Goal: Task Accomplishment & Management: Use online tool/utility

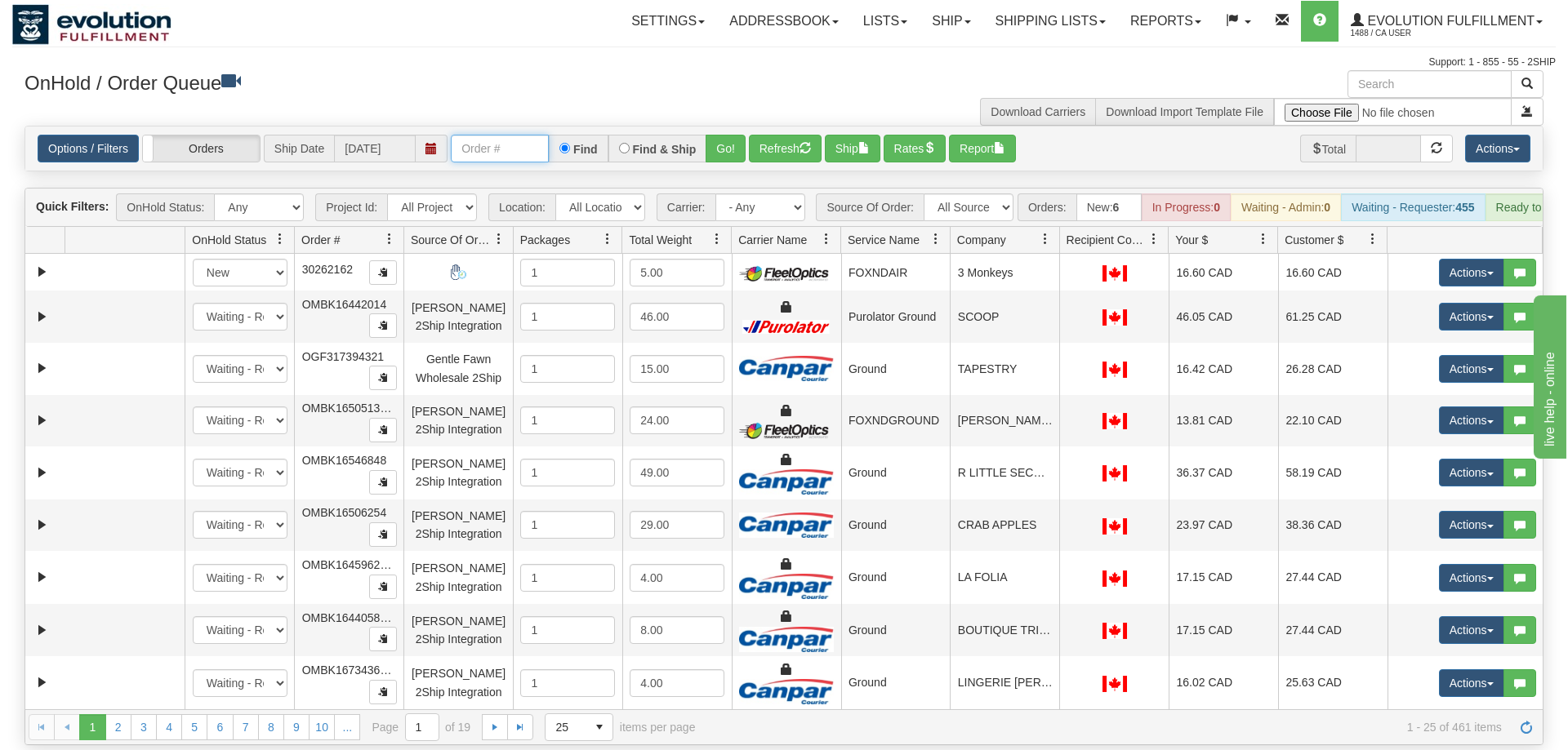
click at [508, 136] on input "text" at bounding box center [500, 148] width 98 height 28
drag, startPoint x: 505, startPoint y: 127, endPoint x: 496, endPoint y: 126, distance: 9.1
click at [502, 134] on input "text" at bounding box center [500, 148] width 98 height 28
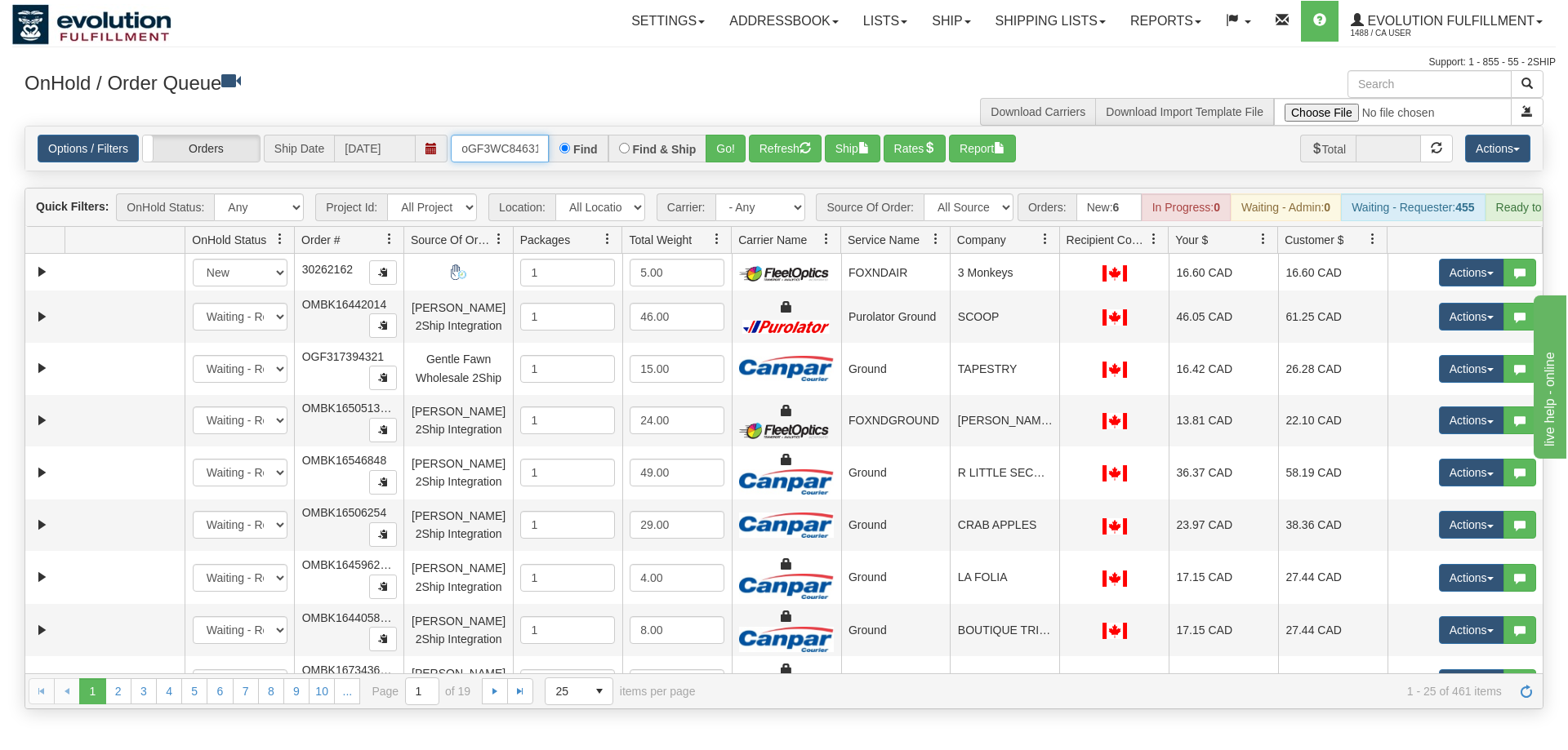
scroll to position [0, 13]
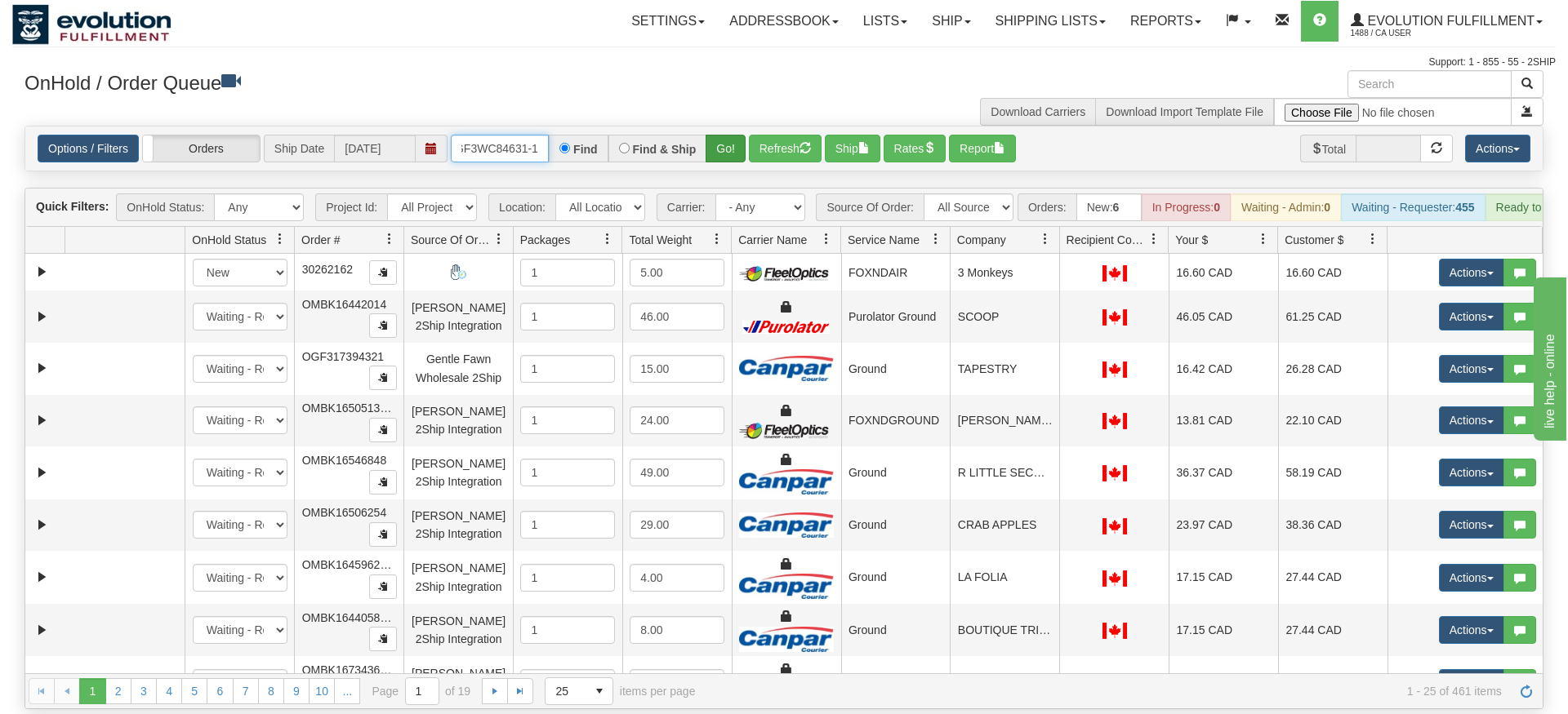
type input "oGF3WC84631-1"
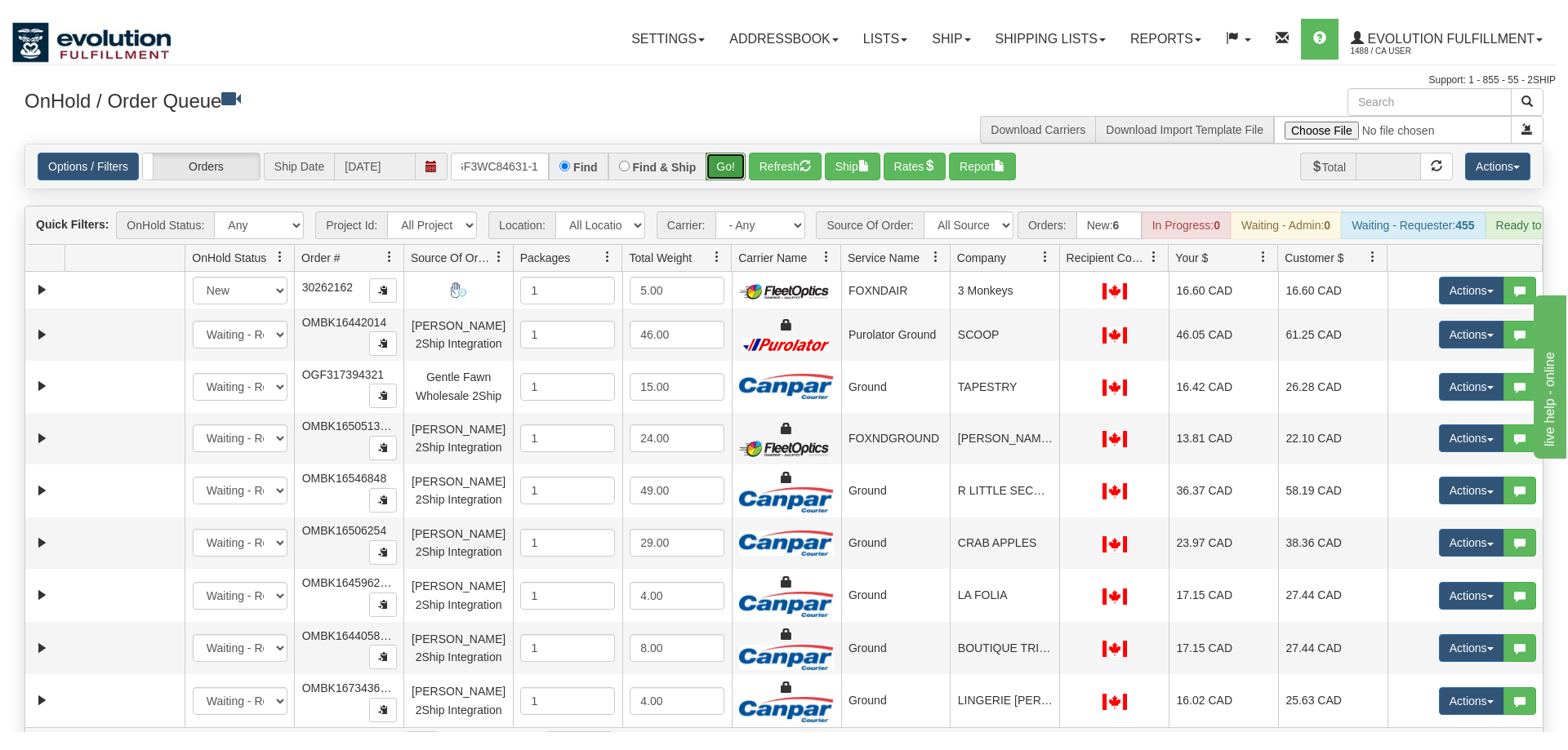
click at [722, 169] on div "Is equal to Is not equal to Contains Does not contains CAD USD EUR ZAR [PERSON_…" at bounding box center [783, 435] width 1543 height 620
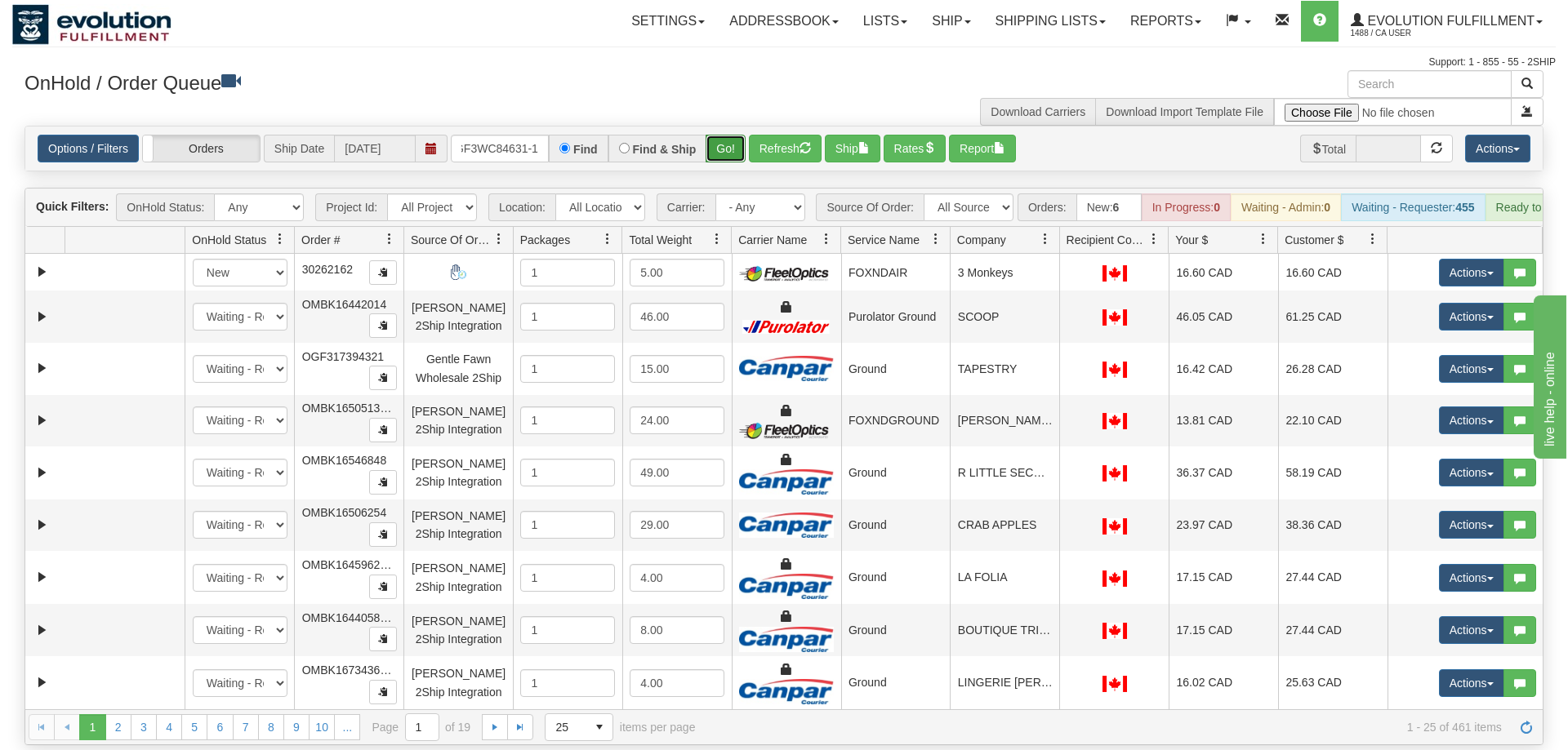
click at [721, 136] on button "Go!" at bounding box center [725, 148] width 40 height 28
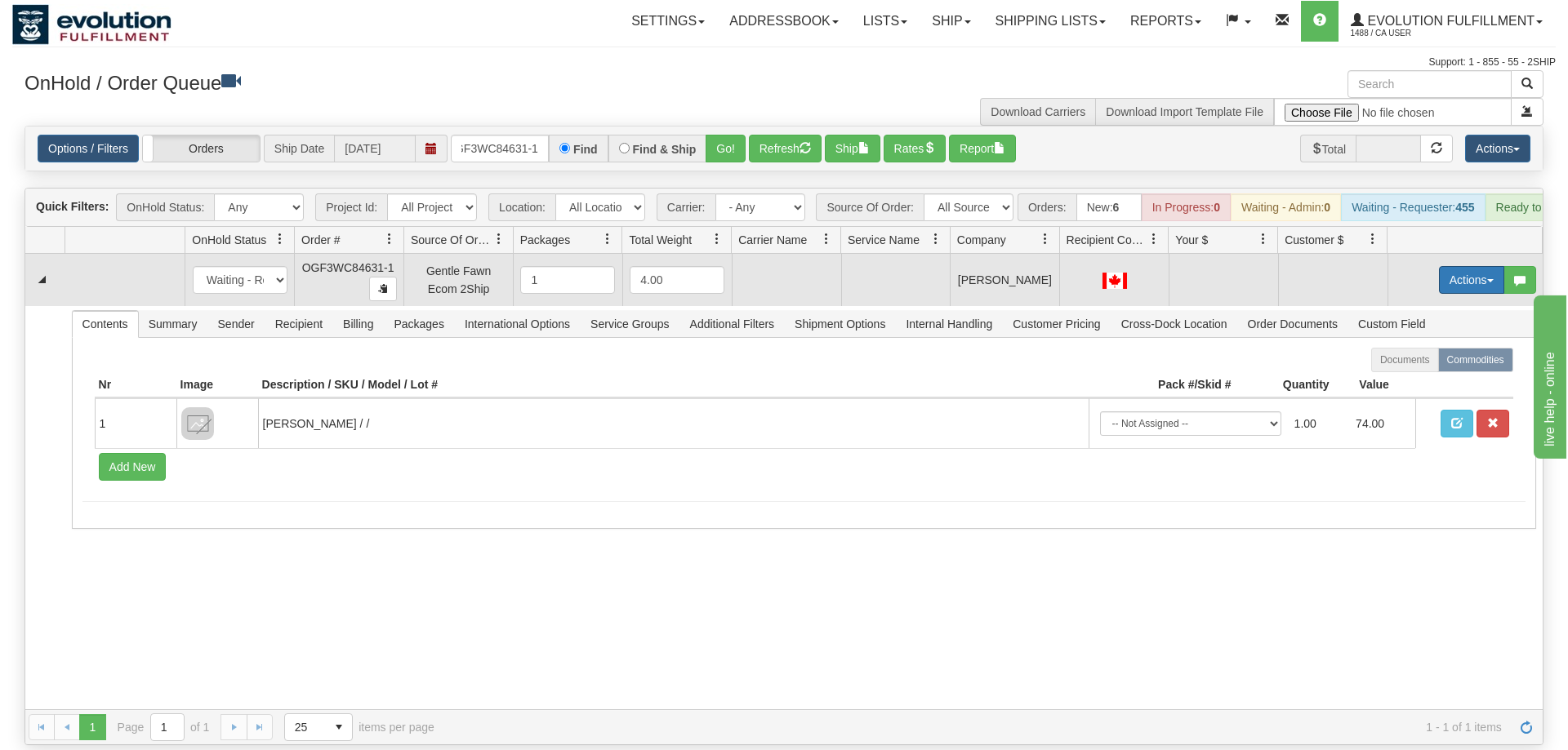
click at [1490, 266] on button "Actions" at bounding box center [1471, 280] width 66 height 28
click at [1463, 347] on span "Rate All Services" at bounding box center [1437, 353] width 98 height 13
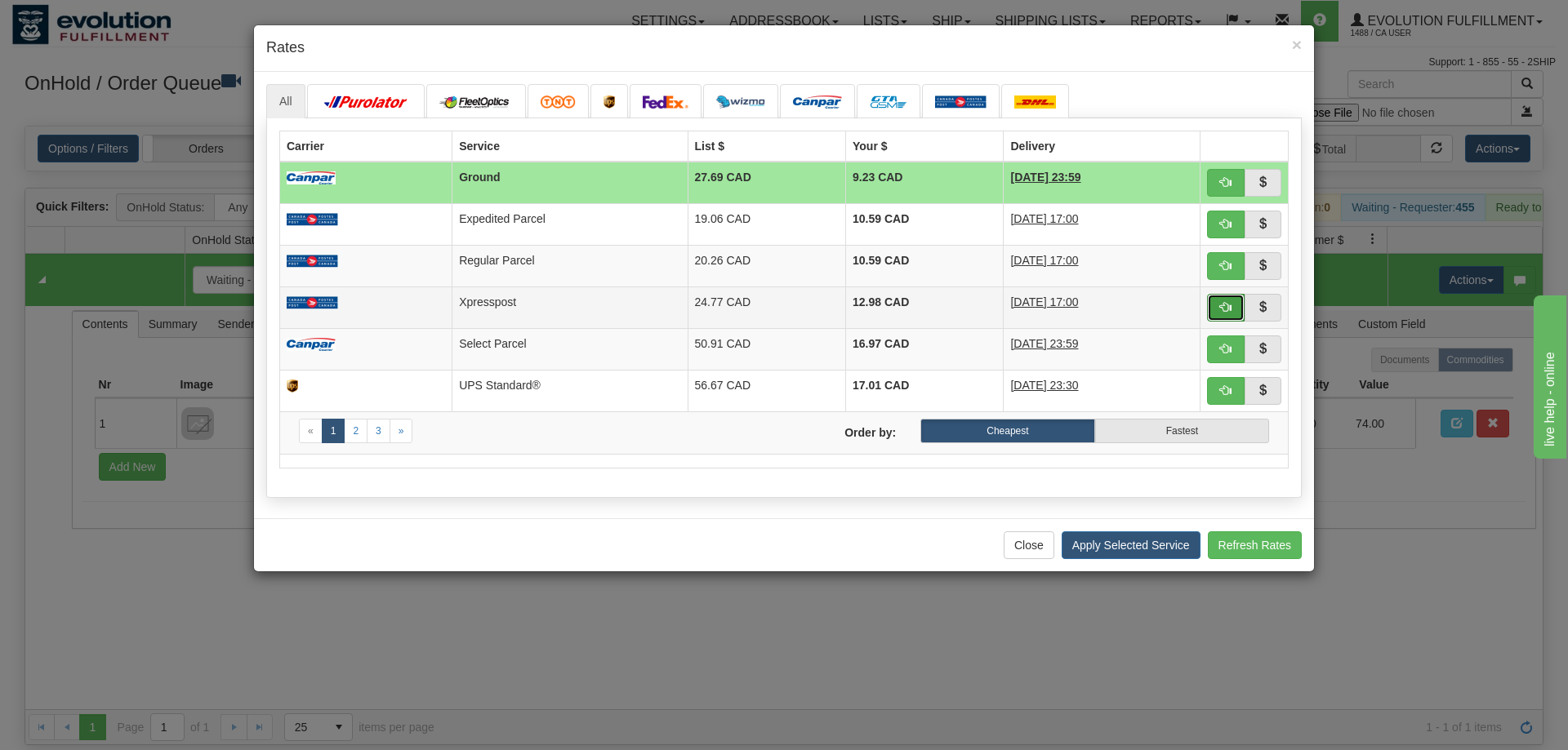
click at [1227, 302] on span "button" at bounding box center [1225, 307] width 11 height 11
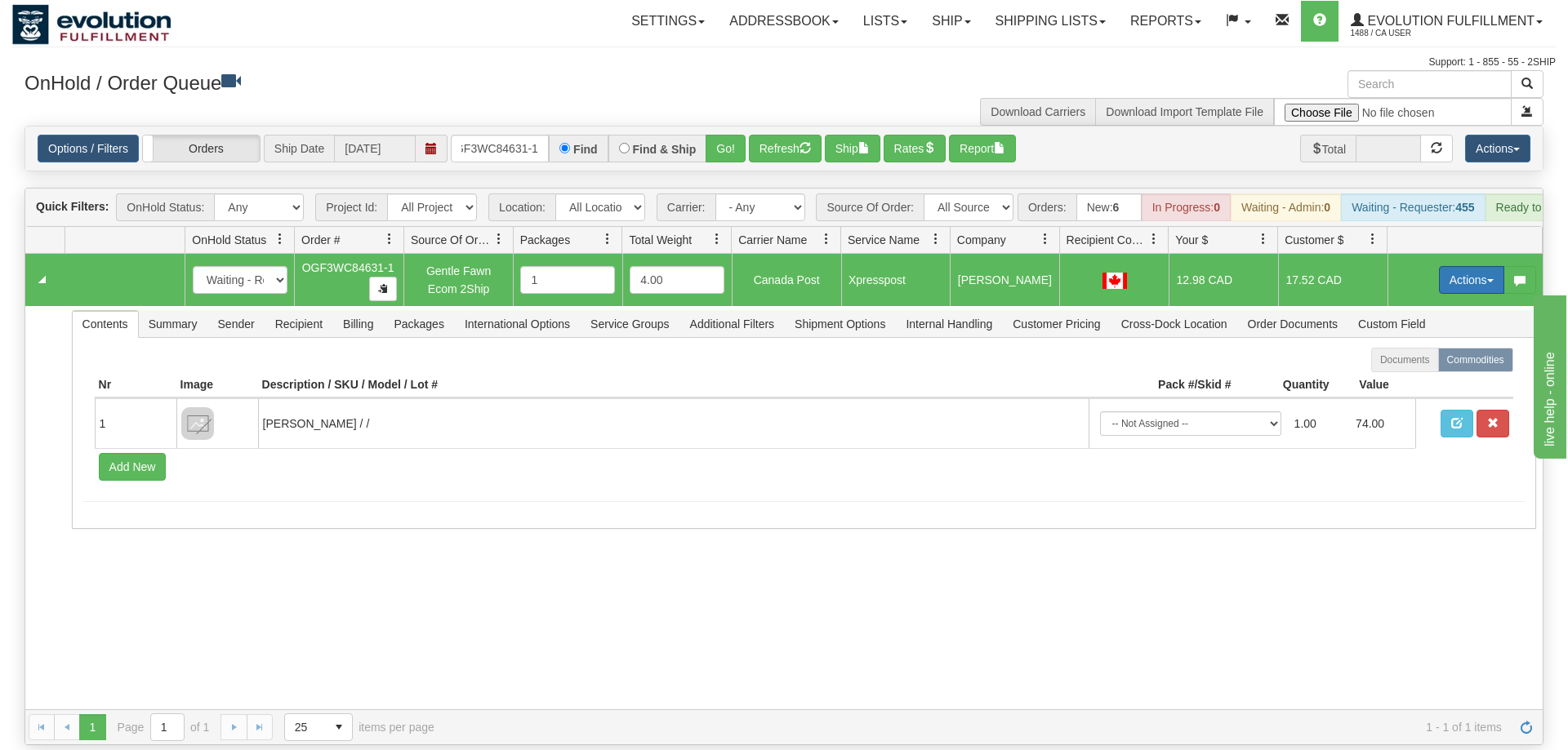
click at [1484, 266] on button "Actions" at bounding box center [1471, 280] width 66 height 28
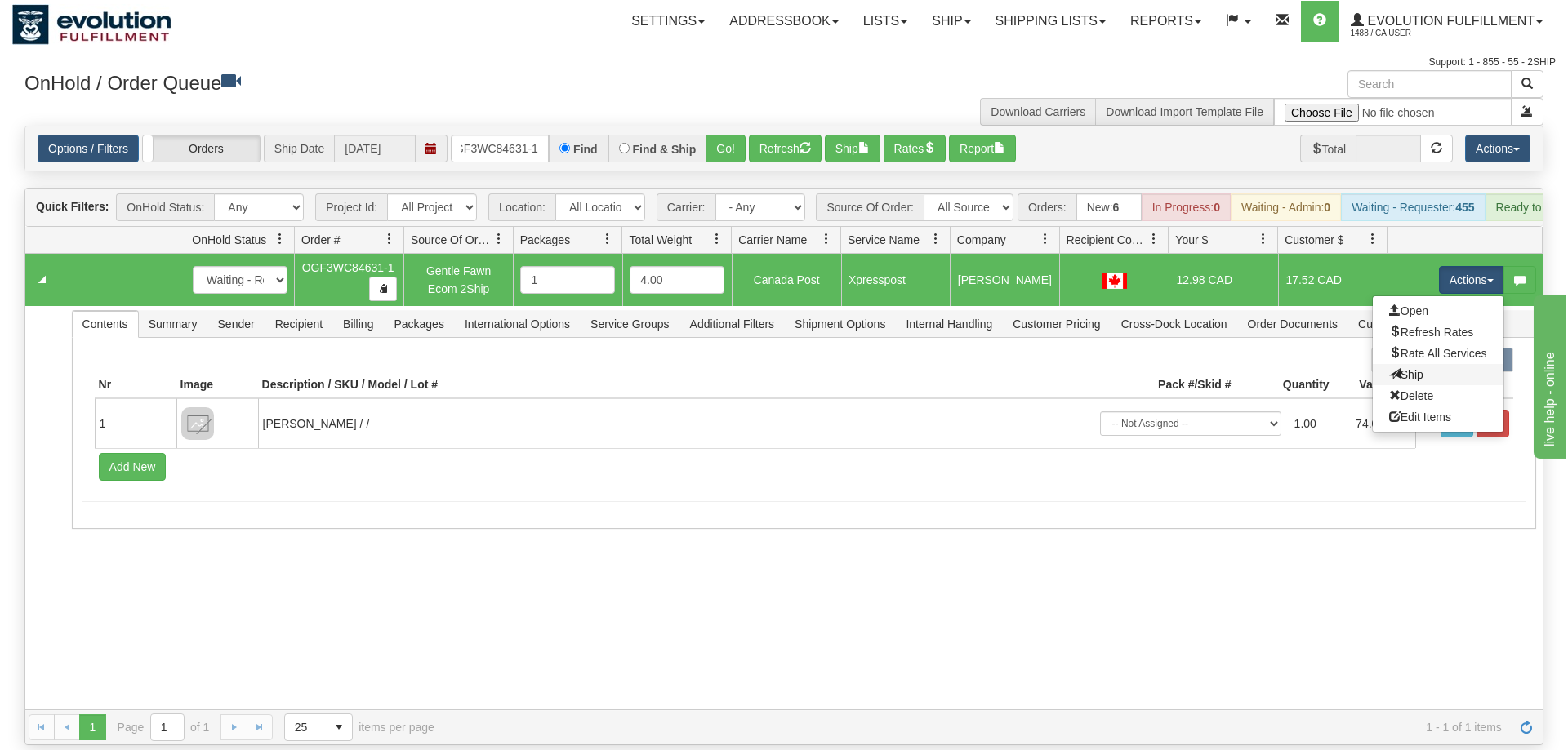
click at [1447, 365] on link "Ship" at bounding box center [1437, 375] width 131 height 21
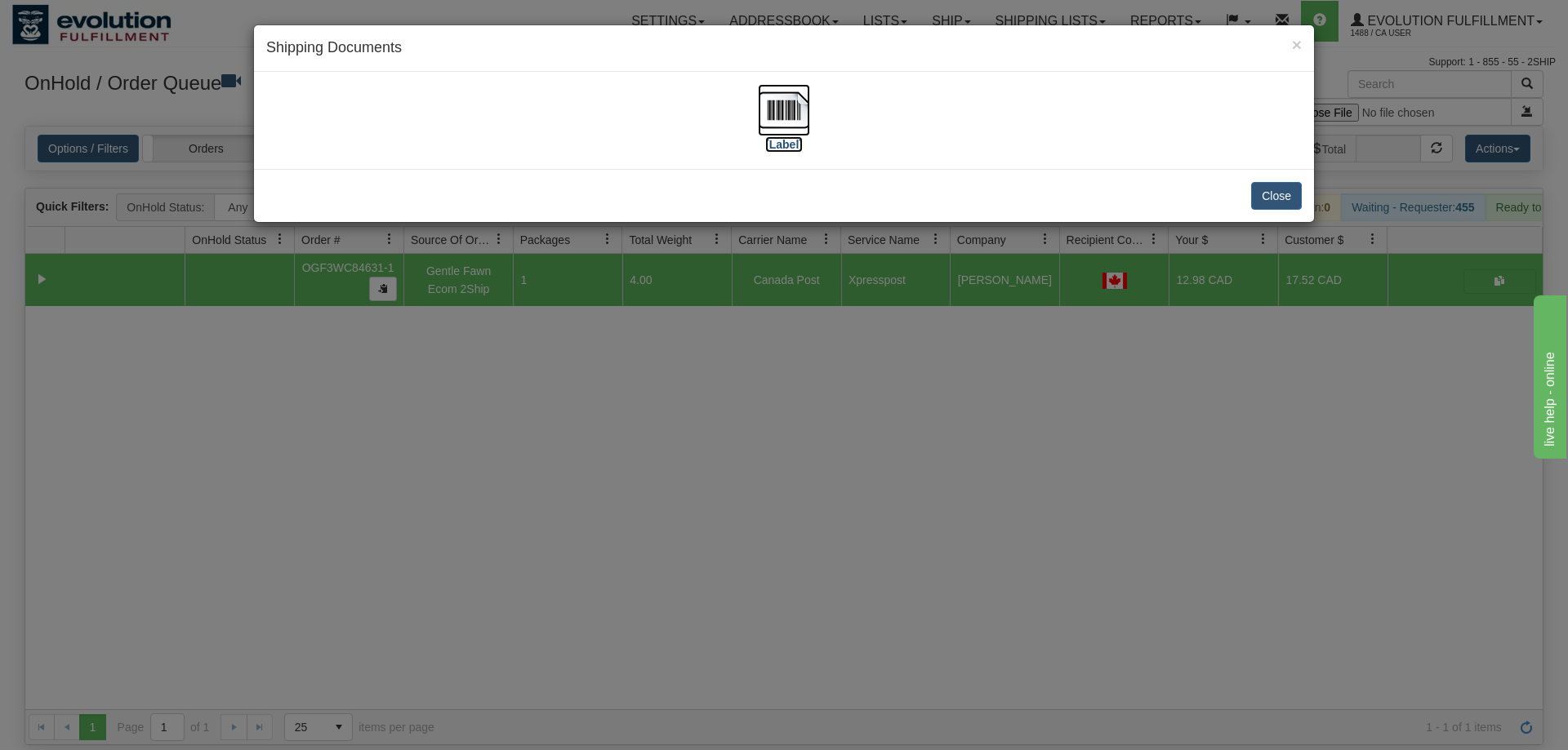
click at [770, 130] on img at bounding box center [784, 110] width 52 height 52
click at [922, 551] on div "× Shipping Documents [Label] Close" at bounding box center [784, 375] width 1568 height 750
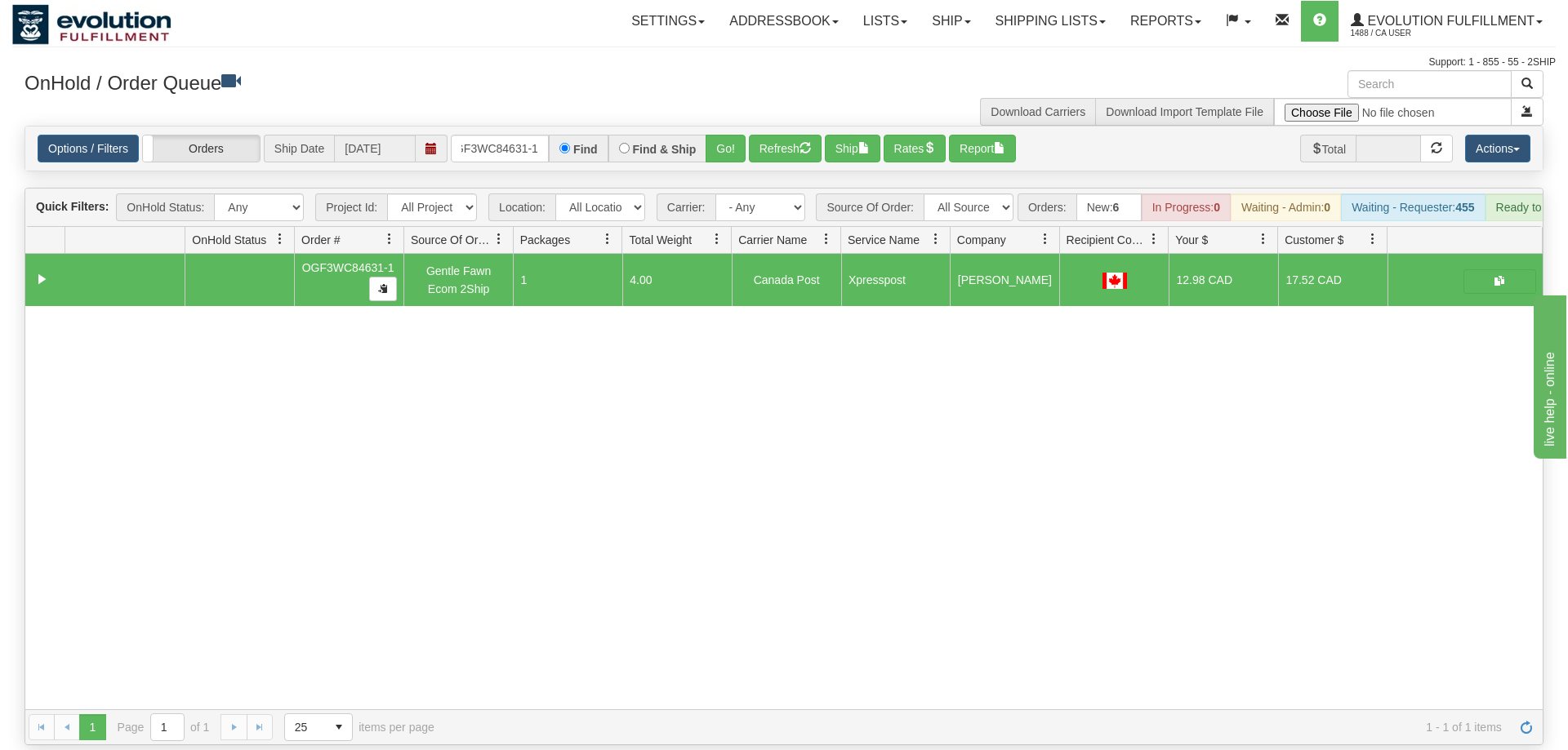
click at [121, 467] on div "31455652 EVOLUTION V3 90671001 0 OGF3WC84631-1 Gentle Fawn Ecom 2Ship 1 4.00 Ca…" at bounding box center [783, 481] width 1517 height 455
click at [528, 134] on input "oGF3WC84631-1" at bounding box center [500, 148] width 98 height 28
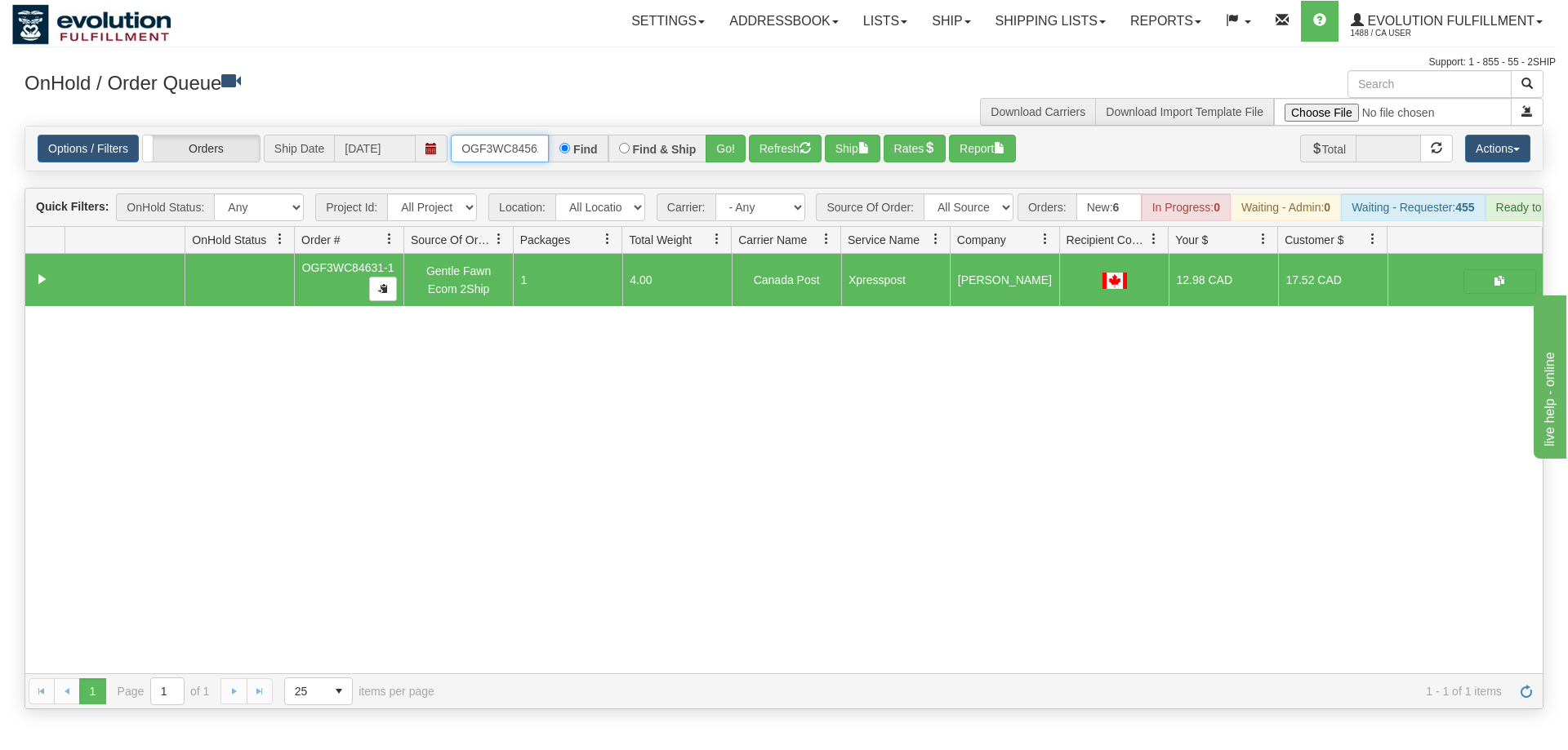
scroll to position [0, 16]
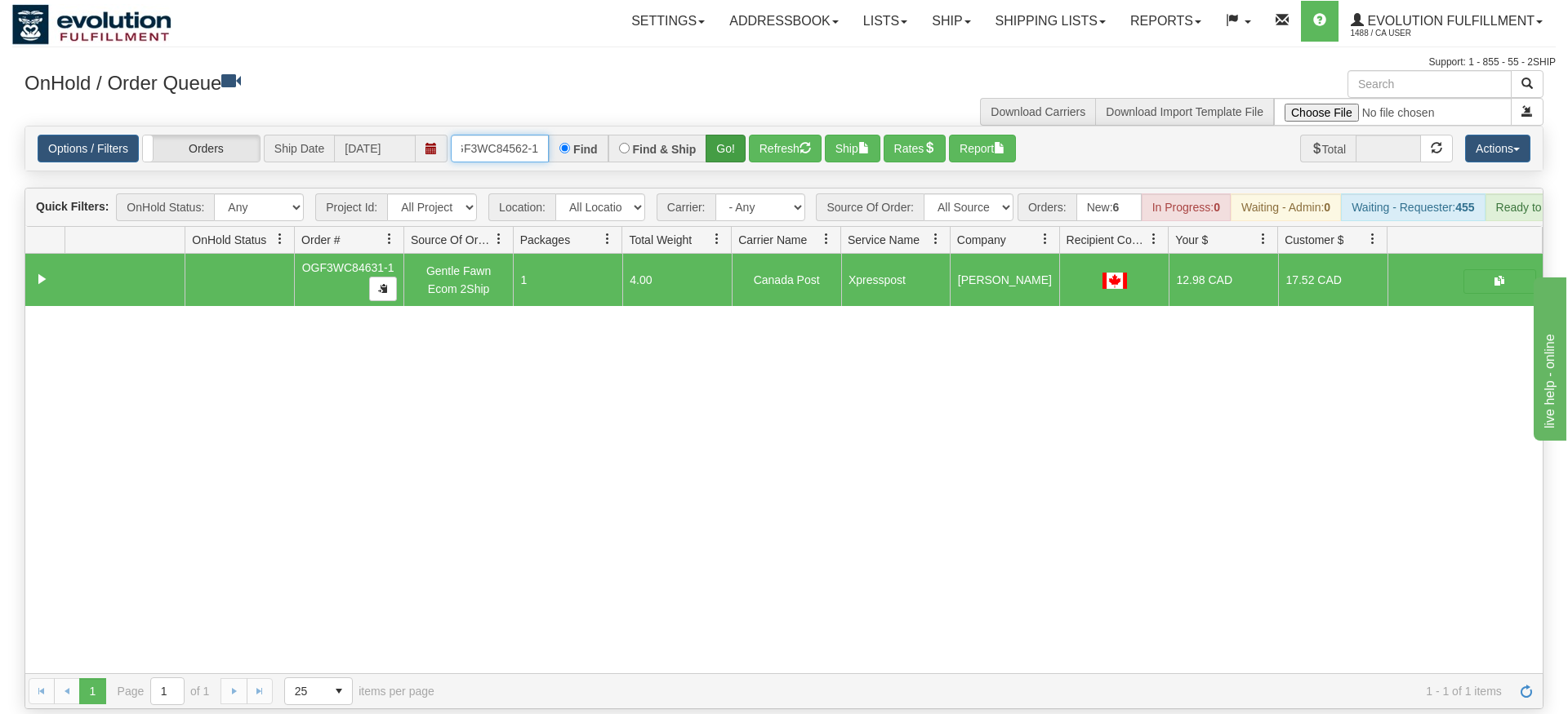
type input "OGF3WC84562-1"
click at [732, 148] on div "Is equal to Is not equal to Contains Does not contains CAD USD EUR ZAR [PERSON_…" at bounding box center [783, 417] width 1543 height 584
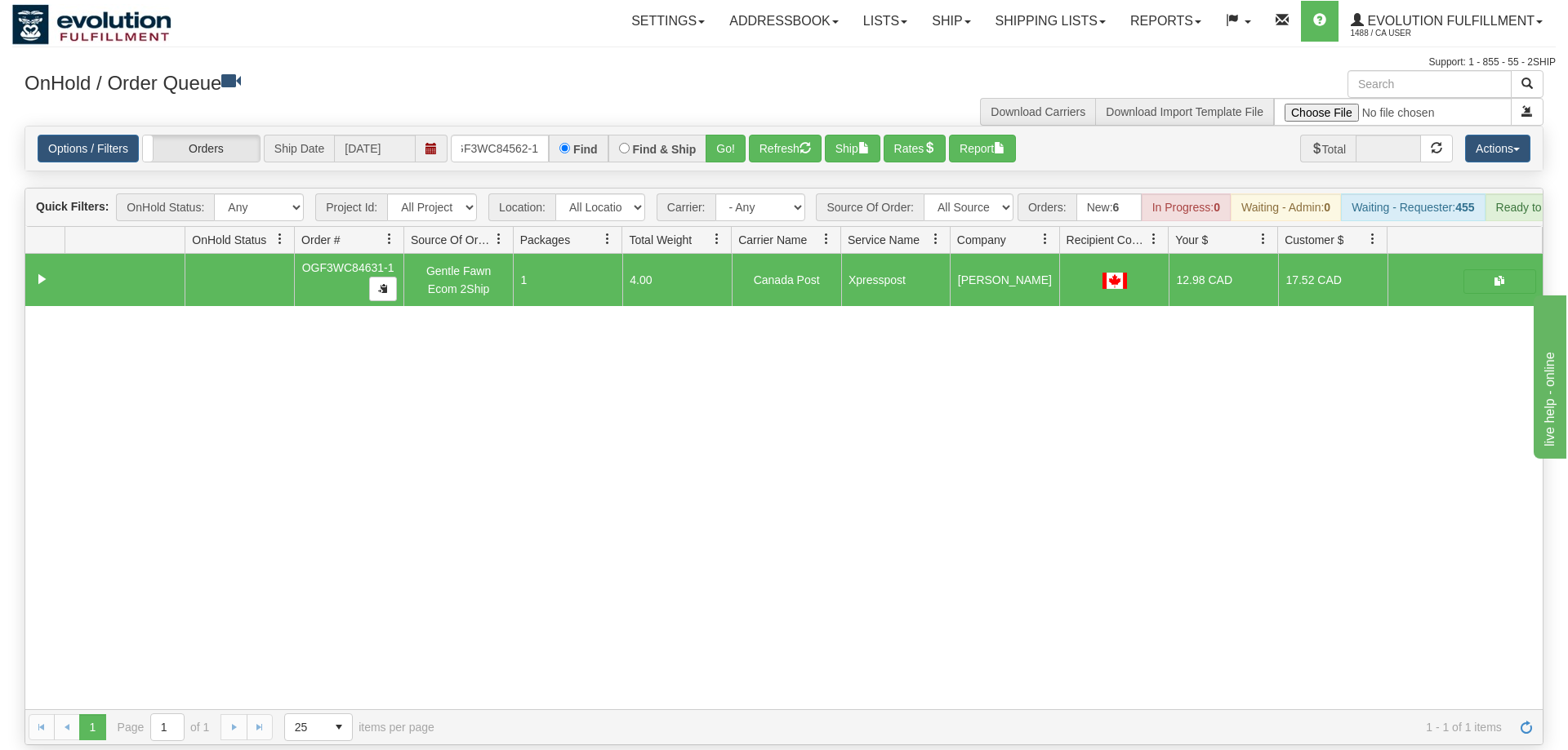
click at [743, 126] on div "Options / Filters Group Shipments Orders Ship Date [DATE] OGF3WC84562-1 Find Fi…" at bounding box center [783, 148] width 1517 height 44
click at [732, 134] on button "Go!" at bounding box center [725, 148] width 40 height 28
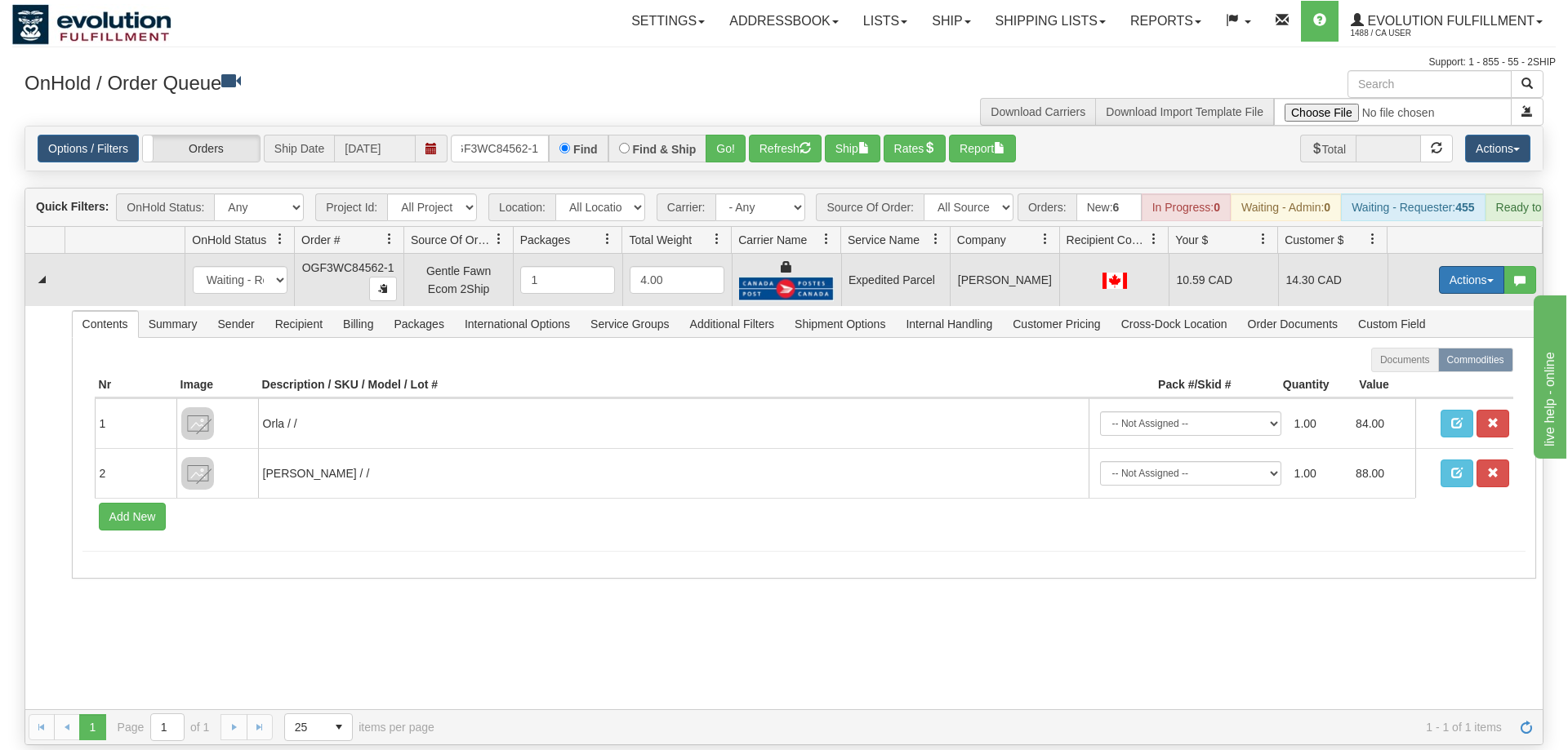
click at [1460, 266] on button "Actions" at bounding box center [1471, 280] width 66 height 28
click at [1403, 369] on span "Ship" at bounding box center [1406, 375] width 34 height 13
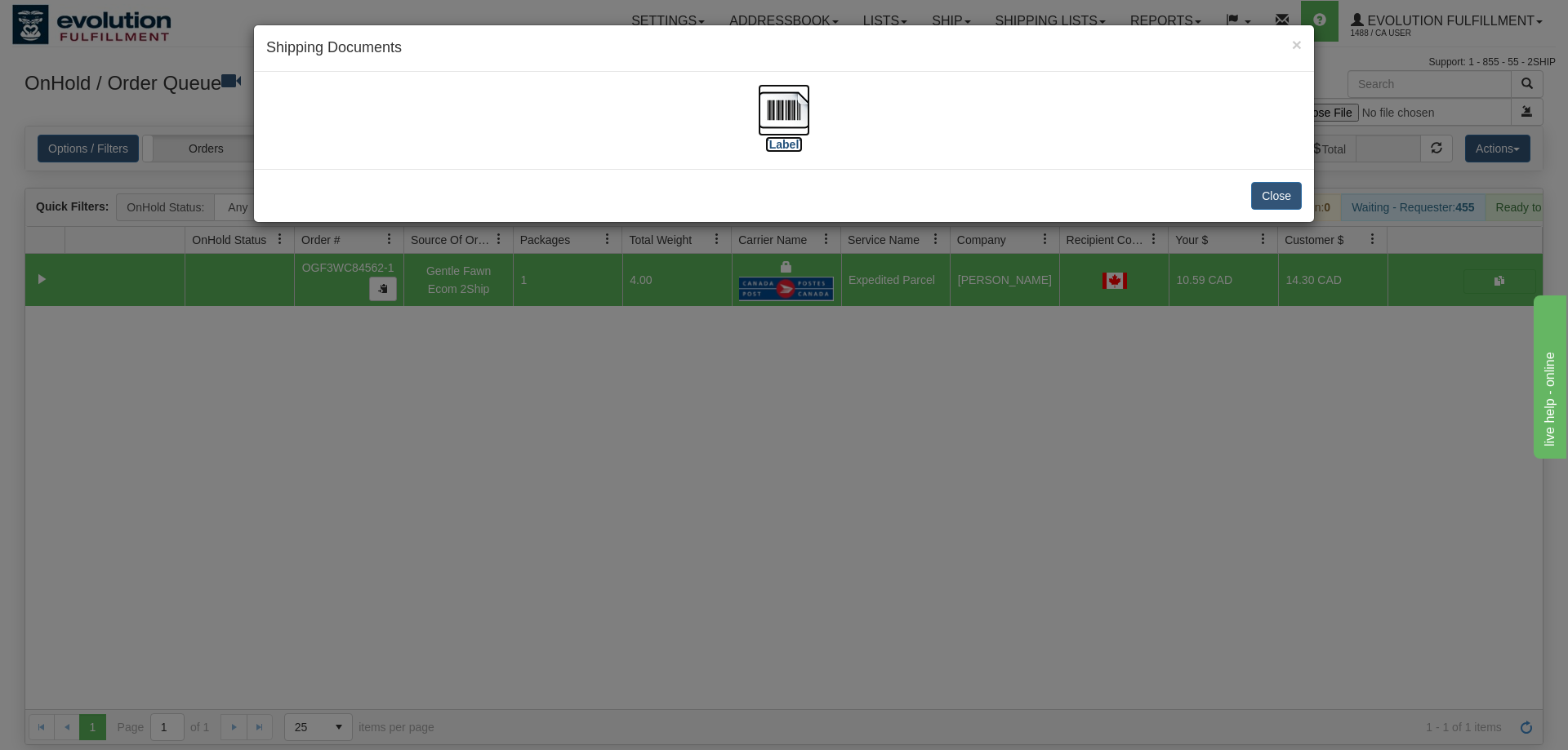
click at [759, 112] on img at bounding box center [784, 110] width 52 height 52
click at [782, 490] on div "× Shipping Documents [Label] Close" at bounding box center [784, 375] width 1568 height 750
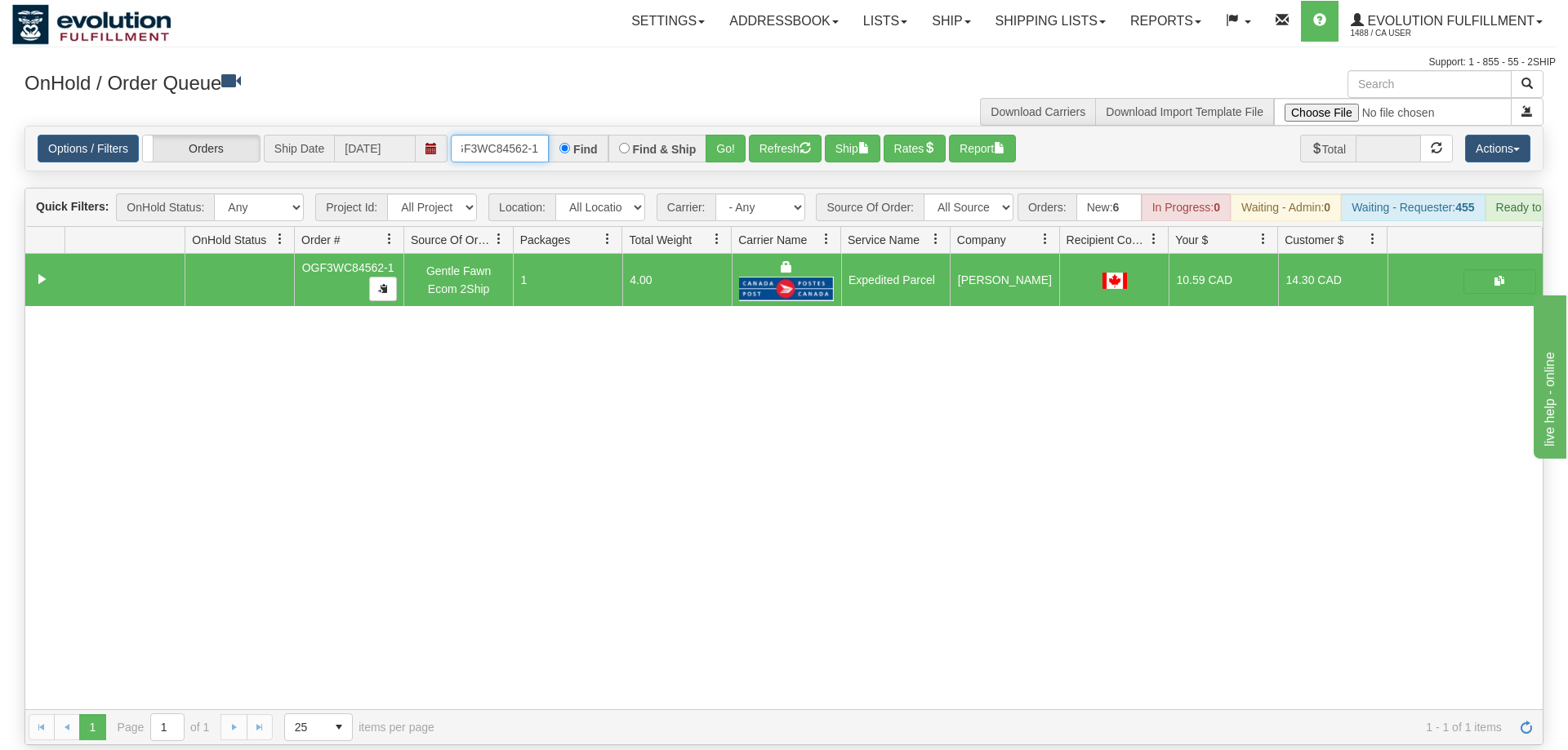
click at [514, 134] on input "OGF3WC84562-1" at bounding box center [500, 148] width 98 height 28
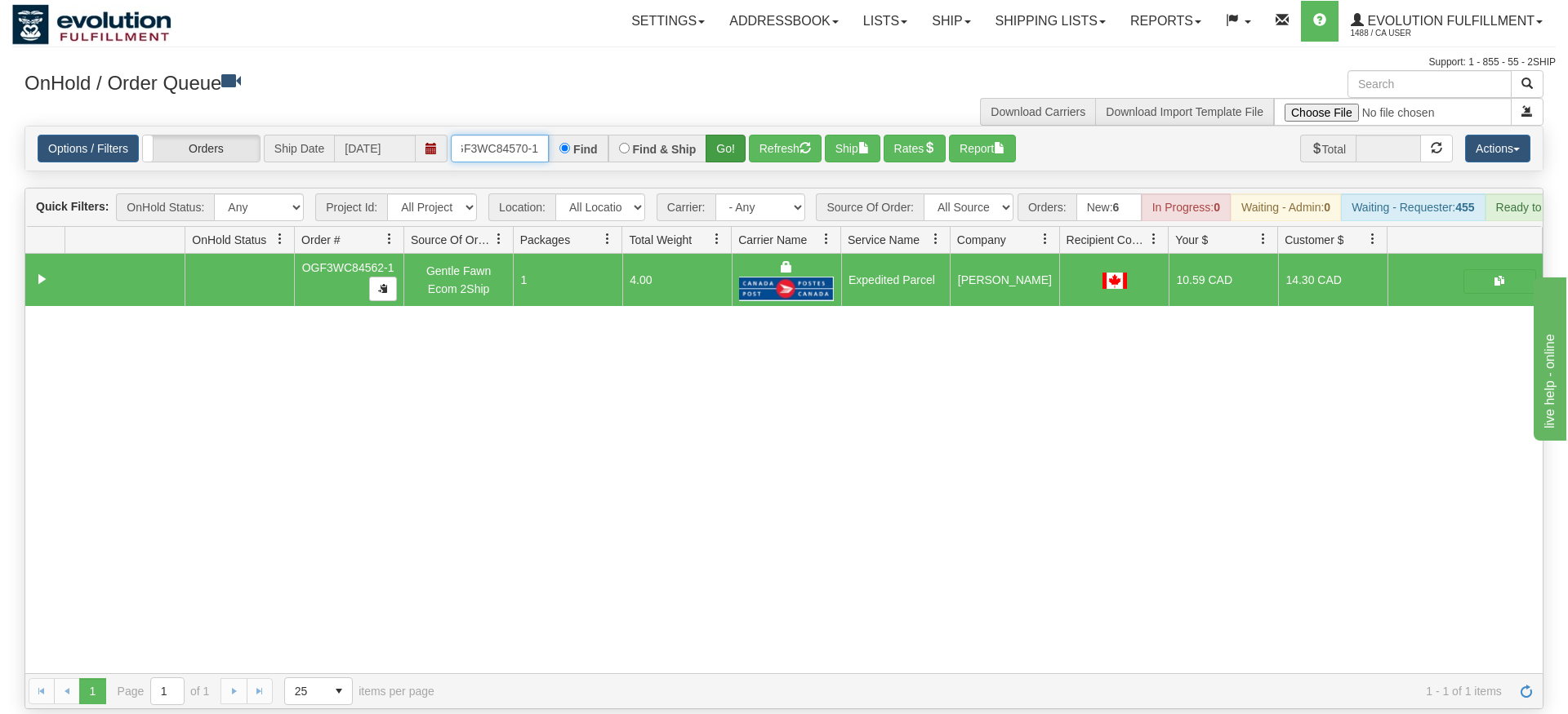
type input "OGF3WC84570-1"
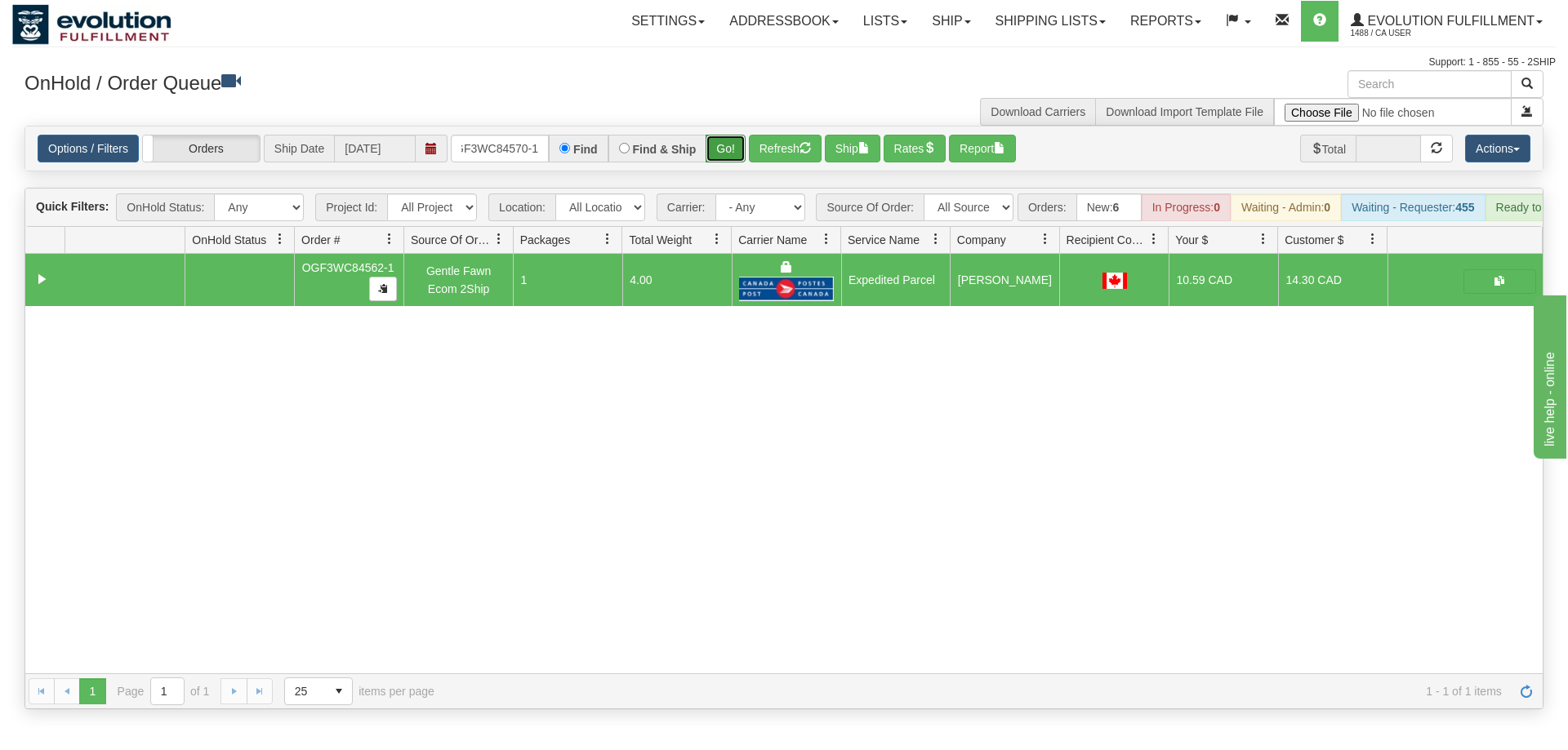
drag, startPoint x: 723, startPoint y: 133, endPoint x: 718, endPoint y: 140, distance: 8.6
click at [723, 169] on div "Is equal to Is not equal to Contains Does not contains CAD USD EUR ZAR [PERSON_…" at bounding box center [783, 417] width 1543 height 584
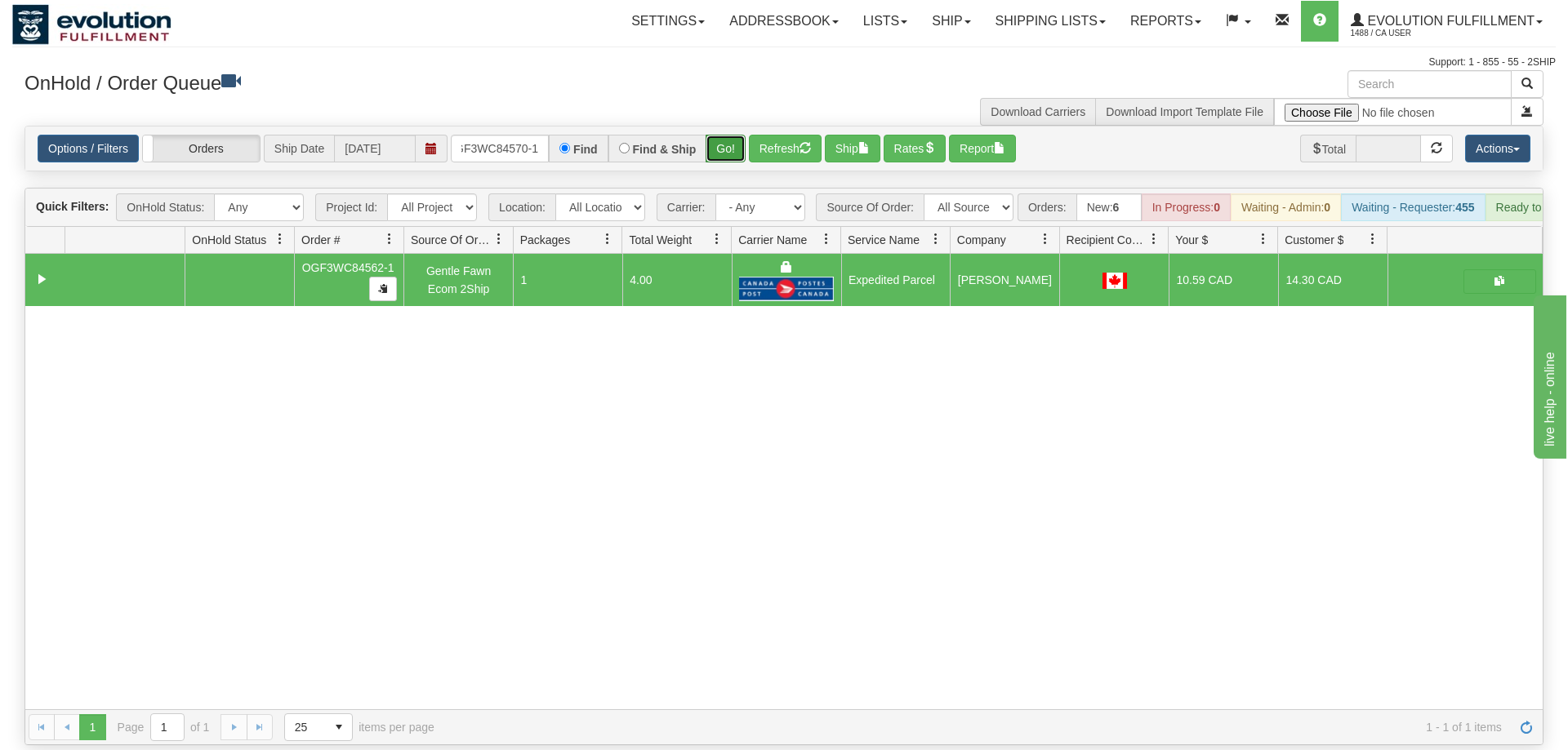
click at [722, 134] on button "Go!" at bounding box center [725, 148] width 40 height 28
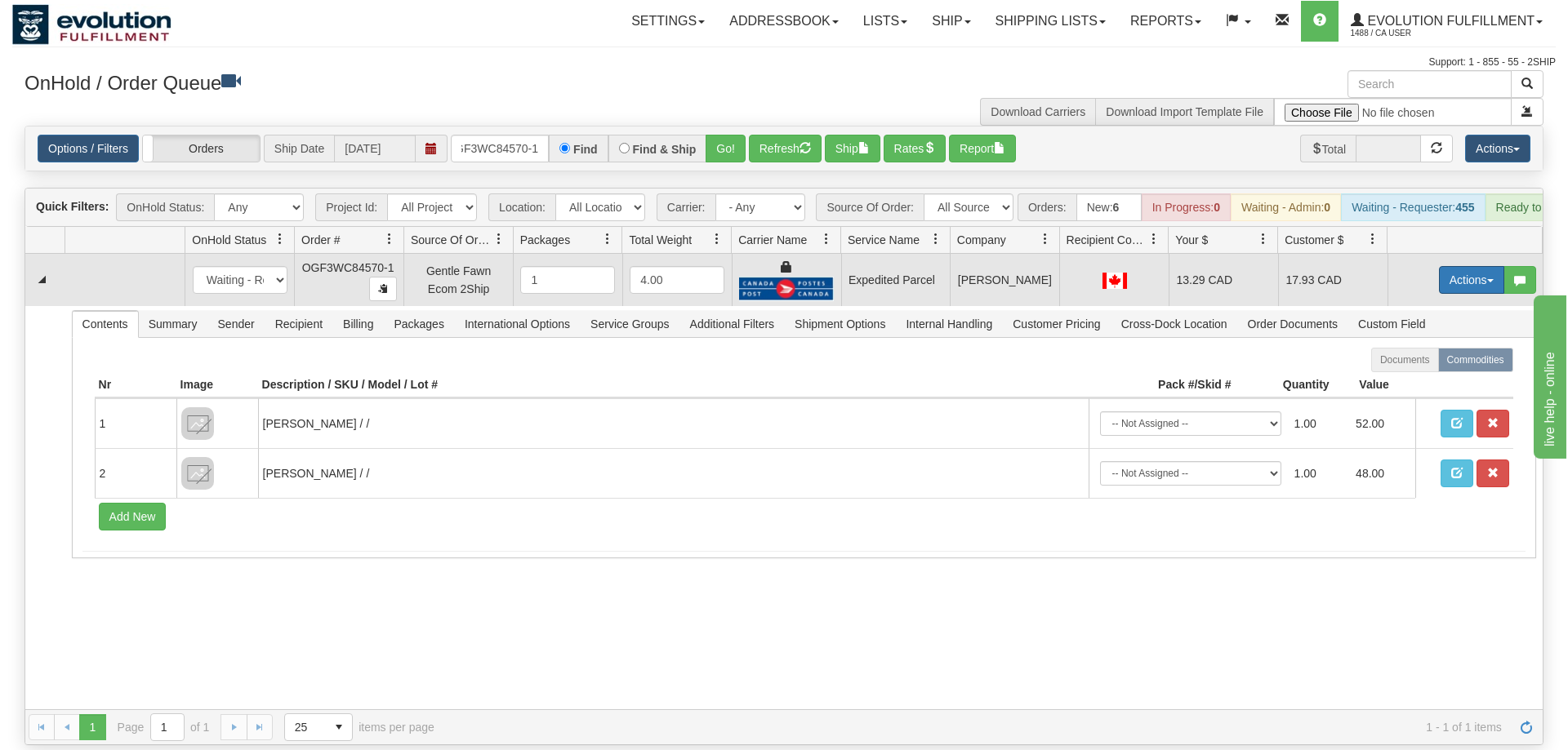
click at [1478, 266] on button "Actions" at bounding box center [1471, 280] width 66 height 28
click at [1418, 369] on span "Ship" at bounding box center [1406, 375] width 34 height 13
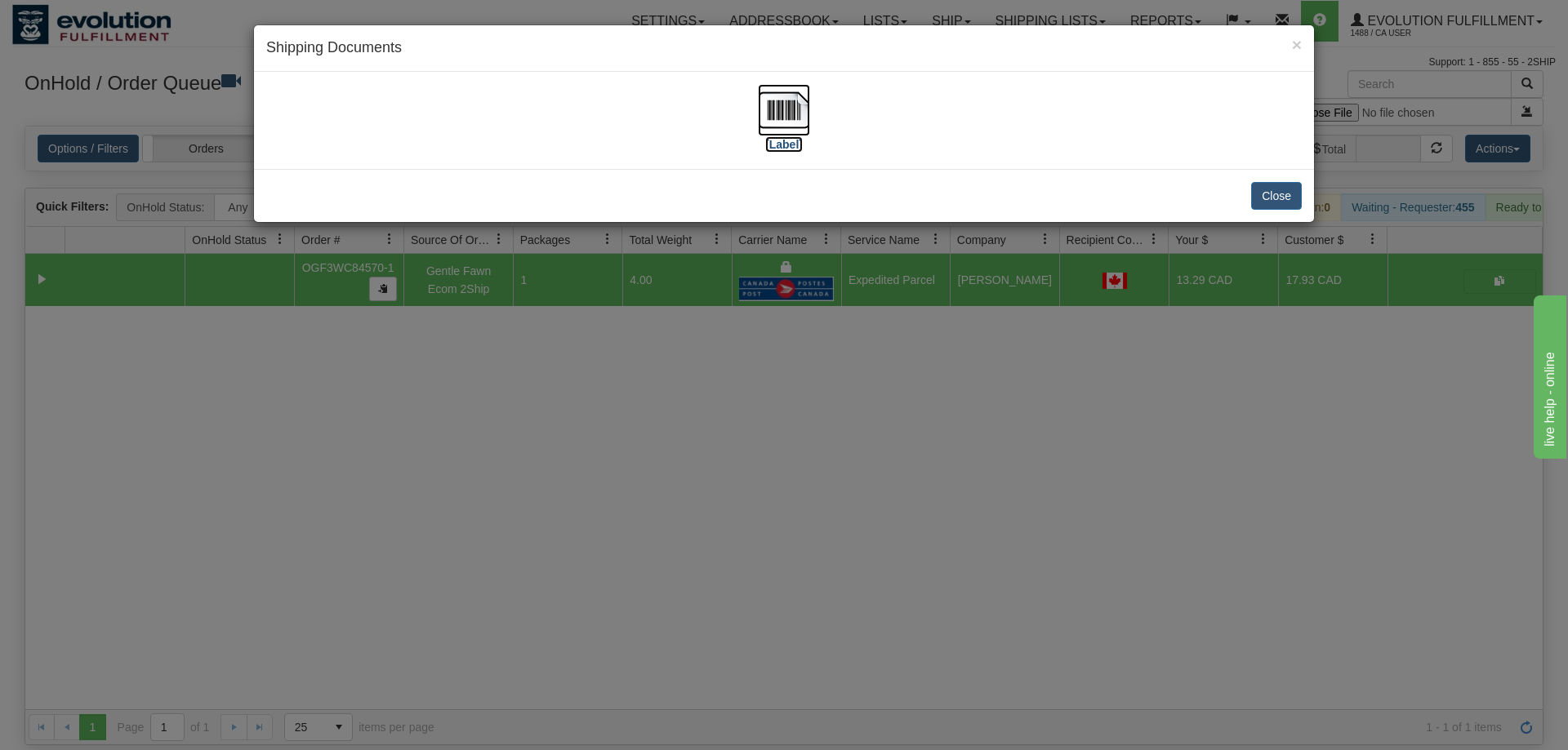
click at [788, 124] on img at bounding box center [784, 110] width 52 height 52
drag, startPoint x: 687, startPoint y: 462, endPoint x: 501, endPoint y: 232, distance: 295.8
click at [672, 459] on div "× Shipping Documents [Label] Close" at bounding box center [784, 375] width 1568 height 750
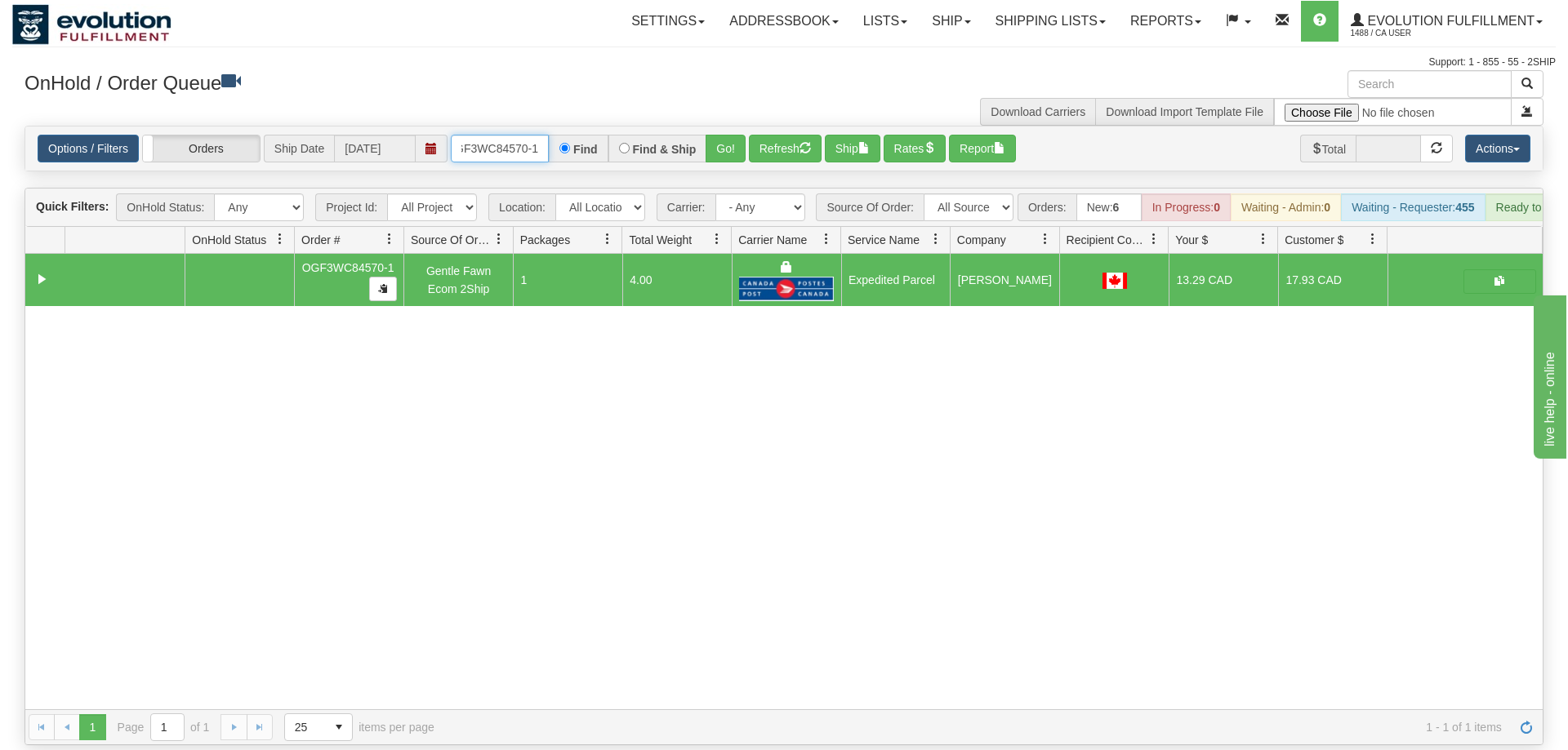
click at [495, 134] on input "OGF3WC84570-1" at bounding box center [500, 148] width 98 height 28
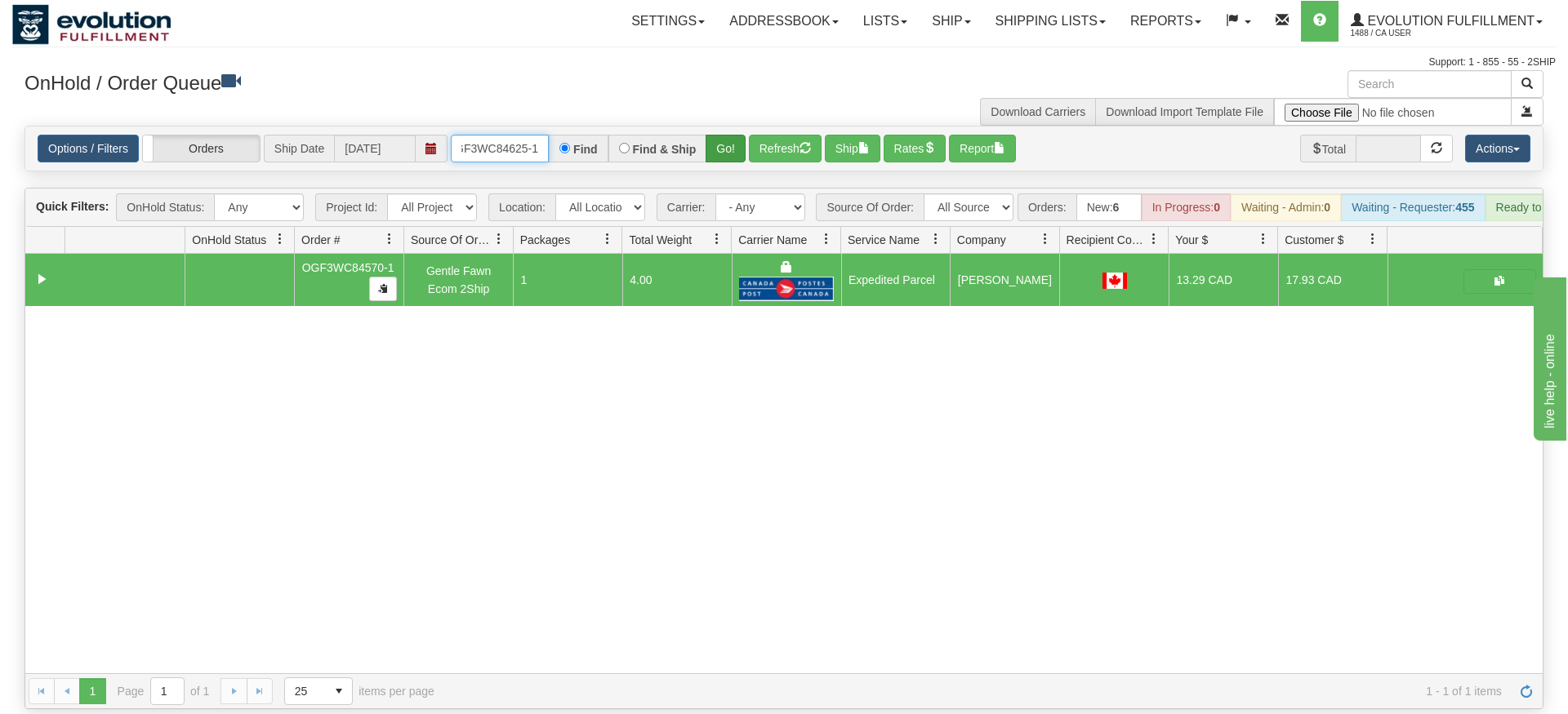
type input "OGF3WC84625-1"
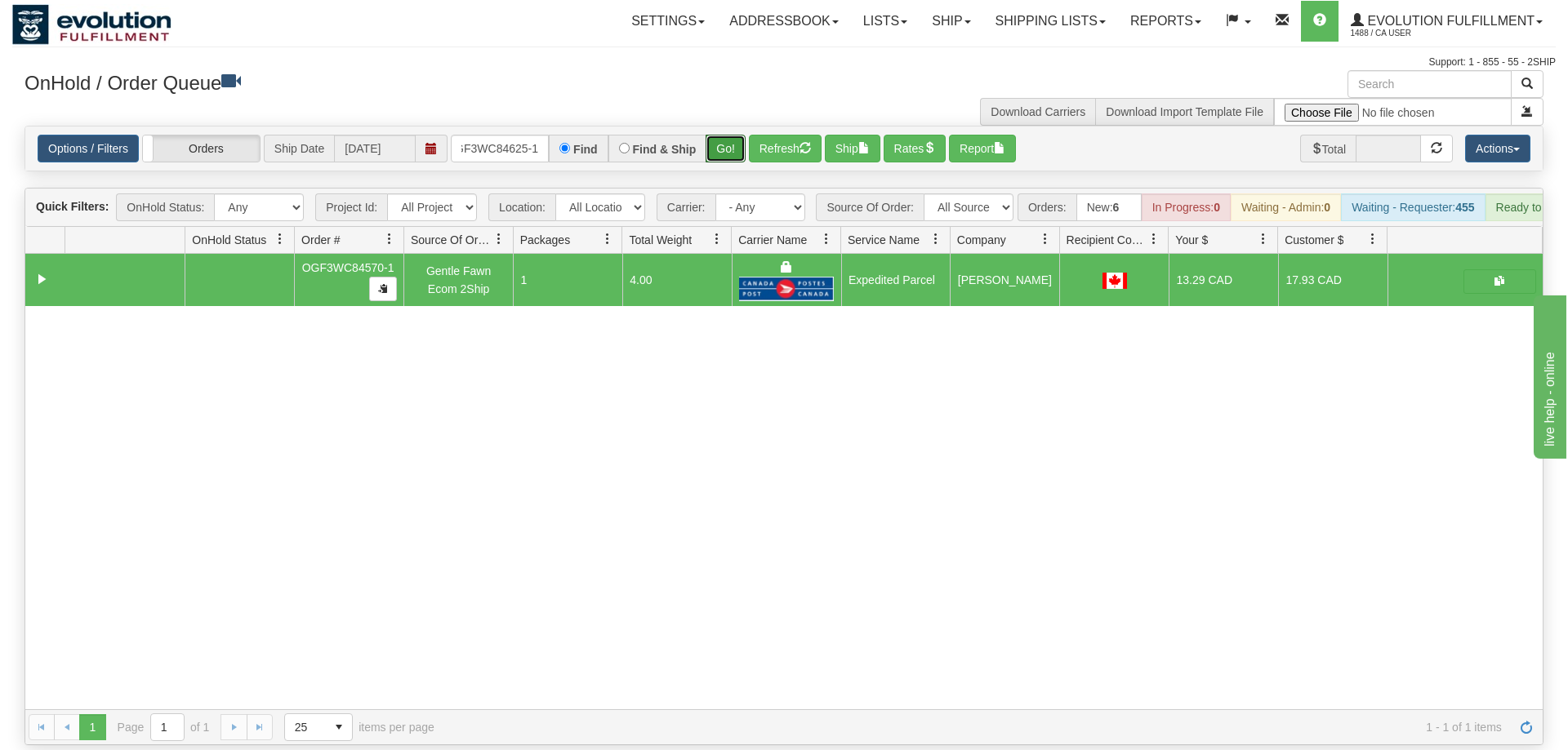
drag, startPoint x: 725, startPoint y: 125, endPoint x: 724, endPoint y: 149, distance: 24.0
click at [724, 155] on div "Is equal to Is not equal to Contains Does not contains CAD USD EUR ZAR [PERSON_…" at bounding box center [783, 435] width 1543 height 620
click at [725, 134] on button "Go!" at bounding box center [725, 148] width 40 height 28
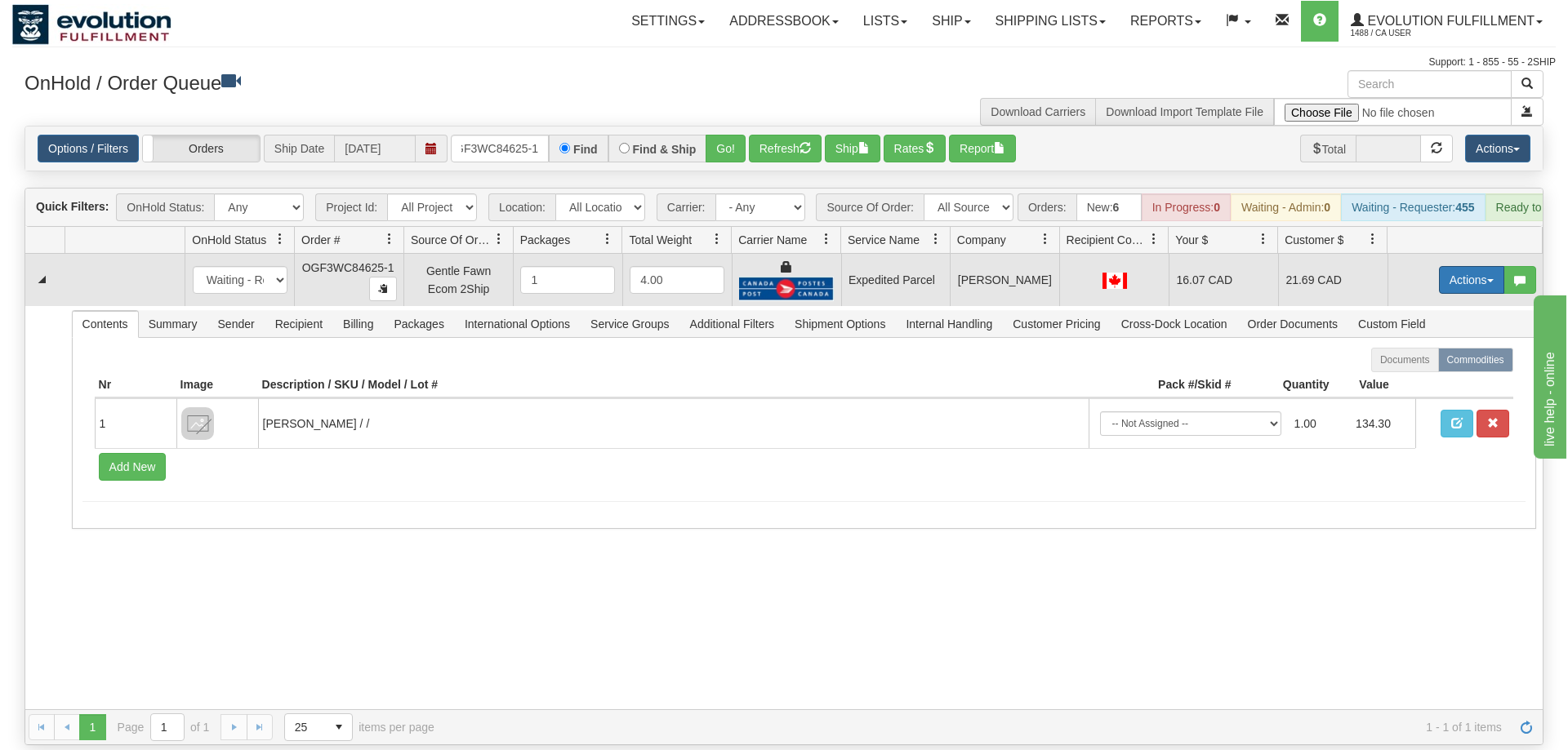
click at [1481, 266] on button "Actions" at bounding box center [1471, 280] width 66 height 28
click at [1409, 369] on span "Ship" at bounding box center [1406, 375] width 34 height 13
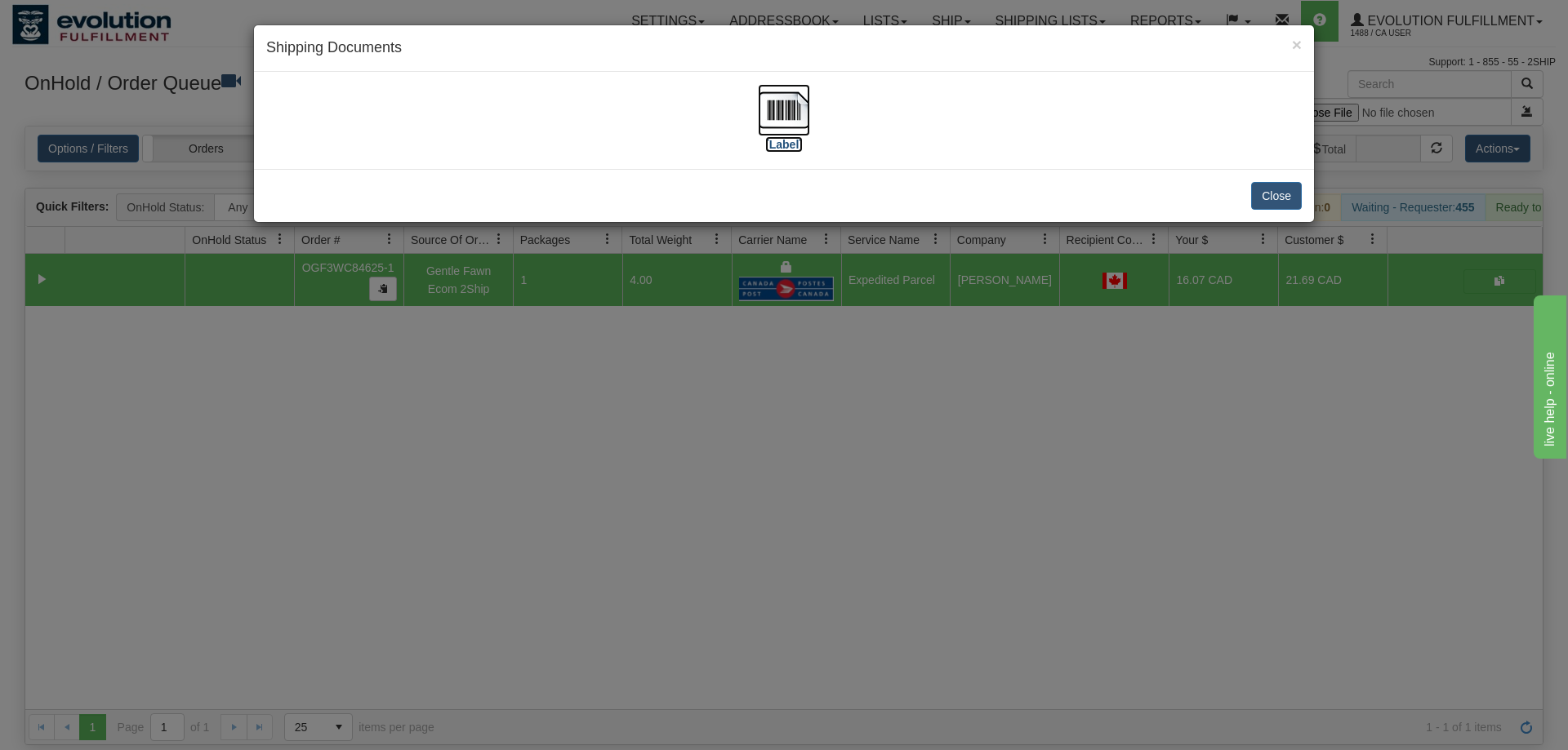
click at [795, 124] on img at bounding box center [784, 110] width 52 height 52
click at [738, 434] on div "× Shipping Documents [Label] Close" at bounding box center [784, 375] width 1568 height 750
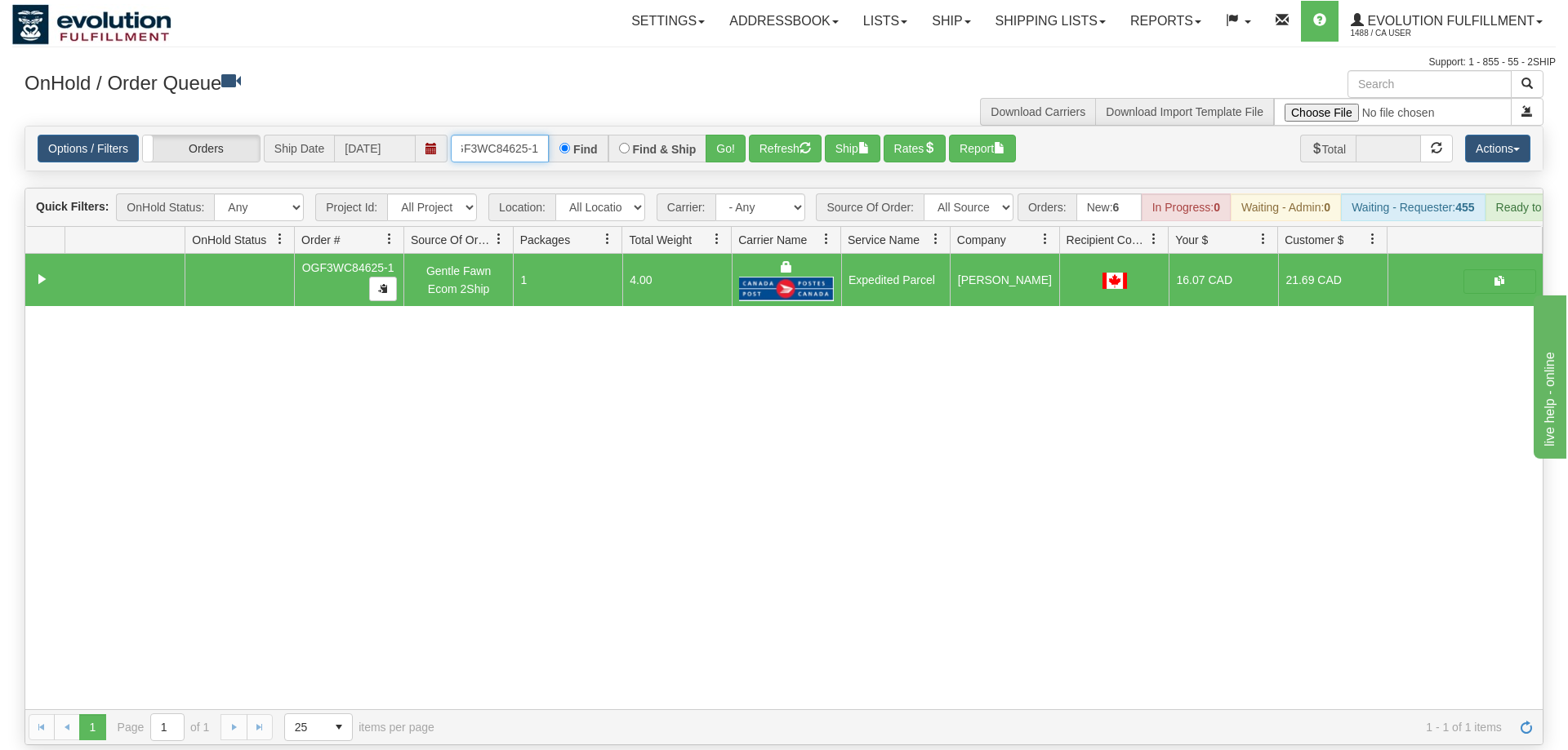
click at [492, 134] on input "OGF3WC84625-1" at bounding box center [500, 148] width 98 height 28
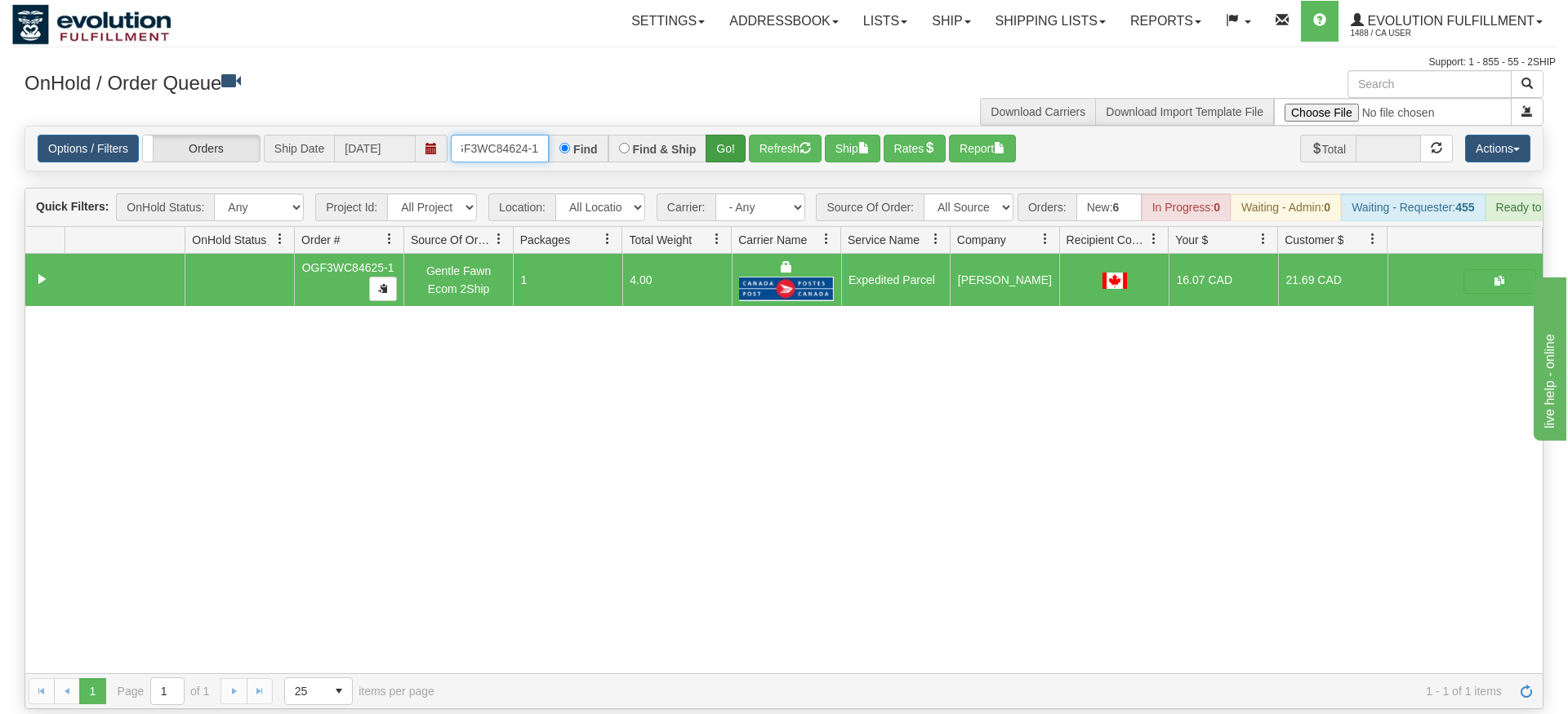
type input "OGF3WC84624-1"
drag, startPoint x: 727, startPoint y: 127, endPoint x: 724, endPoint y: 147, distance: 20.2
click at [727, 162] on div "Is equal to Is not equal to Contains Does not contains CAD USD EUR ZAR [PERSON_…" at bounding box center [783, 417] width 1543 height 584
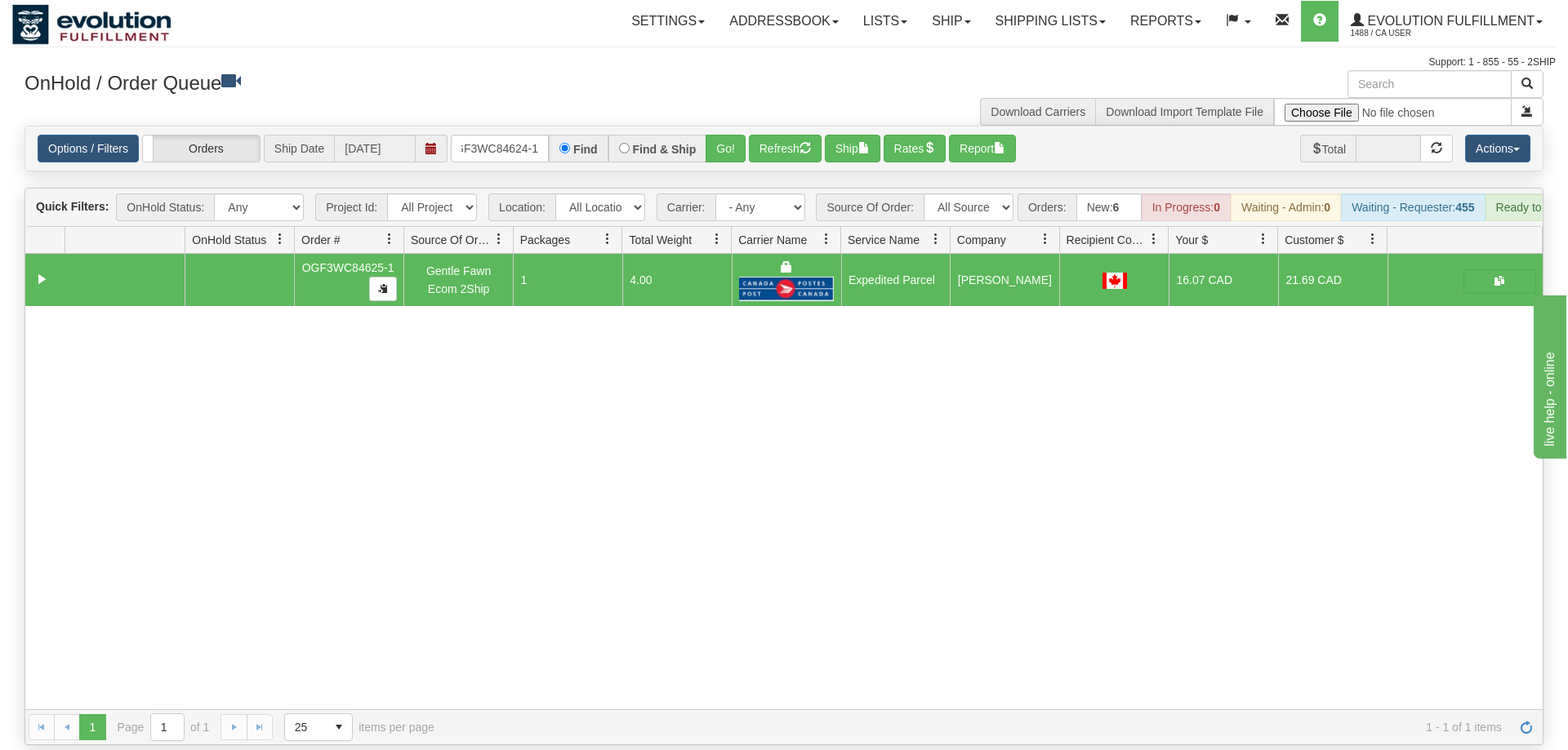
click at [724, 143] on div "Options / Filters Group Shipments Orders Ship Date [DATE] OGF3WC84624-1 Find Fi…" at bounding box center [783, 148] width 1517 height 44
click at [726, 134] on button "Go!" at bounding box center [725, 148] width 40 height 28
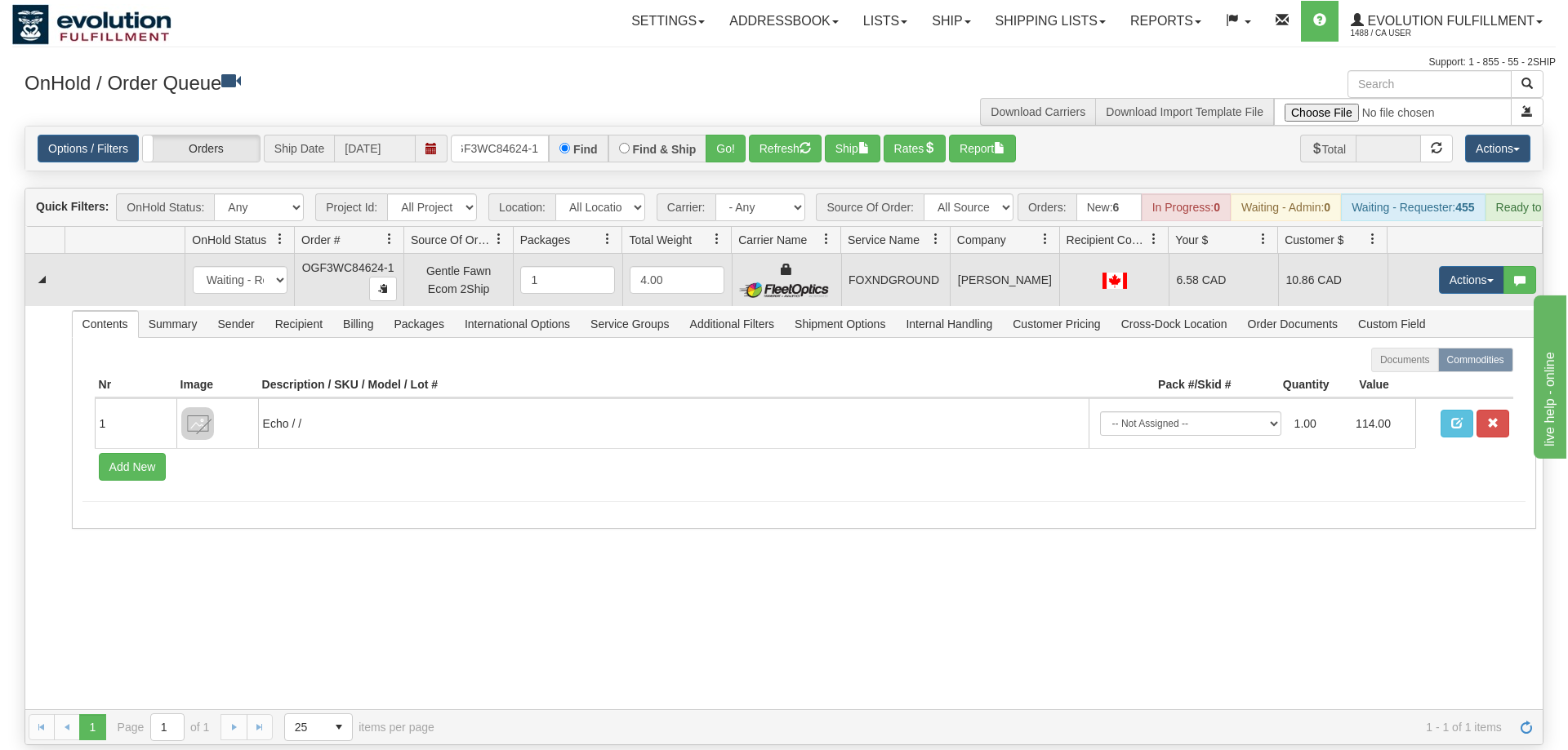
click at [1481, 271] on td "Actions Open Refresh Rates Rate All Services Ship Delete Edit Items" at bounding box center [1465, 280] width 155 height 52
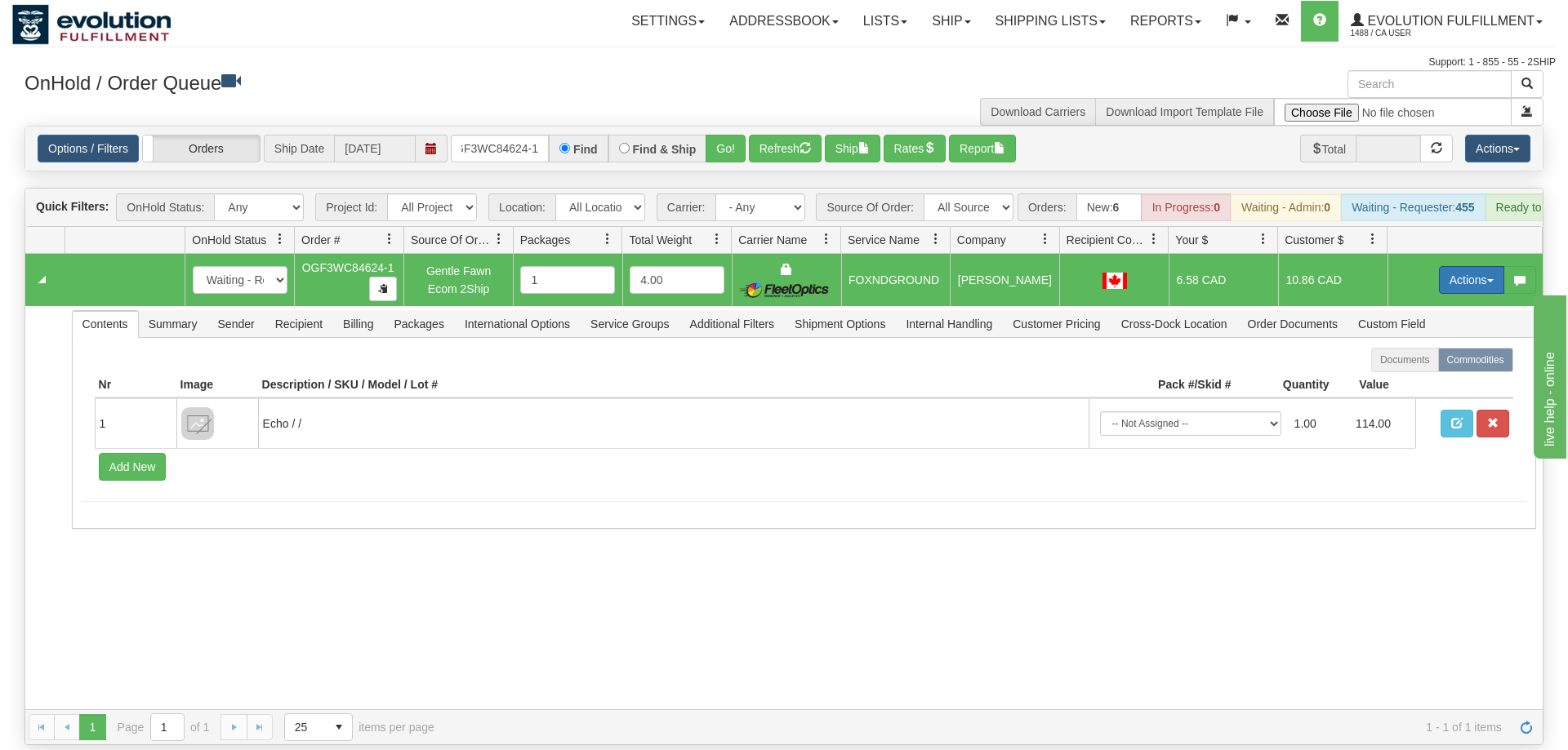
click at [1464, 266] on button "Actions" at bounding box center [1471, 280] width 66 height 28
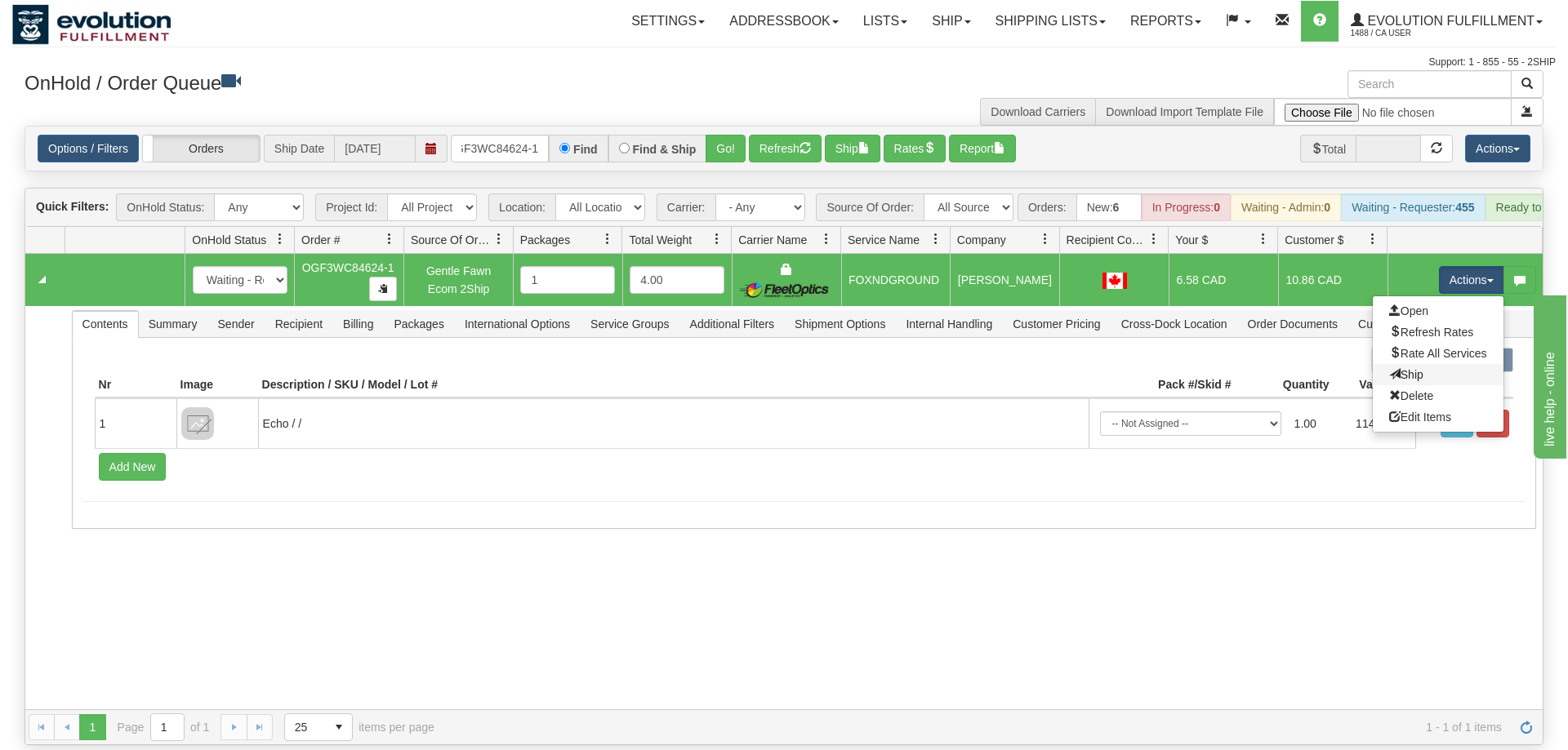
click at [1434, 365] on link "Ship" at bounding box center [1437, 375] width 131 height 21
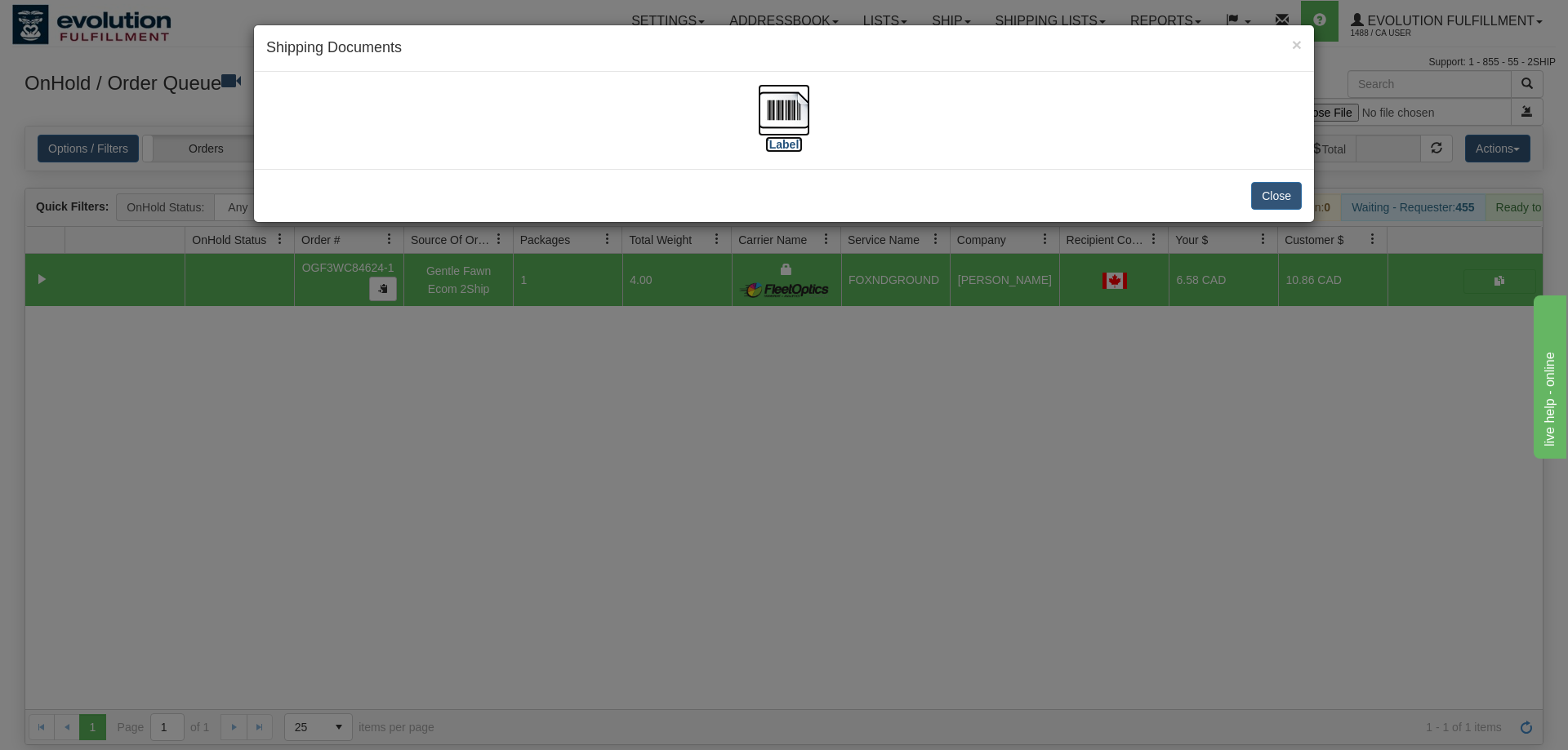
click at [760, 98] on img at bounding box center [784, 110] width 52 height 52
drag, startPoint x: 687, startPoint y: 580, endPoint x: 682, endPoint y: 491, distance: 89.1
click at [687, 577] on div "× Shipping Documents [Label] Close" at bounding box center [784, 375] width 1568 height 750
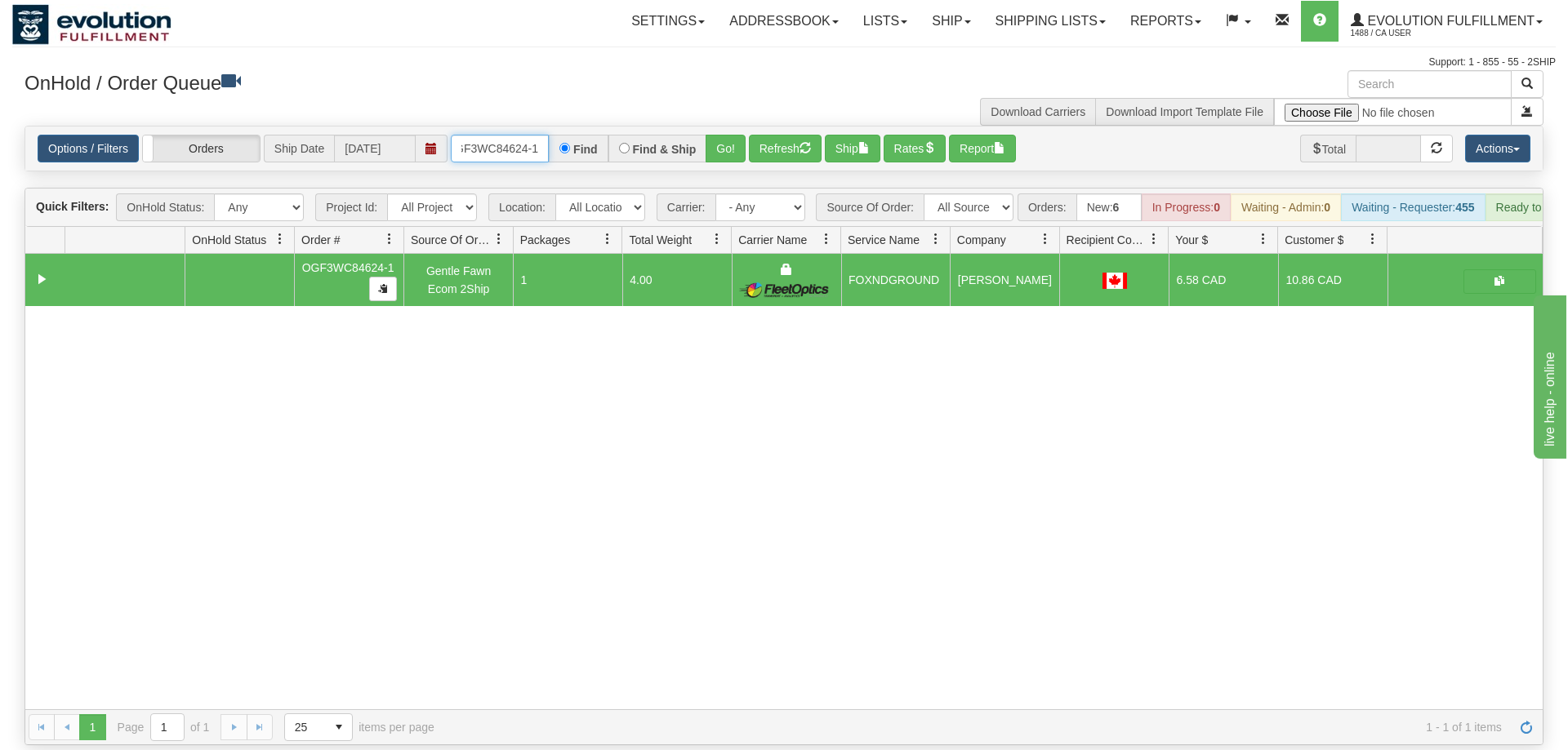
click at [511, 134] on input "OGF3WC84624-1" at bounding box center [500, 148] width 98 height 28
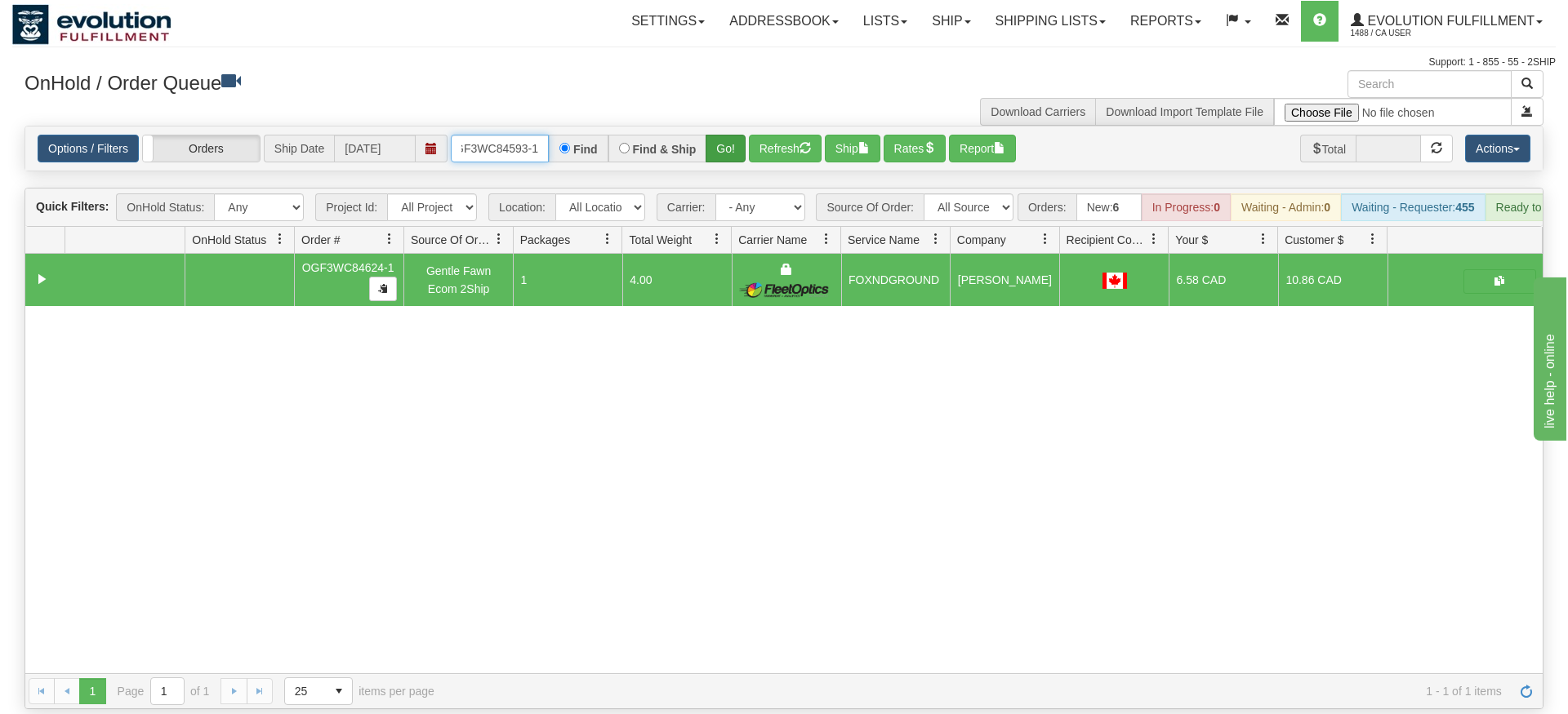
type input "OGF3WC84593-1"
click at [723, 160] on div "Is equal to Is not equal to Contains Does not contains CAD USD EUR ZAR [PERSON_…" at bounding box center [783, 417] width 1543 height 584
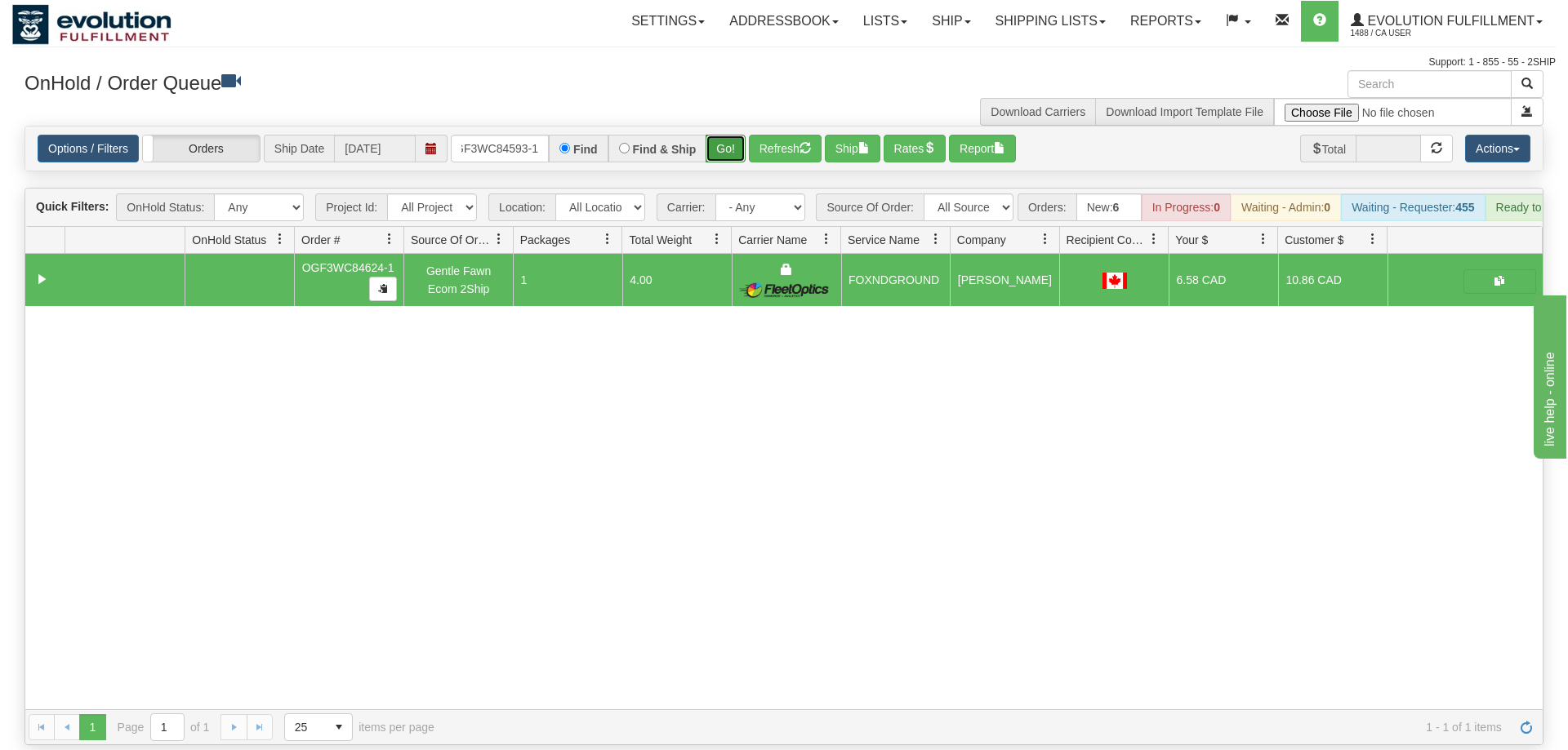
click at [723, 134] on button "Go!" at bounding box center [725, 148] width 40 height 28
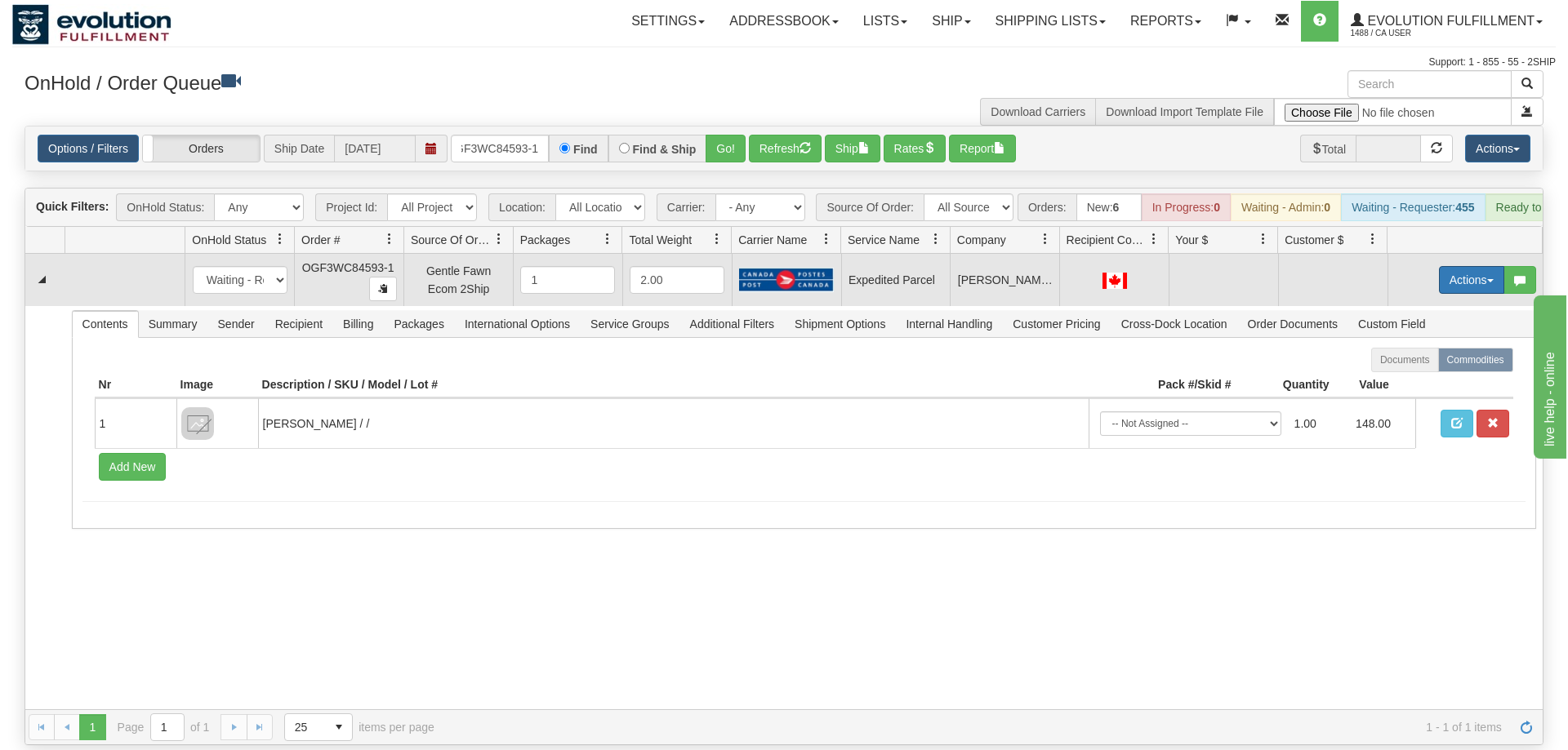
click at [1465, 266] on button "Actions" at bounding box center [1471, 280] width 66 height 28
click at [1433, 347] on span "Rate All Services" at bounding box center [1437, 353] width 98 height 13
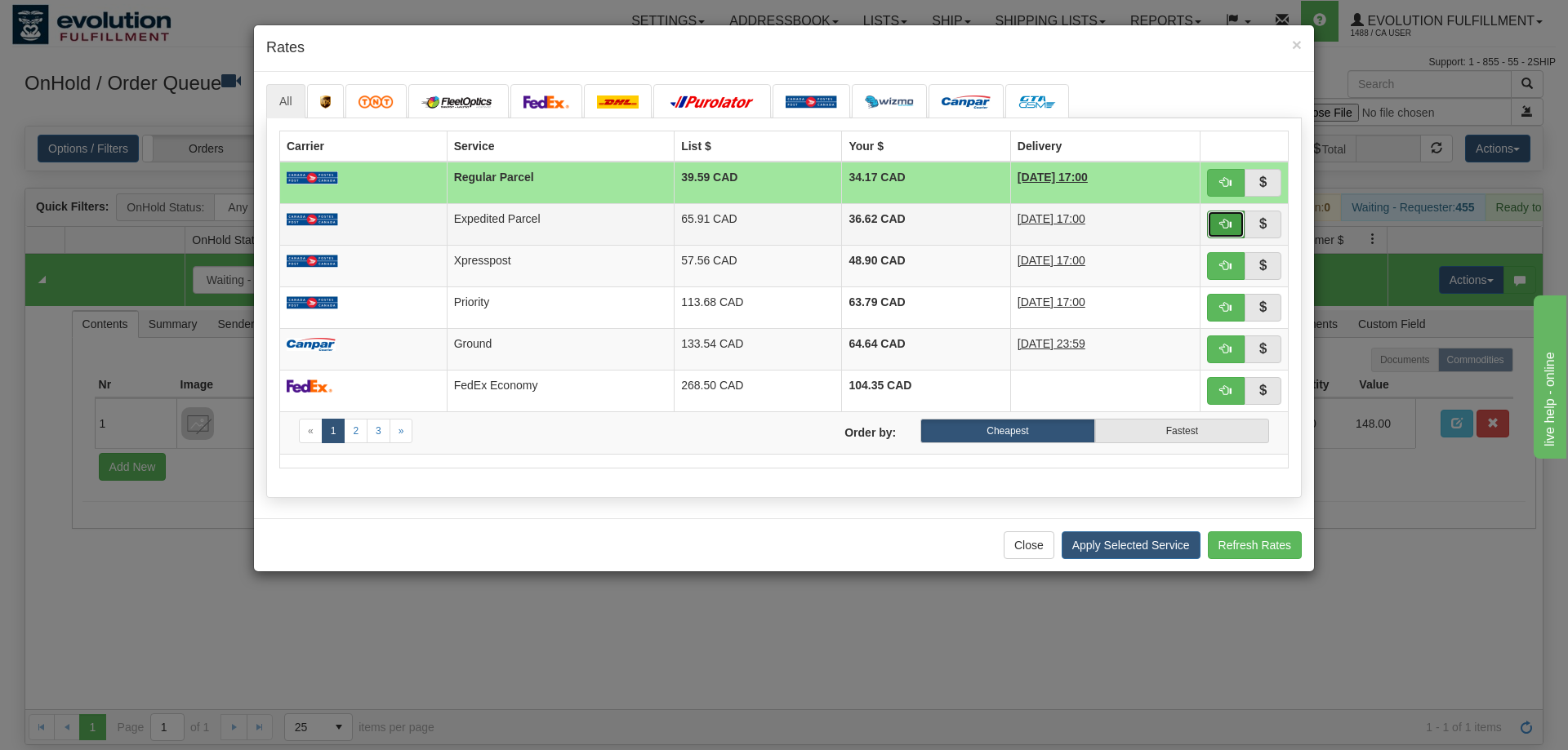
click at [1229, 221] on span "button" at bounding box center [1225, 223] width 11 height 11
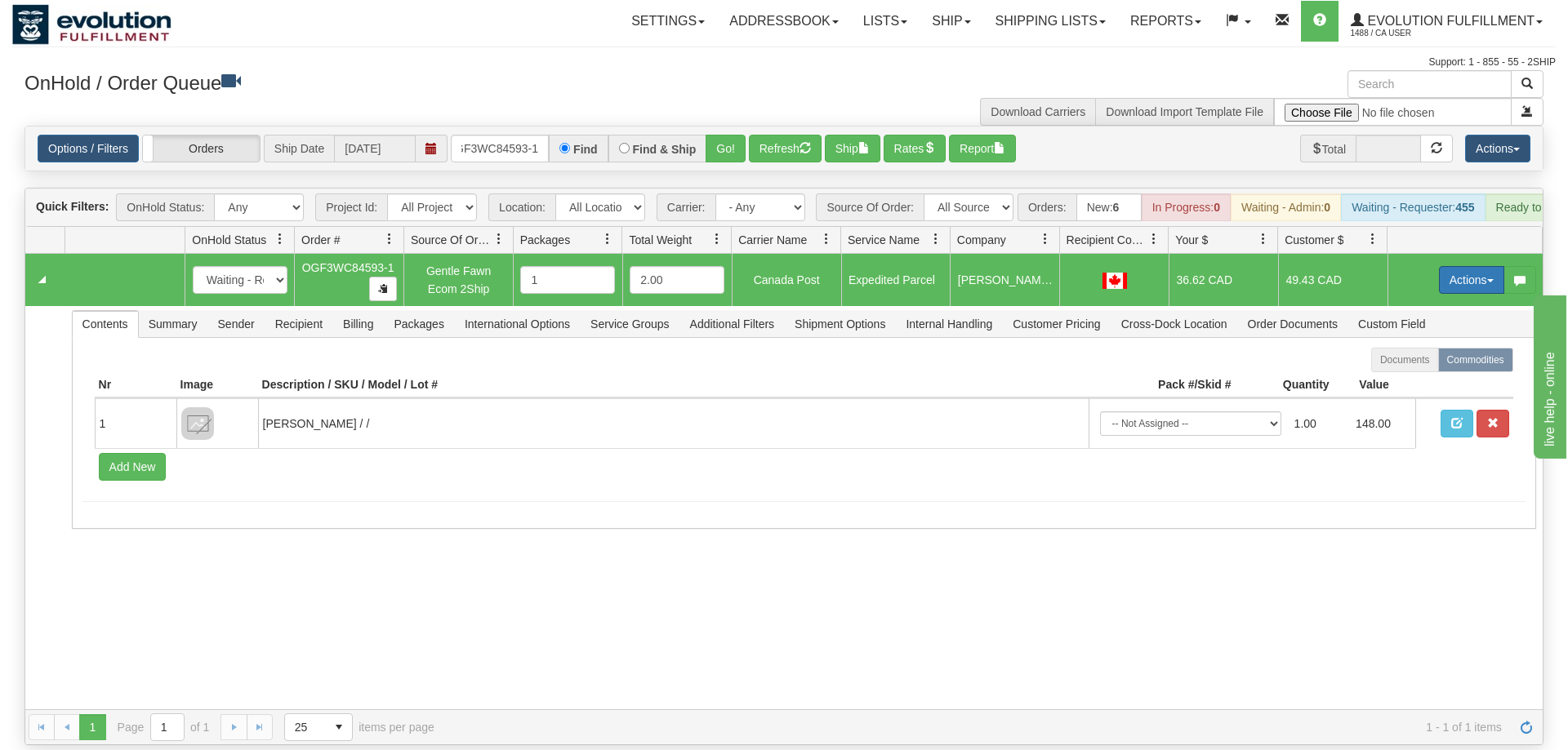
click at [1466, 266] on button "Actions" at bounding box center [1471, 280] width 66 height 28
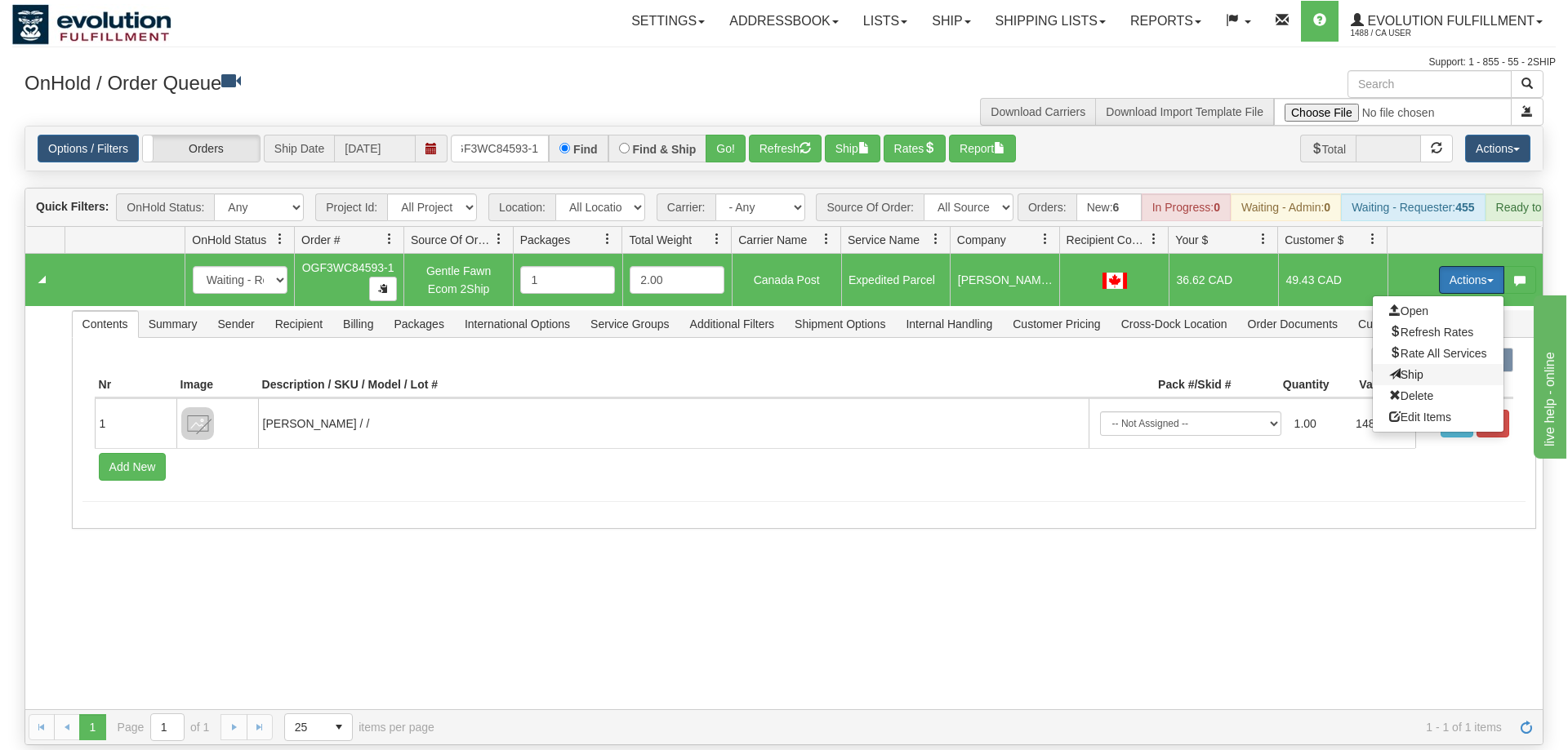
click at [1415, 369] on span "Ship" at bounding box center [1406, 375] width 34 height 13
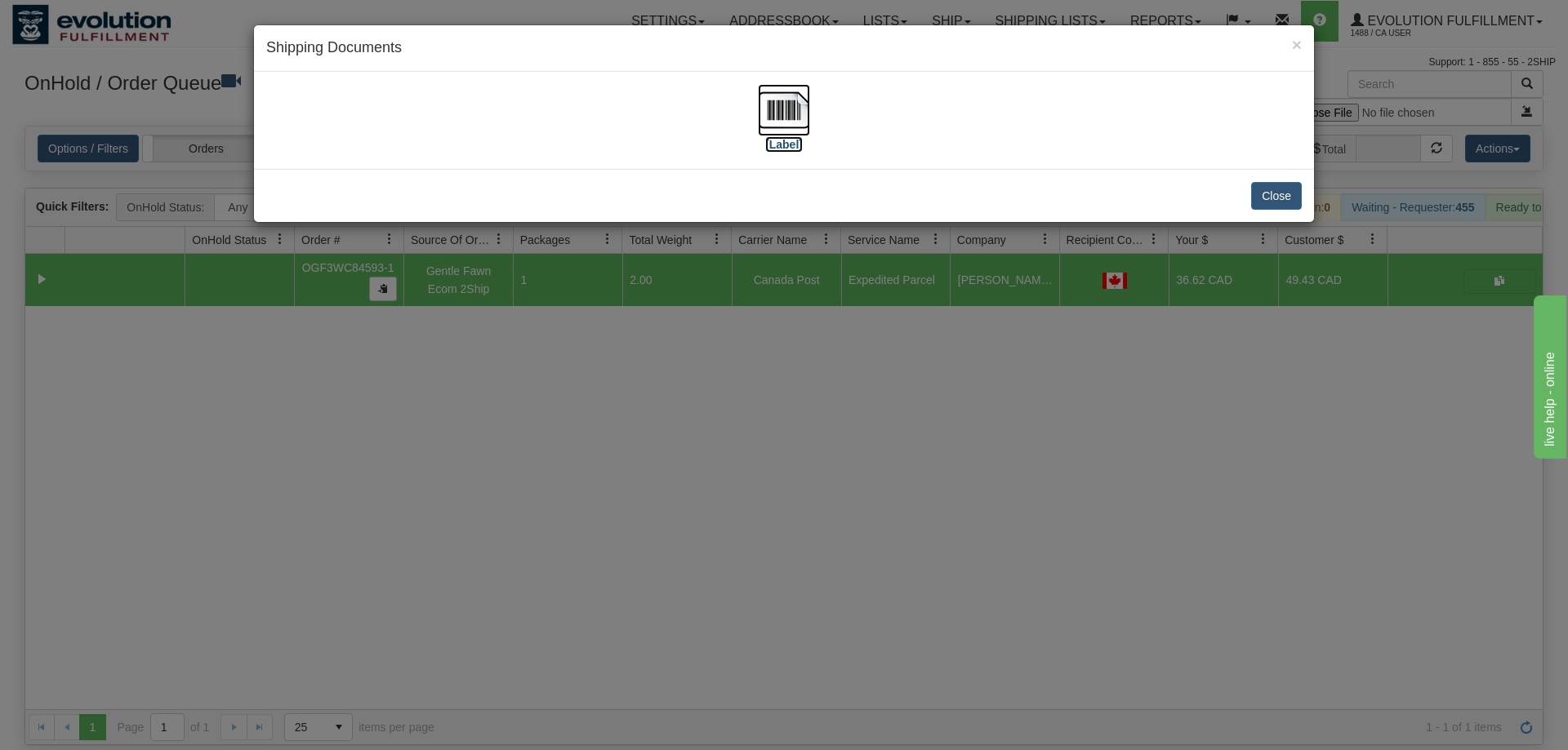
click at [794, 120] on img at bounding box center [784, 110] width 52 height 52
click at [573, 492] on div "× Shipping Documents [Label] Close" at bounding box center [784, 375] width 1568 height 750
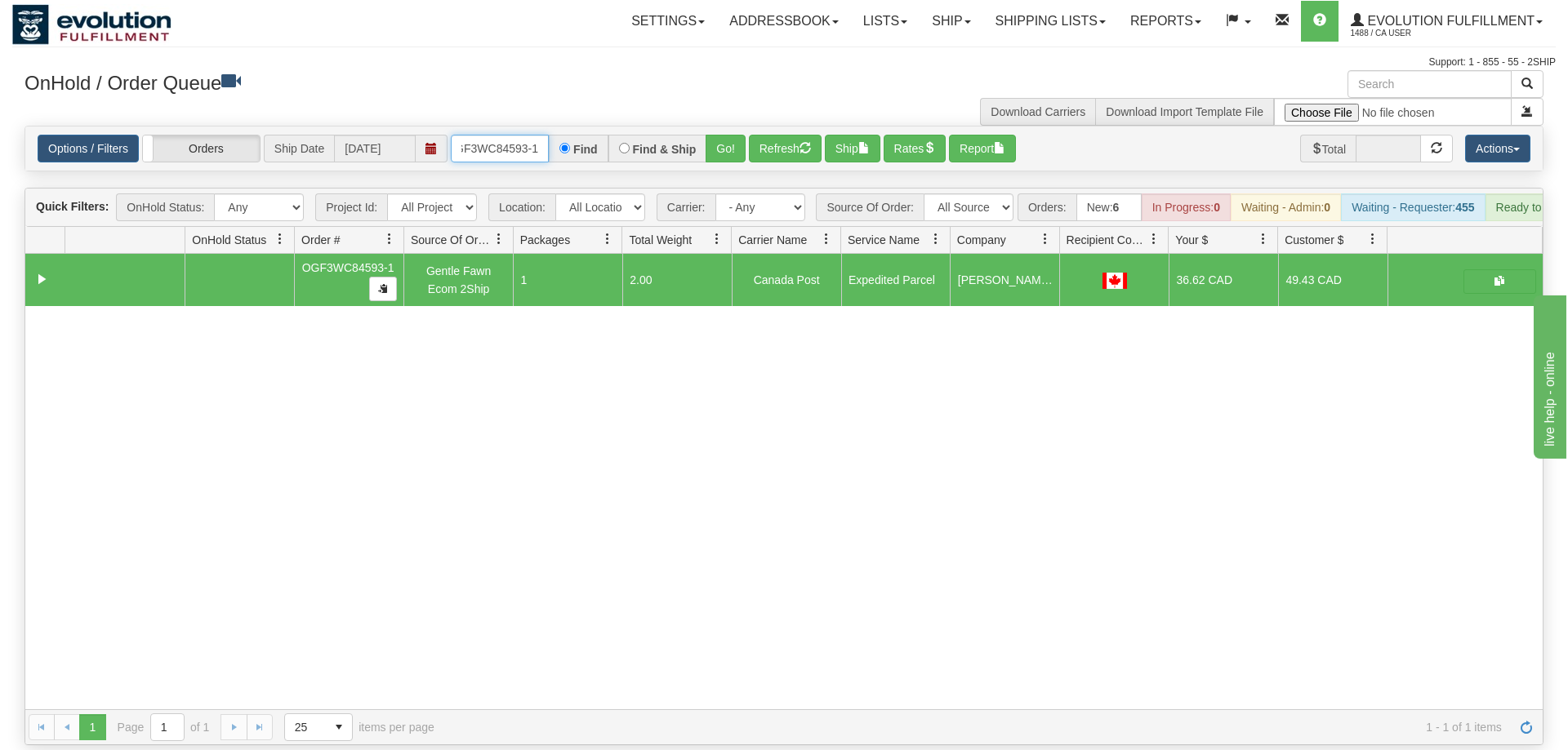
click at [523, 134] on input "OGF3WC84593-1" at bounding box center [500, 148] width 98 height 28
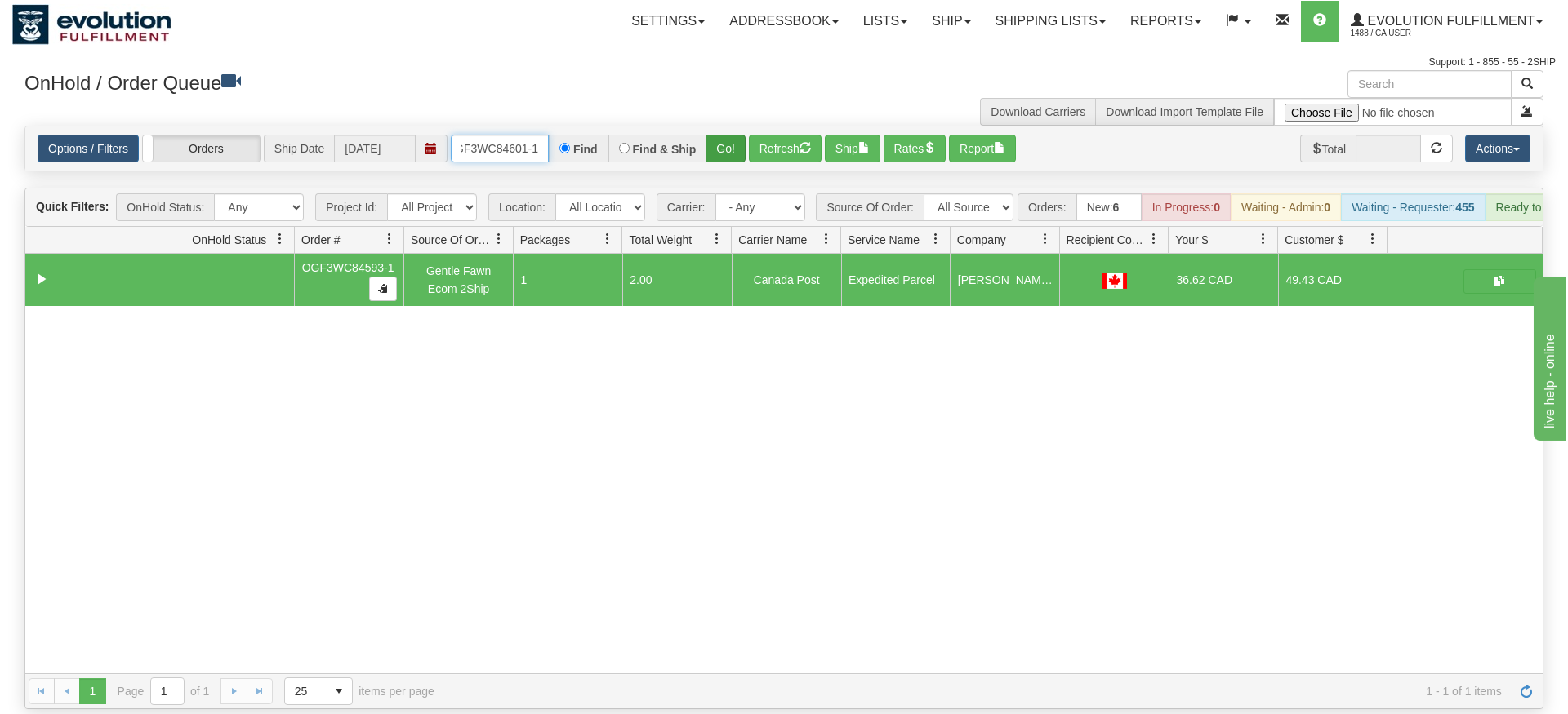
type input "OGF3WC84601-1"
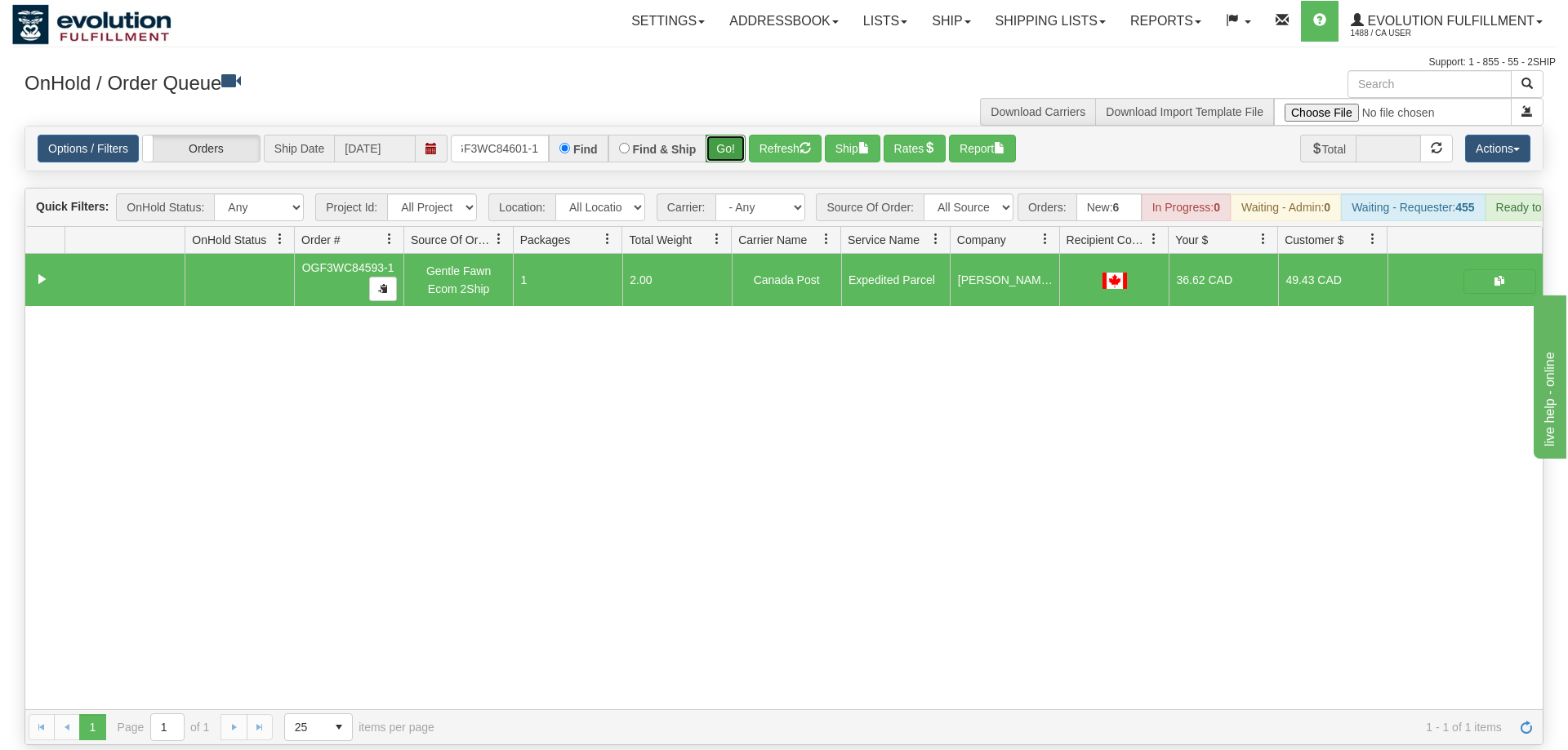
click at [734, 160] on div "Is equal to Is not equal to Contains Does not contains CAD USD EUR ZAR [PERSON_…" at bounding box center [783, 435] width 1543 height 620
click at [731, 134] on button "Go!" at bounding box center [725, 148] width 40 height 28
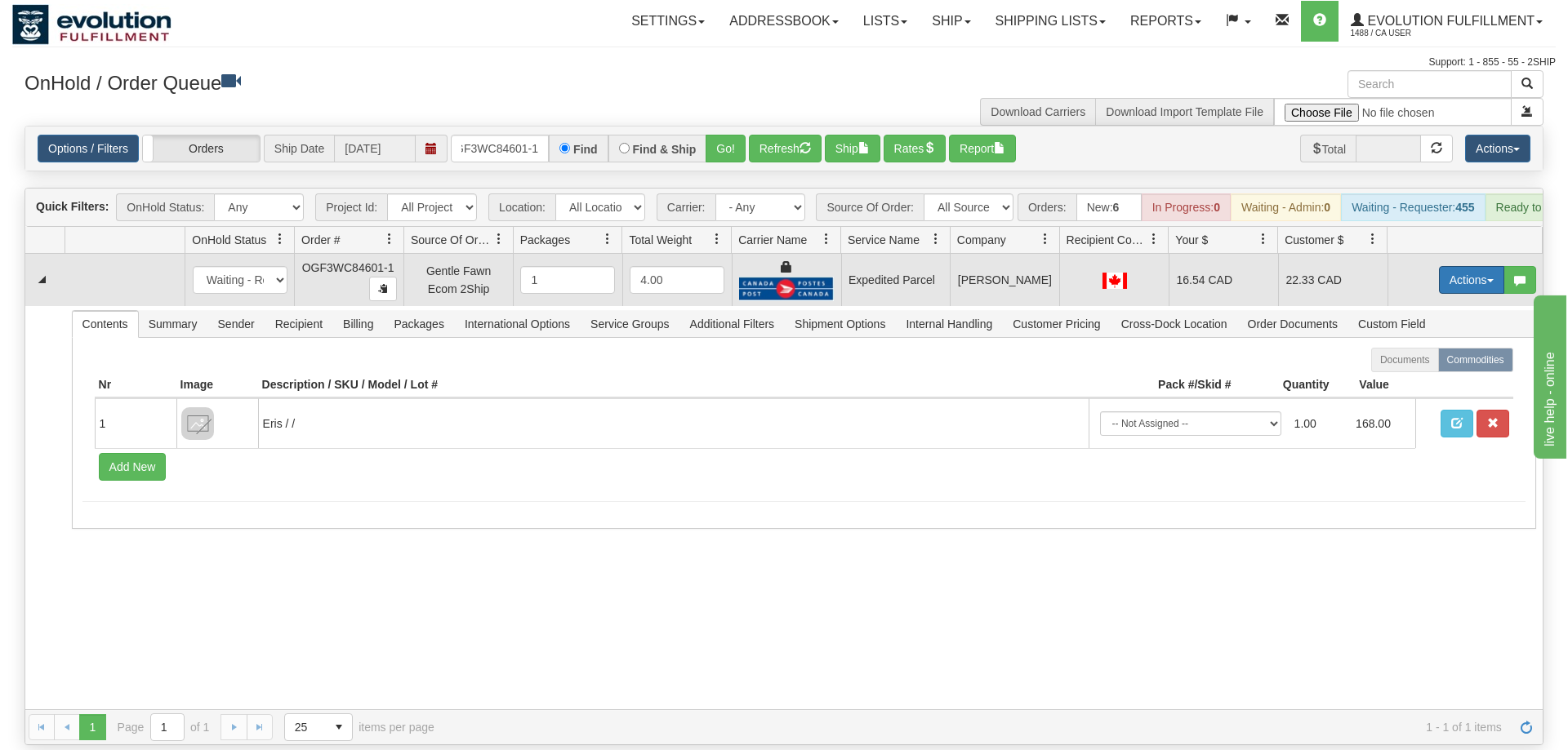
click at [1470, 266] on button "Actions" at bounding box center [1471, 280] width 66 height 28
click at [1435, 365] on link "Ship" at bounding box center [1437, 375] width 131 height 21
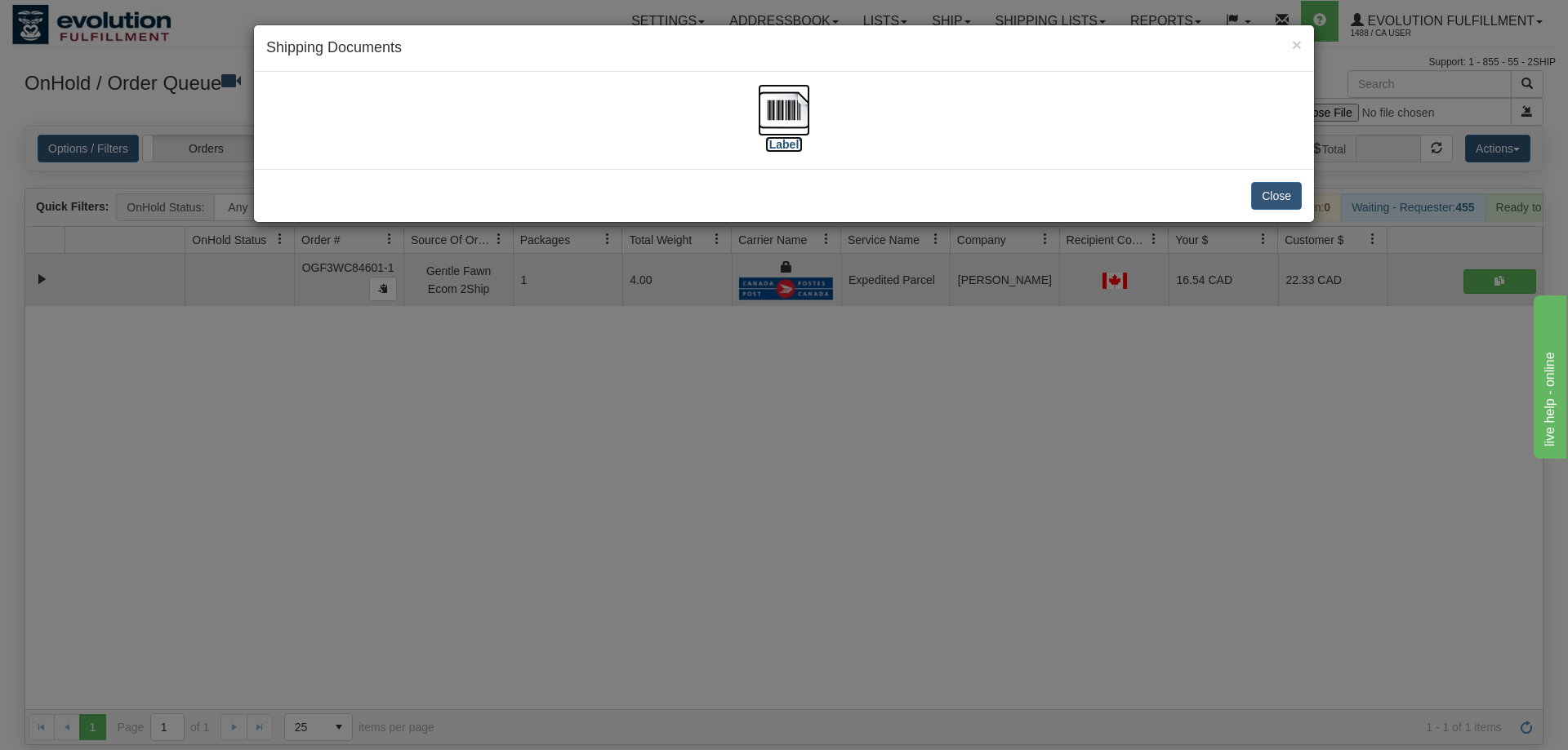
click at [780, 125] on img at bounding box center [784, 110] width 52 height 52
drag, startPoint x: 612, startPoint y: 627, endPoint x: 547, endPoint y: 273, distance: 359.9
click at [615, 625] on div "× Shipping Documents [Label] Close" at bounding box center [784, 375] width 1568 height 750
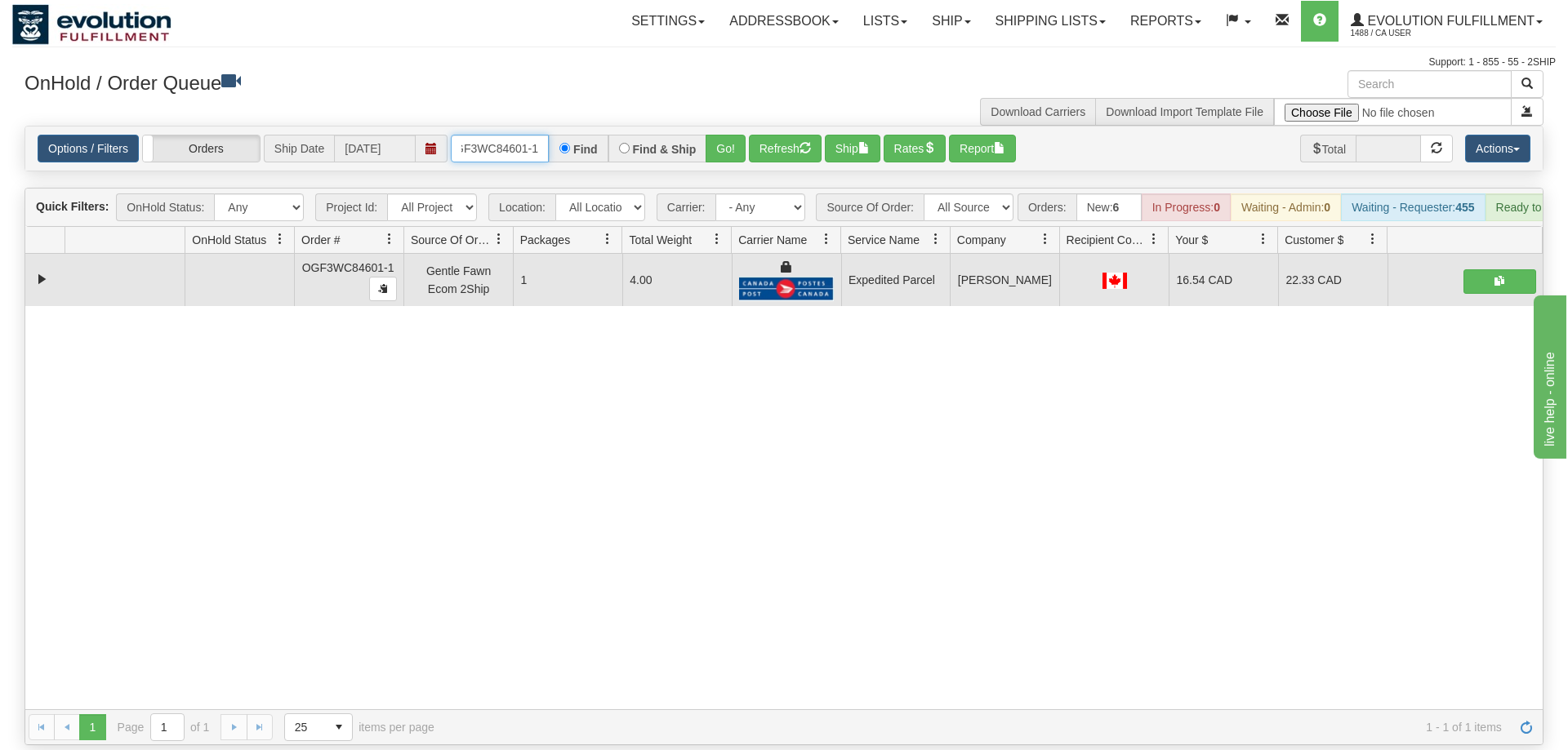
click at [487, 134] on input "OGF3WC84601-1" at bounding box center [500, 148] width 98 height 28
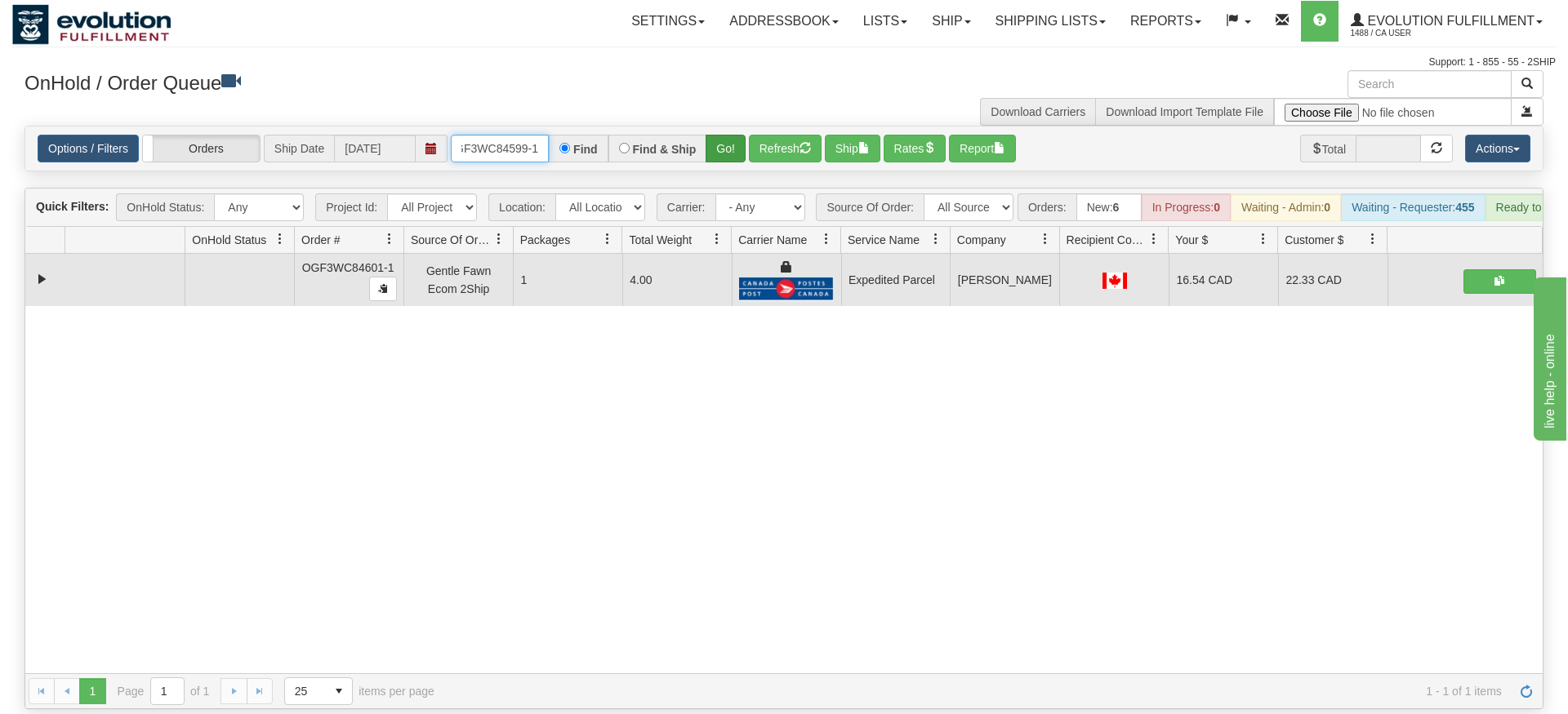
type input "OGF3WC84599-1"
click at [735, 151] on div "Is equal to Is not equal to Contains Does not contains CAD USD EUR ZAR [PERSON_…" at bounding box center [783, 417] width 1543 height 584
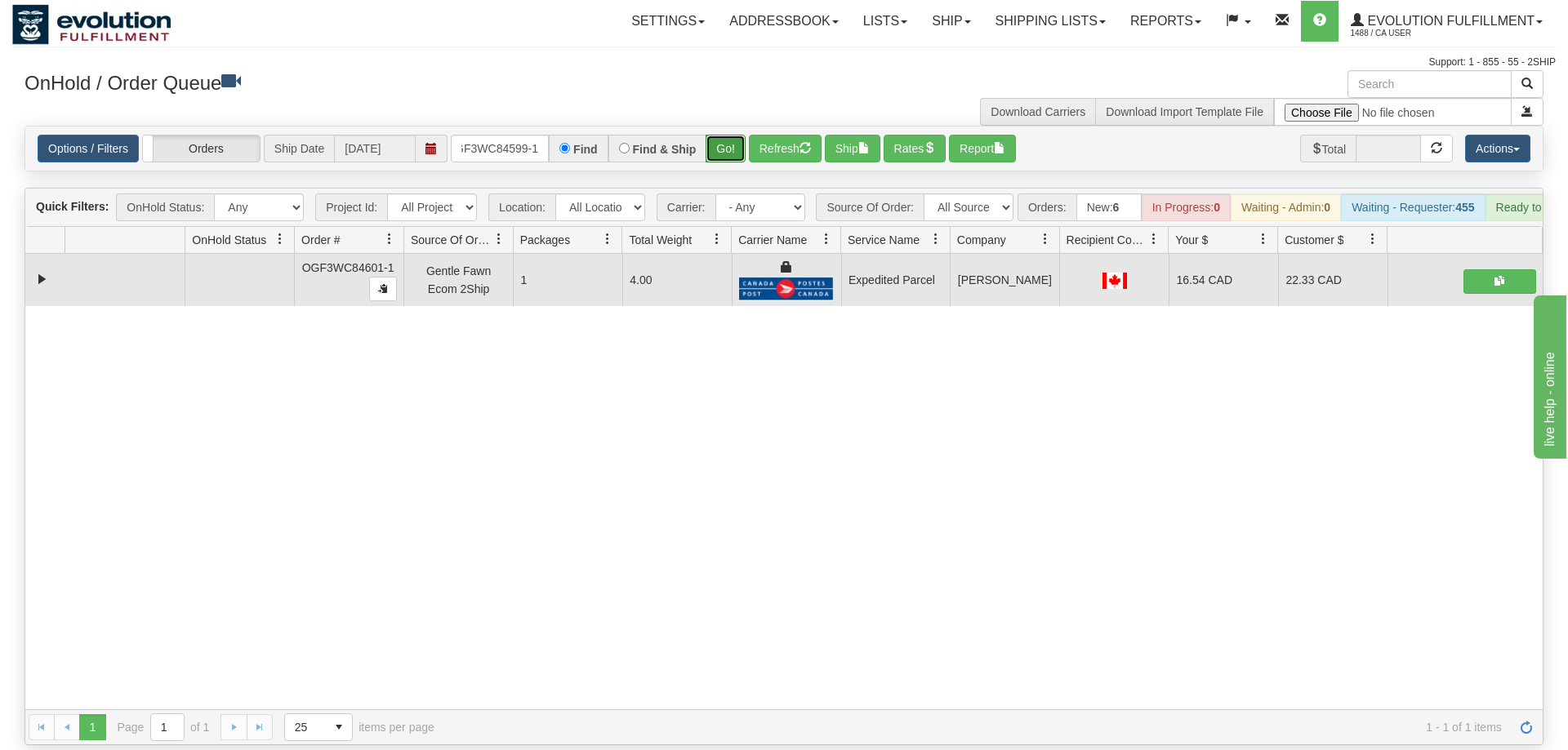
click at [732, 134] on button "Go!" at bounding box center [725, 148] width 40 height 28
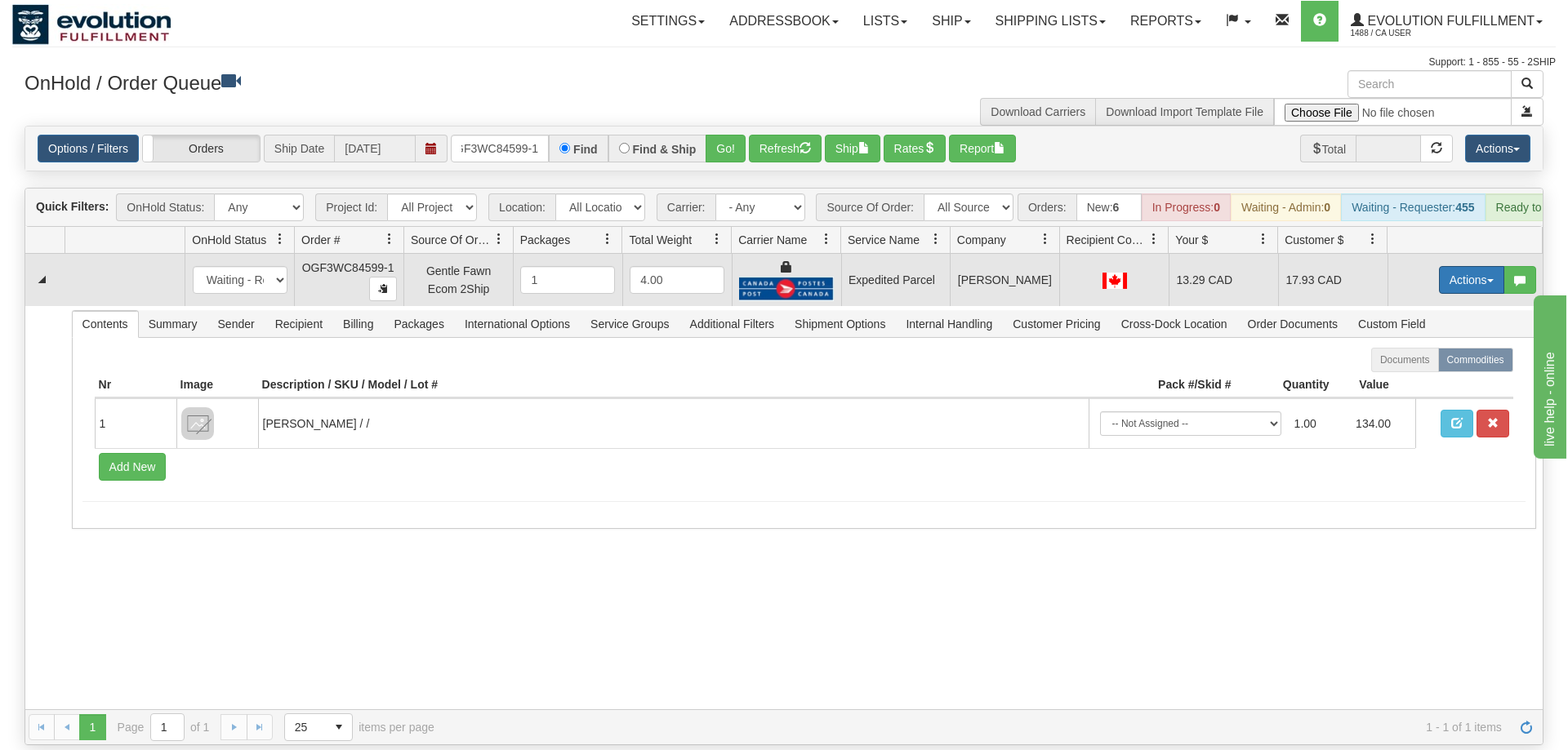
click at [1444, 266] on button "Actions" at bounding box center [1471, 280] width 66 height 28
click at [1417, 369] on span "Ship" at bounding box center [1406, 375] width 34 height 13
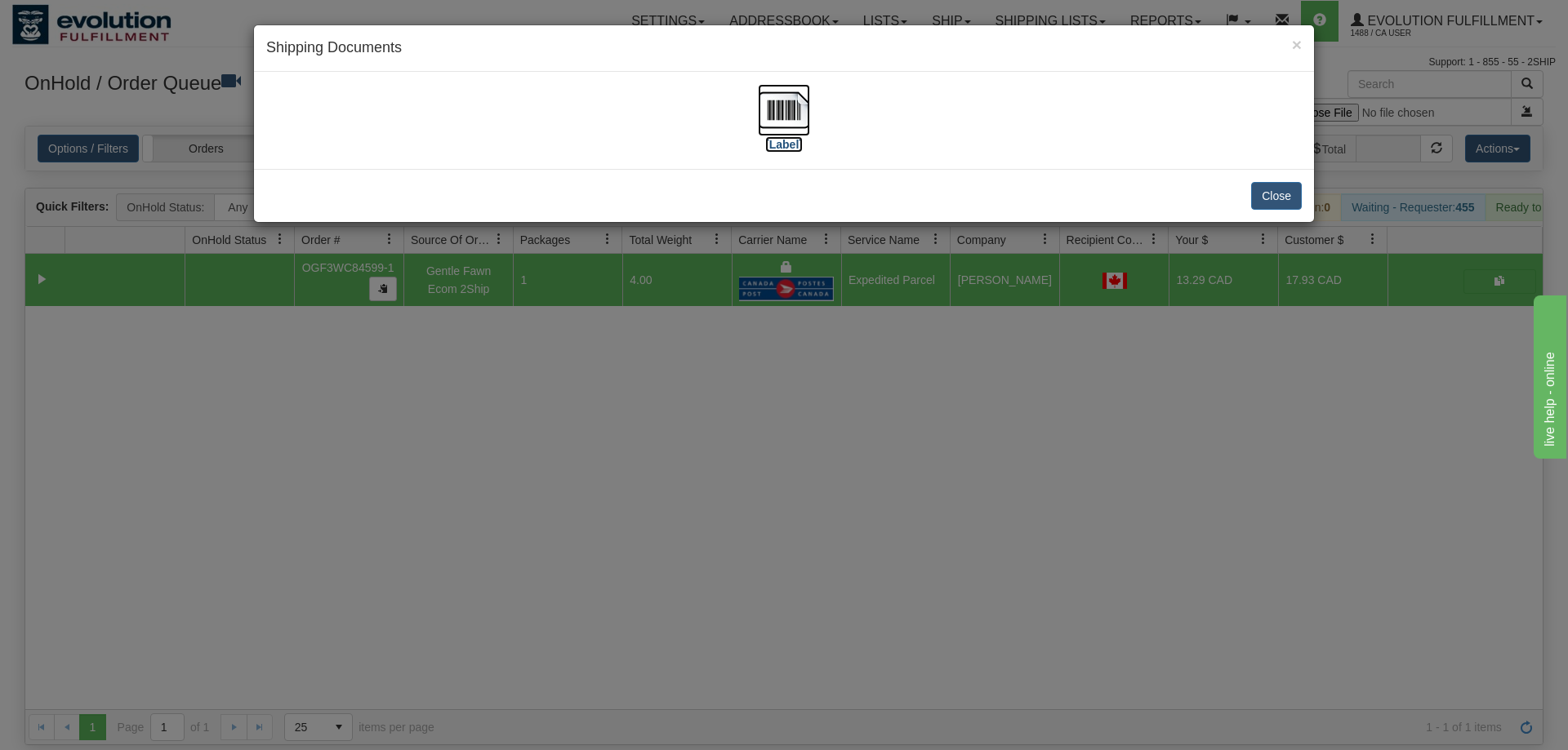
click at [774, 133] on img at bounding box center [784, 110] width 52 height 52
drag, startPoint x: 769, startPoint y: 393, endPoint x: 700, endPoint y: 14, distance: 385.2
click at [769, 388] on div "× Shipping Documents [Label] Close" at bounding box center [784, 375] width 1568 height 750
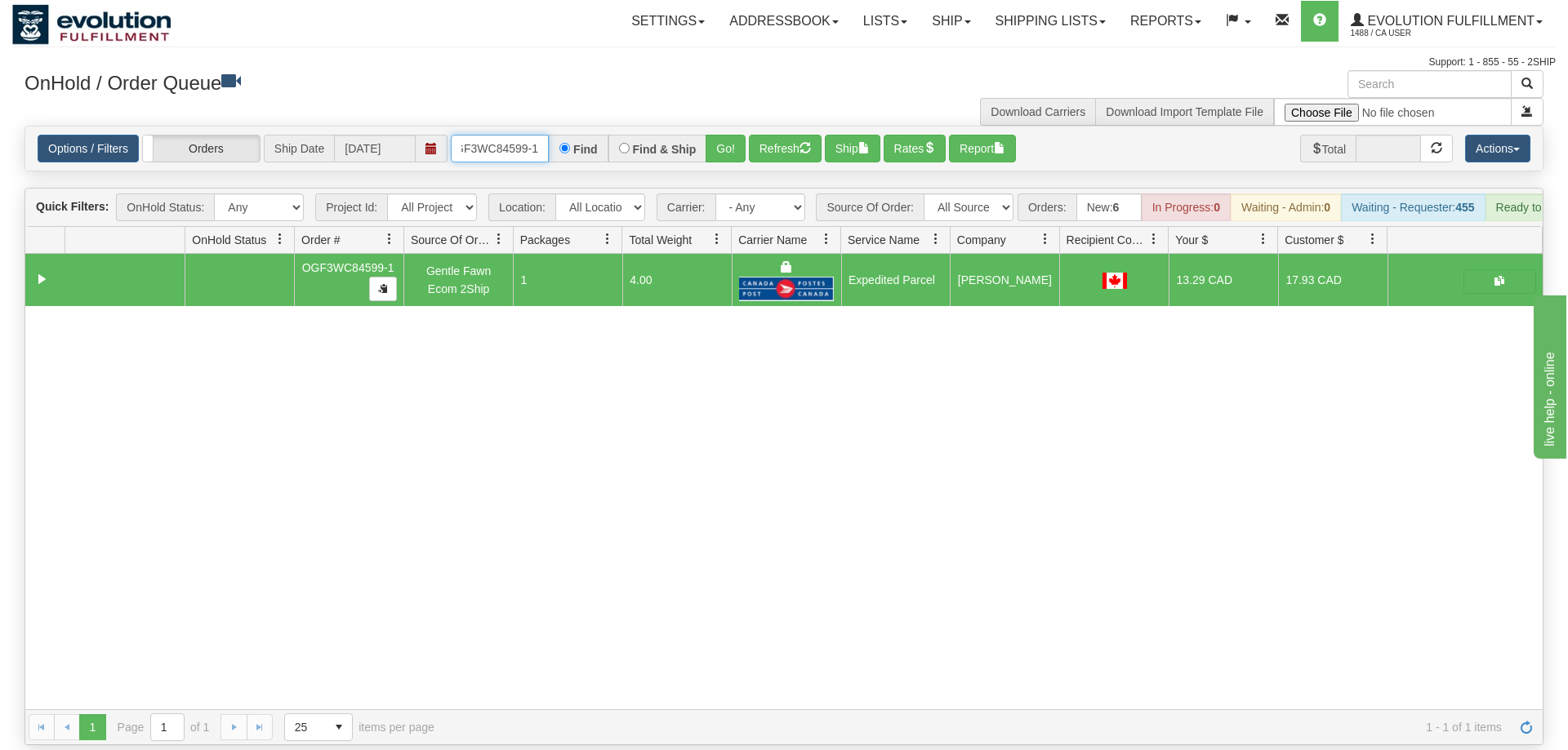
click at [493, 134] on input "OGF3WC84599-1" at bounding box center [500, 148] width 98 height 28
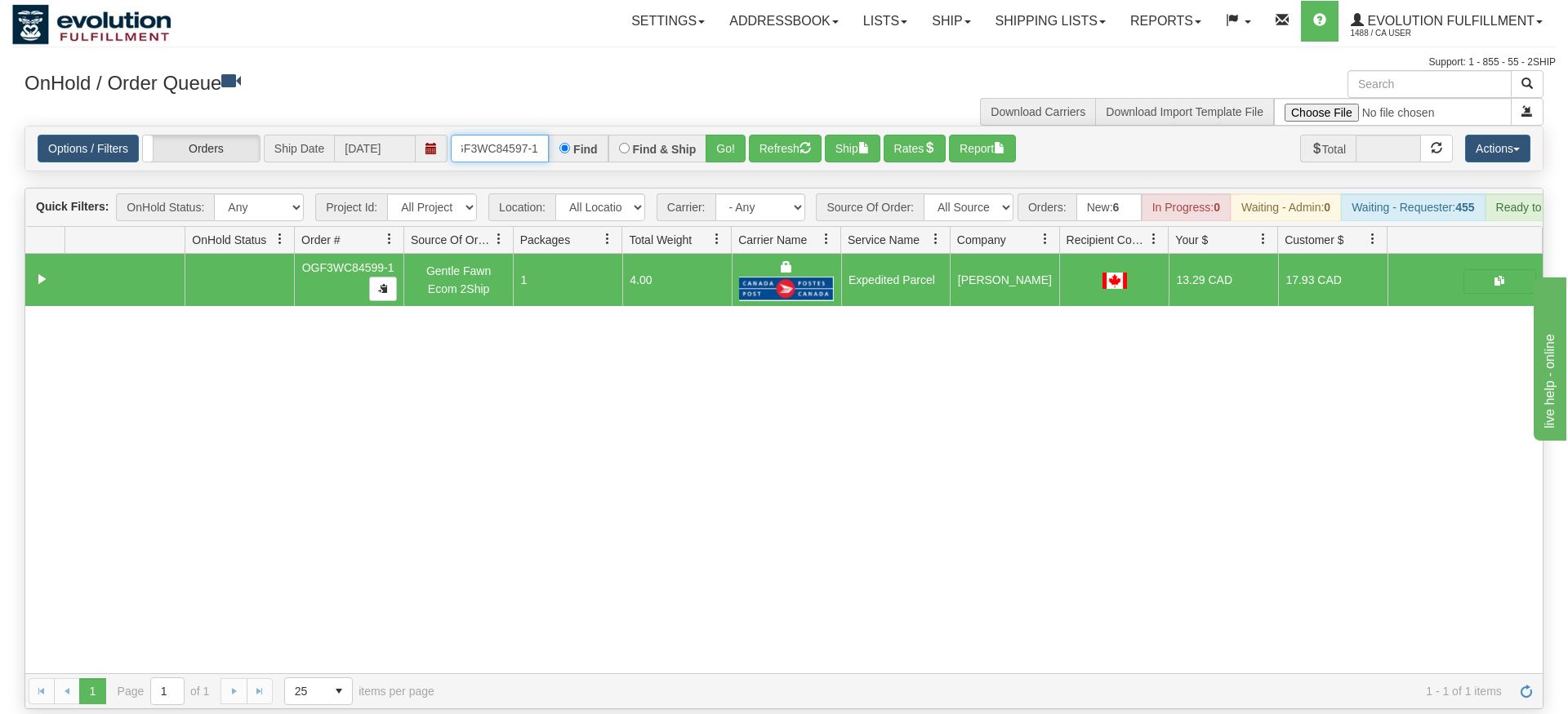
type input "oGF3WC84597-1"
click at [705, 148] on div "Is equal to Is not equal to Contains Does not contains CAD USD EUR ZAR [PERSON_…" at bounding box center [783, 417] width 1543 height 584
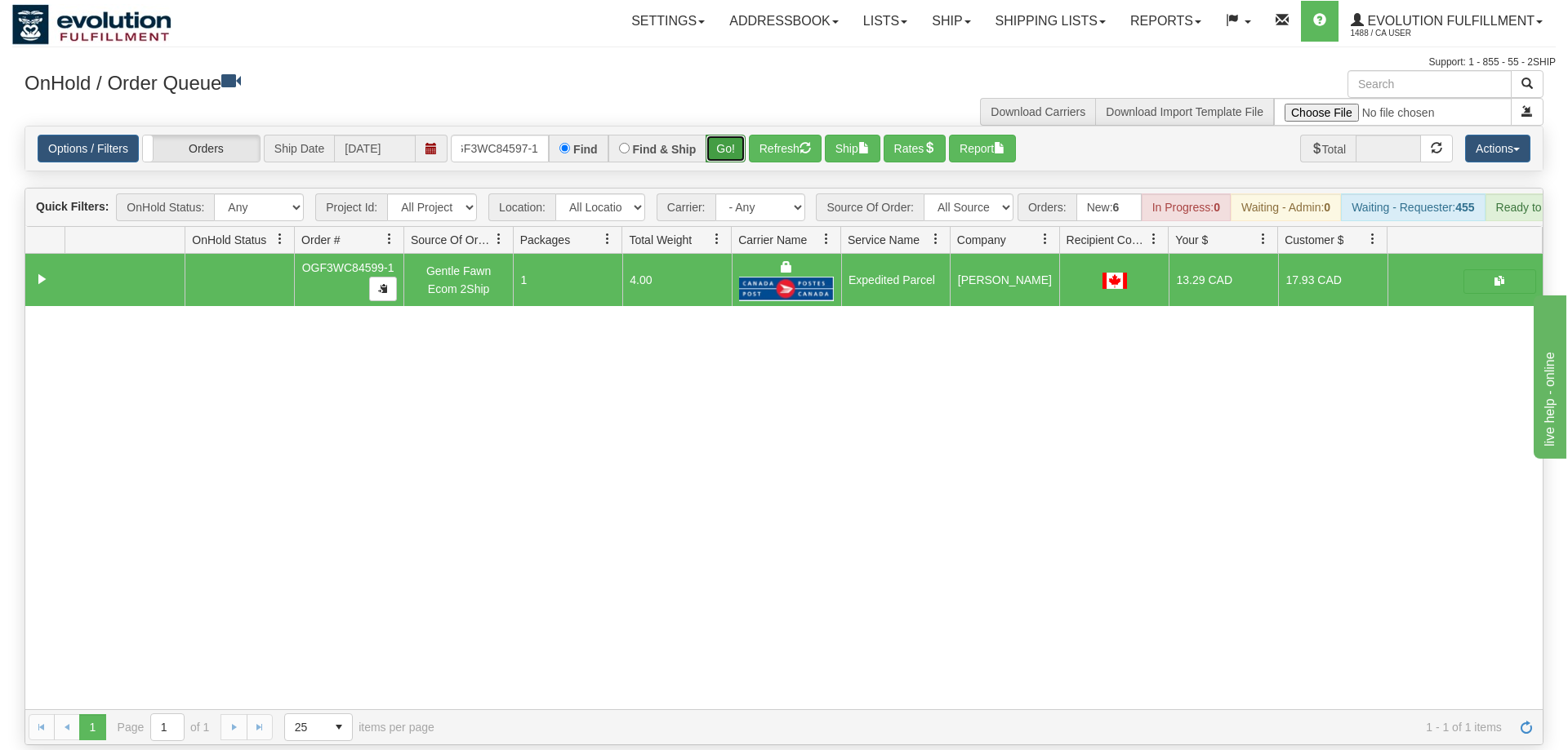
click at [727, 134] on button "Go!" at bounding box center [725, 148] width 40 height 28
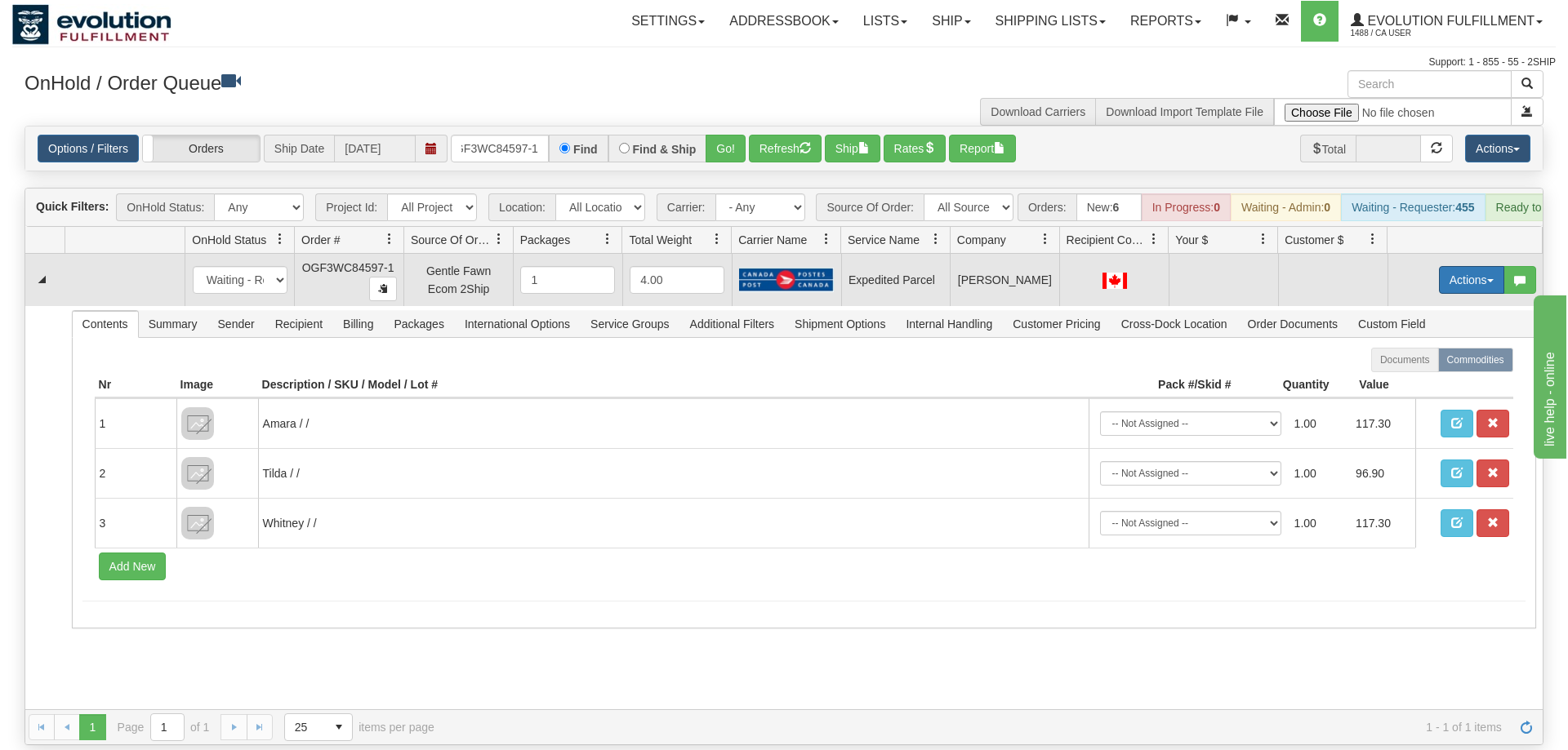
click at [1484, 266] on button "Actions" at bounding box center [1471, 280] width 66 height 28
click at [1443, 347] on span "Rate All Services" at bounding box center [1437, 353] width 98 height 13
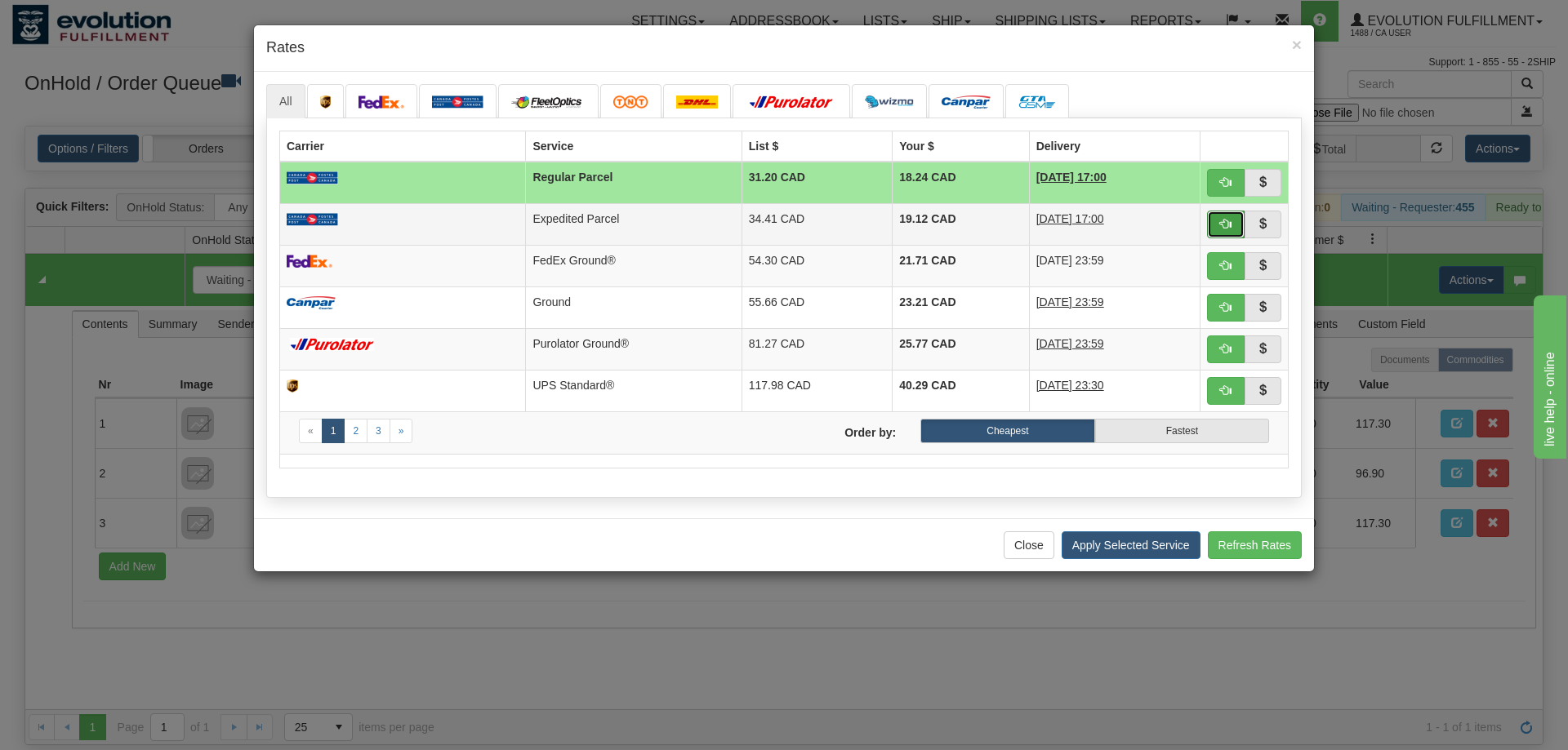
click at [1226, 229] on span "button" at bounding box center [1225, 223] width 11 height 11
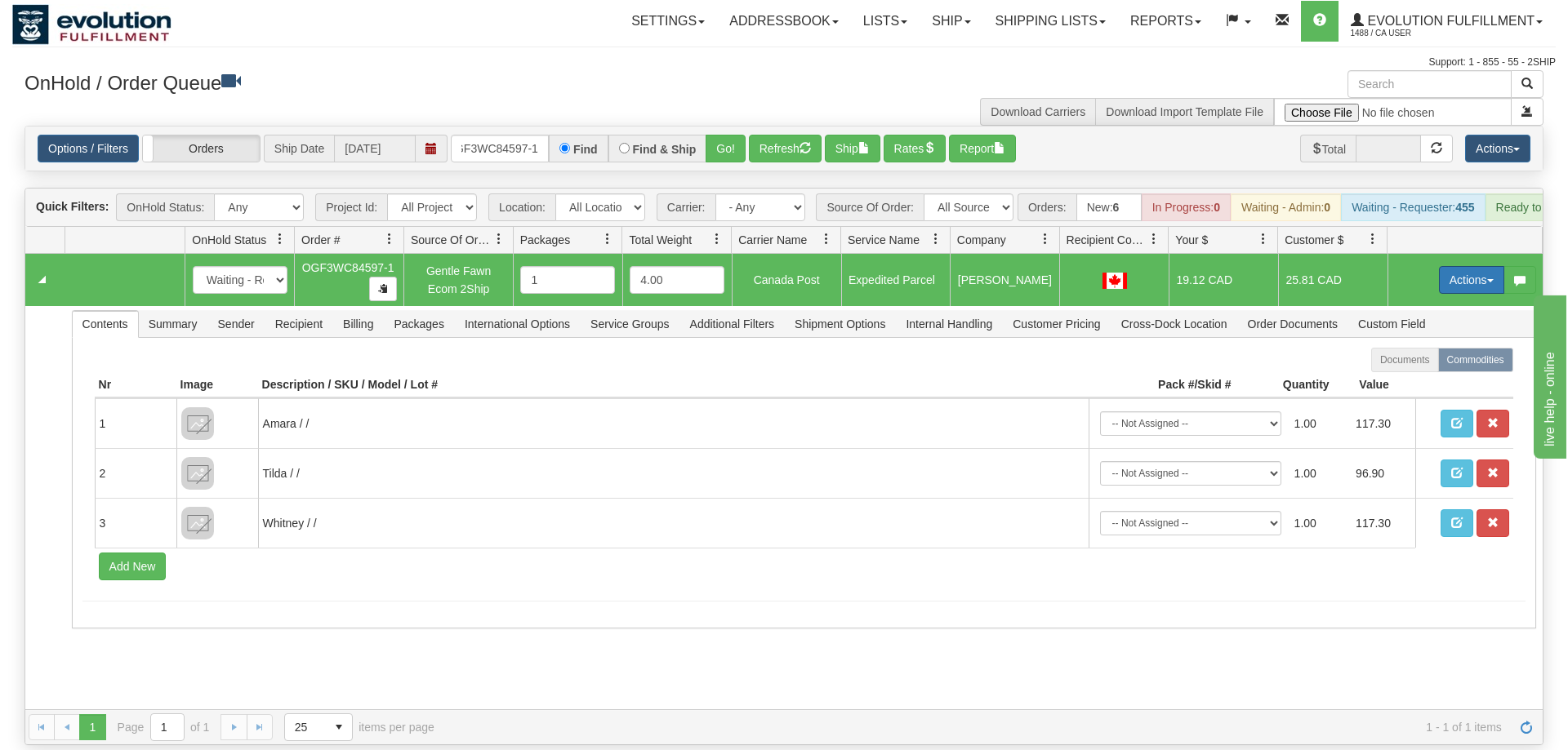
click at [1471, 266] on button "Actions" at bounding box center [1471, 280] width 66 height 28
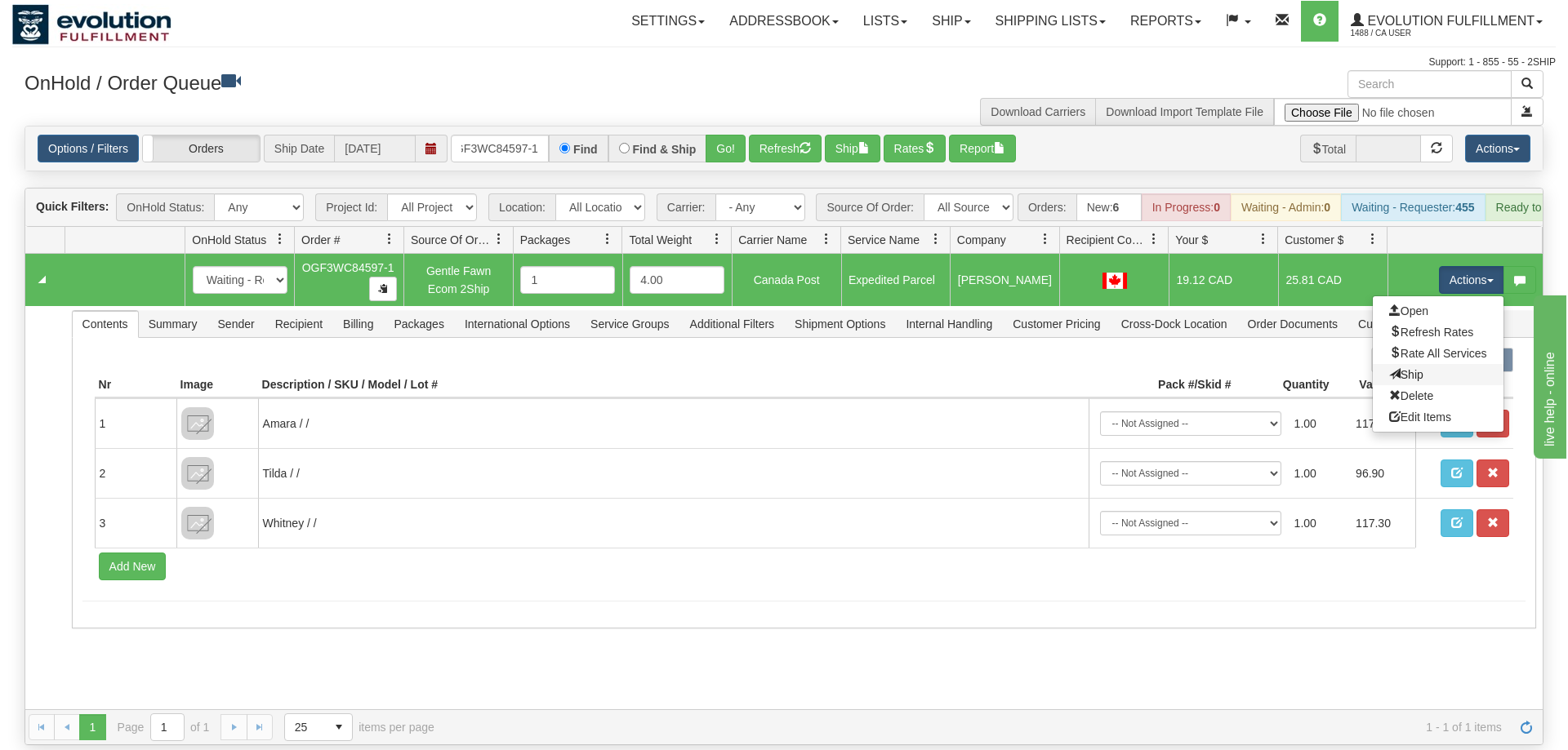
click at [1437, 365] on link "Ship" at bounding box center [1437, 375] width 131 height 21
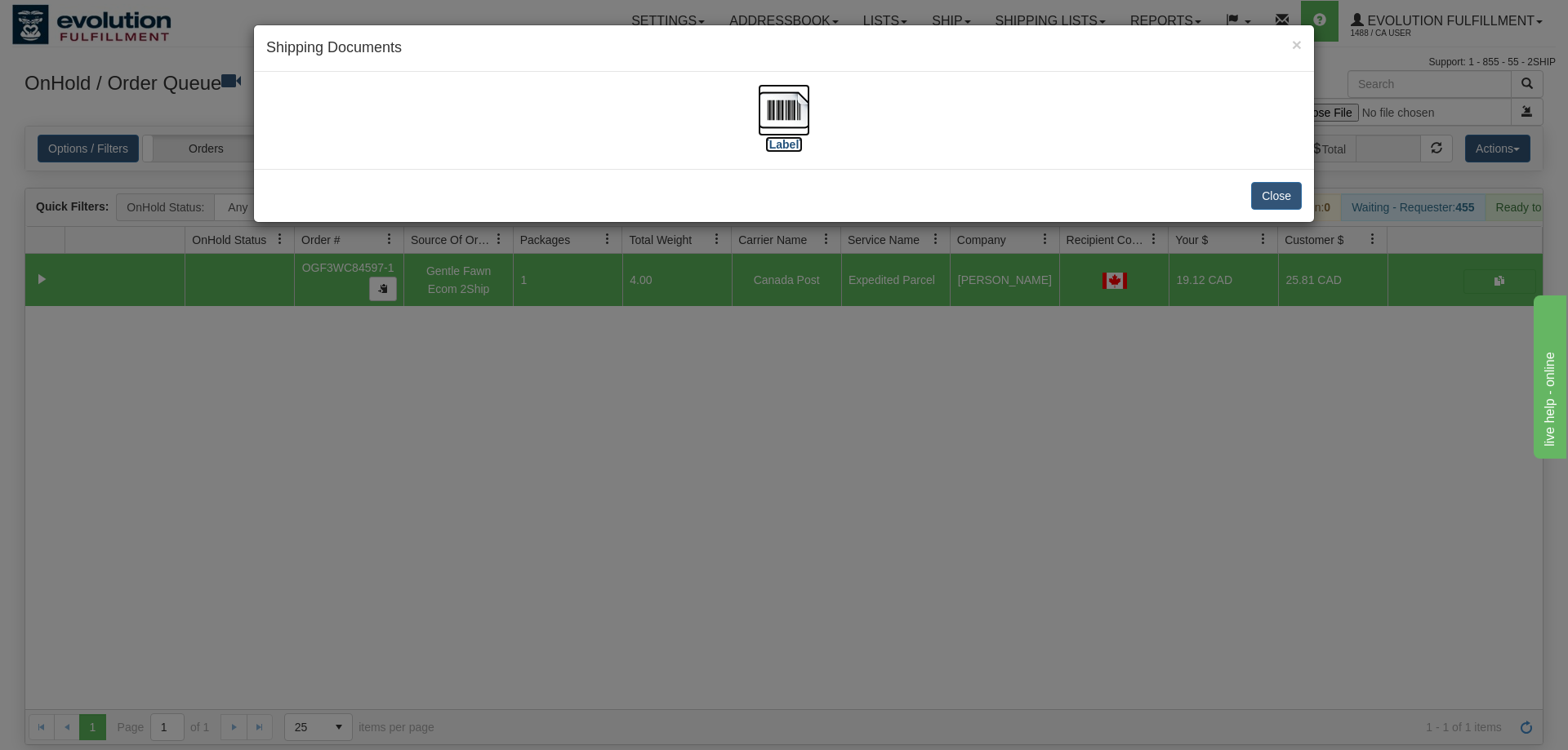
click at [794, 107] on img at bounding box center [784, 110] width 52 height 52
drag, startPoint x: 680, startPoint y: 576, endPoint x: 546, endPoint y: 229, distance: 372.0
click at [688, 567] on div "× Shipping Documents [Label] Close" at bounding box center [784, 375] width 1568 height 750
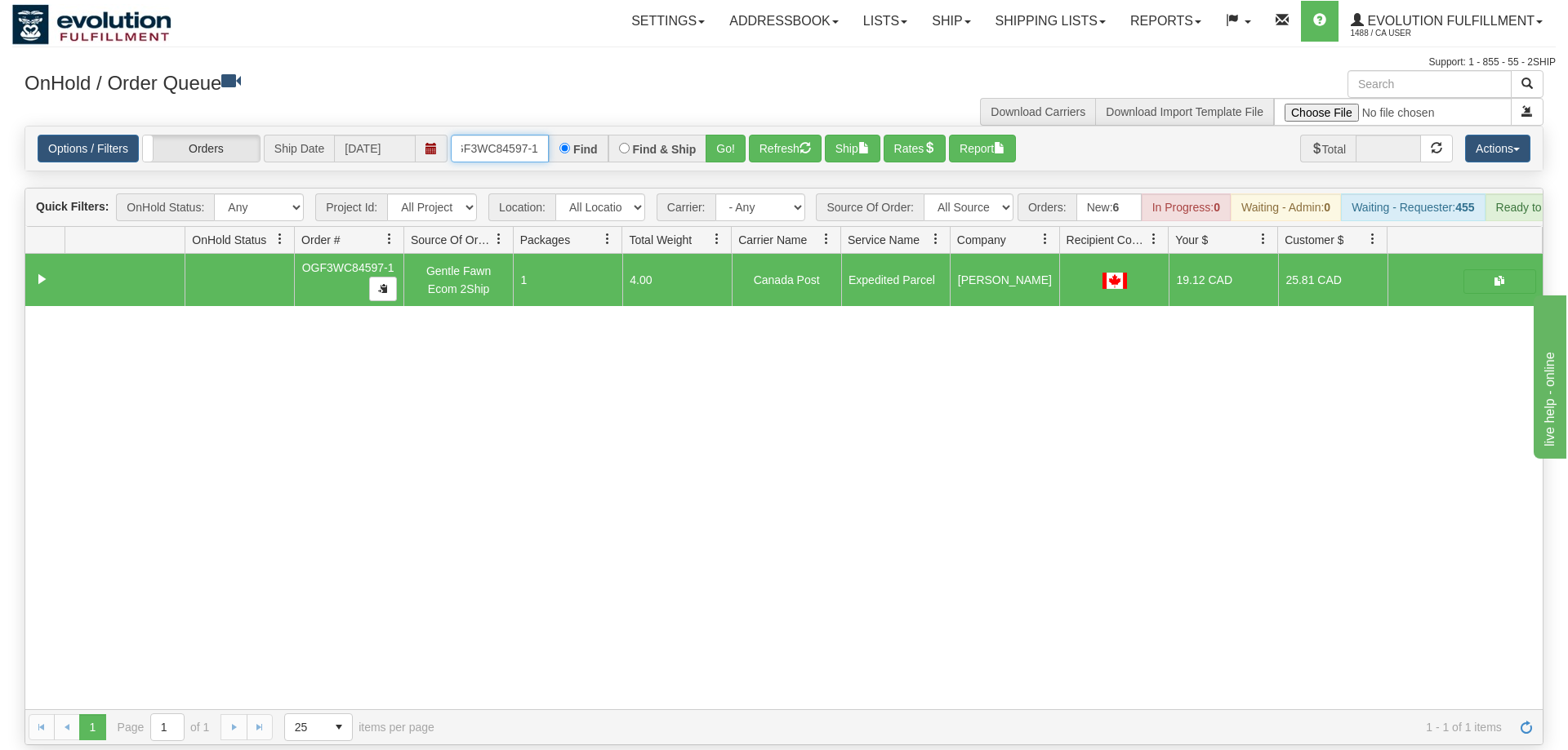
click at [524, 134] on input "oGF3WC84597-1" at bounding box center [500, 148] width 98 height 28
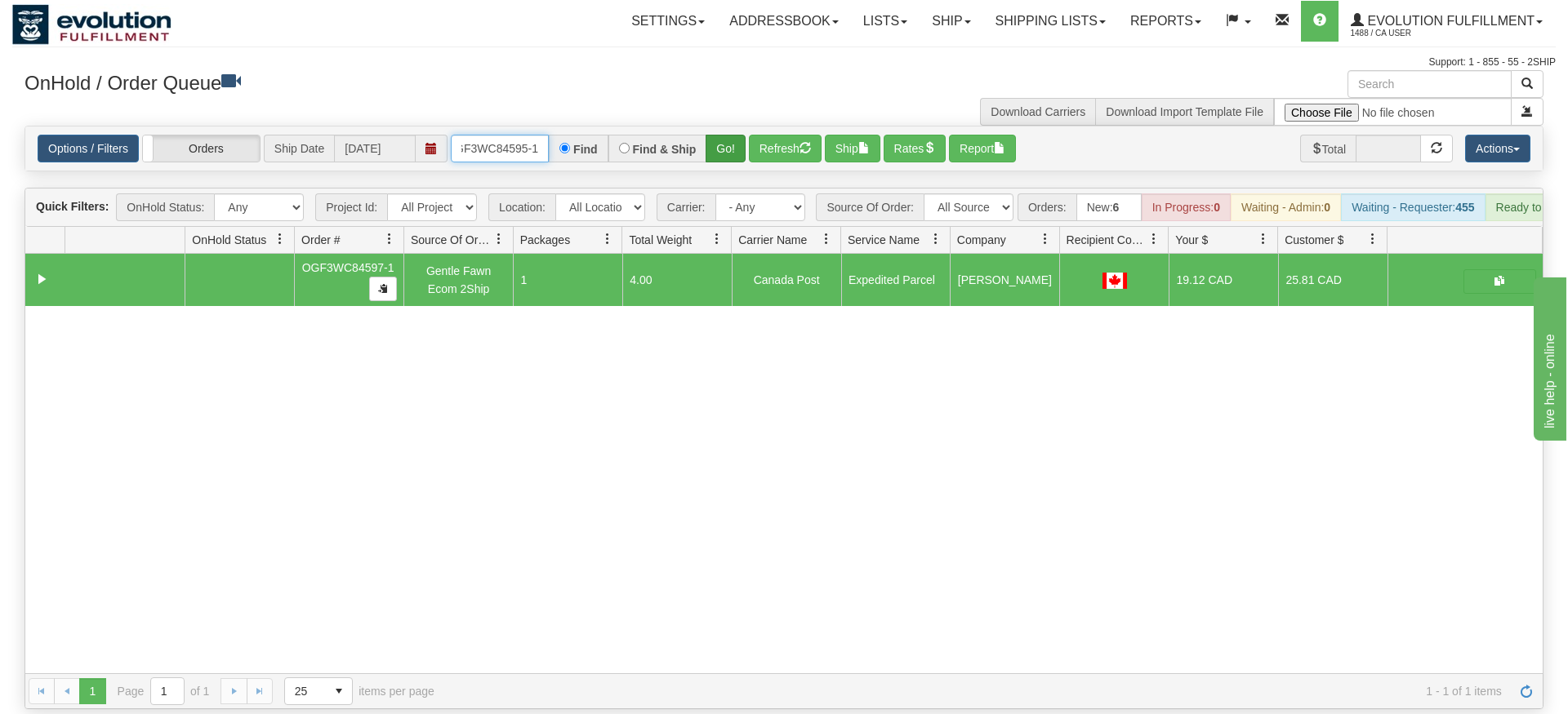
type input "OGF3WC84595-1"
click at [732, 147] on div "Options / Filters Group Shipments Orders Ship Date [DATE] OGF3WC84595-1 Find Fi…" at bounding box center [784, 148] width 1519 height 46
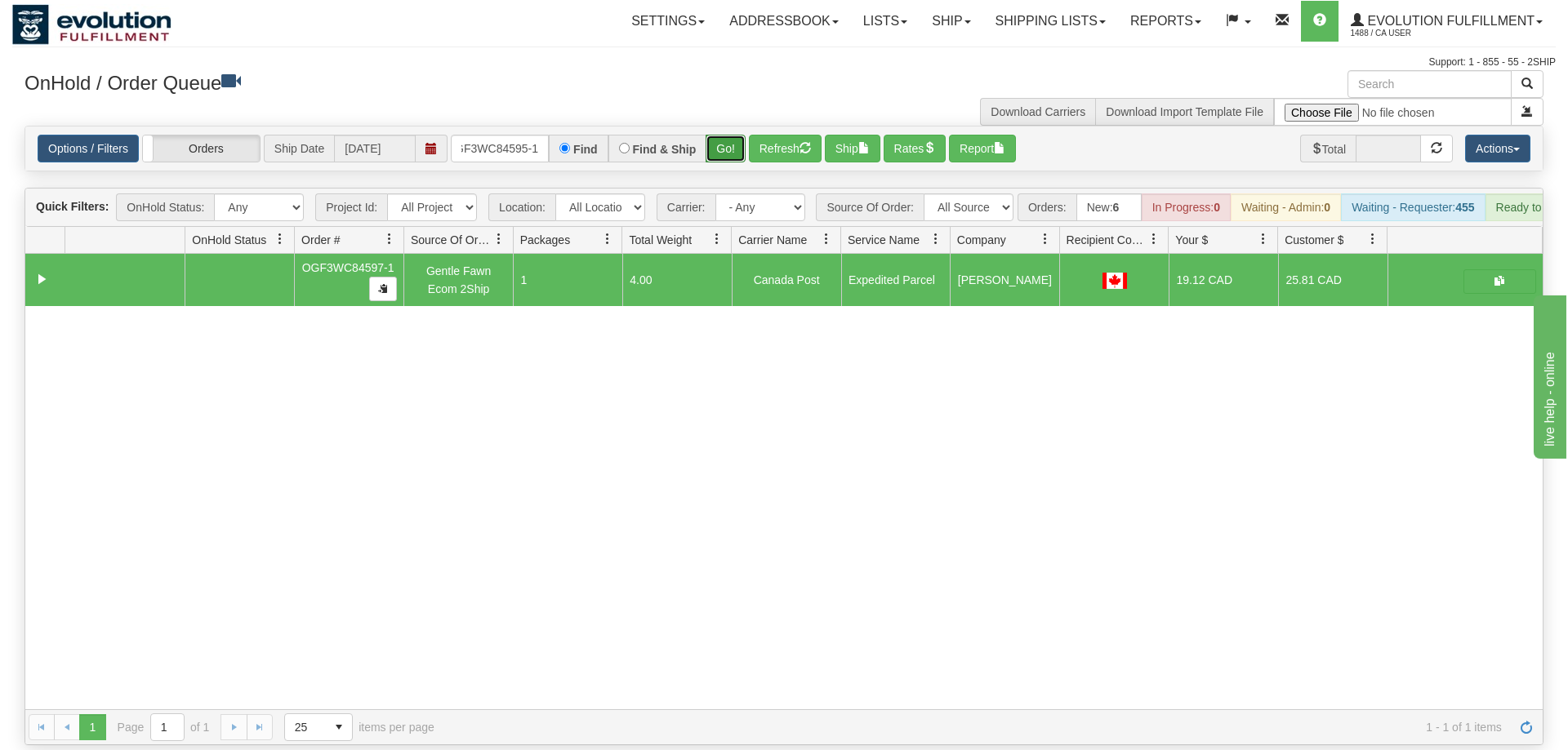
click at [732, 136] on button "Go!" at bounding box center [725, 148] width 40 height 28
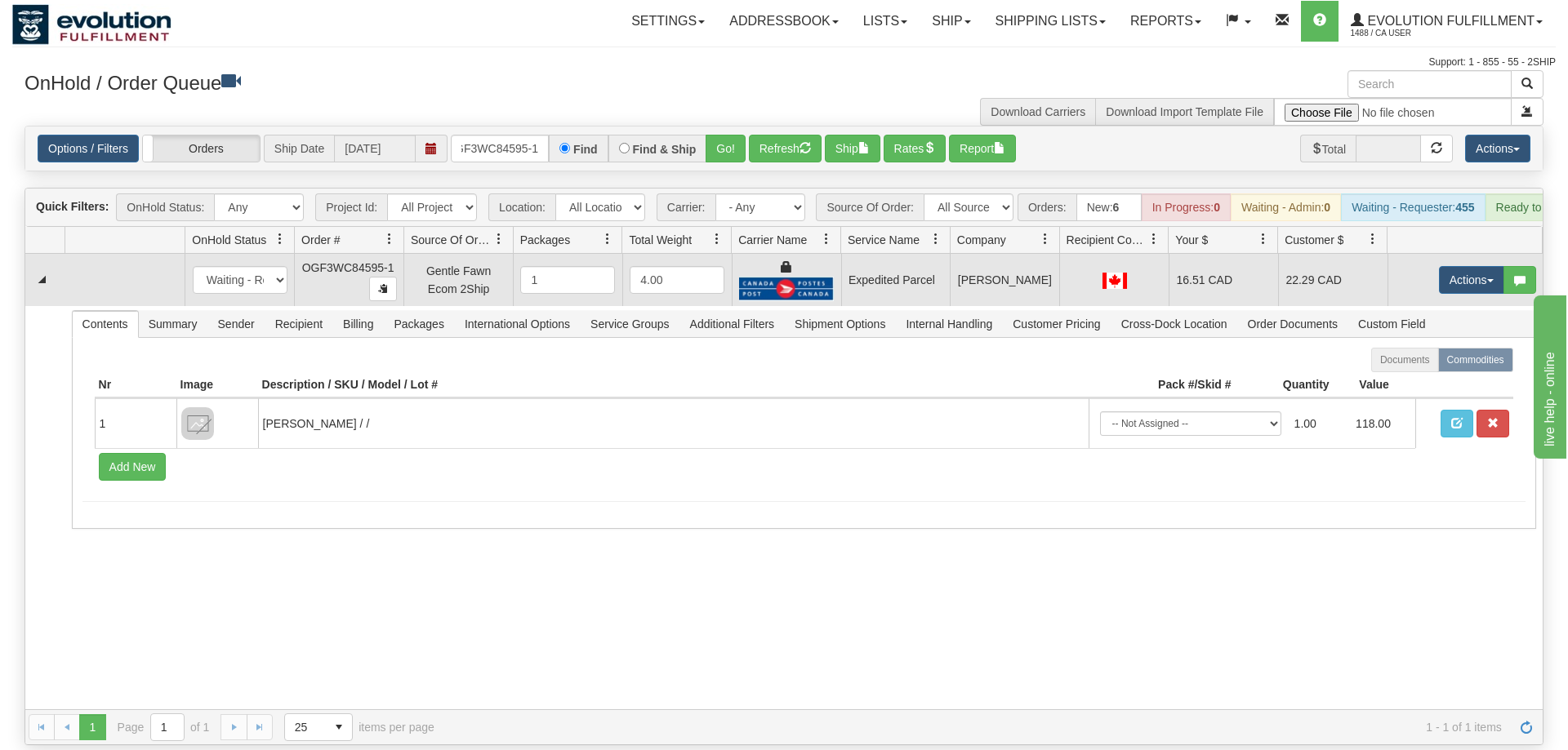
click at [1493, 271] on td "Actions Open Refresh Rates Rate All Services Ship Delete Edit Items" at bounding box center [1465, 280] width 155 height 52
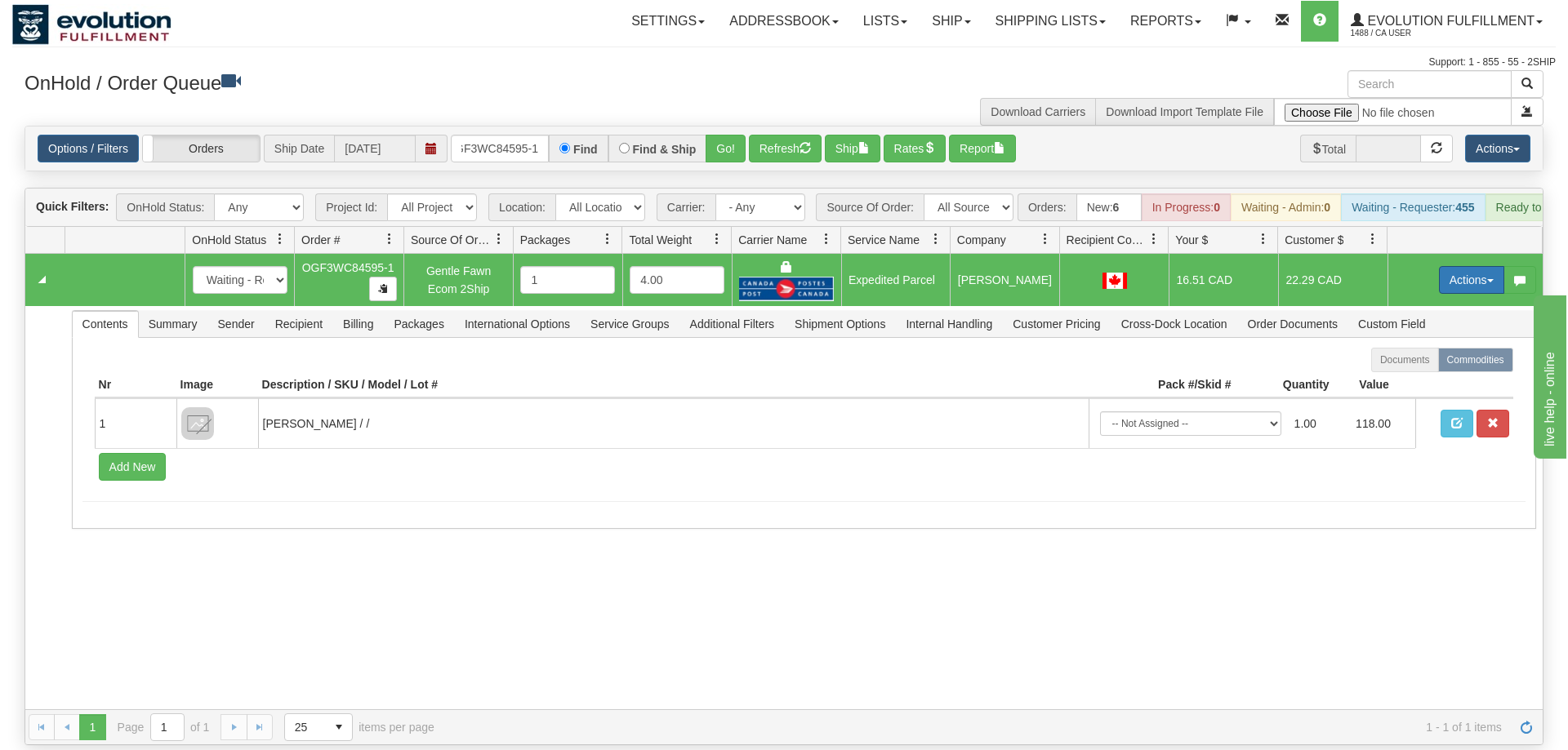
click at [1466, 266] on button "Actions" at bounding box center [1471, 280] width 66 height 28
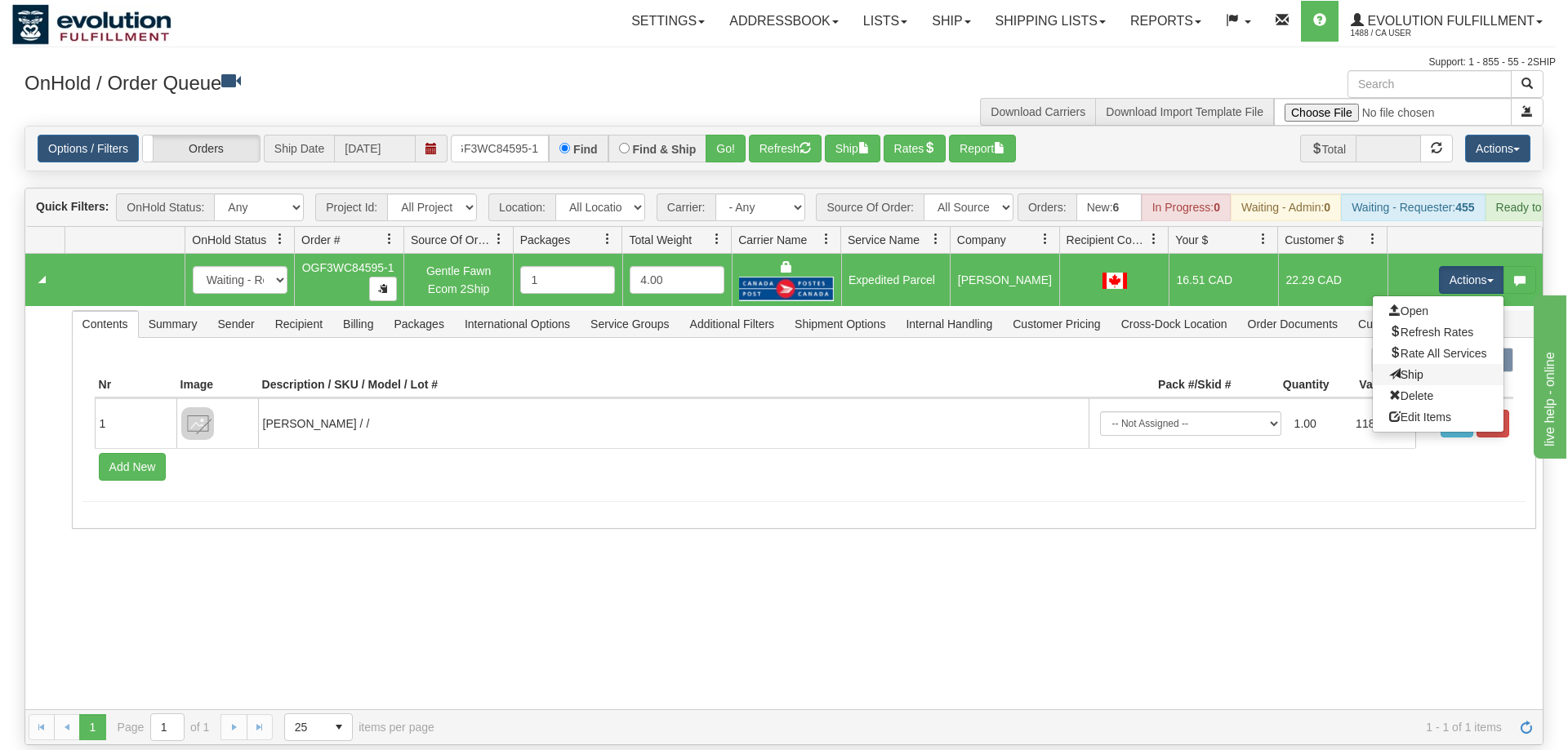
click at [1452, 365] on link "Ship" at bounding box center [1437, 375] width 131 height 21
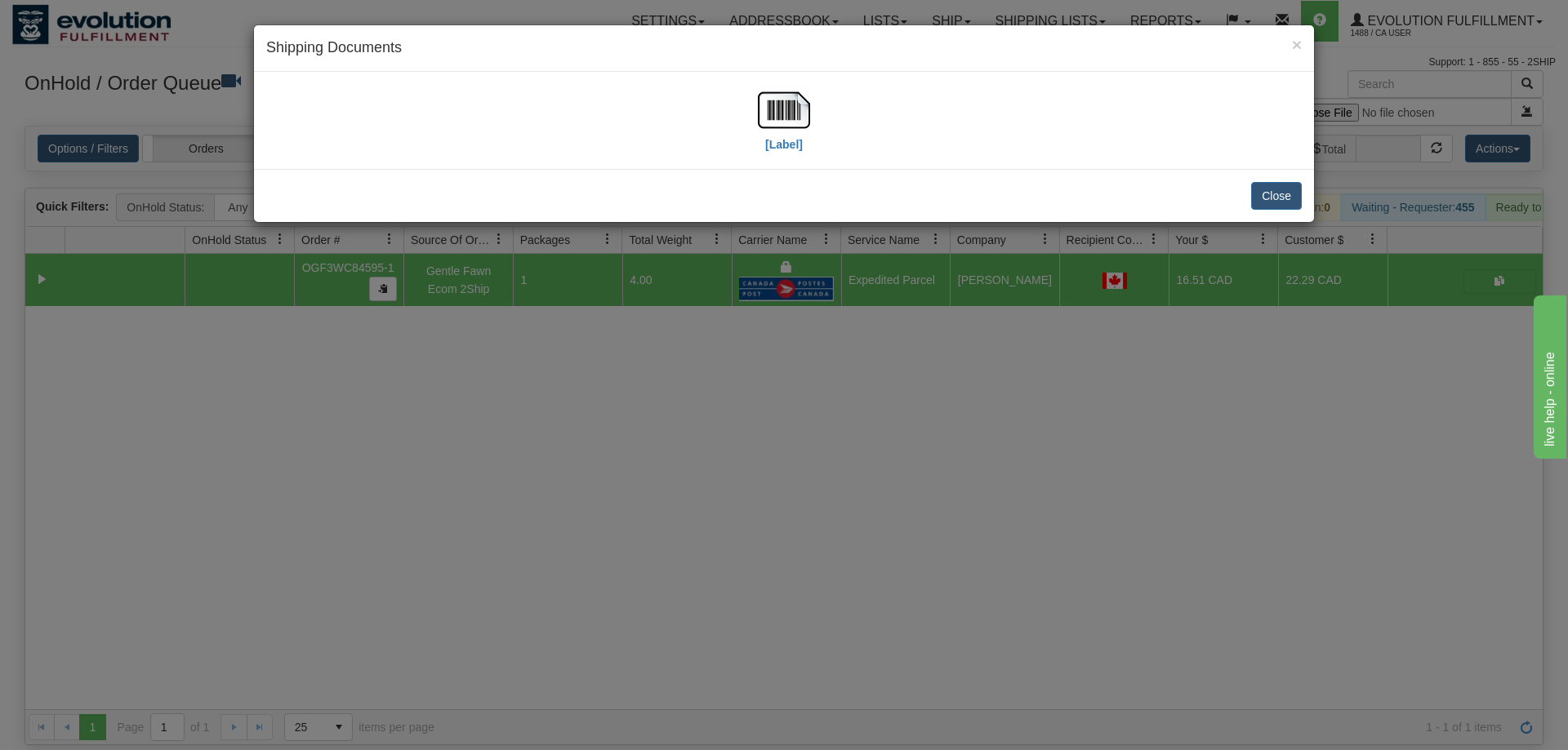
click at [711, 107] on div "[Label]" at bounding box center [783, 120] width 1035 height 73
click at [786, 105] on img at bounding box center [784, 110] width 52 height 52
drag, startPoint x: 709, startPoint y: 422, endPoint x: 652, endPoint y: 330, distance: 108.2
click at [709, 421] on div "× Shipping Documents [Label] Close" at bounding box center [784, 375] width 1568 height 750
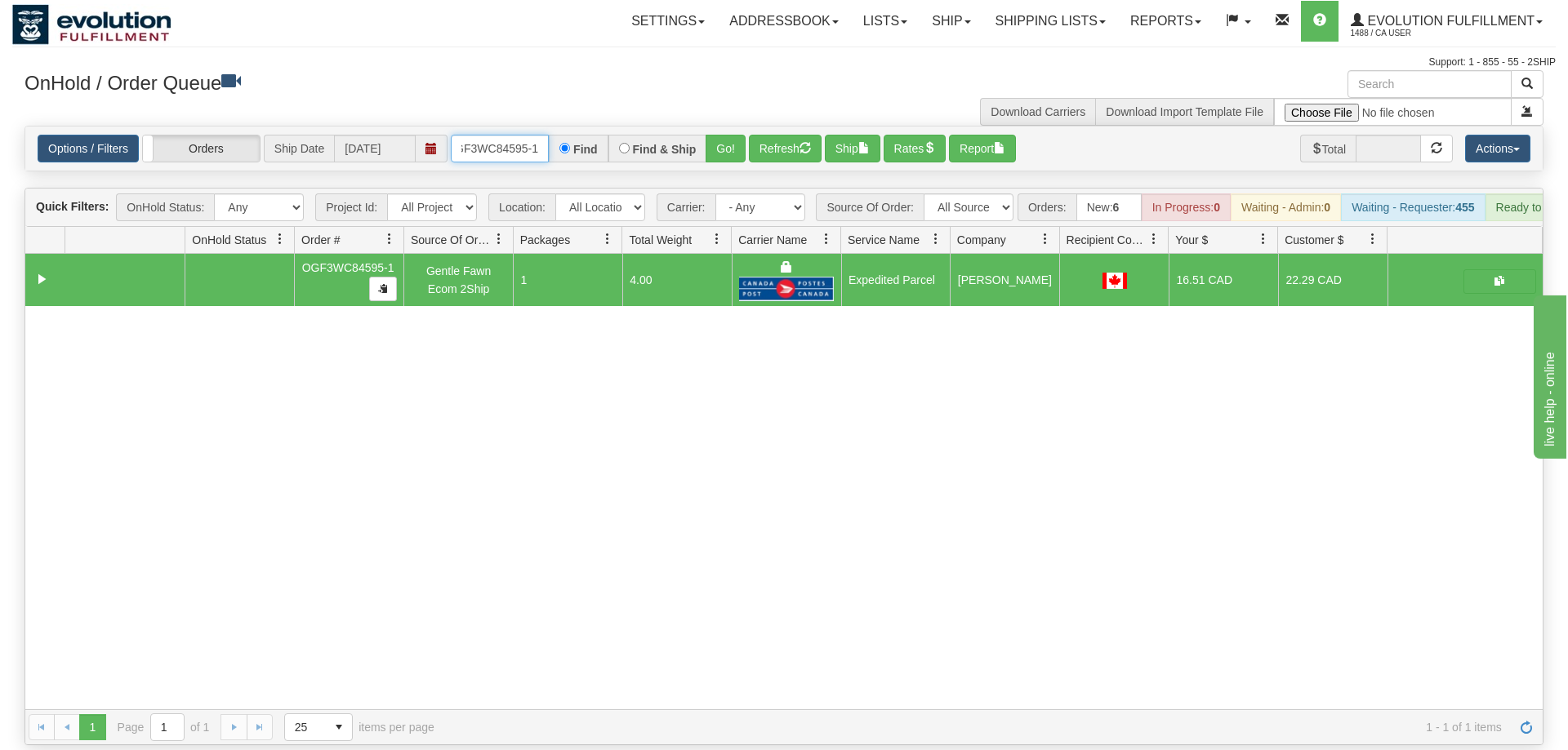
click at [514, 134] on input "OGF3WC84595-1" at bounding box center [500, 148] width 98 height 28
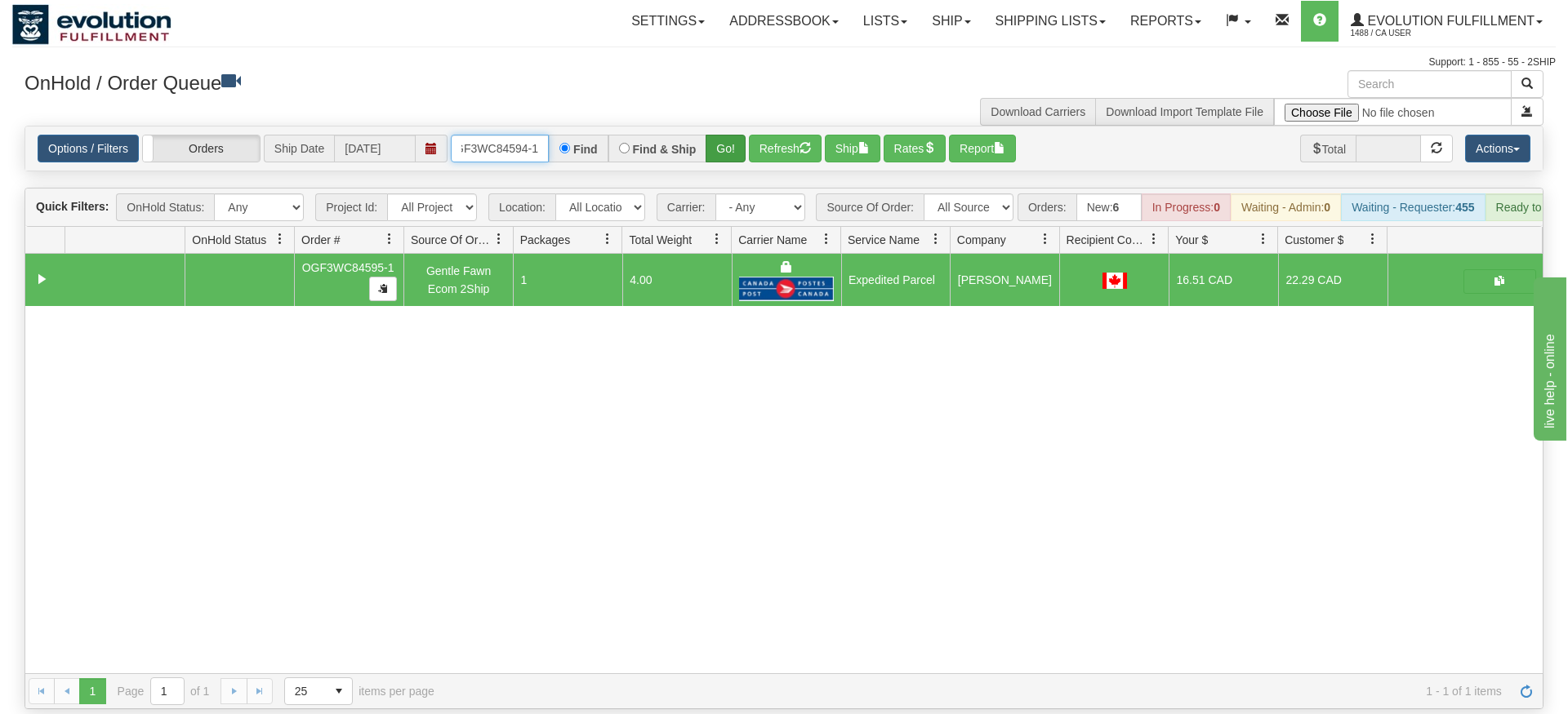
type input "OGF3WC84594-1"
click at [719, 160] on div "Is equal to Is not equal to Contains Does not contains CAD USD EUR ZAR [PERSON_…" at bounding box center [783, 417] width 1543 height 584
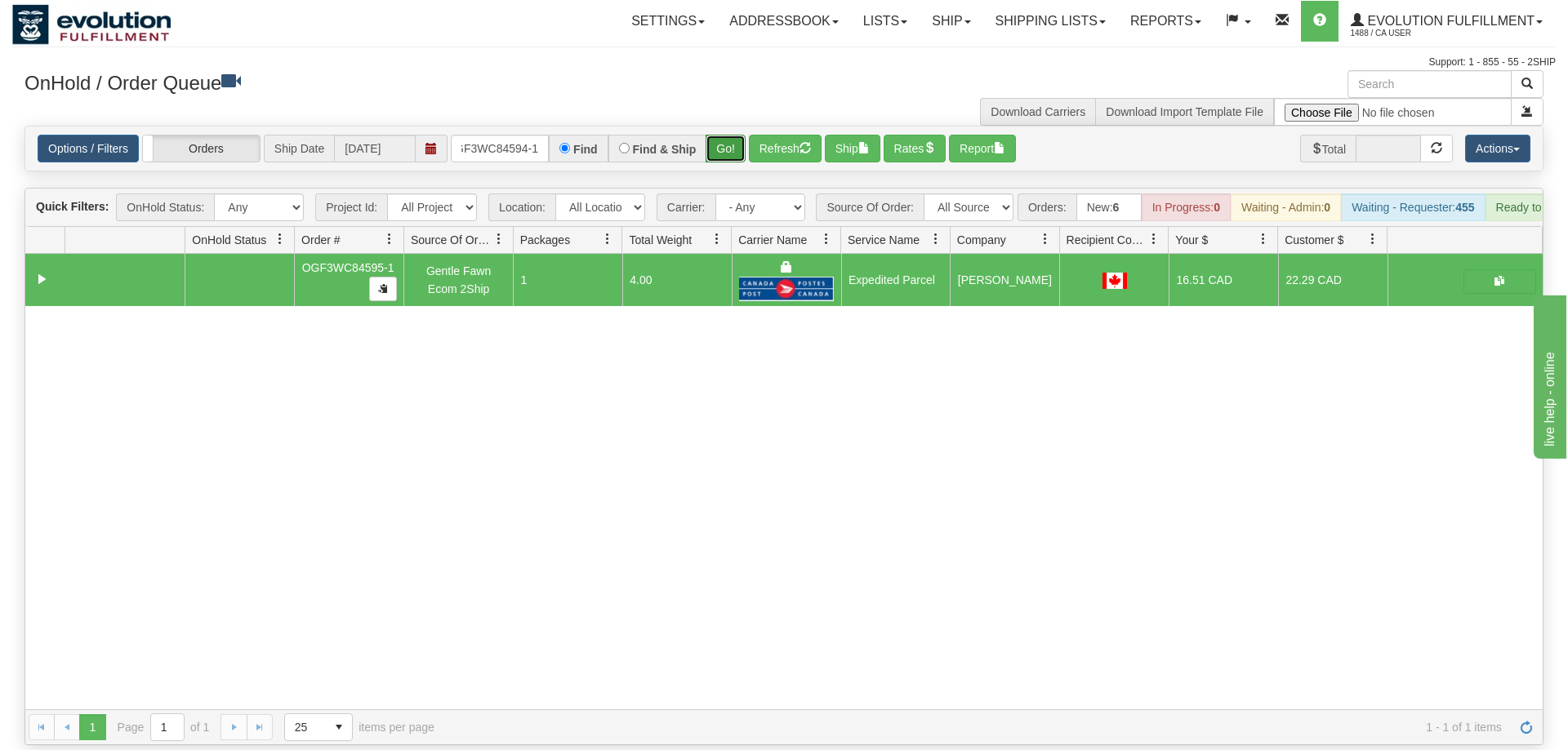
click at [720, 137] on button "Go!" at bounding box center [725, 148] width 40 height 28
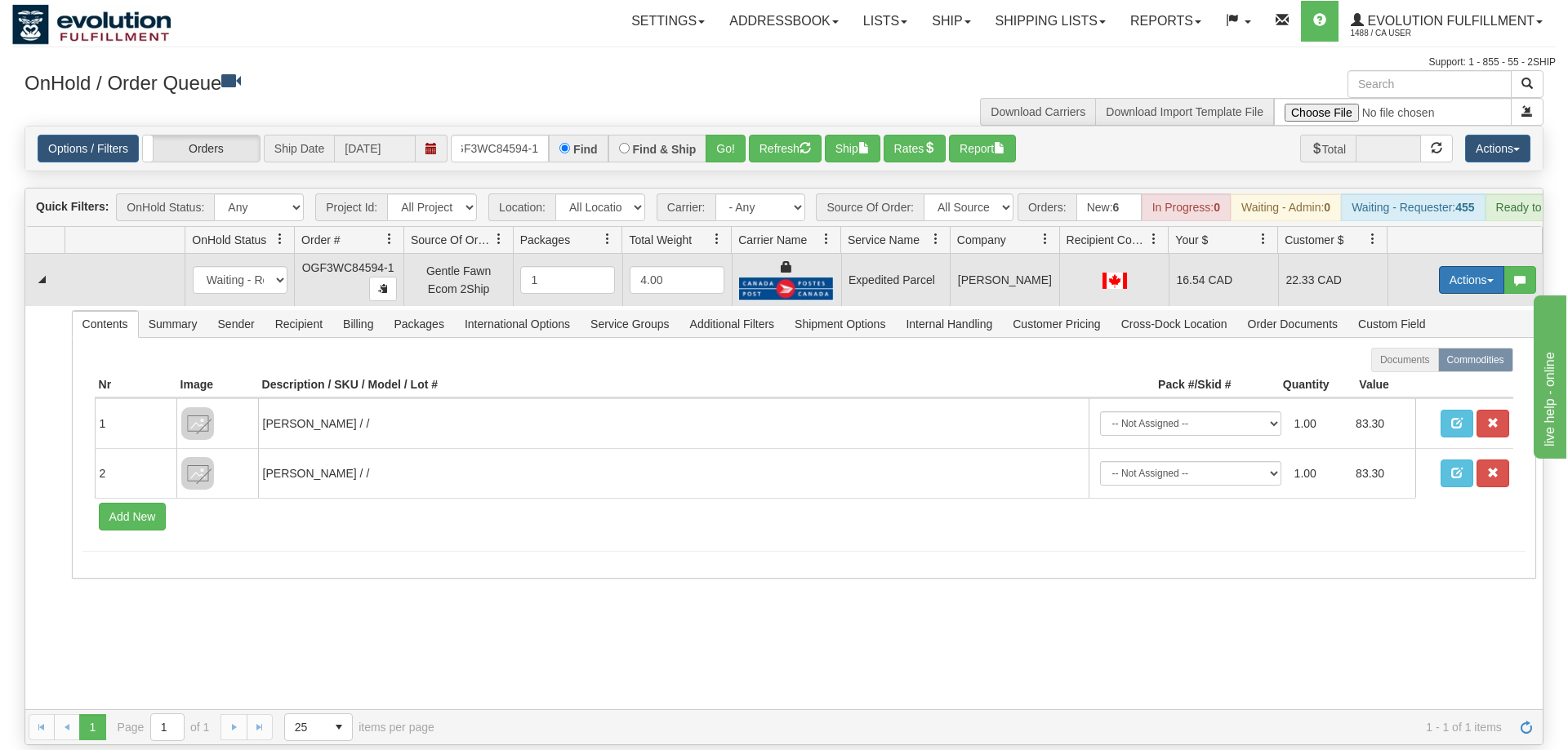
click at [1466, 266] on button "Actions" at bounding box center [1471, 280] width 66 height 28
click at [1461, 365] on link "Ship" at bounding box center [1437, 375] width 131 height 21
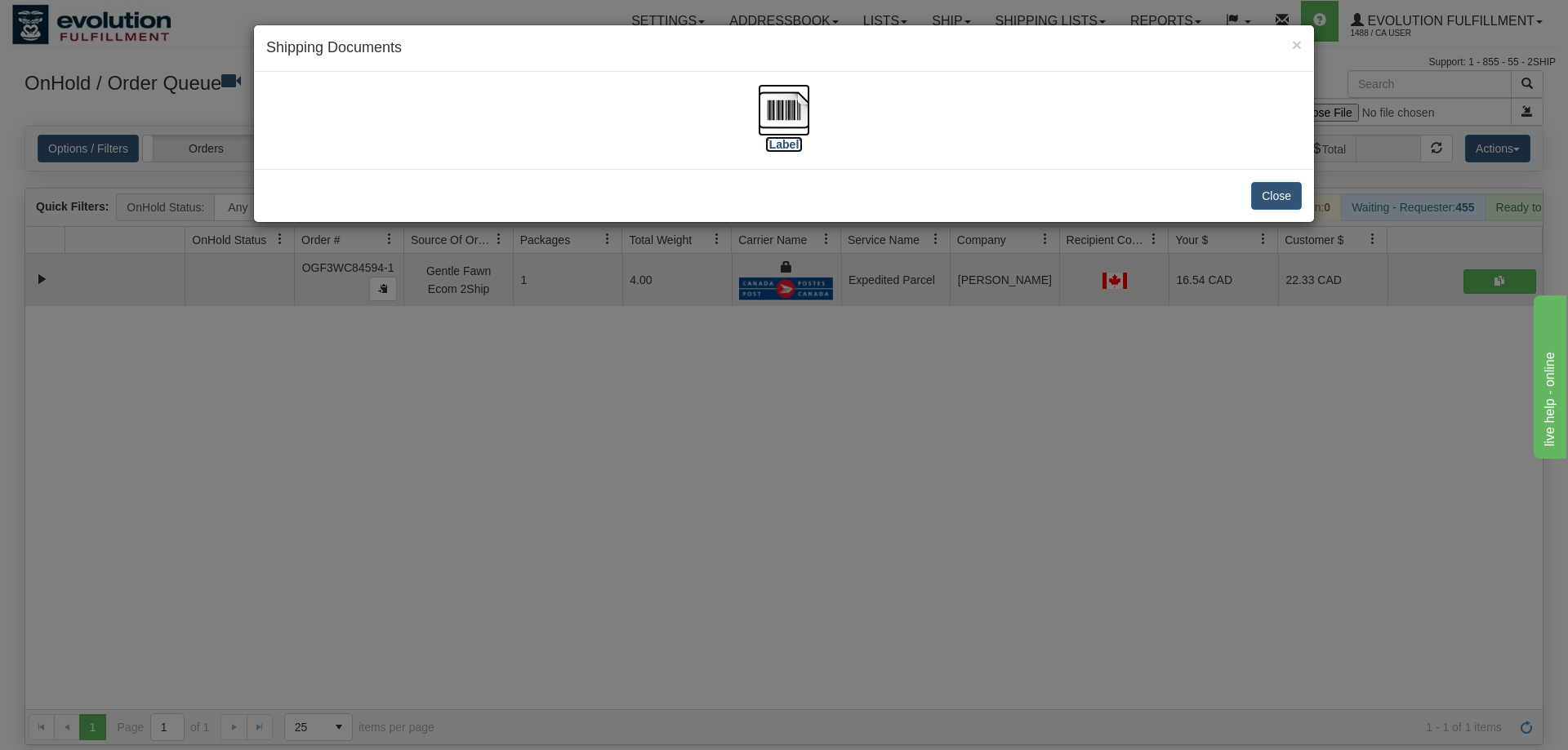
click at [804, 122] on img at bounding box center [784, 110] width 52 height 52
click at [614, 441] on div "× Shipping Documents [Label] Close" at bounding box center [784, 375] width 1568 height 750
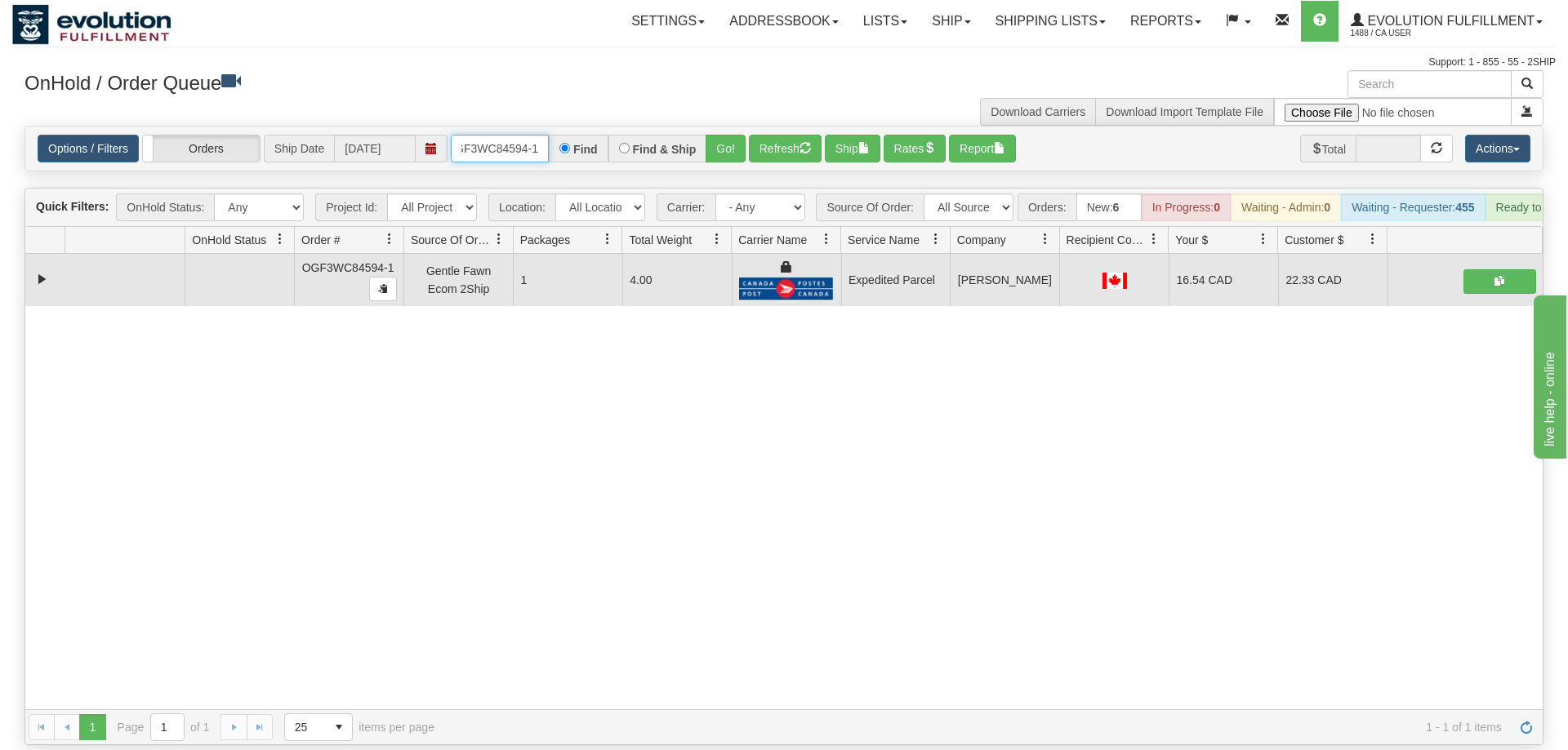
click at [473, 134] on input "OGF3WC84594-1" at bounding box center [500, 148] width 98 height 28
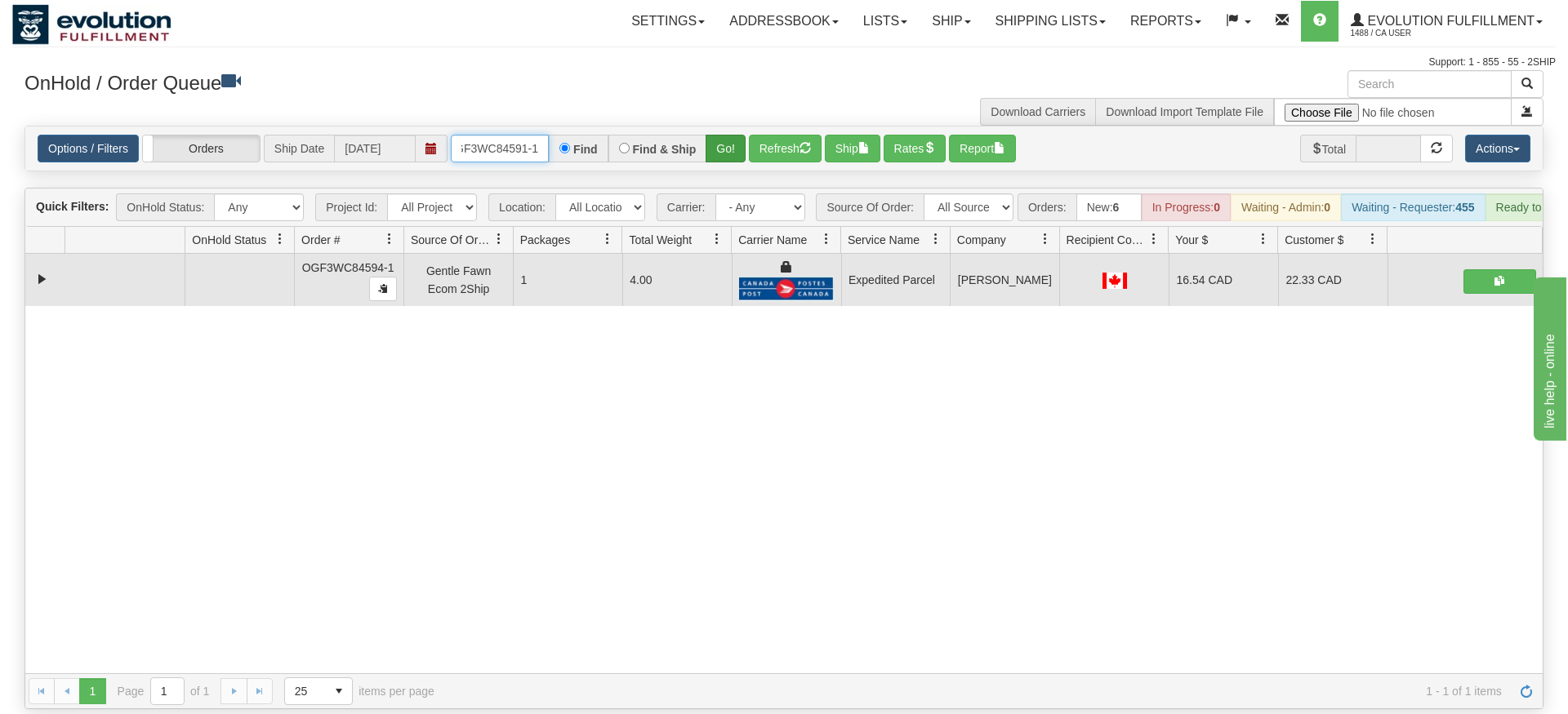
type input "OGF3WC84591-1"
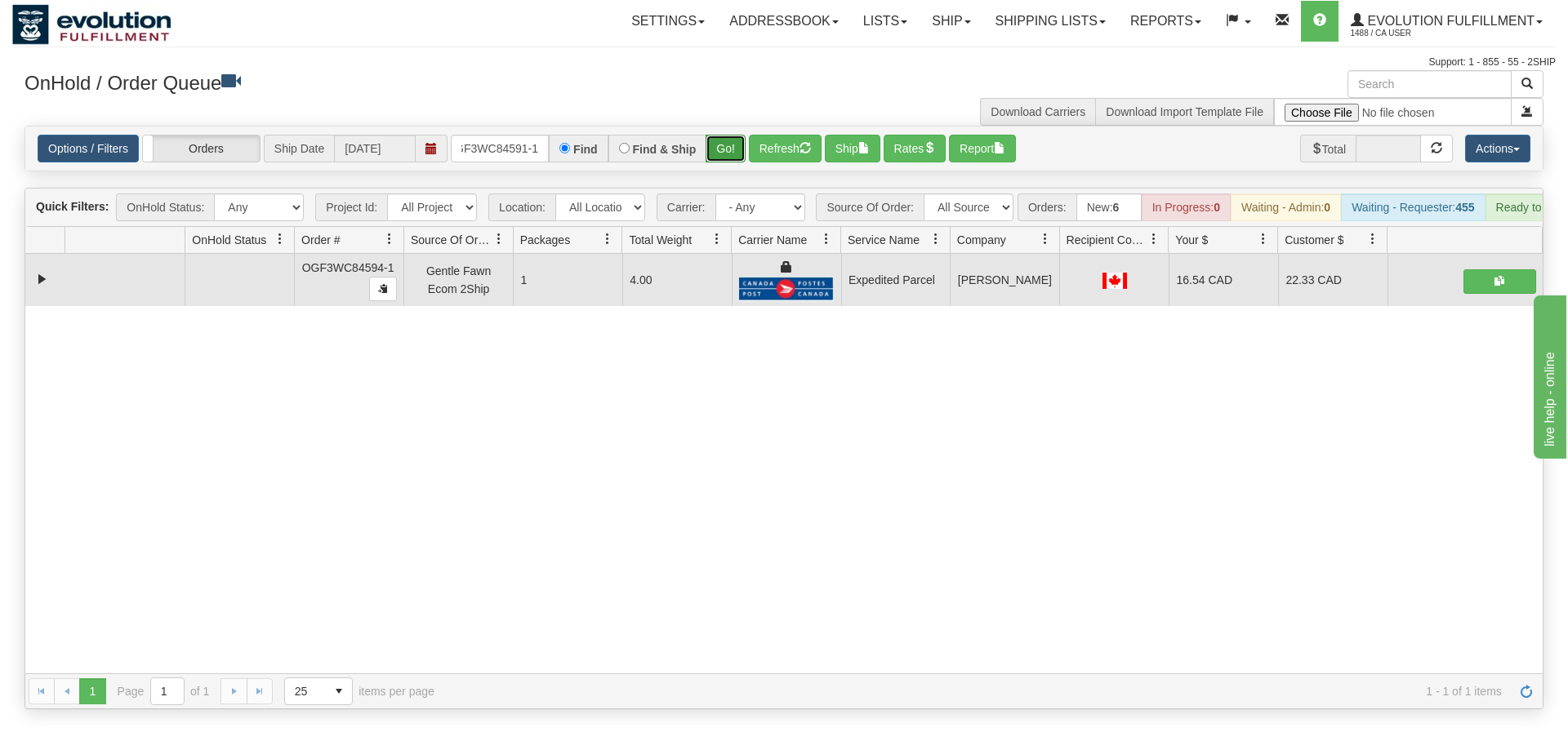
click at [722, 150] on div "Is equal to Is not equal to Contains Does not contains CAD USD EUR ZAR [PERSON_…" at bounding box center [783, 417] width 1543 height 584
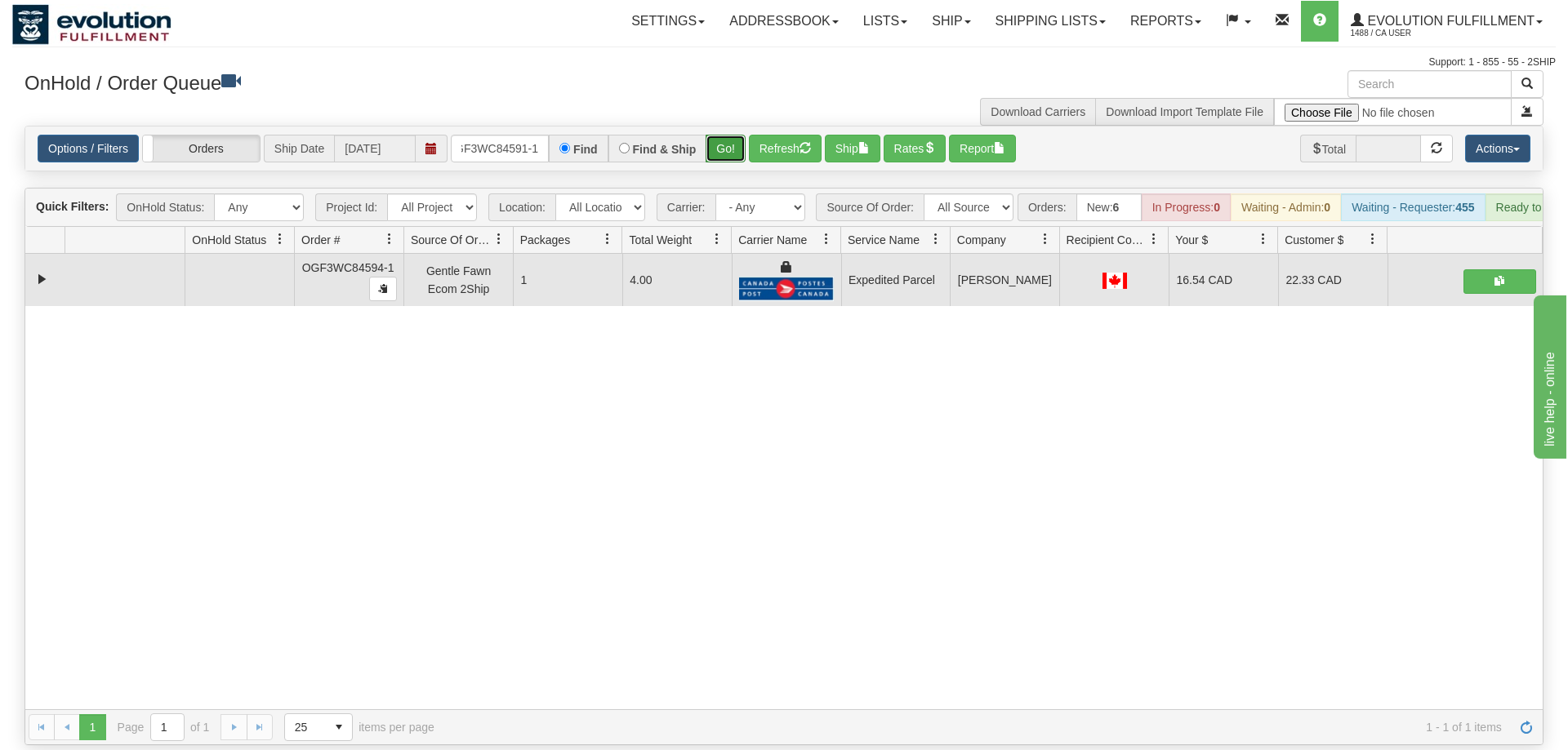
click at [727, 134] on button "Go!" at bounding box center [725, 148] width 40 height 28
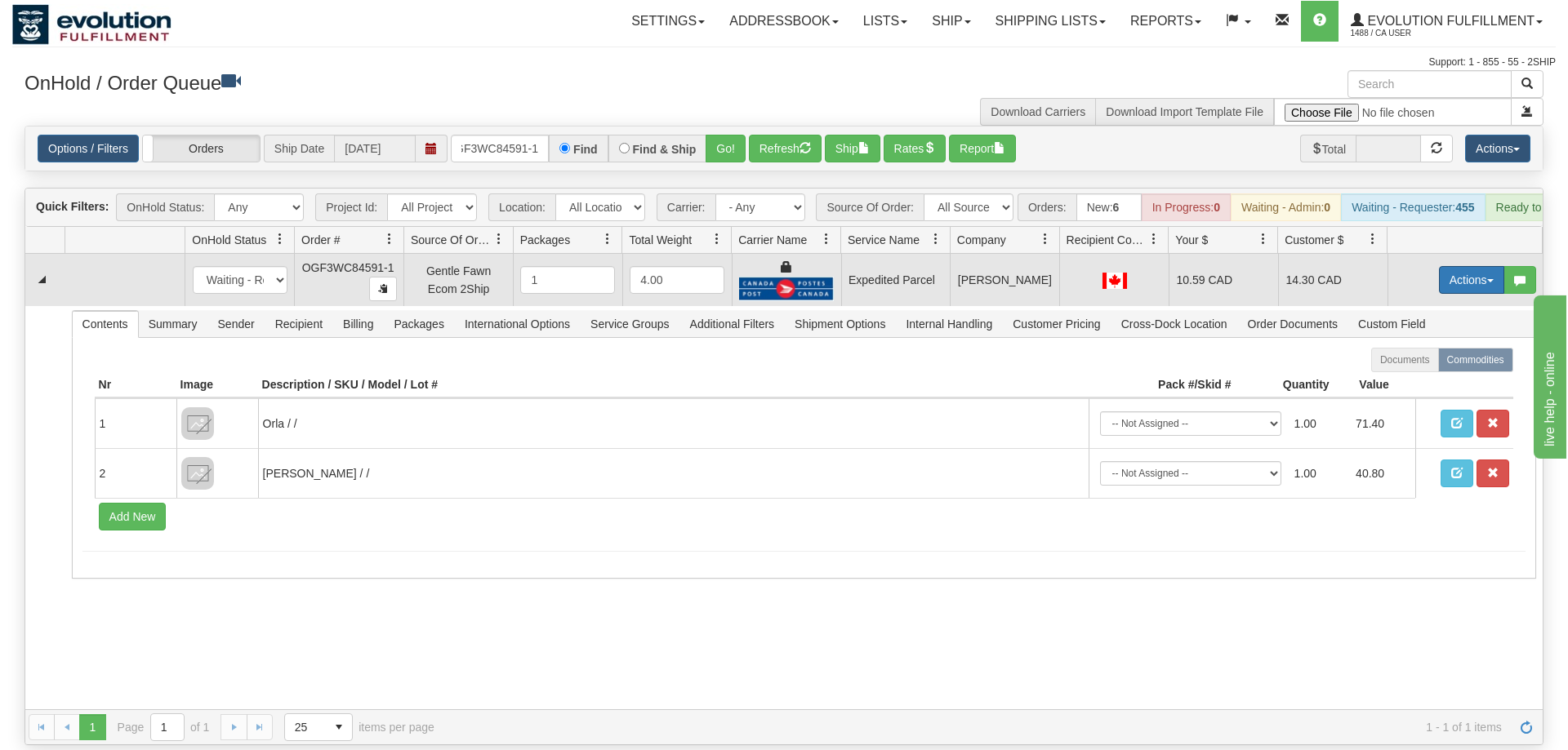
click at [1484, 266] on button "Actions" at bounding box center [1471, 280] width 66 height 28
click at [1428, 365] on link "Ship" at bounding box center [1437, 375] width 131 height 21
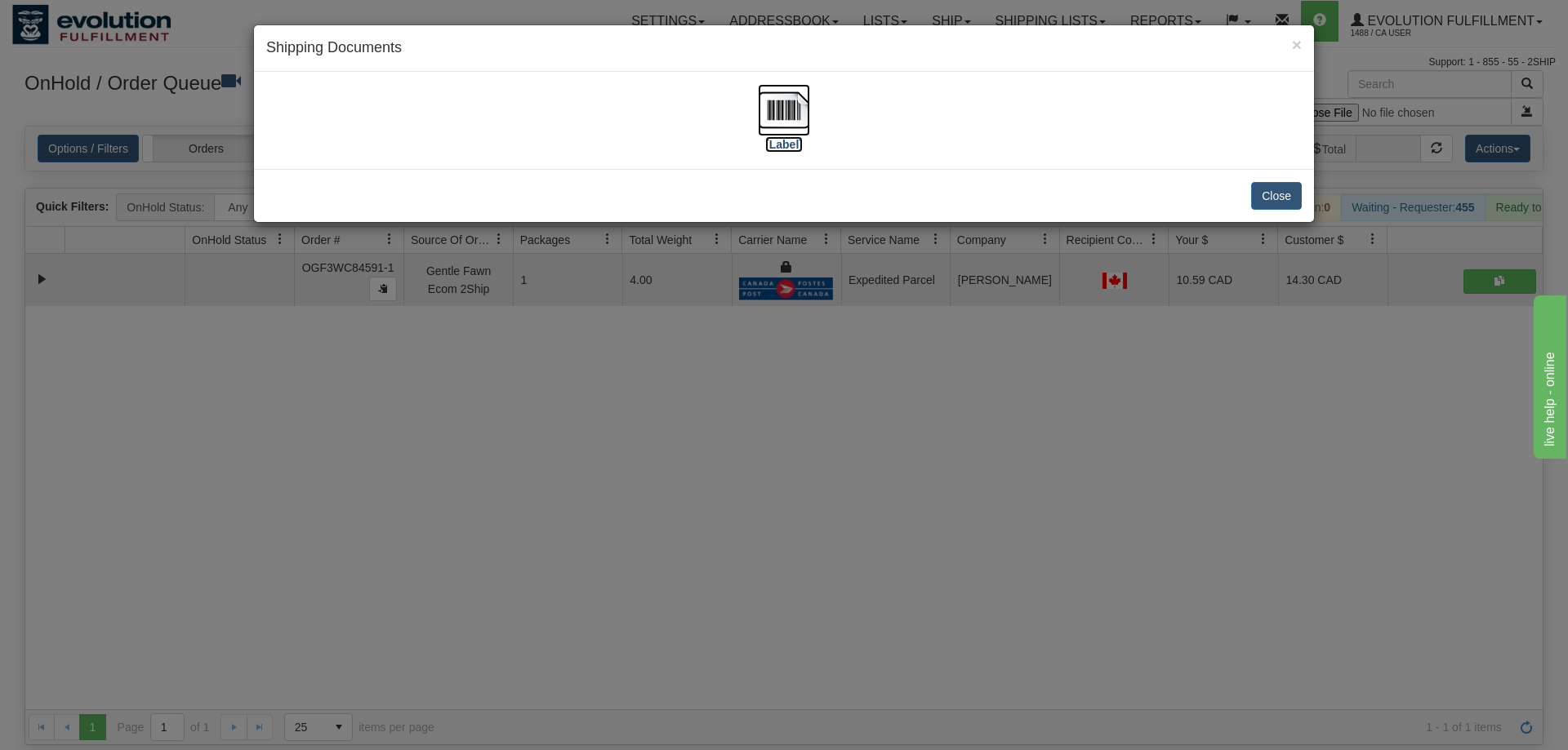
click at [768, 129] on img at bounding box center [784, 110] width 52 height 52
click at [653, 495] on div "× Shipping Documents [Label] Close" at bounding box center [784, 375] width 1568 height 750
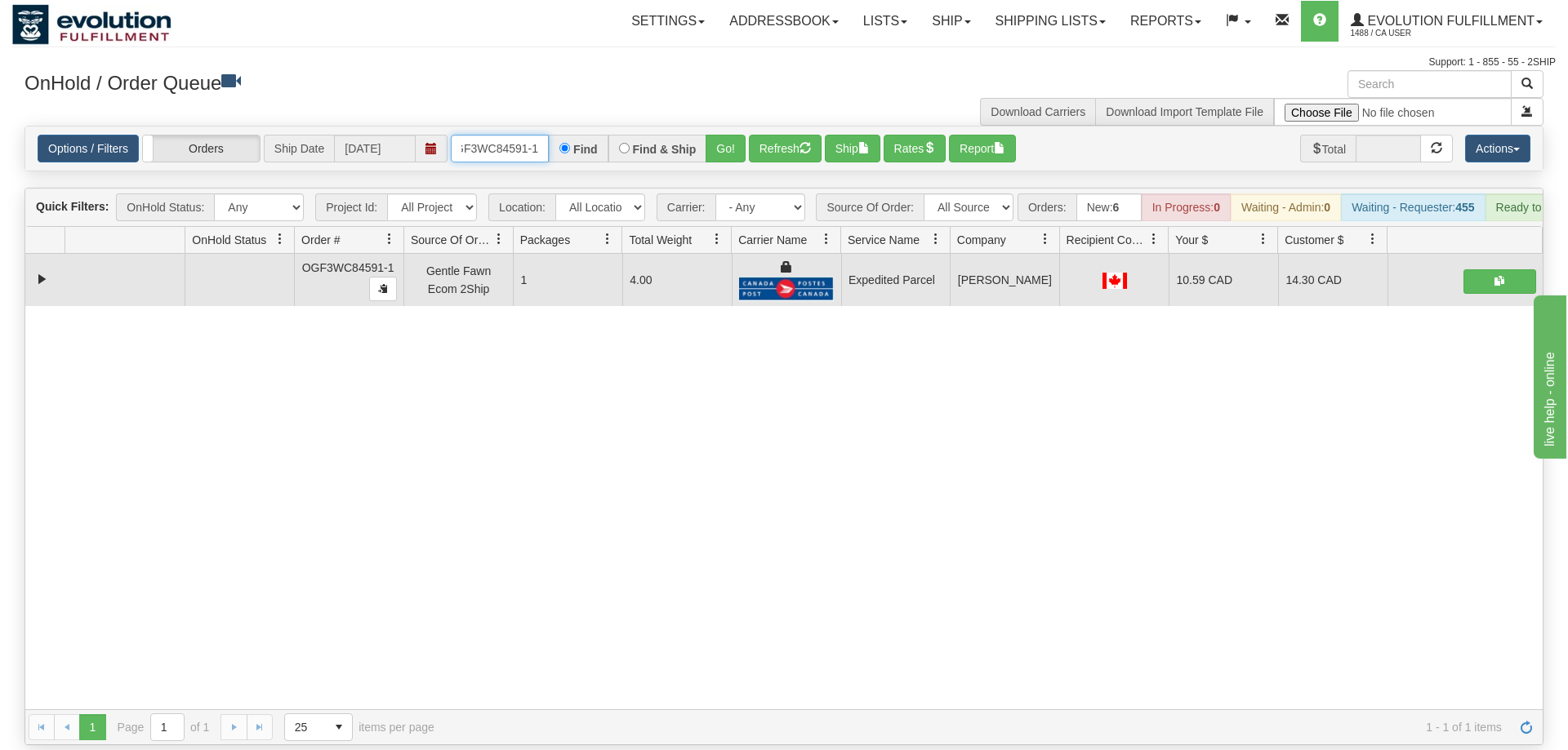
click at [513, 134] on input "OGF3WC84591-1" at bounding box center [500, 148] width 98 height 28
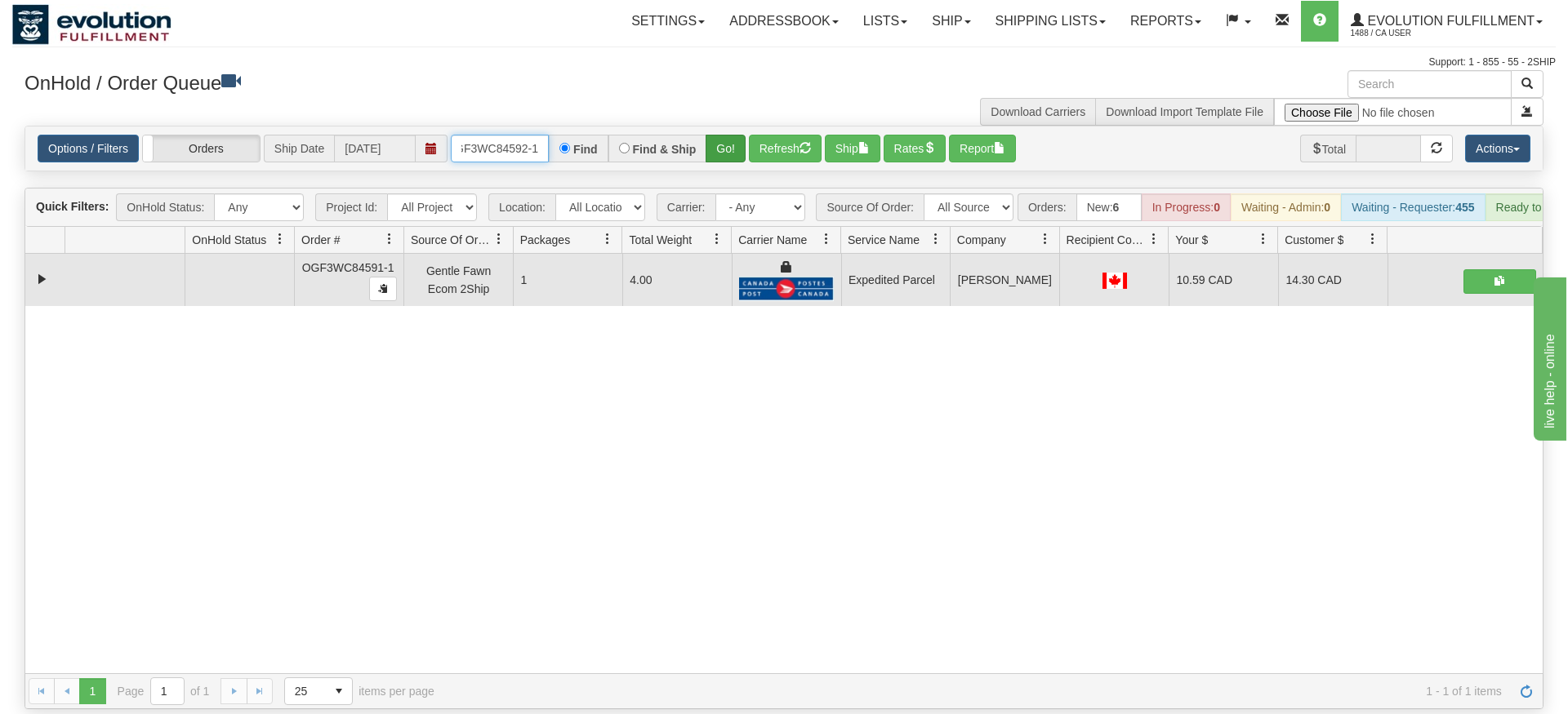
type input "OGF3WC84592-1"
click at [732, 172] on div "Is equal to Is not equal to Contains Does not contains CAD USD EUR ZAR [PERSON_…" at bounding box center [783, 417] width 1543 height 584
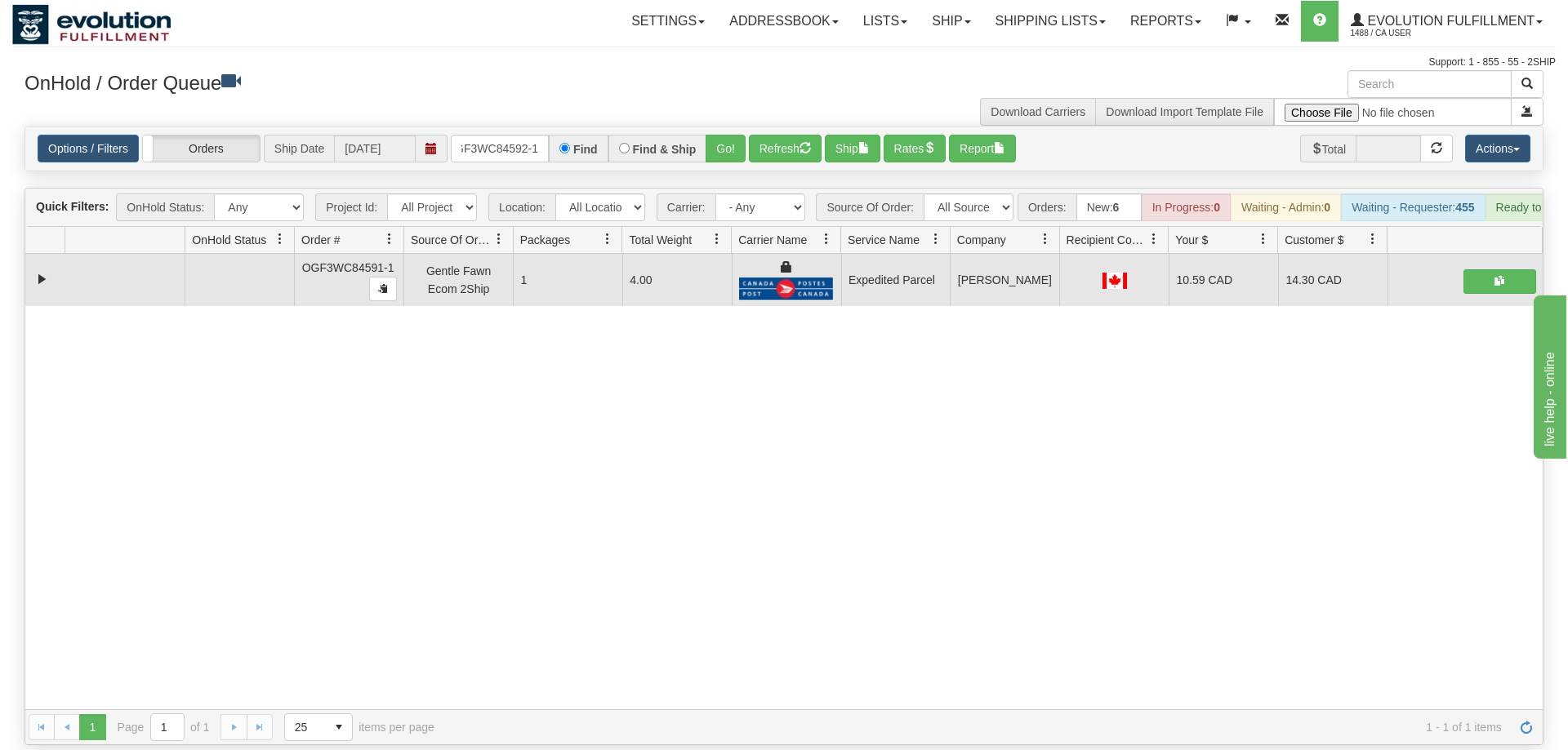
click at [733, 126] on div "Options / Filters Group Shipments Orders Ship Date [DATE] OGF3WC84592-1 Find Fi…" at bounding box center [783, 148] width 1517 height 44
click at [732, 134] on button "Go!" at bounding box center [725, 148] width 40 height 28
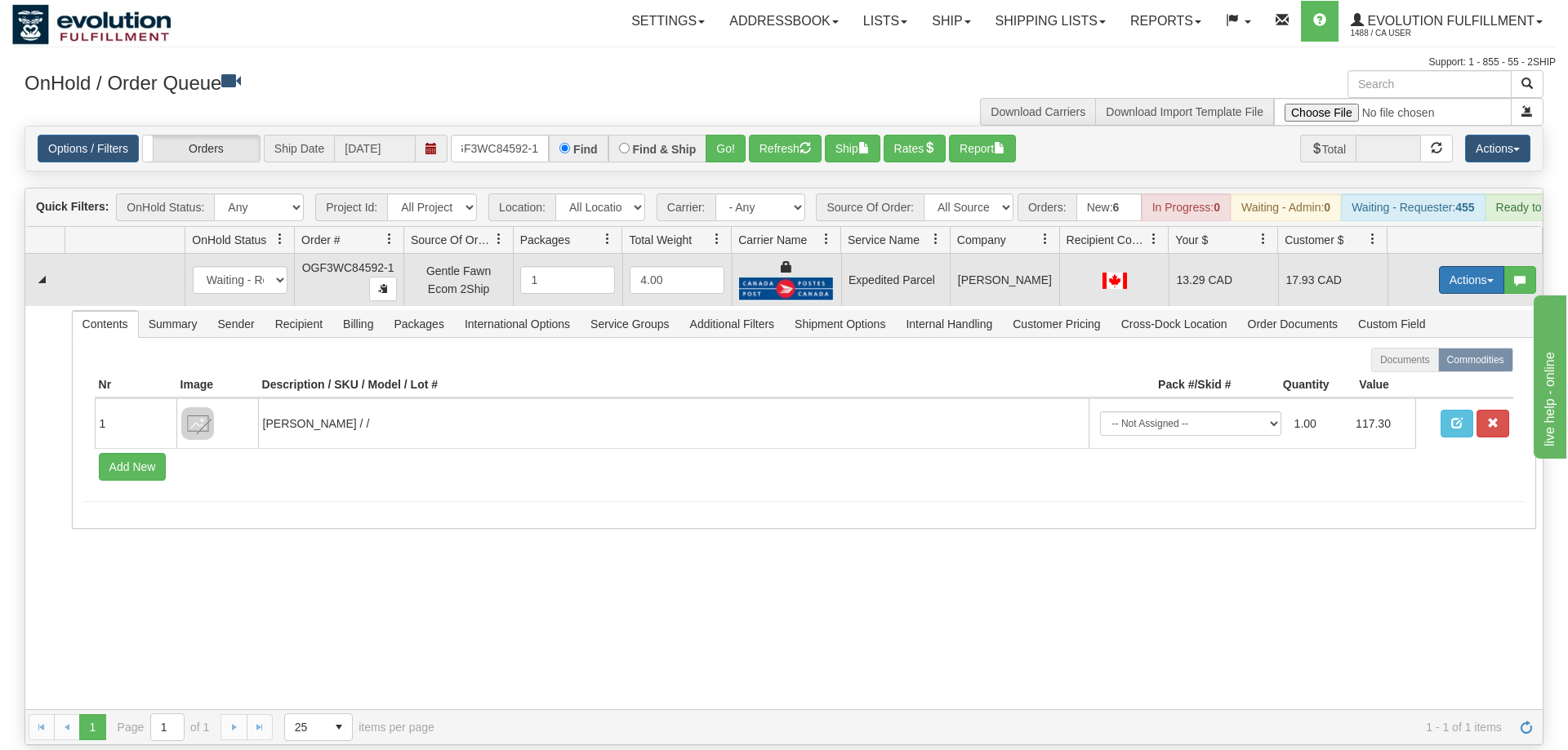
click at [1464, 266] on button "Actions" at bounding box center [1471, 280] width 66 height 28
click at [1448, 365] on link "Ship" at bounding box center [1437, 375] width 131 height 21
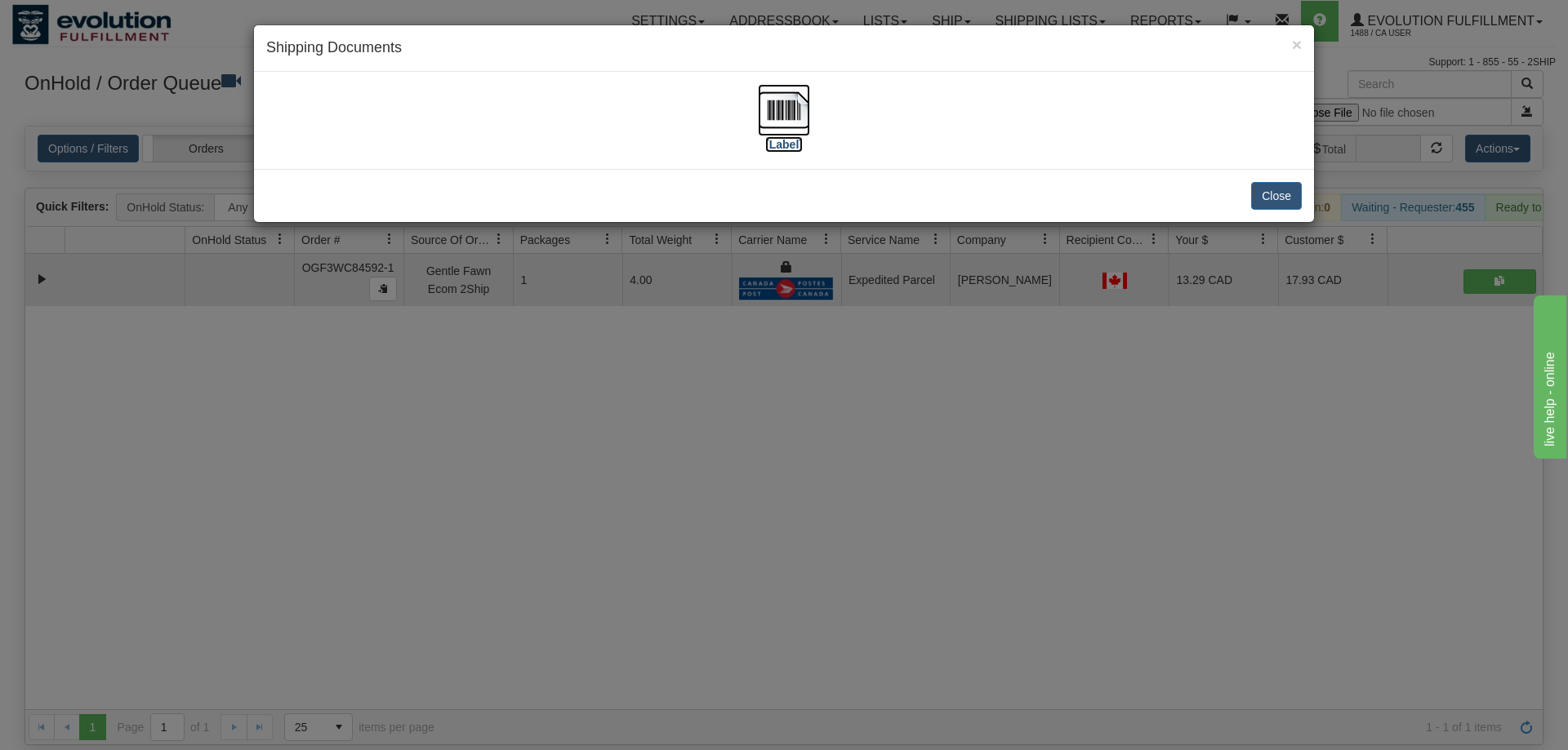
click at [791, 100] on img at bounding box center [784, 110] width 52 height 52
click at [786, 366] on div "× Shipping Documents [Label] Close" at bounding box center [784, 375] width 1568 height 750
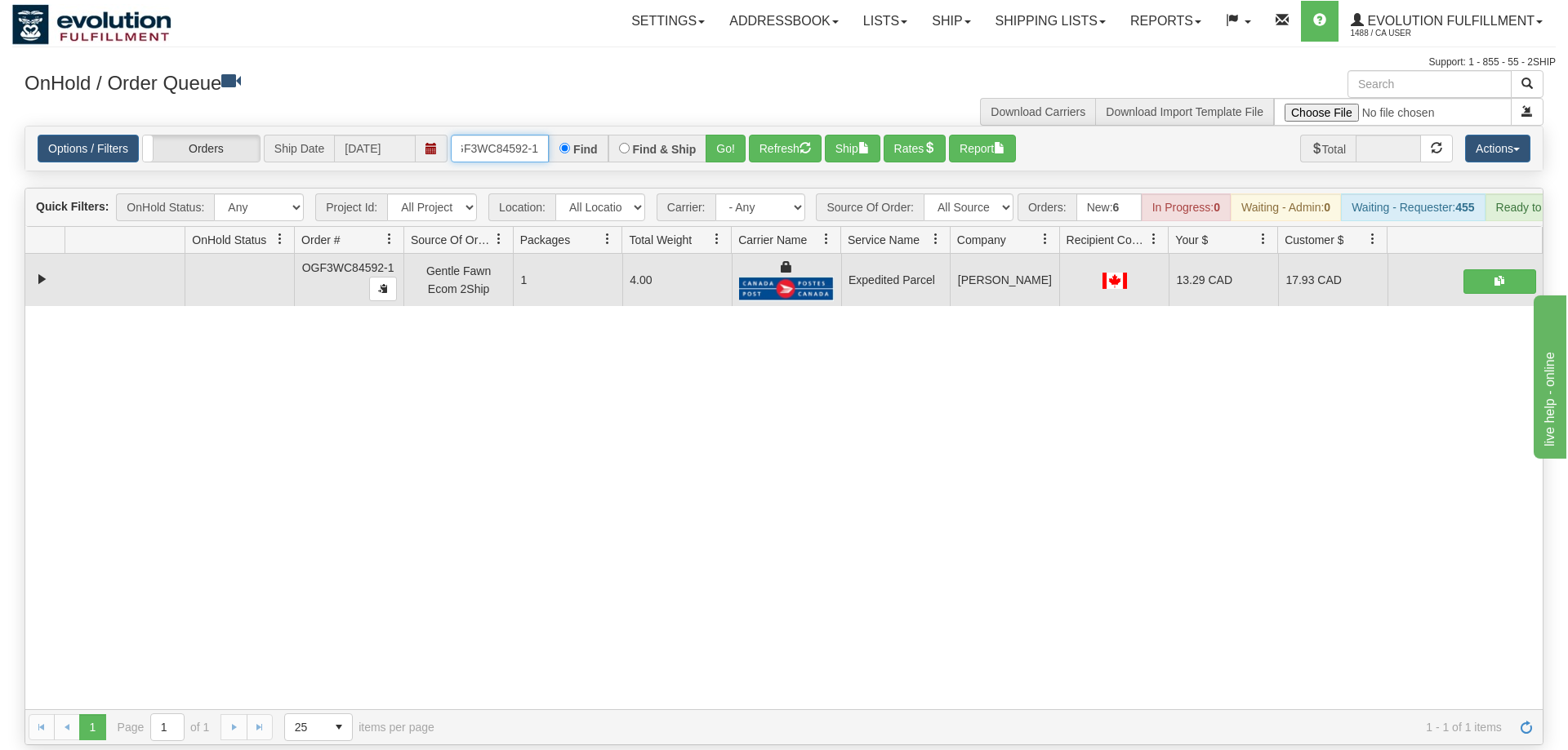
click at [522, 134] on input "OGF3WC84592-1" at bounding box center [500, 148] width 98 height 28
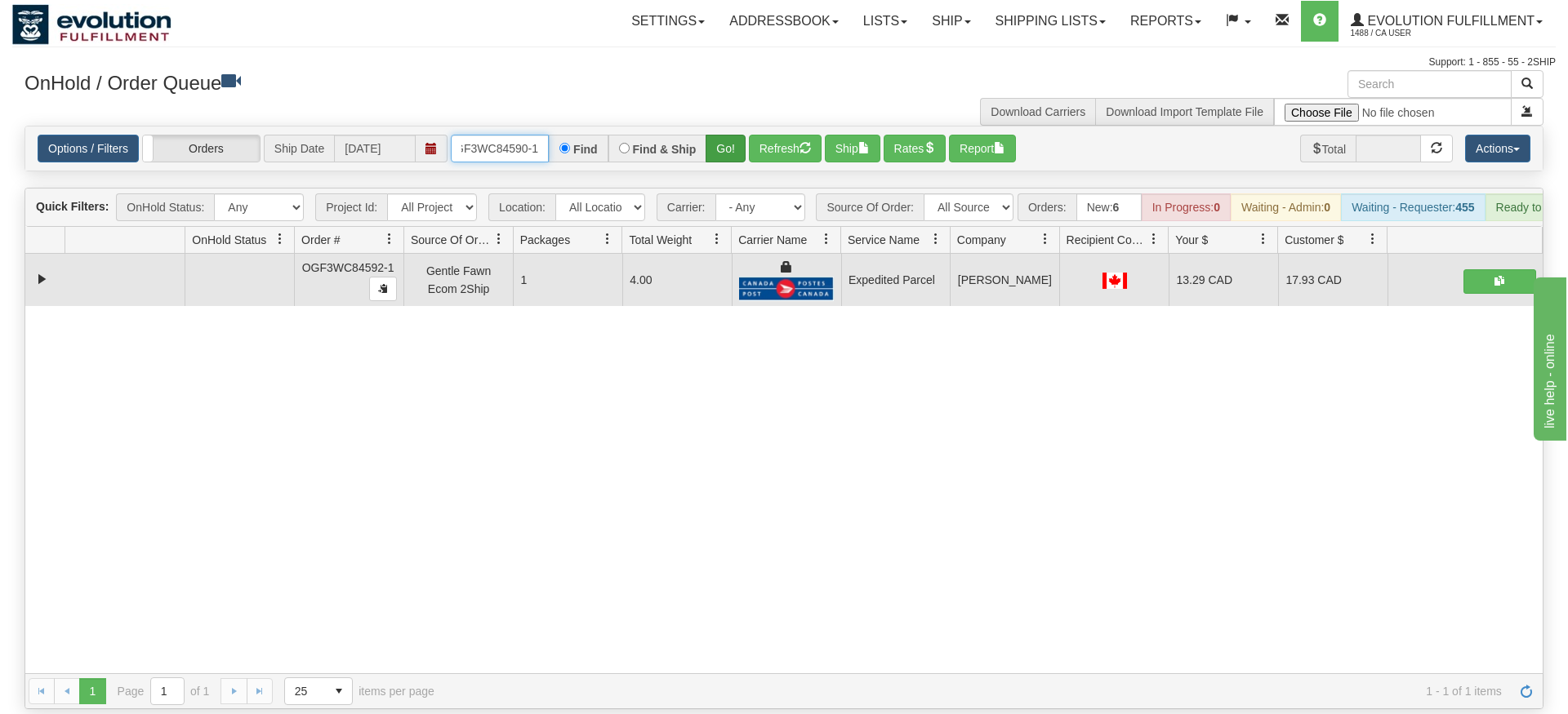
type input "OGF3WC84590-1"
click at [731, 160] on div "Is equal to Is not equal to Contains Does not contains CAD USD EUR ZAR [PERSON_…" at bounding box center [783, 417] width 1543 height 584
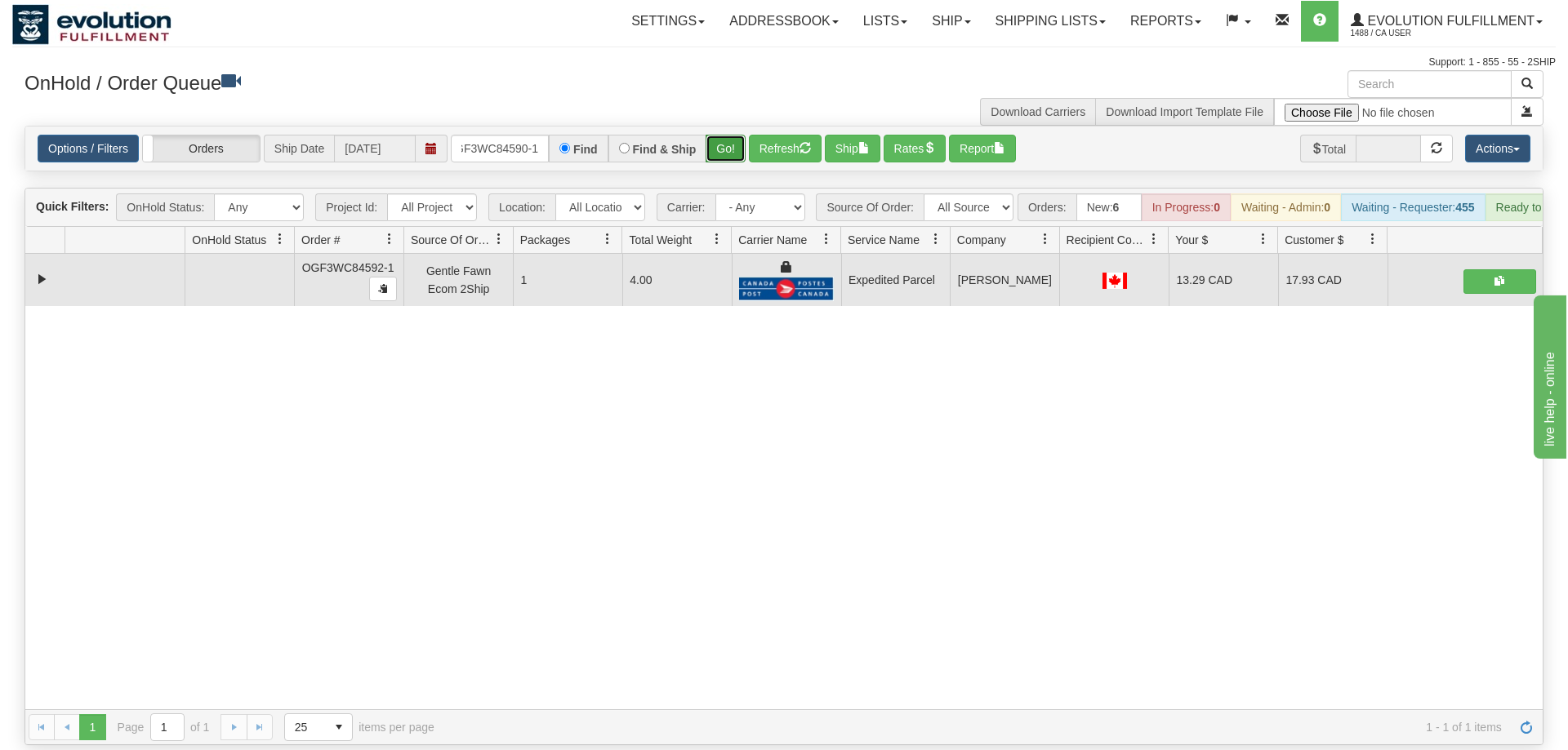
click at [745, 134] on button "Go!" at bounding box center [725, 148] width 40 height 28
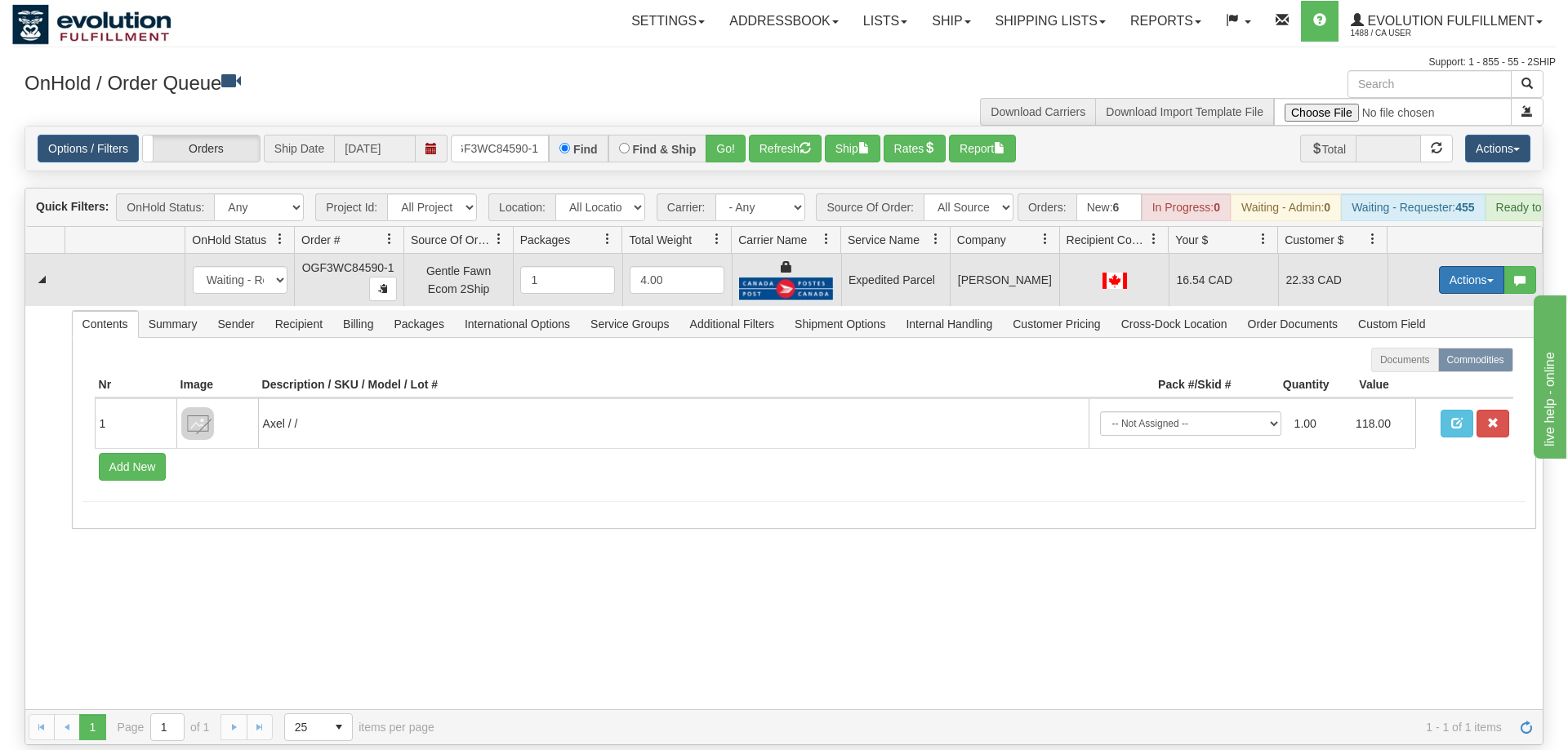
click at [1480, 266] on button "Actions" at bounding box center [1471, 280] width 66 height 28
click at [1452, 365] on link "Ship" at bounding box center [1437, 375] width 131 height 21
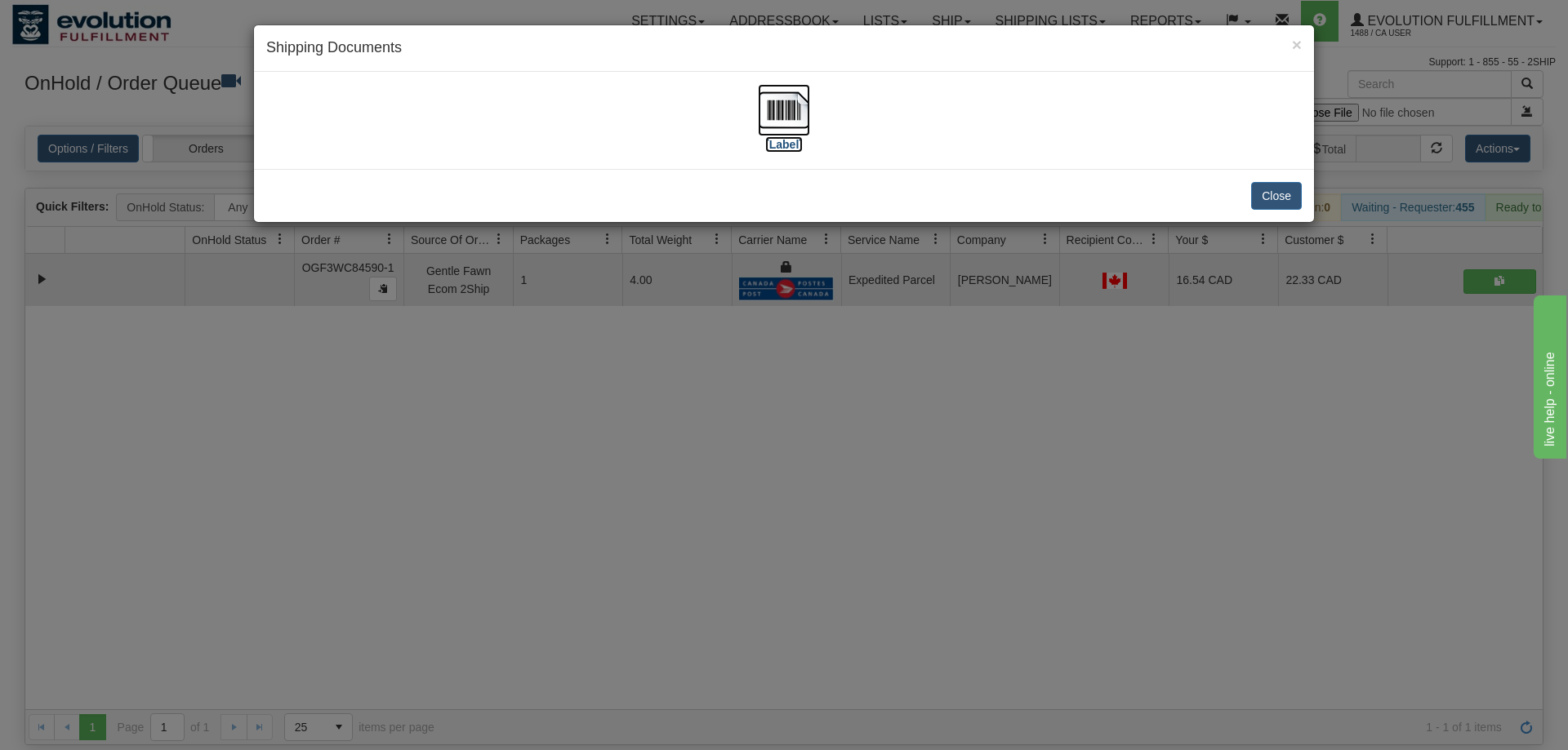
click at [774, 106] on img at bounding box center [784, 110] width 52 height 52
click at [710, 565] on div "× Shipping Documents [Label] Close" at bounding box center [784, 375] width 1568 height 750
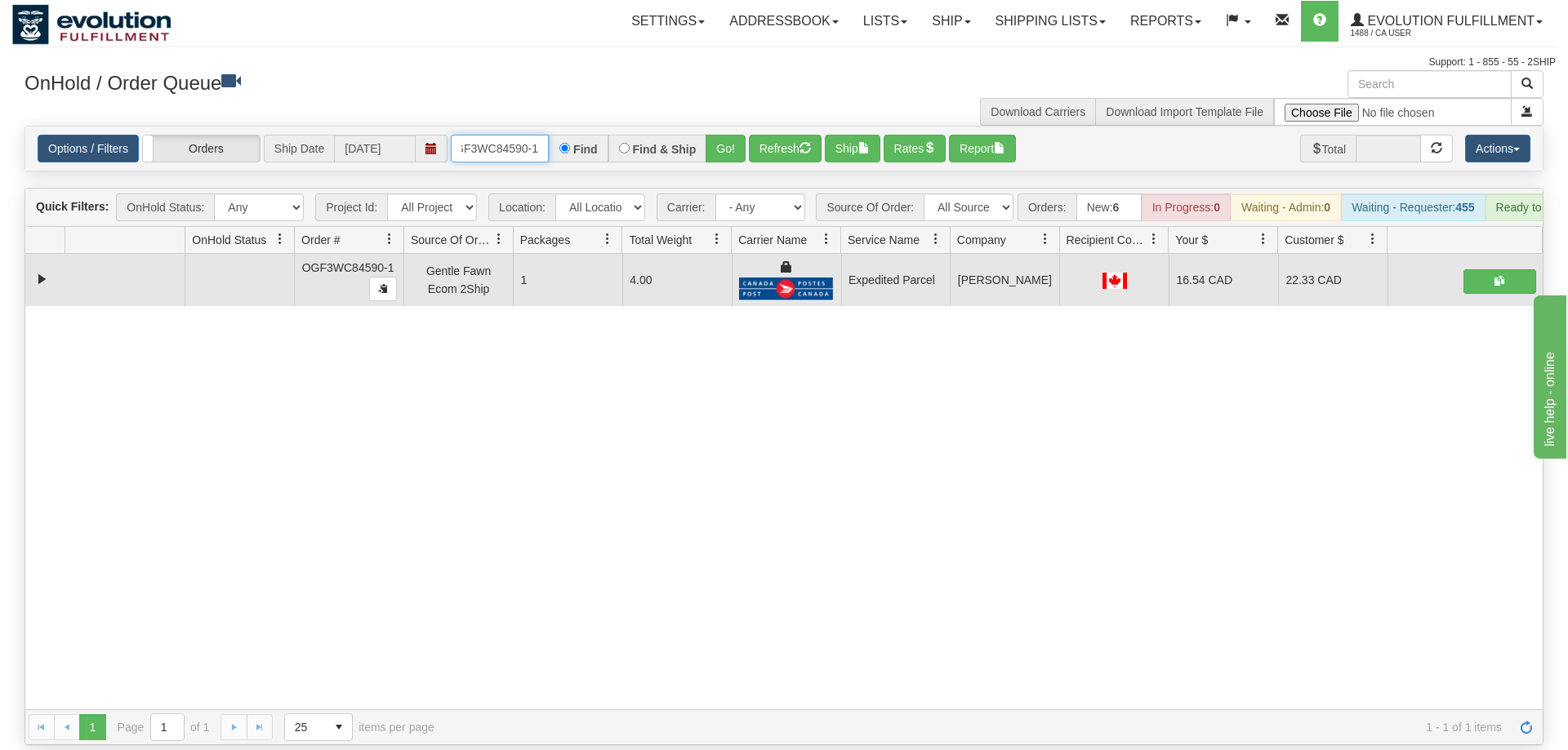
click at [495, 134] on input "OGF3WC84590-1" at bounding box center [500, 148] width 98 height 28
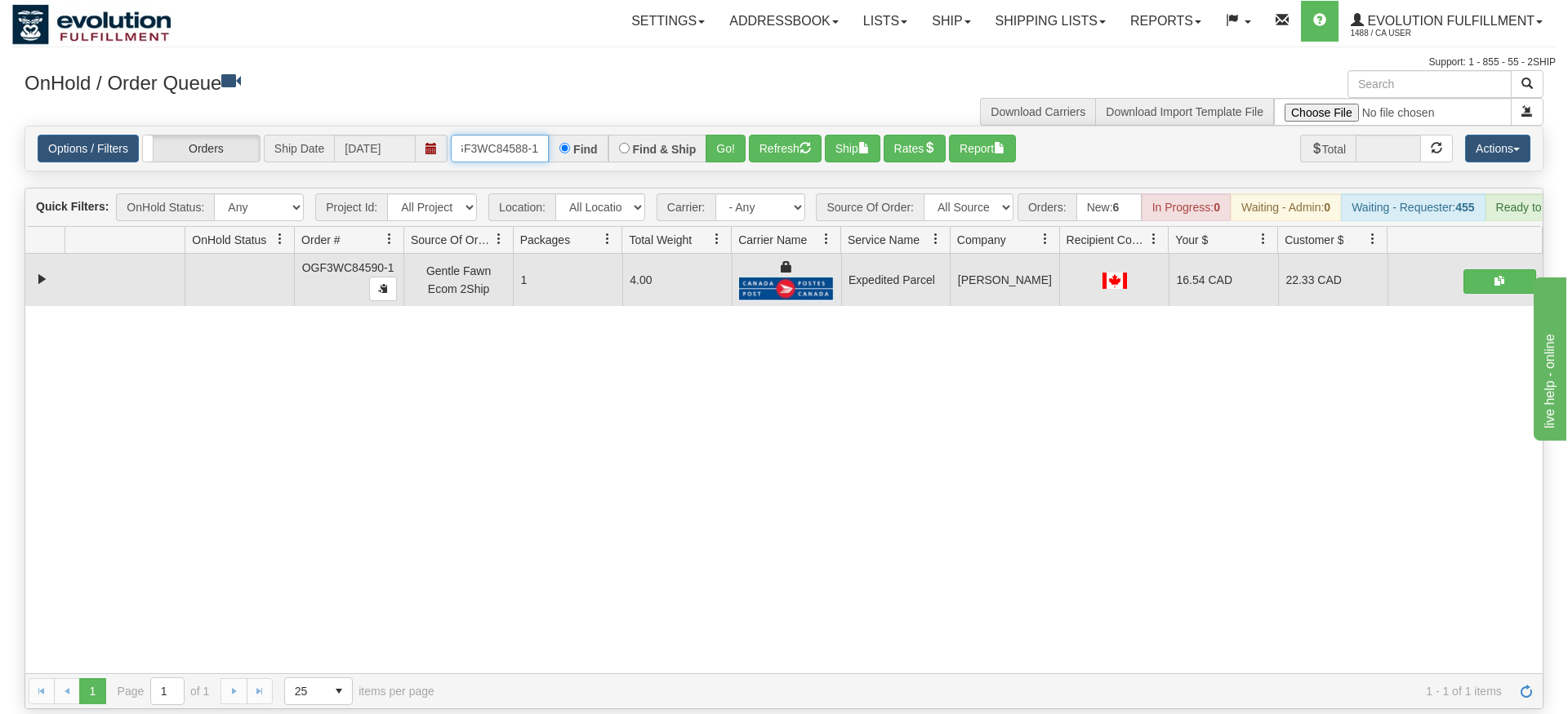
type input "OGF3WC84588-1"
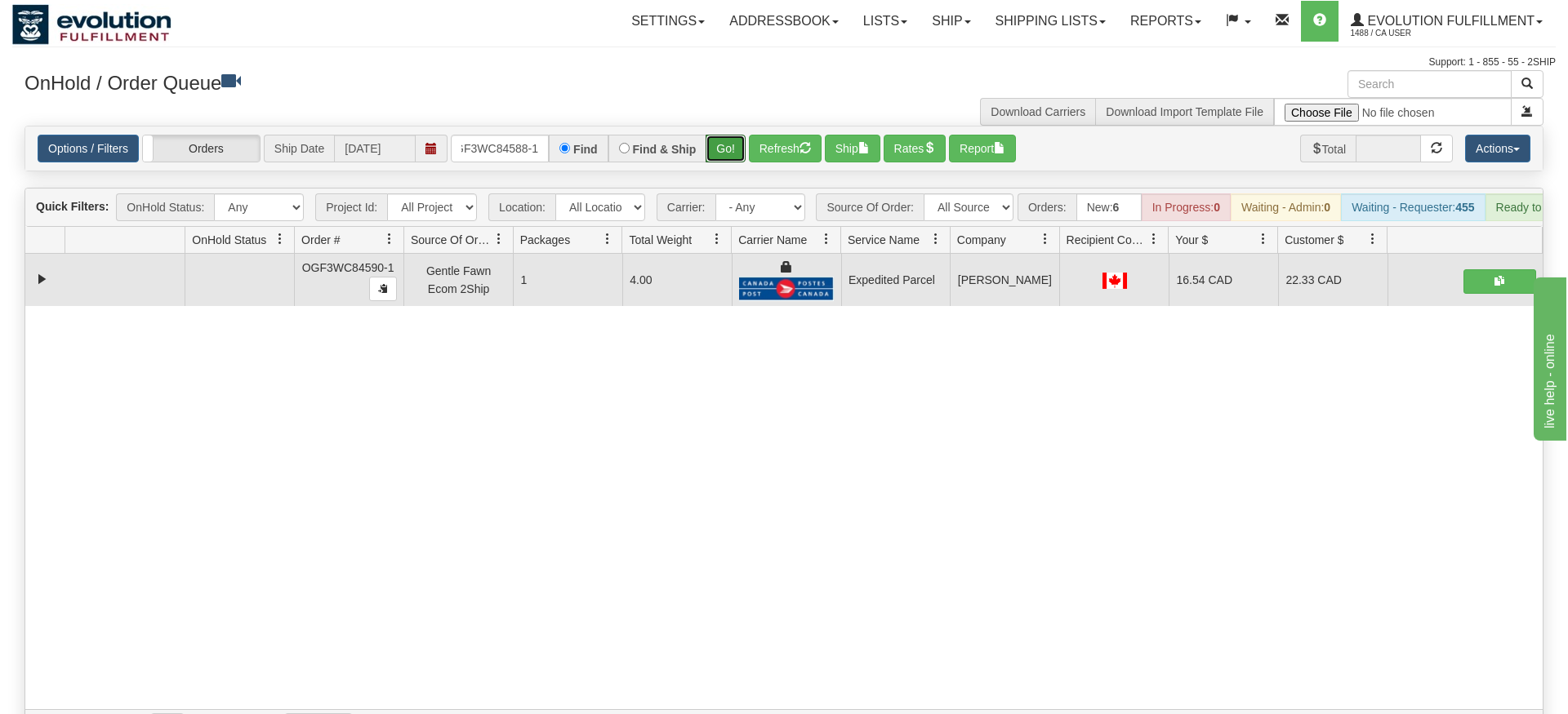
drag, startPoint x: 733, startPoint y: 158, endPoint x: 731, endPoint y: 142, distance: 16.1
click at [733, 157] on div "Is equal to Is not equal to Contains Does not contains CAD USD EUR ZAR [PERSON_…" at bounding box center [783, 435] width 1543 height 619
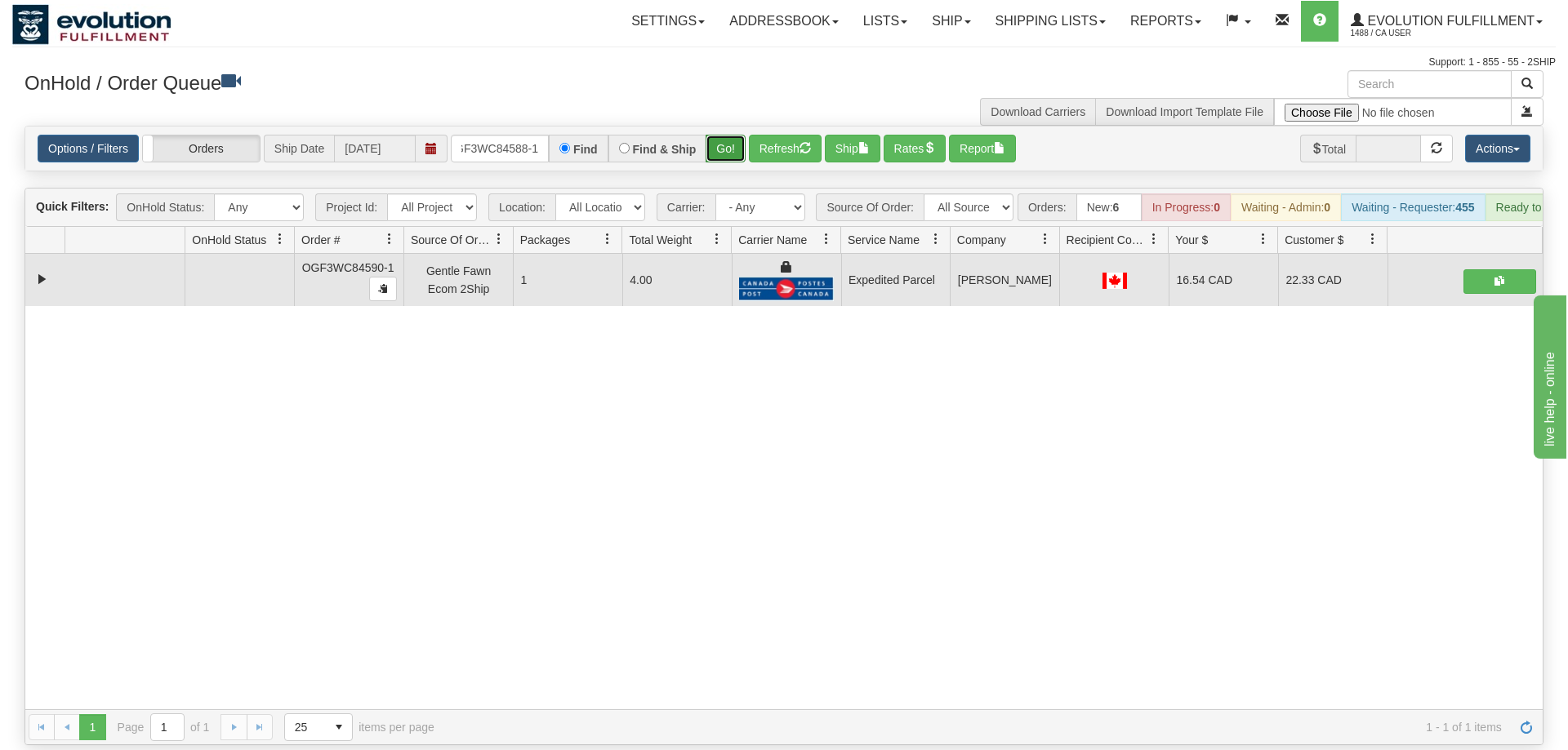
click at [731, 138] on button "Go!" at bounding box center [725, 148] width 40 height 28
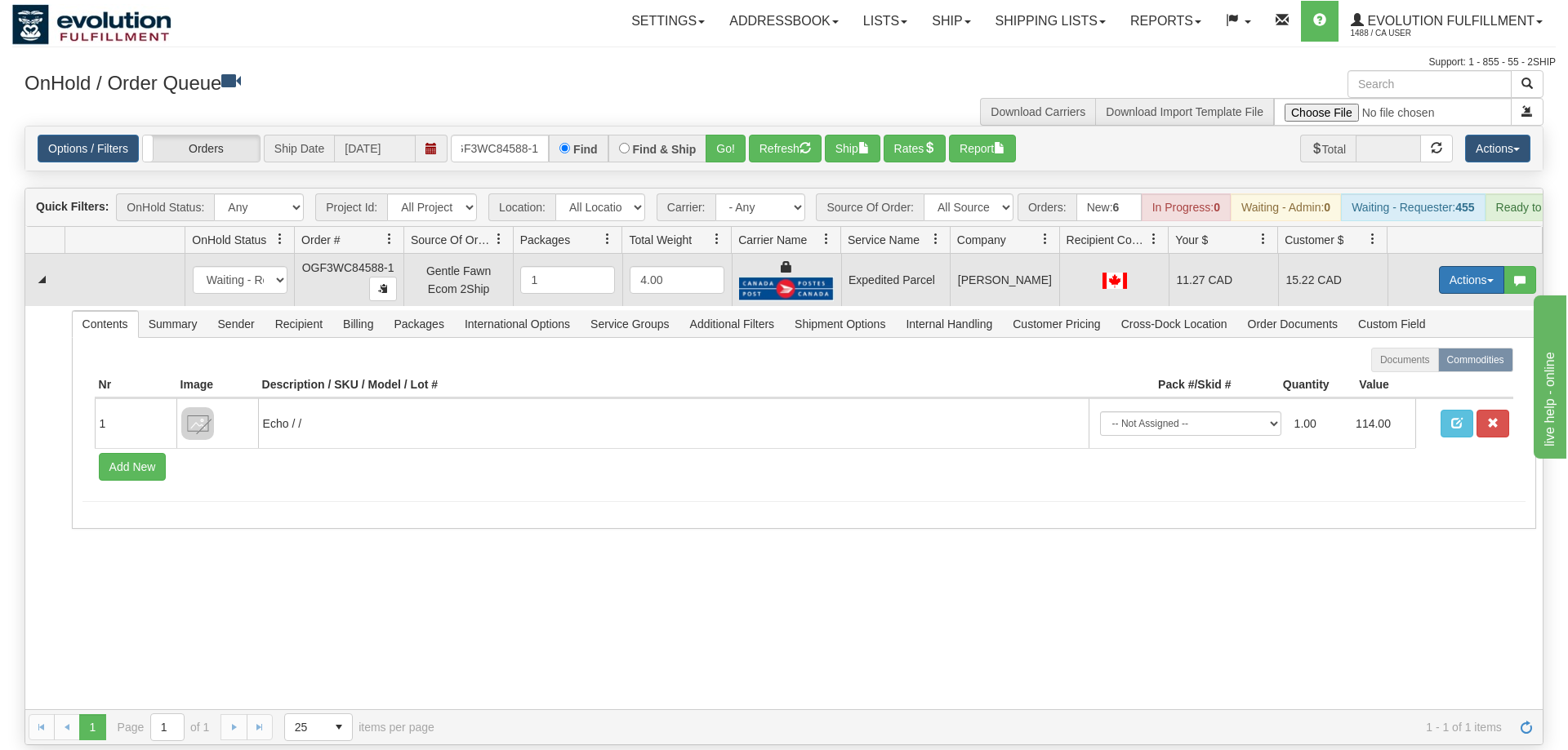
click at [1472, 266] on button "Actions" at bounding box center [1471, 280] width 66 height 28
click at [1417, 369] on span "Ship" at bounding box center [1406, 375] width 34 height 13
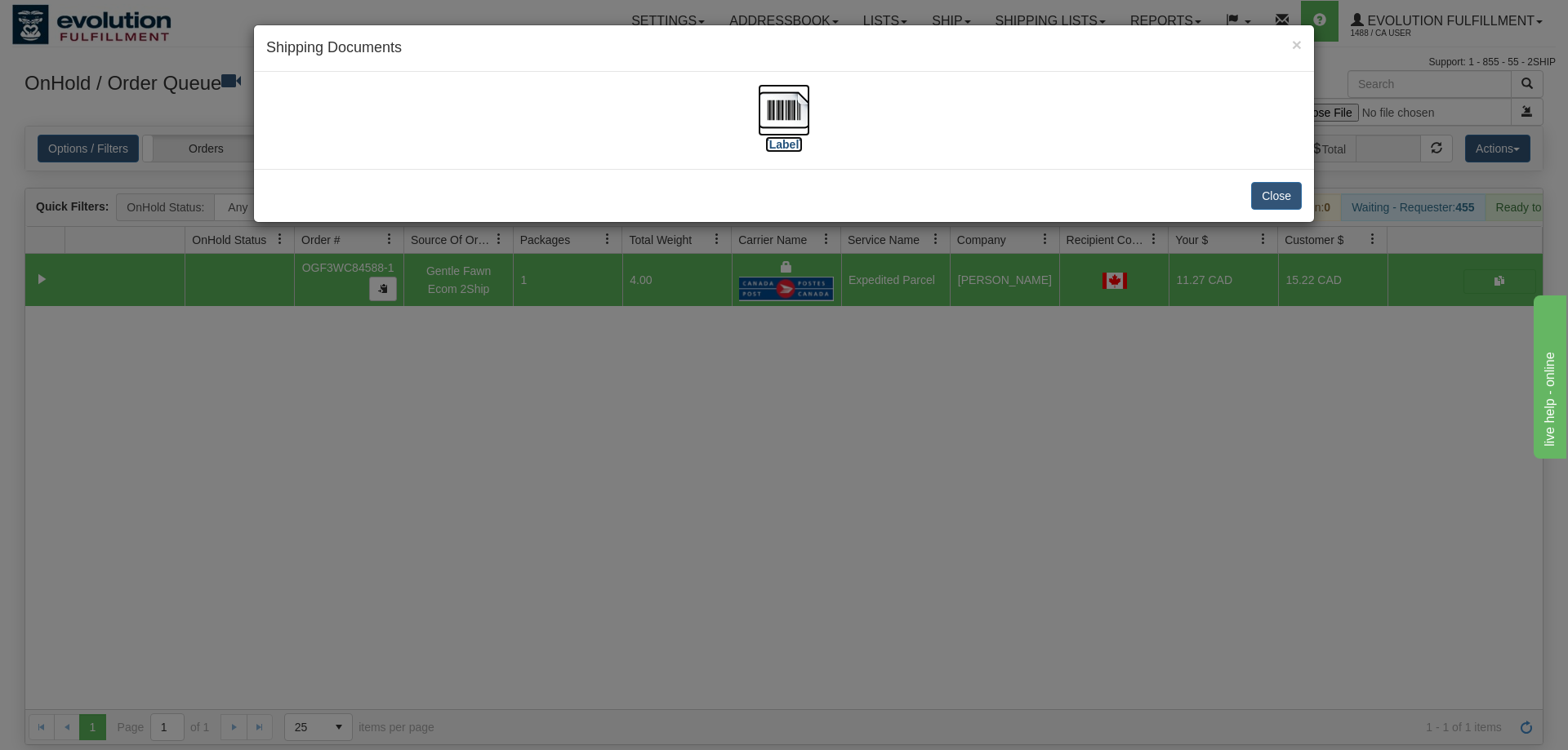
click at [789, 144] on label "[Label]" at bounding box center [784, 144] width 38 height 16
click at [556, 383] on div "× Shipping Documents [Label] Close" at bounding box center [784, 375] width 1568 height 750
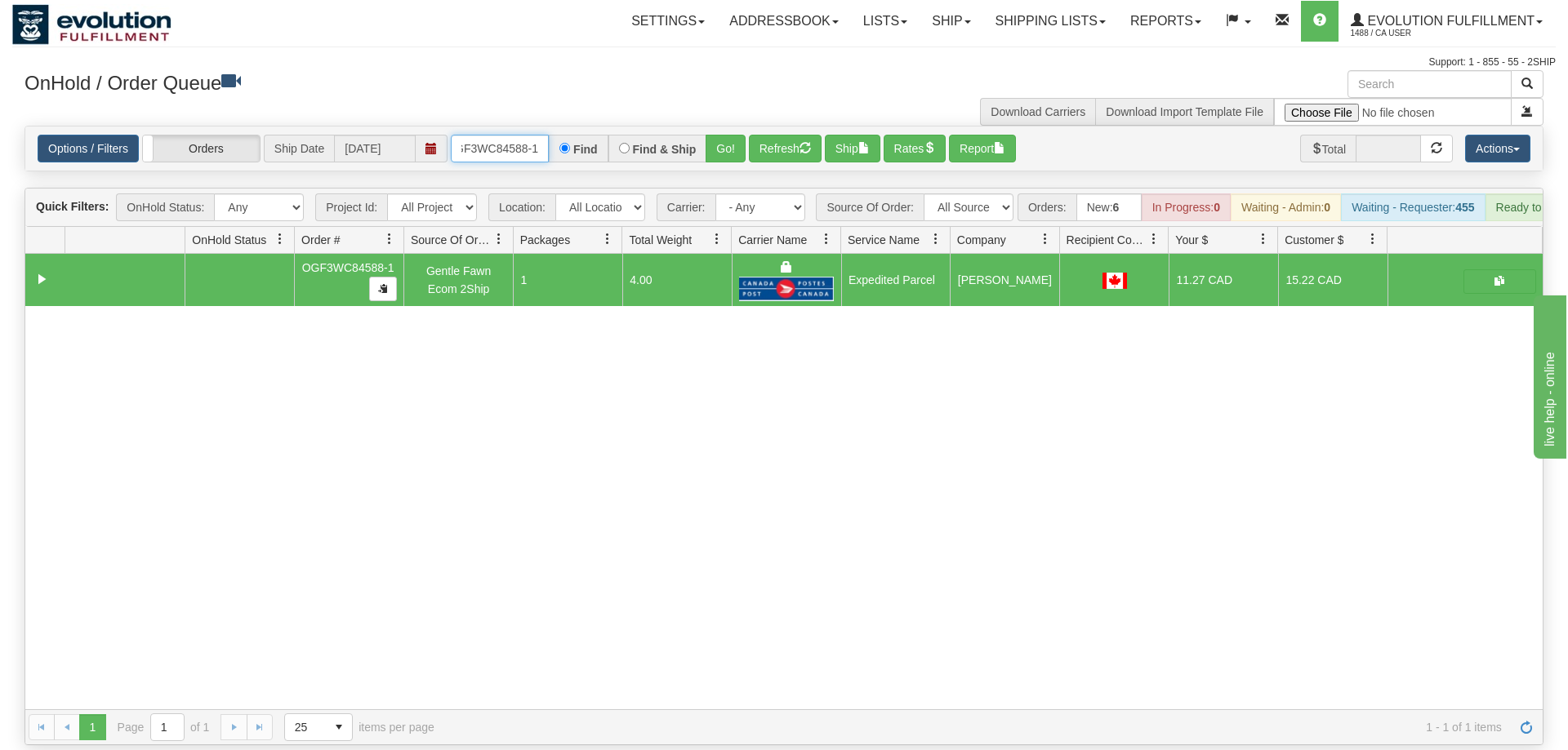
click at [501, 134] on input "OGF3WC84588-1" at bounding box center [500, 148] width 98 height 28
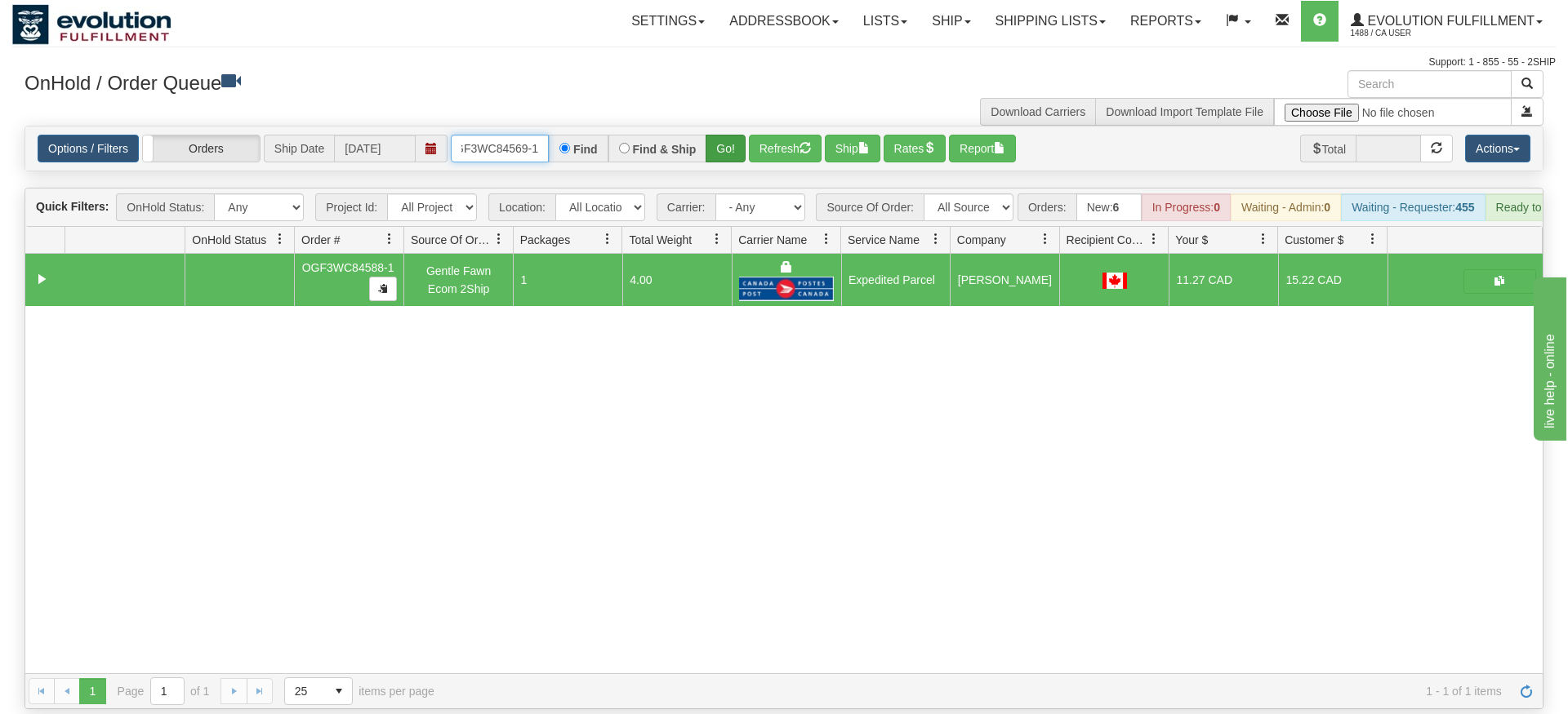
type input "OGF3WC84569-1"
click at [716, 158] on div "Is equal to Is not equal to Contains Does not contains CAD USD EUR ZAR [PERSON_…" at bounding box center [783, 417] width 1543 height 584
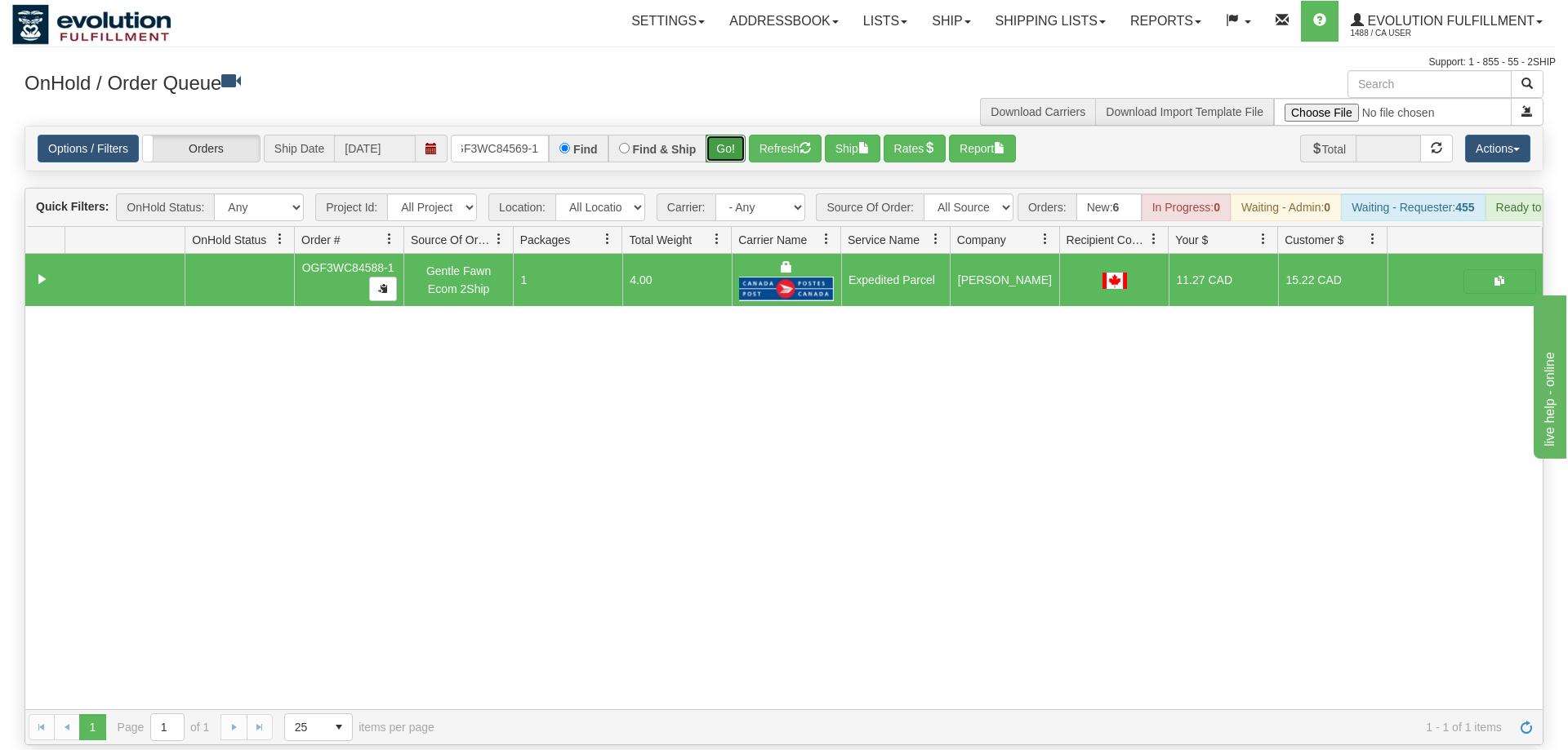
click at [729, 134] on button "Go!" at bounding box center [725, 148] width 40 height 28
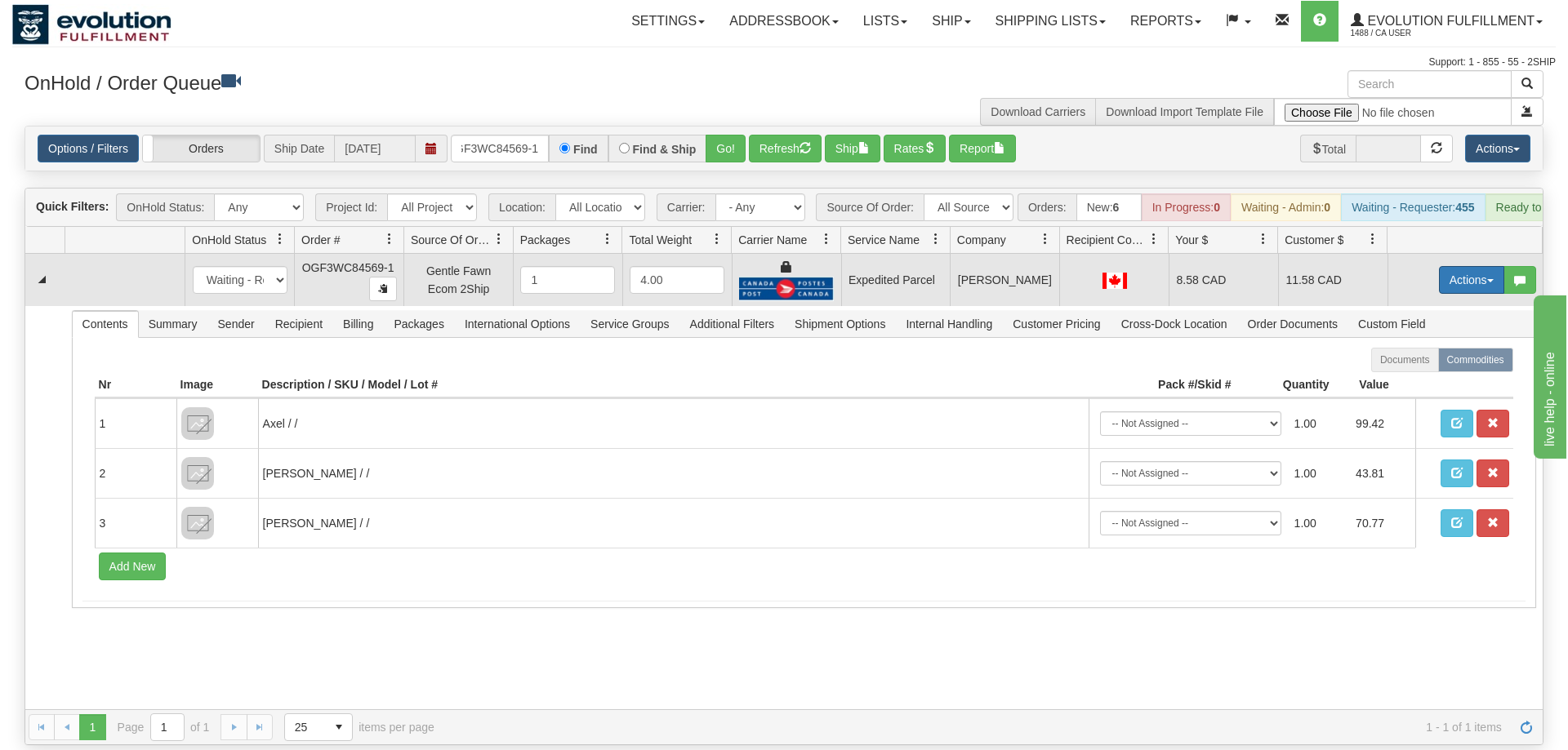
click at [1466, 266] on button "Actions" at bounding box center [1471, 280] width 66 height 28
click at [1419, 369] on span "Ship" at bounding box center [1406, 375] width 34 height 13
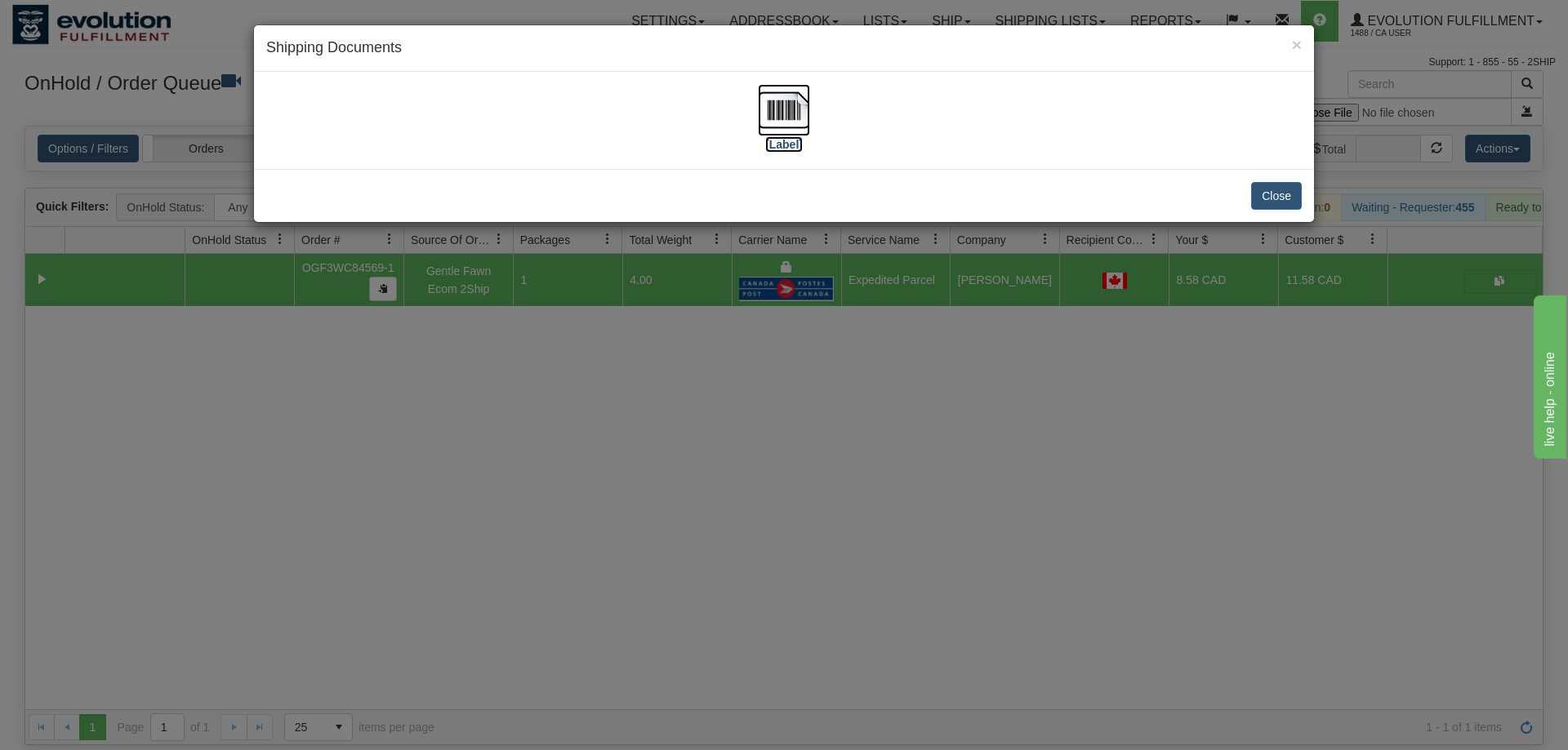
click at [787, 112] on img at bounding box center [784, 110] width 52 height 52
click at [849, 384] on div "× Shipping Documents [Label] Close" at bounding box center [784, 375] width 1568 height 750
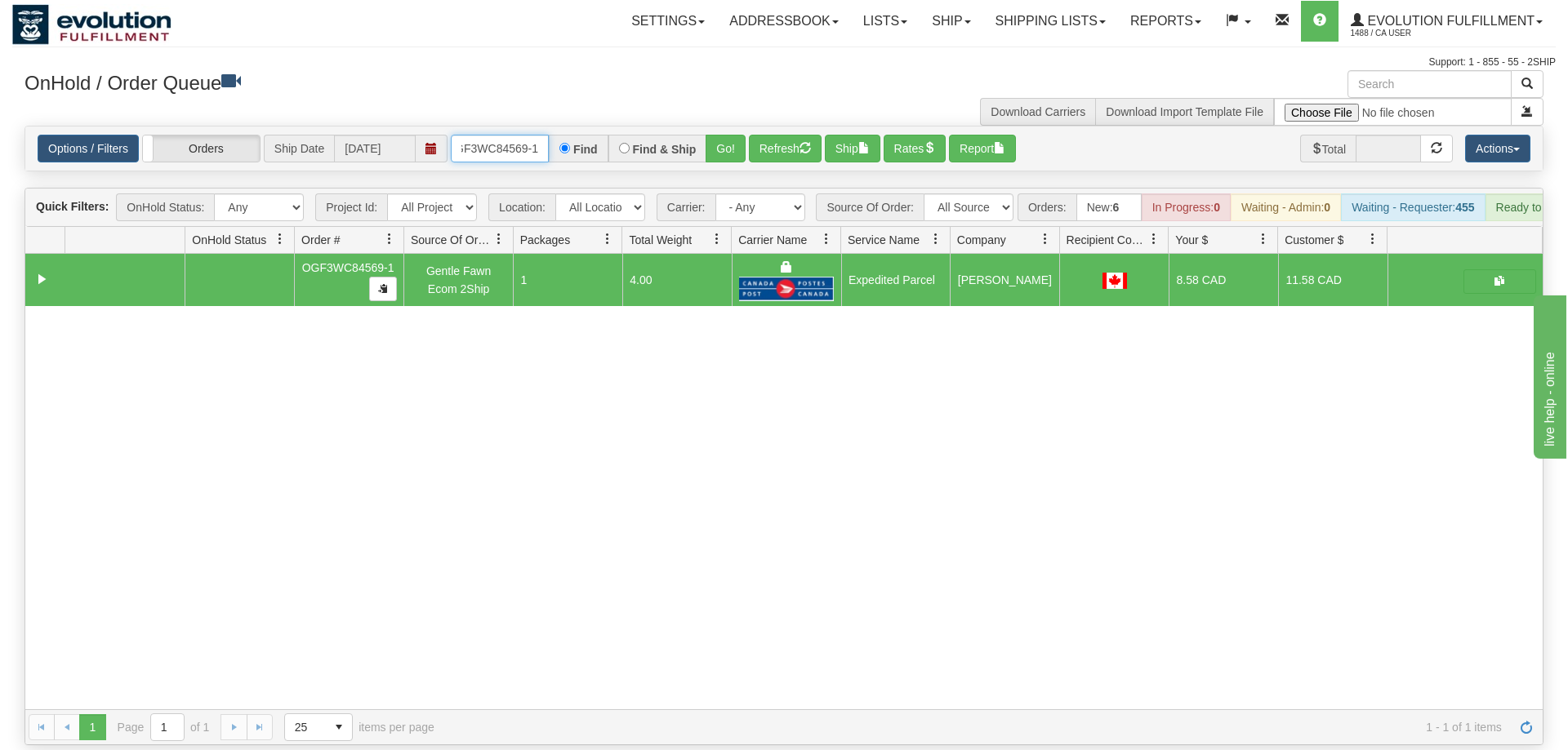
drag, startPoint x: 491, startPoint y: 129, endPoint x: 473, endPoint y: 107, distance: 28.4
click at [496, 134] on input "OGF3WC84569-1" at bounding box center [500, 148] width 98 height 28
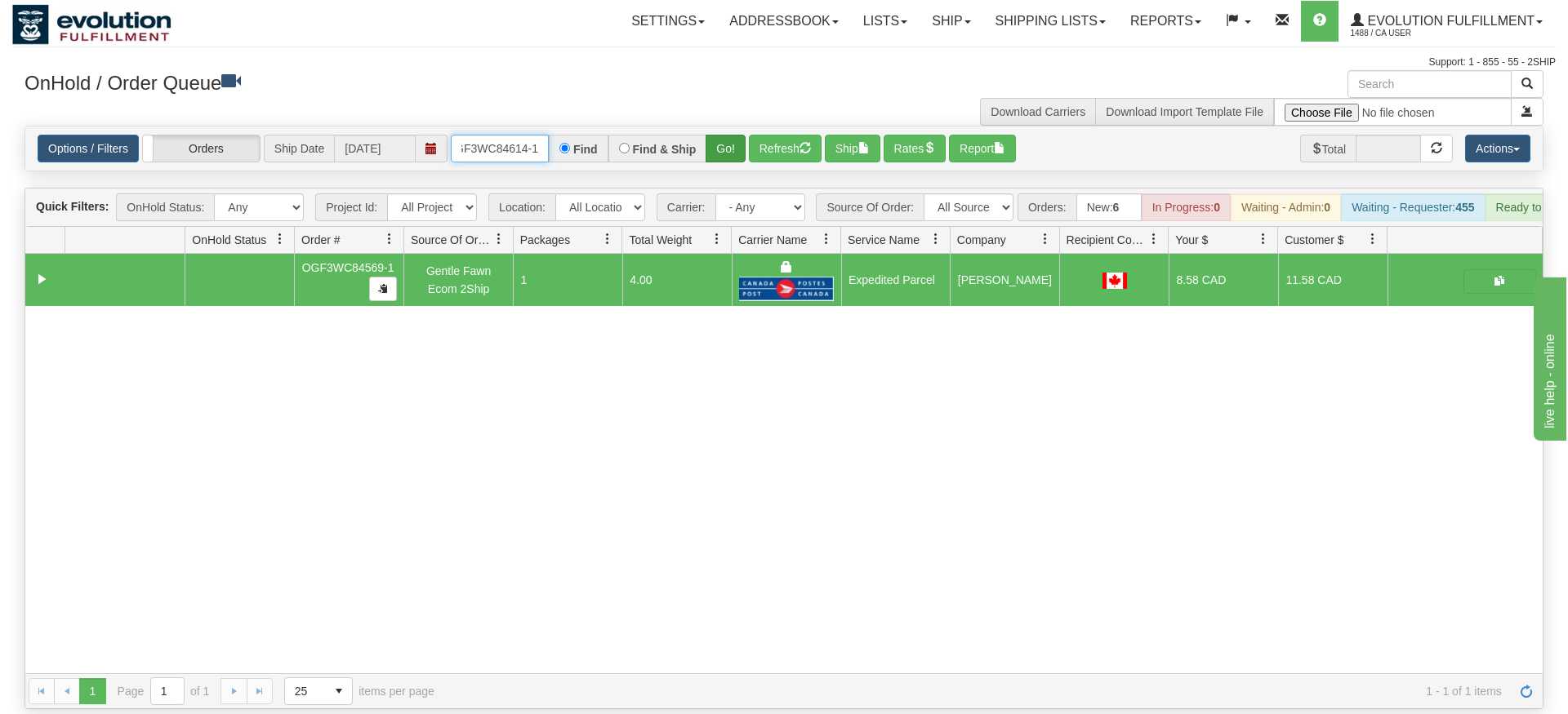
type input "OGF3WC84614-1"
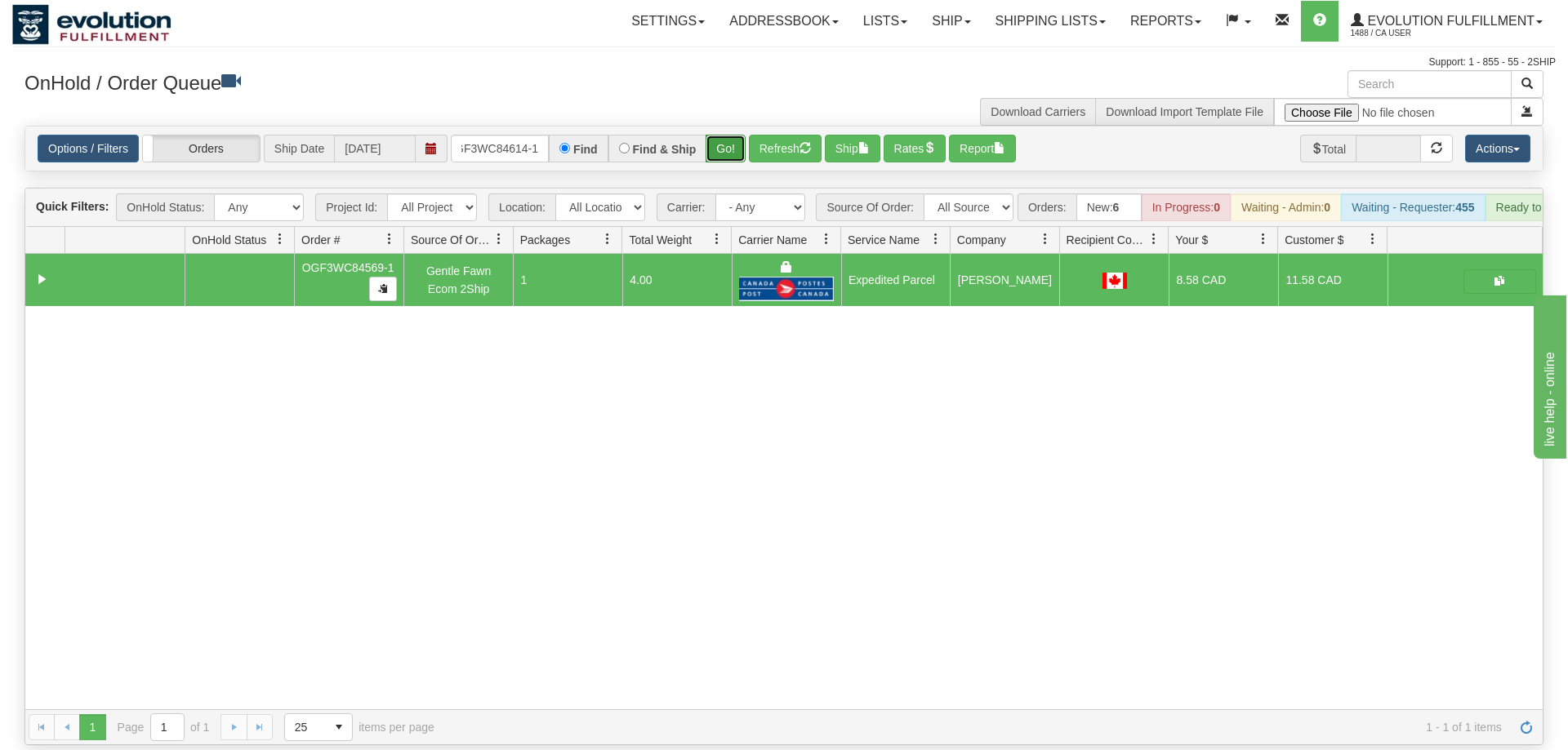
click at [736, 156] on div "Is equal to Is not equal to Contains Does not contains CAD USD EUR ZAR [PERSON_…" at bounding box center [783, 435] width 1543 height 620
click at [738, 134] on button "Go!" at bounding box center [725, 148] width 40 height 28
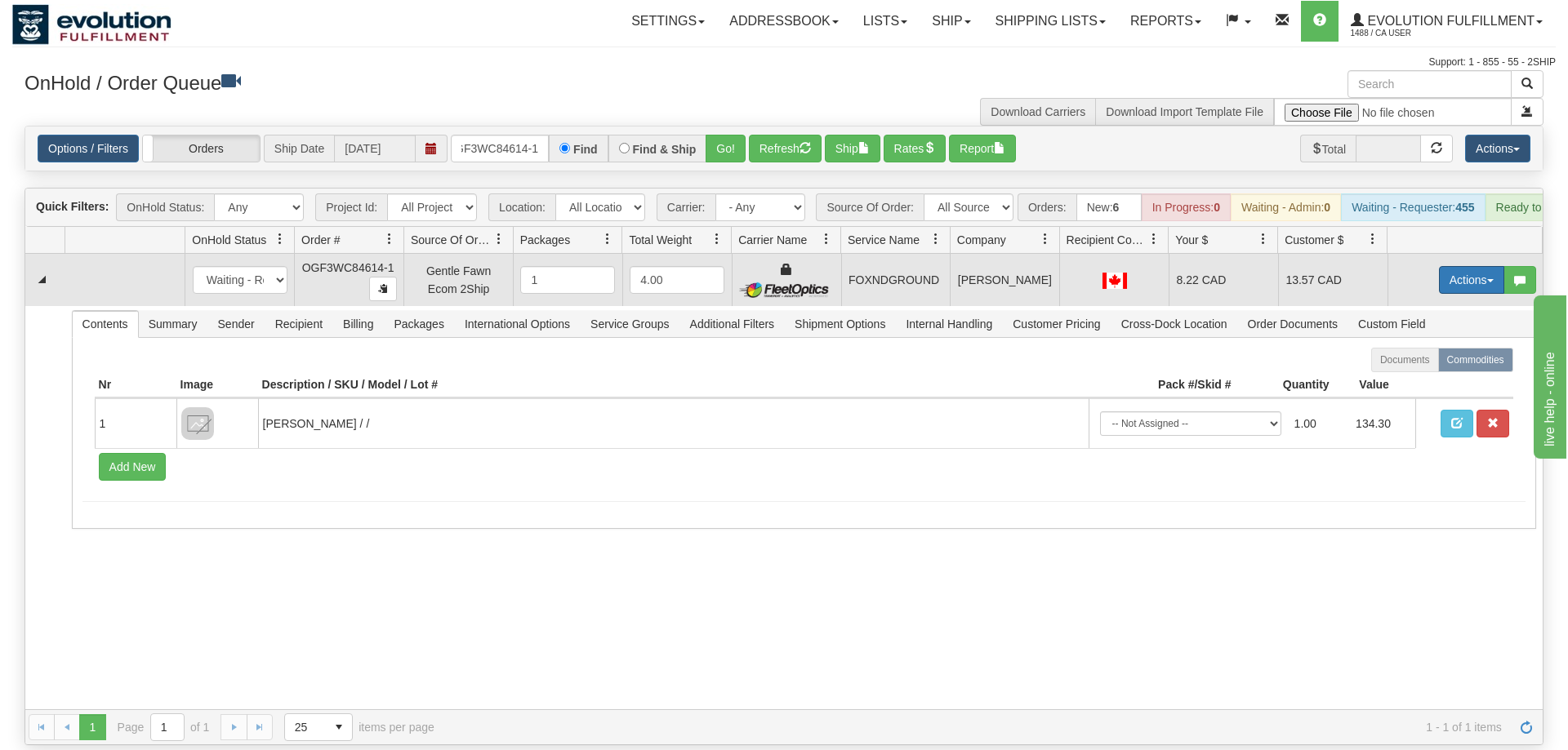
click at [1473, 266] on button "Actions" at bounding box center [1471, 280] width 66 height 28
click at [1443, 365] on link "Ship" at bounding box center [1437, 375] width 131 height 21
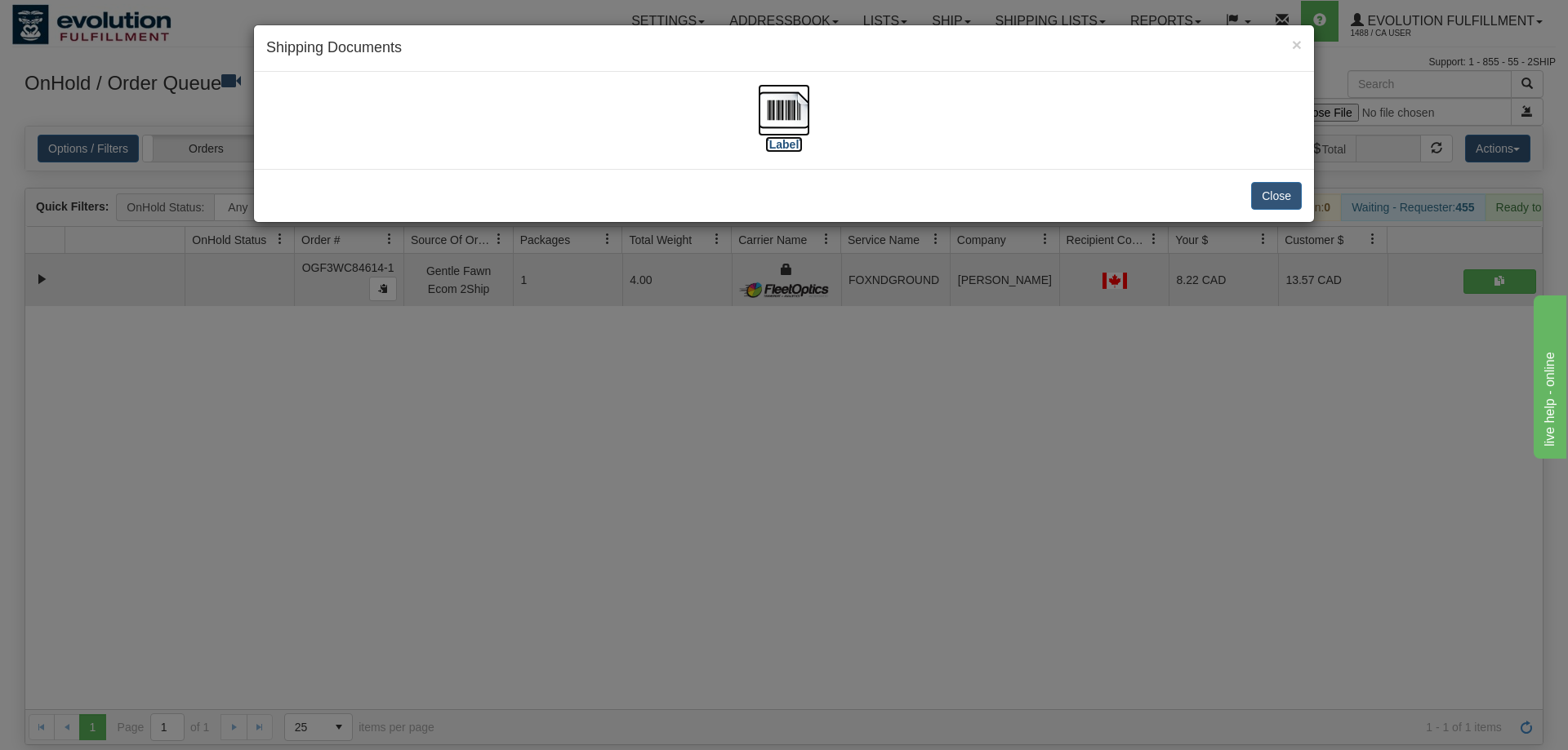
click at [791, 100] on img at bounding box center [784, 110] width 52 height 52
click at [353, 442] on div "× Shipping Documents [Label] Close" at bounding box center [784, 375] width 1568 height 750
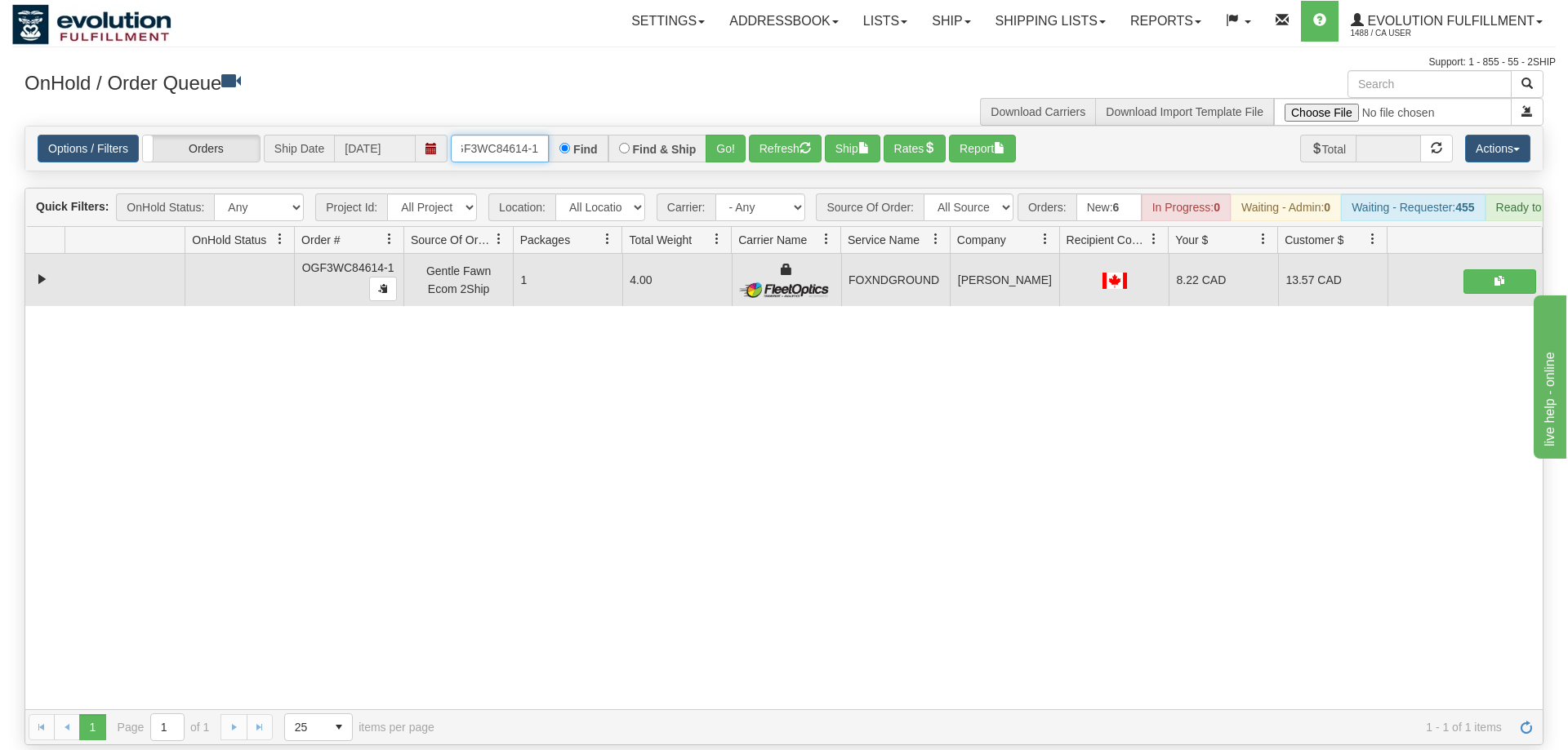
click at [482, 134] on input "OGF3WC84614-1" at bounding box center [500, 148] width 98 height 28
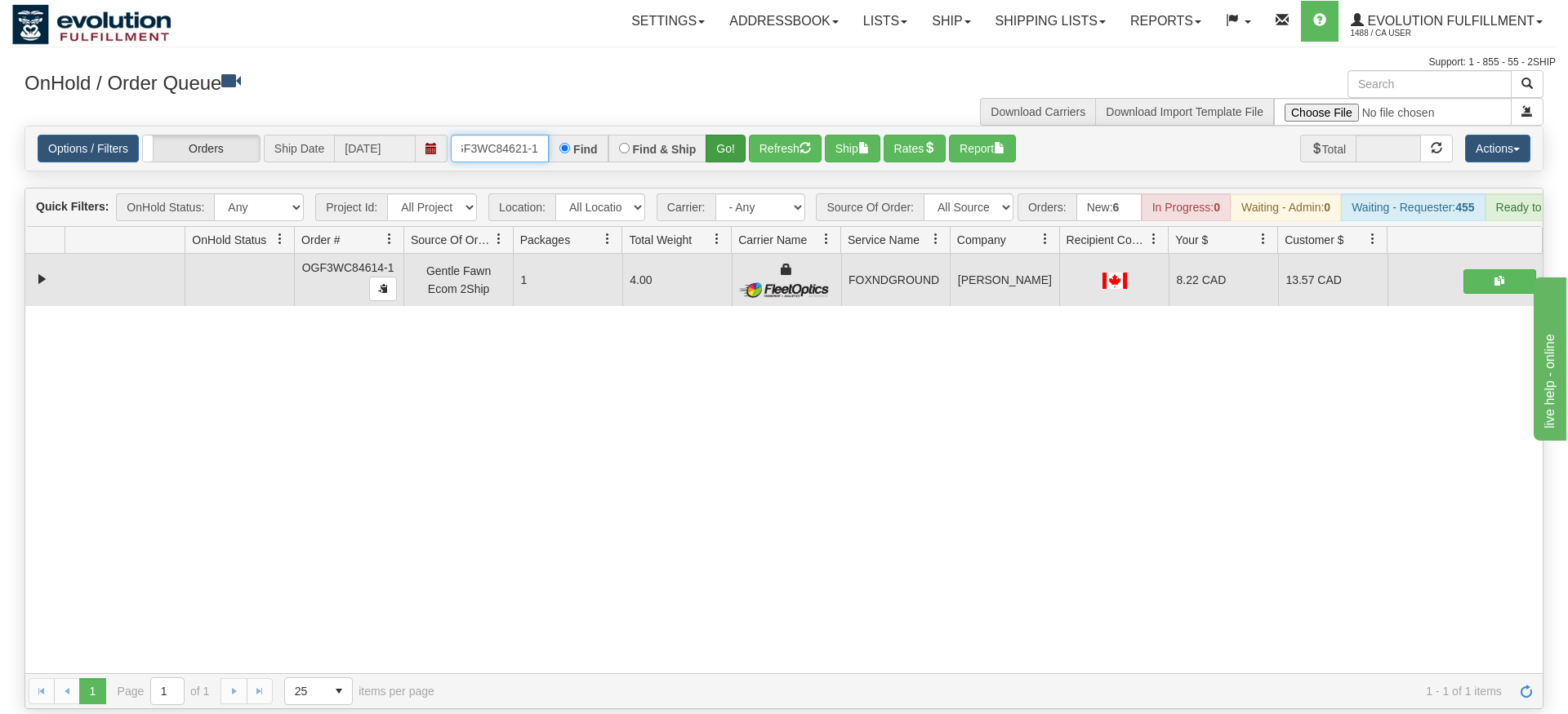
type input "oGF3WC84621-1"
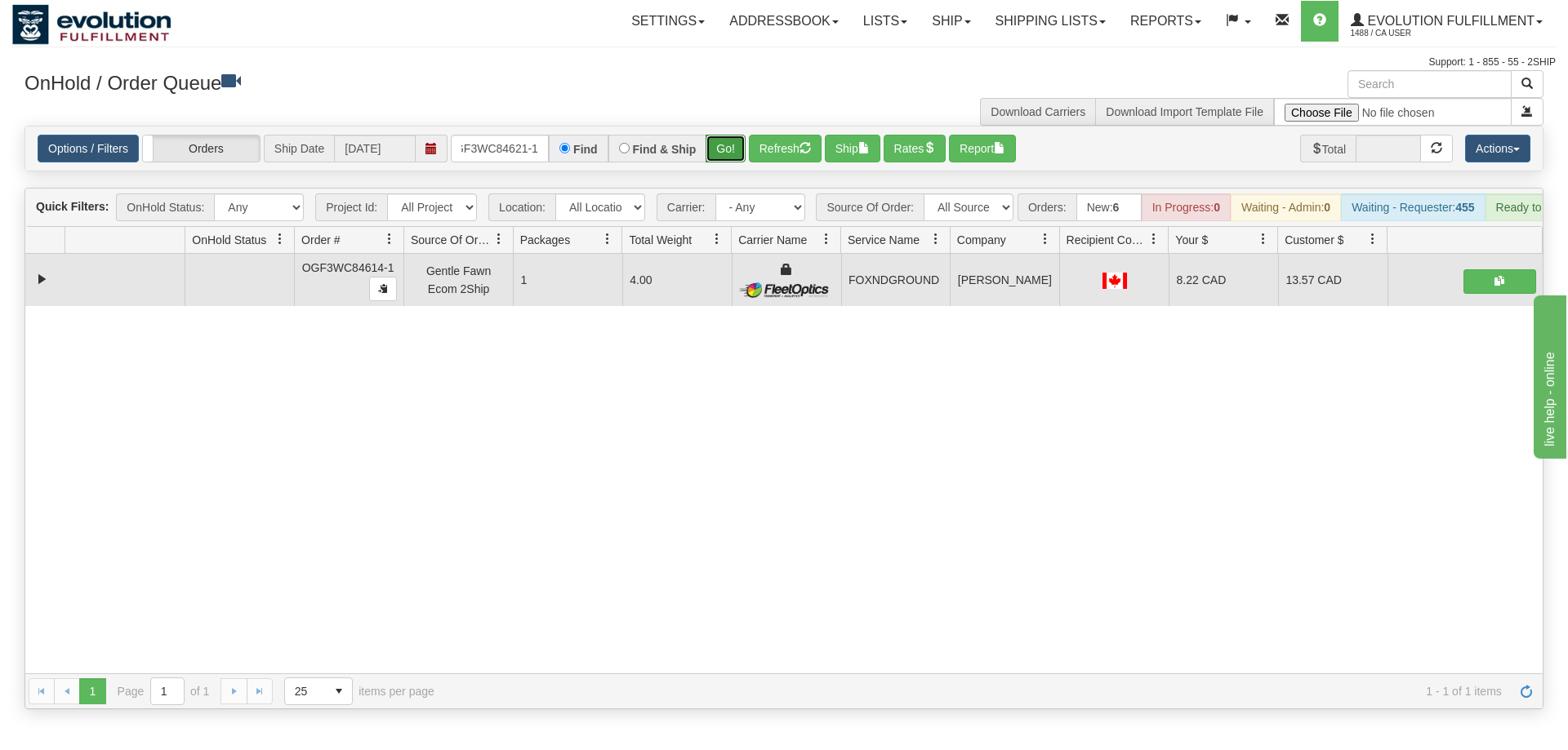
click at [740, 160] on div "Is equal to Is not equal to Contains Does not contains CAD USD EUR ZAR [PERSON_…" at bounding box center [783, 417] width 1543 height 584
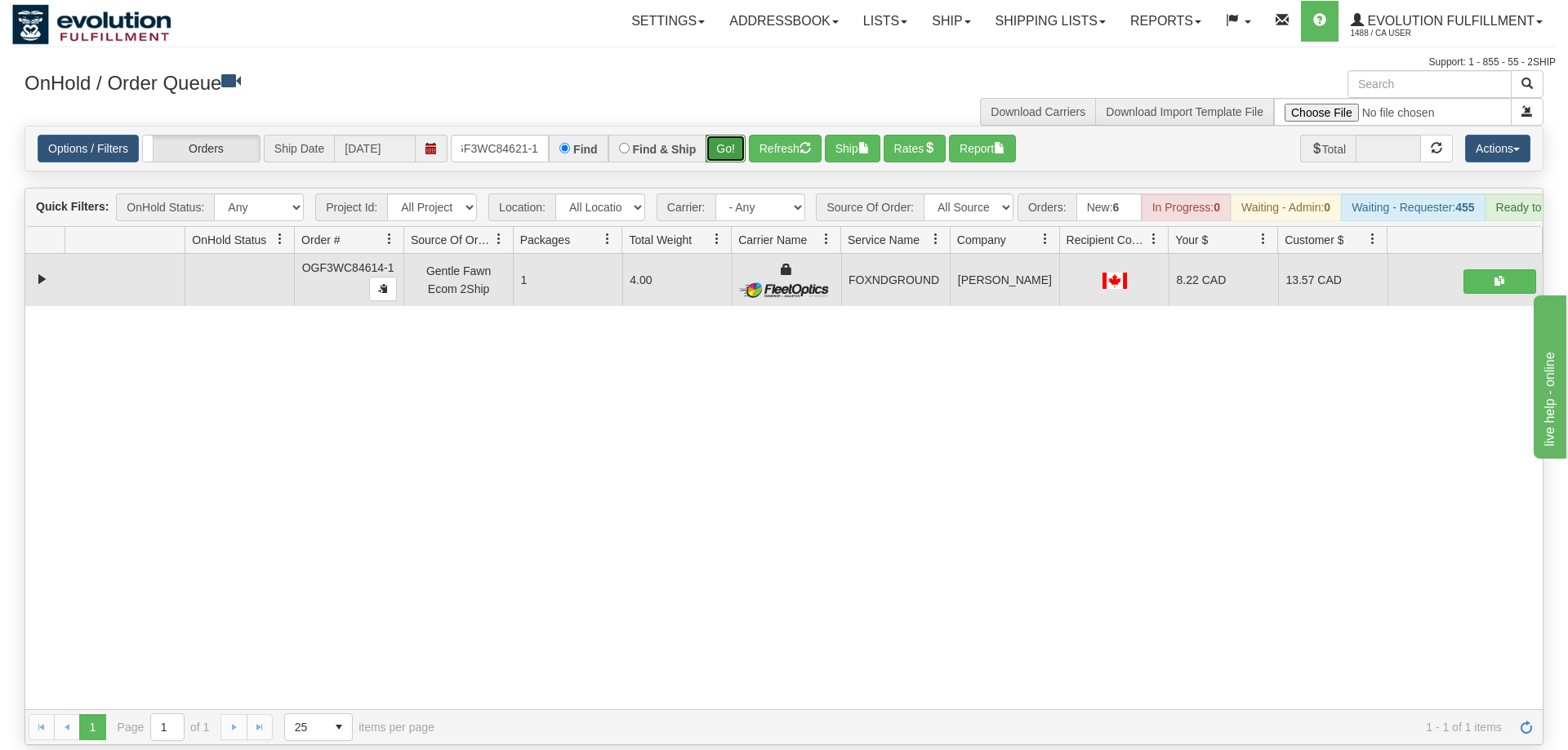
click at [730, 134] on button "Go!" at bounding box center [725, 148] width 40 height 28
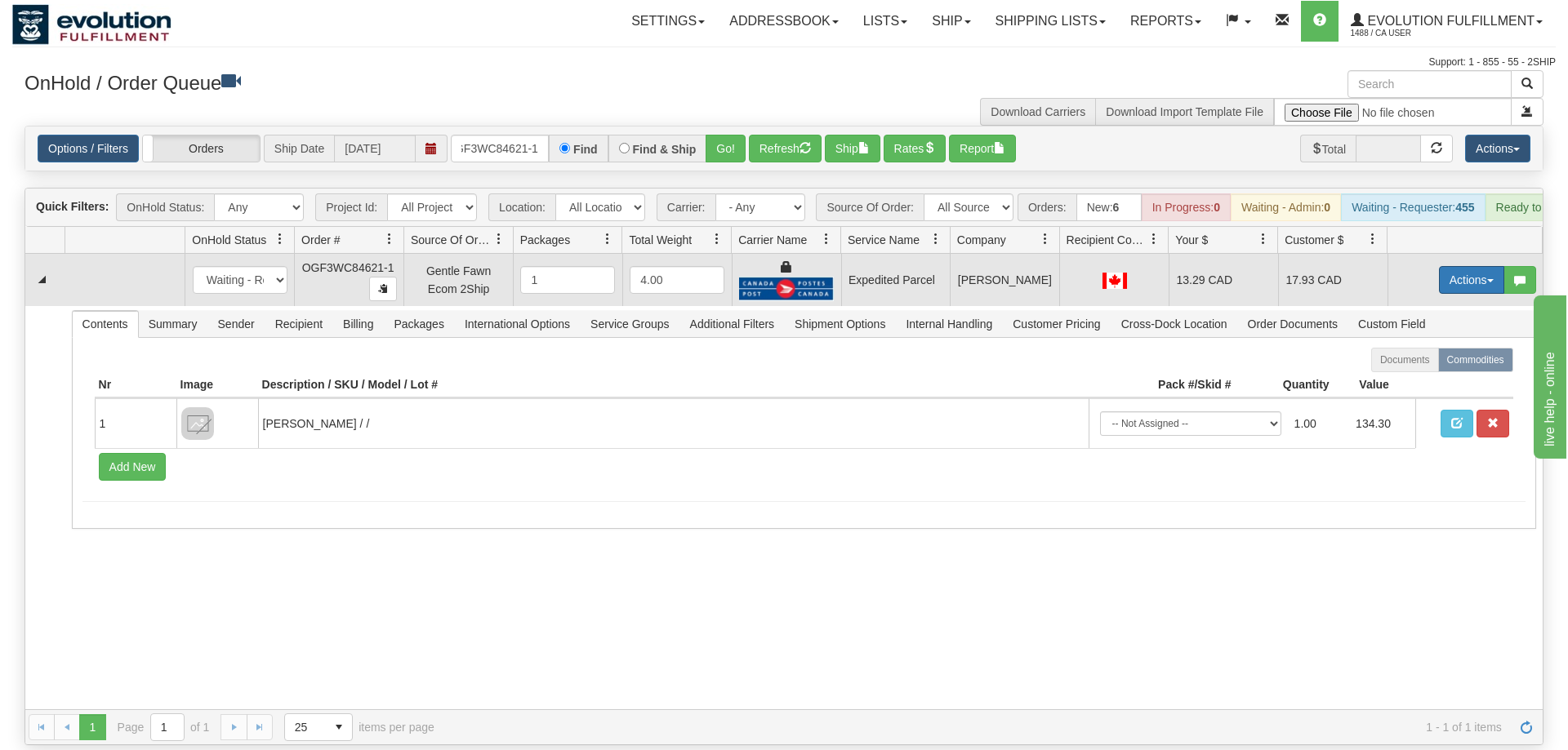
click at [1466, 266] on button "Actions" at bounding box center [1471, 280] width 66 height 28
click at [1428, 365] on link "Ship" at bounding box center [1437, 375] width 131 height 21
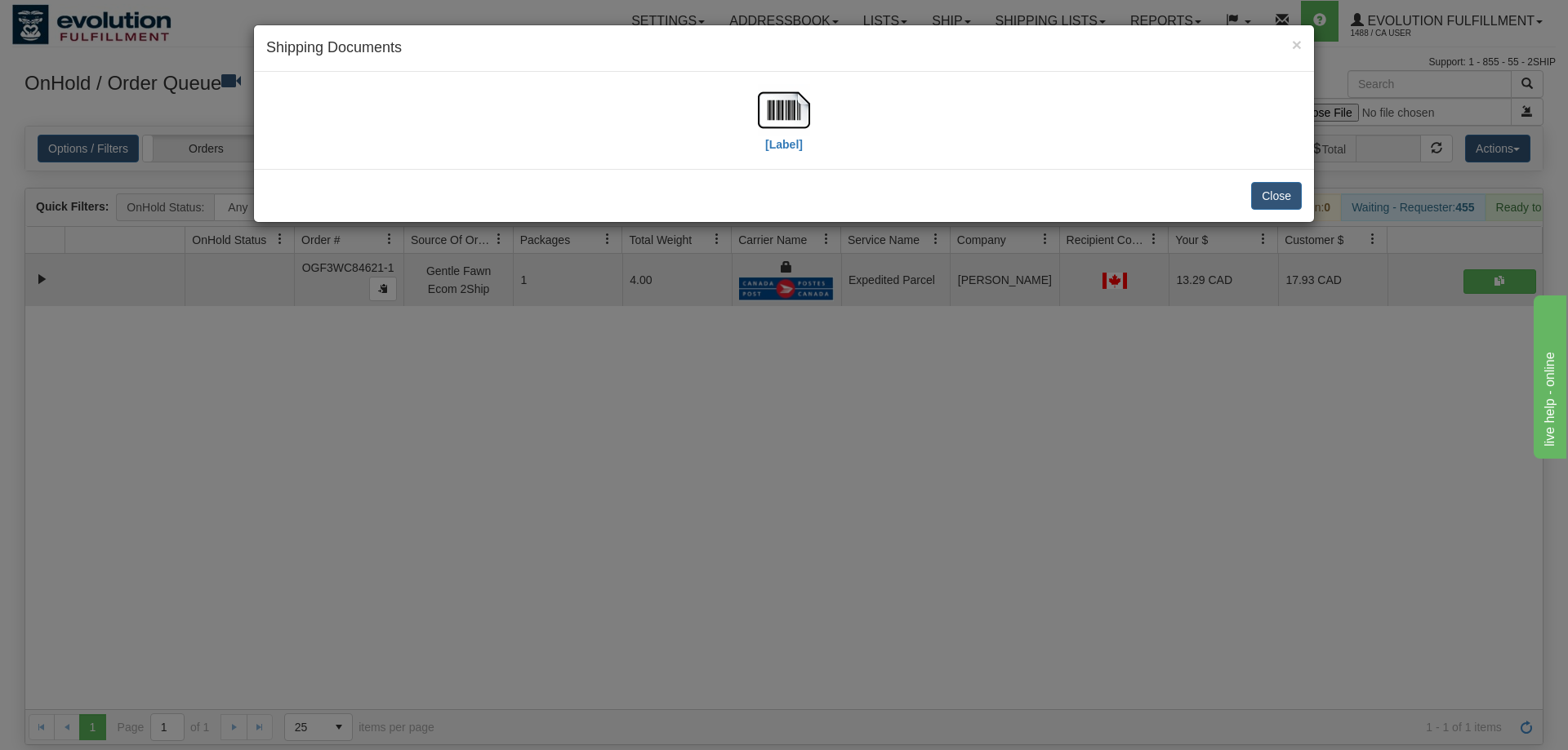
click at [814, 120] on div "[Label]" at bounding box center [783, 120] width 1035 height 73
click at [787, 114] on img at bounding box center [784, 110] width 52 height 52
drag, startPoint x: 561, startPoint y: 478, endPoint x: 531, endPoint y: 235, distance: 244.8
click at [561, 477] on div "× Shipping Documents [Label] Close" at bounding box center [784, 375] width 1568 height 750
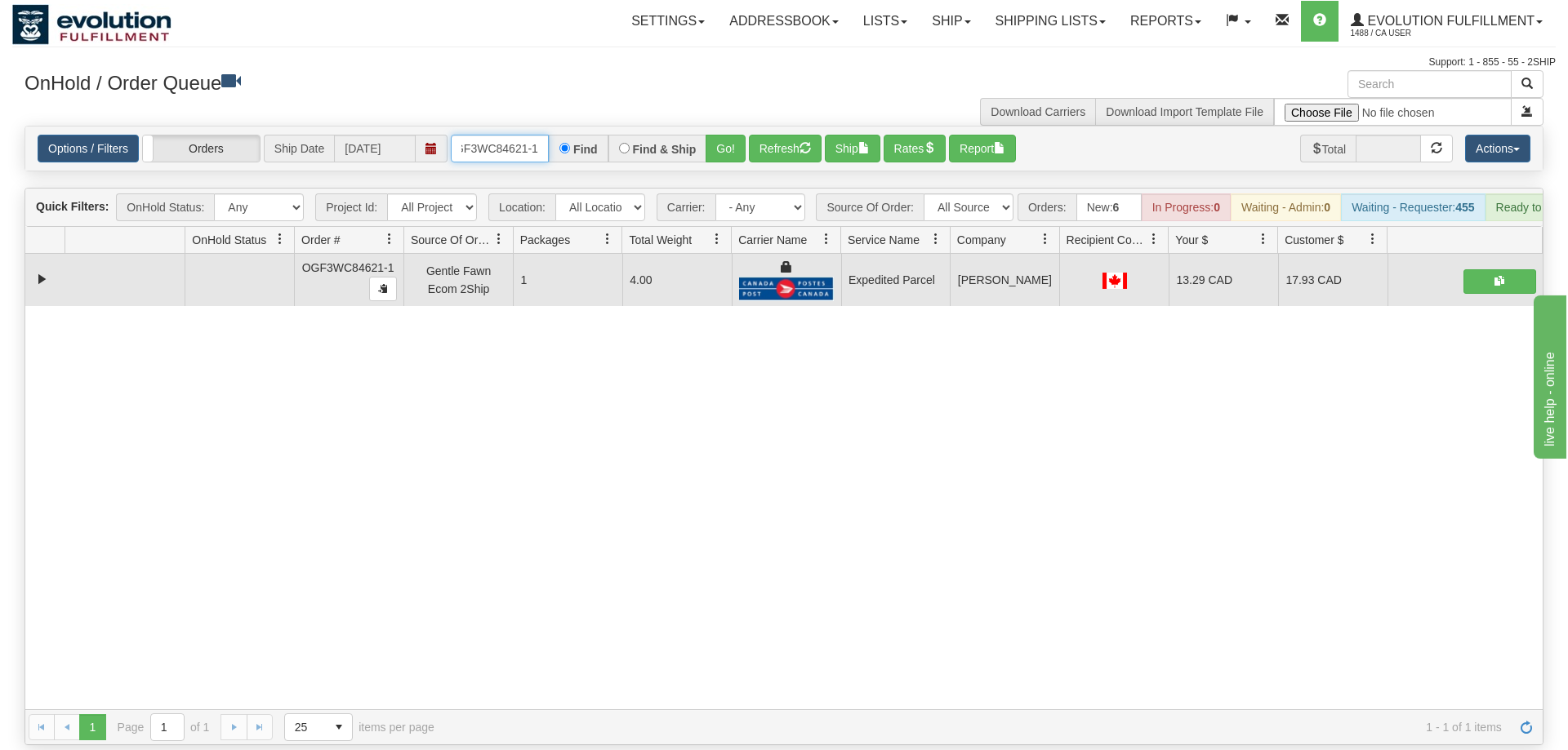
click at [525, 134] on input "oGF3WC84621-1" at bounding box center [500, 148] width 98 height 28
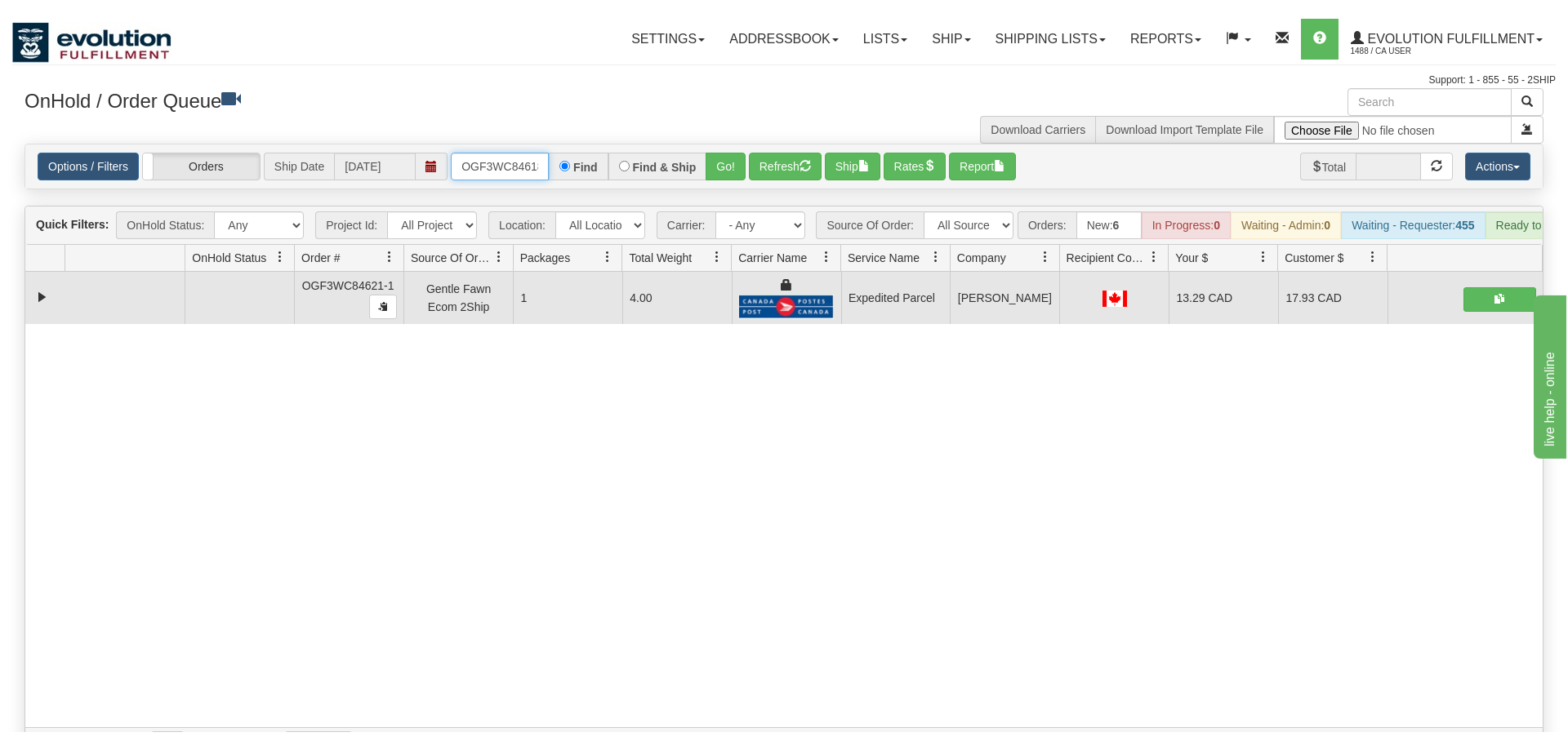
scroll to position [0, 16]
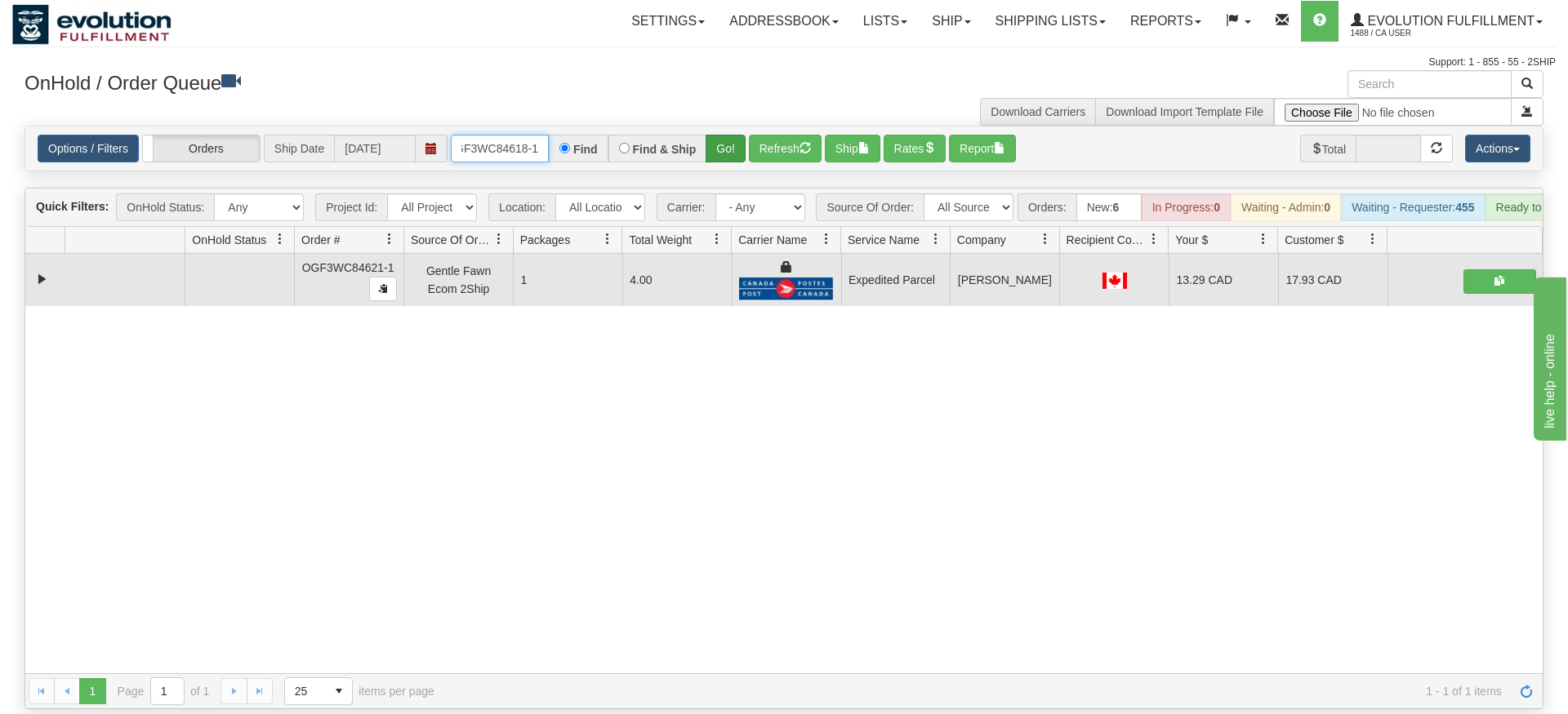
type input "OGF3WC84618-1"
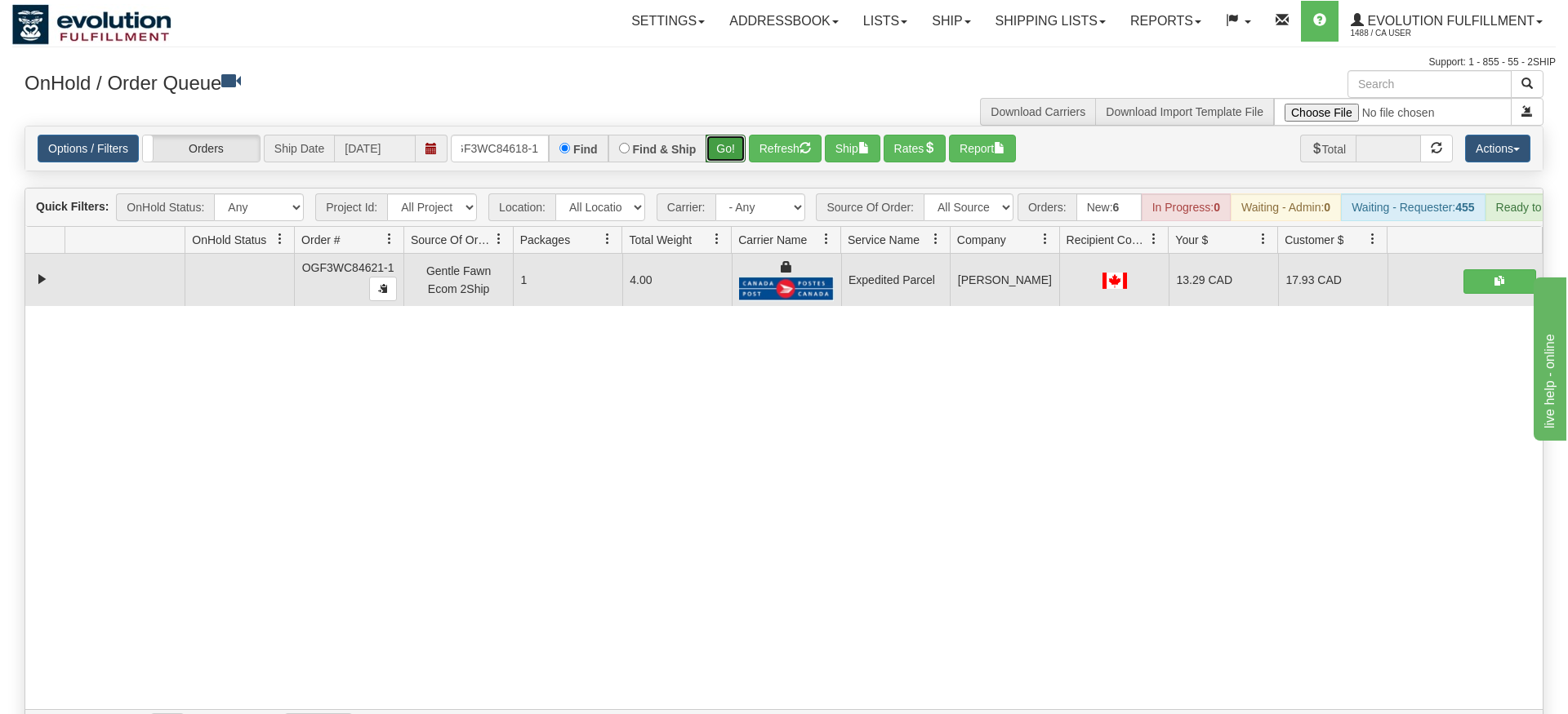
drag, startPoint x: 723, startPoint y: 120, endPoint x: 723, endPoint y: 156, distance: 36.0
click at [723, 156] on div "Is equal to Is not equal to Contains Does not contains CAD USD EUR ZAR [PERSON_…" at bounding box center [783, 435] width 1543 height 619
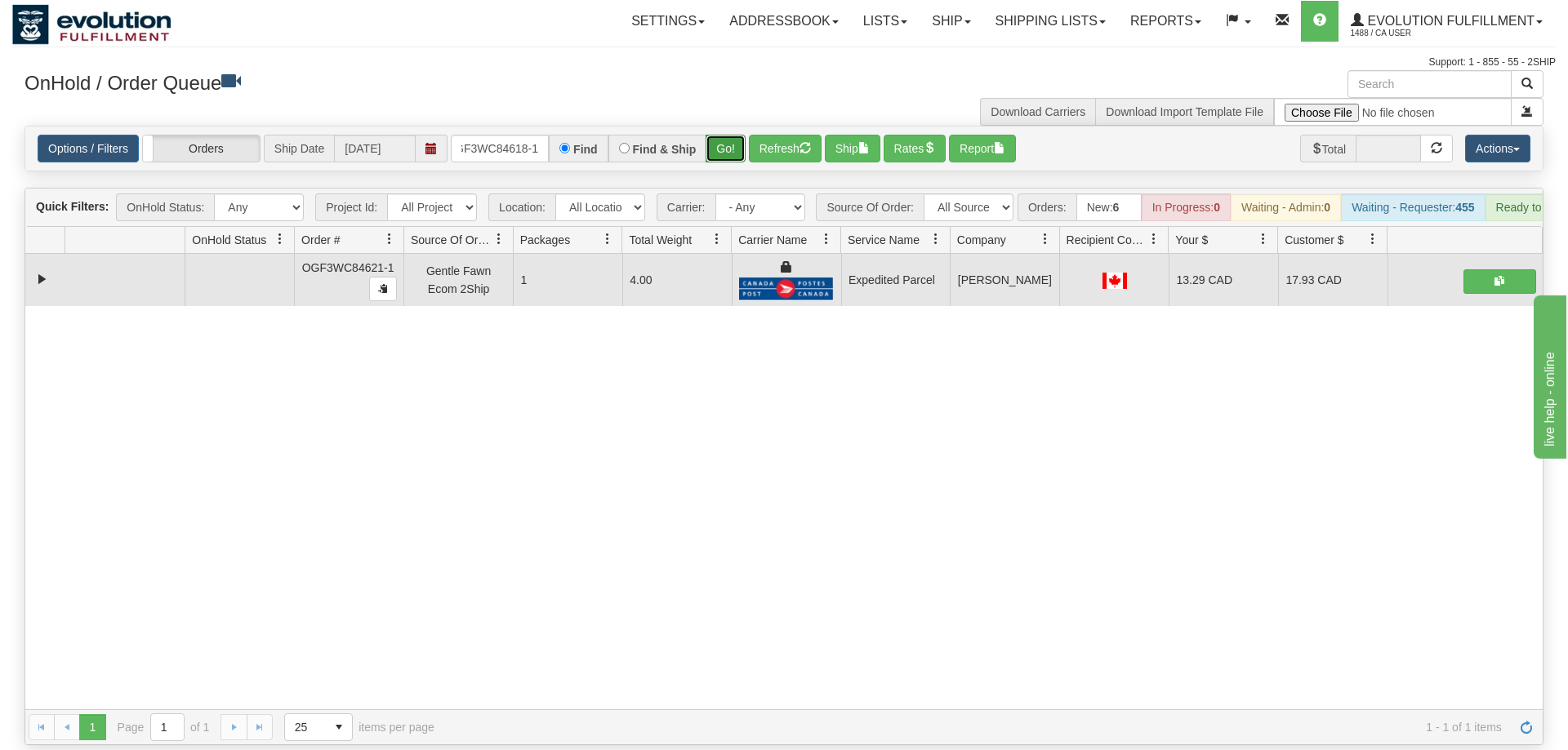
click at [727, 138] on button "Go!" at bounding box center [725, 148] width 40 height 28
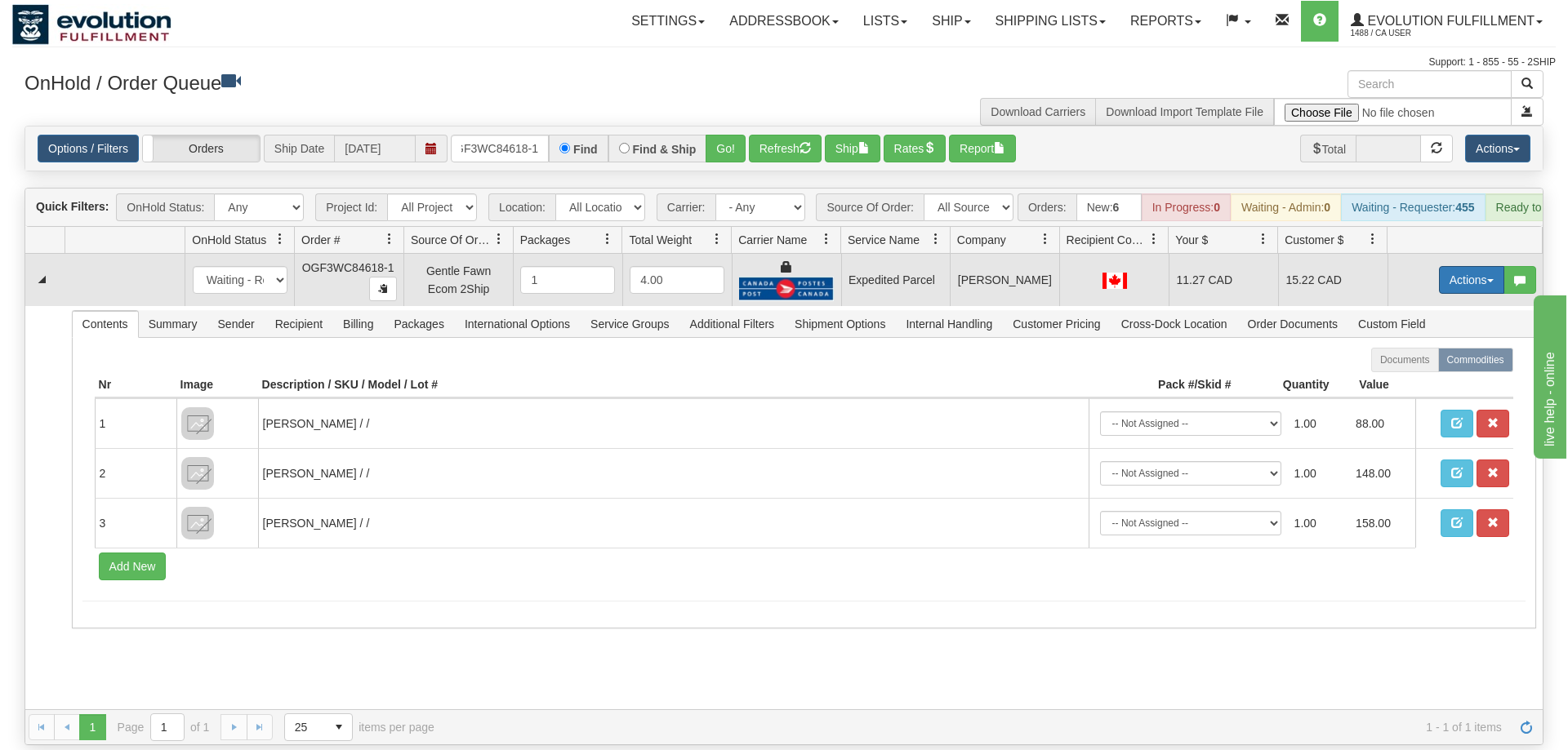
click at [1484, 266] on button "Actions" at bounding box center [1471, 280] width 66 height 28
click at [1438, 365] on link "Ship" at bounding box center [1437, 375] width 131 height 21
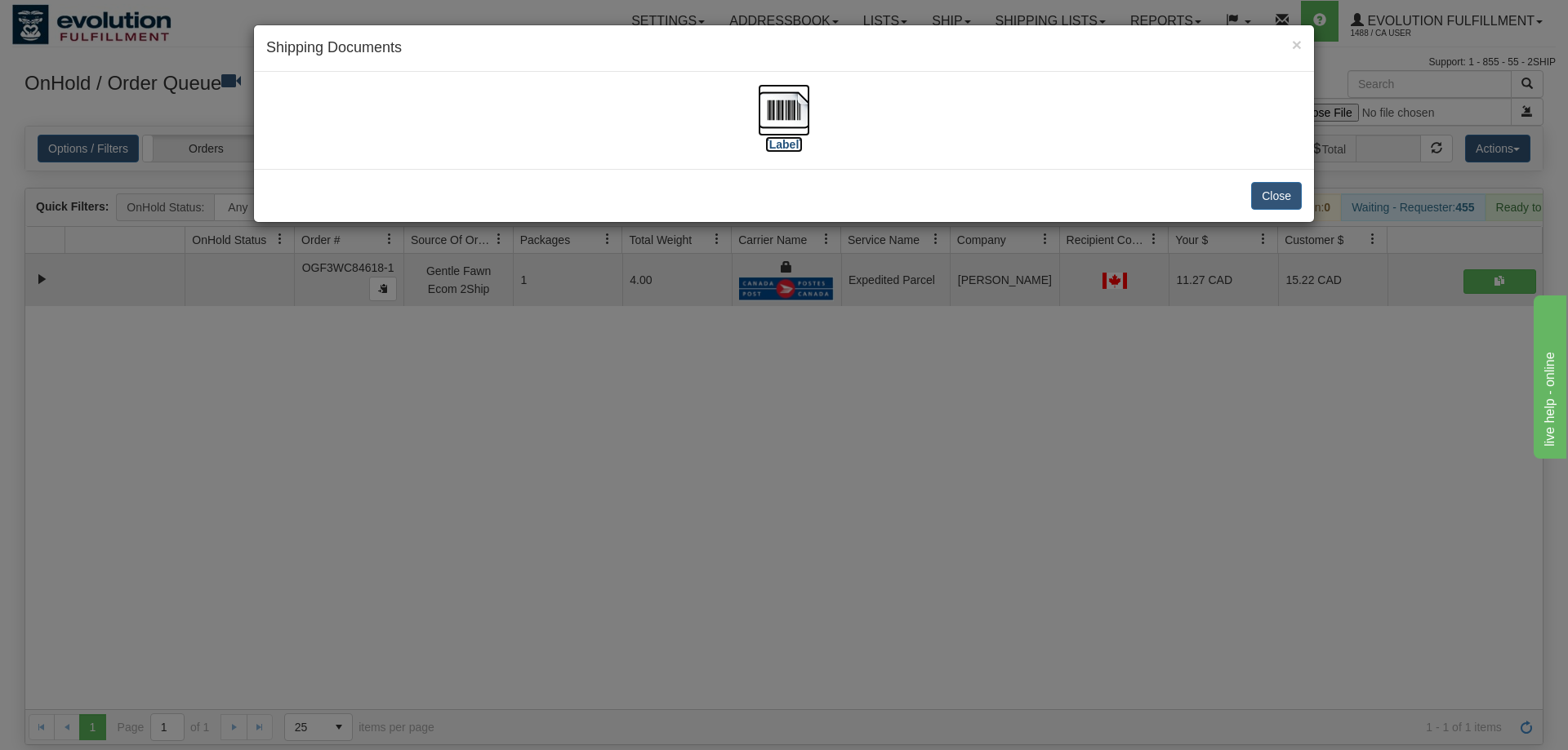
click at [791, 127] on img at bounding box center [784, 110] width 52 height 52
drag, startPoint x: 615, startPoint y: 485, endPoint x: 407, endPoint y: 196, distance: 356.1
click at [615, 484] on div "× Shipping Documents [Label] Close" at bounding box center [784, 375] width 1568 height 750
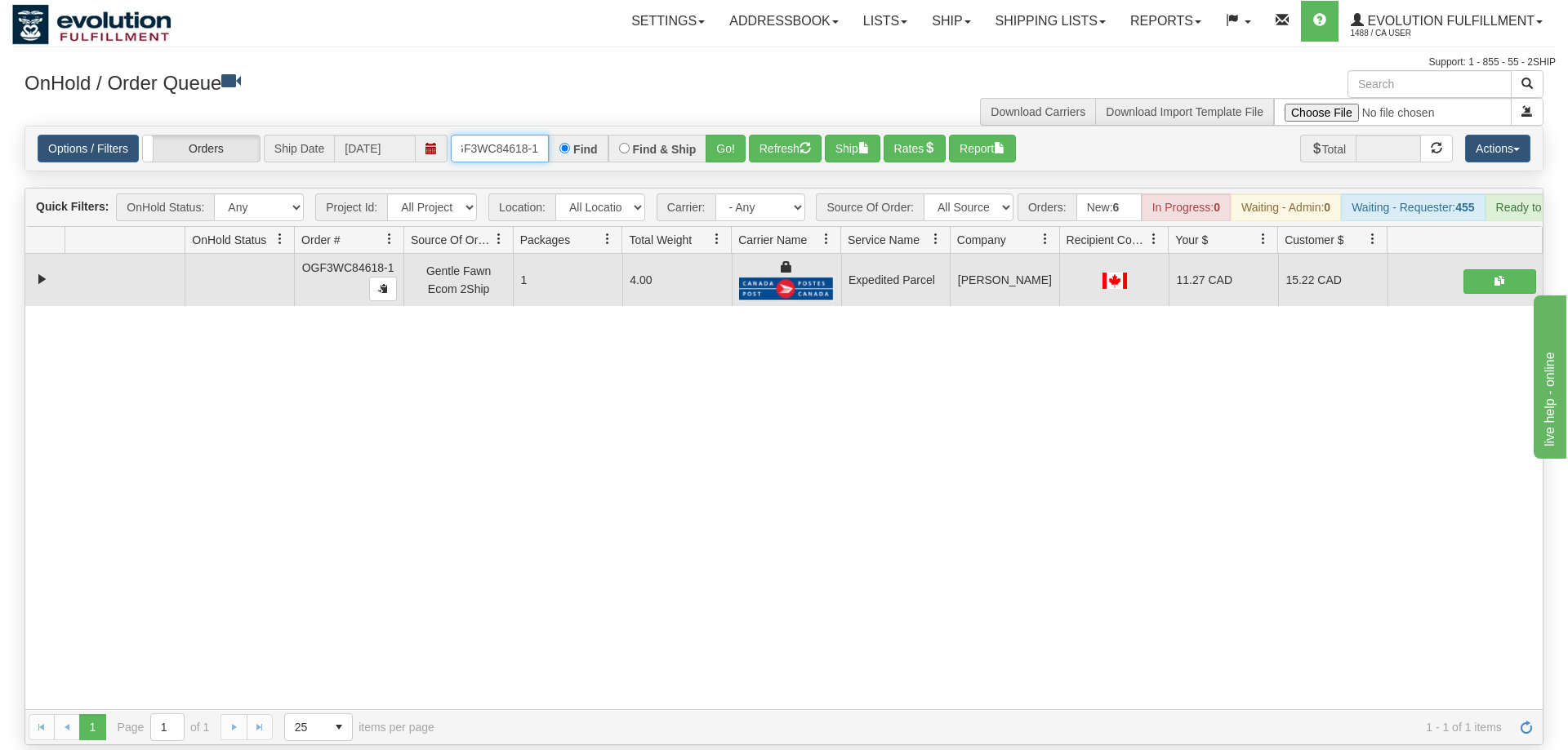
click at [483, 134] on input "OGF3WC84618-1" at bounding box center [500, 148] width 98 height 28
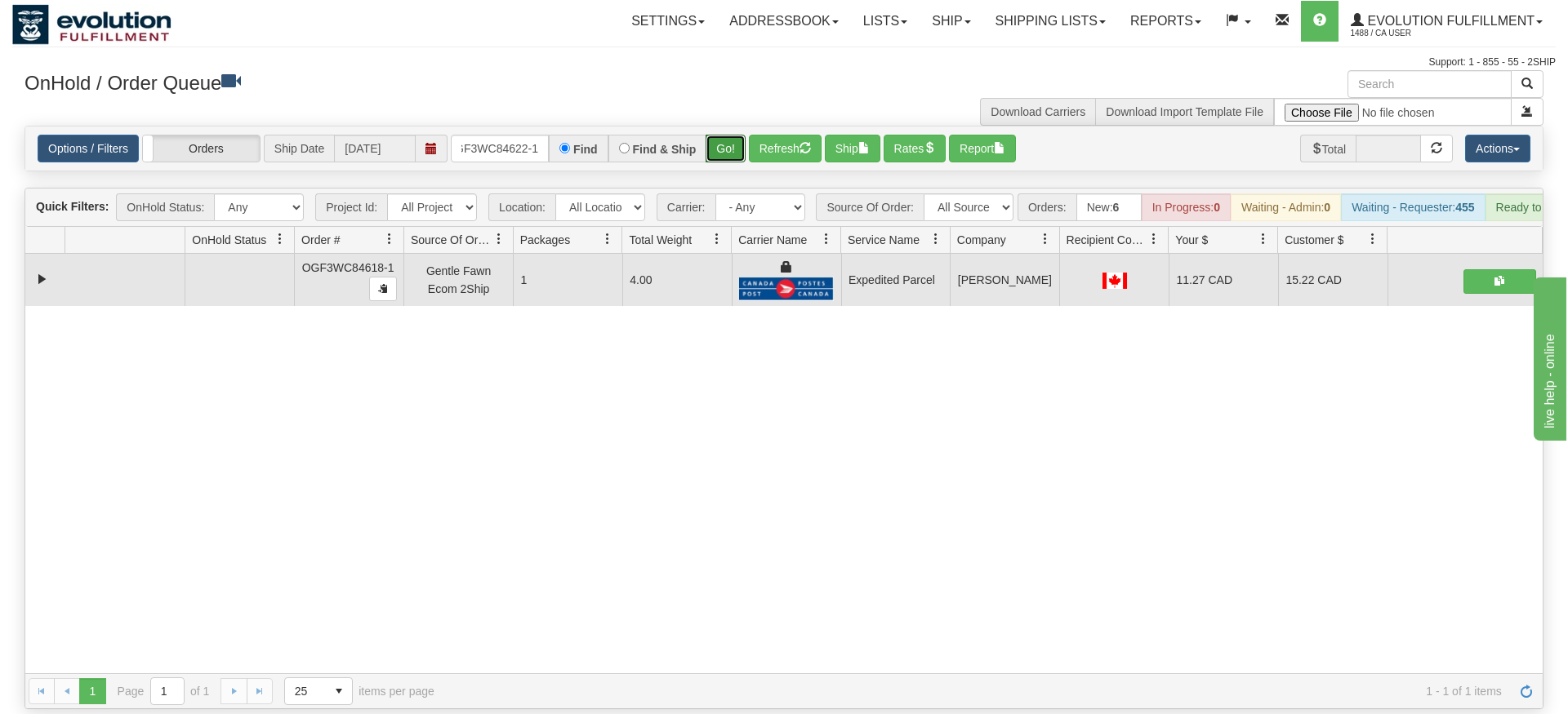
drag, startPoint x: 723, startPoint y: 124, endPoint x: 724, endPoint y: 156, distance: 32.0
click at [724, 157] on div "Is equal to Is not equal to Contains Does not contains CAD USD EUR ZAR [PERSON_…" at bounding box center [783, 417] width 1543 height 584
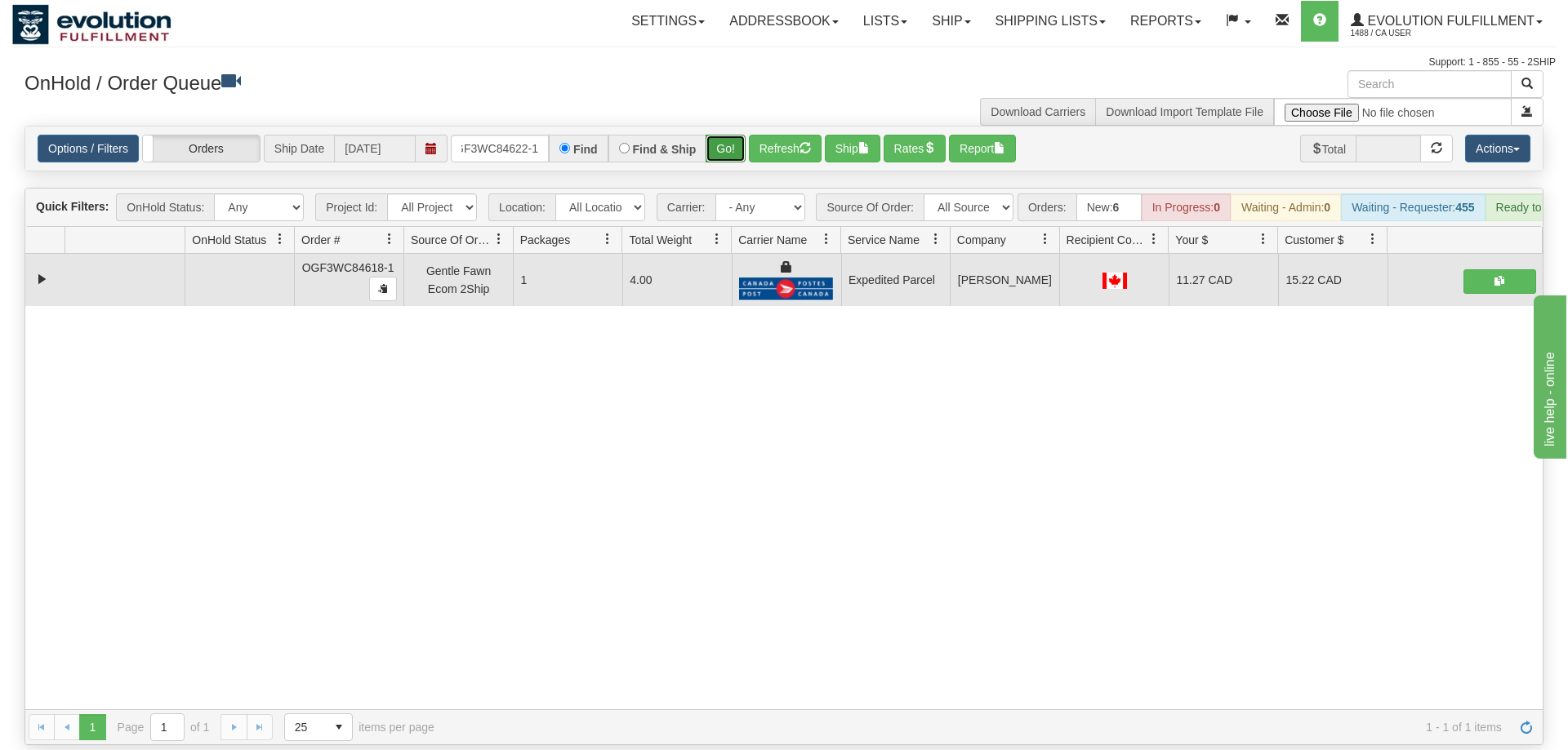
click at [735, 134] on button "Go!" at bounding box center [725, 148] width 40 height 28
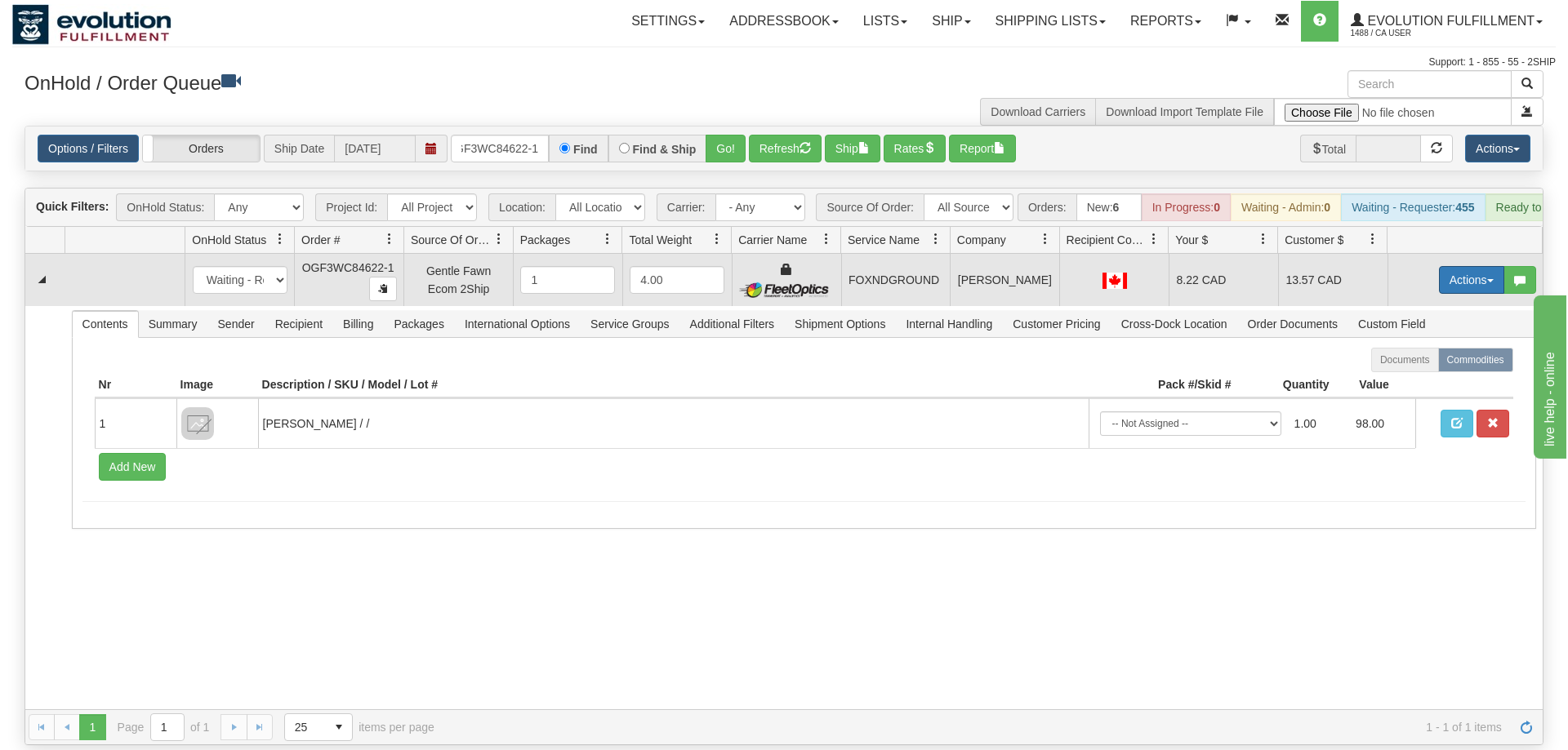
click at [1477, 266] on button "Actions" at bounding box center [1471, 280] width 66 height 28
click at [1450, 365] on link "Ship" at bounding box center [1437, 375] width 131 height 21
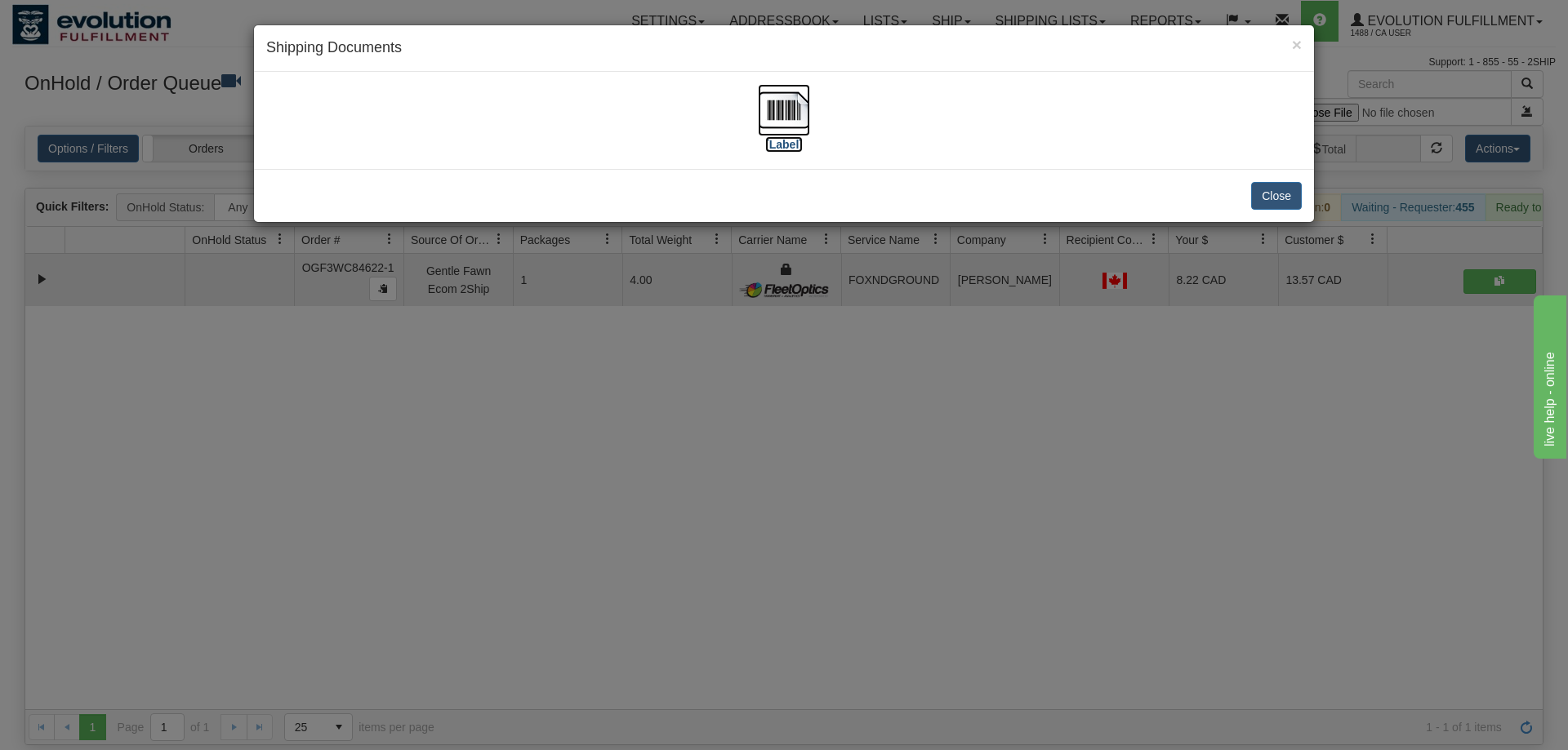
click at [770, 138] on label "[Label]" at bounding box center [784, 144] width 38 height 16
drag, startPoint x: 466, startPoint y: 361, endPoint x: 437, endPoint y: 272, distance: 93.6
click at [464, 361] on div "× Shipping Documents [Label] Close" at bounding box center [784, 375] width 1568 height 750
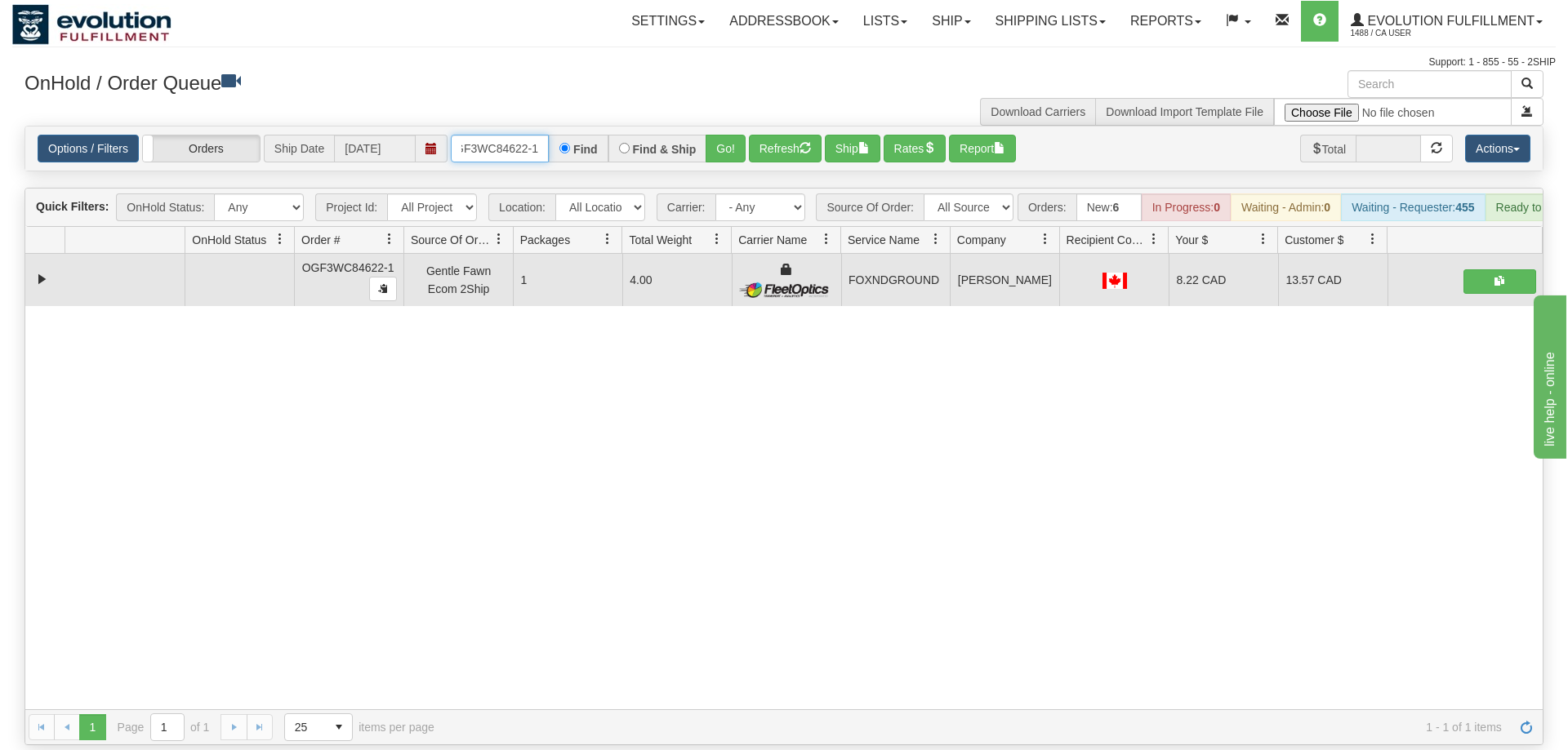
click at [519, 134] on input "OGF3WC84622-1" at bounding box center [500, 148] width 98 height 28
type input "\"
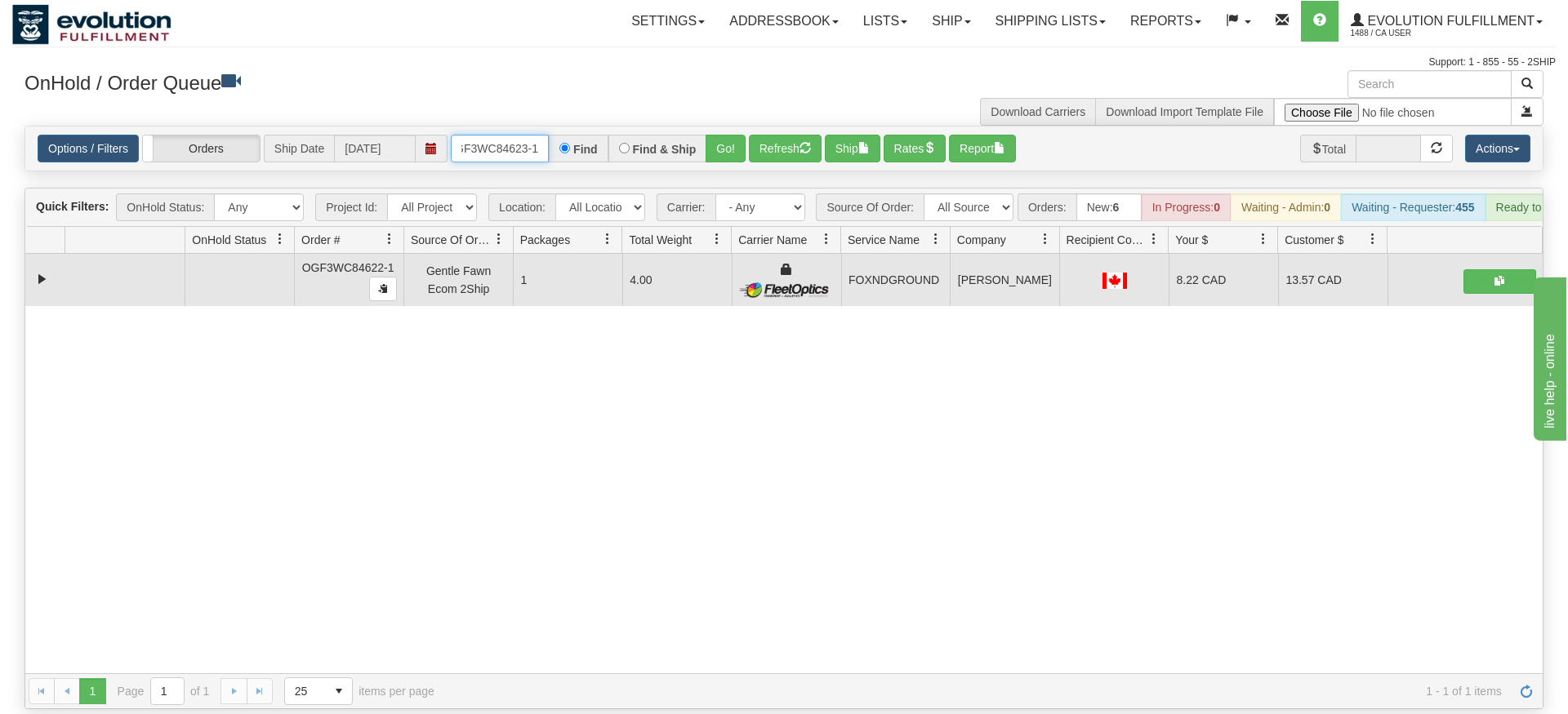
type input "OGF3WC84623-1"
click at [741, 145] on div "Options / Filters Group Shipments Orders Ship Date [DATE] OGF3WC84623-1 Find Fi…" at bounding box center [783, 148] width 1517 height 44
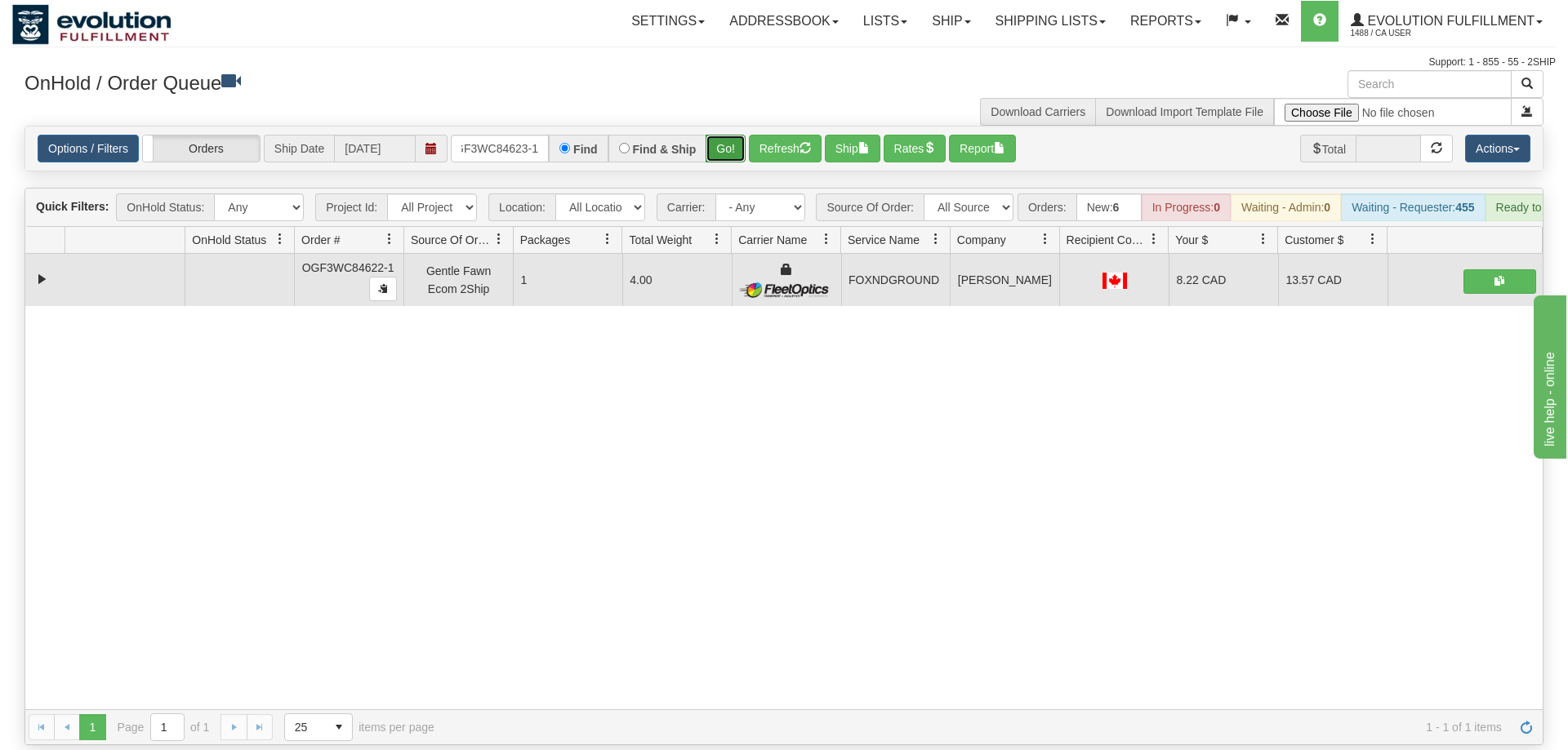
click at [721, 134] on button "Go!" at bounding box center [725, 148] width 40 height 28
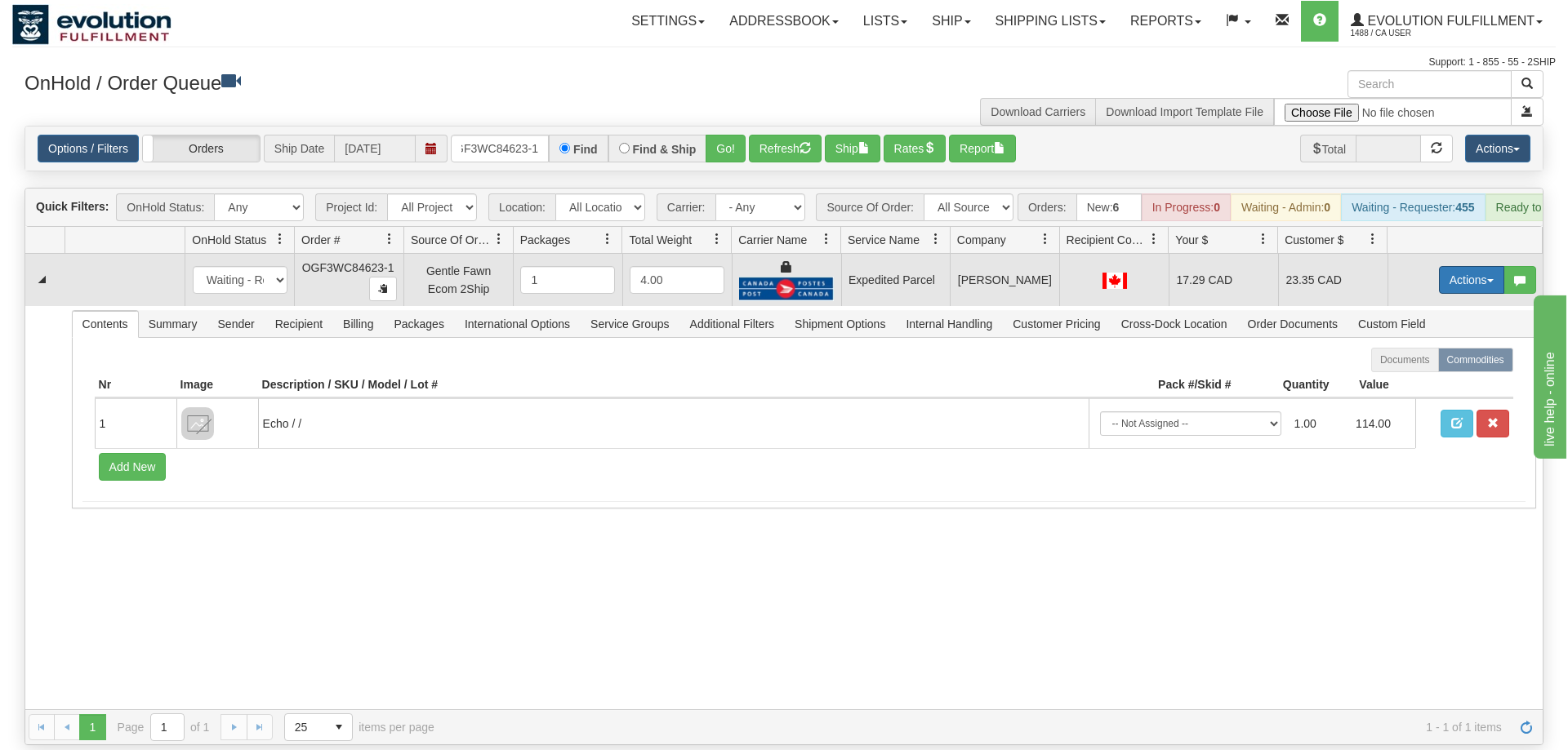
click at [1459, 266] on button "Actions" at bounding box center [1471, 280] width 66 height 28
click at [1422, 365] on link "Ship" at bounding box center [1437, 375] width 131 height 21
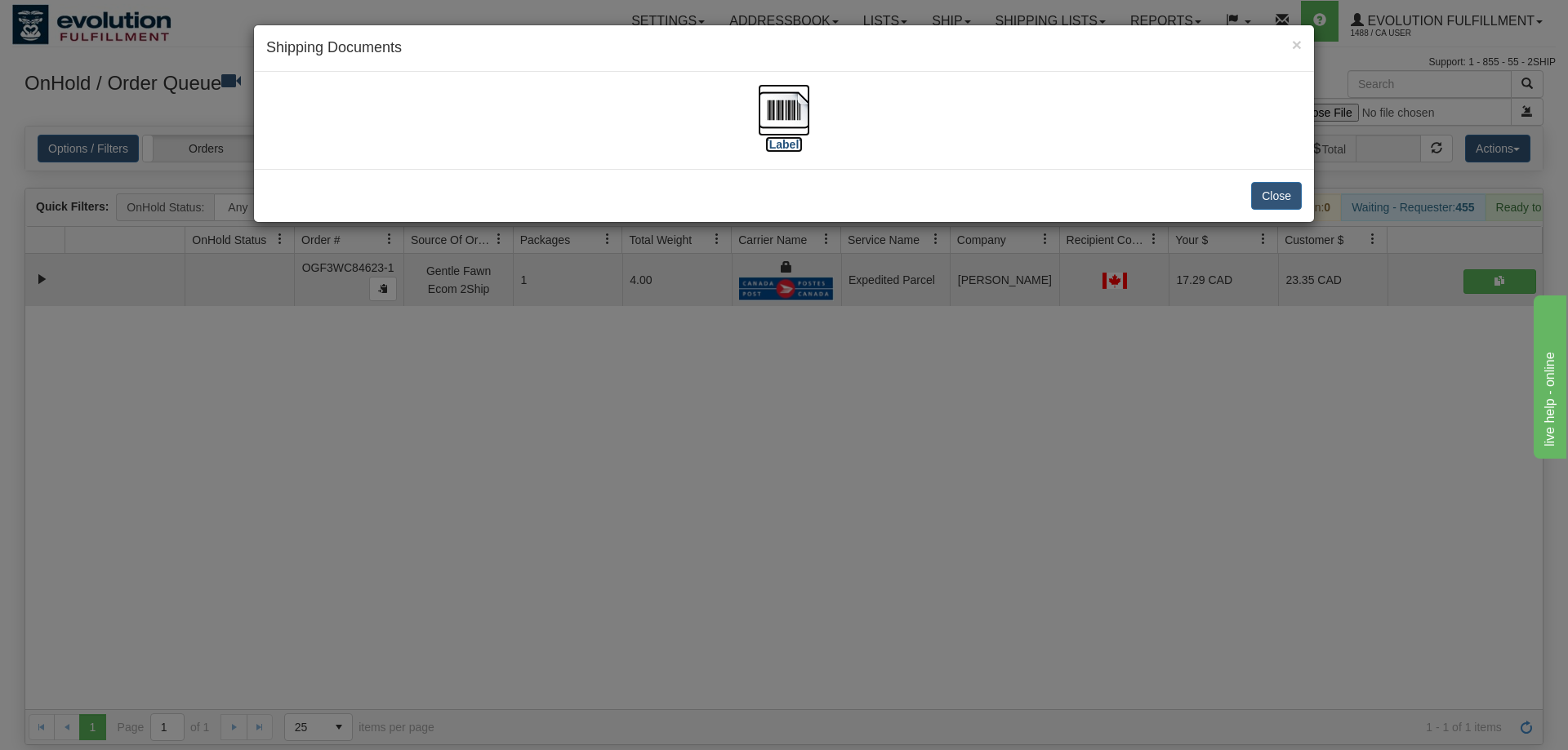
click at [787, 129] on img at bounding box center [784, 110] width 52 height 52
drag, startPoint x: 841, startPoint y: 514, endPoint x: 827, endPoint y: 468, distance: 48.1
click at [837, 514] on div "× Shipping Documents [Label] Close" at bounding box center [784, 375] width 1568 height 750
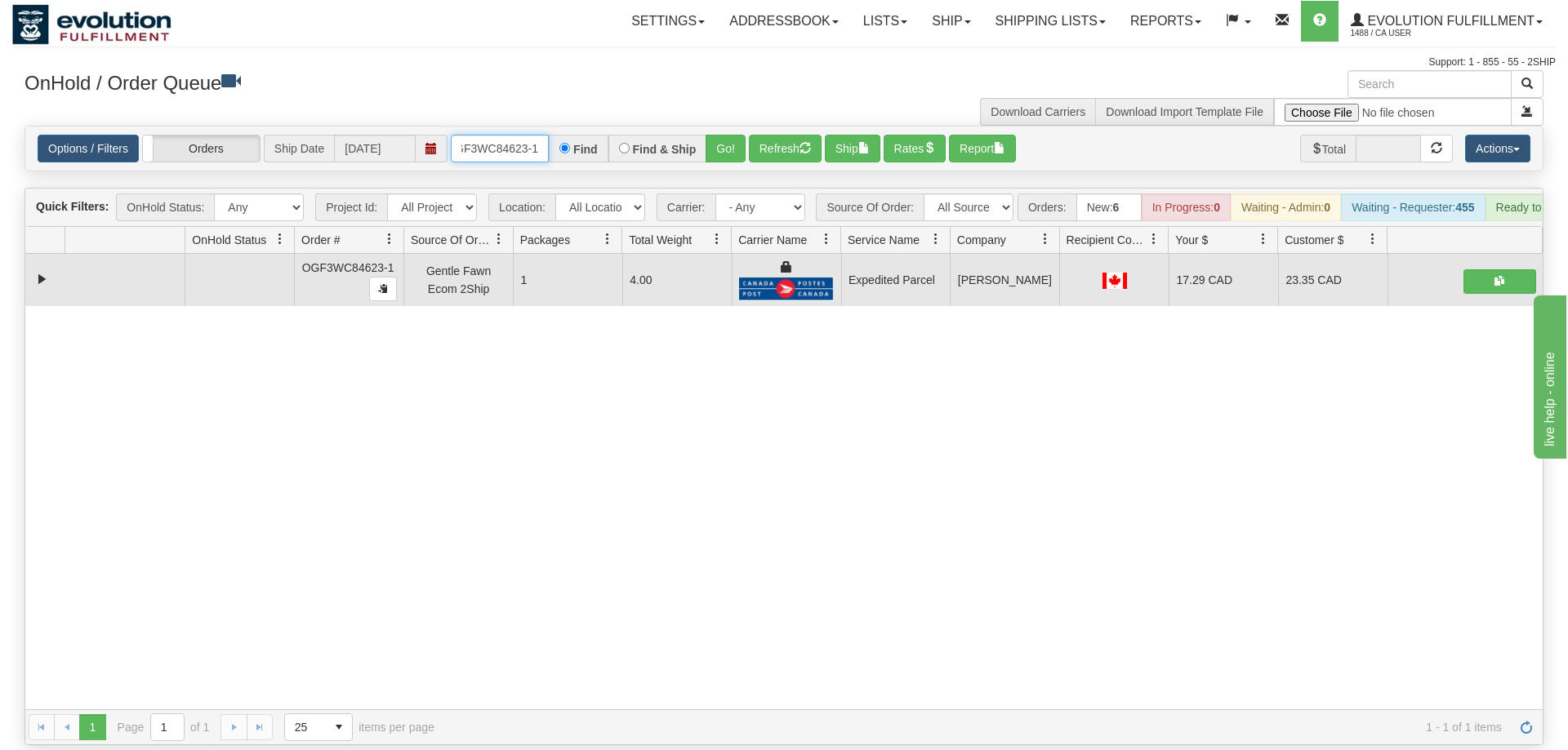
click at [486, 134] on input "OGF3WC84623-1" at bounding box center [500, 148] width 98 height 28
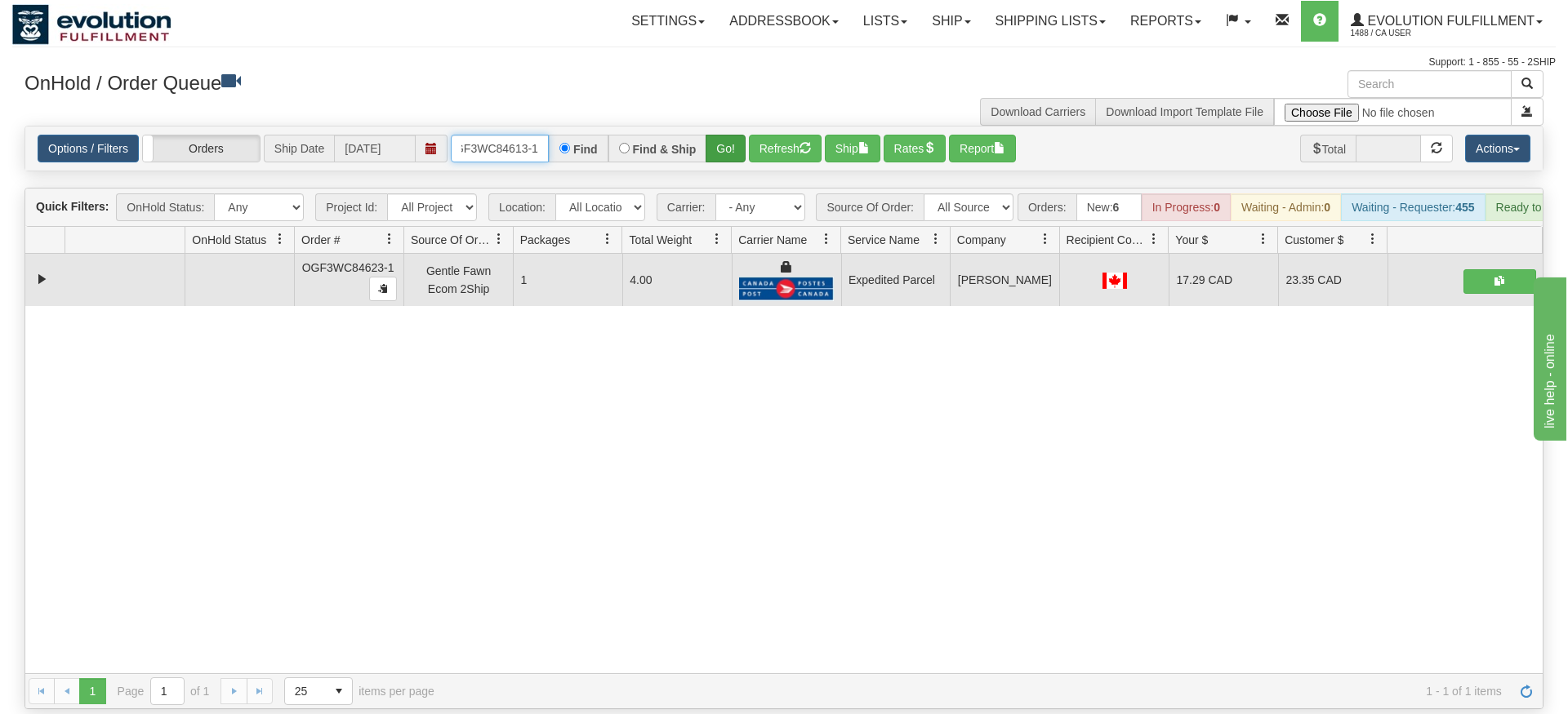
type input "oGF3WC84613-1"
click at [723, 167] on div "Is equal to Is not equal to Contains Does not contains CAD USD EUR ZAR [PERSON_…" at bounding box center [783, 417] width 1543 height 584
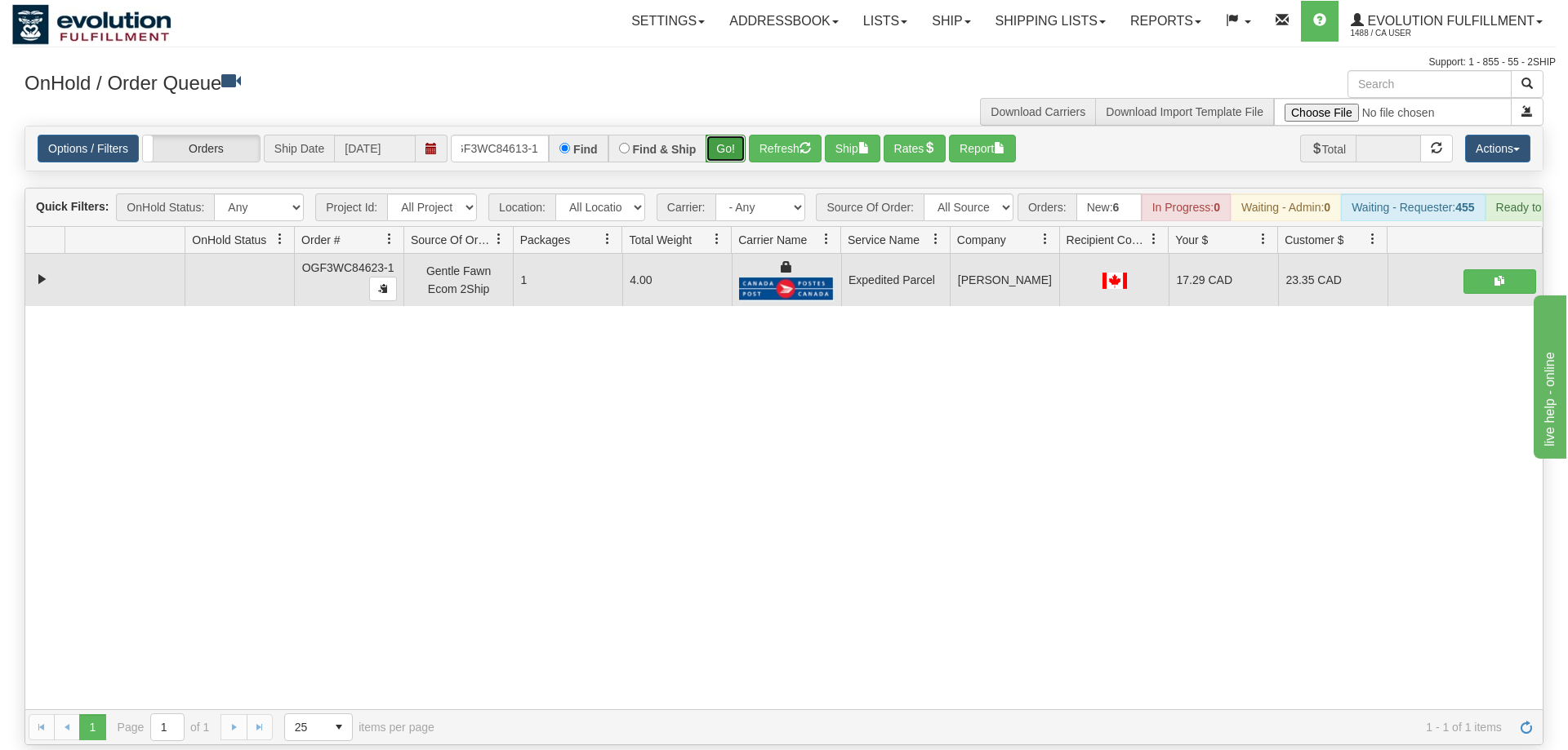
click at [725, 136] on button "Go!" at bounding box center [725, 148] width 40 height 28
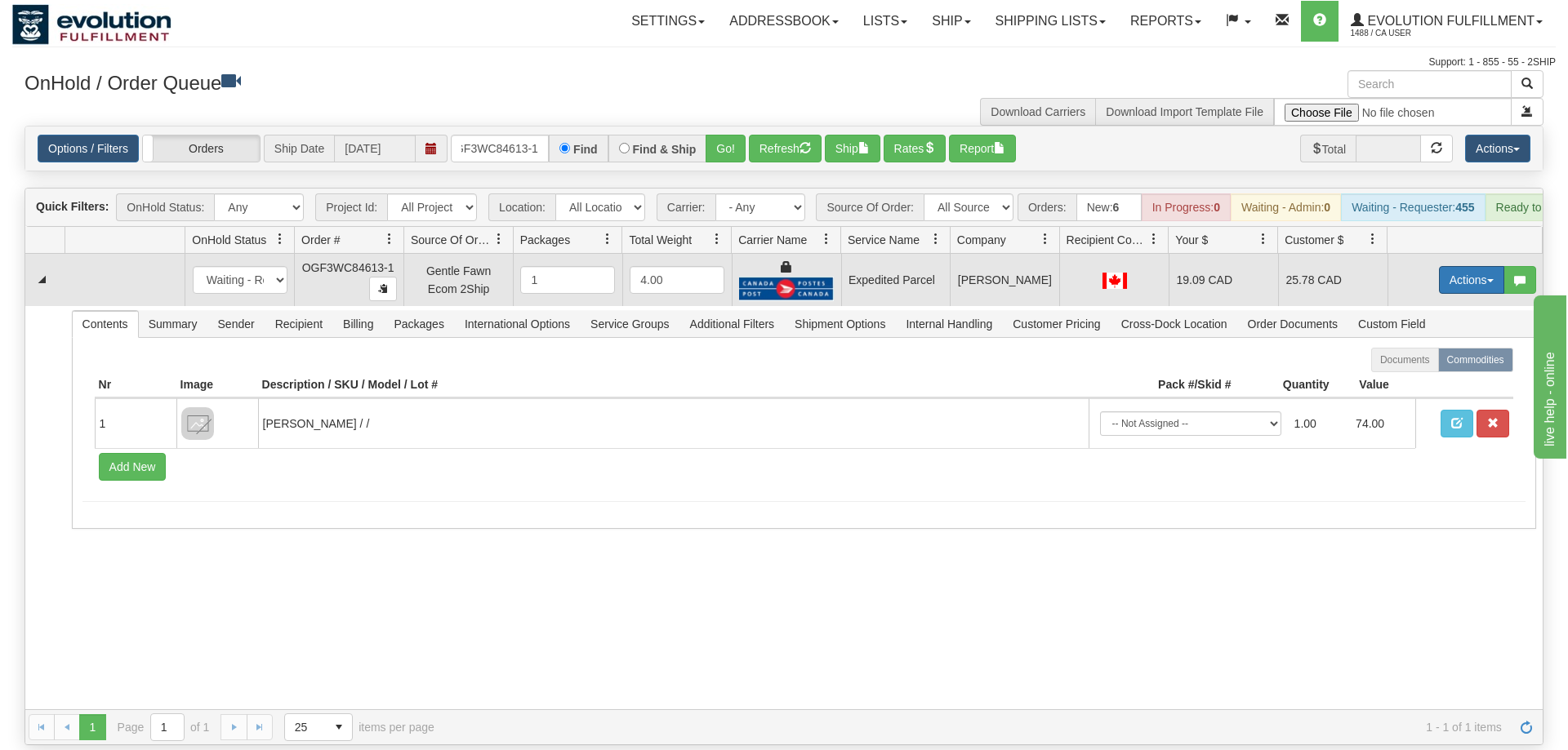
click at [1464, 266] on button "Actions" at bounding box center [1471, 280] width 66 height 28
click at [1416, 369] on span "Ship" at bounding box center [1406, 375] width 34 height 13
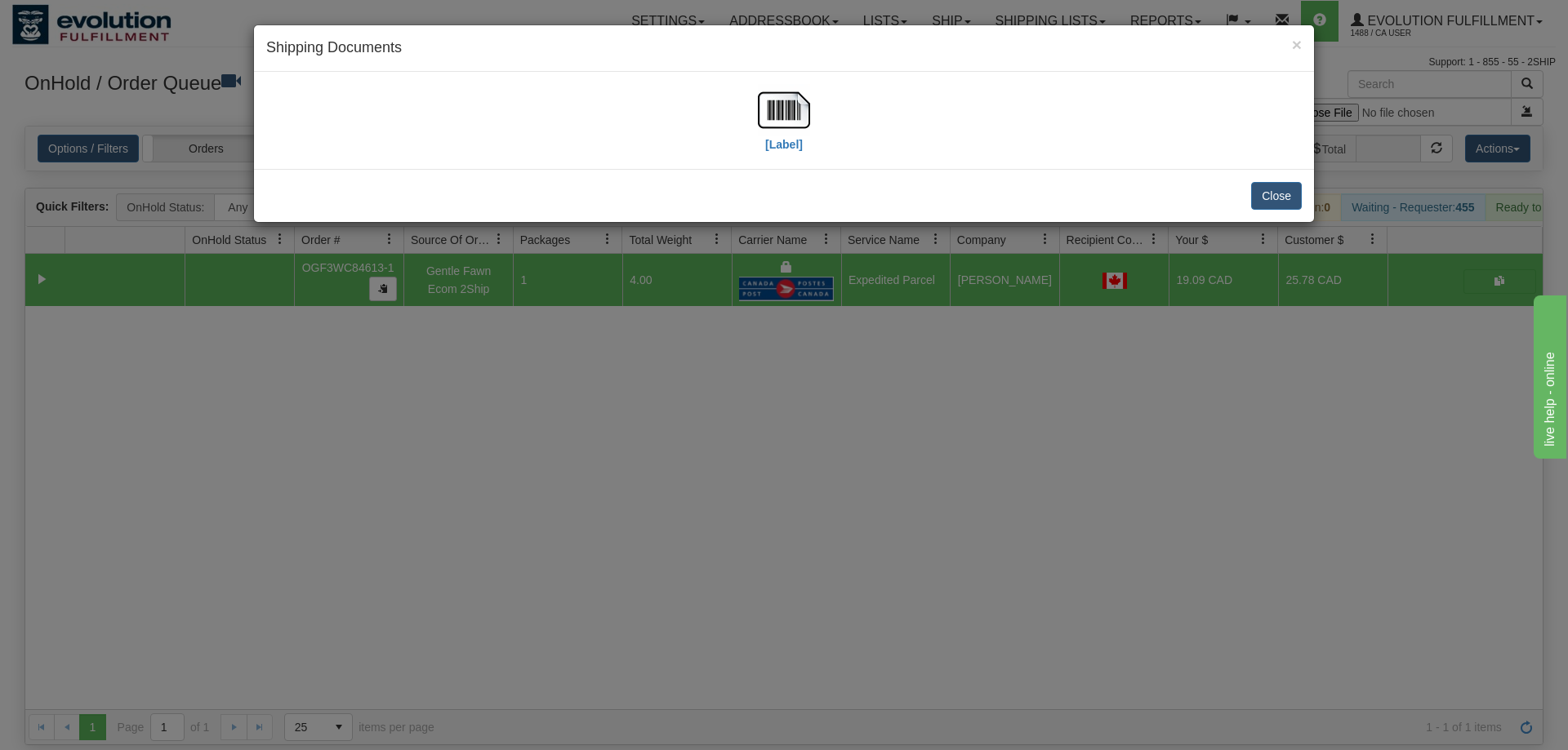
click at [814, 100] on div "[Label]" at bounding box center [783, 120] width 1035 height 73
click at [803, 128] on img at bounding box center [784, 110] width 52 height 52
click at [880, 645] on div "× Shipping Documents [Label] Close" at bounding box center [784, 375] width 1568 height 750
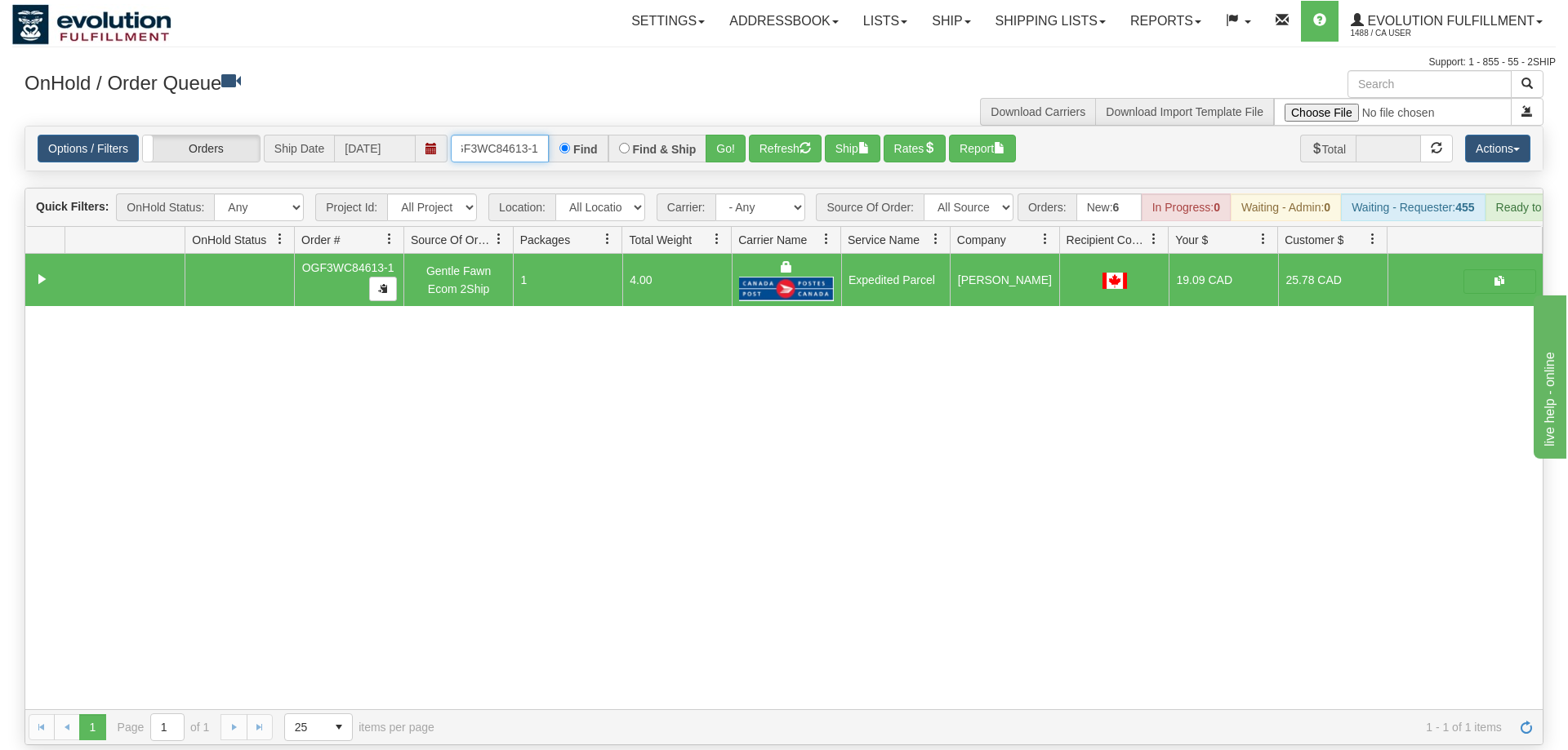
click at [511, 134] on input "oGF3WC84613-1" at bounding box center [500, 148] width 98 height 28
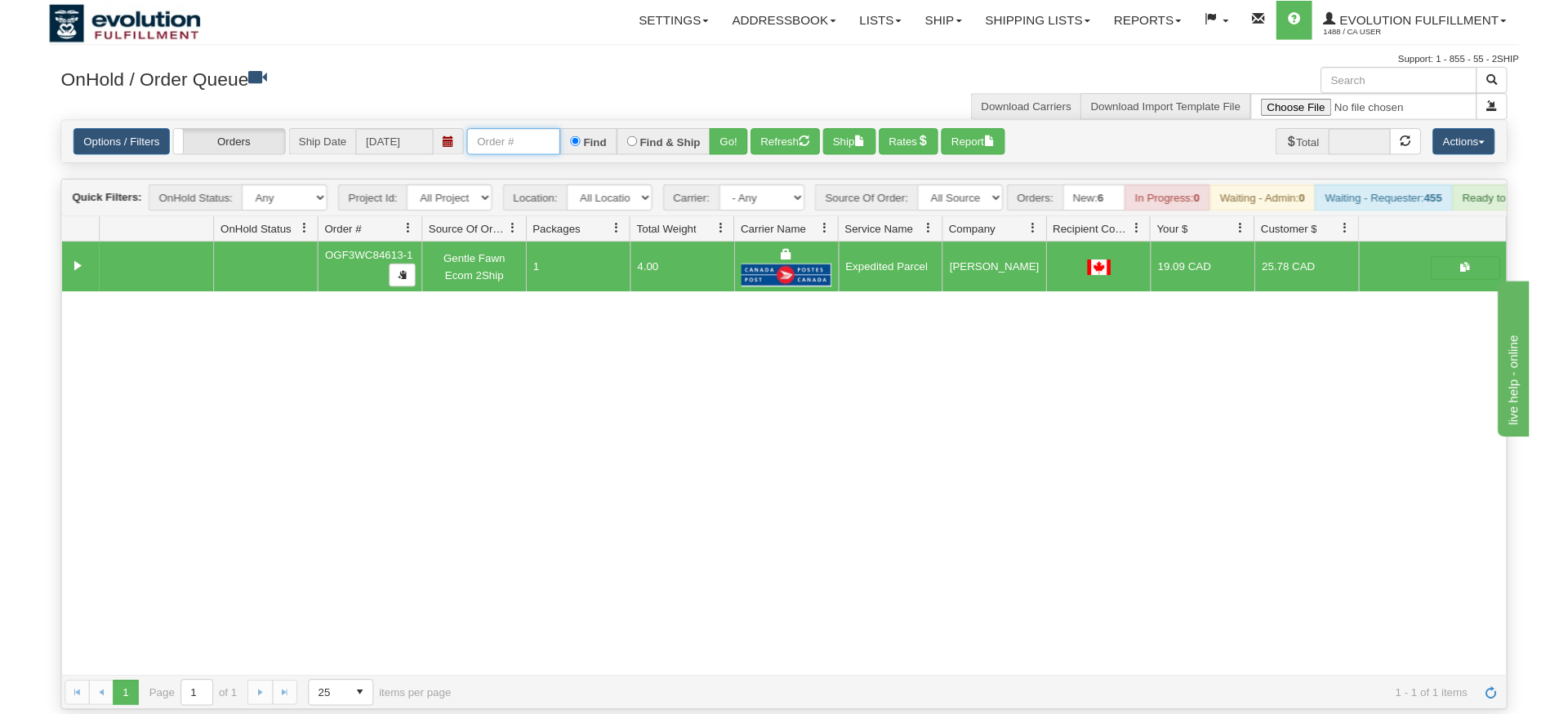
scroll to position [0, 0]
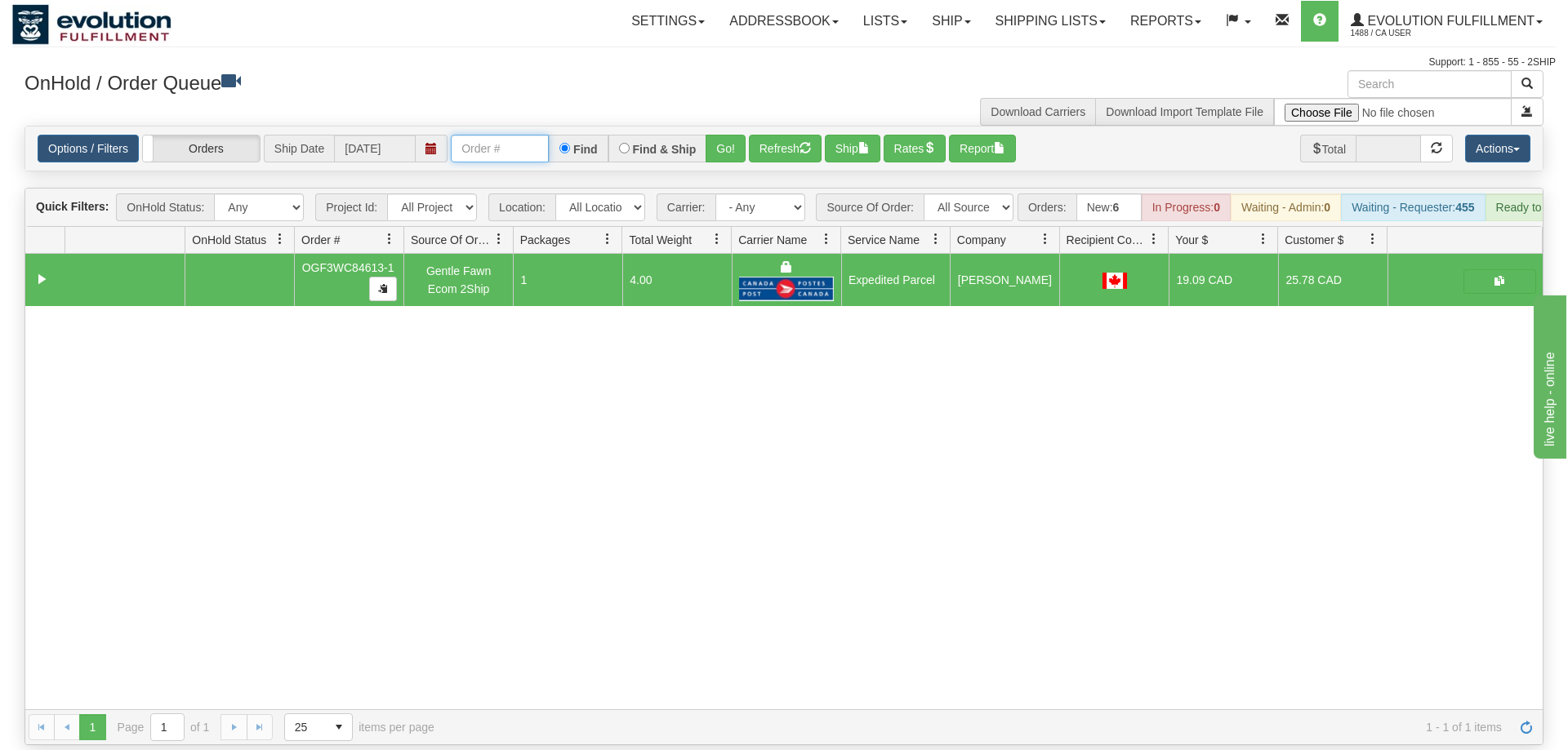
click at [529, 134] on input "text" at bounding box center [500, 148] width 98 height 28
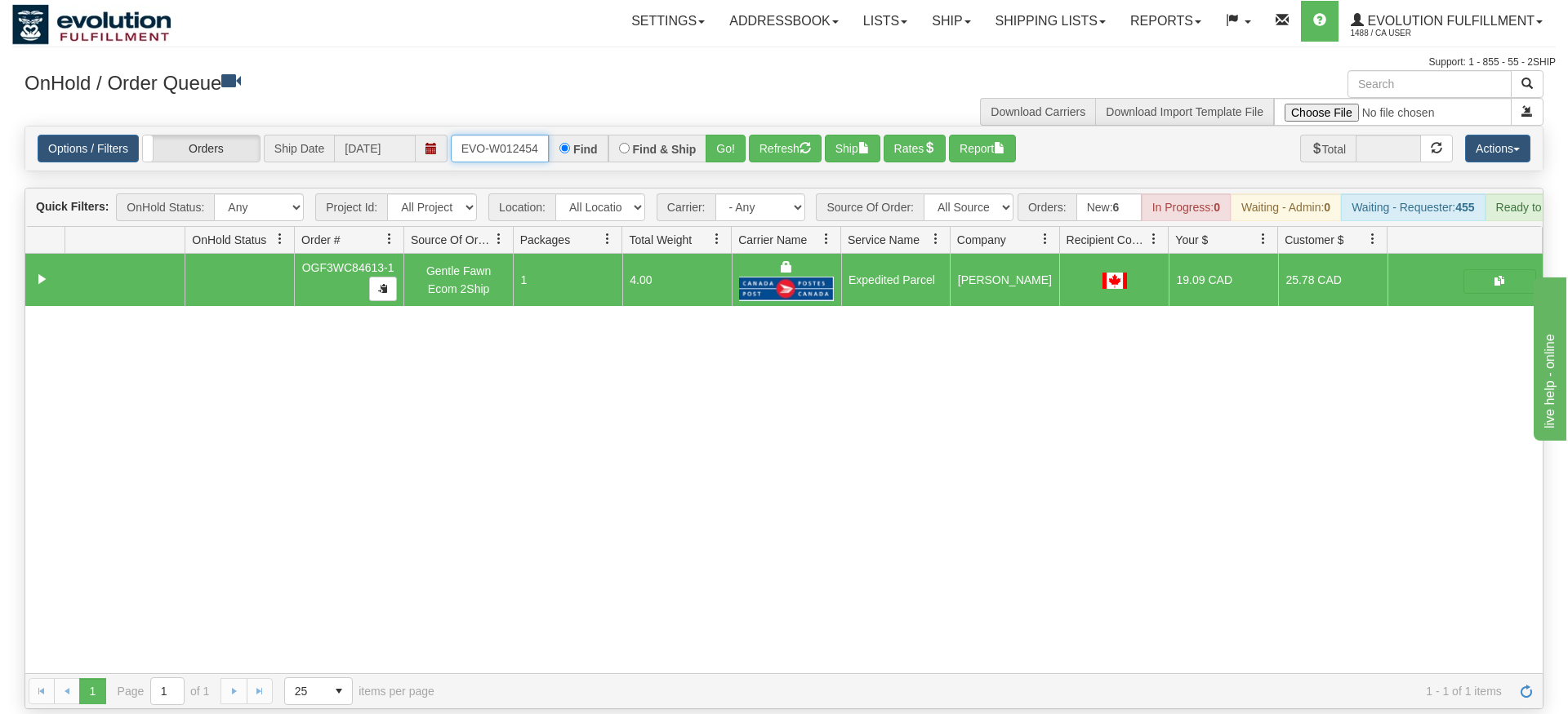
type input "ORSCEVO-W012454"
click at [734, 138] on div "Options / Filters Group Shipments Orders Ship Date [DATE] ORSCEVO-W012454 Find …" at bounding box center [783, 148] width 1517 height 44
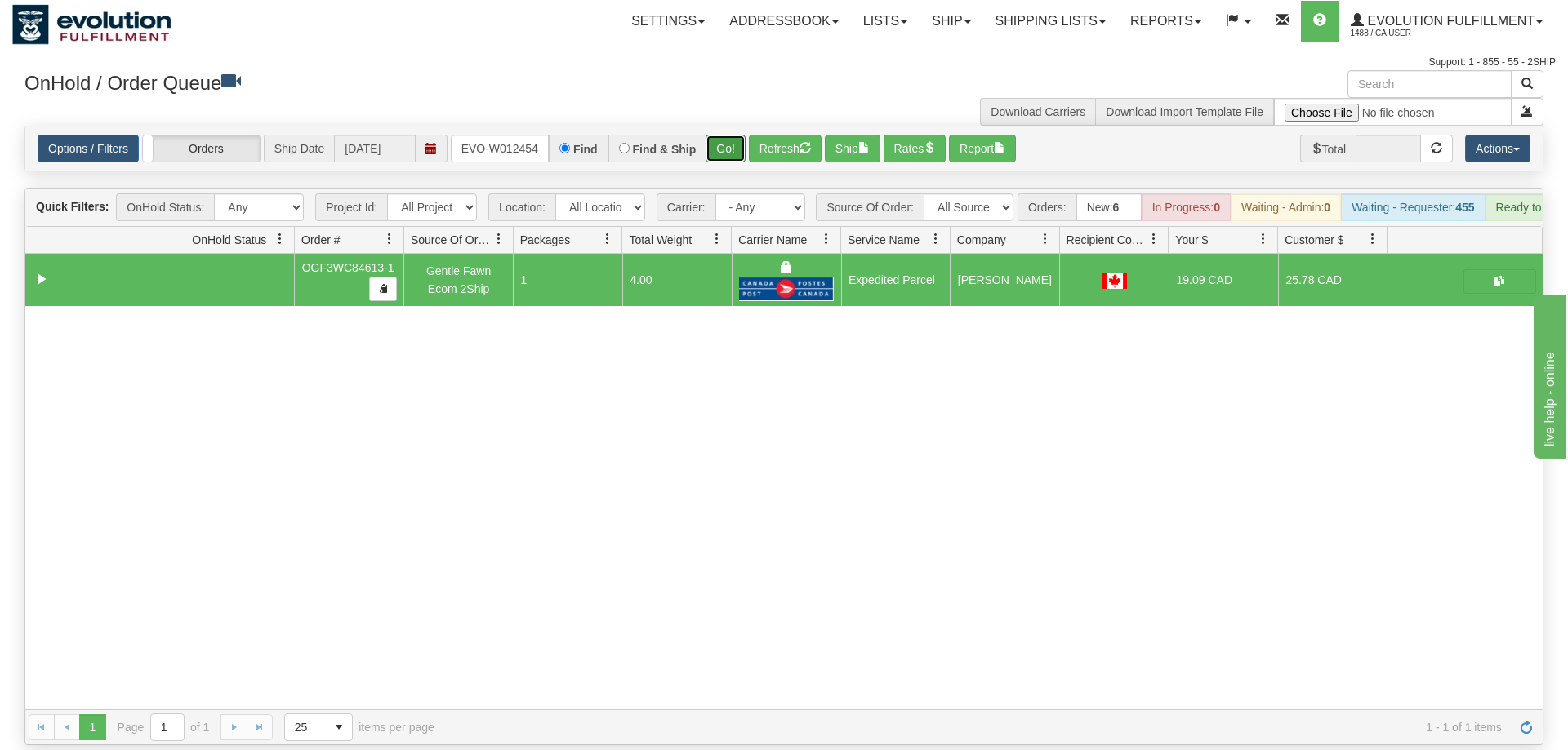
click at [732, 134] on button "Go!" at bounding box center [725, 148] width 40 height 28
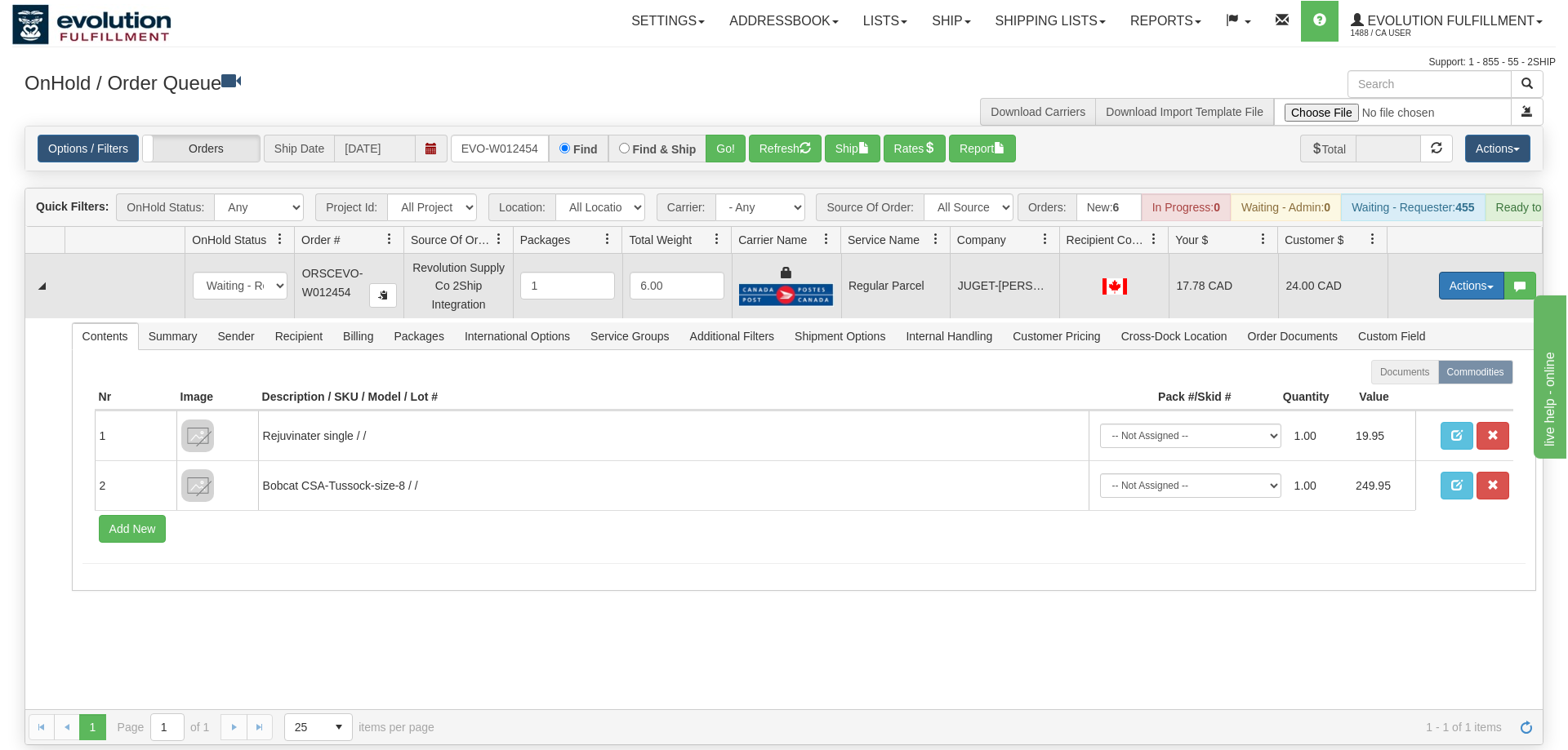
click at [1455, 272] on button "Actions" at bounding box center [1471, 286] width 66 height 28
click at [1424, 353] on span "Rate All Services" at bounding box center [1437, 359] width 98 height 13
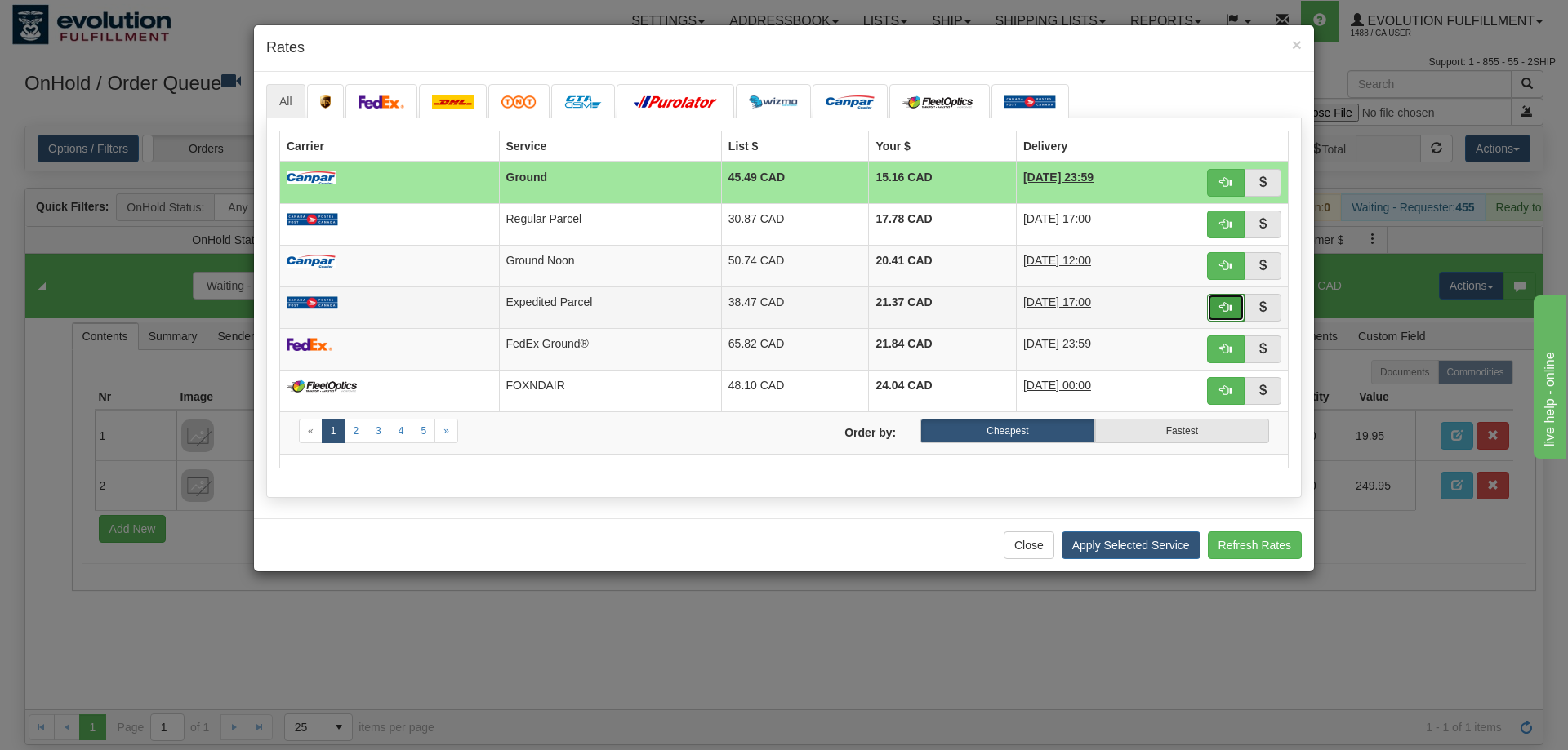
click at [1233, 315] on button "button" at bounding box center [1226, 308] width 38 height 28
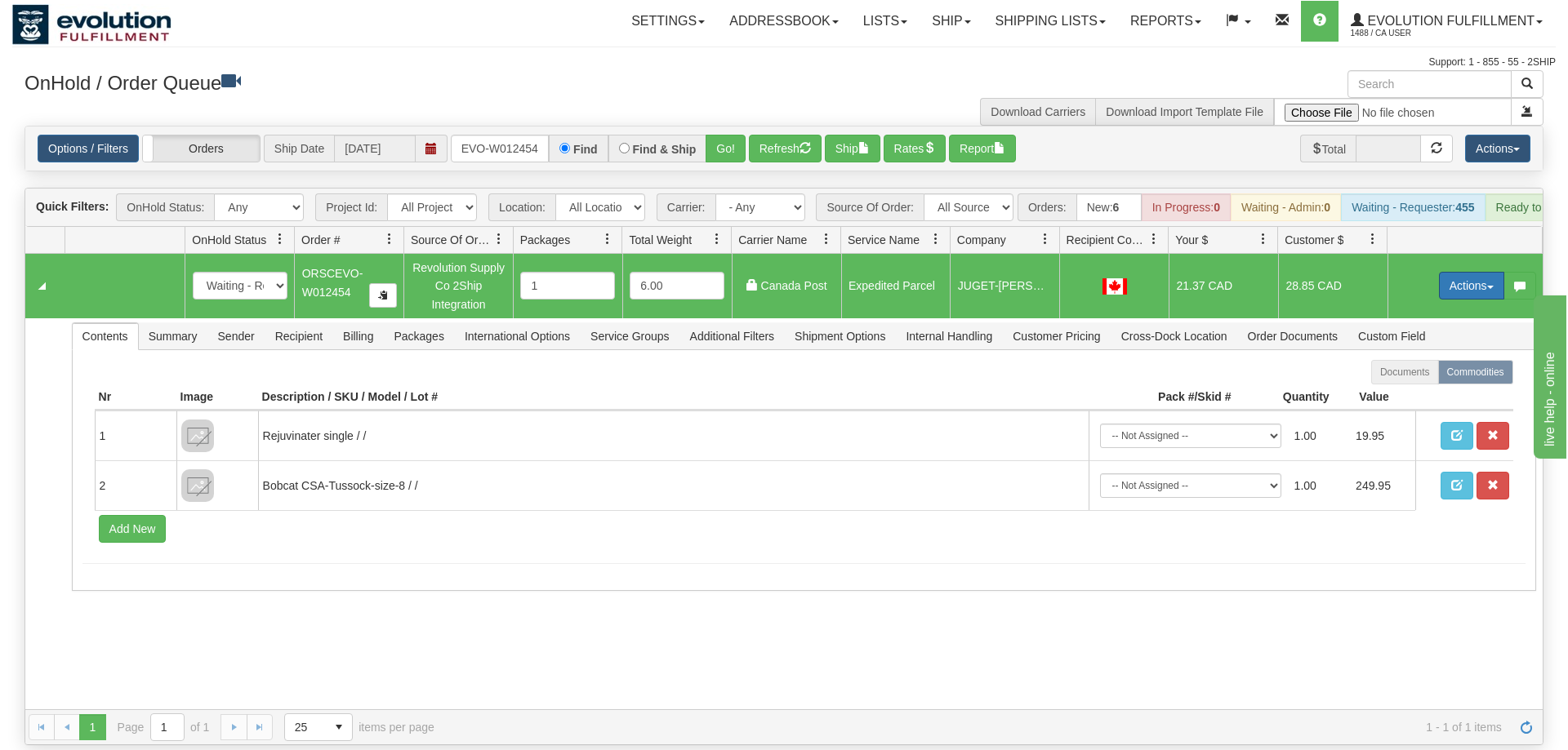
click at [1463, 272] on button "Actions" at bounding box center [1471, 286] width 66 height 28
click at [1401, 374] on span "Ship" at bounding box center [1406, 379] width 34 height 13
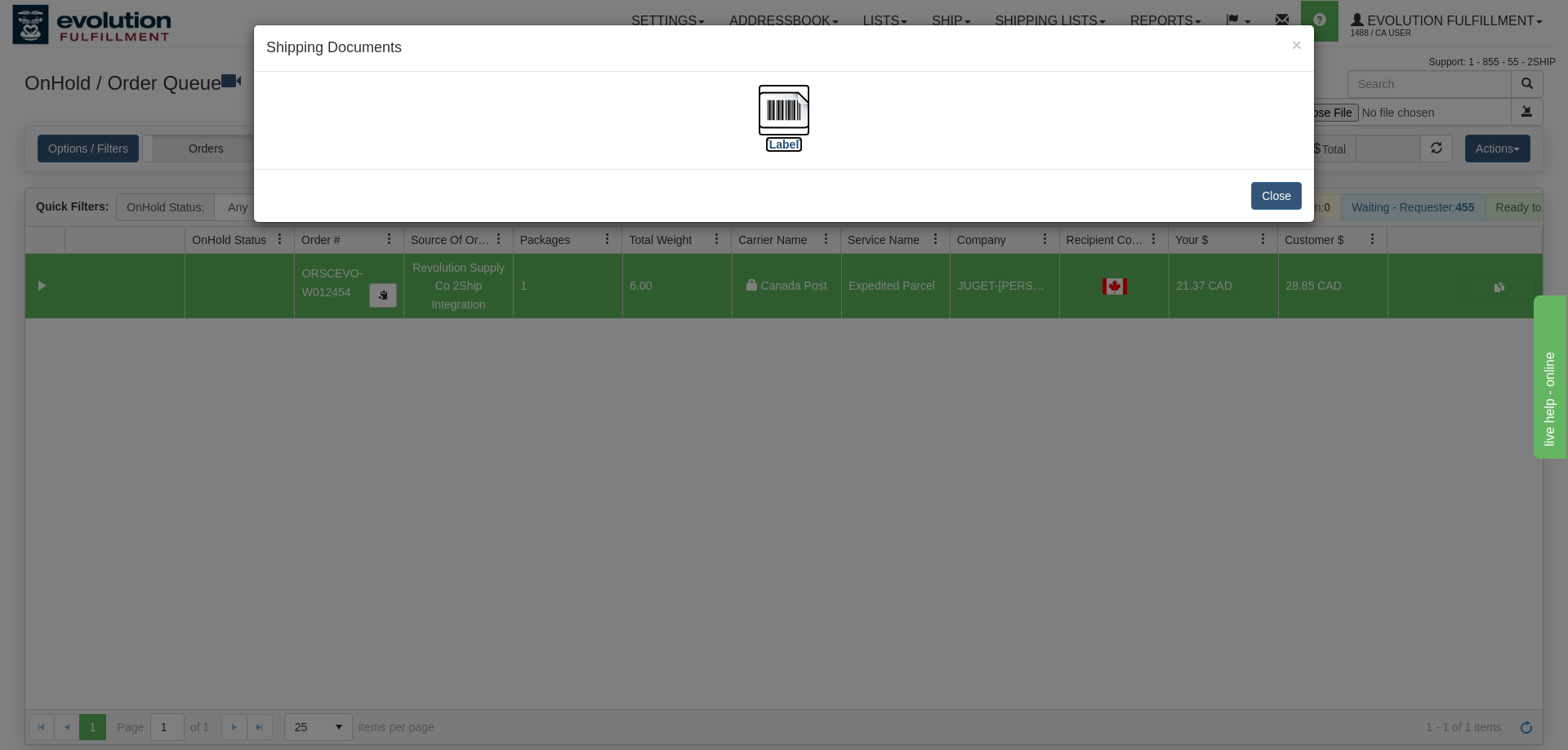
click at [790, 121] on img at bounding box center [784, 110] width 52 height 52
click at [724, 564] on div "× Shipping Documents [Label] Close" at bounding box center [784, 375] width 1568 height 750
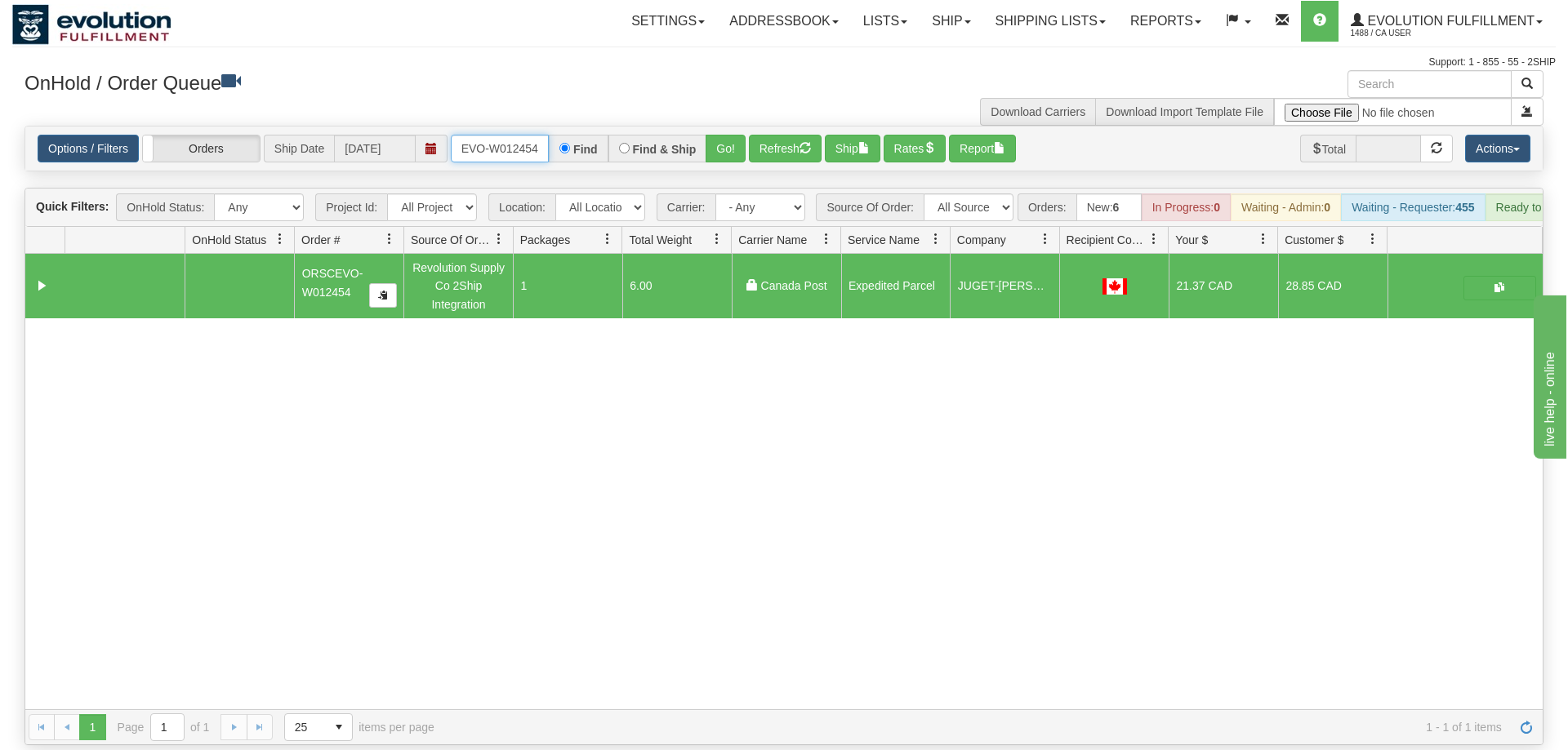
click at [520, 134] on input "ORSCEVO-W012454" at bounding box center [500, 148] width 98 height 28
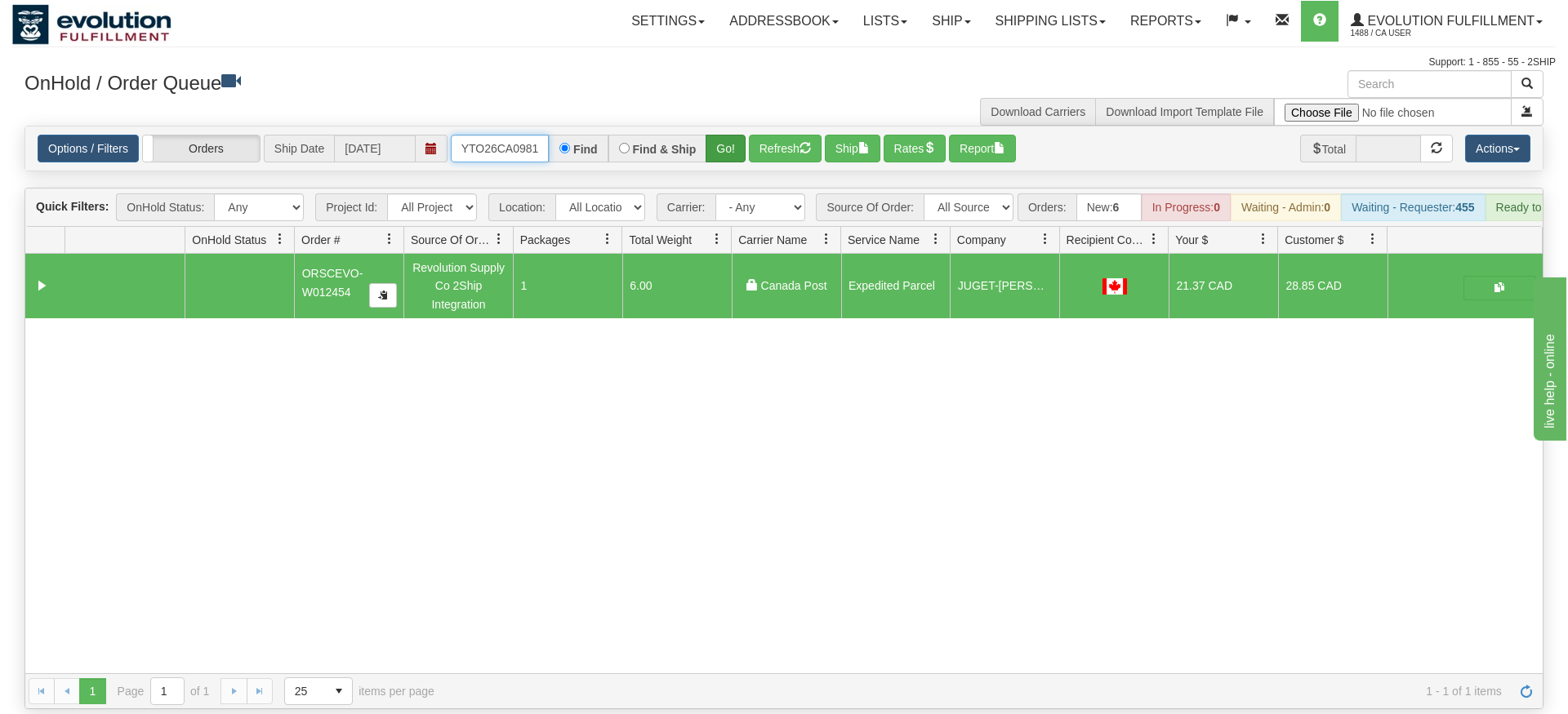
type input "OMOYTO26CA0981"
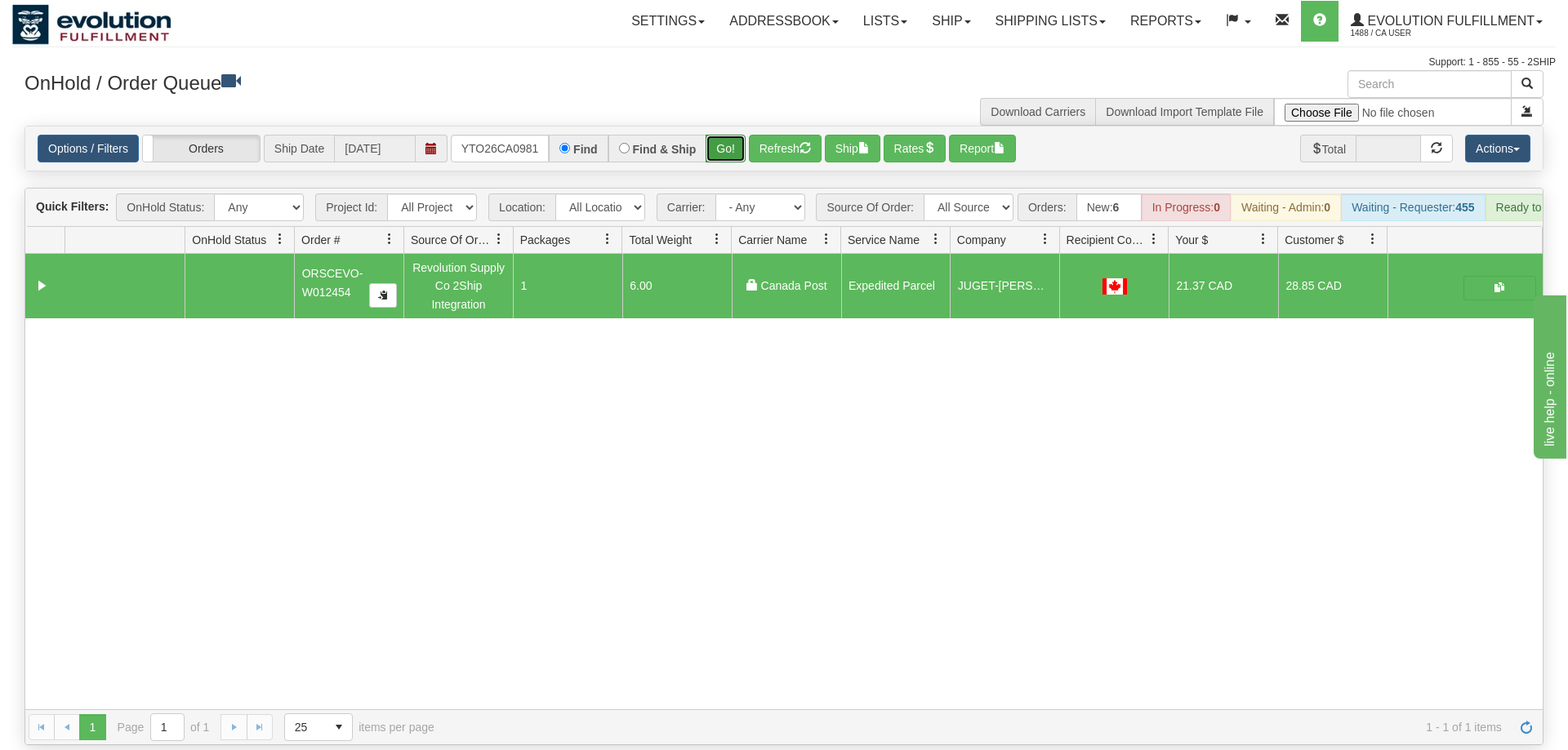
click at [721, 156] on div "Is equal to Is not equal to Contains Does not contains CAD USD EUR ZAR [PERSON_…" at bounding box center [783, 435] width 1543 height 620
click at [726, 134] on button "Go!" at bounding box center [725, 148] width 40 height 28
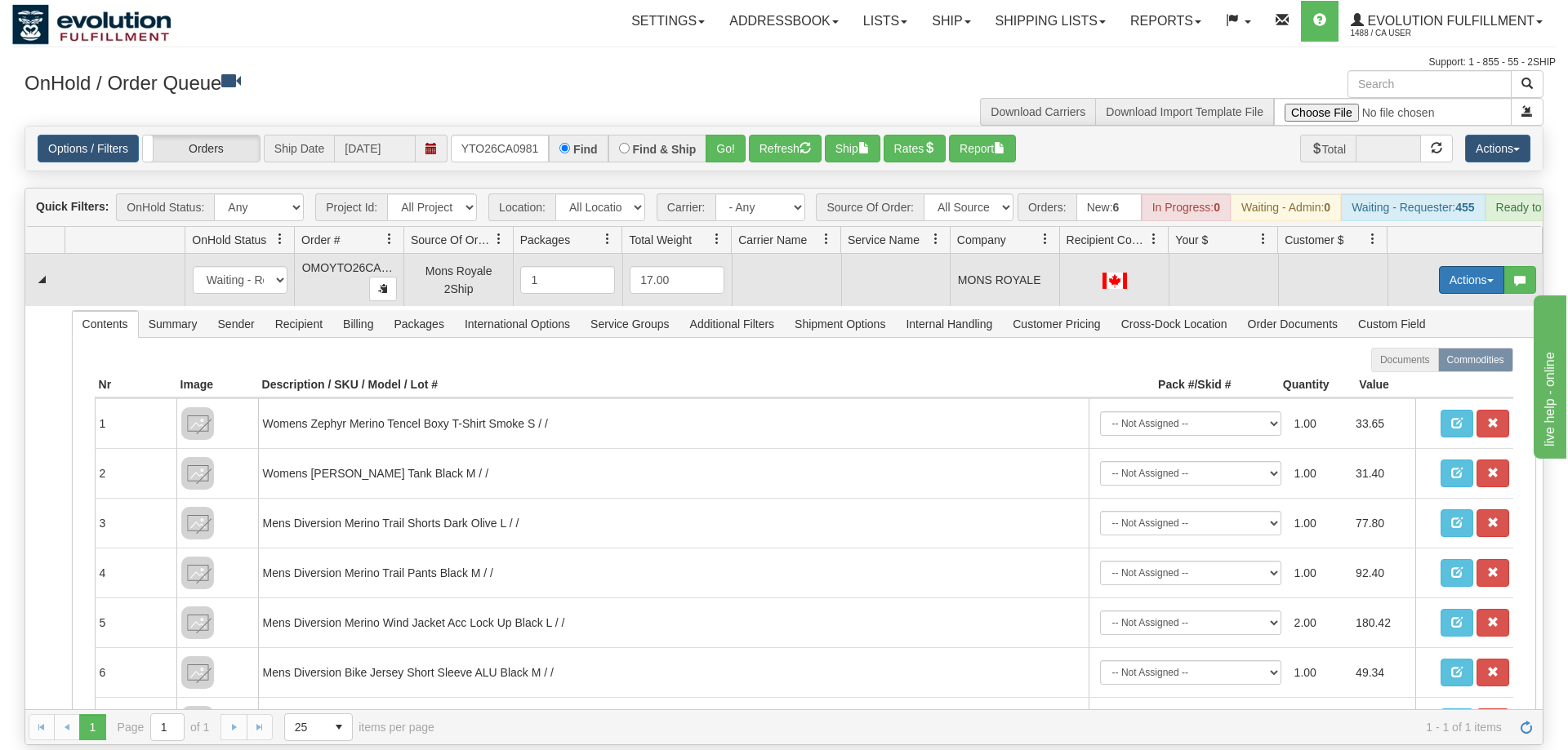
click at [1474, 266] on button "Actions" at bounding box center [1471, 280] width 66 height 28
click at [1438, 347] on span "Rate All Services" at bounding box center [1437, 353] width 98 height 13
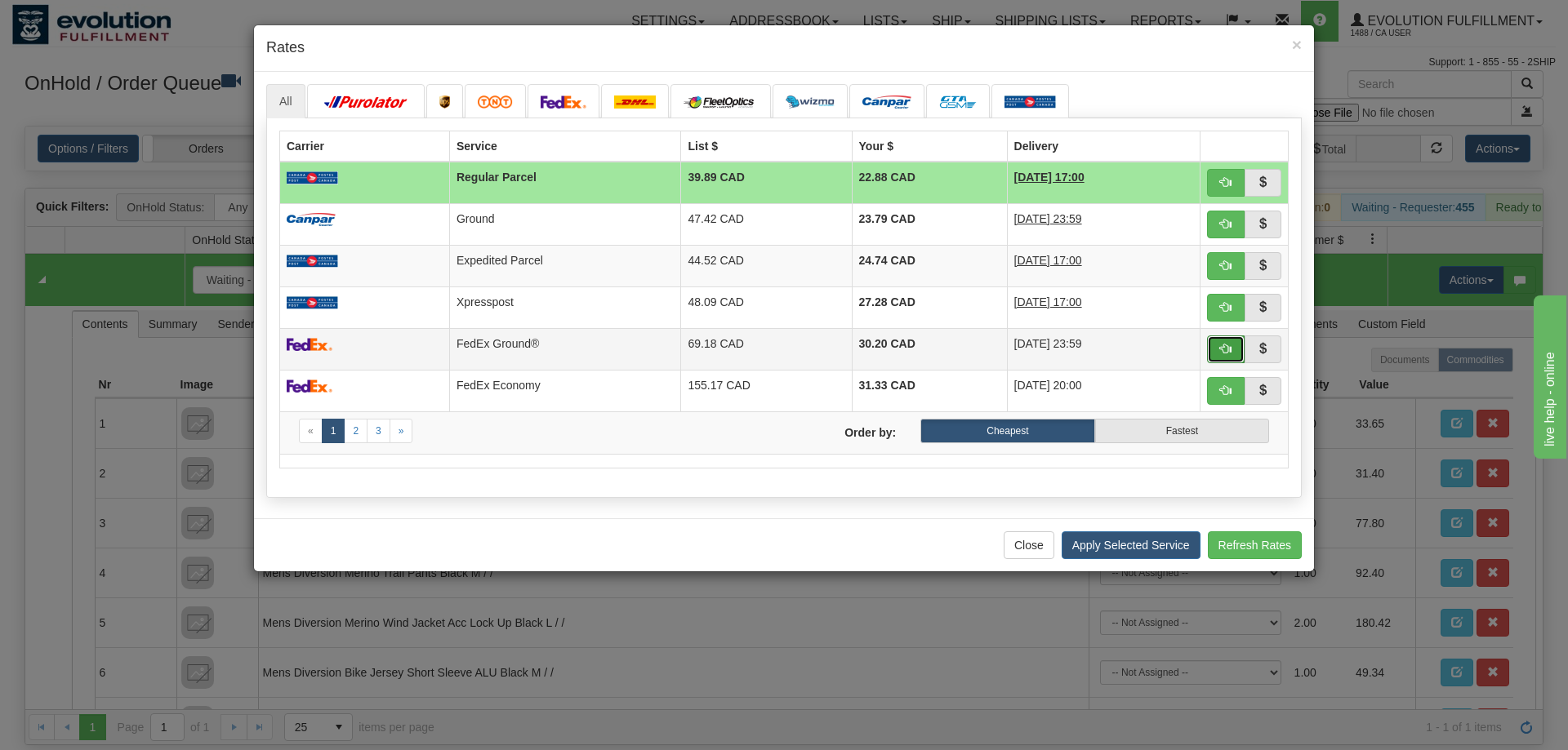
click at [1219, 338] on button "button" at bounding box center [1226, 350] width 38 height 28
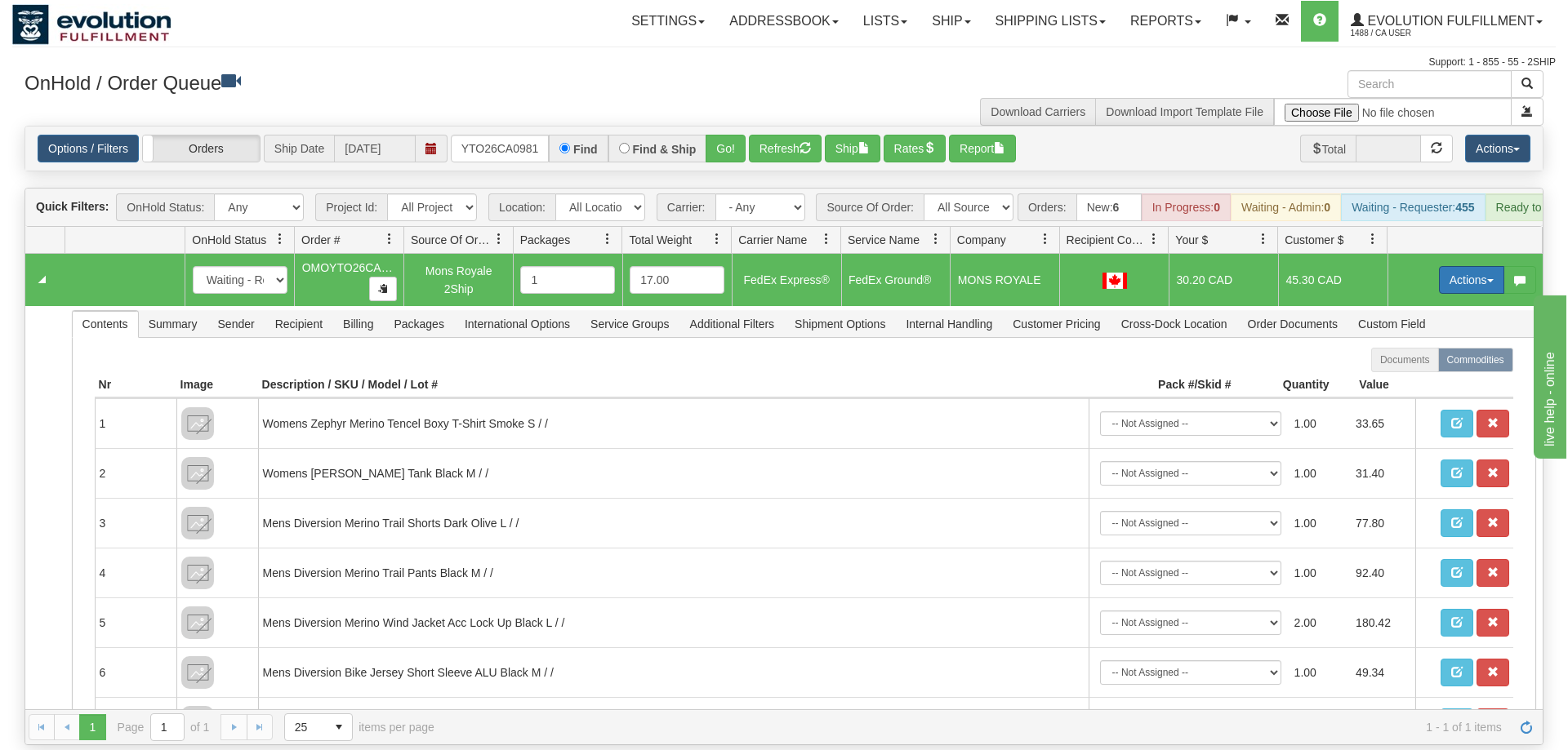
click at [1467, 266] on button "Actions" at bounding box center [1471, 280] width 66 height 28
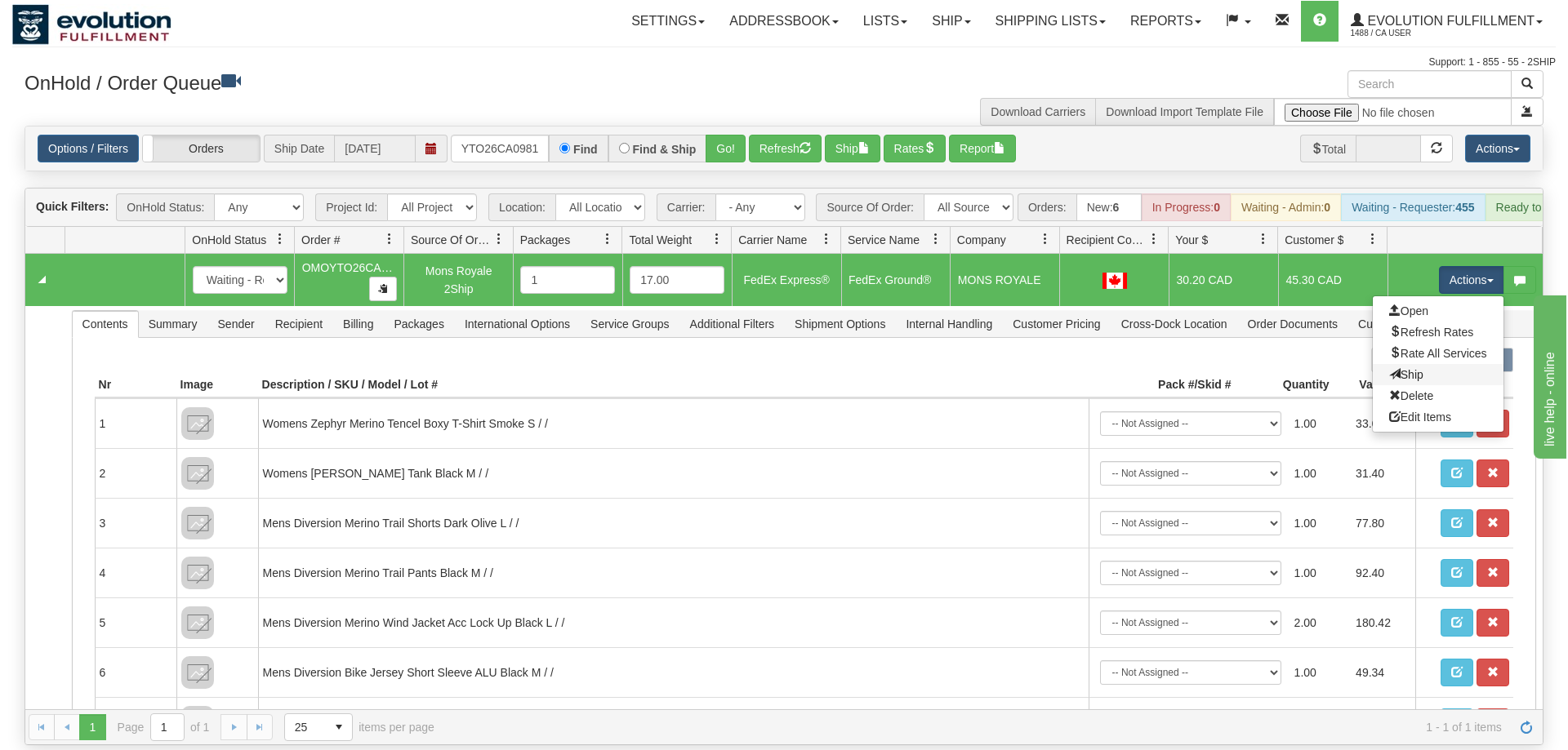
click at [1421, 365] on link "Ship" at bounding box center [1437, 375] width 131 height 21
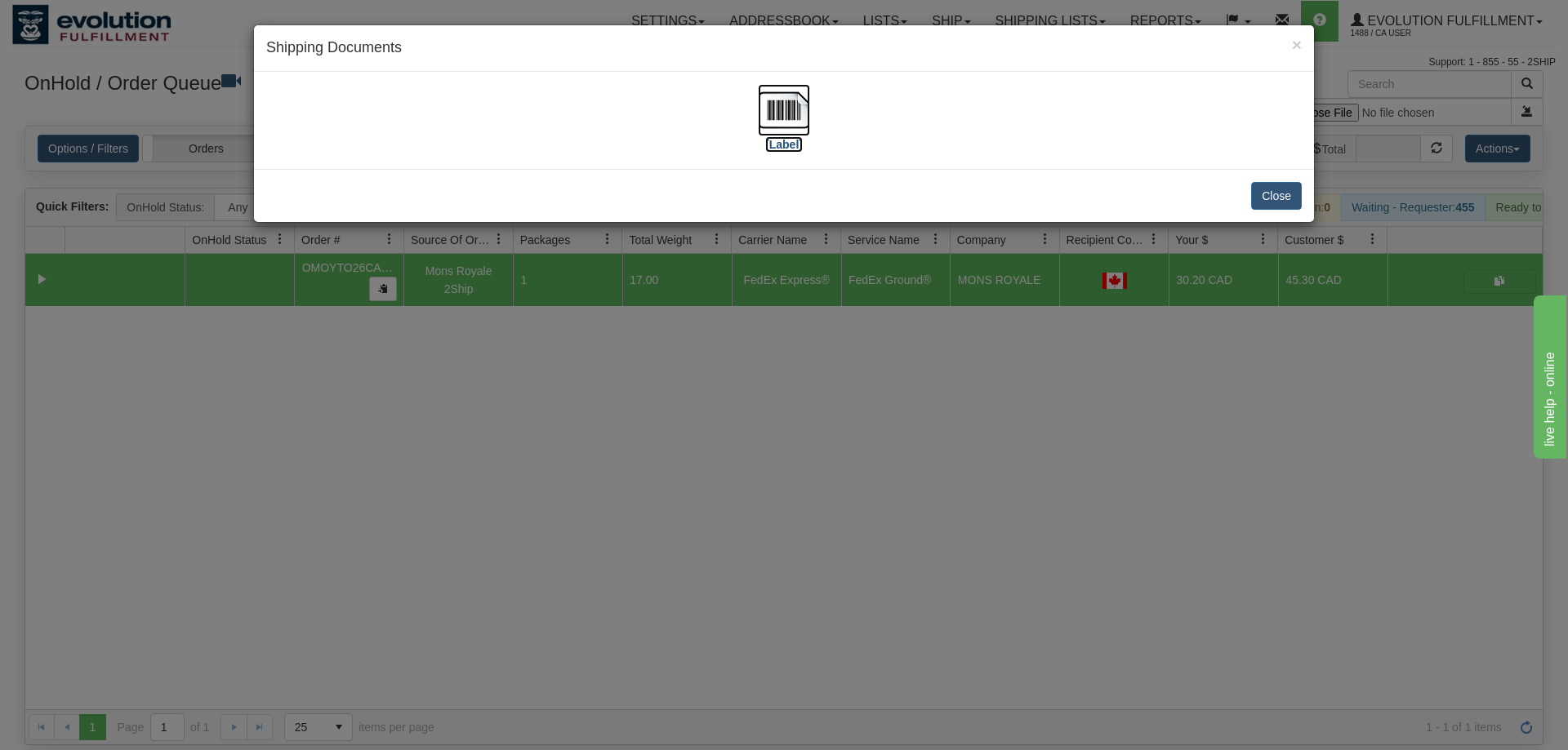
click at [762, 101] on img at bounding box center [784, 110] width 52 height 52
drag, startPoint x: 619, startPoint y: 398, endPoint x: 555, endPoint y: 234, distance: 176.0
click at [619, 391] on div "× Shipping Documents [Label] Close" at bounding box center [784, 375] width 1568 height 750
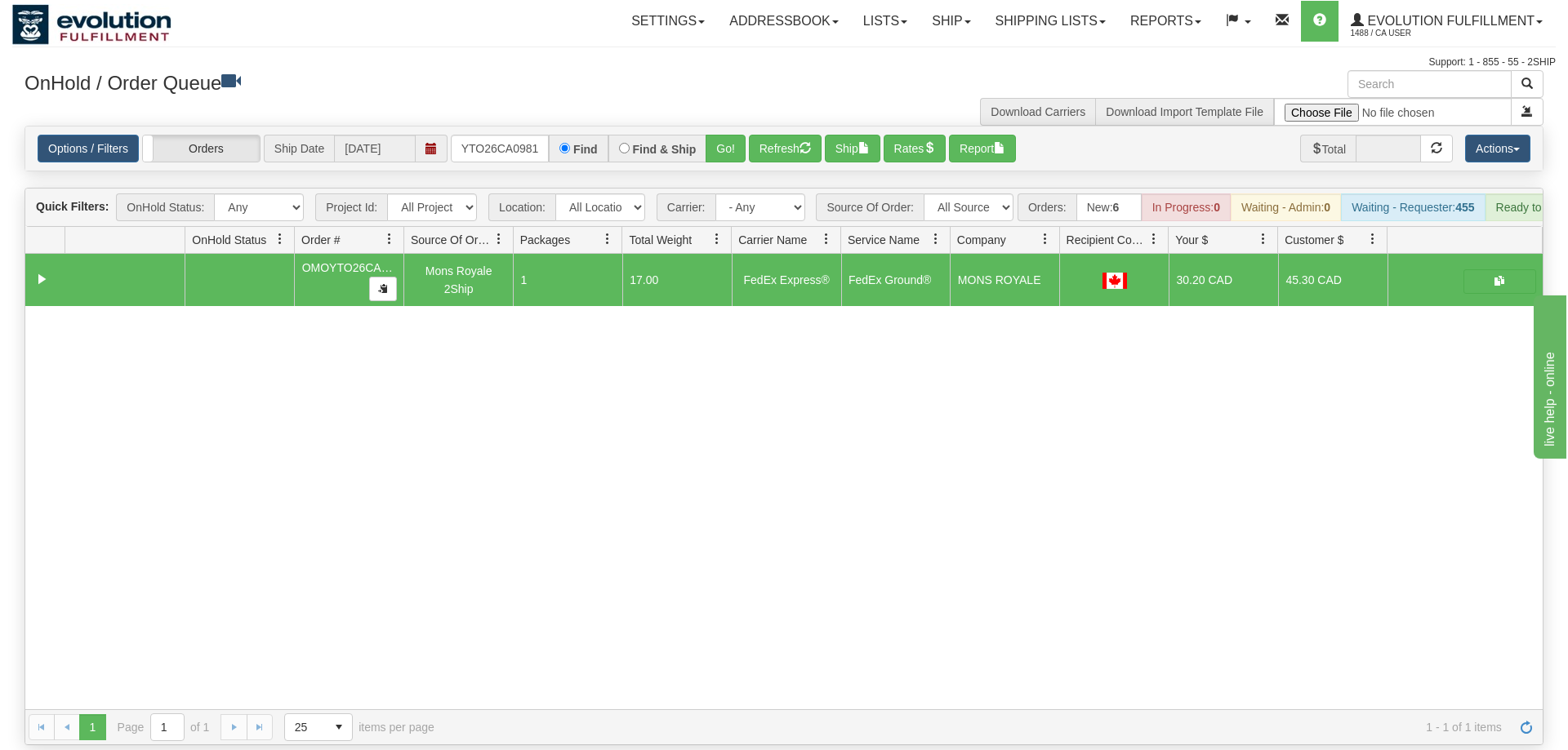
click at [517, 126] on div "Options / Filters Group Shipments Orders Ship Date [DATE] OMOYTO26CA0981 Find F…" at bounding box center [783, 148] width 1517 height 44
click at [511, 134] on input "OMOYTO26CA0981" at bounding box center [500, 148] width 98 height 28
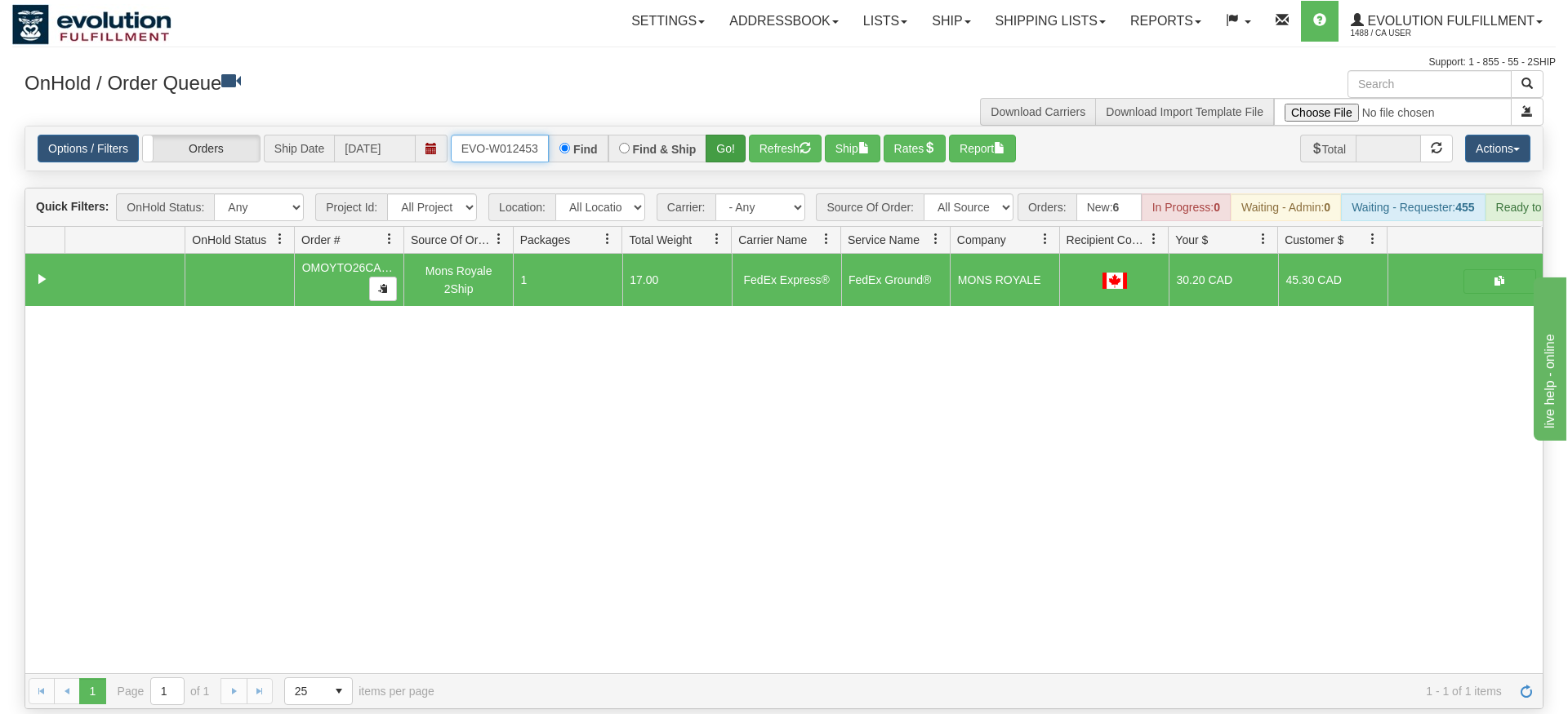
type input "ORSCEVO-W012453"
drag, startPoint x: 734, startPoint y: 124, endPoint x: 737, endPoint y: 148, distance: 24.2
click at [736, 154] on div "Is equal to Is not equal to Contains Does not contains CAD USD EUR ZAR [PERSON_…" at bounding box center [783, 417] width 1543 height 584
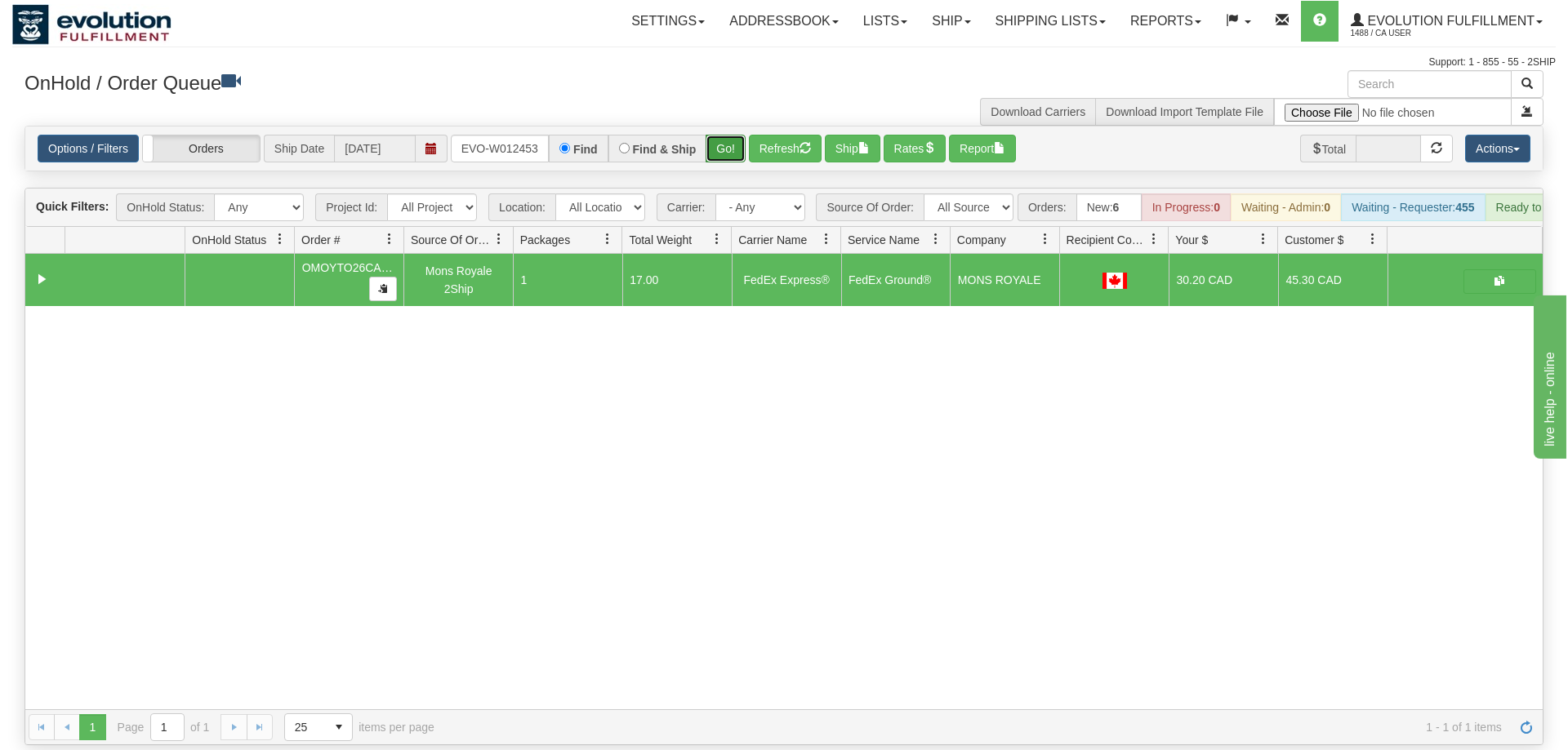
click at [745, 134] on button "Go!" at bounding box center [725, 148] width 40 height 28
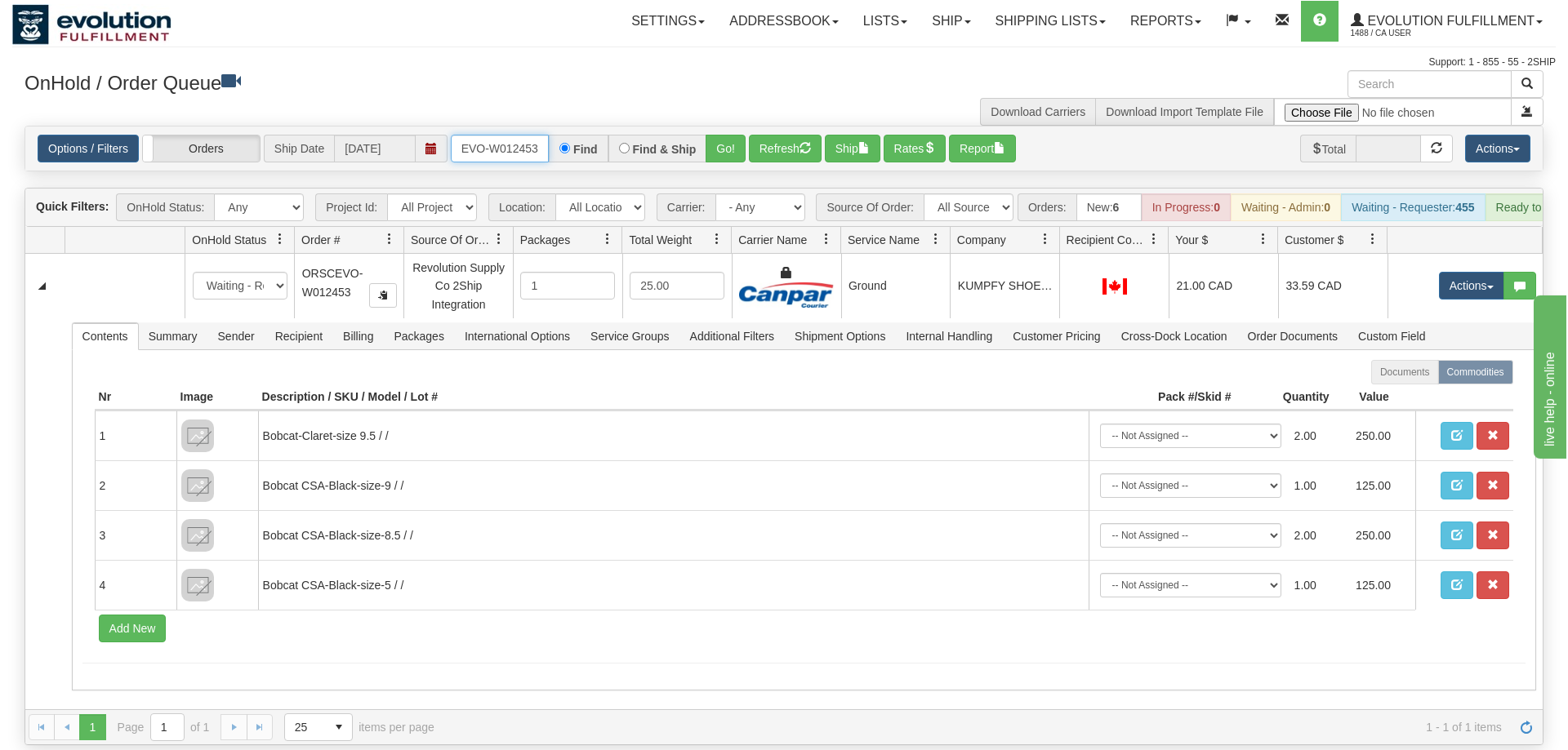
click at [519, 134] on input "ORSCEVO-W012453" at bounding box center [500, 148] width 98 height 28
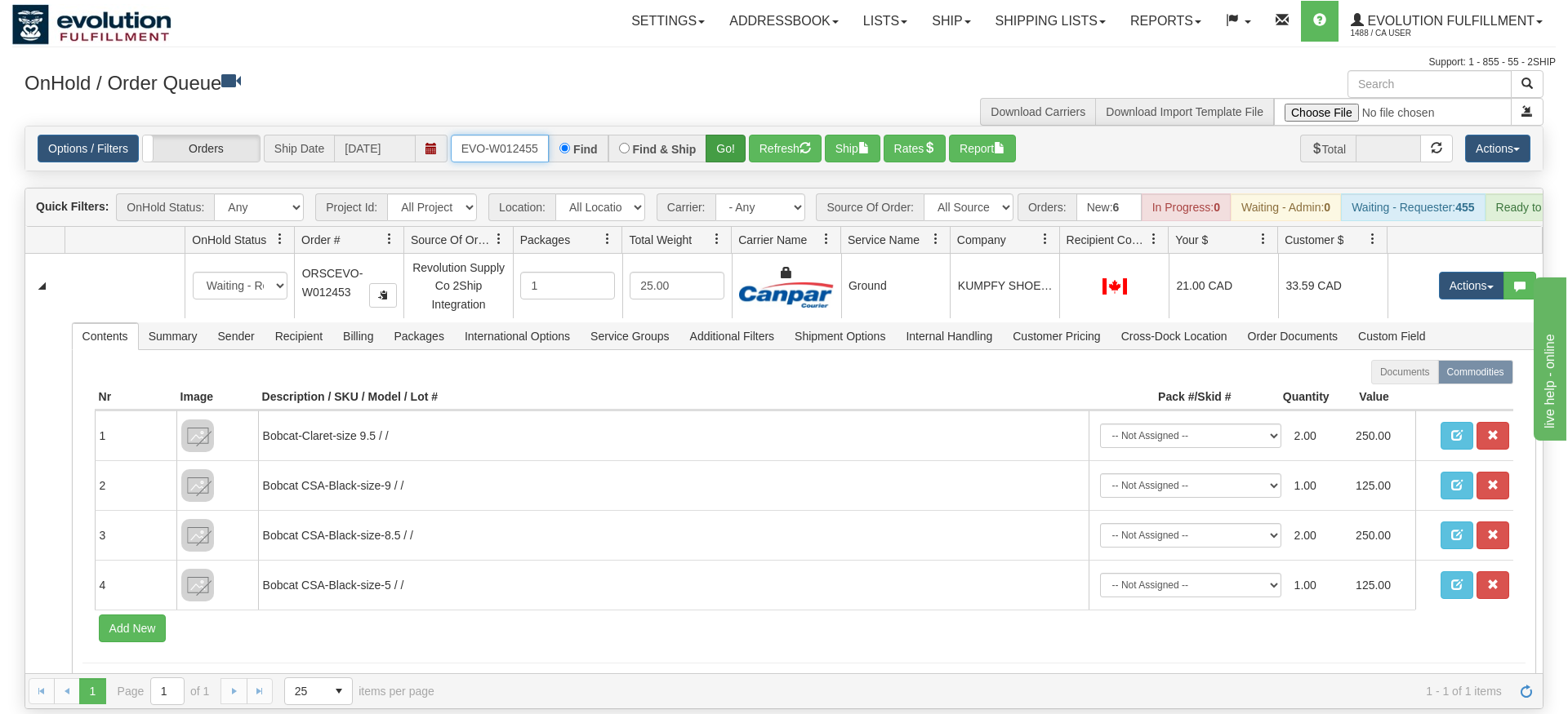
type input "ORSCEVO-W012455"
drag, startPoint x: 715, startPoint y: 119, endPoint x: 723, endPoint y: 142, distance: 24.4
click at [716, 154] on div "Is equal to Is not equal to Contains Does not contains CAD USD EUR ZAR [PERSON_…" at bounding box center [783, 417] width 1543 height 584
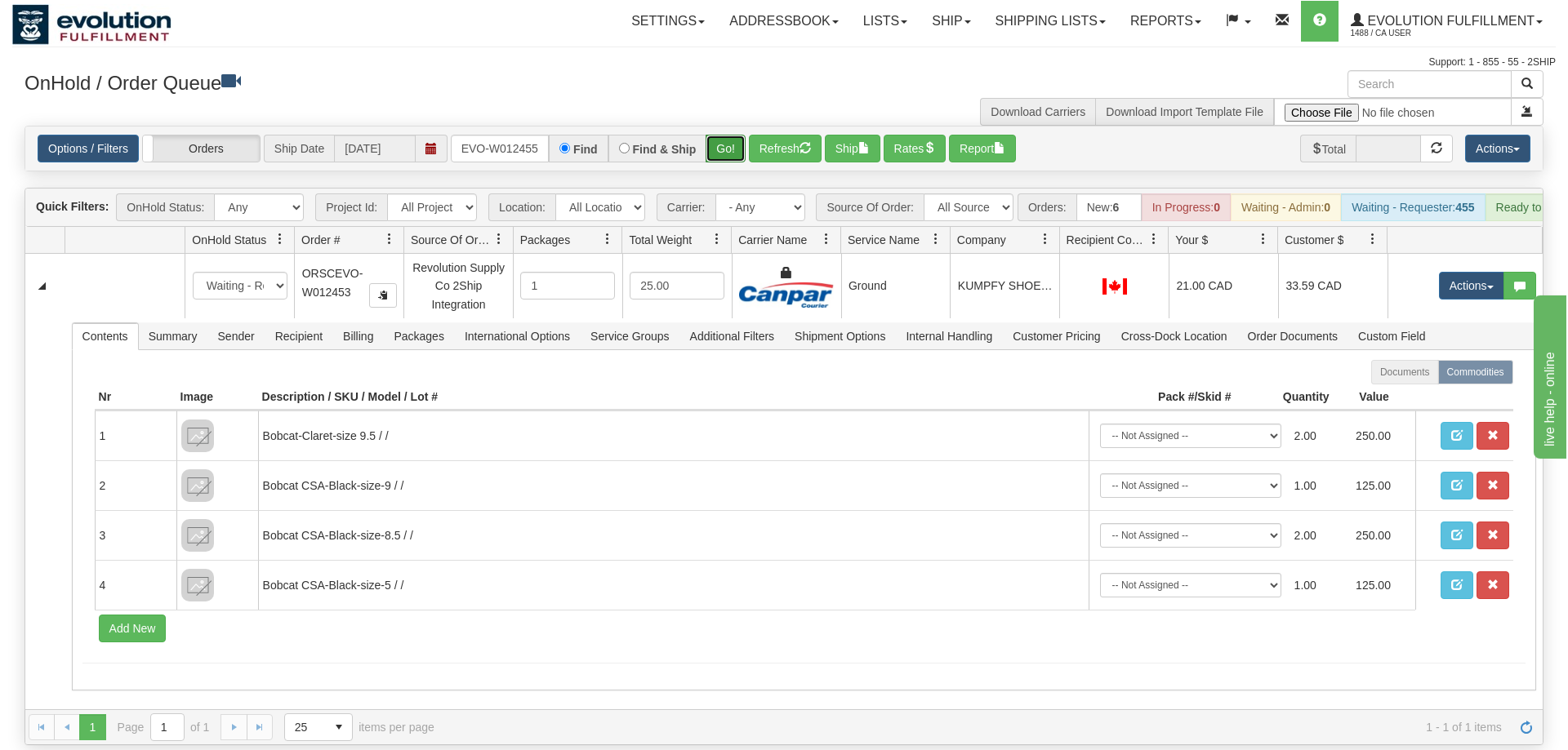
click at [727, 137] on button "Go!" at bounding box center [725, 148] width 40 height 28
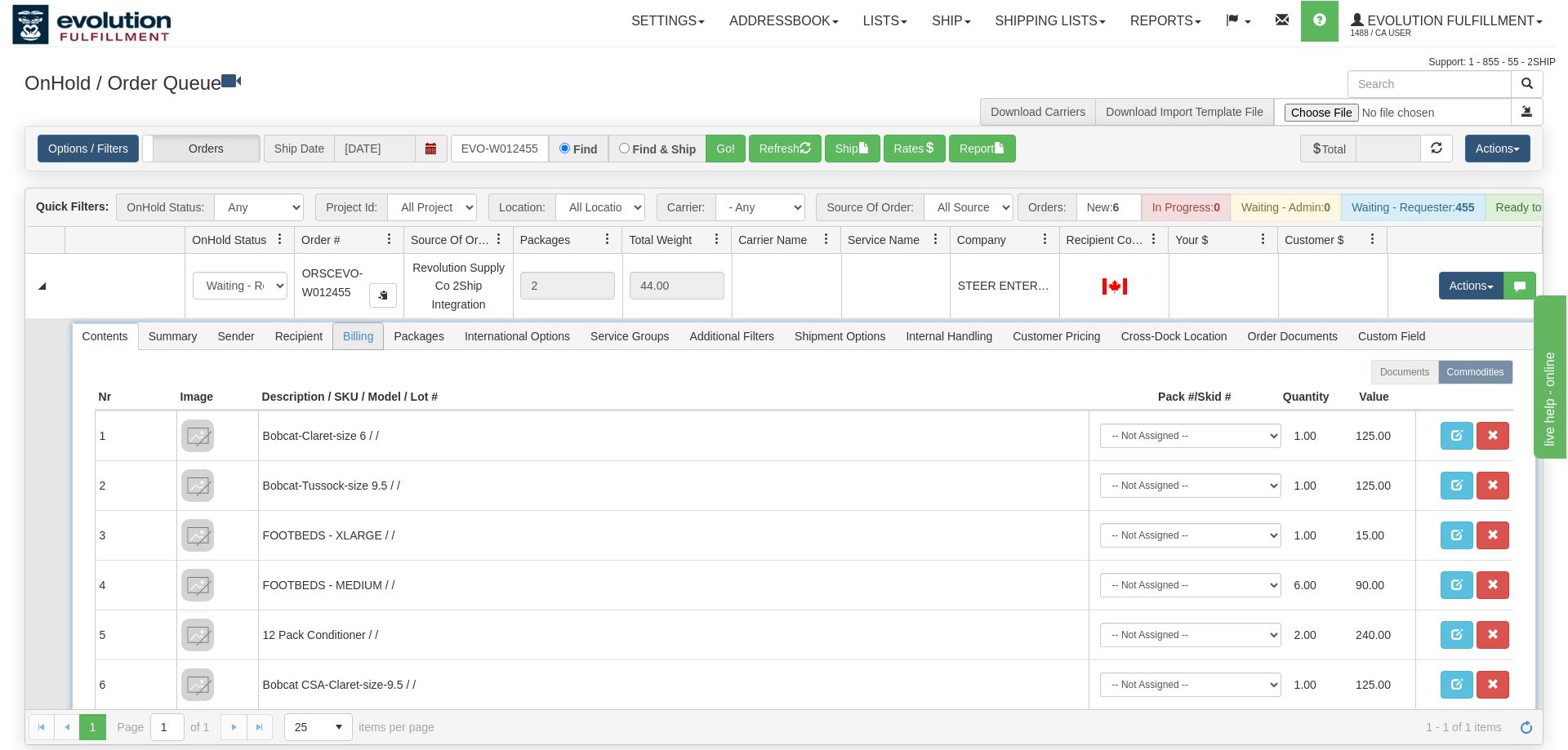
click at [349, 324] on span "Billing" at bounding box center [358, 337] width 50 height 26
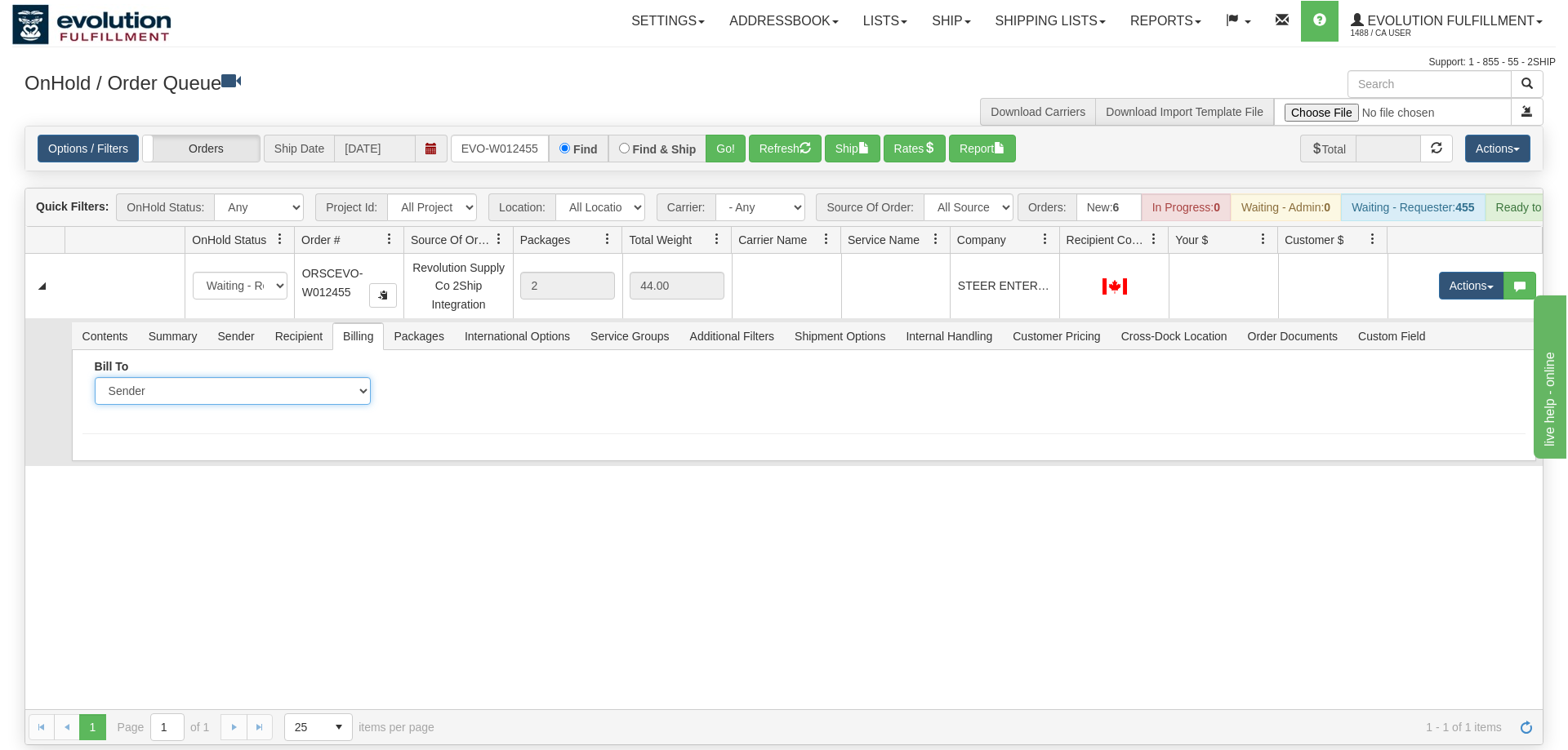
click at [95, 377] on select "Sender Recipient Third Party Collect" at bounding box center [232, 391] width 276 height 28
select select "2"
click option "Recipient" at bounding box center [0, 0] width 0 height 0
click at [539, 378] on input "Account" at bounding box center [533, 391] width 276 height 28
type input "1303203"
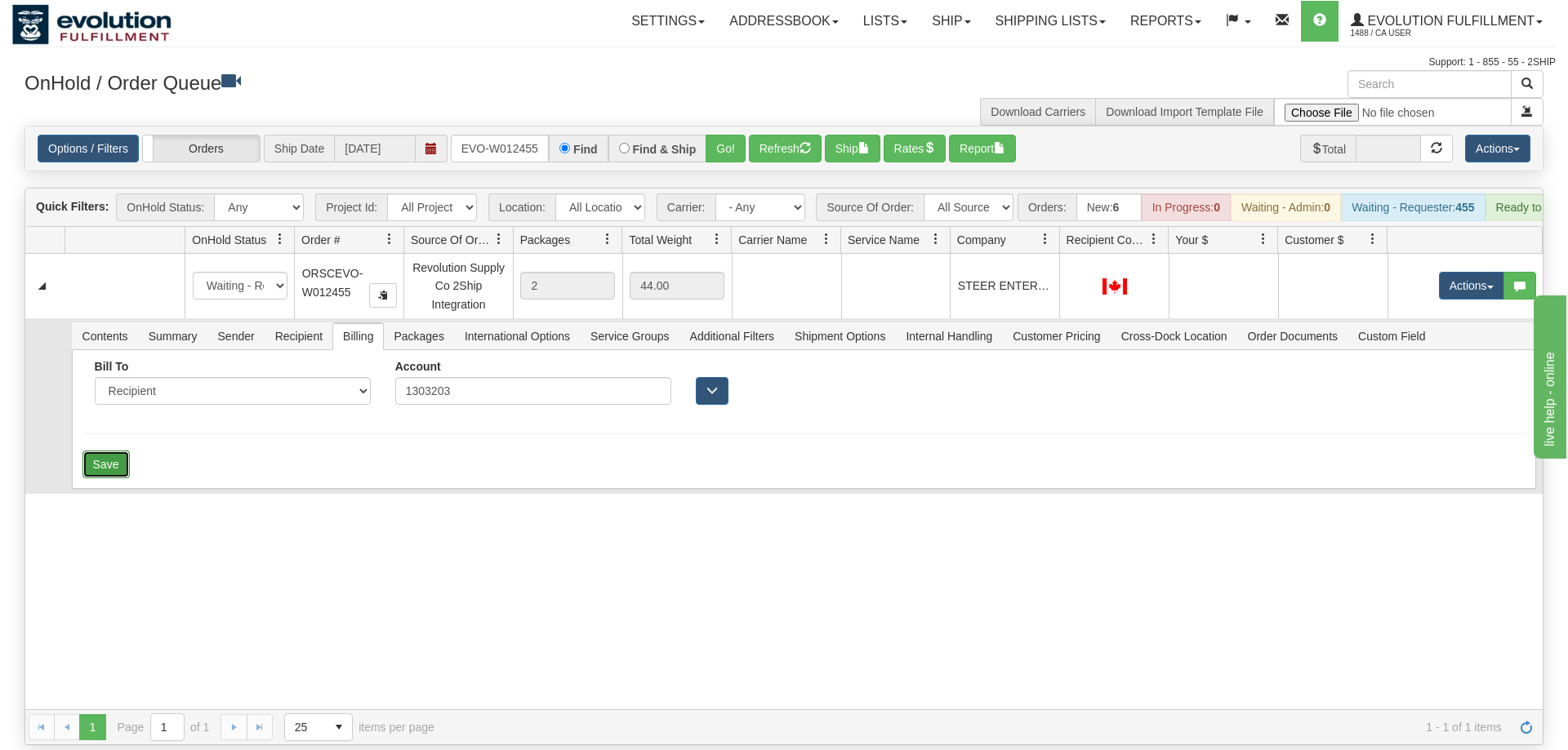
click at [102, 451] on button "Save" at bounding box center [107, 465] width 48 height 28
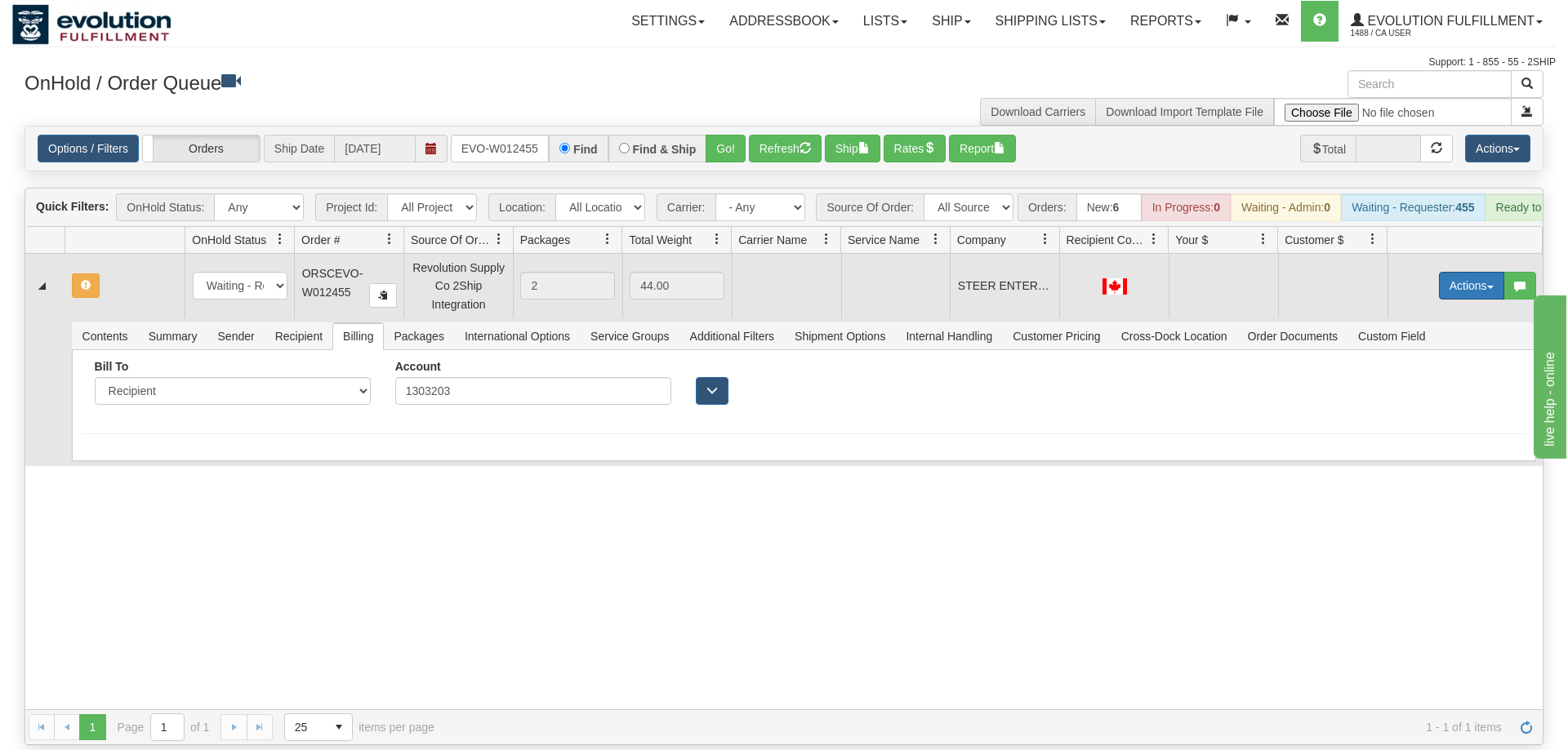
click at [1469, 272] on button "Actions" at bounding box center [1471, 286] width 66 height 28
click at [1443, 353] on span "Rate All Services" at bounding box center [1437, 359] width 98 height 13
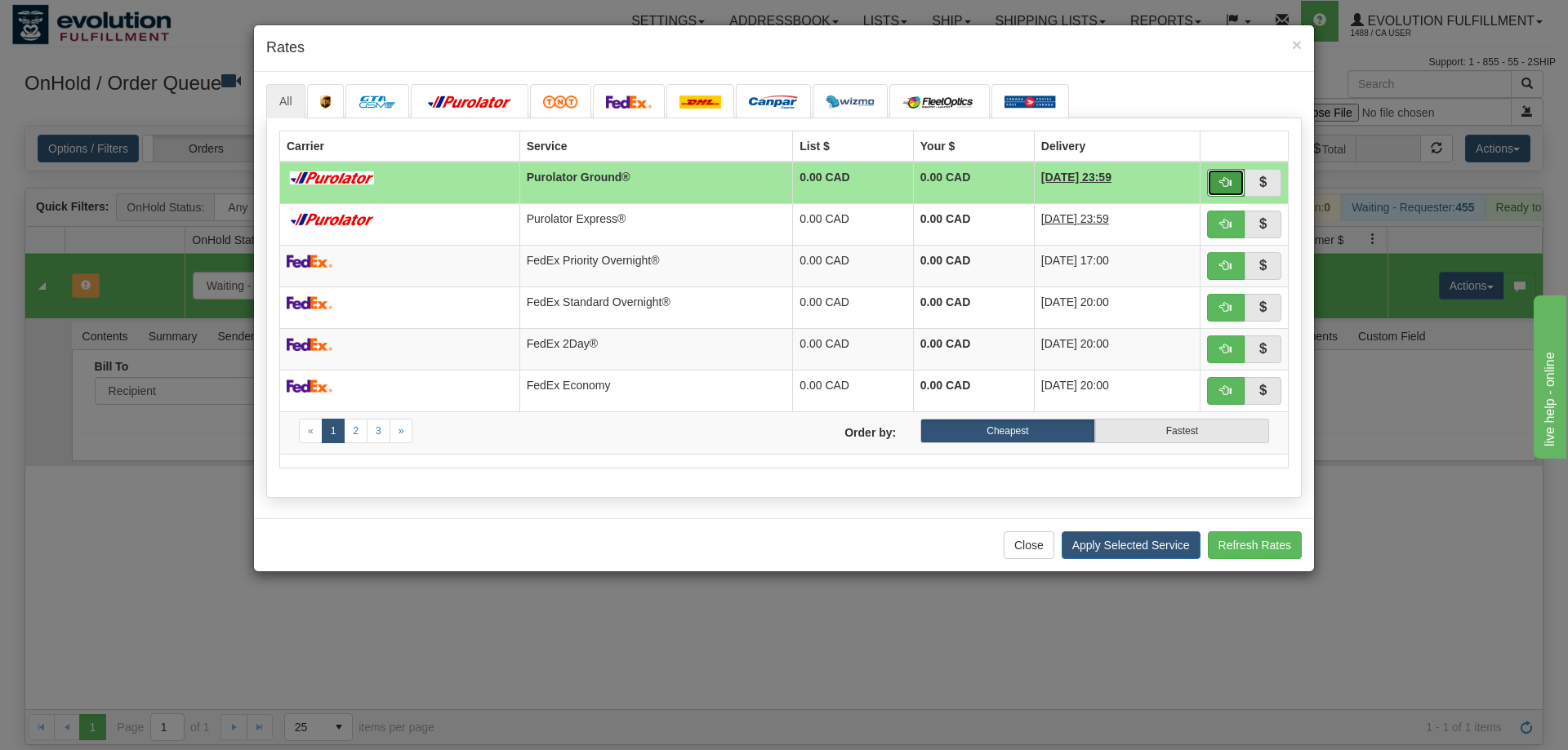
click at [1221, 186] on span "button" at bounding box center [1225, 181] width 11 height 11
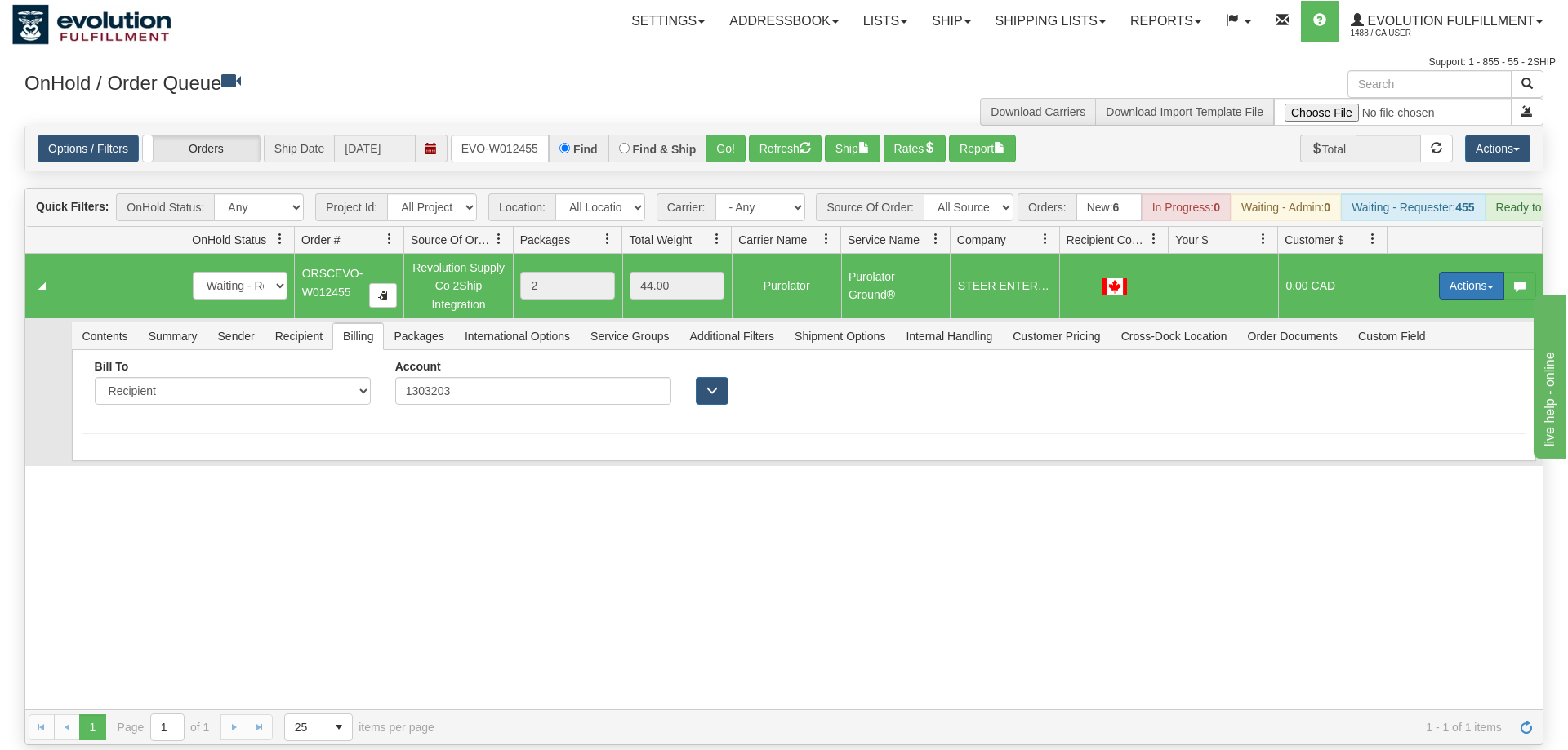
click at [1461, 272] on button "Actions" at bounding box center [1471, 286] width 66 height 28
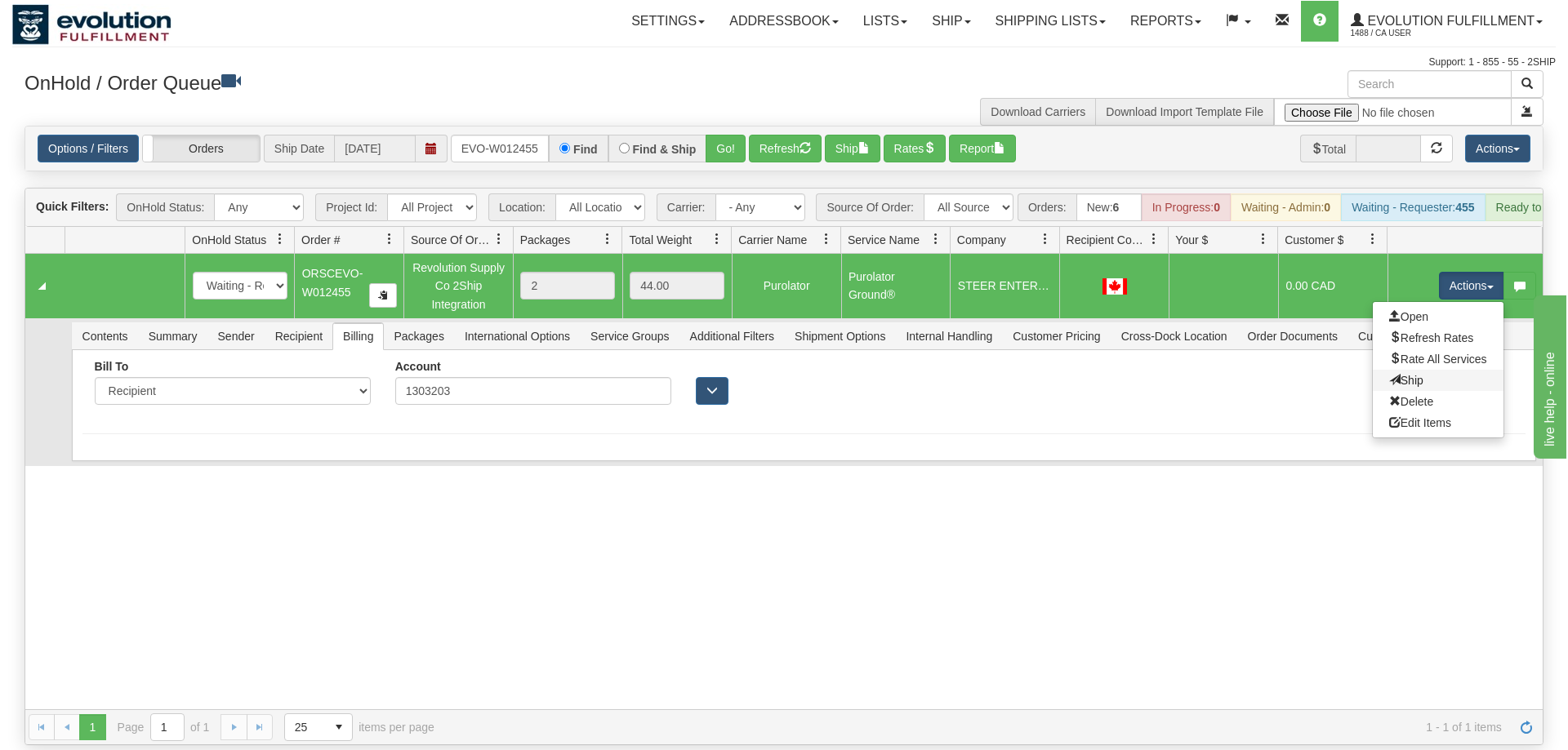
click at [1425, 370] on link "Ship" at bounding box center [1437, 379] width 131 height 21
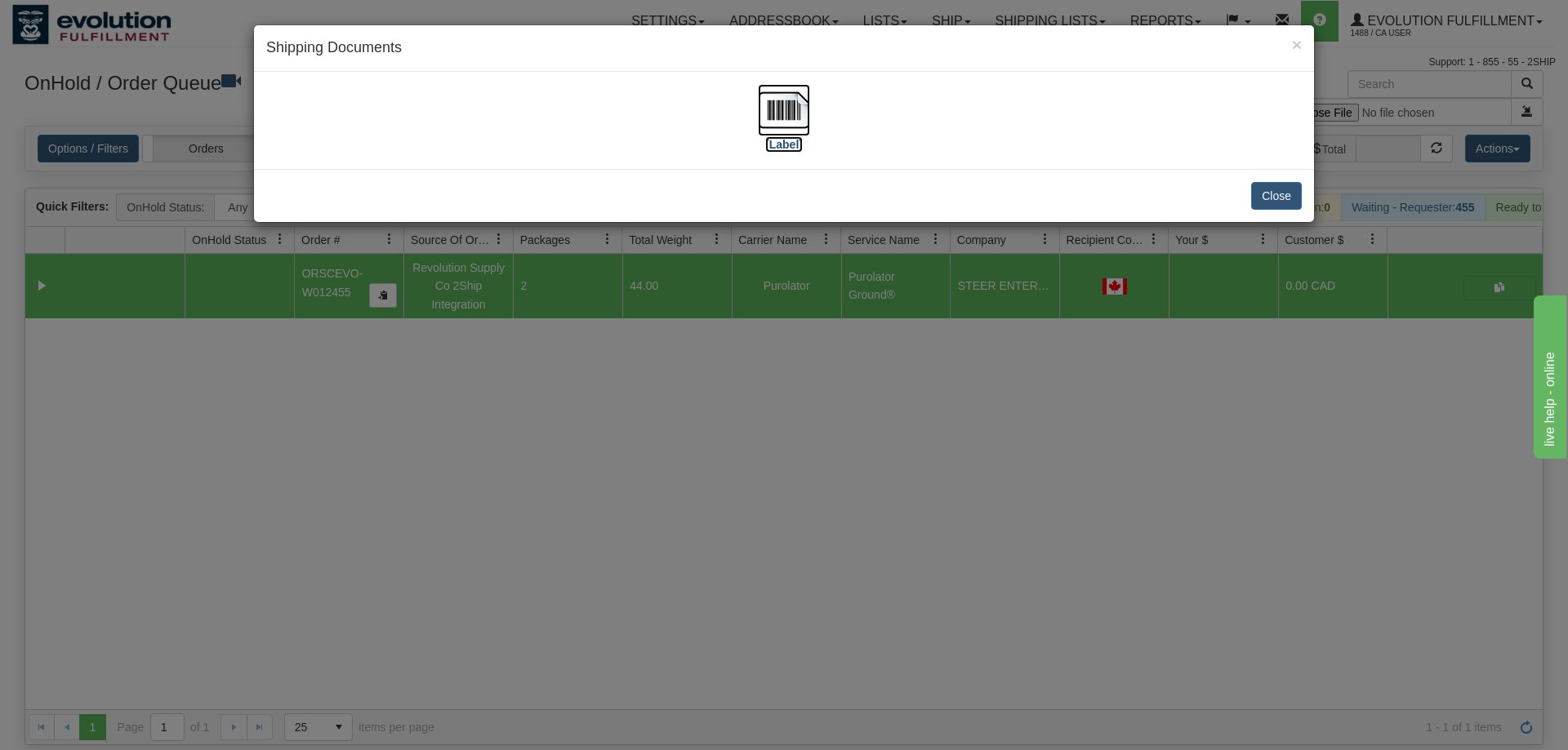
click at [777, 131] on img at bounding box center [784, 110] width 52 height 52
drag, startPoint x: 706, startPoint y: 409, endPoint x: 446, endPoint y: 47, distance: 445.7
click at [704, 403] on div "× Shipping Documents [Label] Close" at bounding box center [784, 375] width 1568 height 750
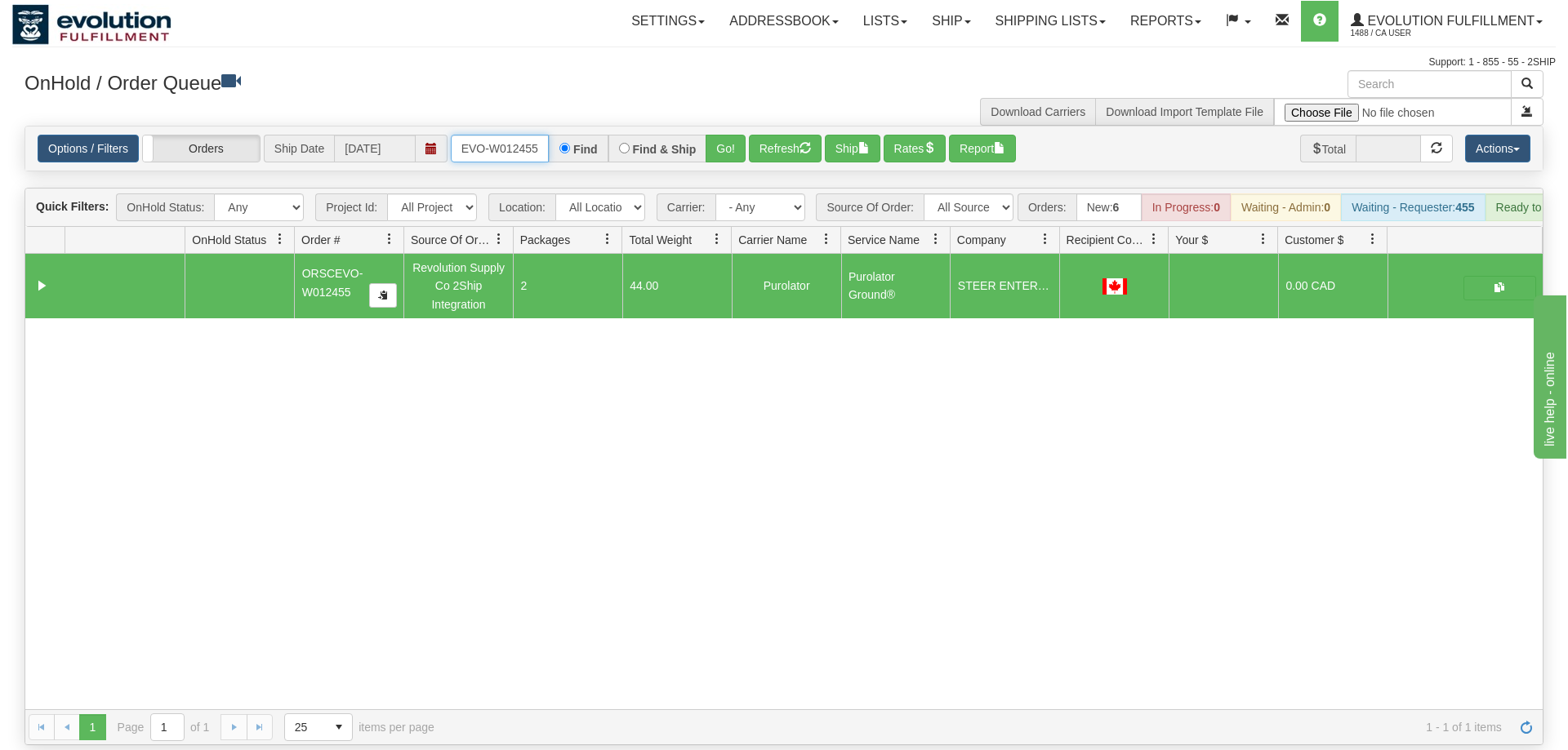
click at [478, 134] on input "ORSCEVO-W012455" at bounding box center [500, 148] width 98 height 28
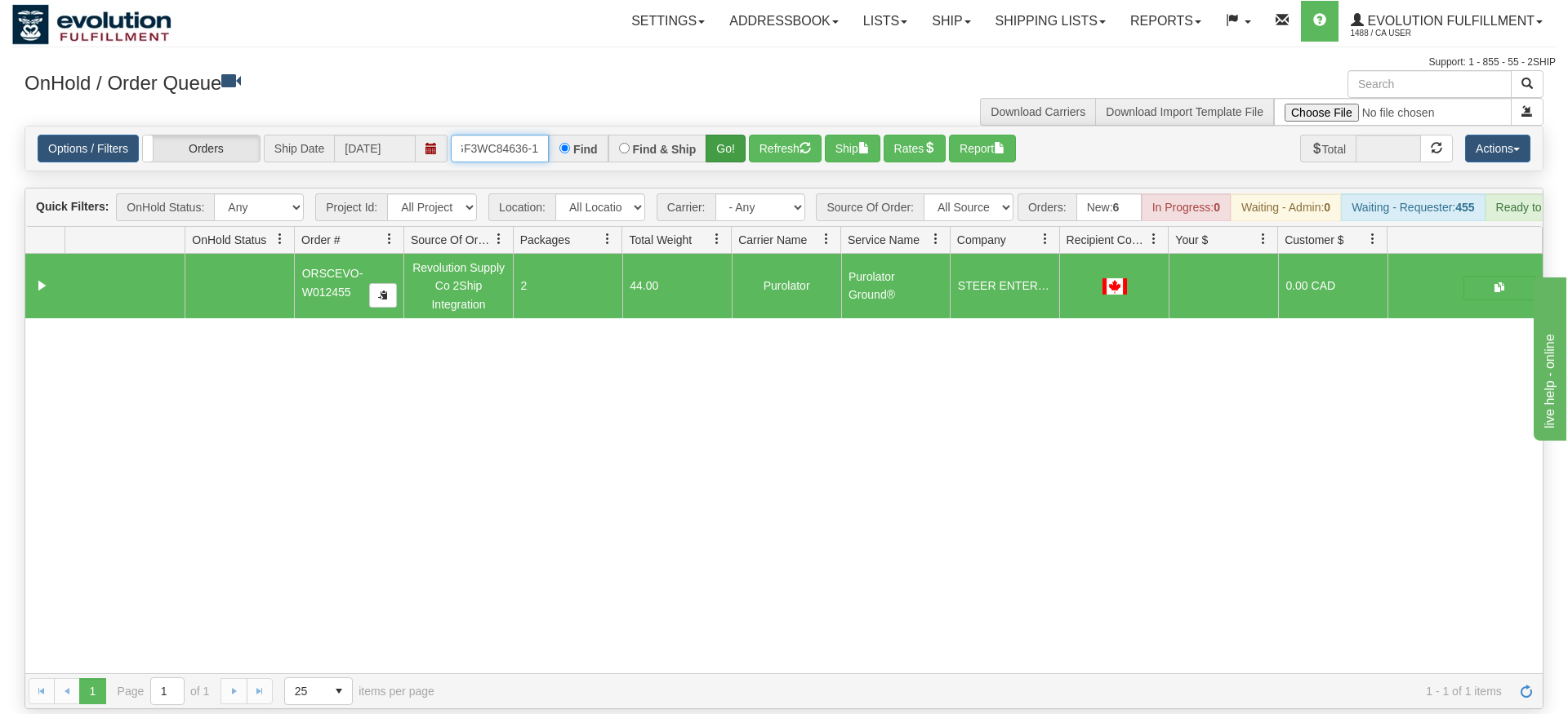
type input "OGF3WC84636-1"
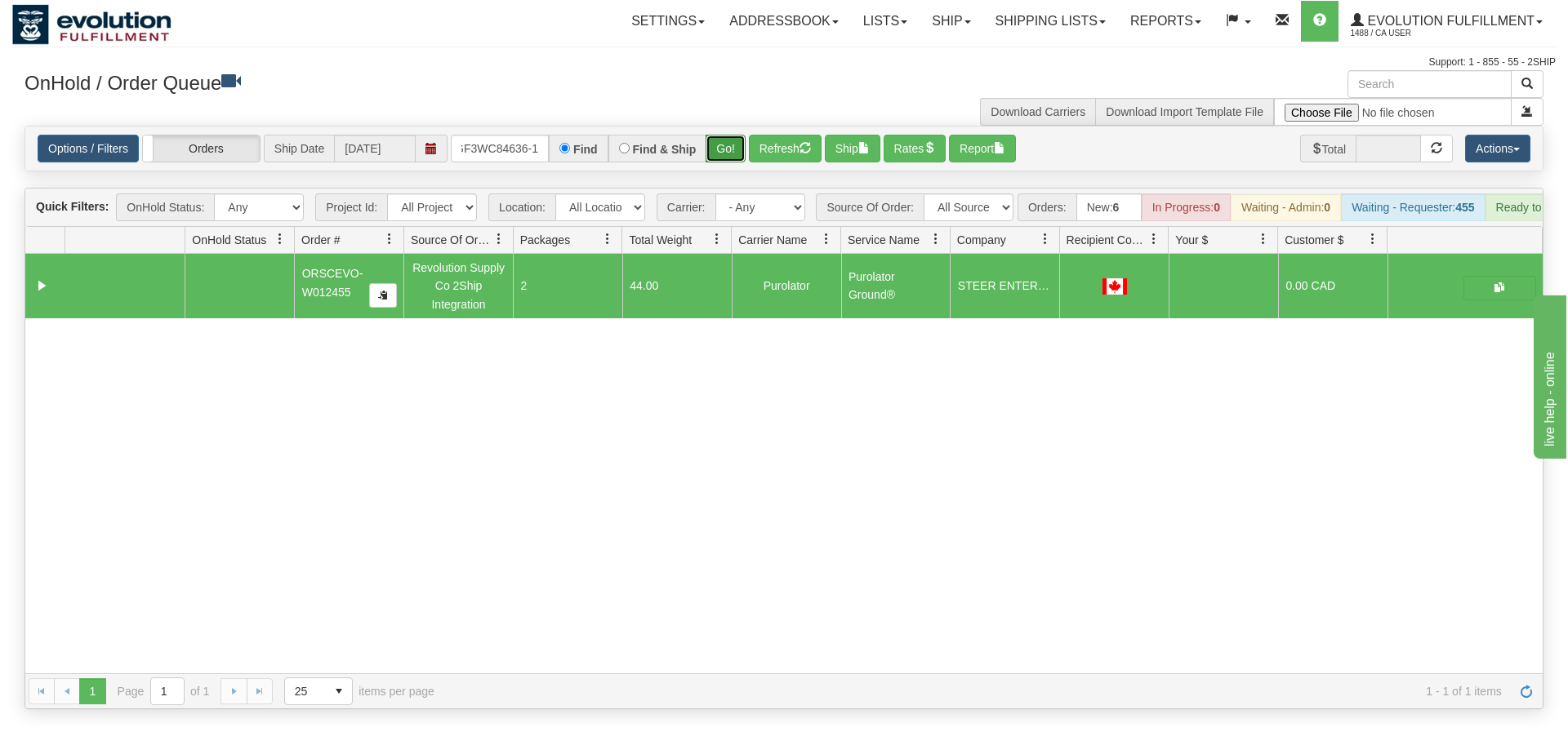
click at [723, 165] on div "Is equal to Is not equal to Contains Does not contains CAD USD EUR ZAR [PERSON_…" at bounding box center [783, 417] width 1543 height 584
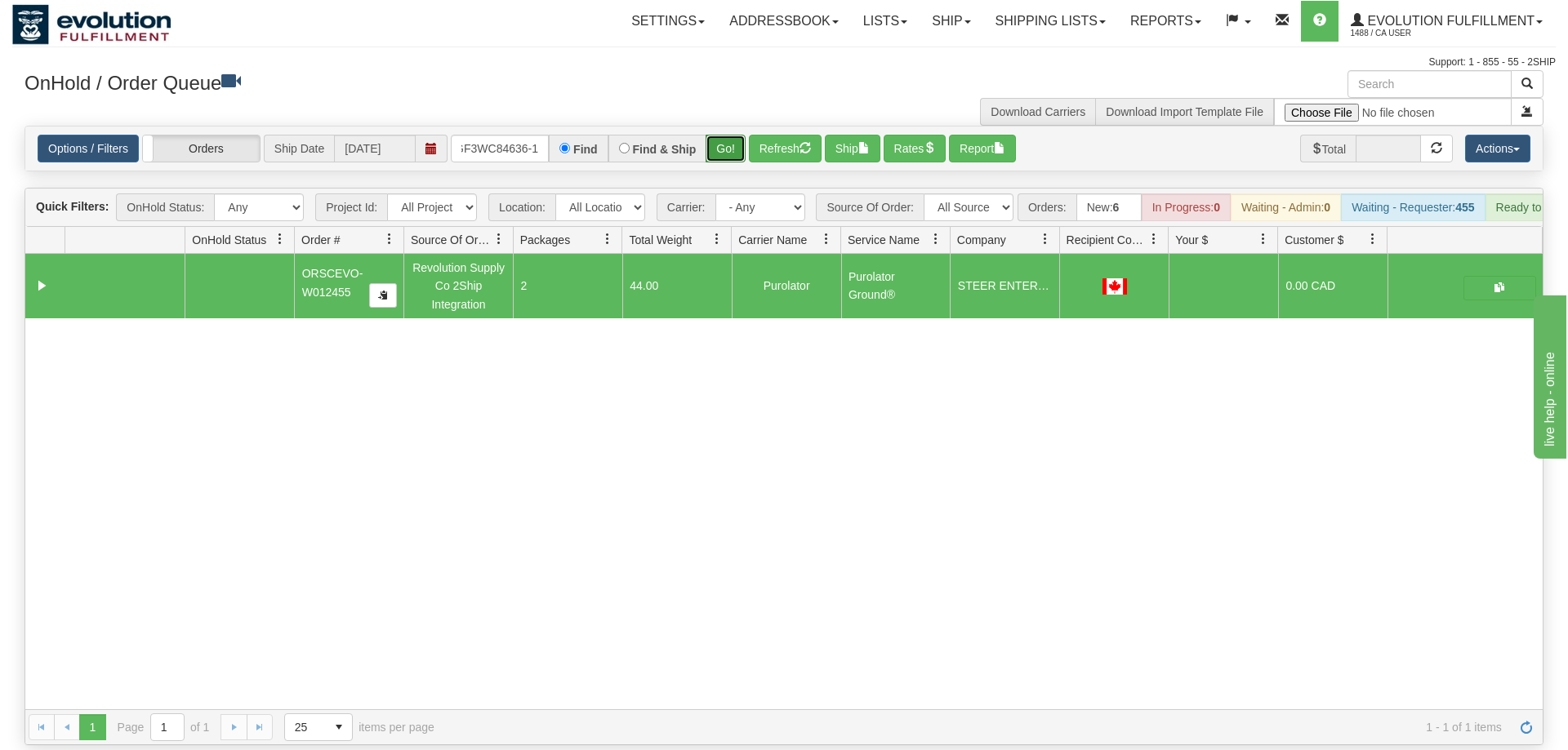
click at [724, 134] on button "Go!" at bounding box center [725, 148] width 40 height 28
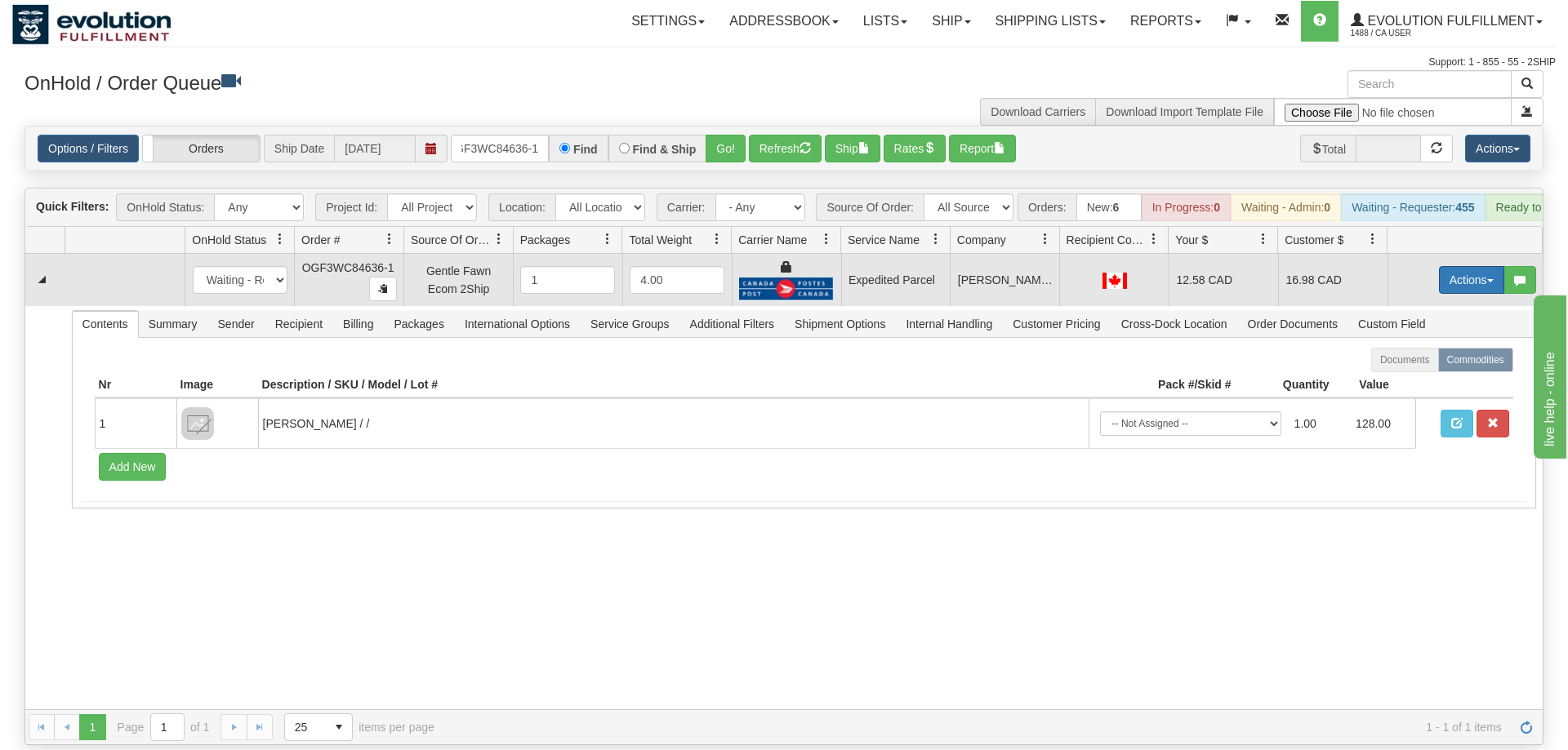
click at [1462, 266] on button "Actions" at bounding box center [1471, 280] width 66 height 28
click at [1421, 365] on link "Ship" at bounding box center [1437, 375] width 131 height 21
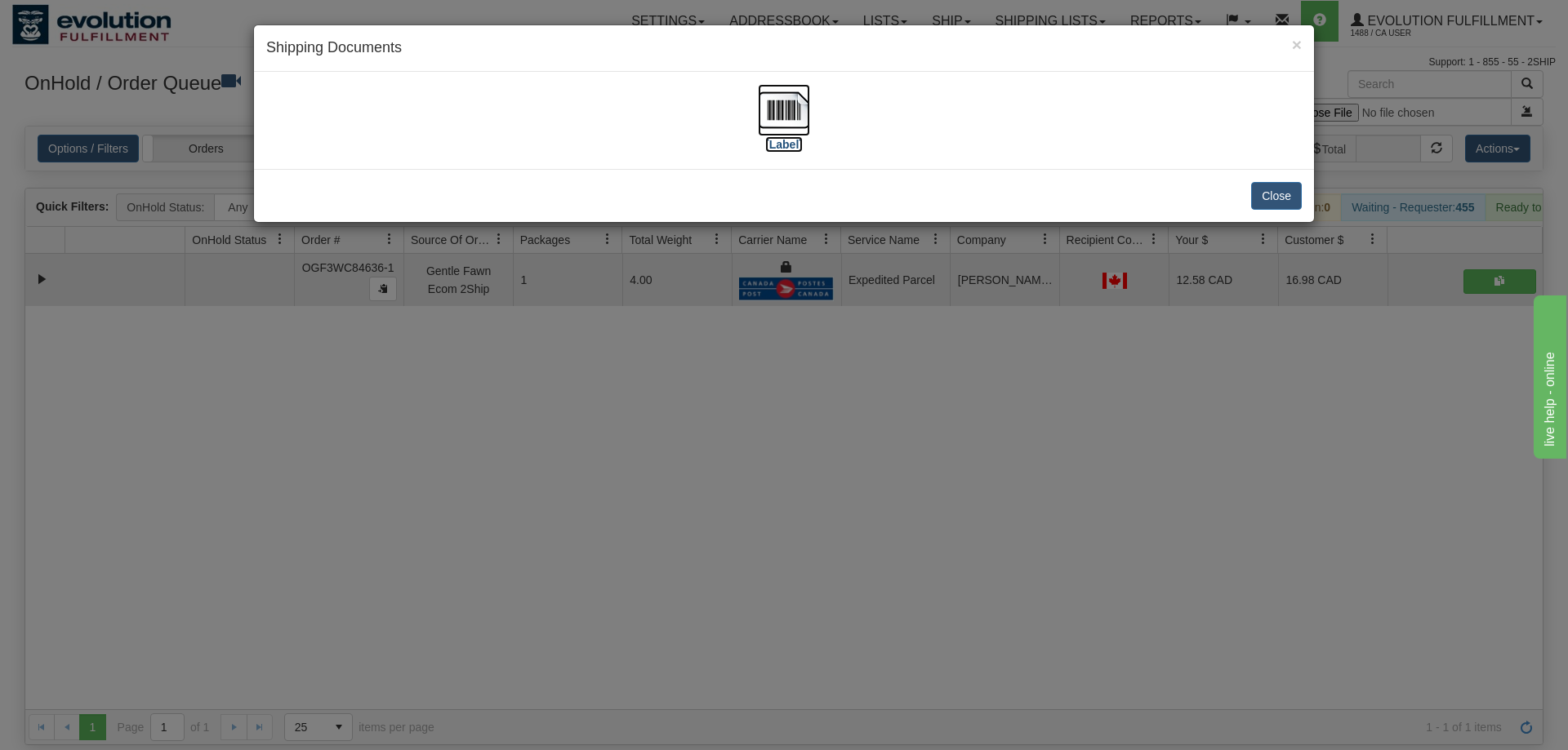
click at [787, 109] on img at bounding box center [784, 110] width 52 height 52
drag, startPoint x: 535, startPoint y: 460, endPoint x: 475, endPoint y: 217, distance: 250.3
click at [534, 460] on div "× Shipping Documents [Label] Close" at bounding box center [784, 375] width 1568 height 750
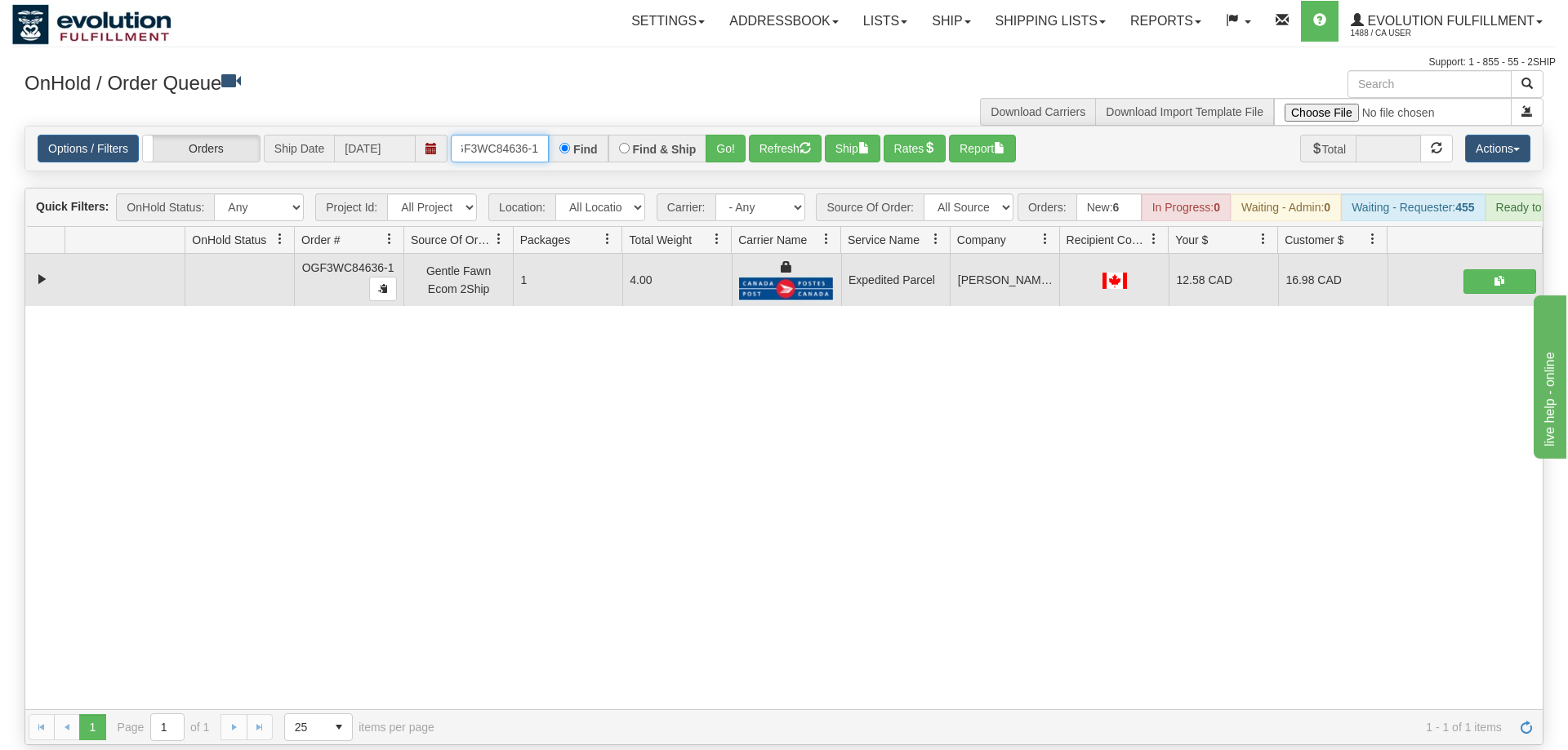
click at [505, 134] on input "OGF3WC84636-1" at bounding box center [500, 148] width 98 height 28
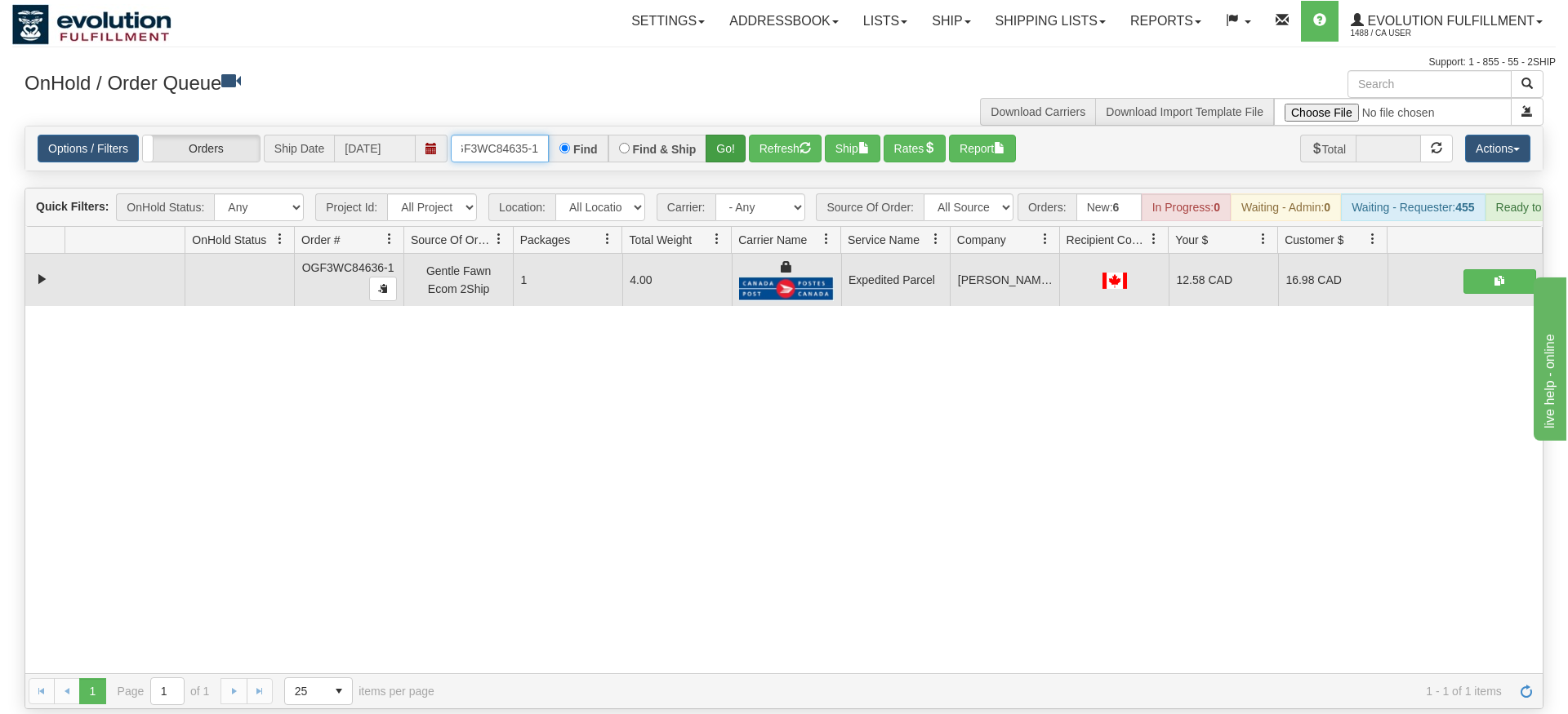
type input "OGF3WC84635-1"
click at [714, 170] on div "Is equal to Is not equal to Contains Does not contains CAD USD EUR ZAR [PERSON_…" at bounding box center [783, 417] width 1543 height 584
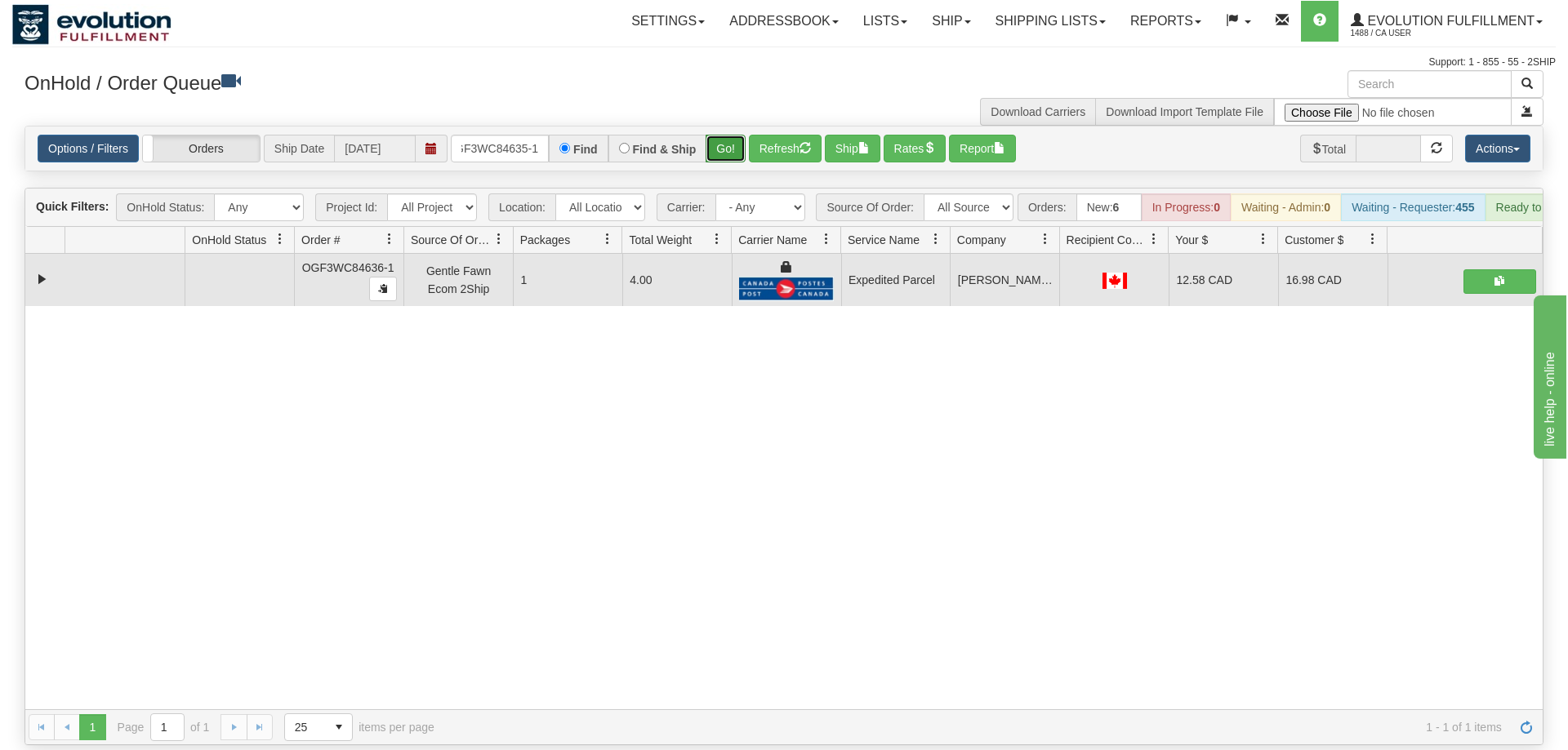
click at [723, 134] on button "Go!" at bounding box center [725, 148] width 40 height 28
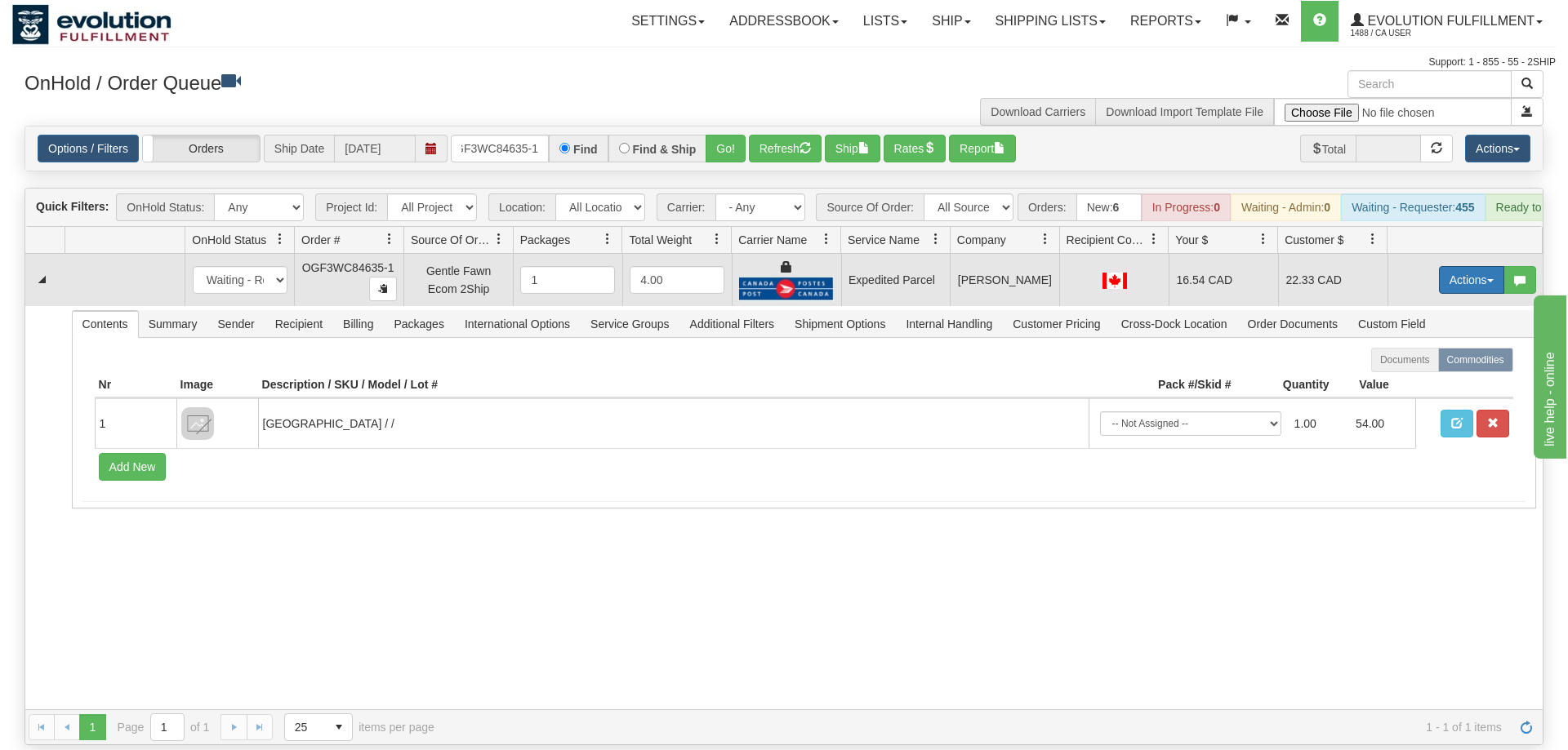
click at [1459, 266] on button "Actions" at bounding box center [1471, 280] width 66 height 28
click at [1440, 365] on link "Ship" at bounding box center [1437, 375] width 131 height 21
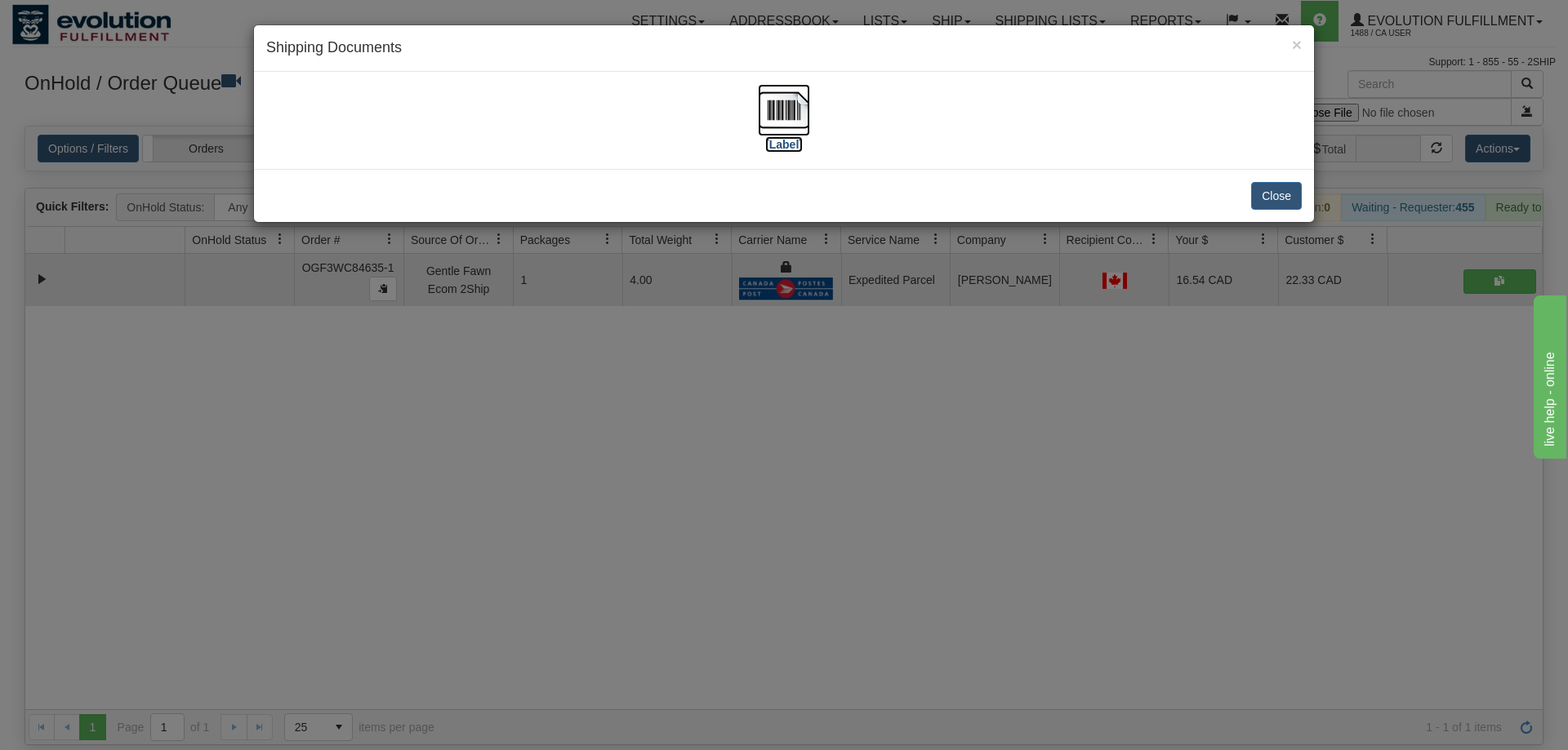
click at [782, 105] on img at bounding box center [784, 110] width 52 height 52
drag, startPoint x: 832, startPoint y: 426, endPoint x: 504, endPoint y: 174, distance: 413.6
click at [831, 423] on div "× Shipping Documents [Label] Close" at bounding box center [784, 375] width 1568 height 750
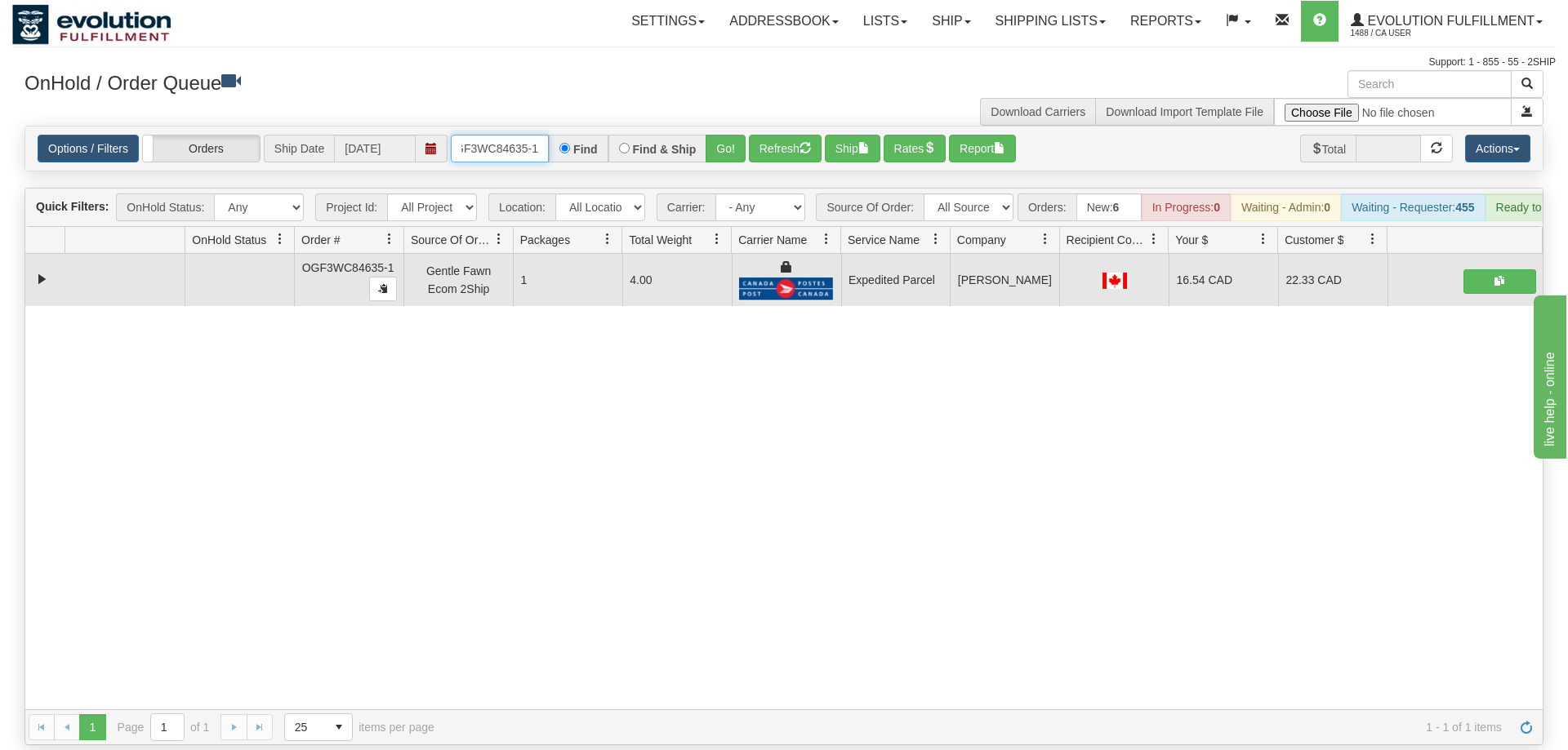
click at [479, 134] on input "OGF3WC84635-1" at bounding box center [500, 148] width 98 height 28
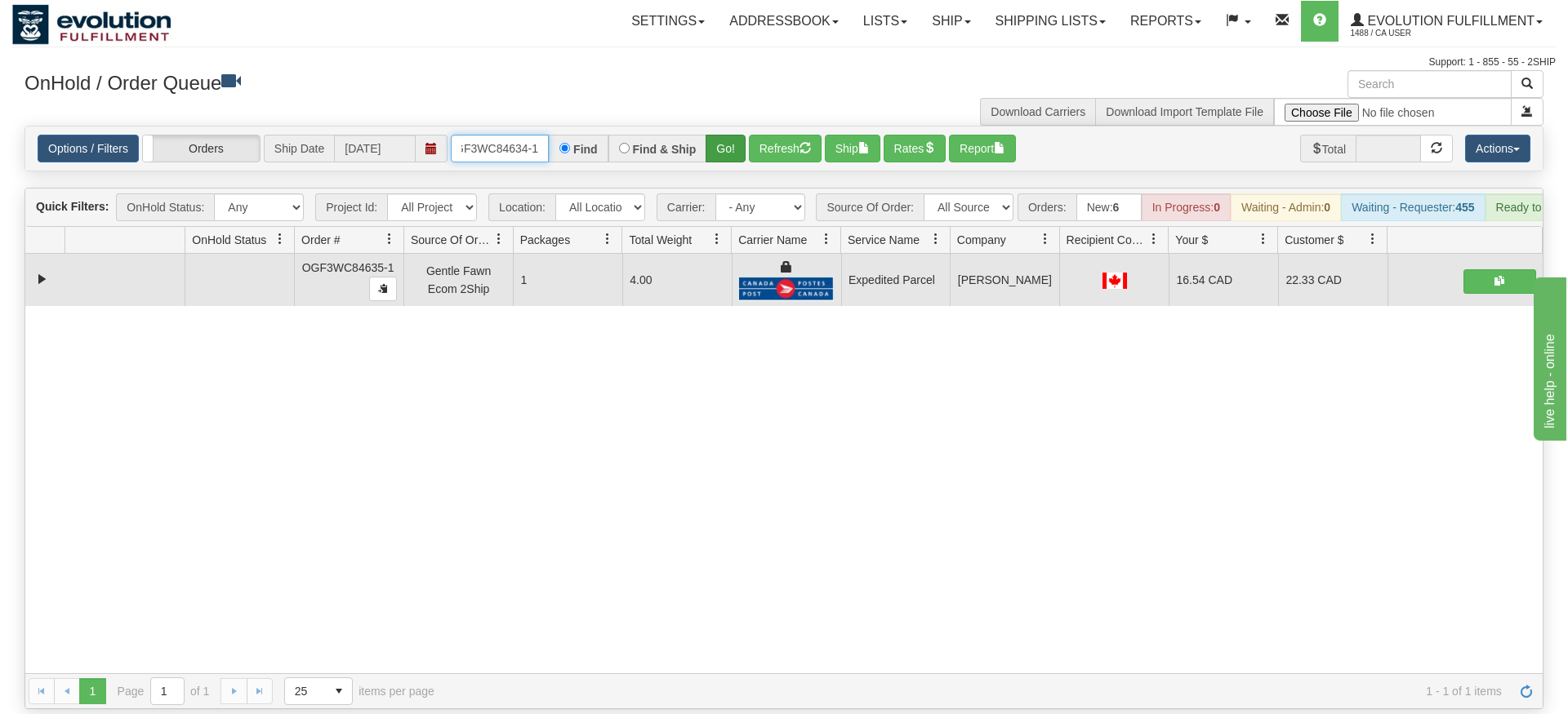
type input "OGF3WC84634-1"
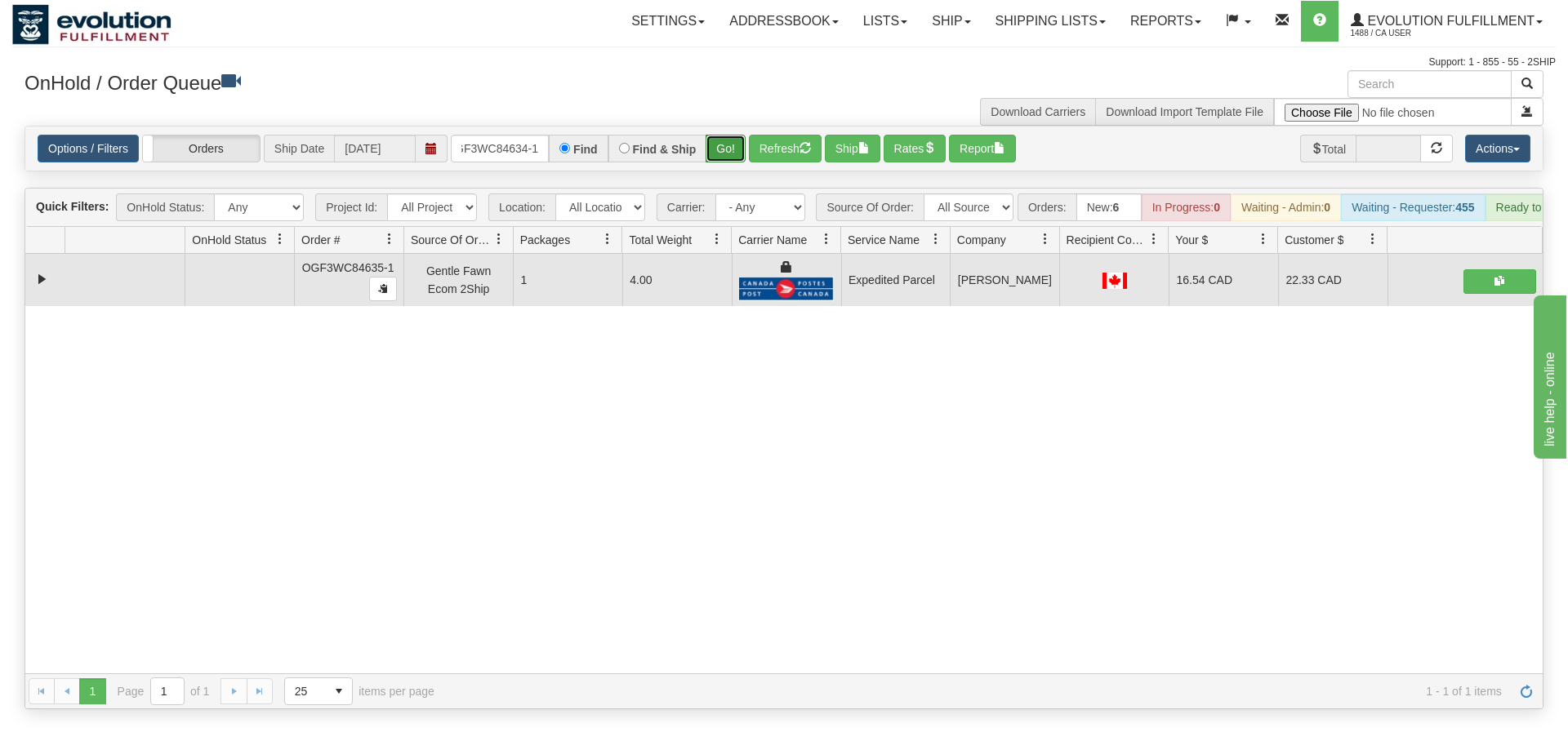
drag, startPoint x: 720, startPoint y: 124, endPoint x: 720, endPoint y: 158, distance: 34.0
click at [720, 158] on div "Is equal to Is not equal to Contains Does not contains CAD USD EUR ZAR [PERSON_…" at bounding box center [783, 417] width 1543 height 584
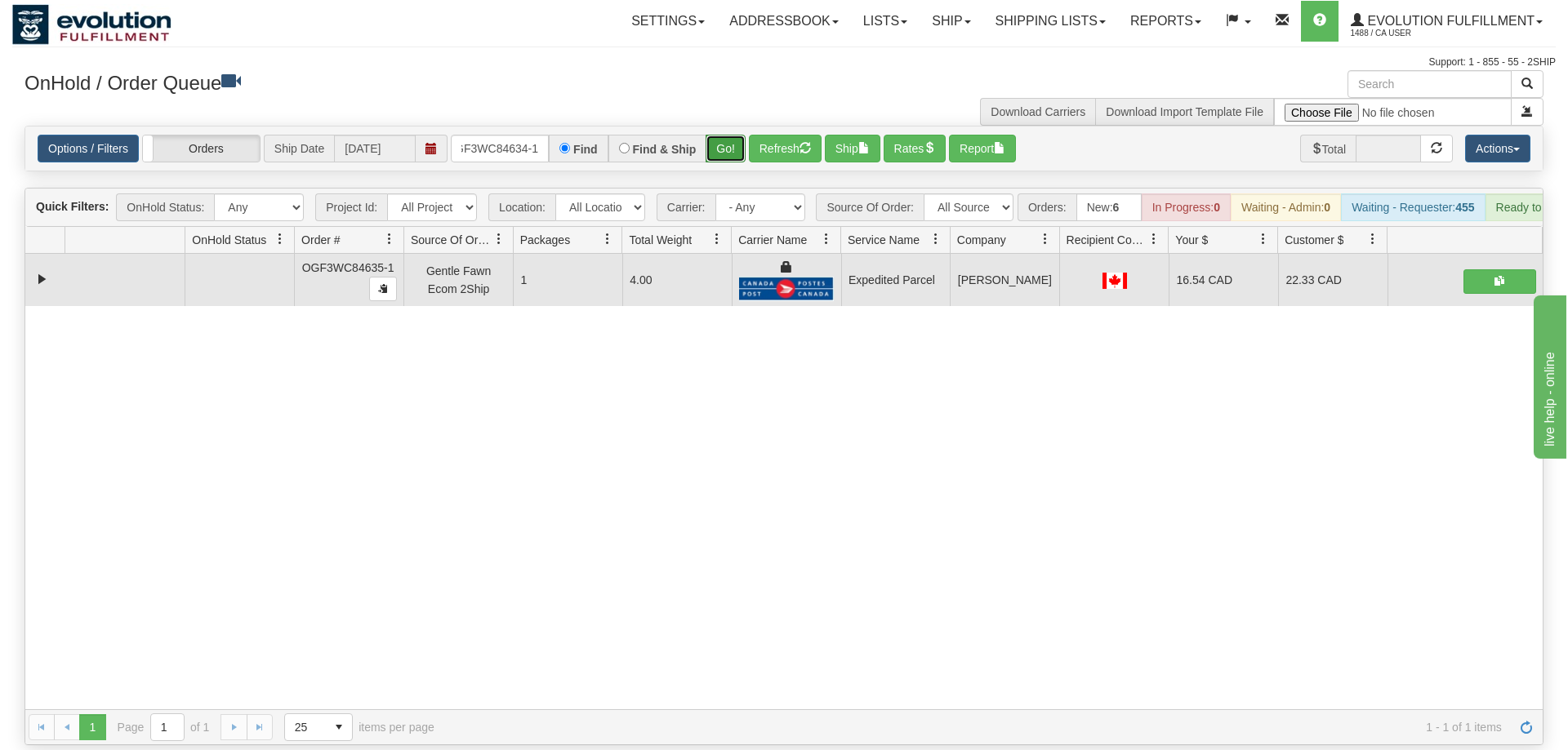
click at [720, 134] on button "Go!" at bounding box center [725, 148] width 40 height 28
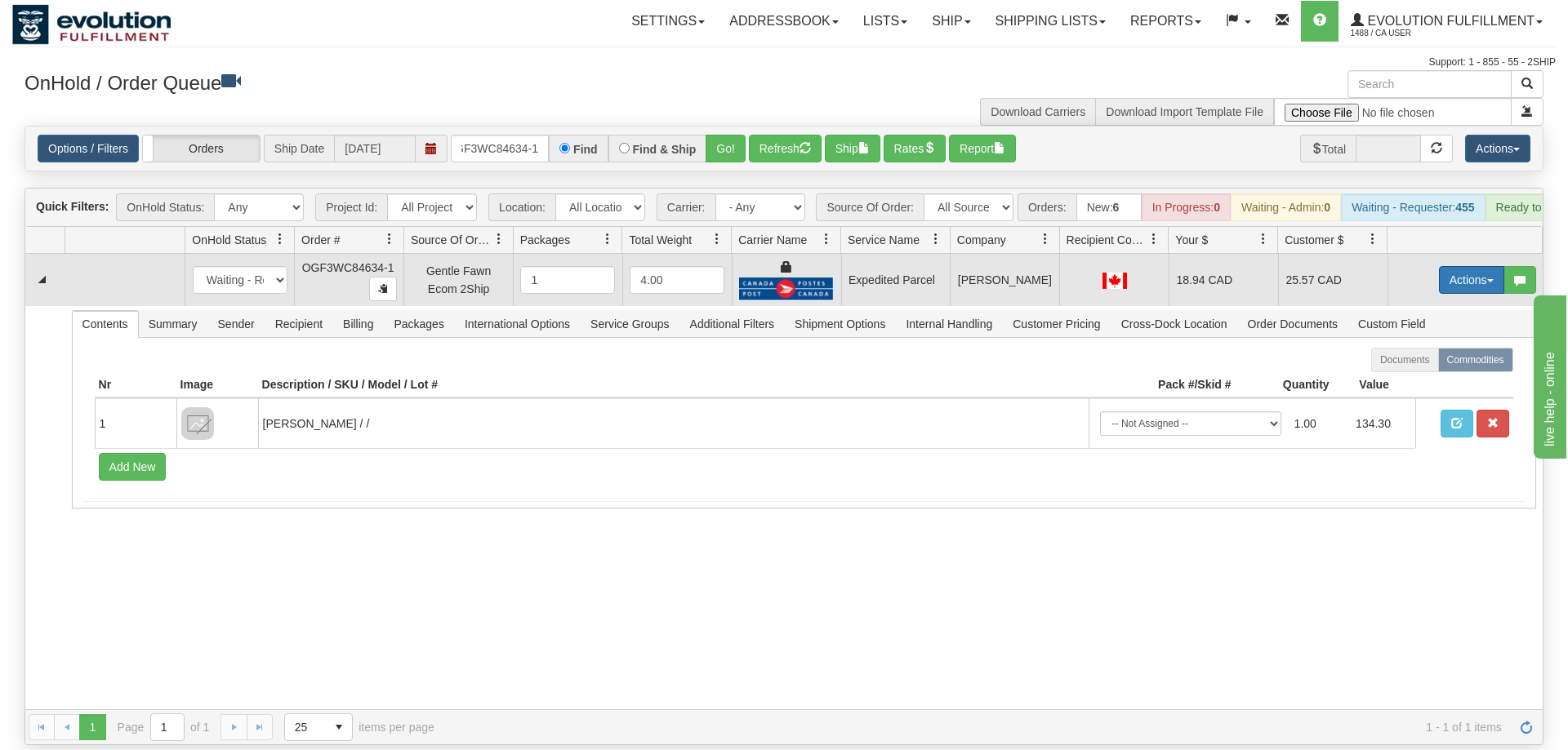
click at [1473, 266] on button "Actions" at bounding box center [1471, 280] width 66 height 28
click at [1435, 365] on link "Ship" at bounding box center [1437, 375] width 131 height 21
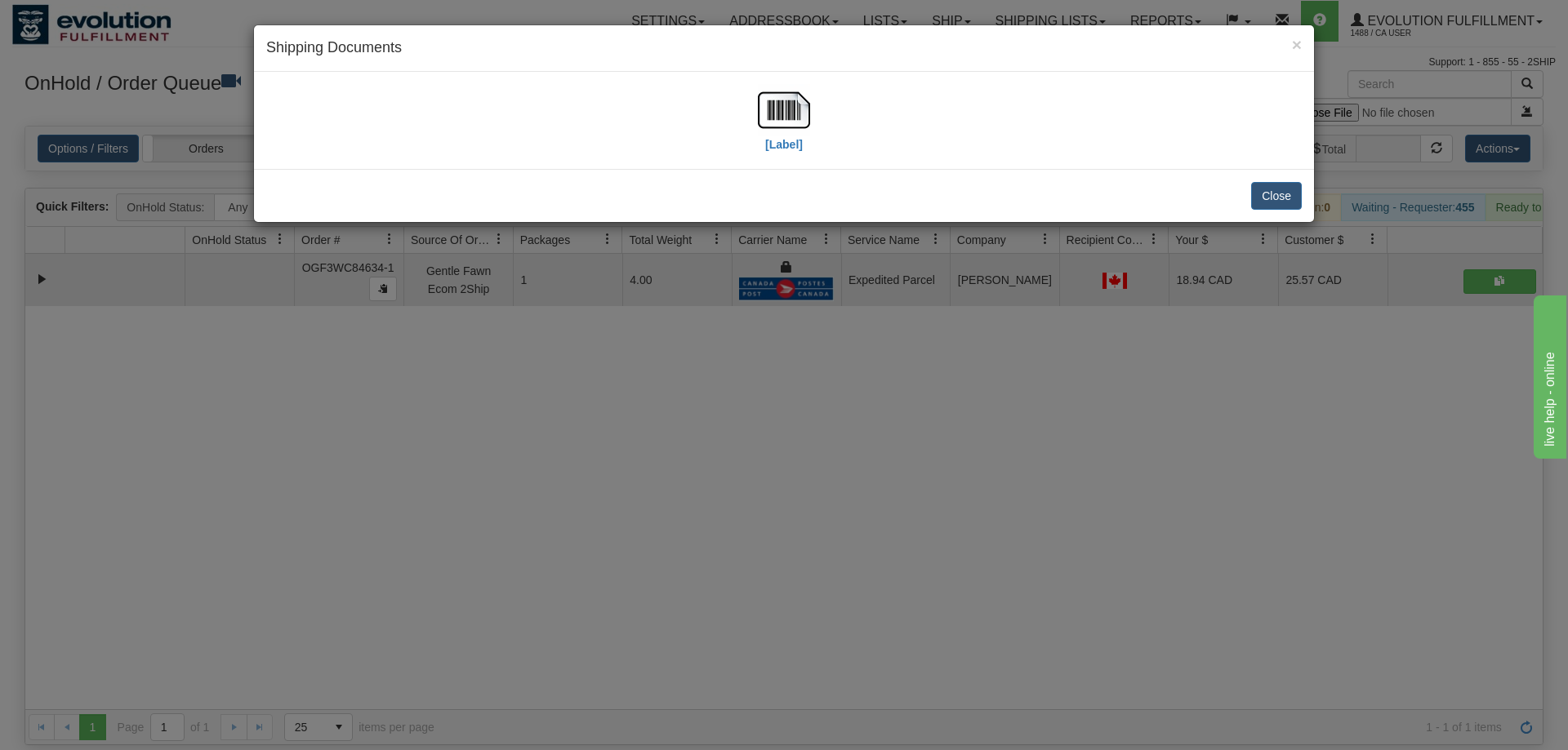
click at [785, 81] on div "[Label]" at bounding box center [784, 121] width 1060 height 98
click at [790, 125] on img at bounding box center [784, 110] width 52 height 52
drag, startPoint x: 689, startPoint y: 309, endPoint x: 483, endPoint y: 247, distance: 215.1
click at [689, 308] on div "× Shipping Documents [Label] Close" at bounding box center [784, 375] width 1568 height 750
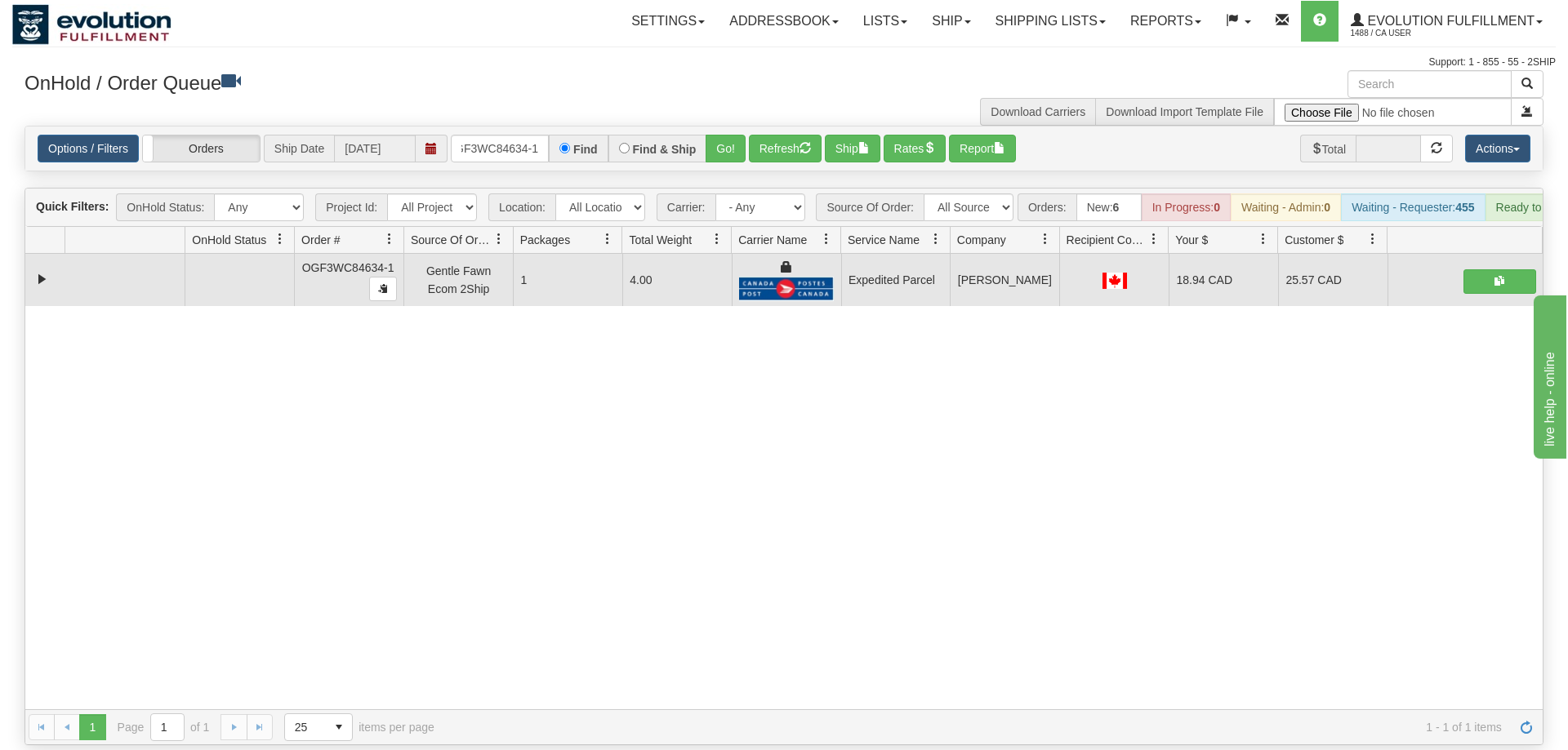
click at [537, 138] on div "Options / Filters Group Shipments Orders Ship Date [DATE] OGF3WC84634-1 Find Fi…" at bounding box center [783, 148] width 1517 height 44
click at [527, 134] on input "OGF3WC84634-1" at bounding box center [500, 148] width 98 height 28
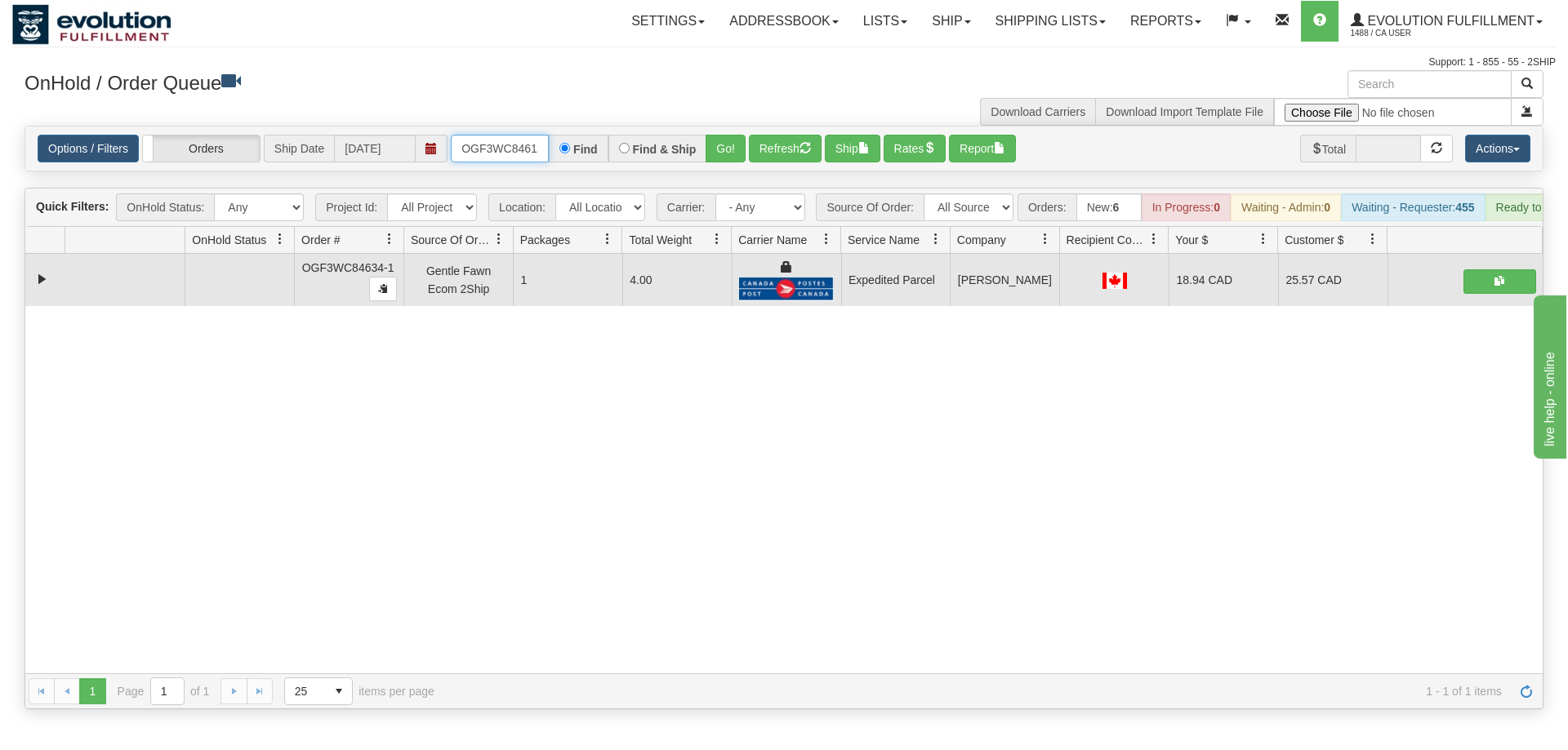
scroll to position [0, 15]
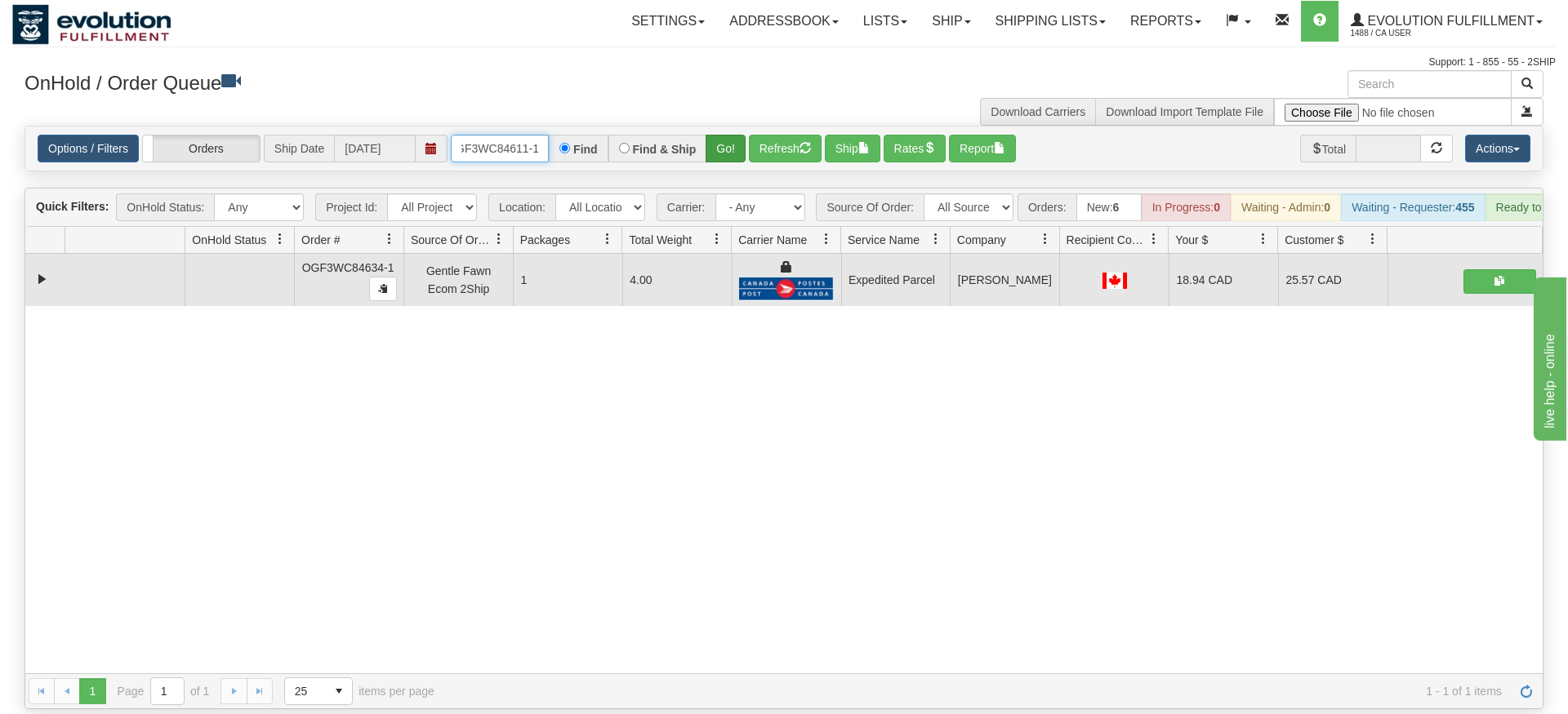
type input "OGF3WC84611-1"
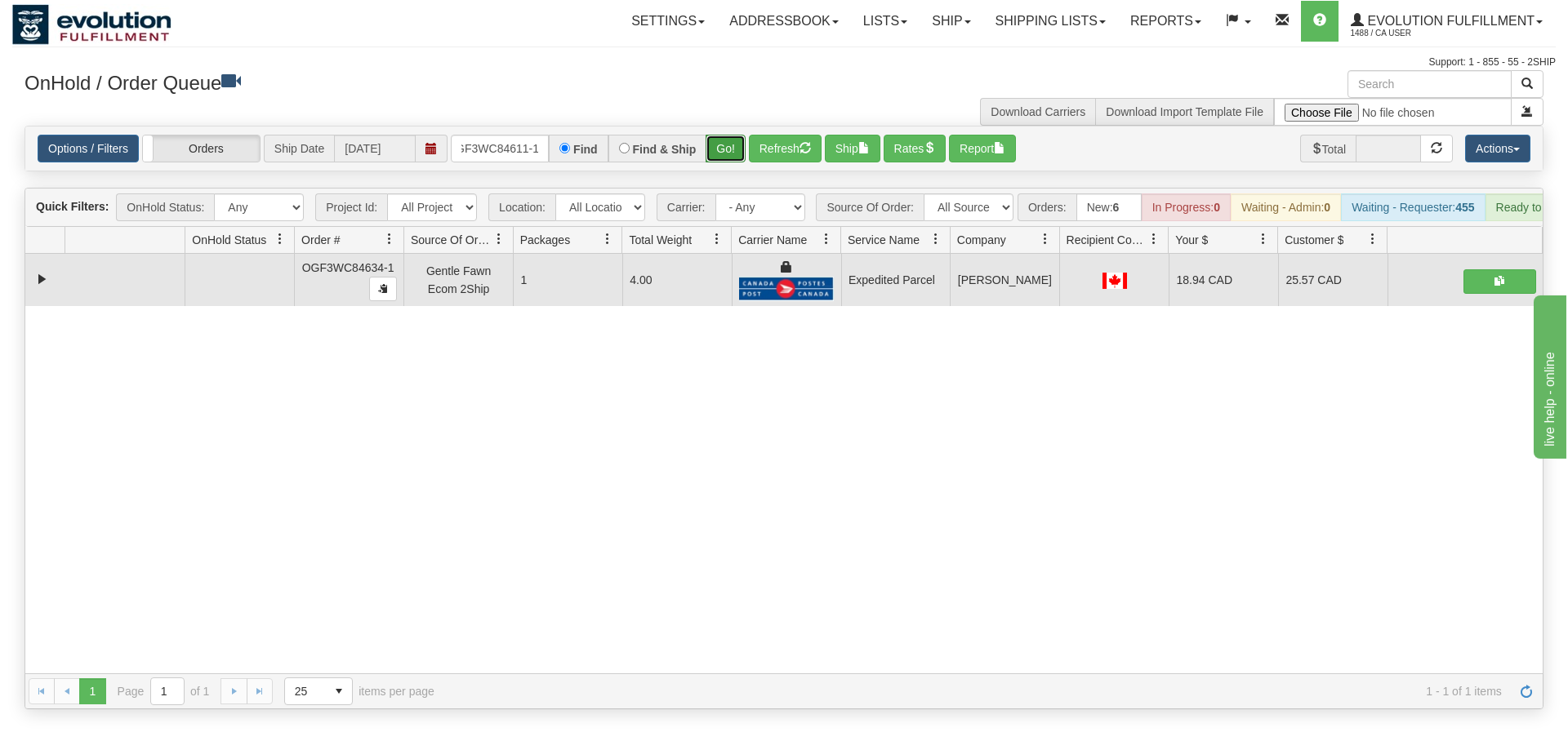
click at [732, 156] on div "Is equal to Is not equal to Contains Does not contains CAD USD EUR ZAR [PERSON_…" at bounding box center [783, 417] width 1543 height 584
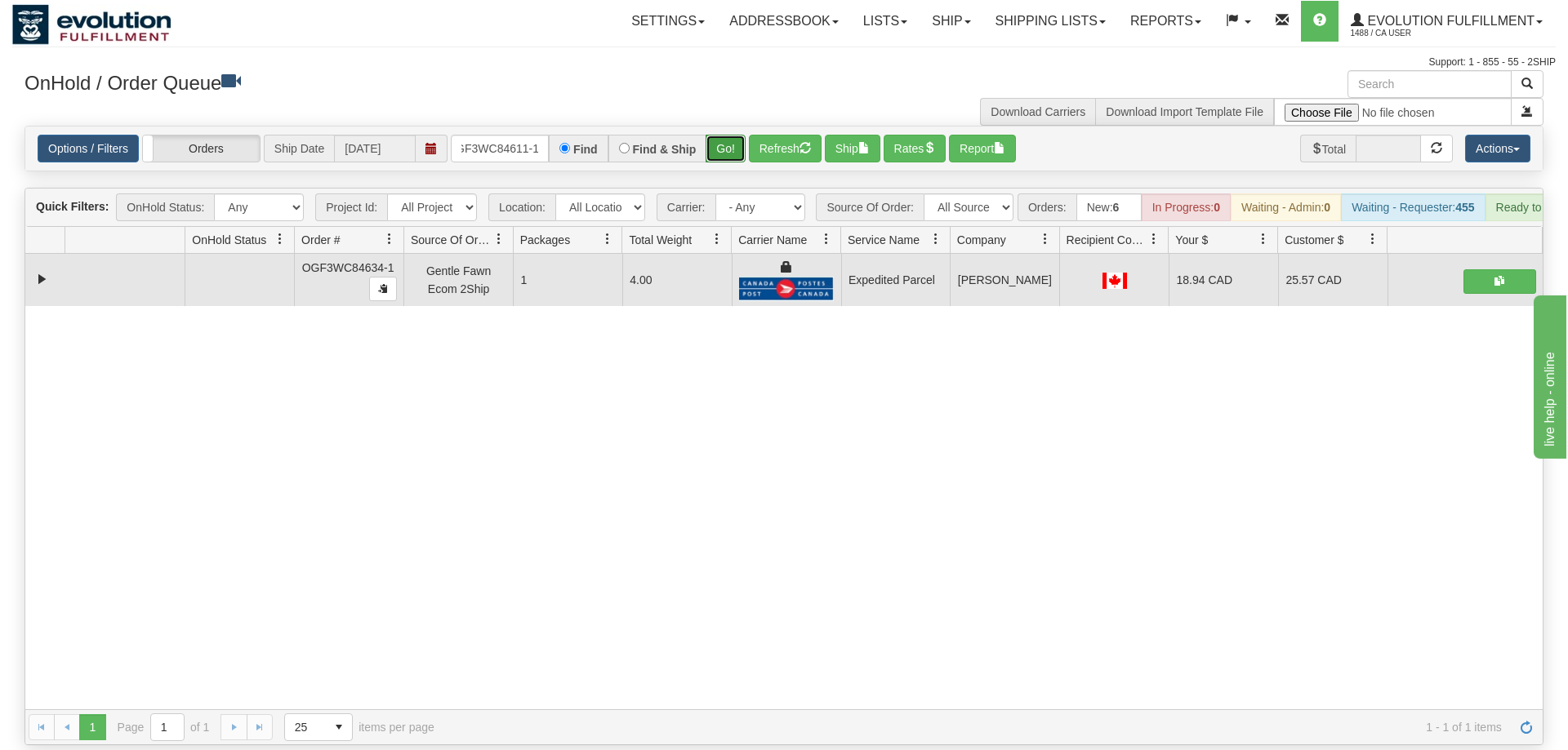
click at [727, 134] on button "Go!" at bounding box center [725, 148] width 40 height 28
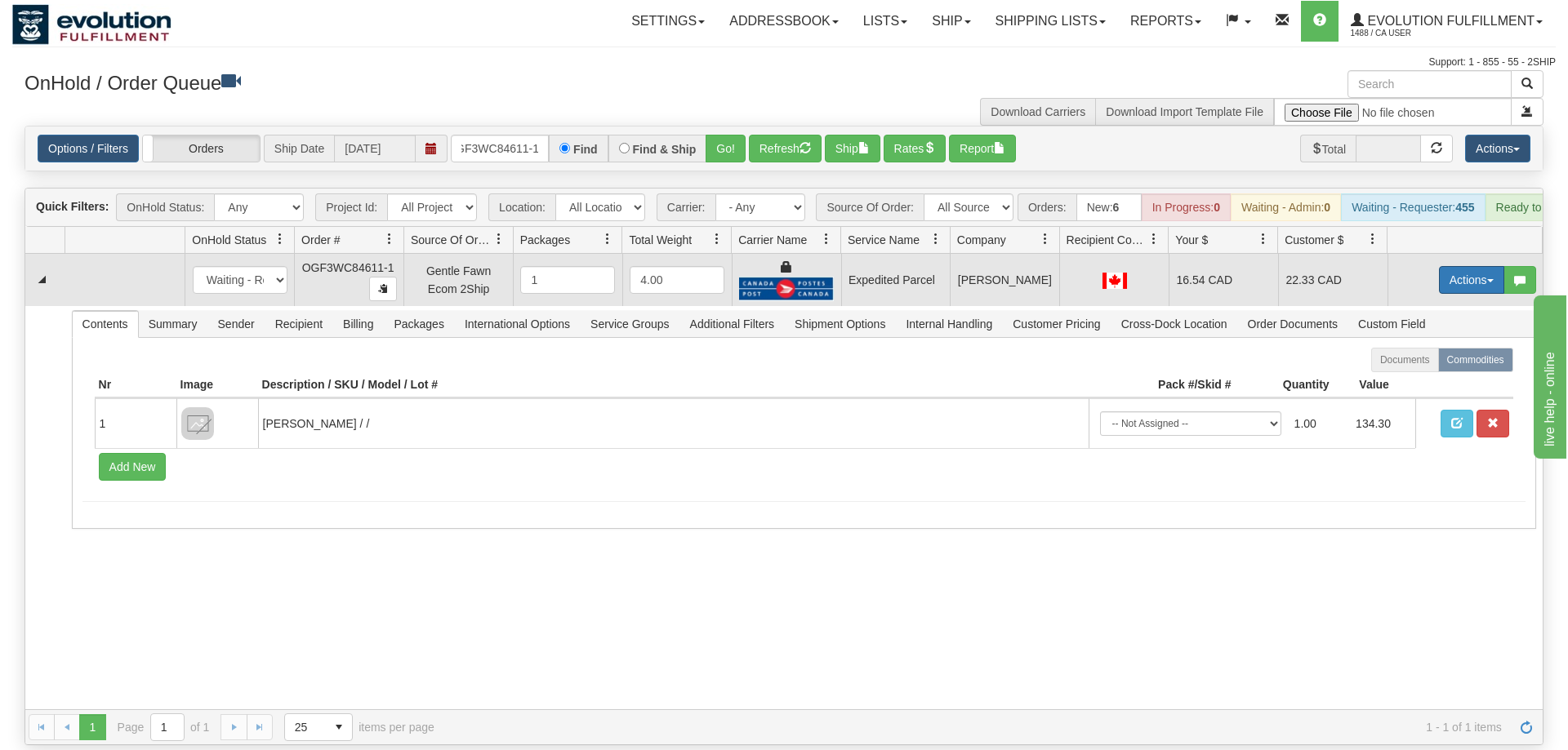
click at [1475, 266] on button "Actions" at bounding box center [1471, 280] width 66 height 28
click at [1448, 365] on link "Ship" at bounding box center [1437, 375] width 131 height 21
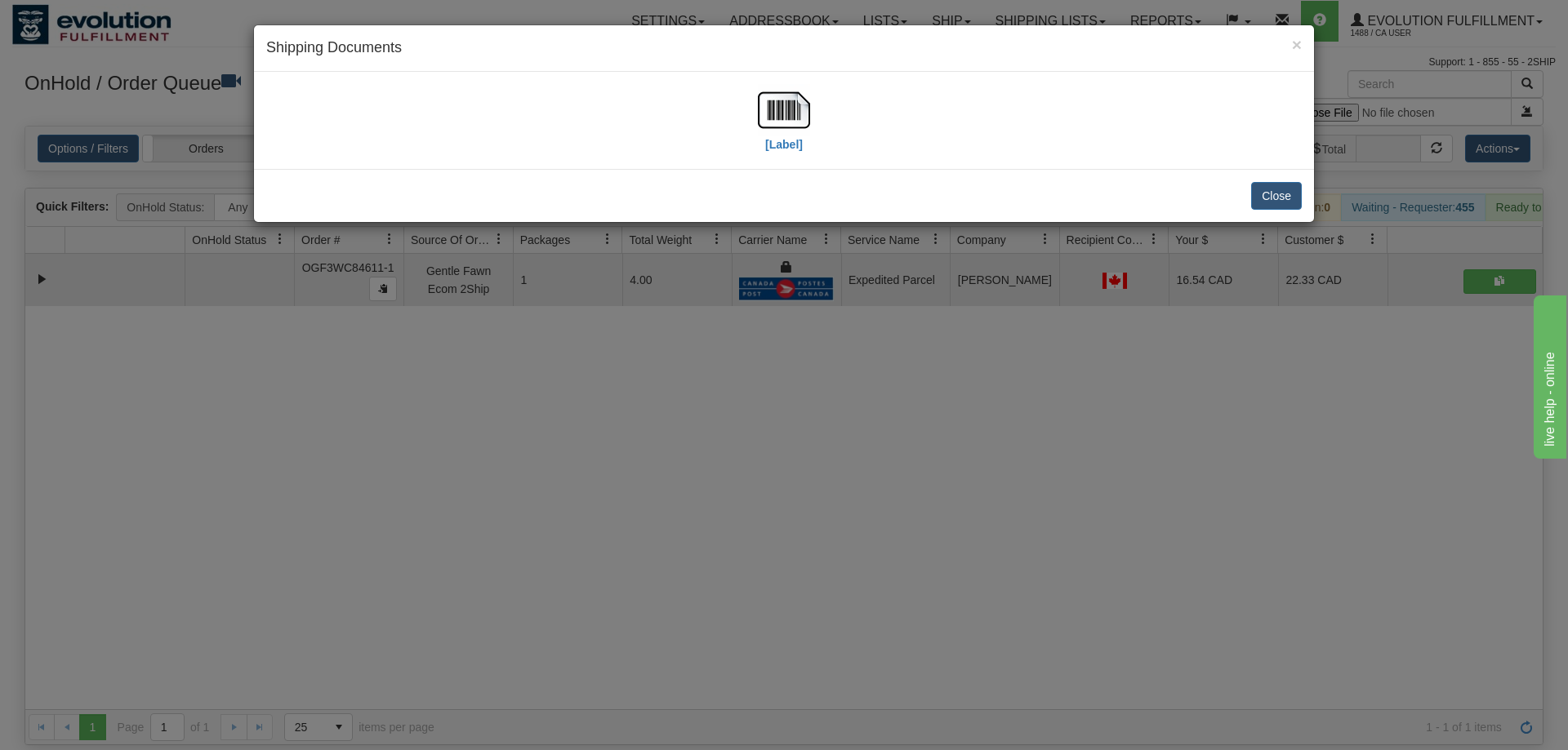
click at [786, 155] on div "[Label]" at bounding box center [784, 120] width 52 height 73
click at [786, 147] on label "[Label]" at bounding box center [784, 144] width 38 height 16
click at [724, 403] on div "× Shipping Documents [Label] Close" at bounding box center [784, 375] width 1568 height 750
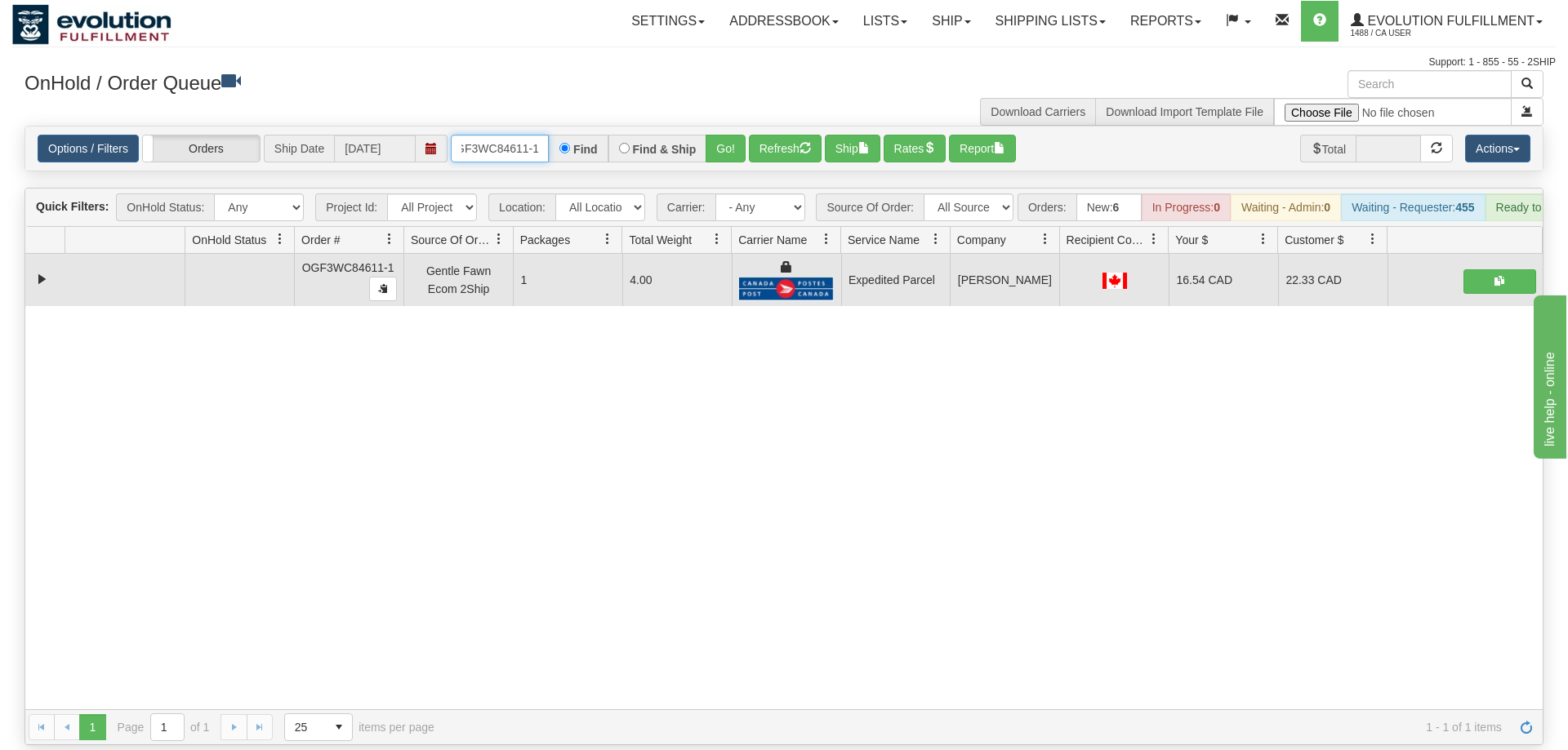
click at [511, 134] on input "OGF3WC84611-1" at bounding box center [500, 148] width 98 height 28
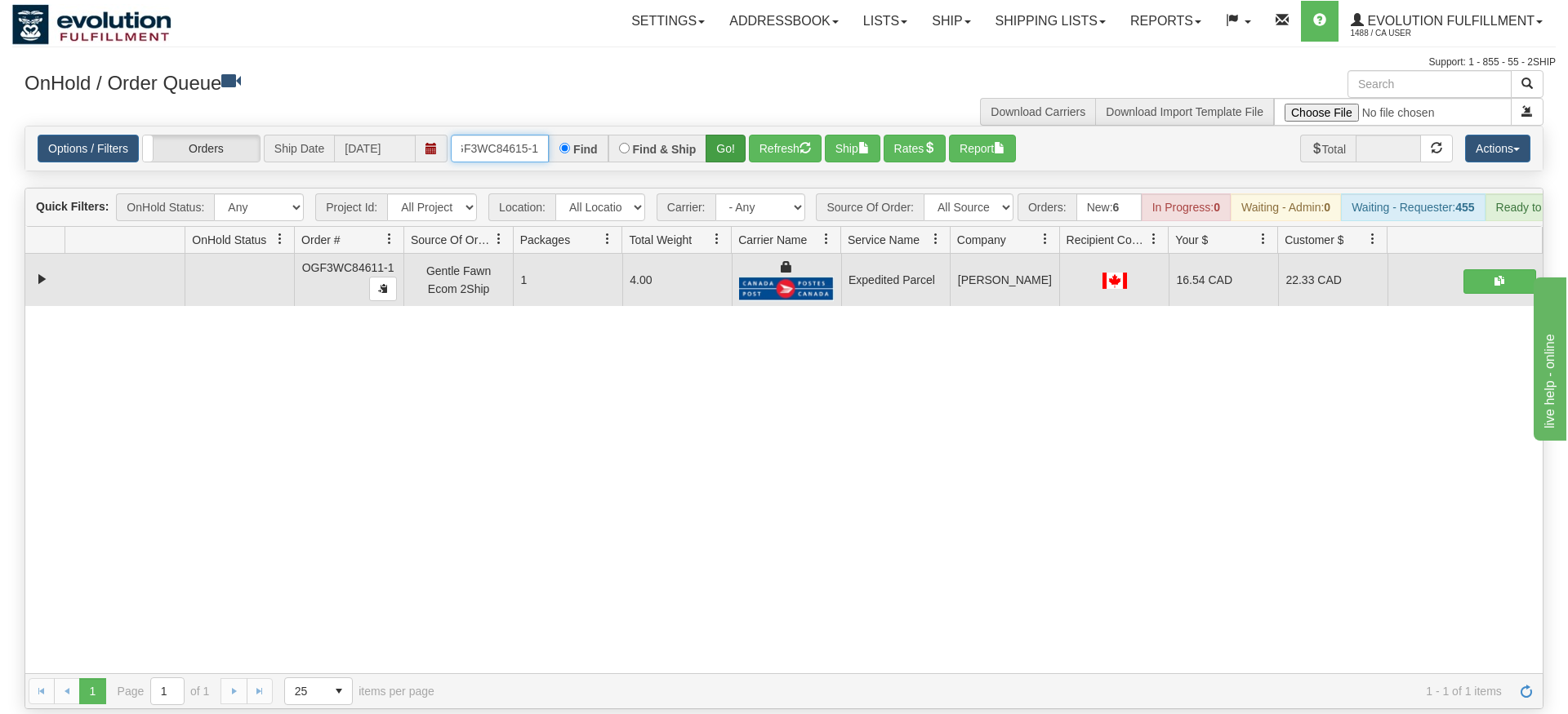
type input "OGF3WC84615-1"
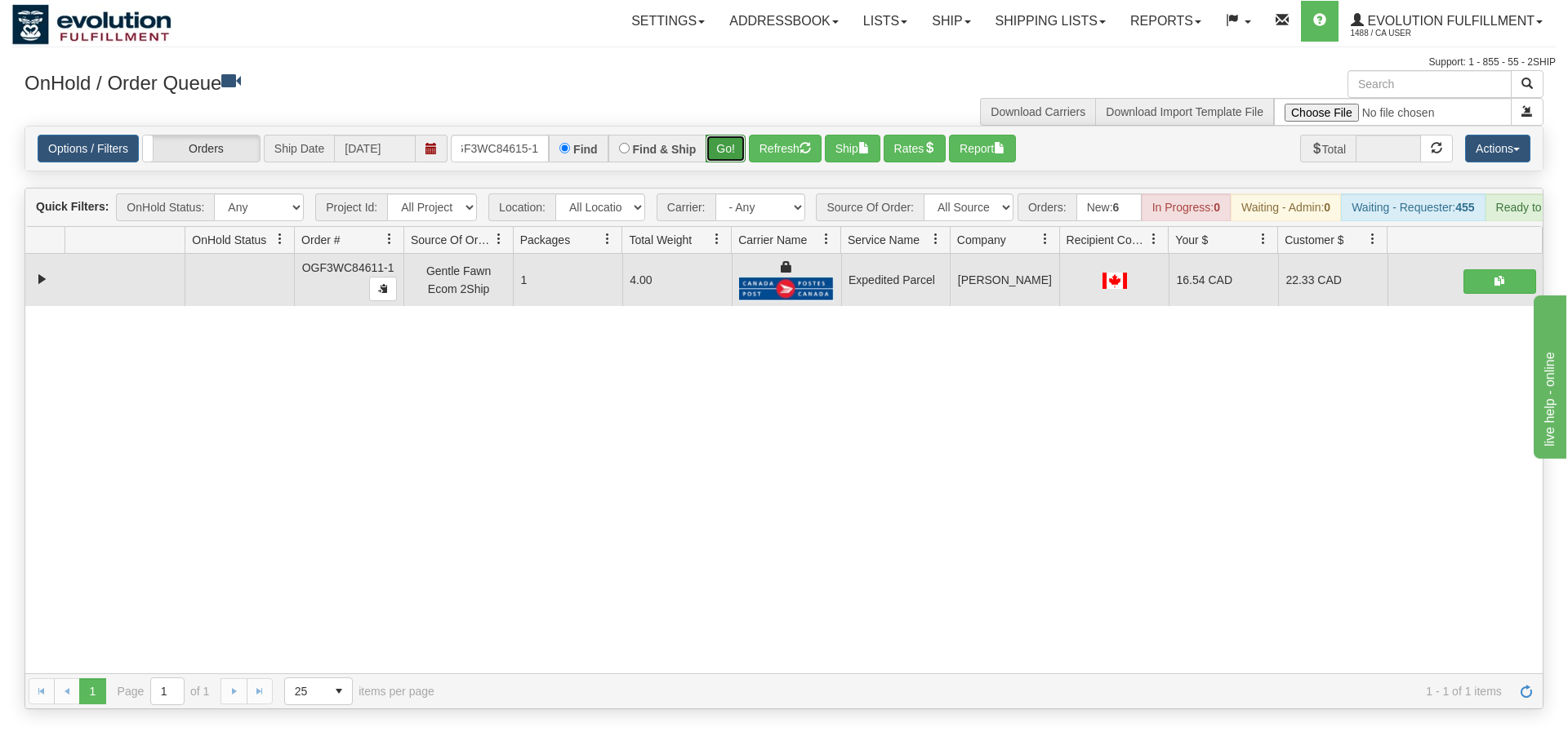
click at [730, 164] on div "Is equal to Is not equal to Contains Does not contains CAD USD EUR ZAR [PERSON_…" at bounding box center [783, 417] width 1543 height 584
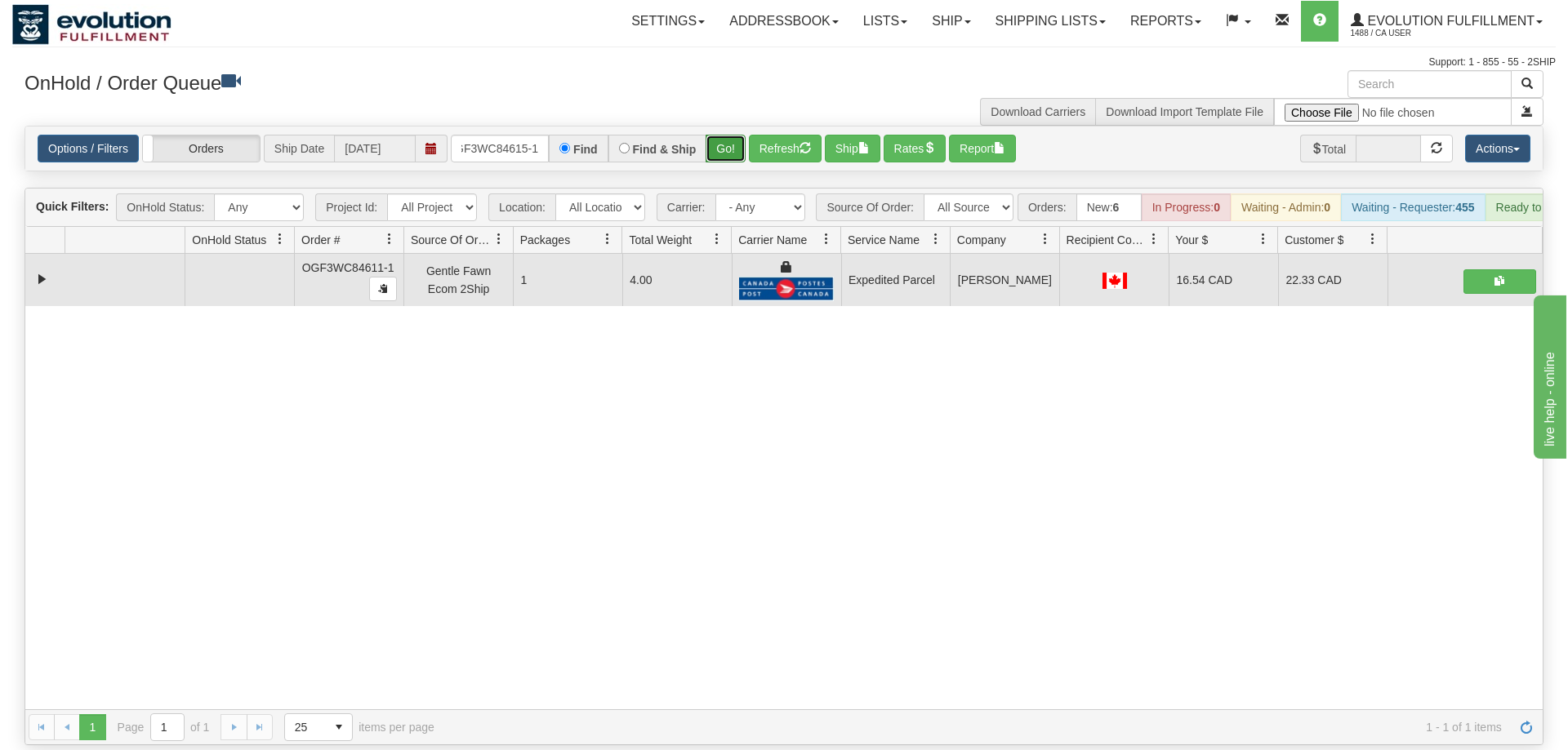
click at [724, 134] on button "Go!" at bounding box center [725, 148] width 40 height 28
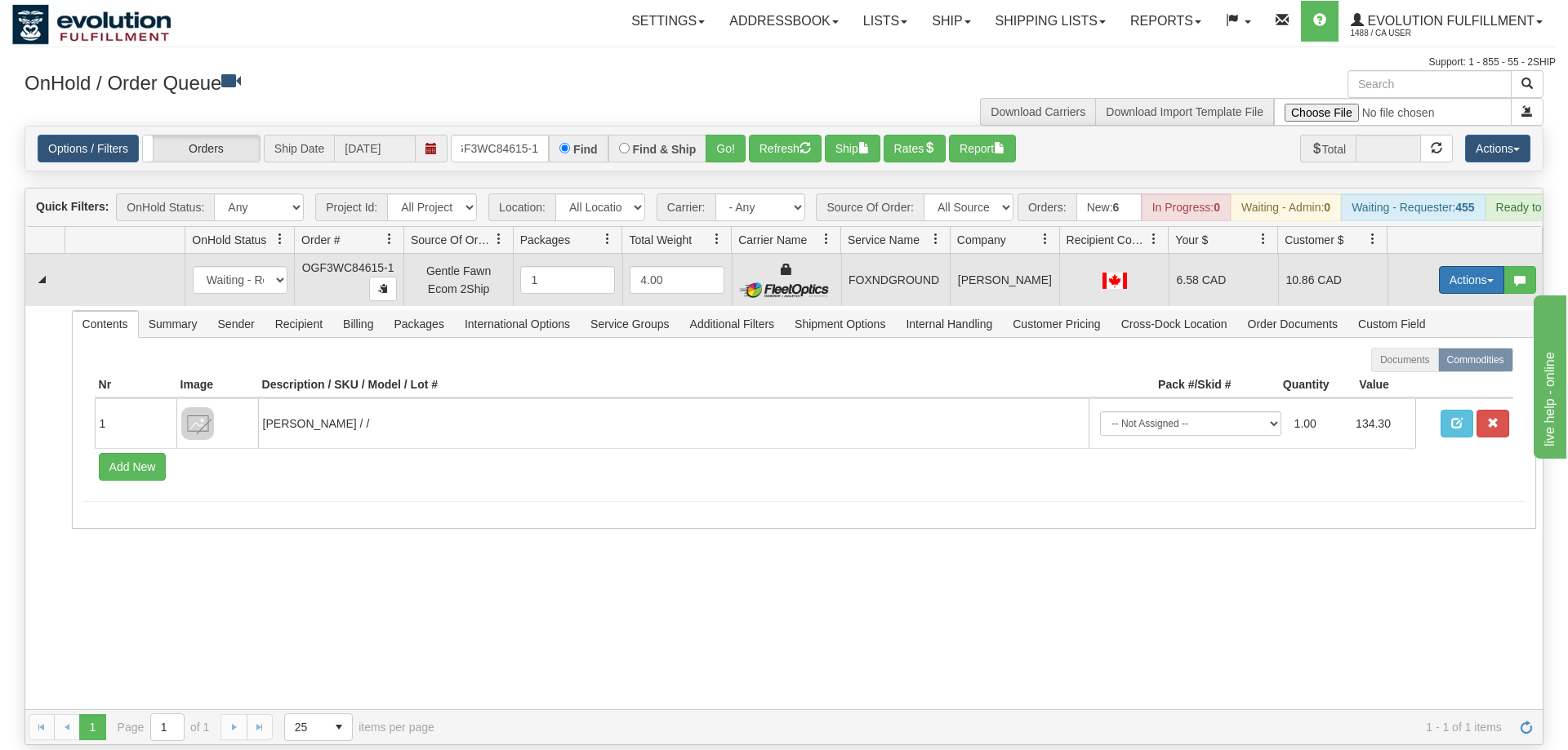
click at [1457, 266] on button "Actions" at bounding box center [1471, 280] width 66 height 28
click at [1412, 369] on span "Ship" at bounding box center [1406, 375] width 34 height 13
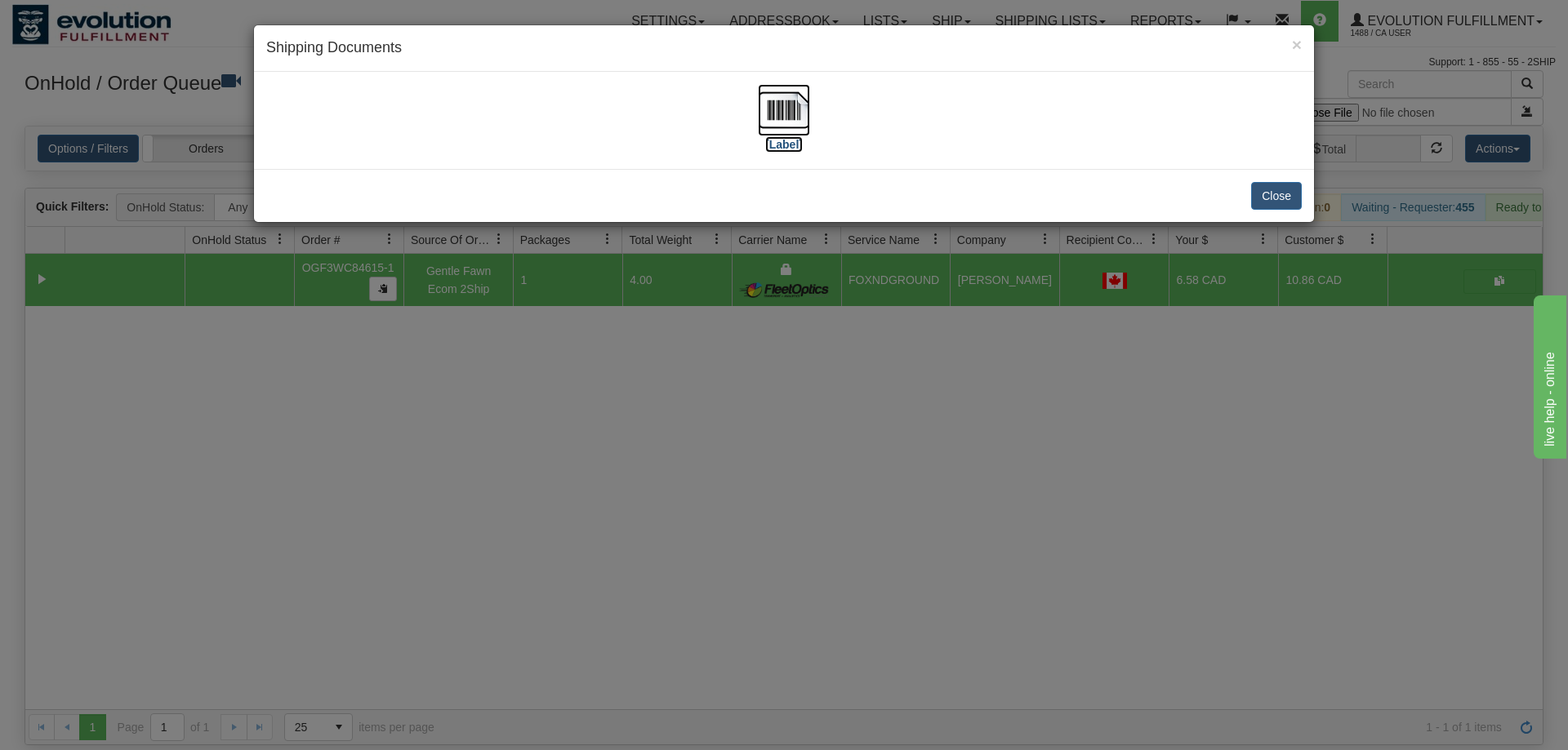
click at [781, 118] on img at bounding box center [784, 110] width 52 height 52
click at [573, 455] on div "× Shipping Documents [Label] Close" at bounding box center [784, 375] width 1568 height 750
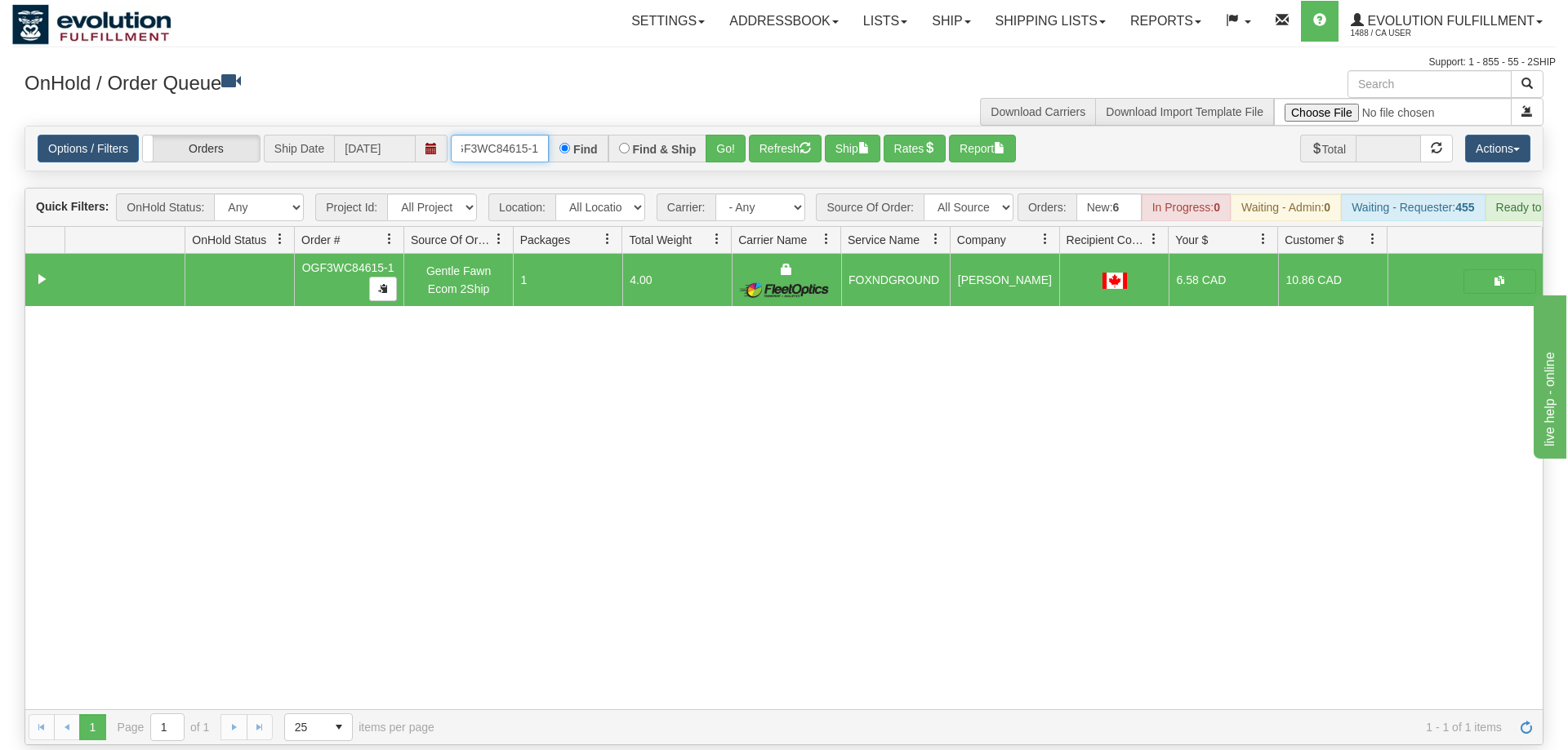
click at [523, 134] on input "OGF3WC84615-1" at bounding box center [500, 148] width 98 height 28
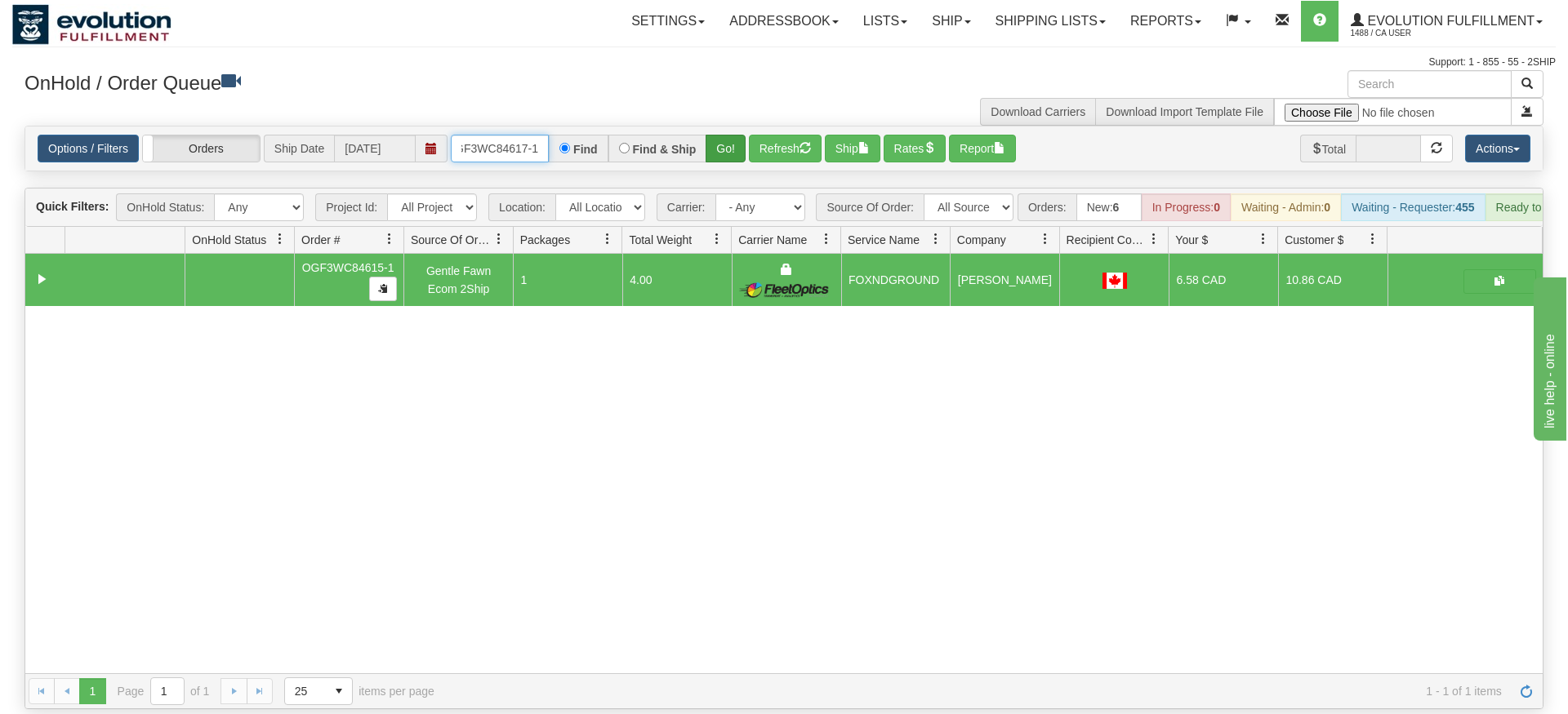
type input "OGF3WC84617-1"
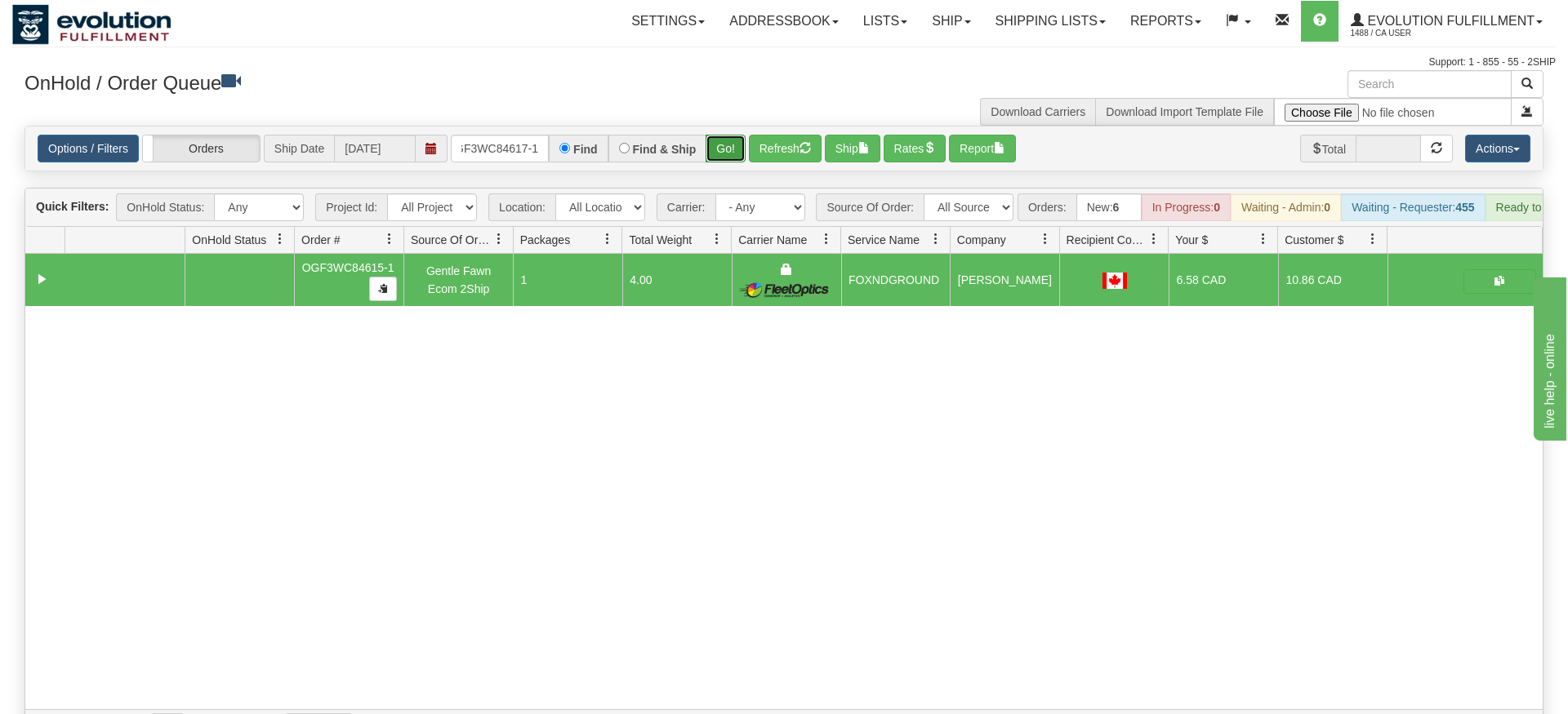
click at [733, 160] on div "Is equal to Is not equal to Contains Does not contains CAD USD EUR ZAR [PERSON_…" at bounding box center [783, 435] width 1543 height 619
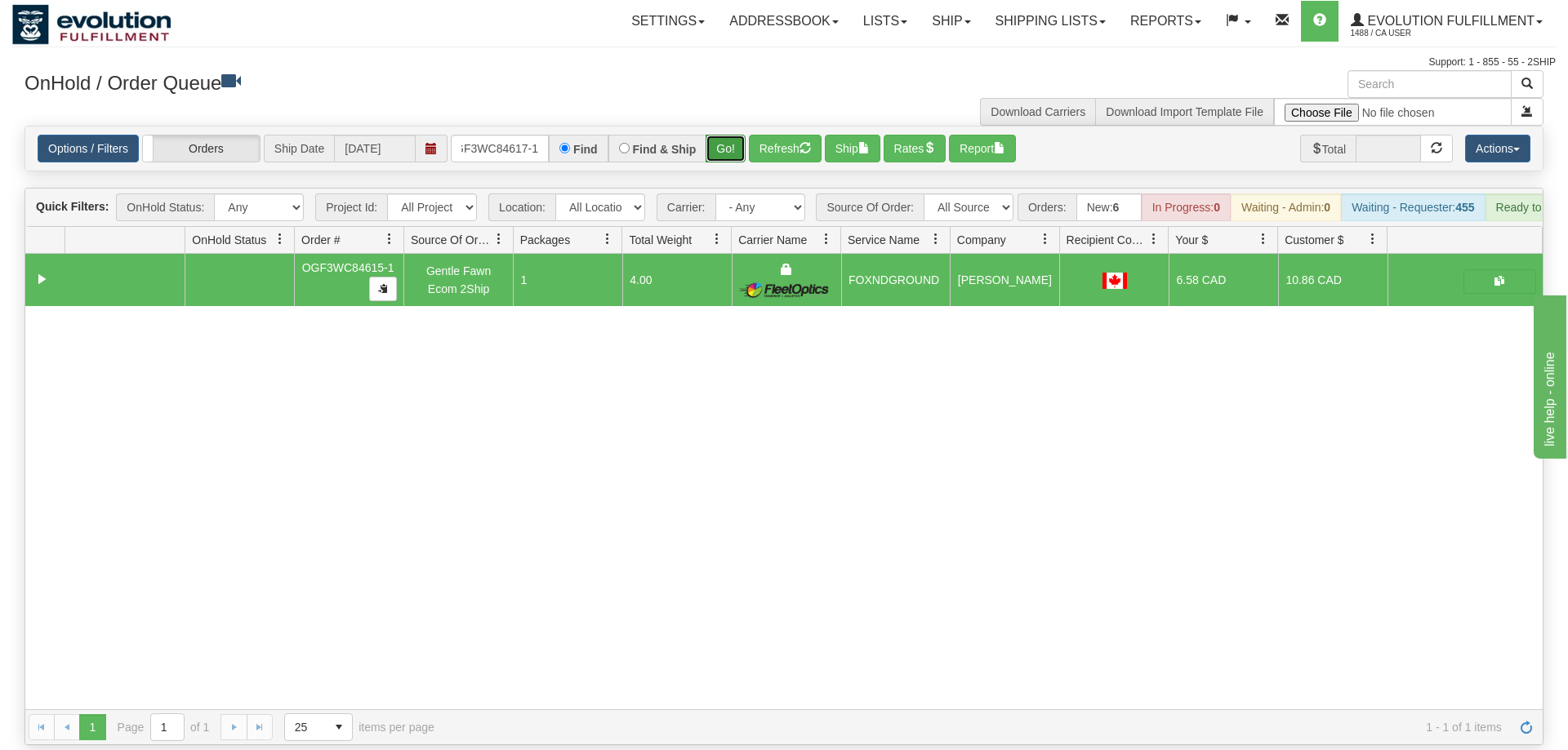
click at [732, 134] on button "Go!" at bounding box center [725, 148] width 40 height 28
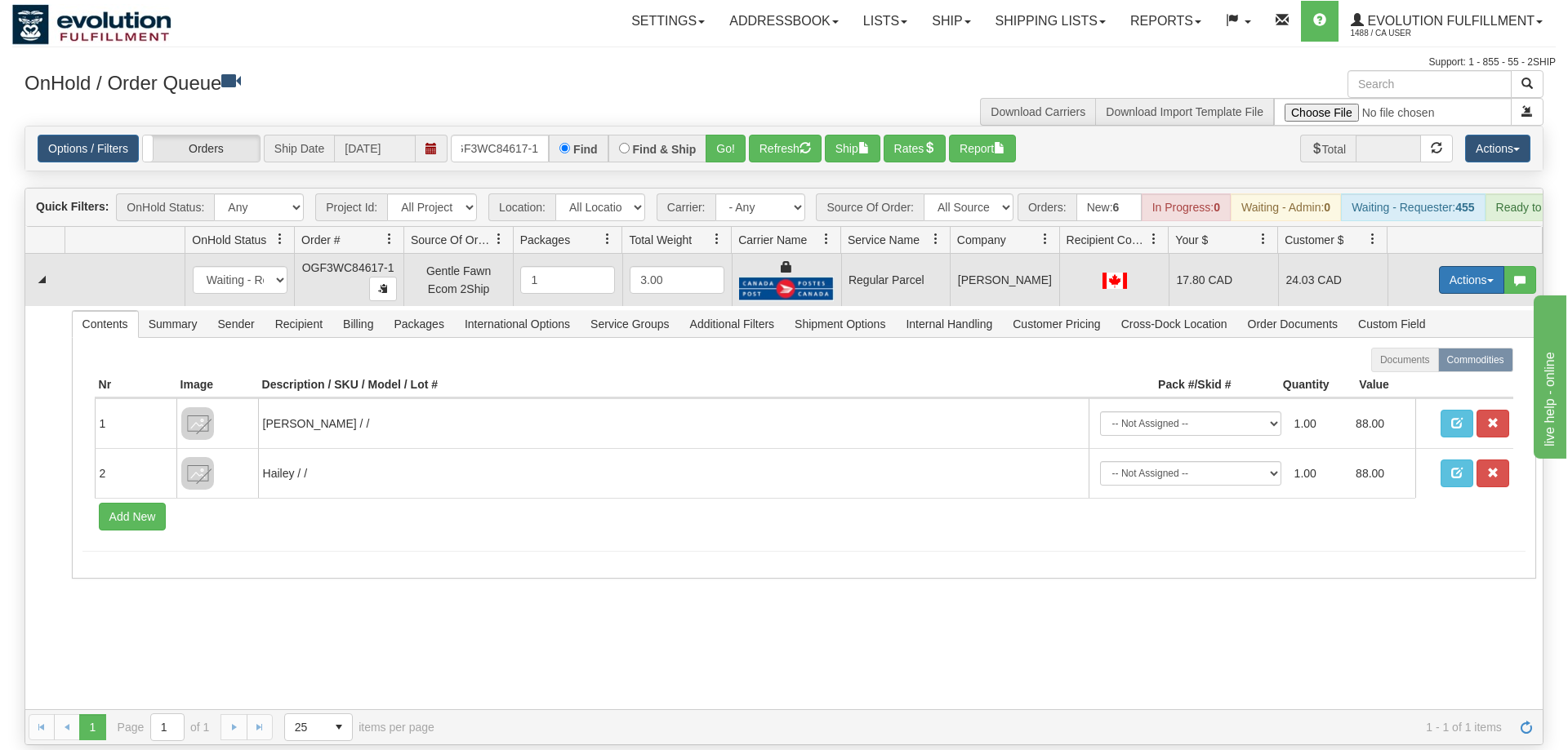
click at [1450, 266] on button "Actions" at bounding box center [1471, 280] width 66 height 28
click at [1428, 347] on span "Rate All Services" at bounding box center [1437, 353] width 98 height 13
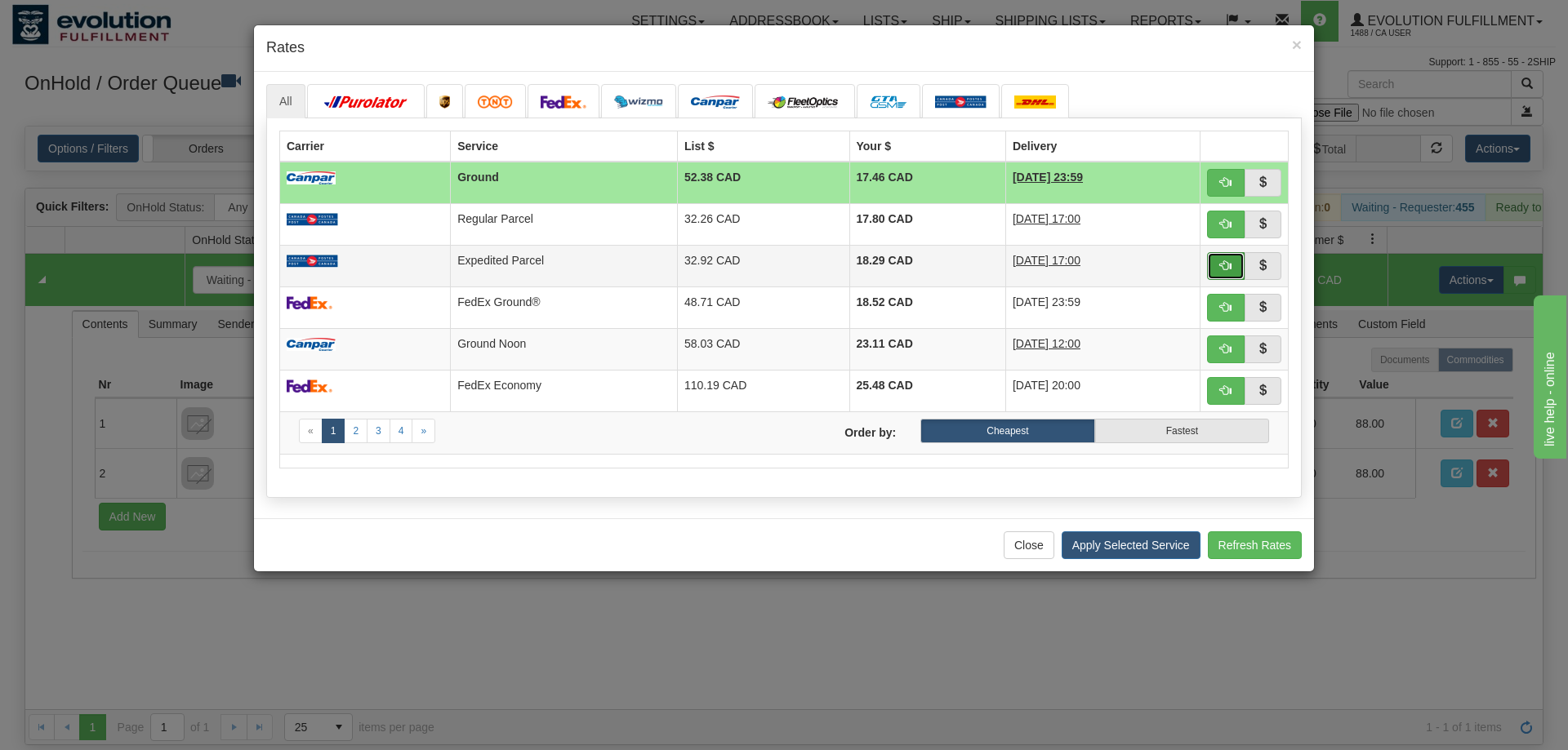
click at [1223, 265] on span "button" at bounding box center [1225, 265] width 11 height 11
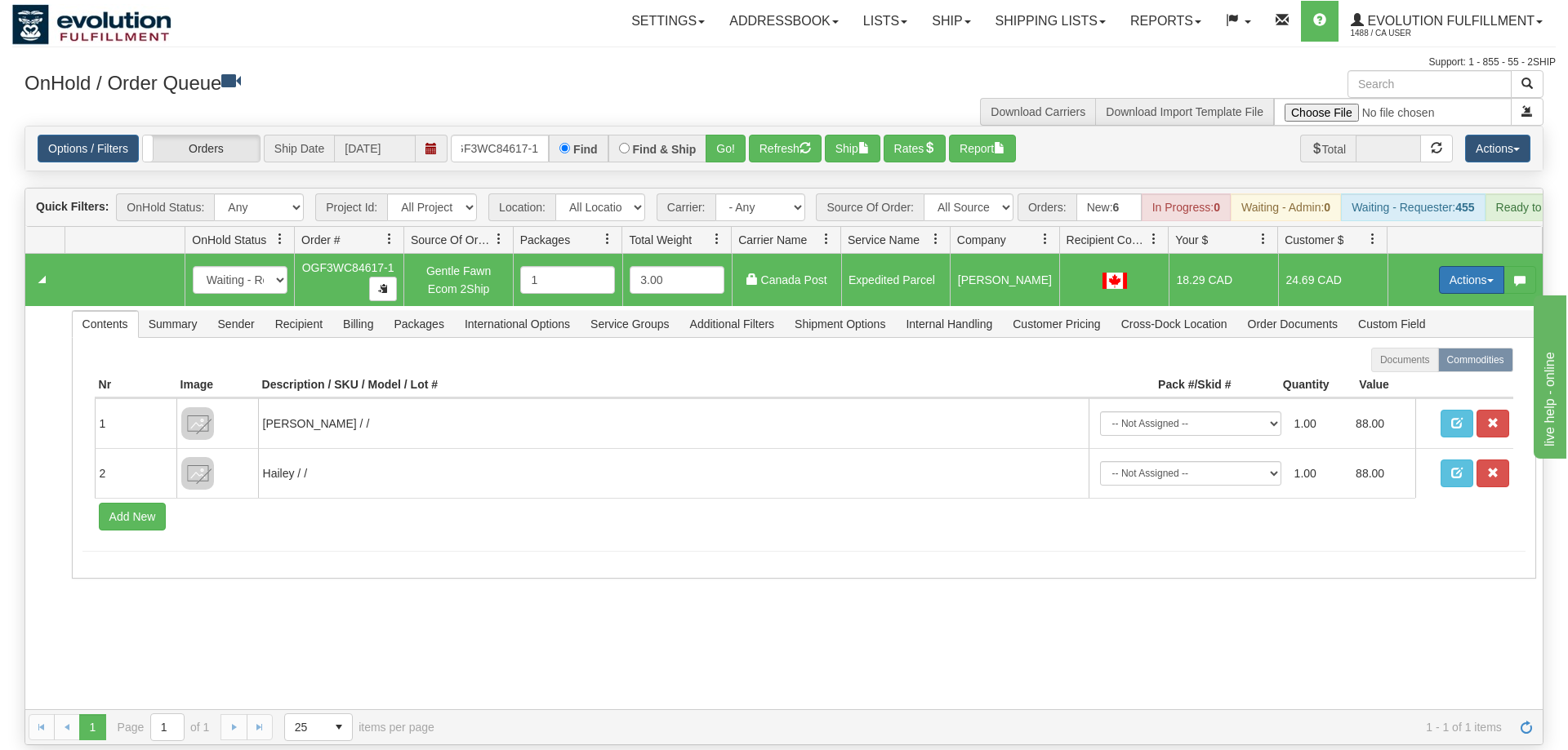
click at [1464, 266] on button "Actions" at bounding box center [1471, 280] width 66 height 28
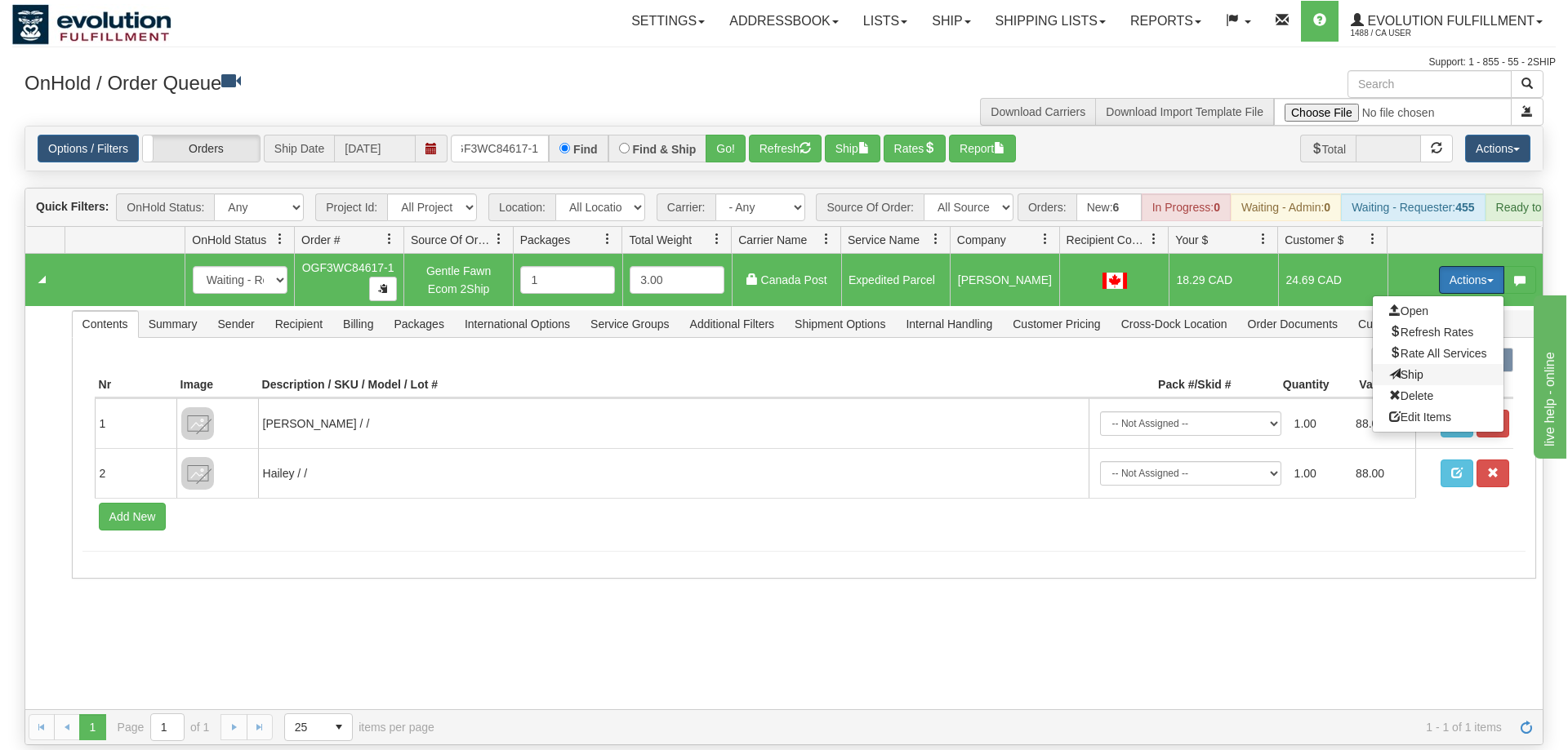
click at [1403, 369] on span "Ship" at bounding box center [1406, 375] width 34 height 13
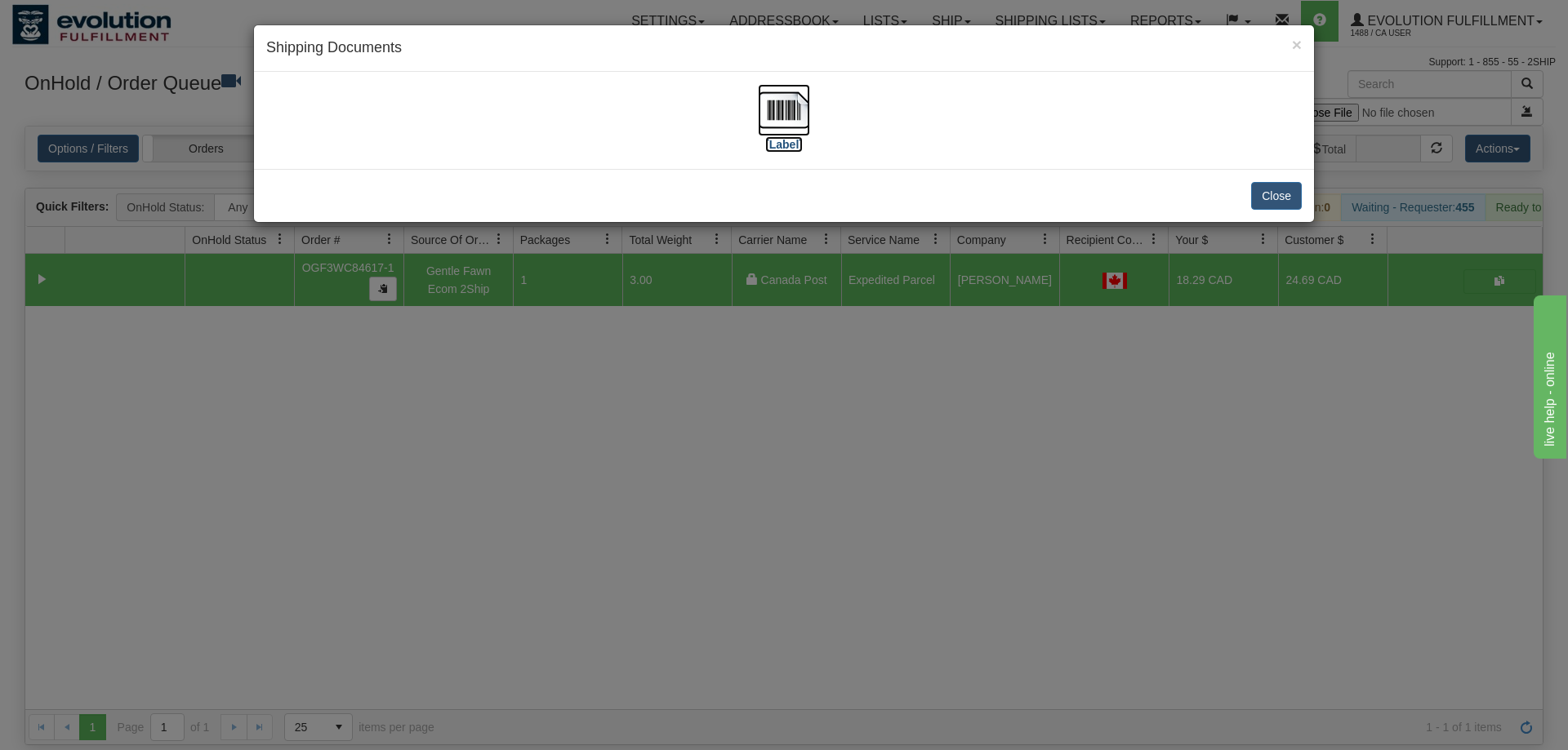
click at [805, 116] on img at bounding box center [784, 110] width 52 height 52
drag, startPoint x: 924, startPoint y: 486, endPoint x: 373, endPoint y: 62, distance: 695.3
click at [924, 485] on div "× Shipping Documents [Label] Close" at bounding box center [784, 375] width 1568 height 750
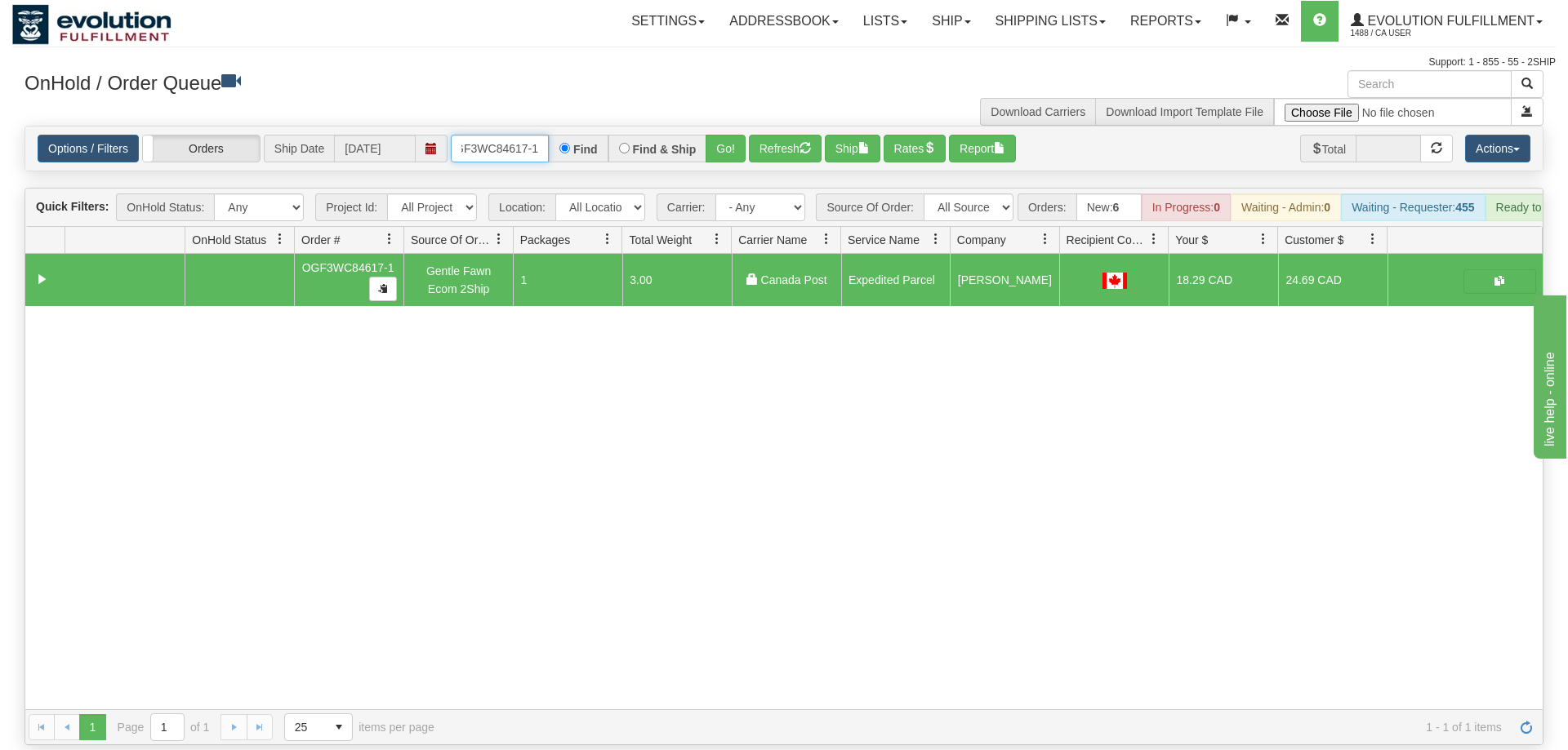
click at [490, 134] on input "OGF3WC84617-1" at bounding box center [500, 148] width 98 height 28
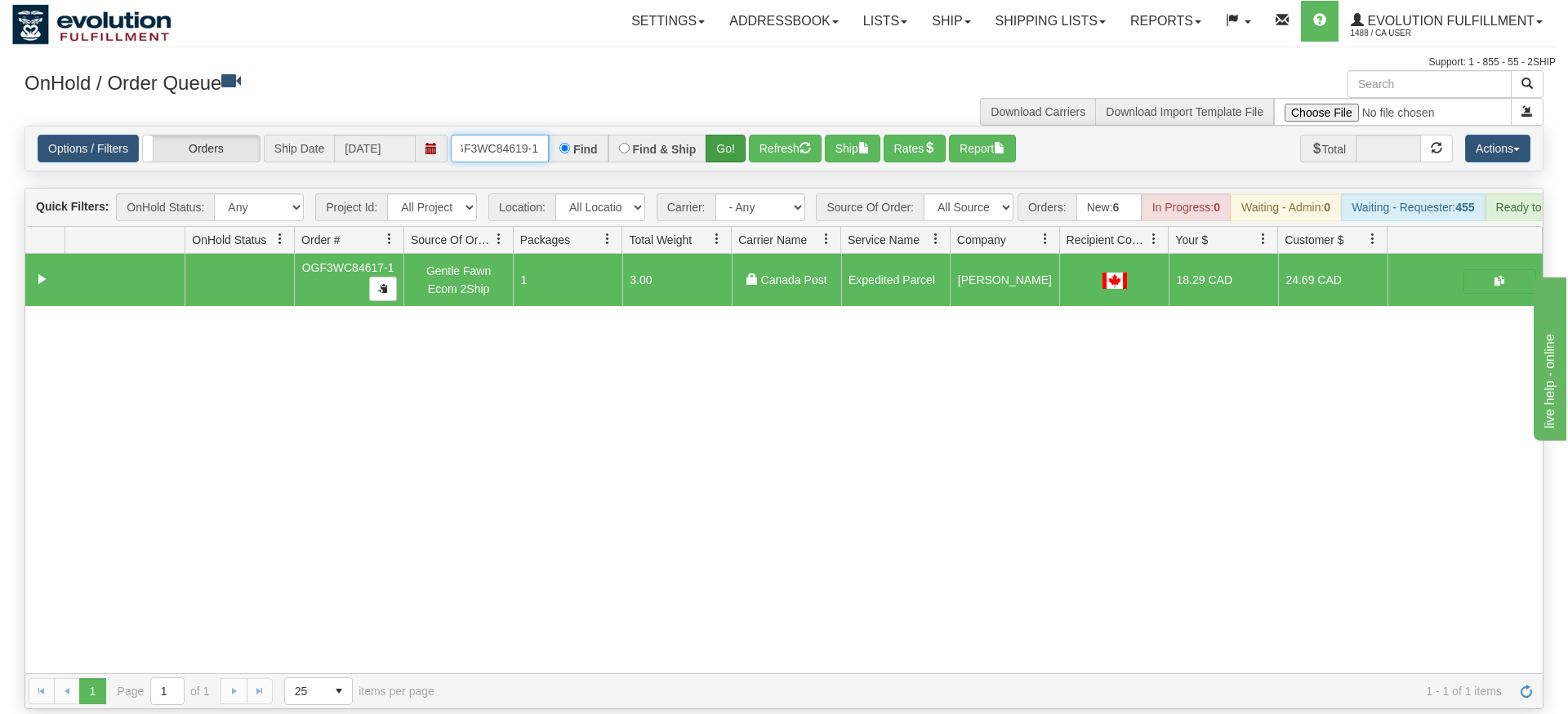
type input "OGF3WC84619-1"
click at [728, 171] on div "Is equal to Is not equal to Contains Does not contains CAD USD EUR ZAR [PERSON_…" at bounding box center [783, 417] width 1543 height 584
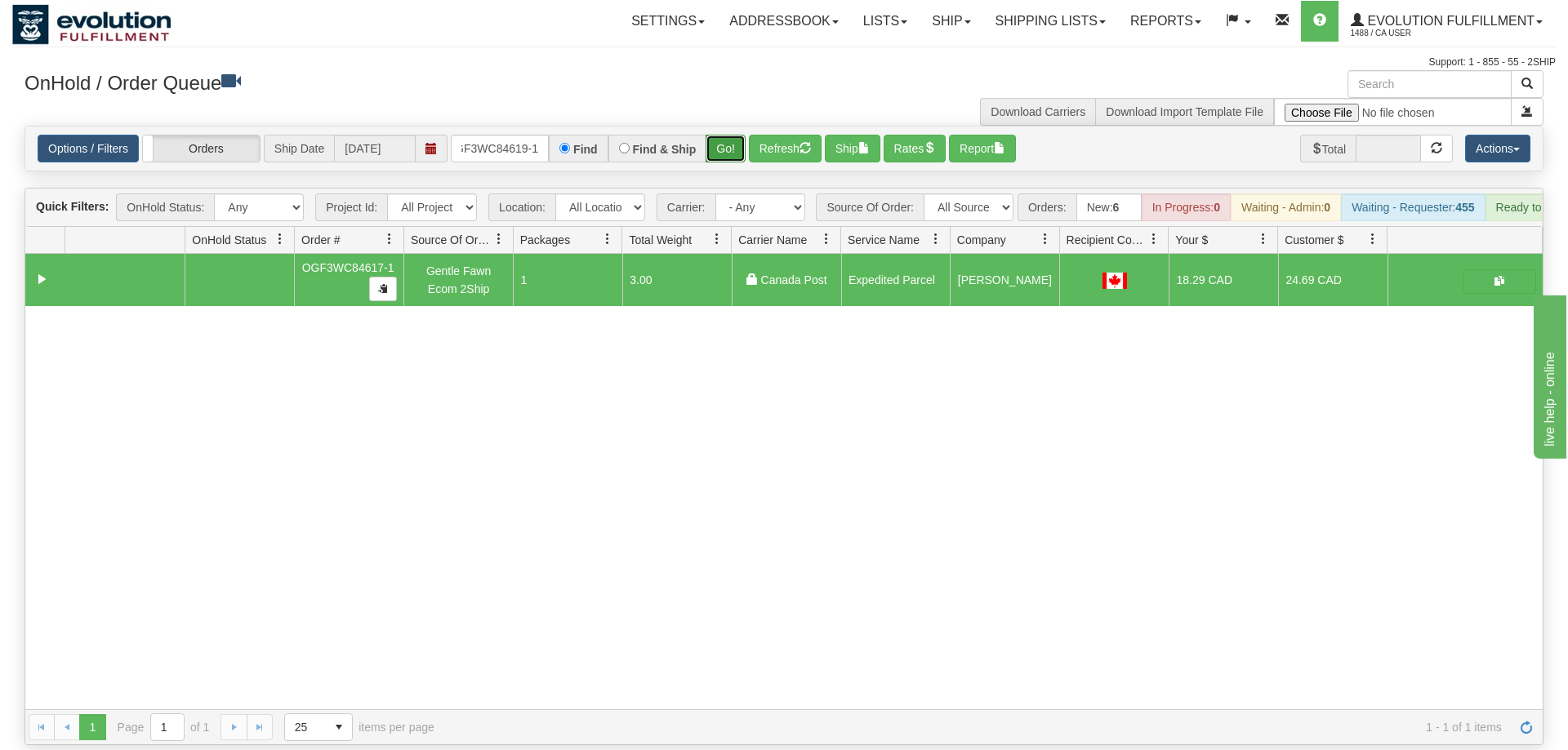
click at [725, 134] on button "Go!" at bounding box center [725, 148] width 40 height 28
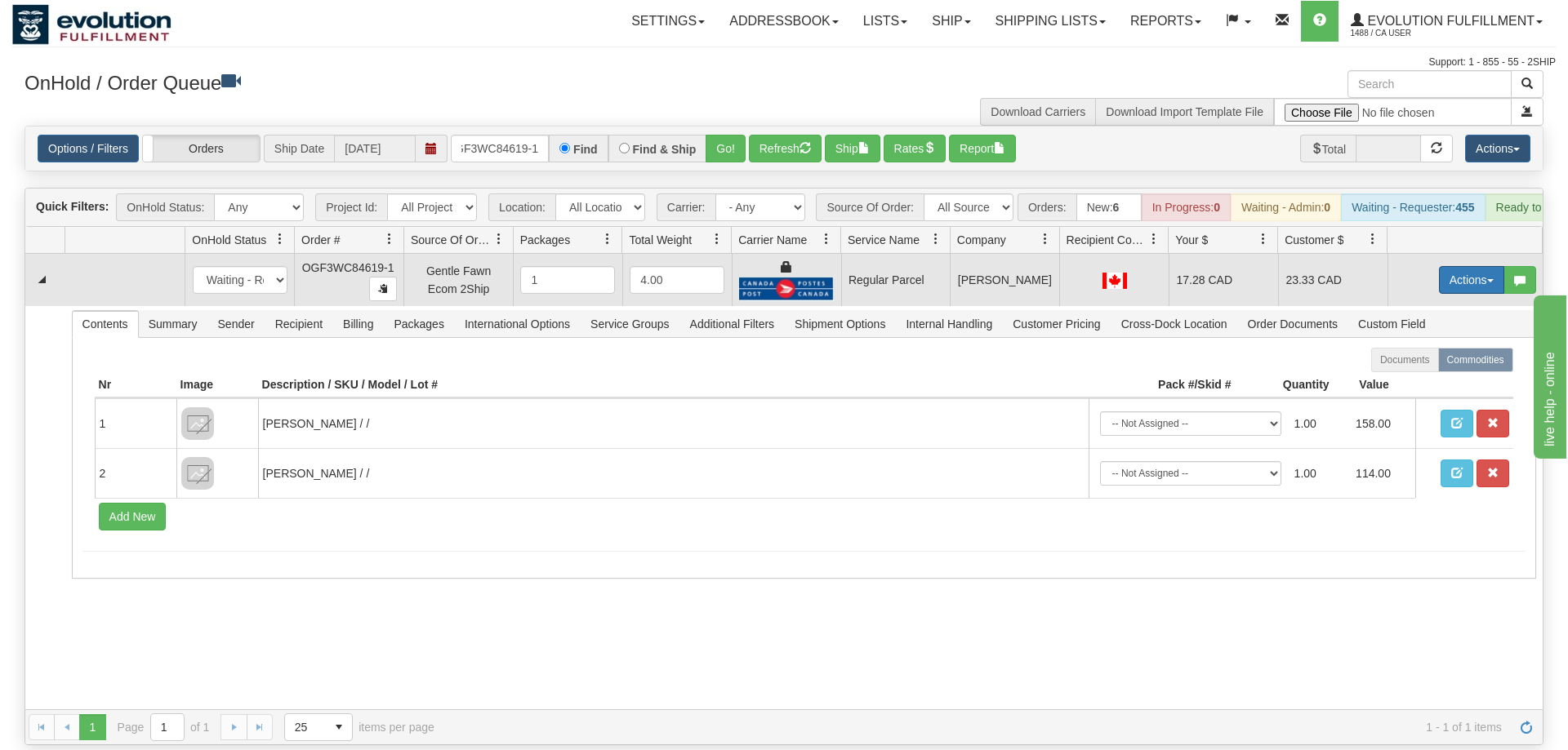
click at [1486, 266] on button "Actions" at bounding box center [1471, 280] width 66 height 28
click at [1440, 347] on span "Rate All Services" at bounding box center [1437, 353] width 98 height 13
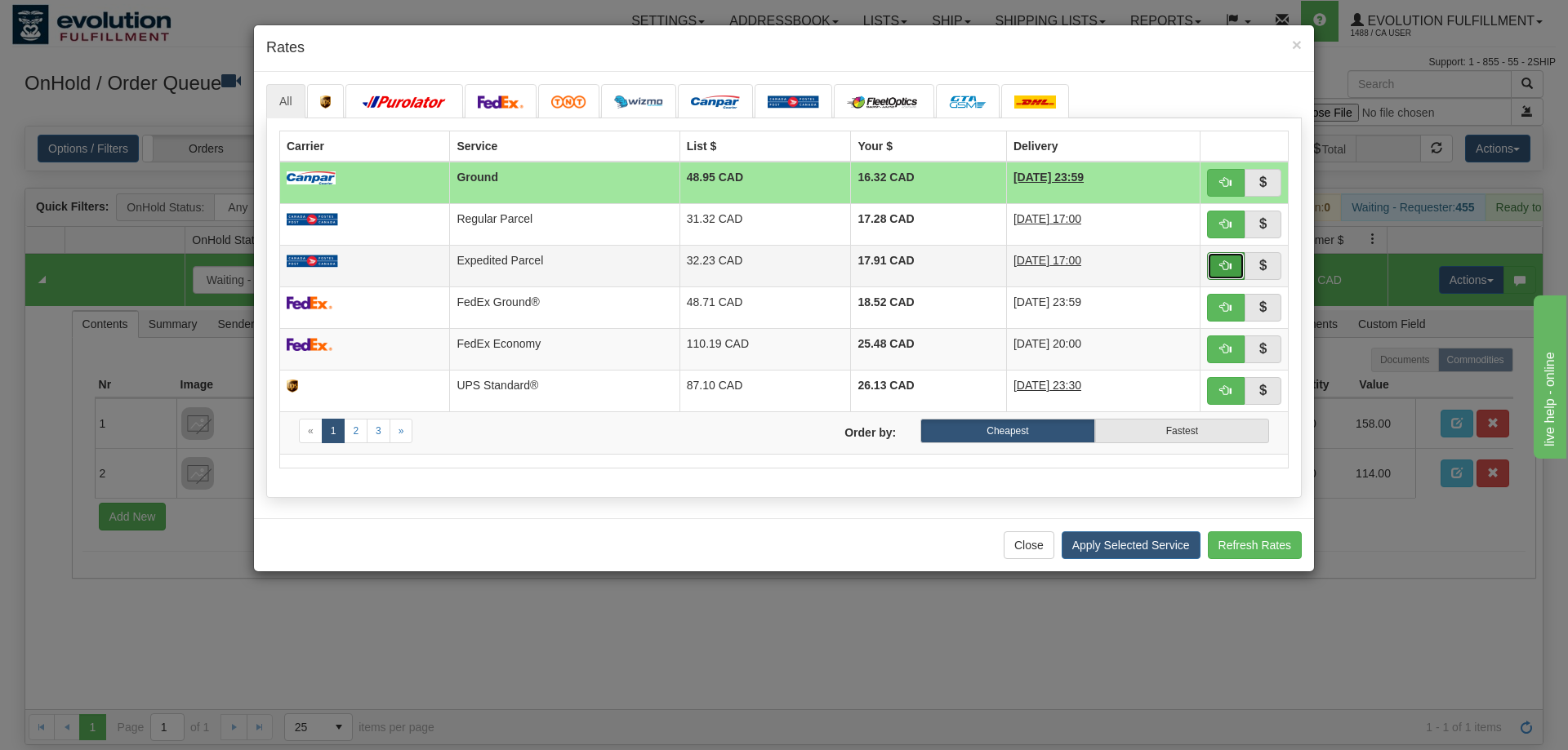
click at [1234, 257] on button "button" at bounding box center [1226, 266] width 38 height 28
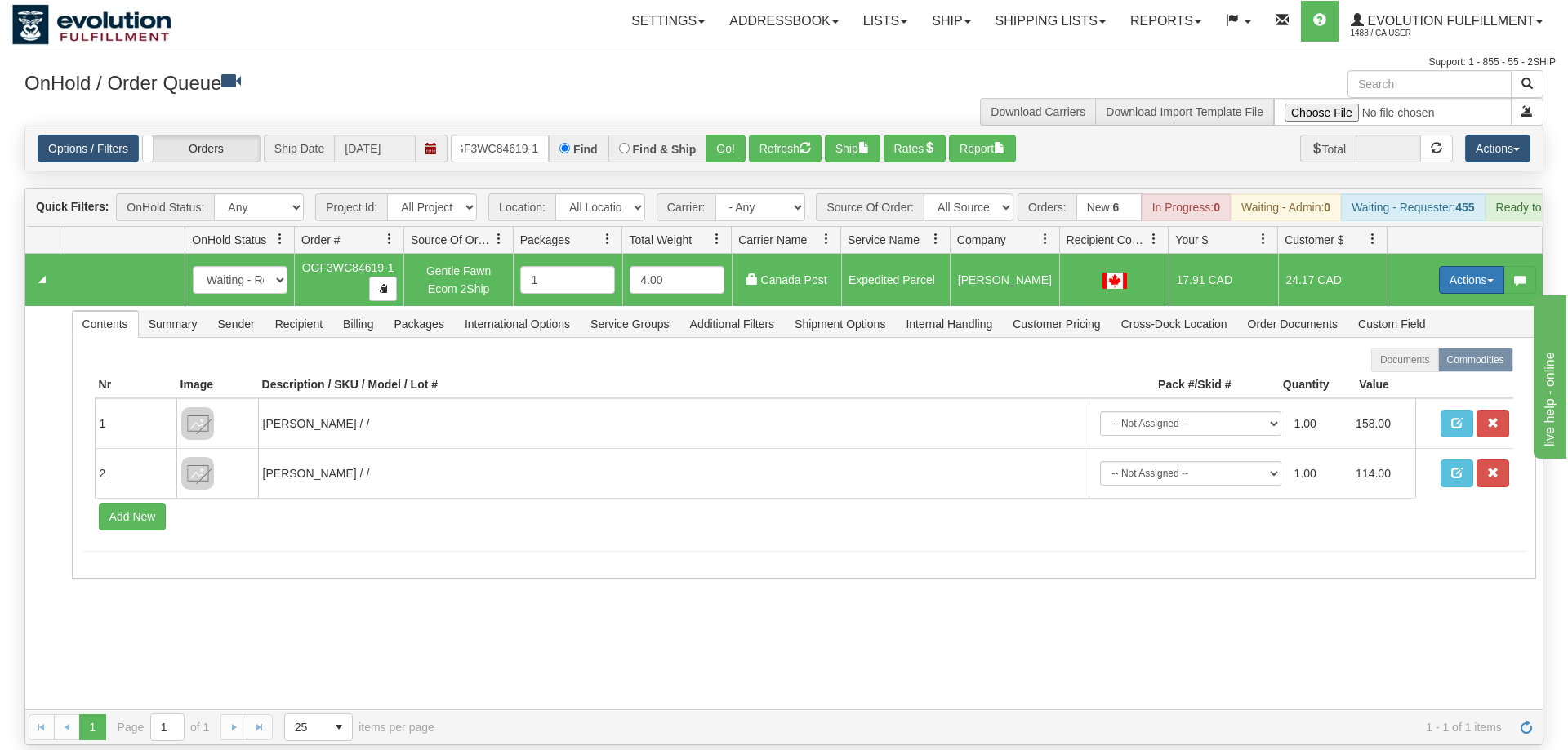
click at [1462, 266] on button "Actions" at bounding box center [1471, 280] width 66 height 28
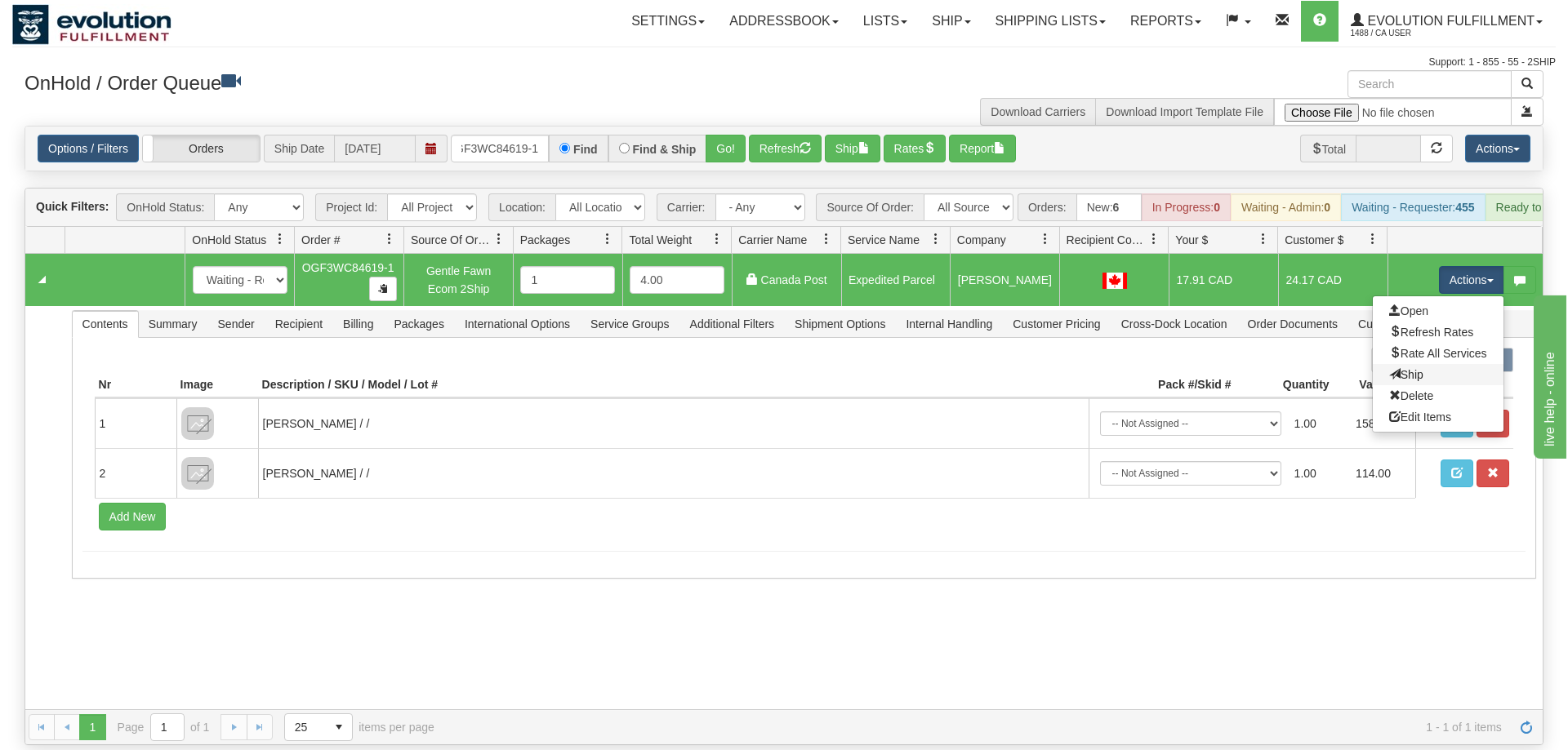
click at [1438, 365] on link "Ship" at bounding box center [1437, 375] width 131 height 21
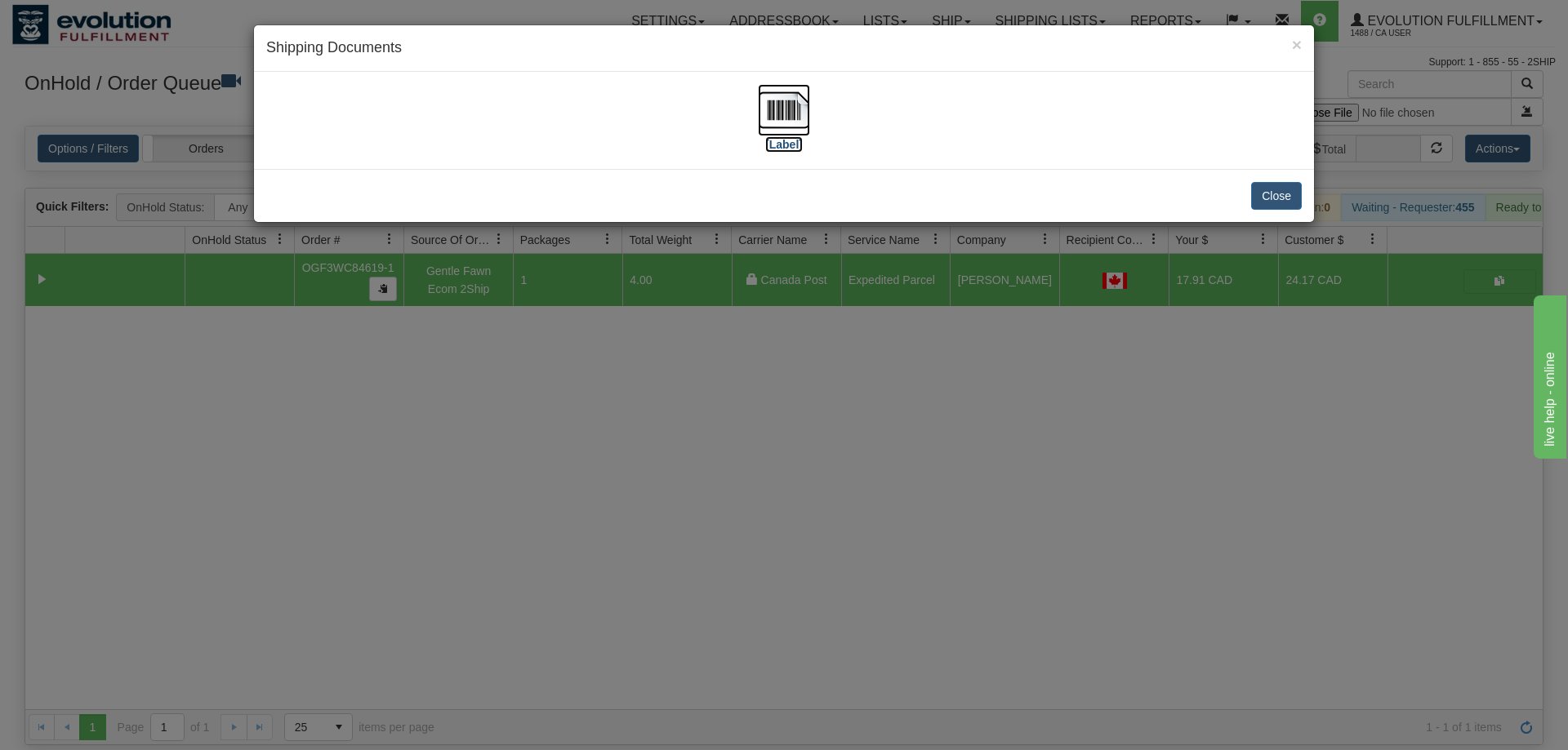
click at [775, 122] on img at bounding box center [784, 110] width 52 height 52
click at [618, 559] on div "× Shipping Documents [Label] Close" at bounding box center [784, 375] width 1568 height 750
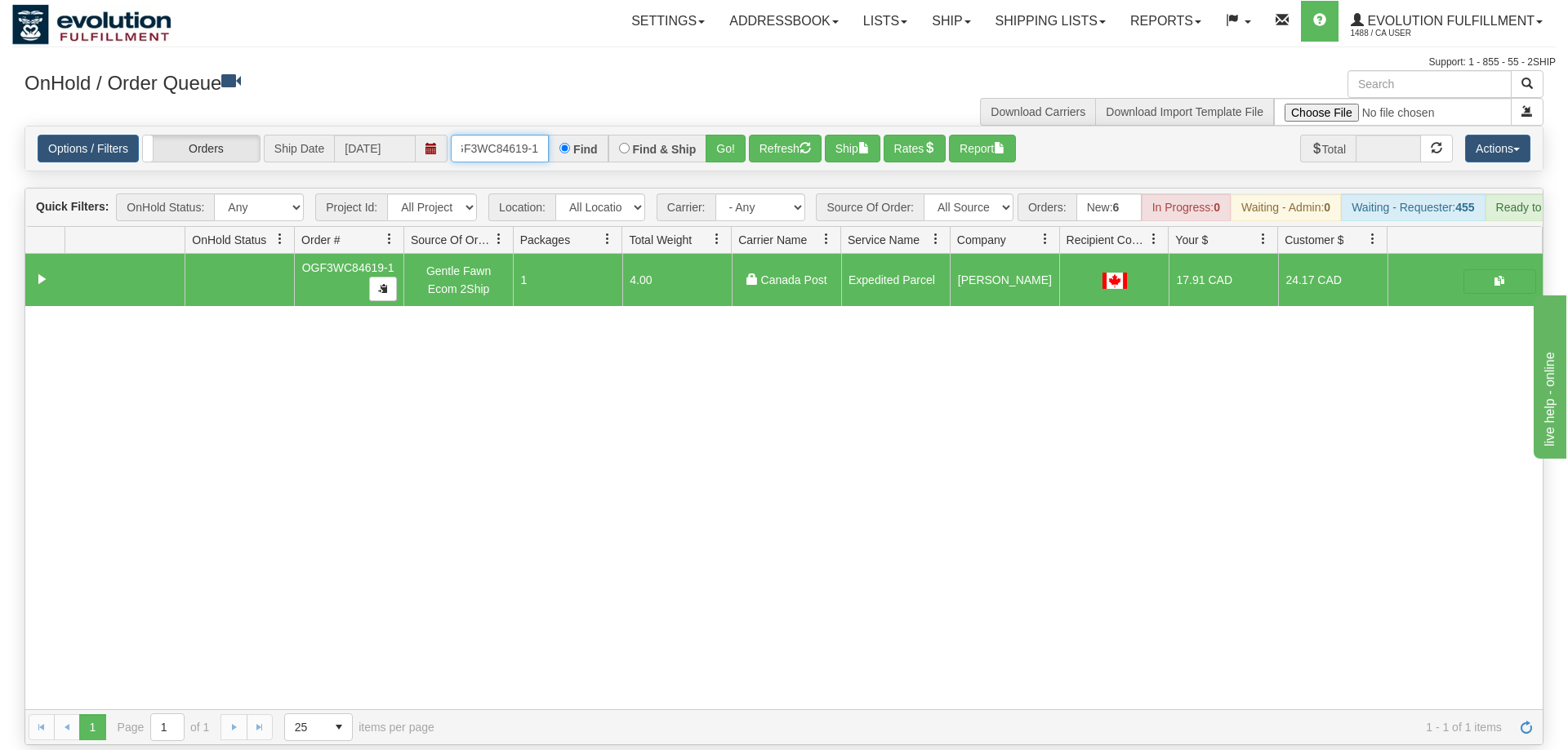
click at [496, 134] on input "OGF3WC84619-1" at bounding box center [500, 148] width 98 height 28
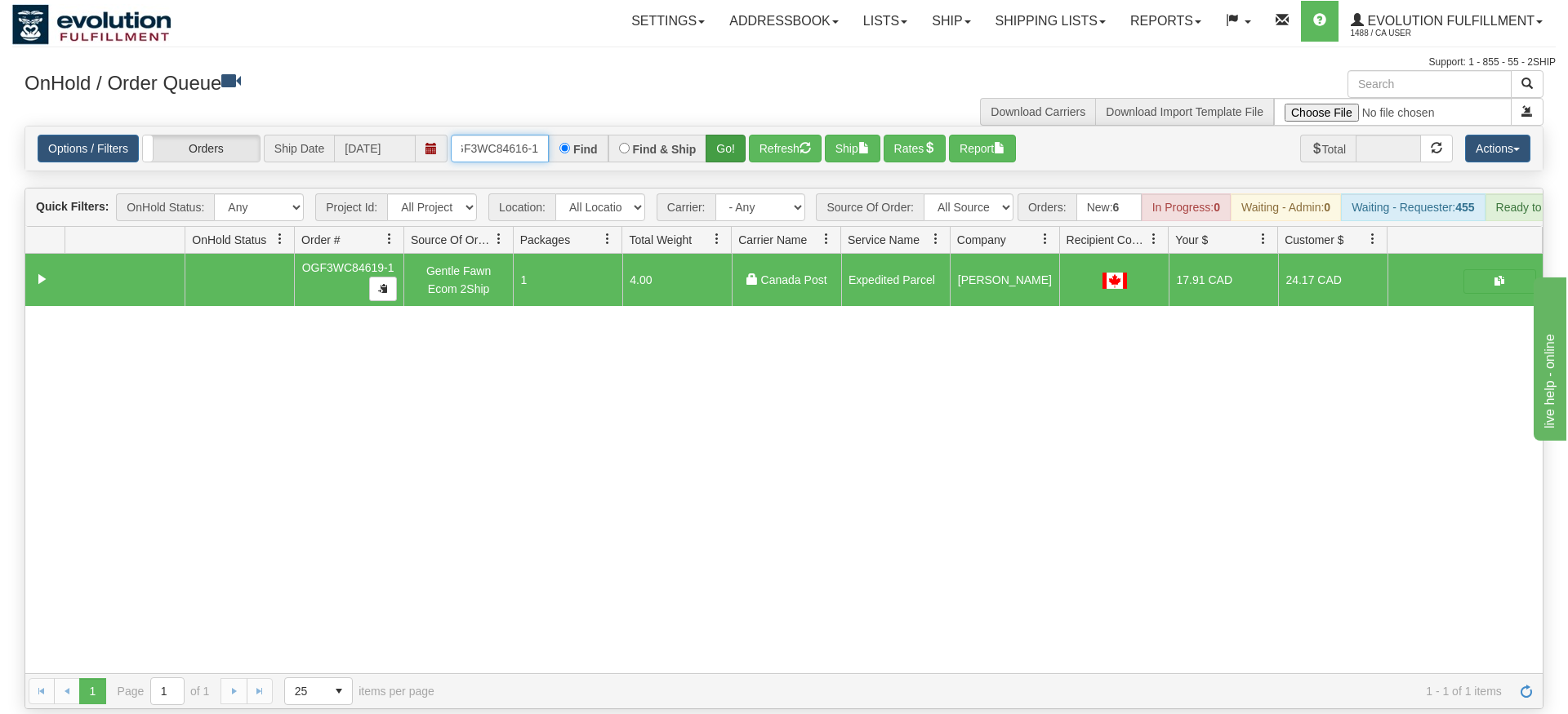
type input "OGF3WC84616-1"
drag, startPoint x: 723, startPoint y: 129, endPoint x: 723, endPoint y: 164, distance: 35.0
click at [723, 164] on div "Is equal to Is not equal to Contains Does not contains CAD USD EUR ZAR [PERSON_…" at bounding box center [783, 417] width 1543 height 584
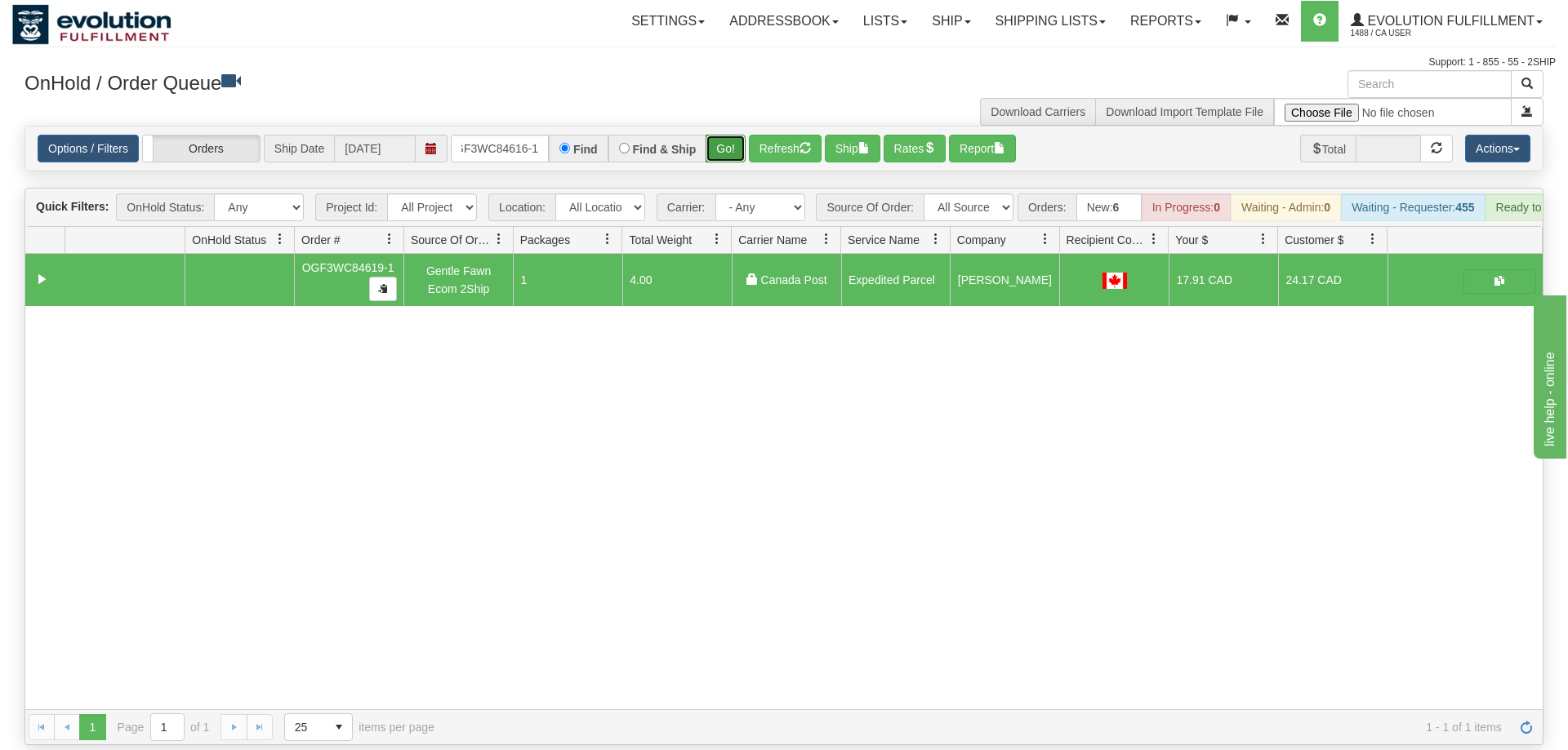
click at [719, 136] on button "Go!" at bounding box center [725, 148] width 40 height 28
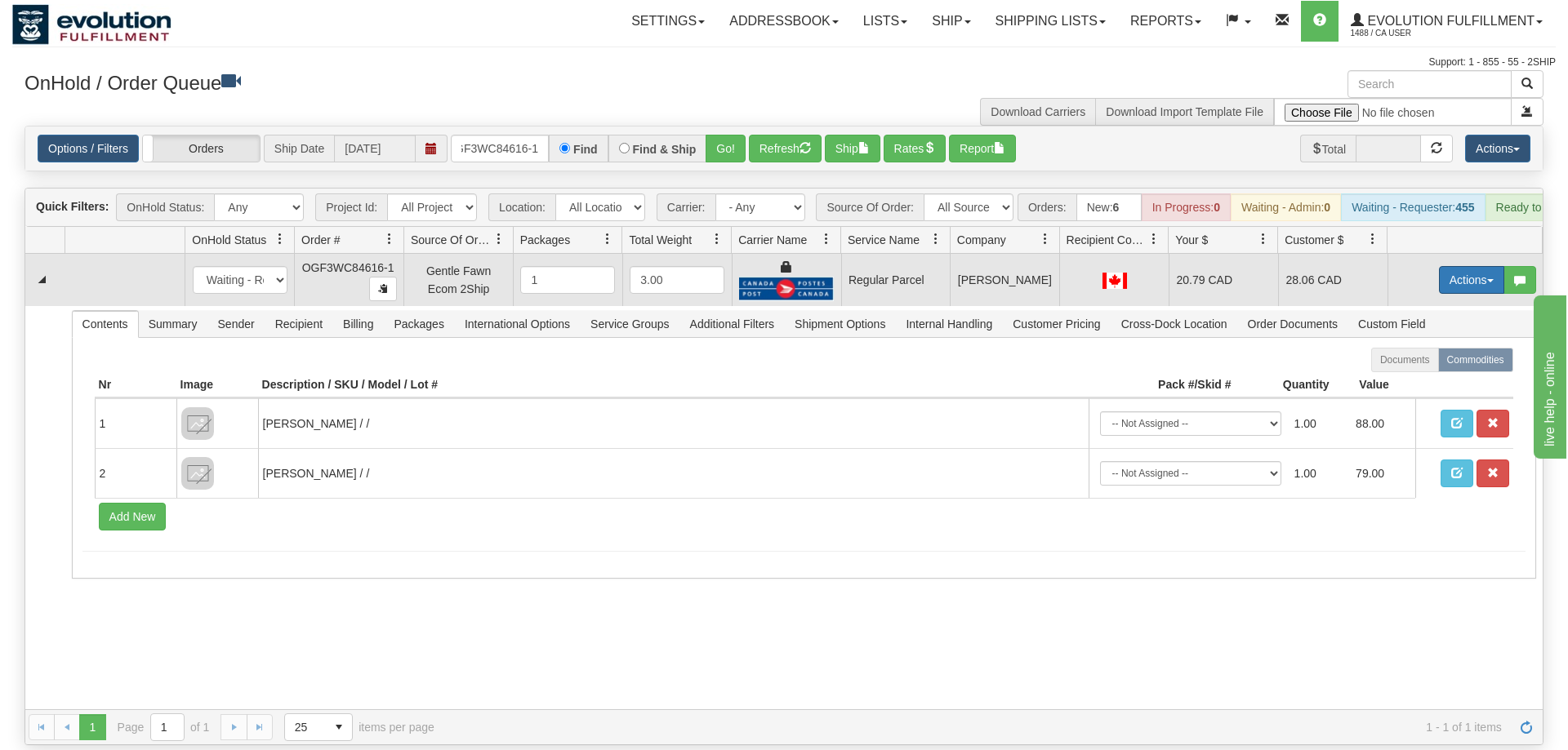
click at [1451, 266] on button "Actions" at bounding box center [1471, 280] width 66 height 28
click at [1437, 347] on span "Rate All Services" at bounding box center [1437, 353] width 98 height 13
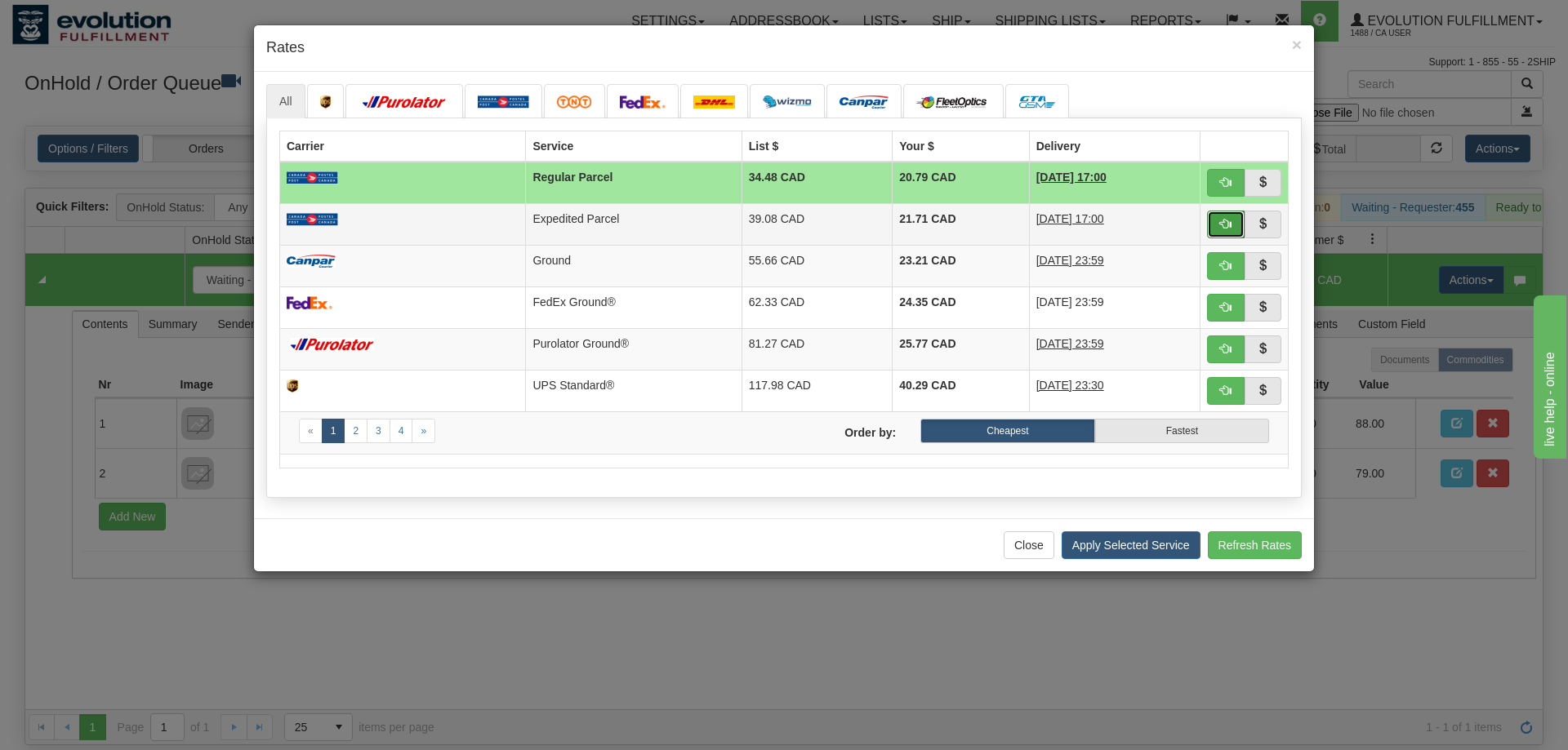
click at [1237, 224] on button "button" at bounding box center [1226, 225] width 38 height 28
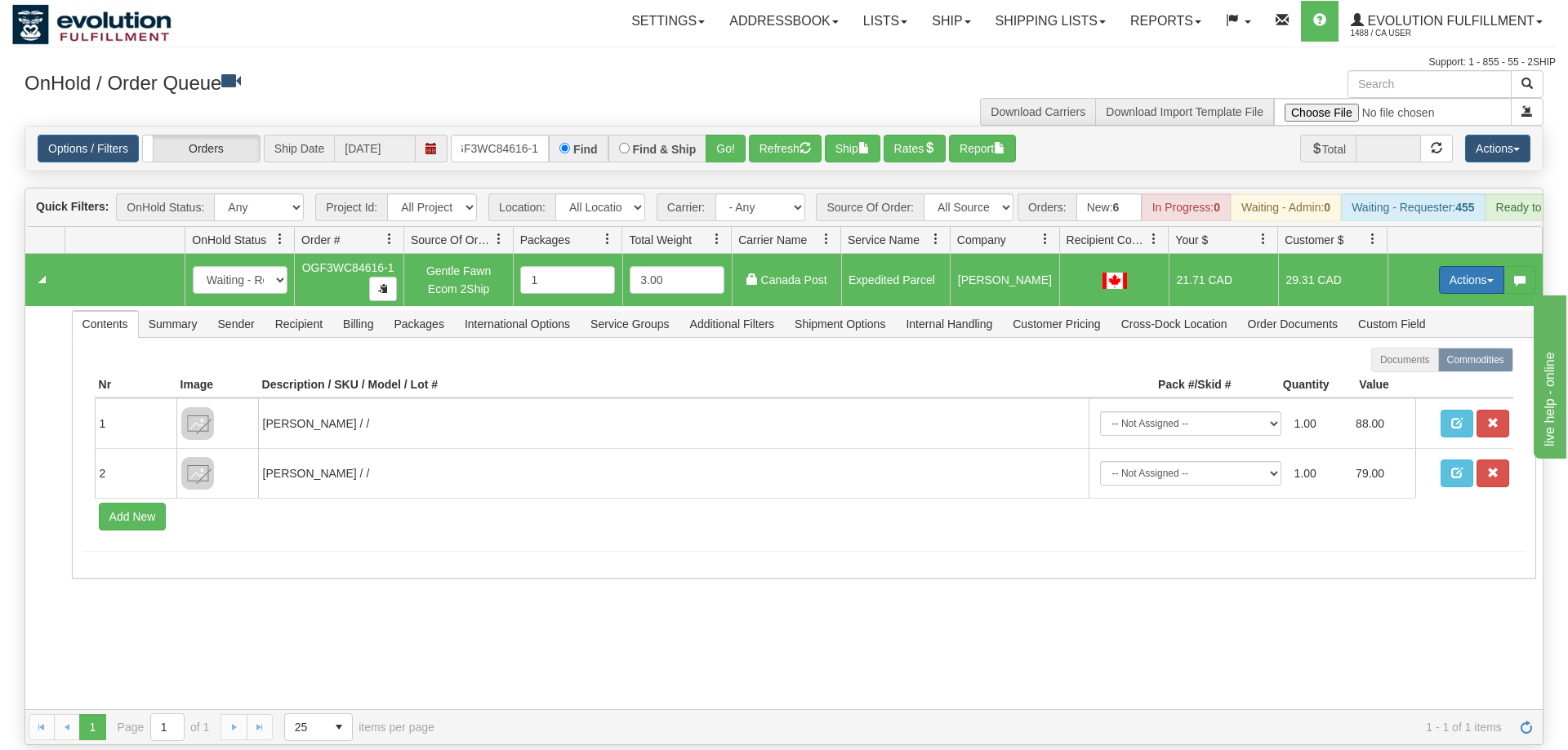
click at [1488, 266] on button "Actions" at bounding box center [1471, 280] width 66 height 28
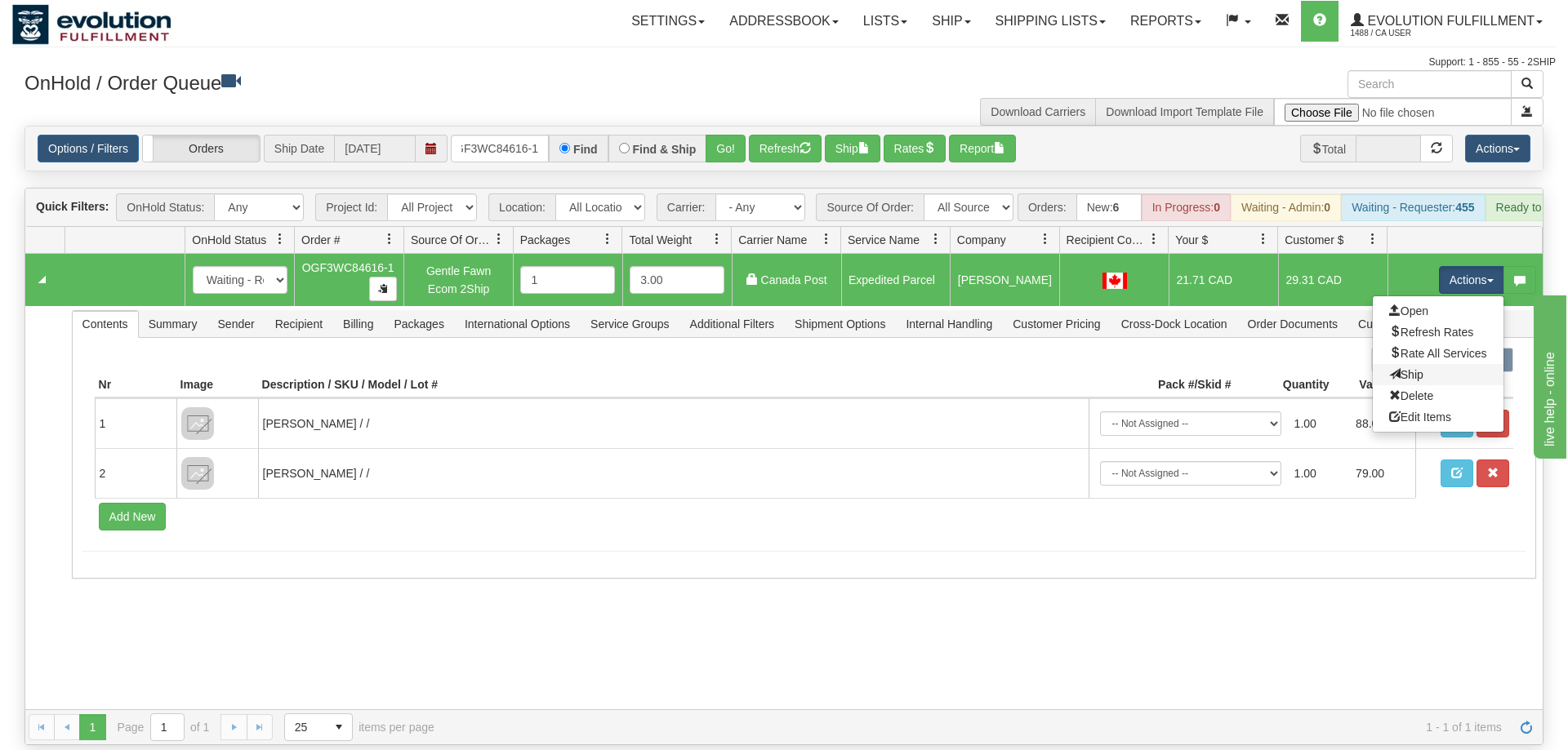
click at [1422, 365] on link "Ship" at bounding box center [1437, 375] width 131 height 21
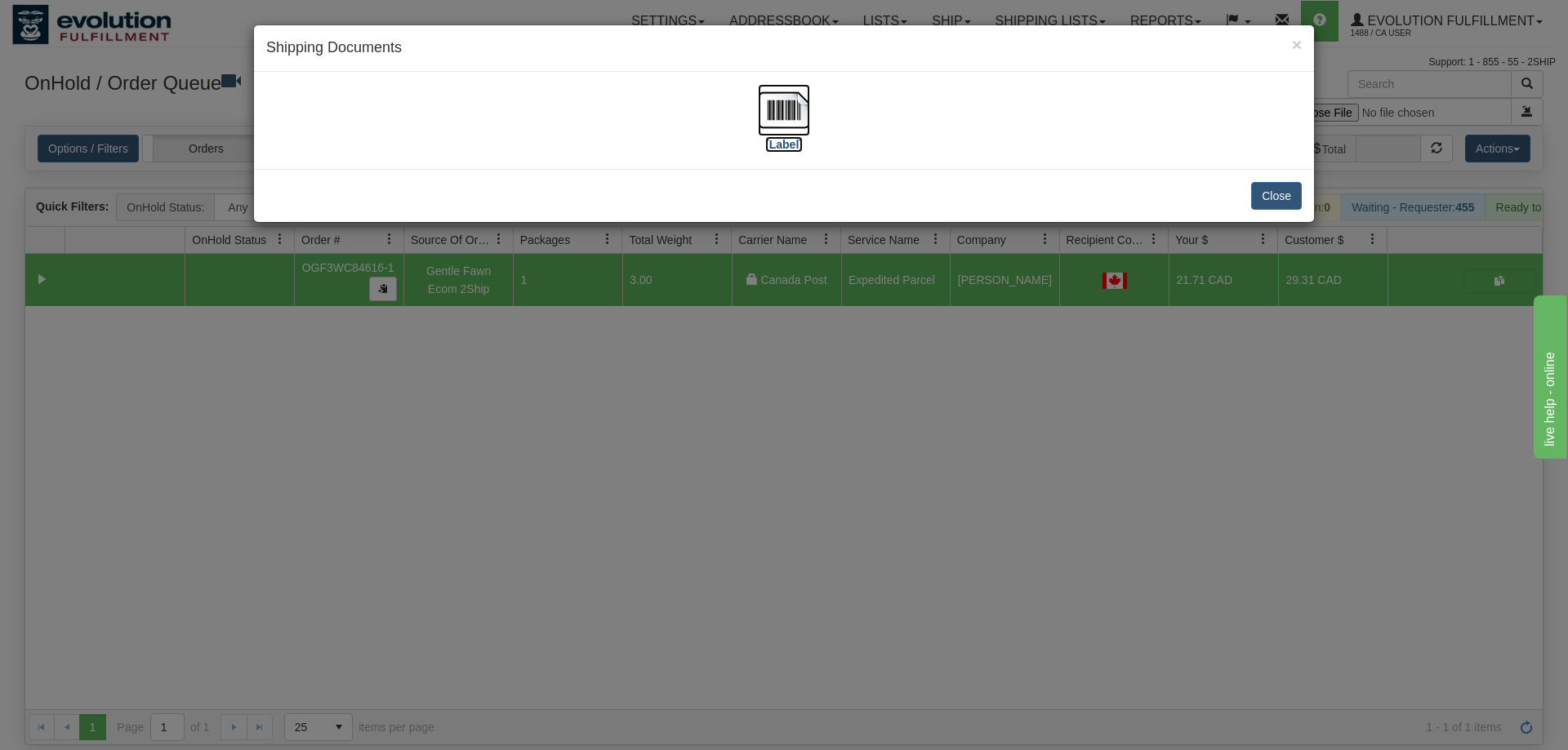
click at [776, 116] on img at bounding box center [784, 110] width 52 height 52
click at [1076, 374] on div "× Shipping Documents [Label] Close" at bounding box center [784, 375] width 1568 height 750
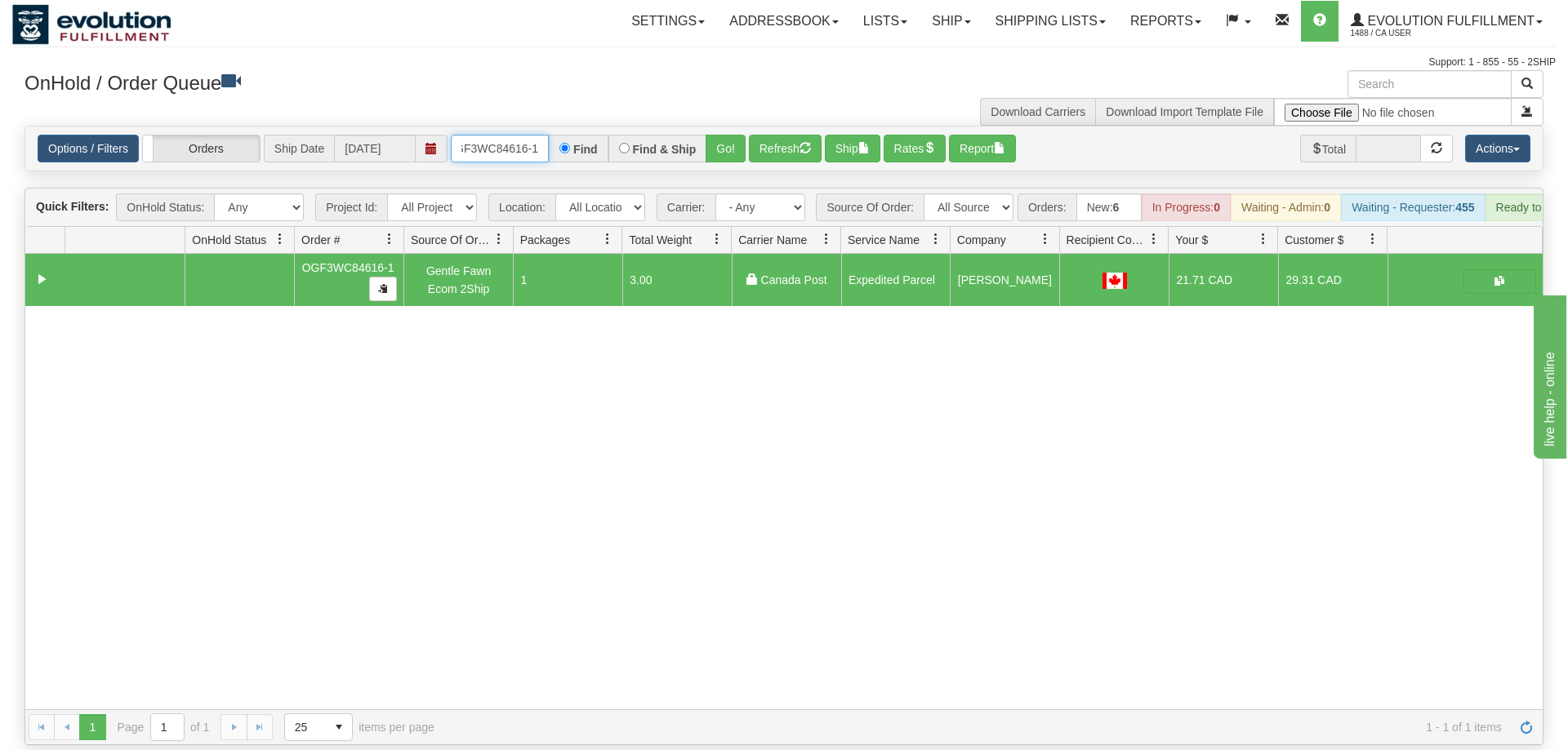
click at [501, 134] on input "OGF3WC84616-1" at bounding box center [500, 148] width 98 height 28
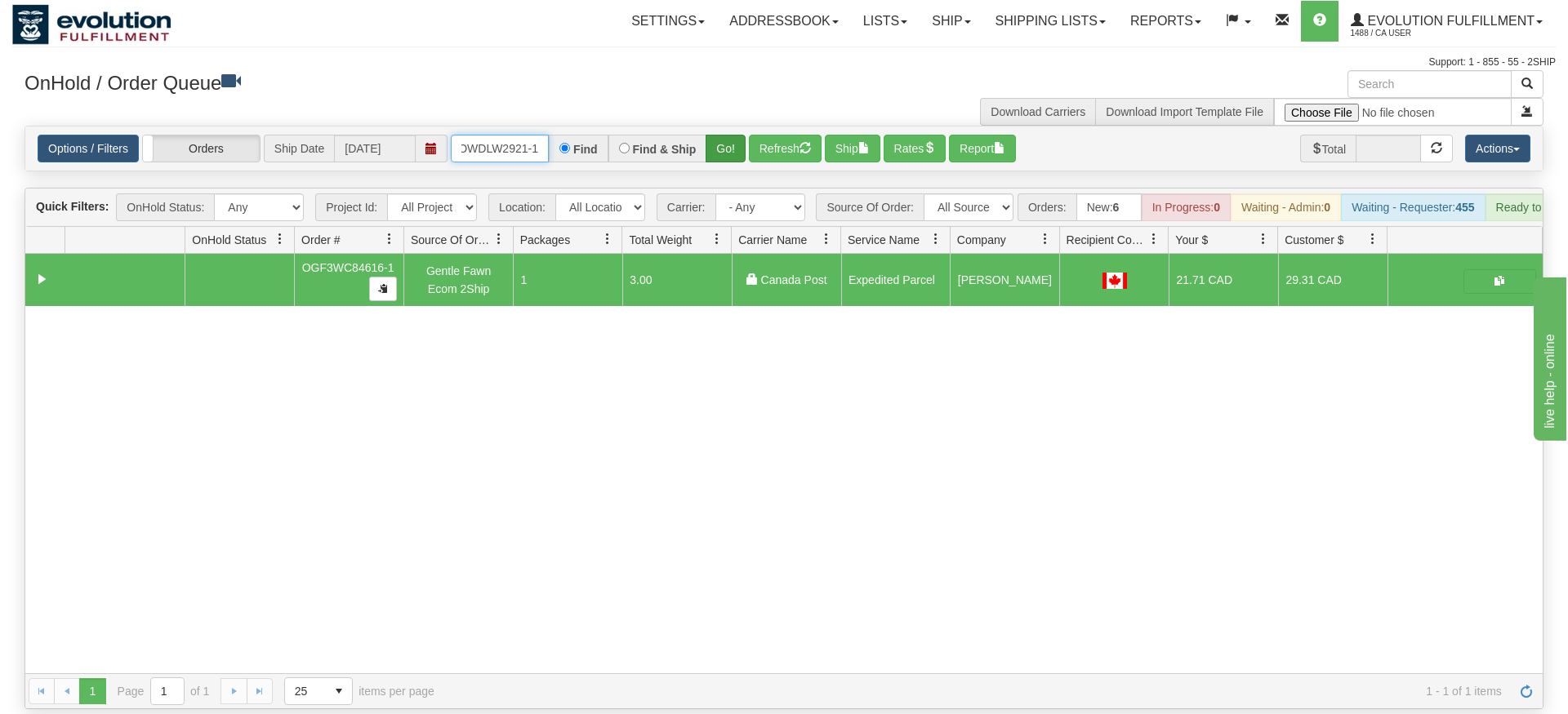
type input "OWDLW2921-1"
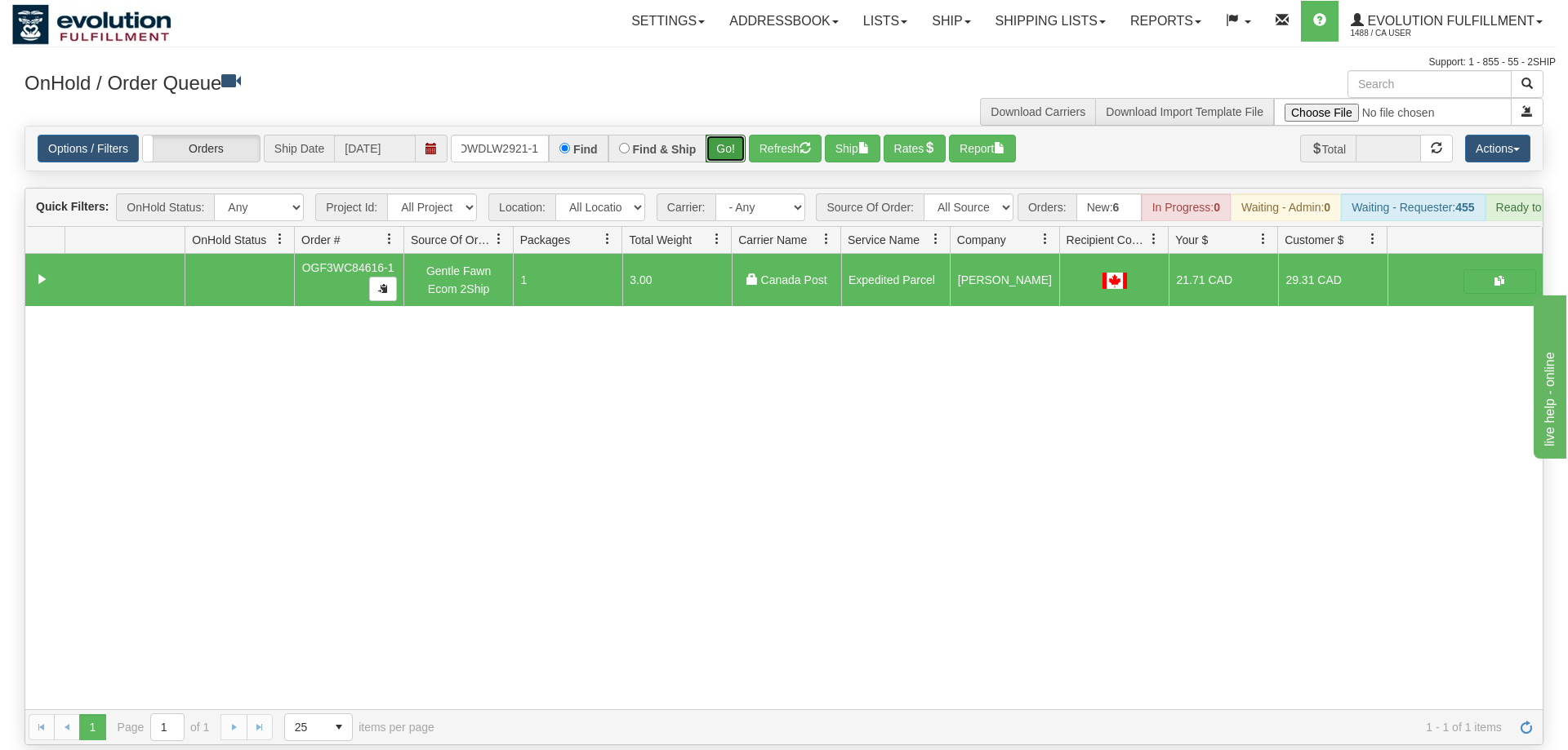
drag, startPoint x: 723, startPoint y: 117, endPoint x: 724, endPoint y: 152, distance: 35.0
click at [724, 152] on div "Is equal to Is not equal to Contains Does not contains CAD USD EUR ZAR [PERSON_…" at bounding box center [783, 435] width 1543 height 620
click at [732, 134] on button "Go!" at bounding box center [725, 148] width 40 height 28
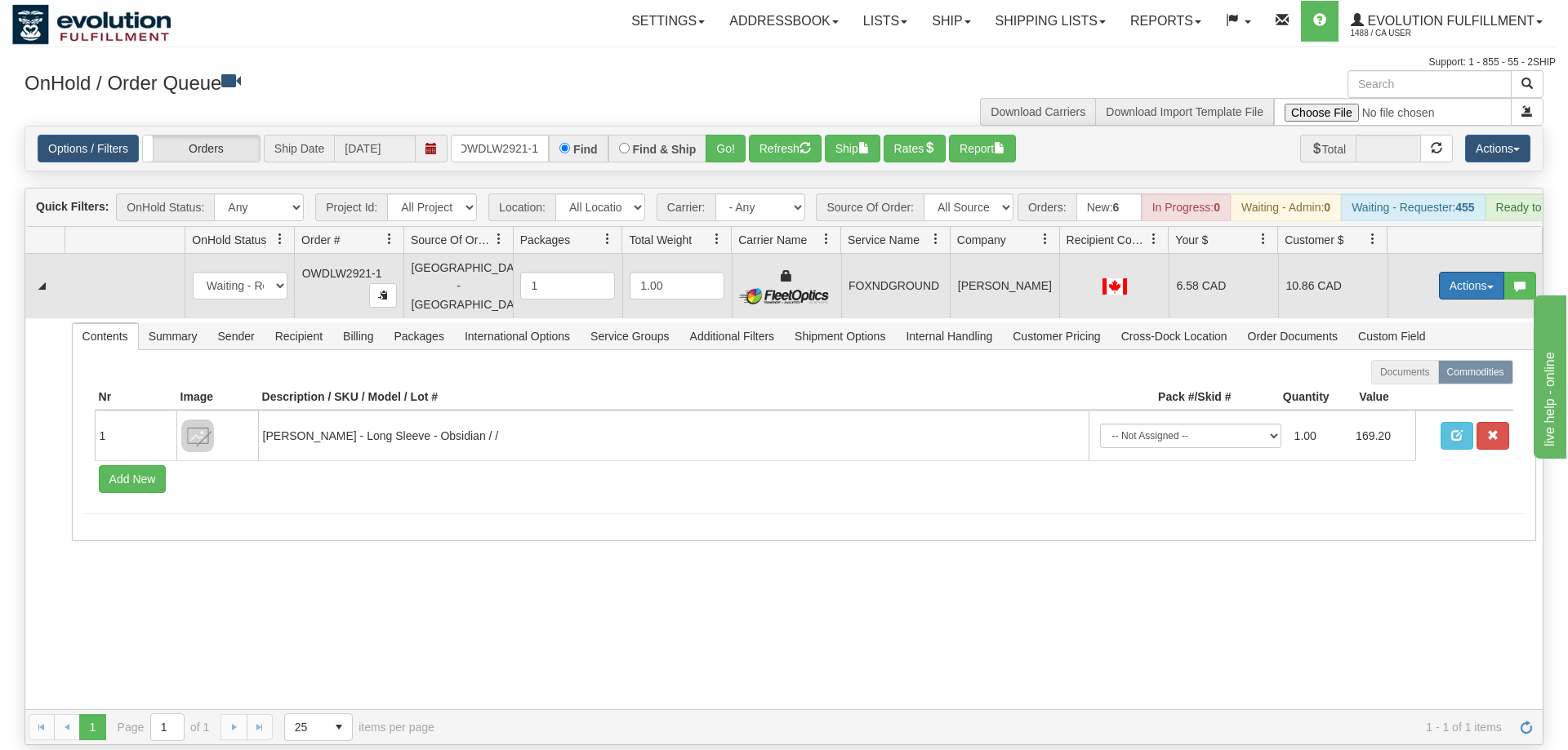
click at [1433, 254] on td "Actions Open Refresh Rates Rate All Services Ship Delete Edit Items" at bounding box center [1465, 286] width 155 height 64
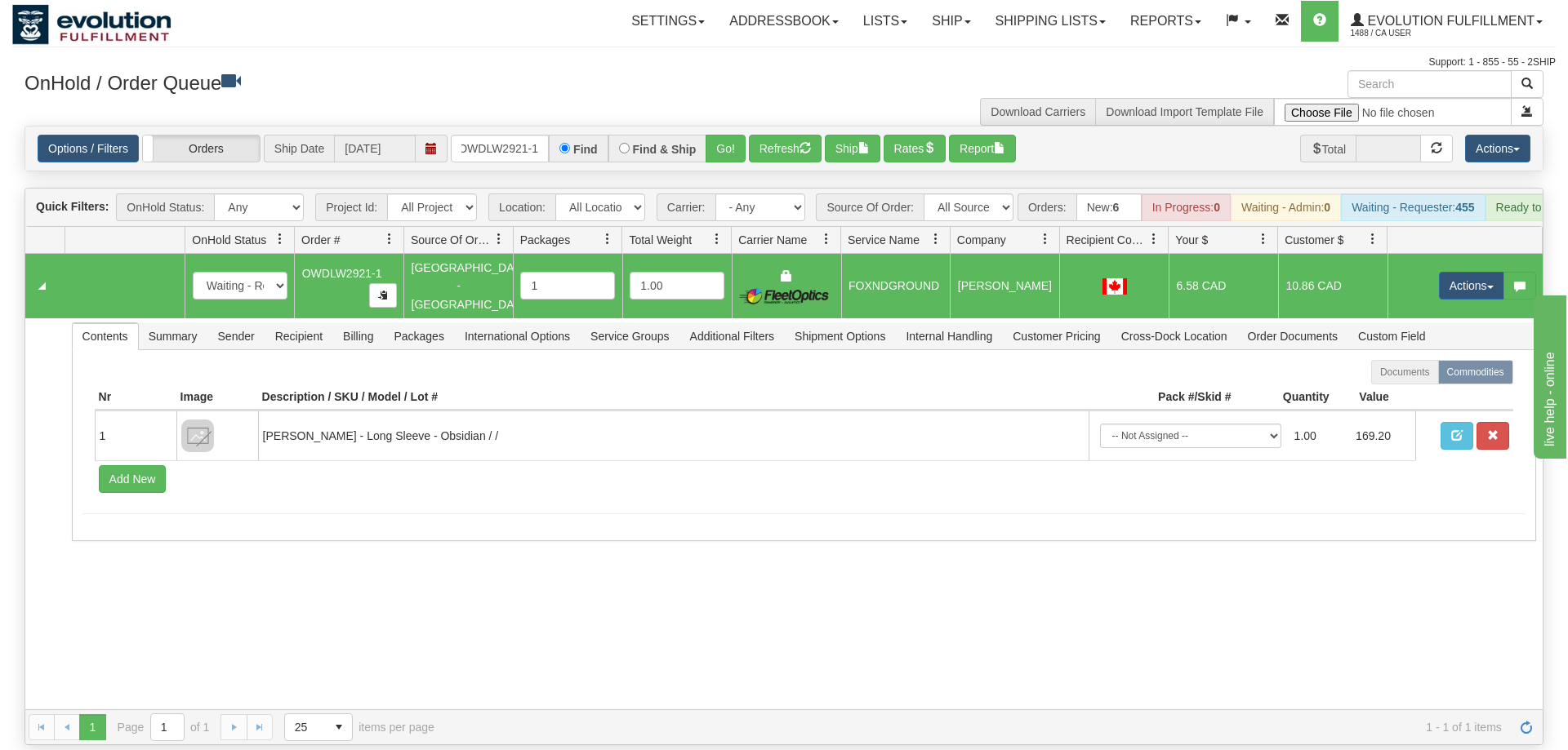
click at [1434, 254] on td "Actions Open Refresh Rates Rate All Services Ship Delete Edit Items" at bounding box center [1465, 286] width 155 height 64
click at [1461, 272] on button "Actions" at bounding box center [1471, 286] width 66 height 28
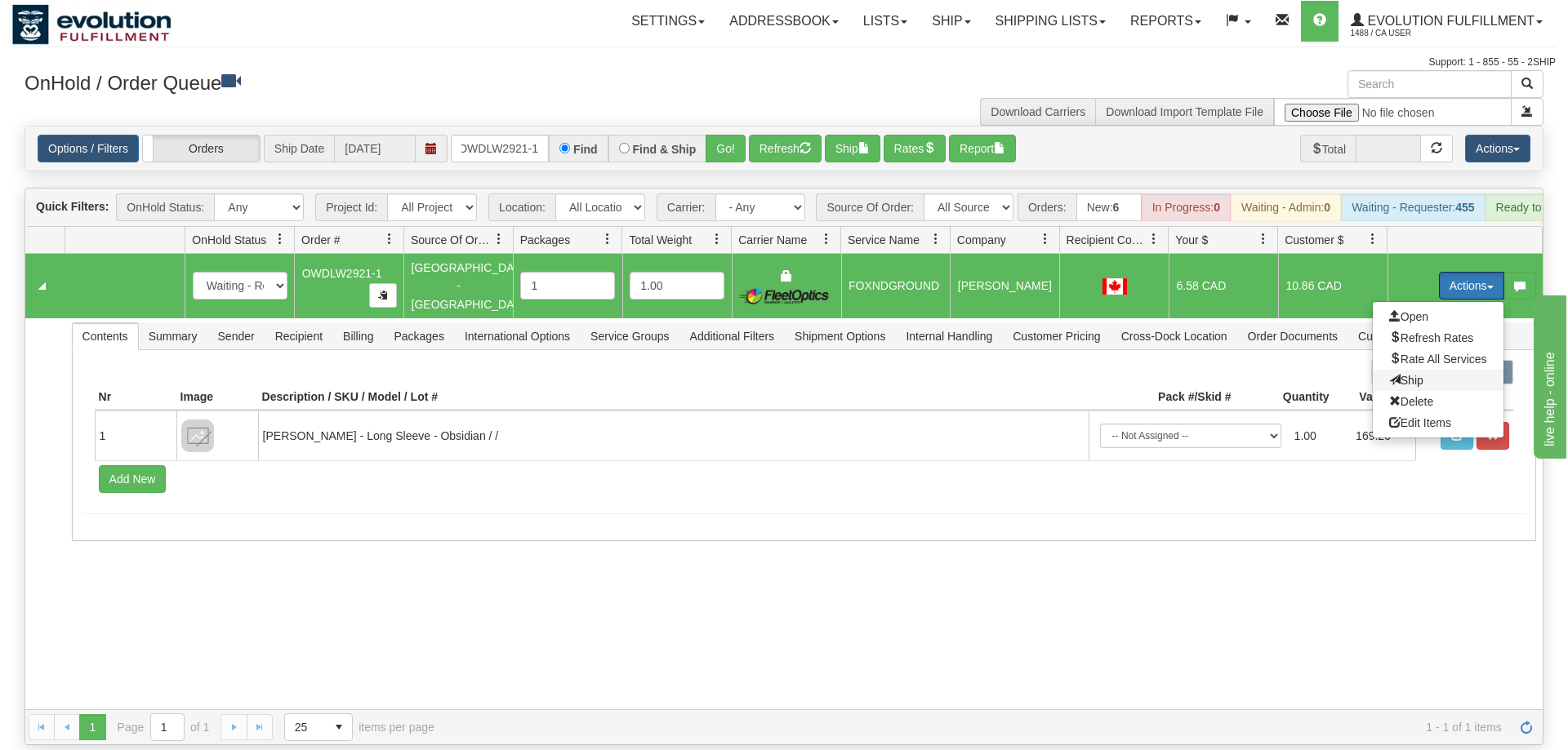
click at [1401, 374] on span "Ship" at bounding box center [1406, 379] width 34 height 13
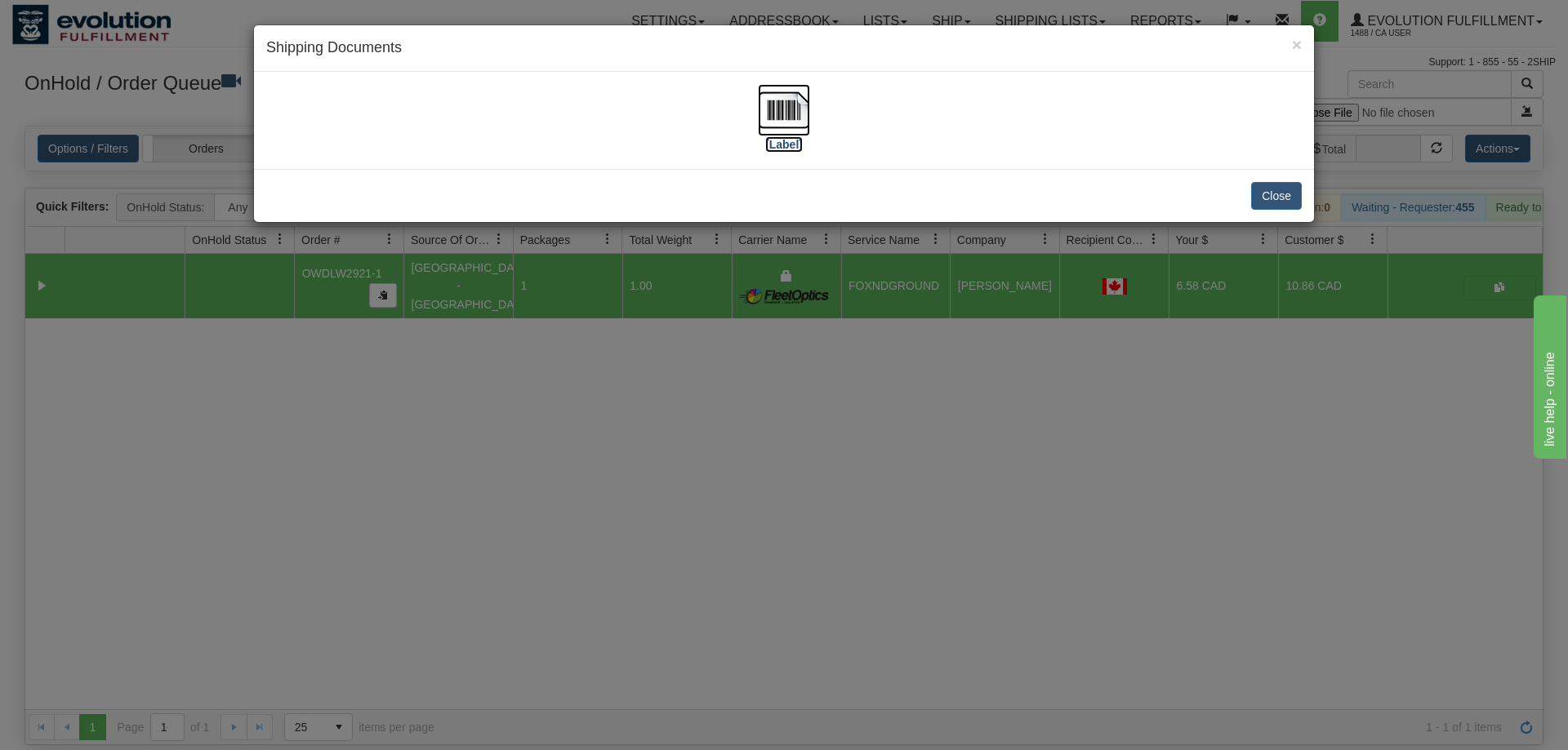
click at [782, 108] on img at bounding box center [784, 110] width 52 height 52
click at [781, 533] on div "× Shipping Documents [Label] Close" at bounding box center [784, 375] width 1568 height 750
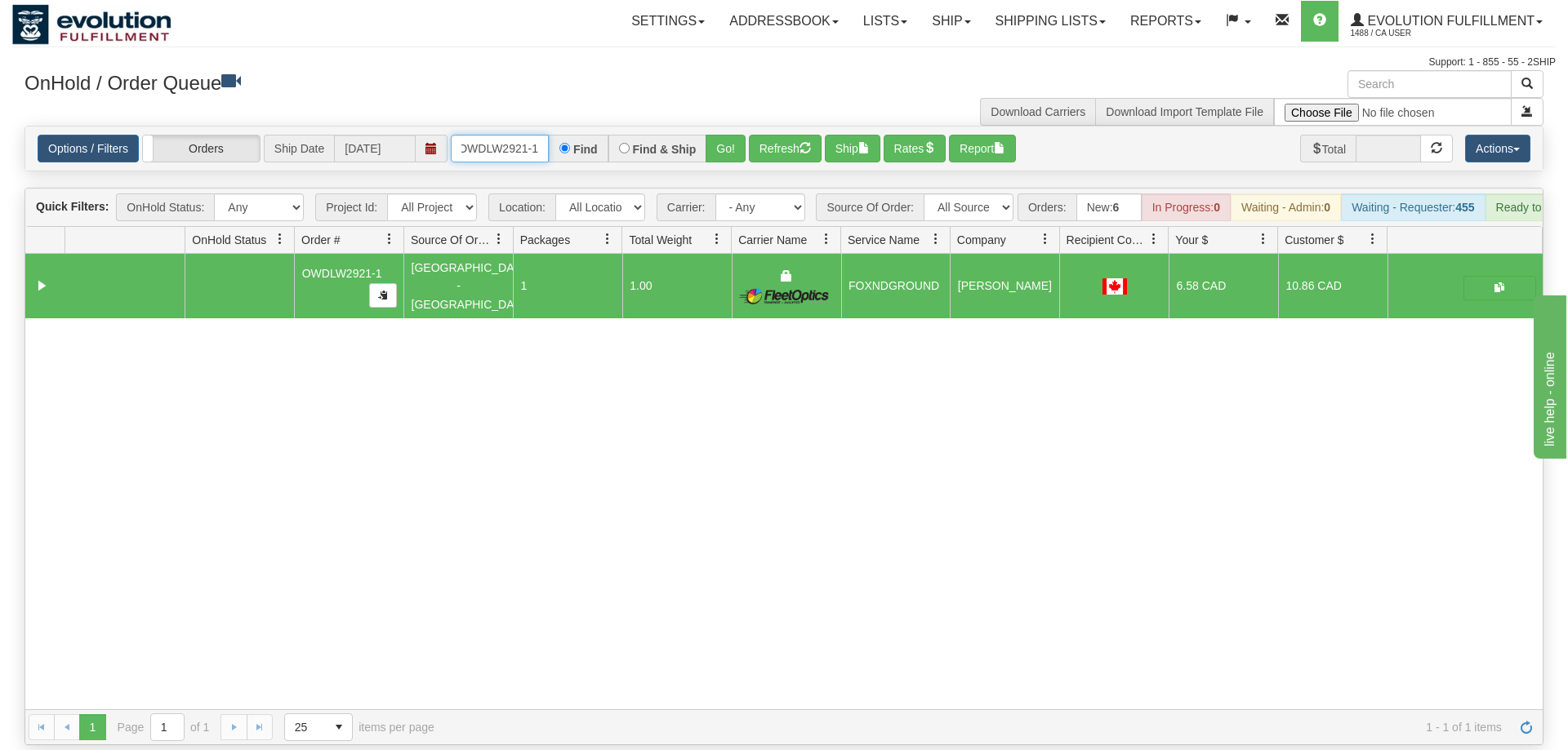
click at [496, 134] on input "OWDLW2921-1" at bounding box center [500, 148] width 98 height 28
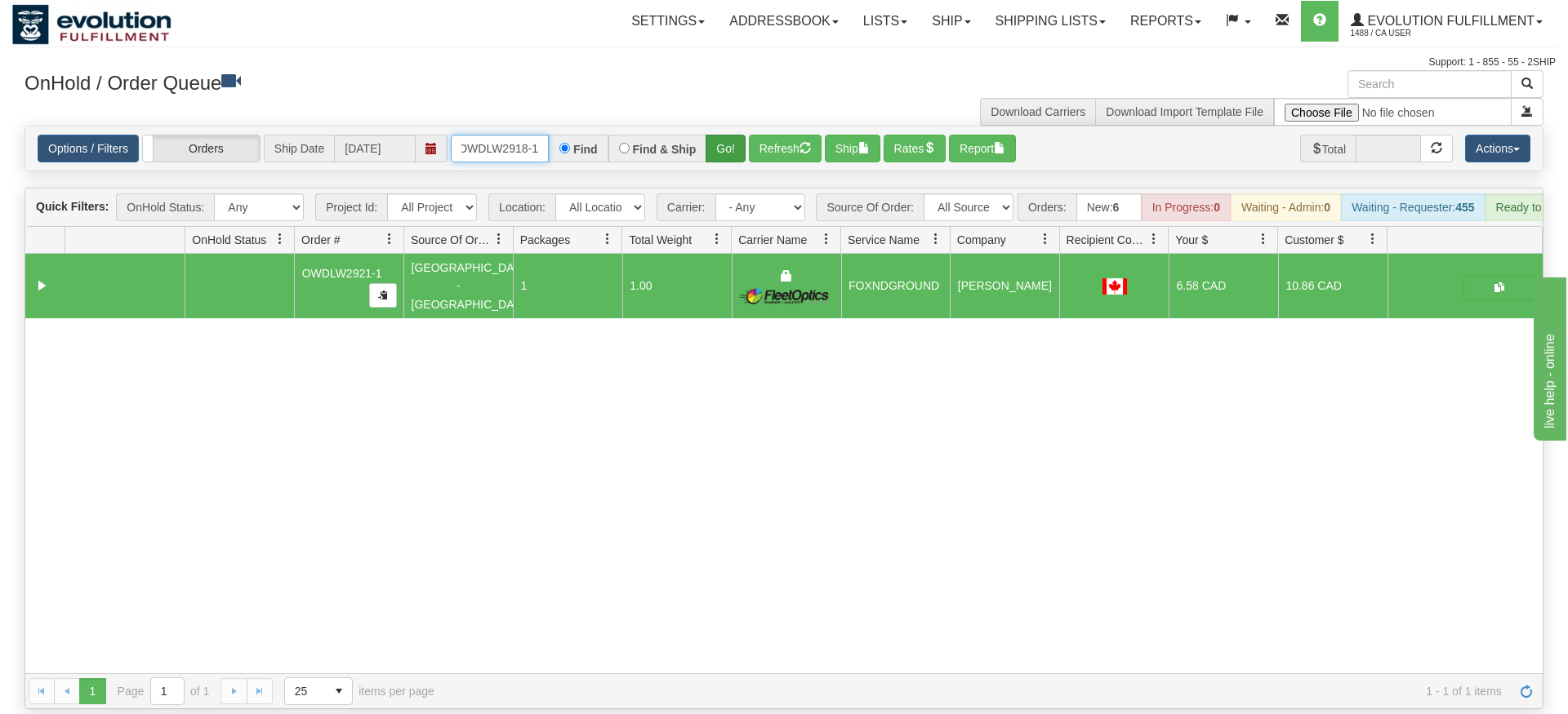
type input "OWDLW2918-1"
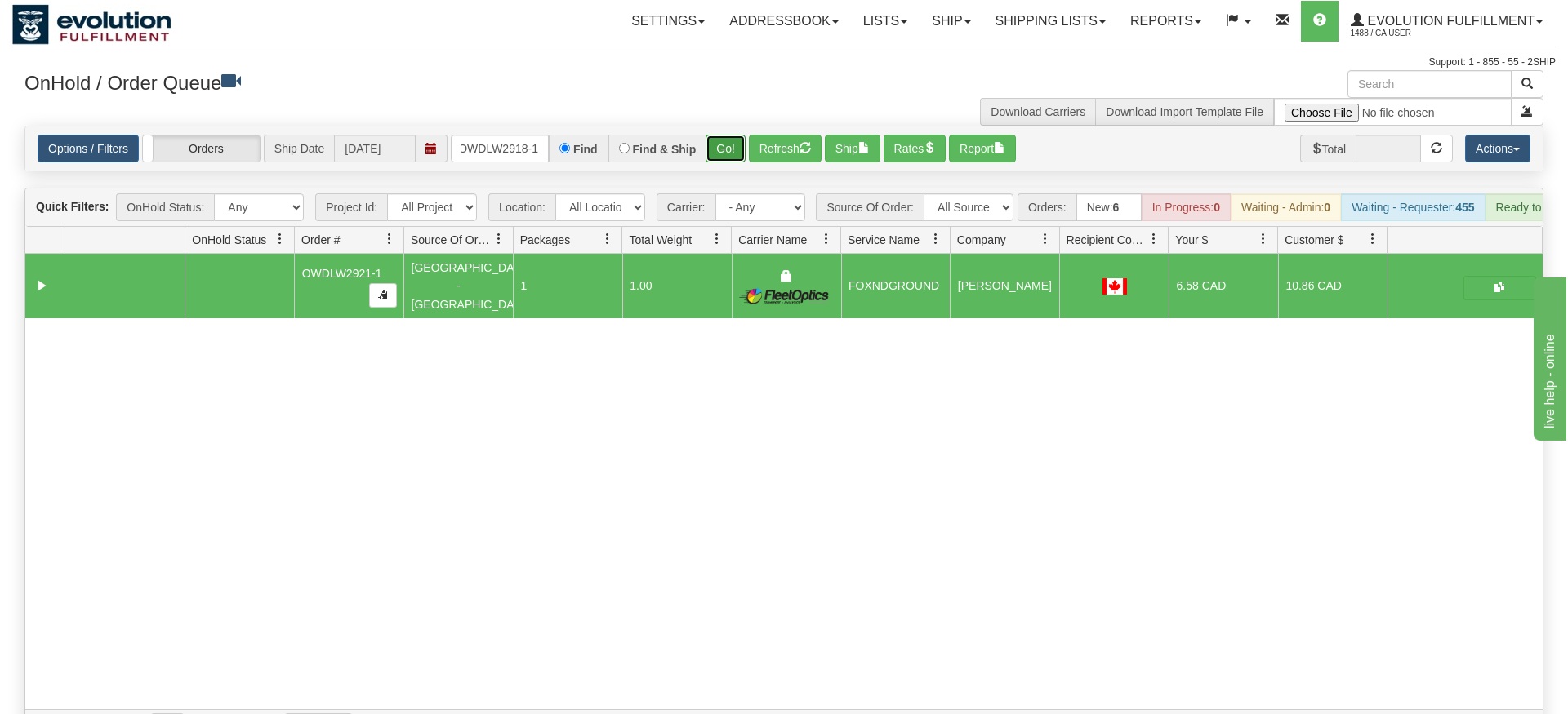
click at [731, 152] on div "Is equal to Is not equal to Contains Does not contains CAD USD EUR ZAR [PERSON_…" at bounding box center [783, 435] width 1543 height 619
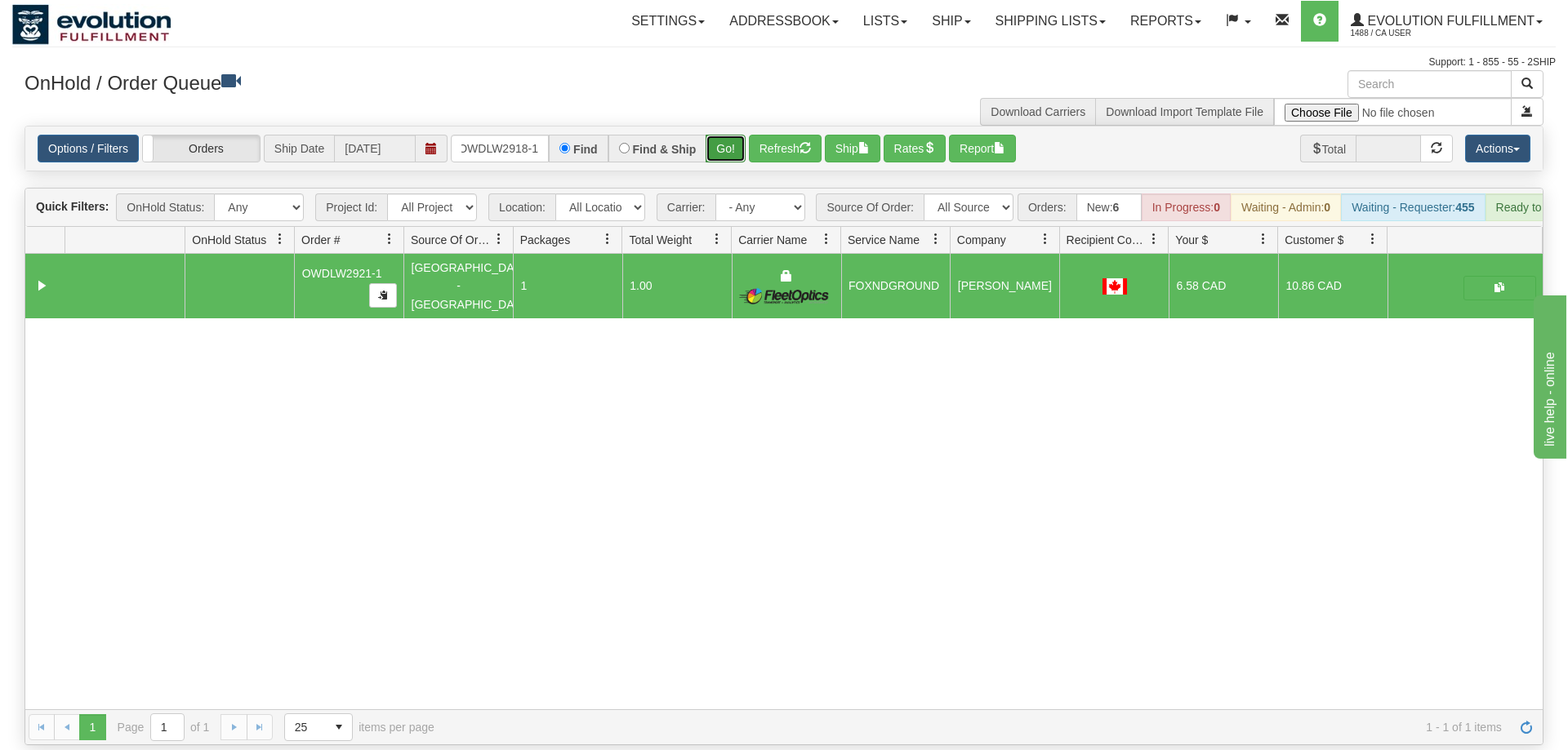
click at [732, 136] on button "Go!" at bounding box center [725, 148] width 40 height 28
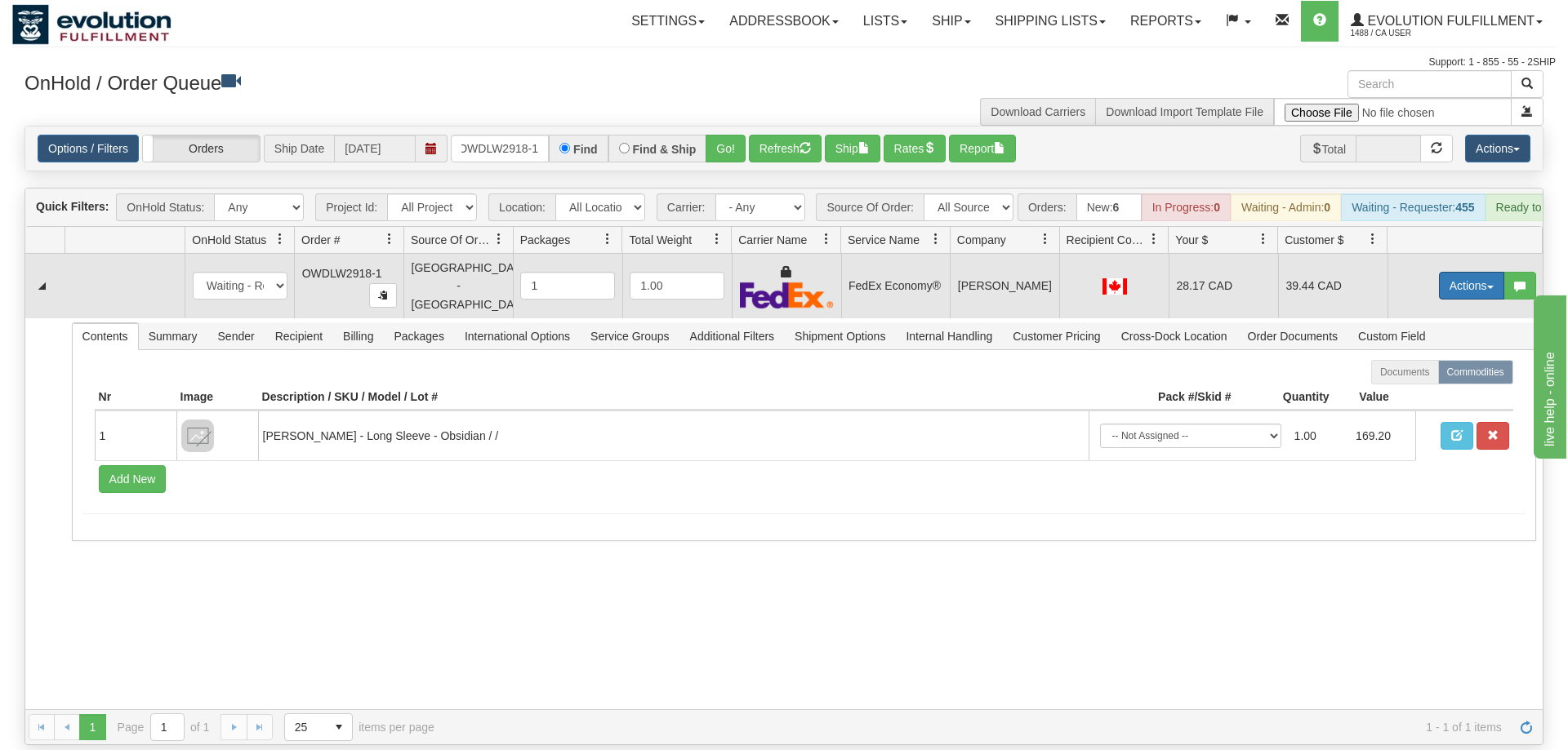
click at [1477, 272] on button "Actions" at bounding box center [1471, 286] width 66 height 28
click at [1417, 374] on span "Ship" at bounding box center [1406, 379] width 34 height 13
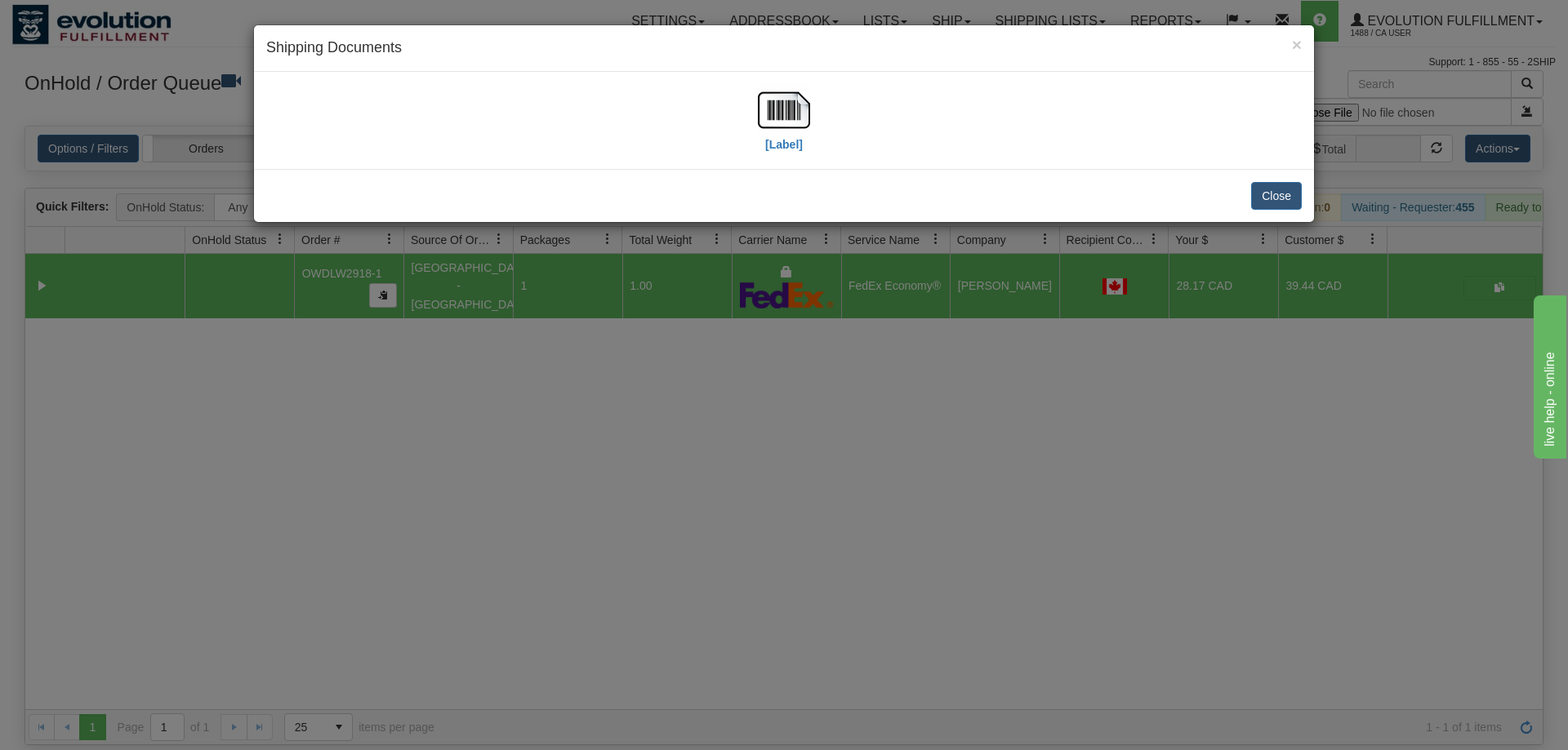
click at [763, 72] on div "[Label]" at bounding box center [784, 121] width 1060 height 98
click at [784, 122] on img at bounding box center [784, 110] width 52 height 52
drag, startPoint x: 654, startPoint y: 610, endPoint x: 577, endPoint y: 227, distance: 390.7
click at [653, 603] on div "× Shipping Documents [Label] Close" at bounding box center [784, 375] width 1568 height 750
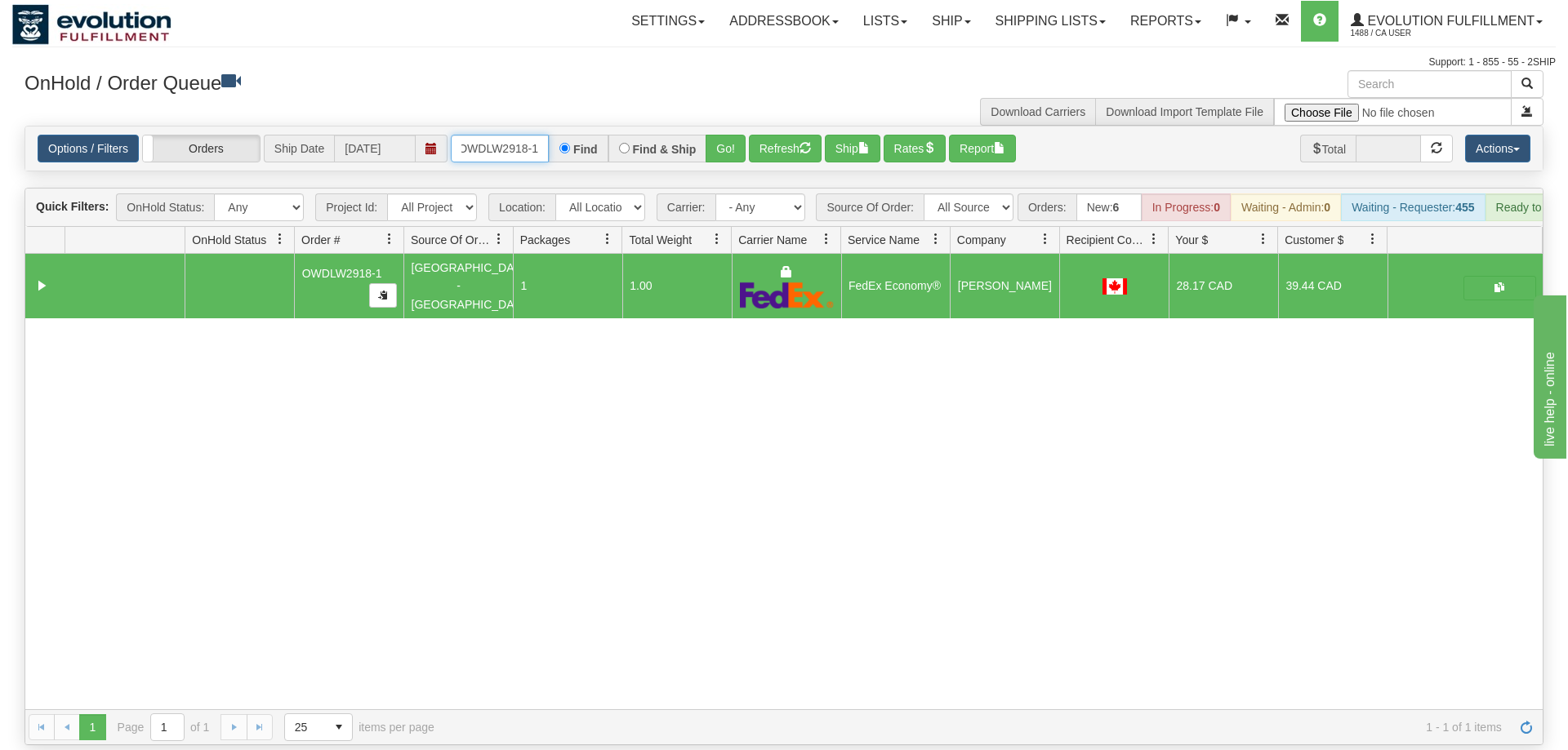
click at [480, 134] on input "OWDLW2918-1" at bounding box center [500, 148] width 98 height 28
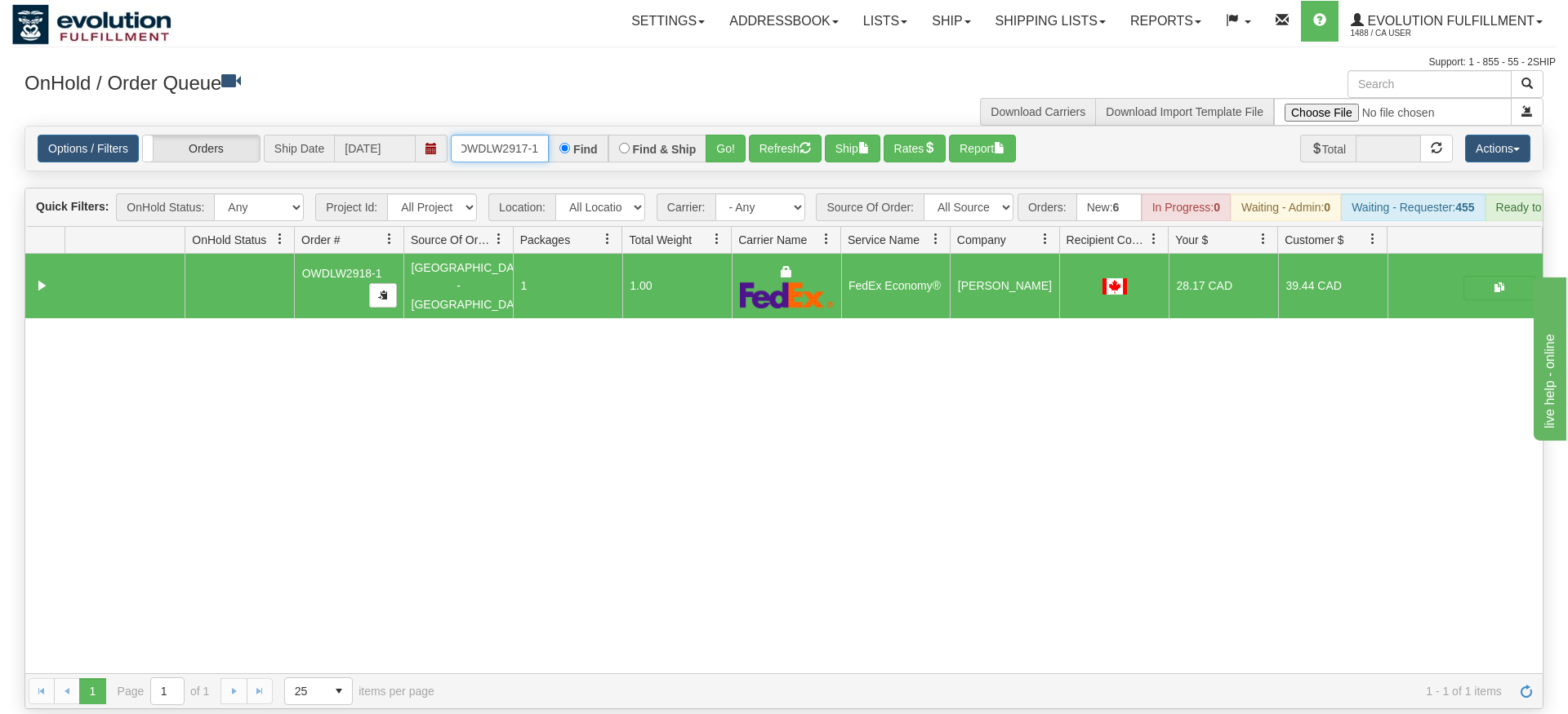
type input "OWDLW2917-1"
click at [716, 141] on div "Options / Filters Group Shipments Orders Ship Date [DATE] OWDLW2917-1 Find Find…" at bounding box center [783, 148] width 1517 height 44
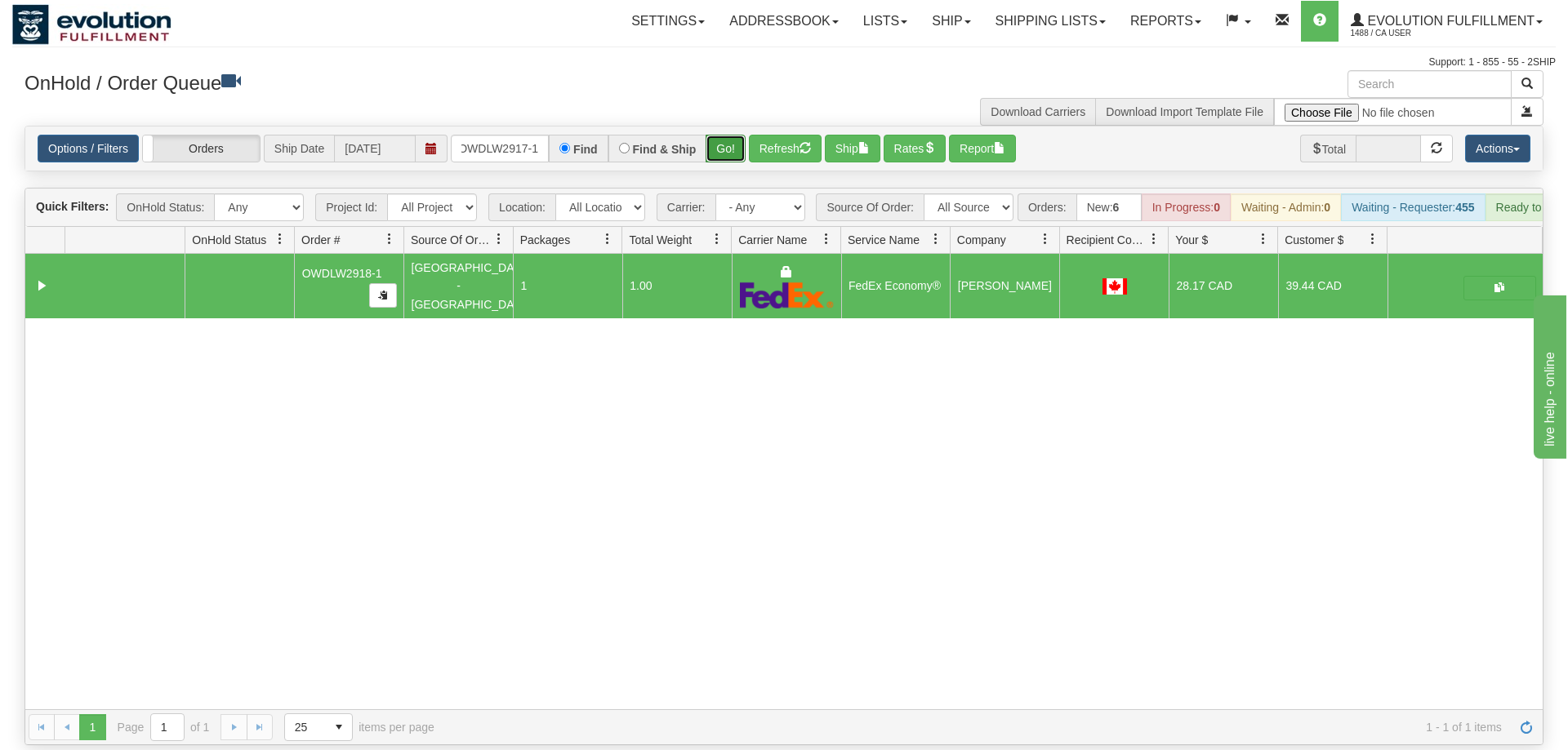
click at [740, 134] on button "Go!" at bounding box center [725, 148] width 40 height 28
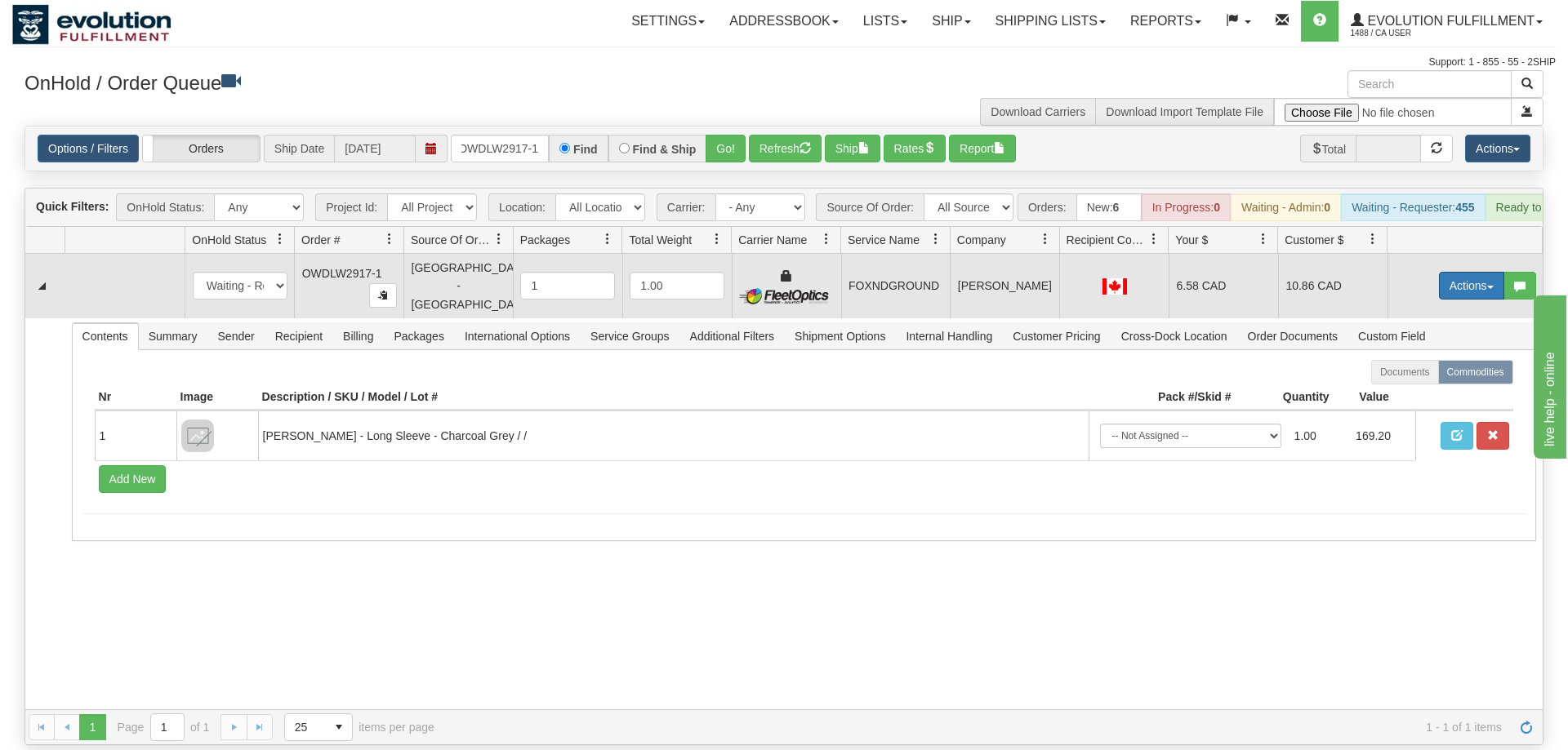
drag, startPoint x: 1459, startPoint y: 244, endPoint x: 1447, endPoint y: 265, distance: 24.2
click at [1460, 272] on button "Actions" at bounding box center [1471, 286] width 66 height 28
click at [1422, 370] on link "Ship" at bounding box center [1437, 379] width 131 height 21
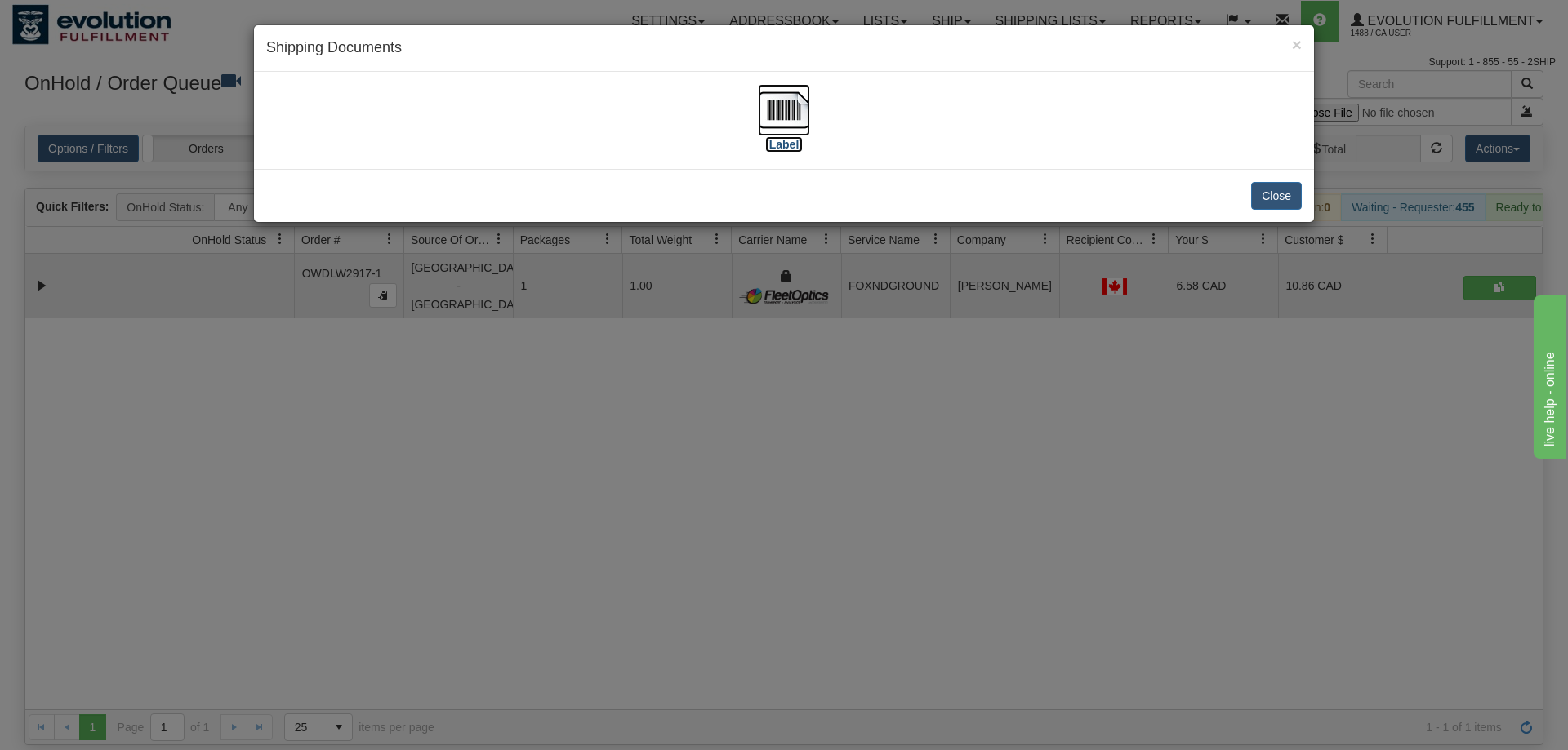
click at [799, 111] on img at bounding box center [784, 110] width 52 height 52
click at [782, 416] on div "× Shipping Documents [Label] Close" at bounding box center [784, 375] width 1568 height 750
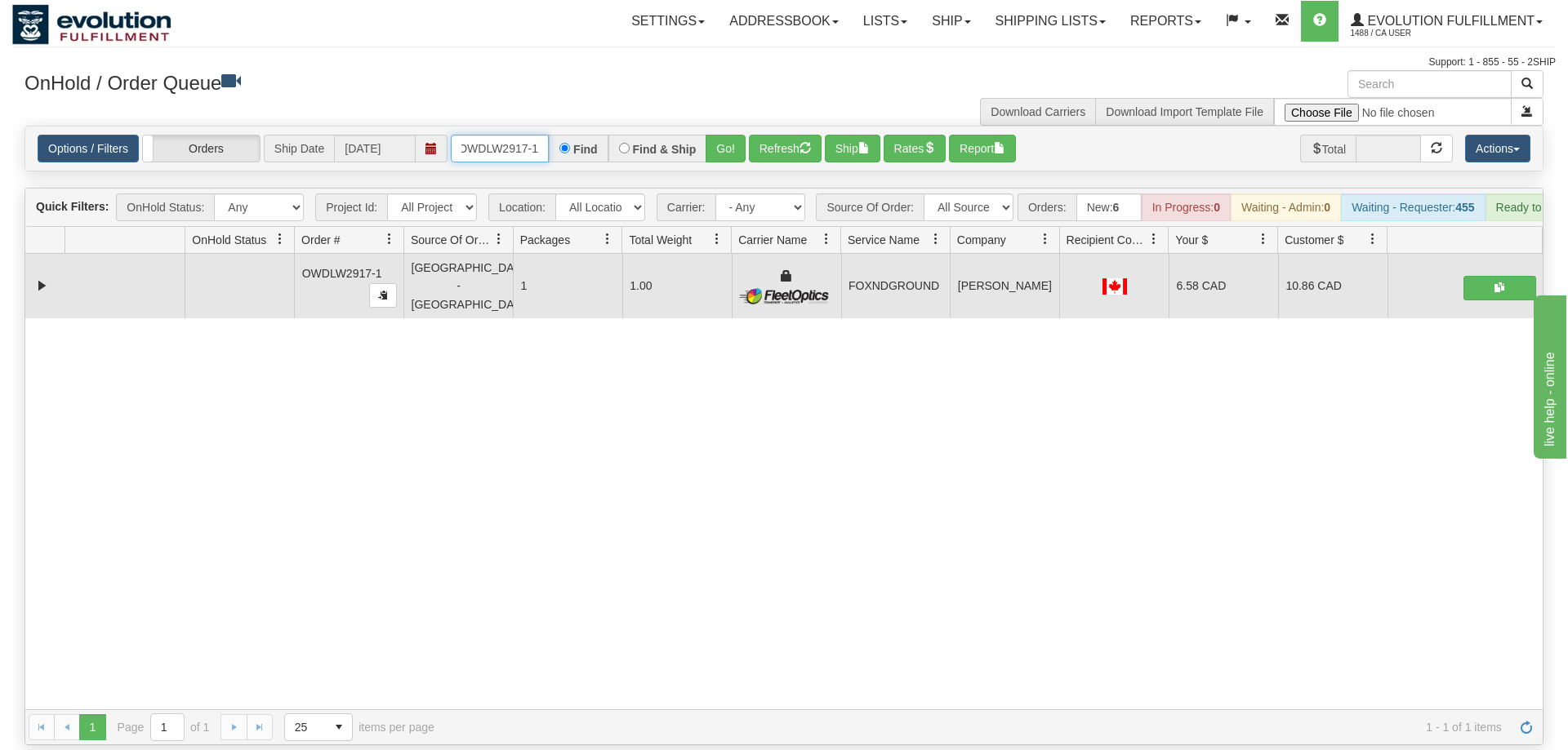
click at [511, 134] on input "OWDLW2917-1" at bounding box center [500, 148] width 98 height 28
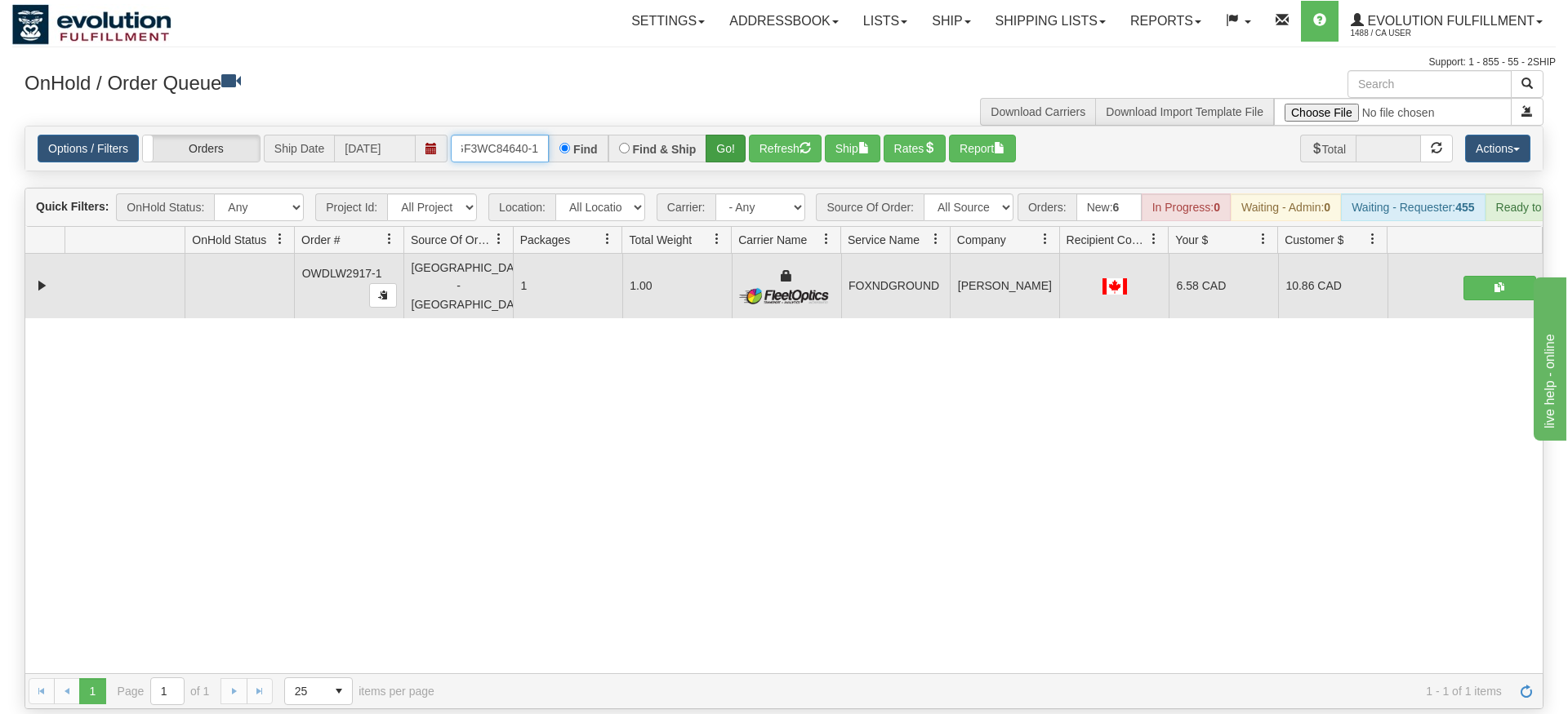
type input "OGF3WC84640-1"
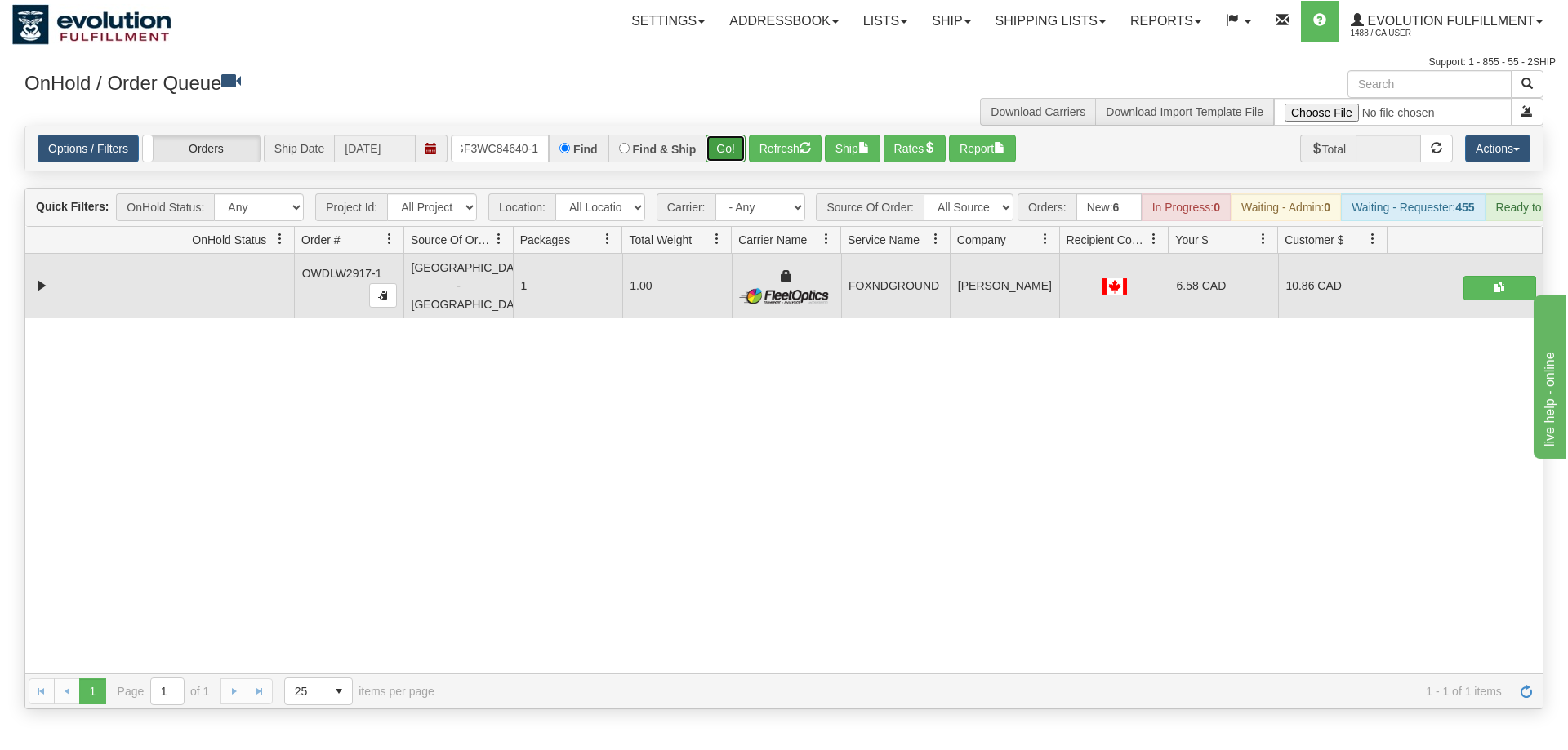
click at [713, 157] on div "Is equal to Is not equal to Contains Does not contains CAD USD EUR ZAR [PERSON_…" at bounding box center [783, 417] width 1543 height 584
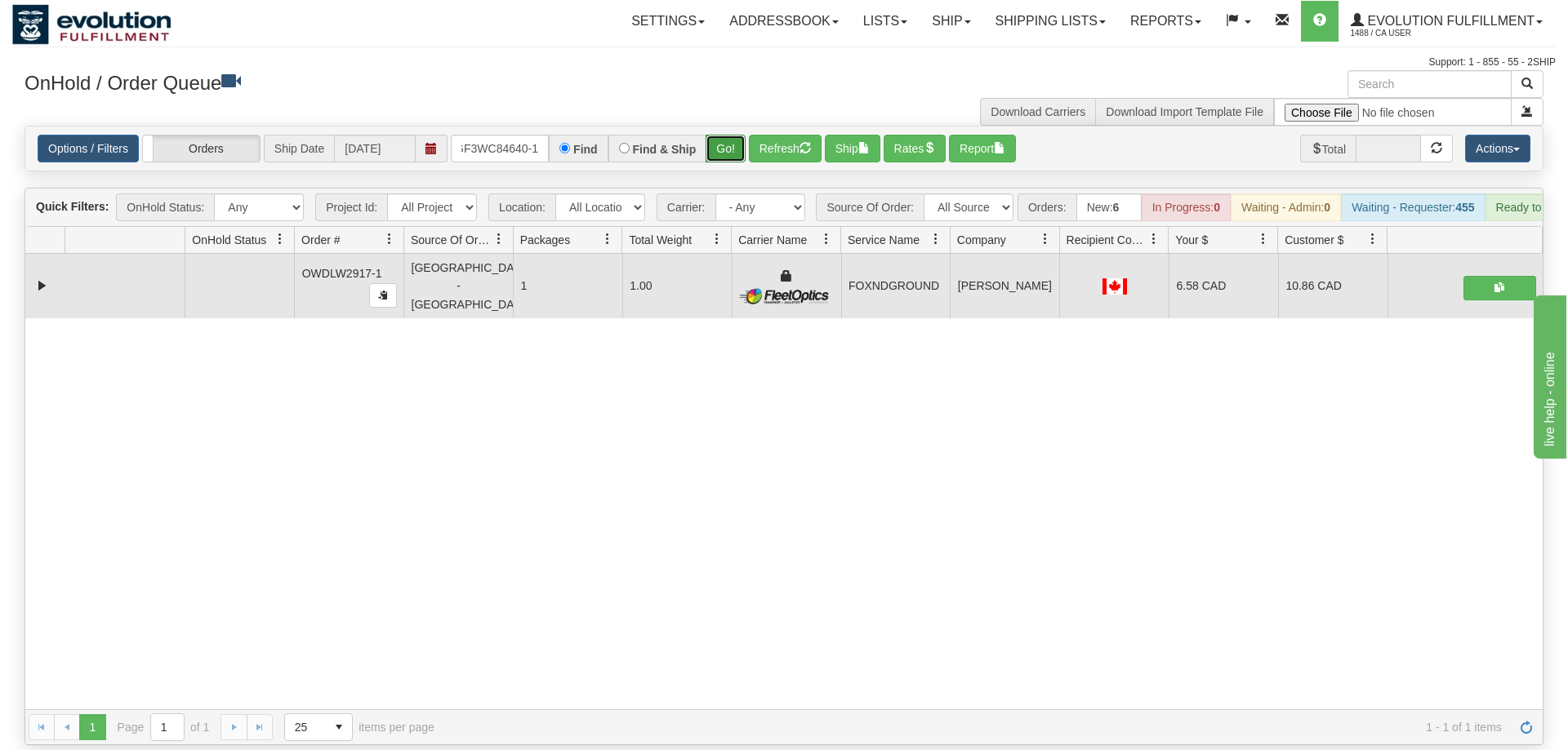
click at [726, 134] on button "Go!" at bounding box center [725, 148] width 40 height 28
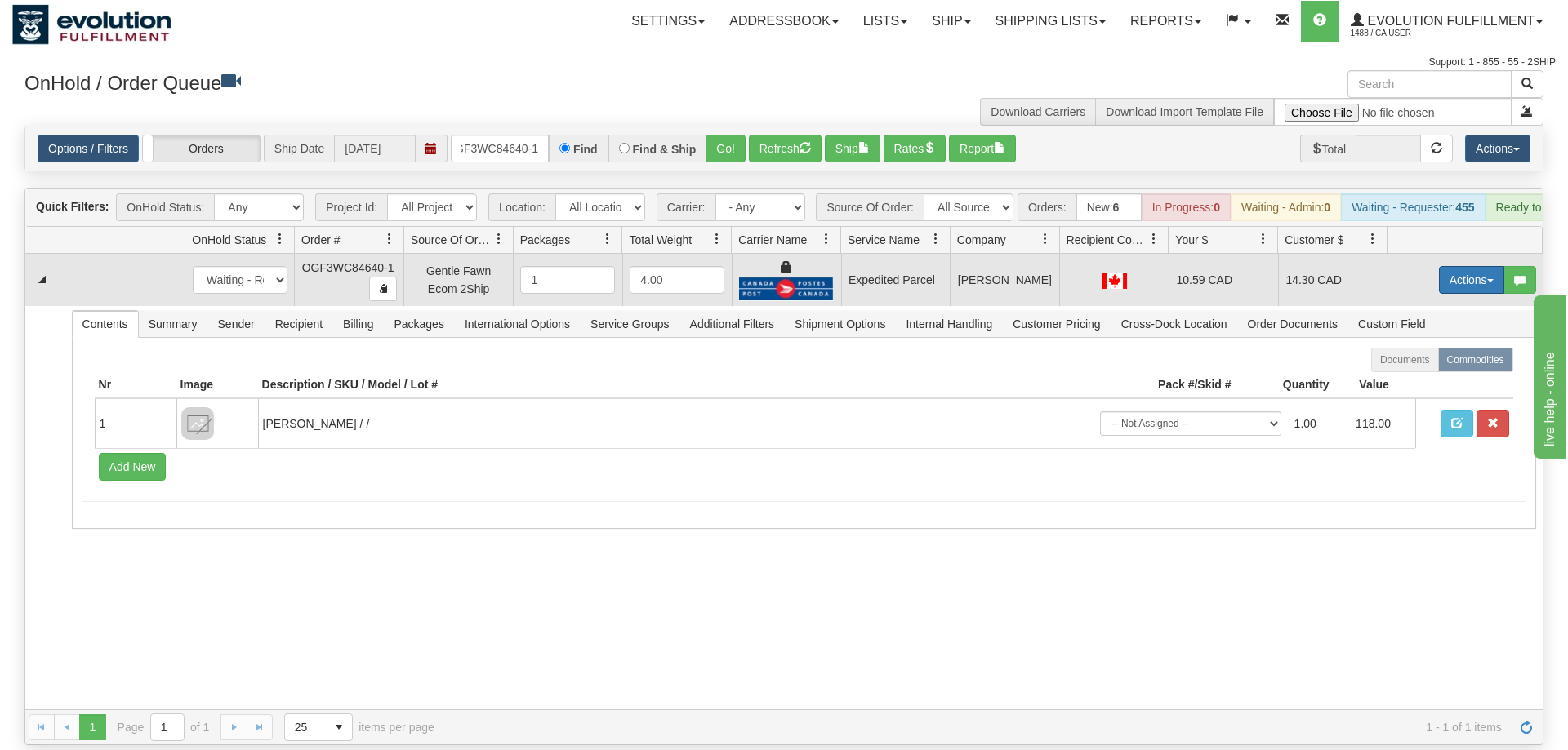
click at [1484, 267] on button "Actions" at bounding box center [1471, 280] width 66 height 28
click at [1417, 369] on span "Ship" at bounding box center [1406, 375] width 34 height 13
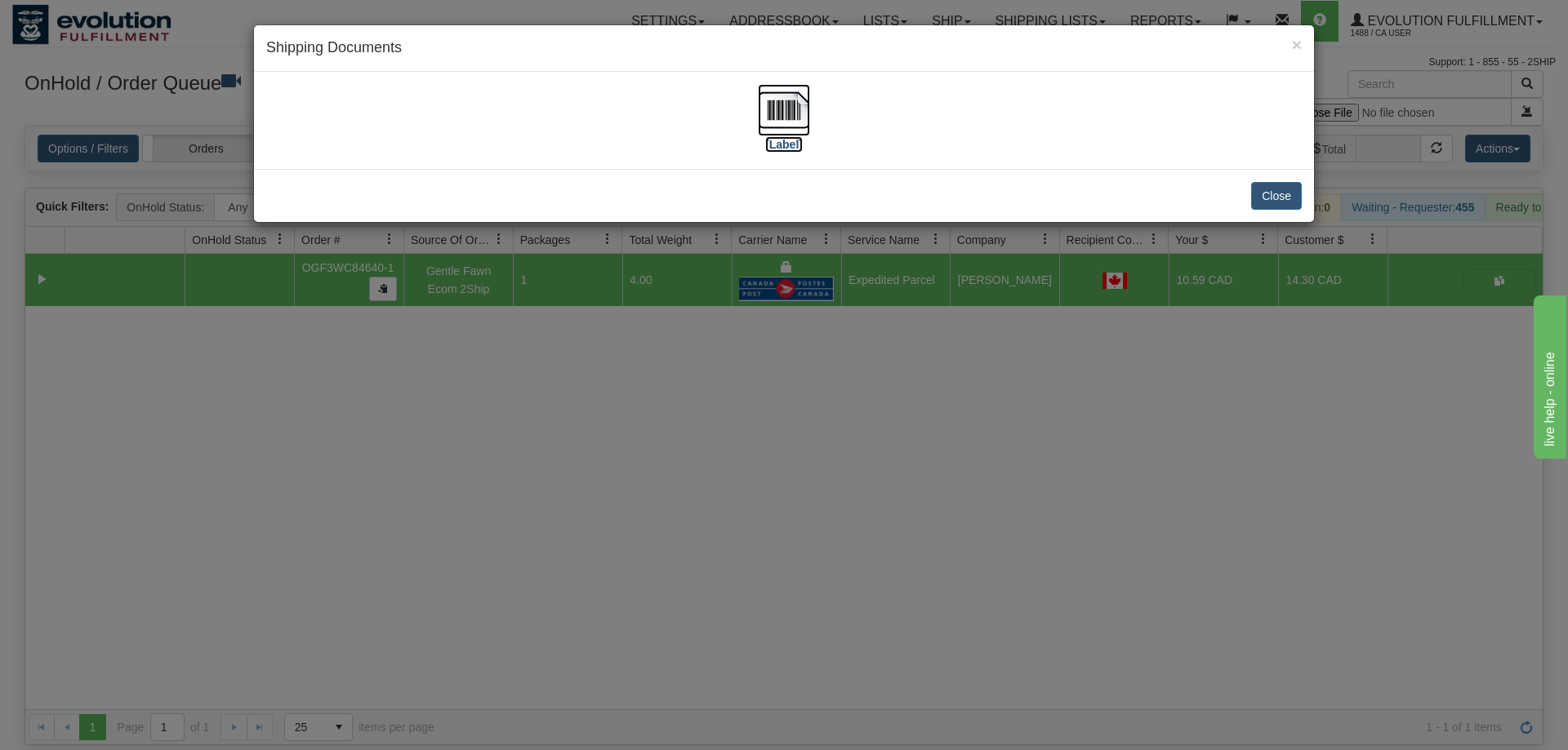
click at [768, 138] on label "[Label]" at bounding box center [784, 144] width 38 height 16
click at [762, 480] on div "× Shipping Documents [Label] Close" at bounding box center [784, 375] width 1568 height 750
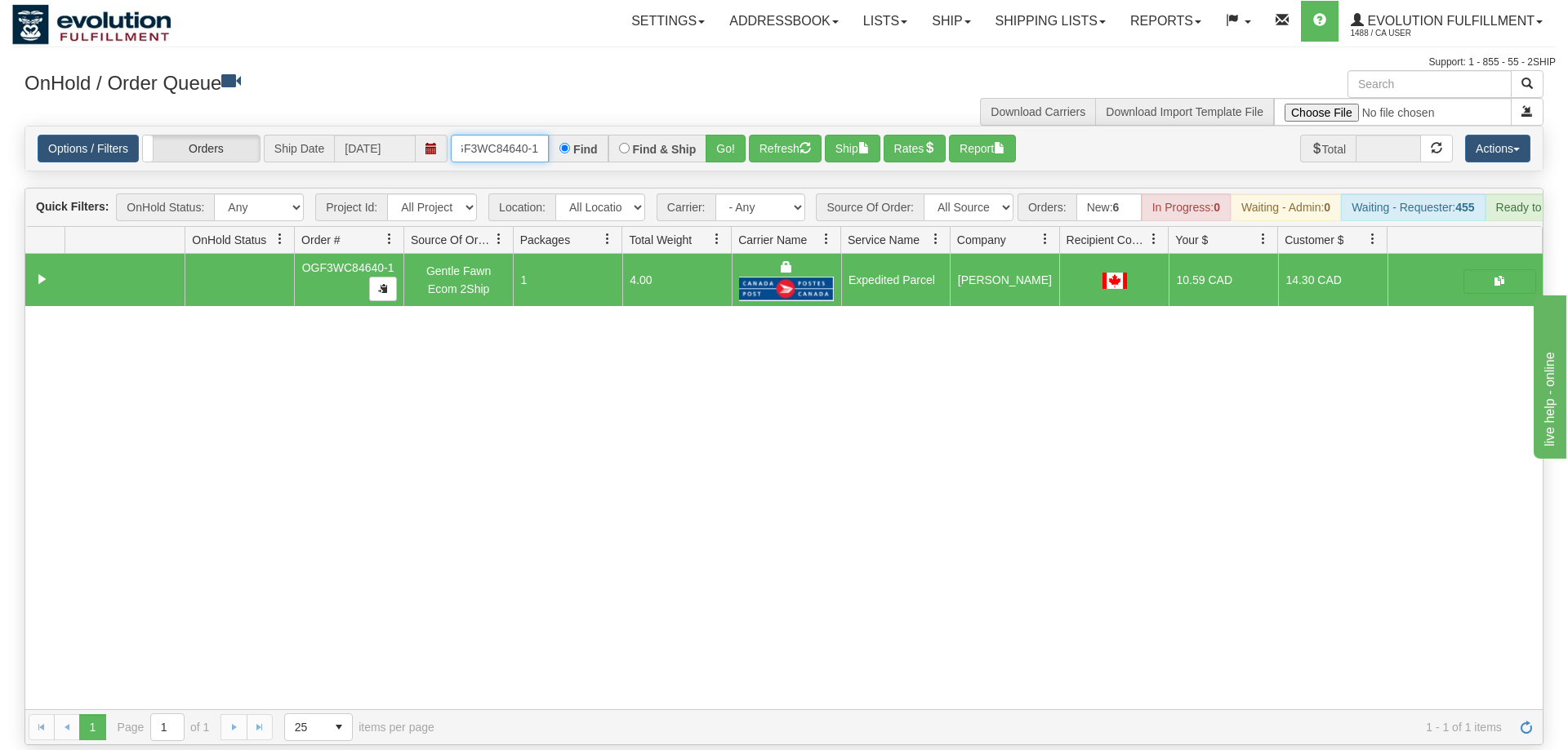
click at [519, 134] on input "OGF3WC84640-1" at bounding box center [500, 148] width 98 height 28
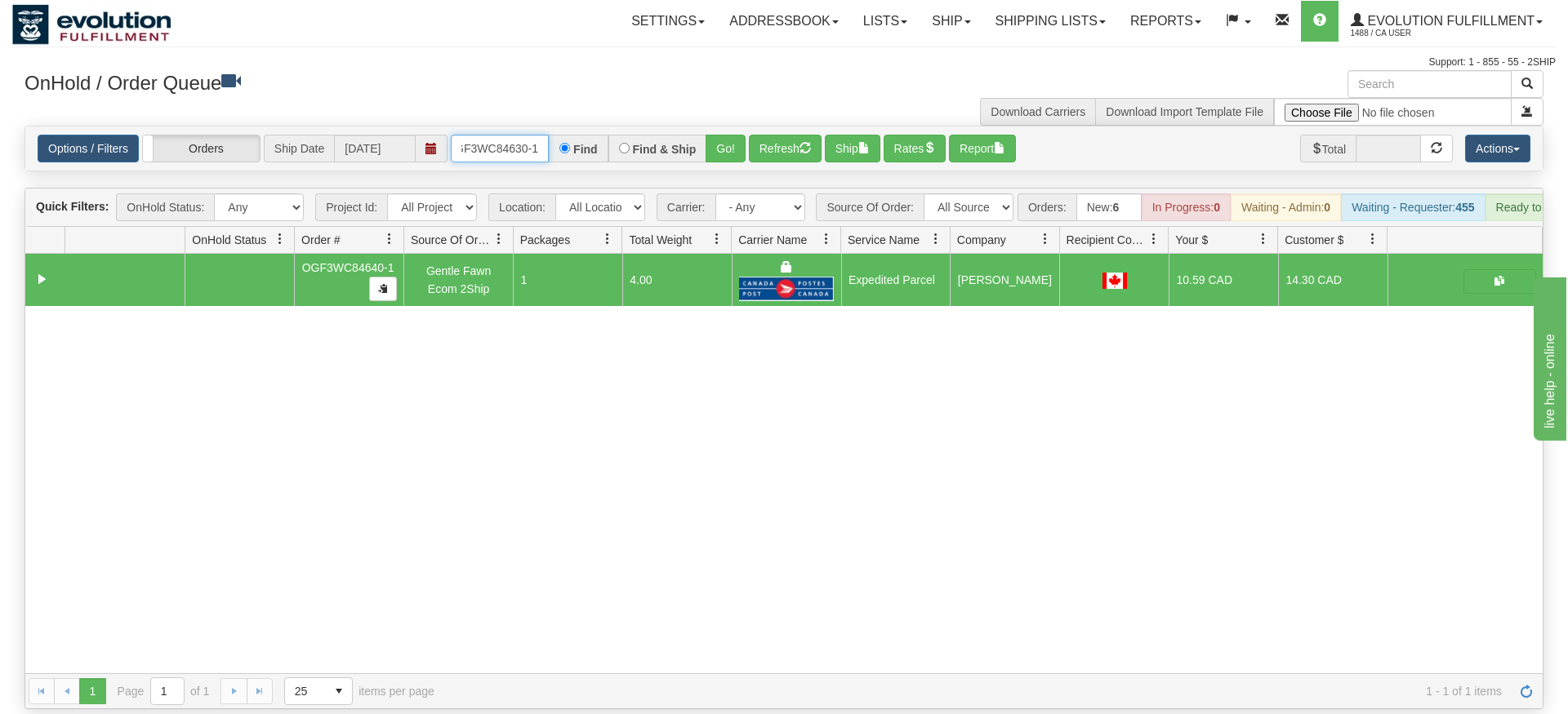
type input "OGF3WC84630-1"
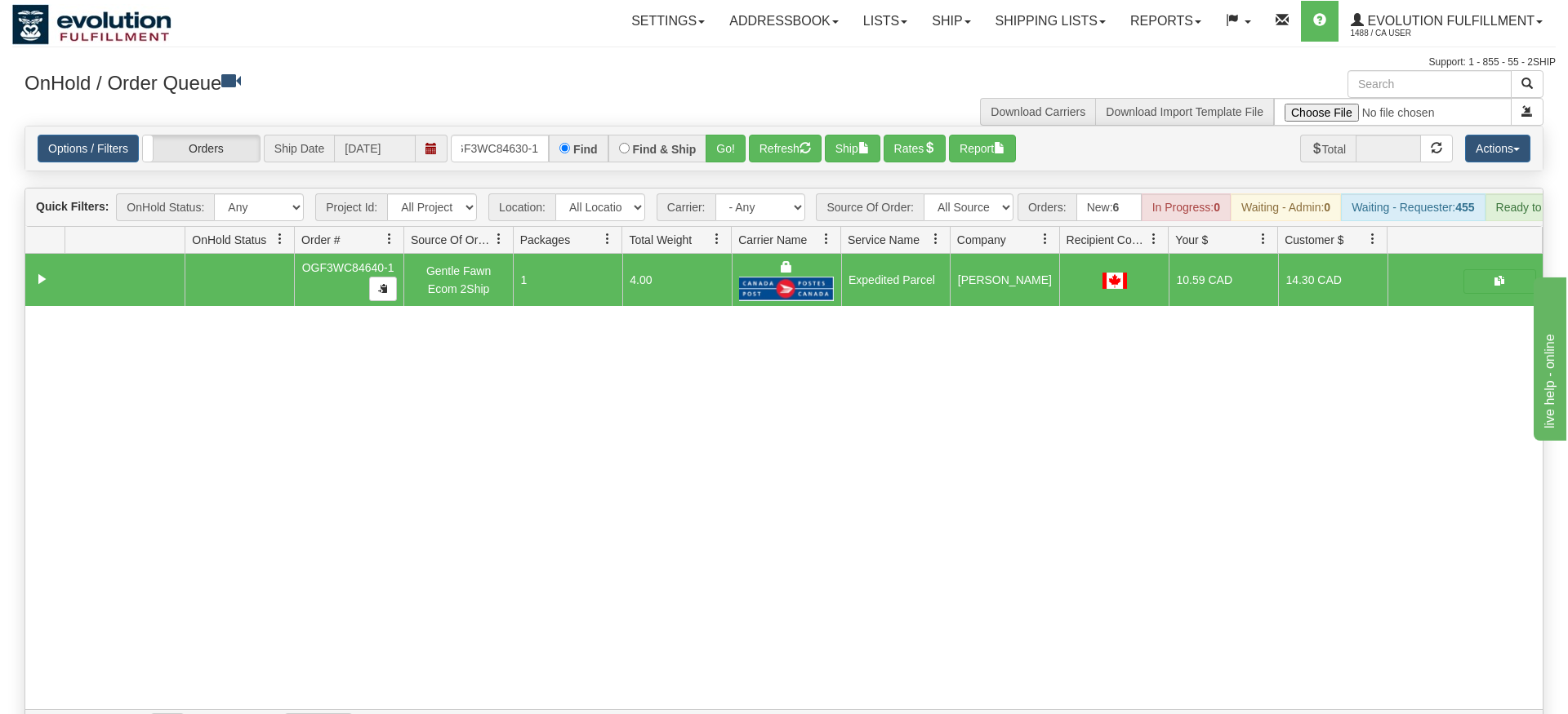
drag, startPoint x: 738, startPoint y: 109, endPoint x: 727, endPoint y: 138, distance: 31.0
click at [733, 145] on div "Options / Filters Group Shipments Orders Ship Date [DATE] OGF3WC84630-1 Find Fi…" at bounding box center [783, 148] width 1517 height 44
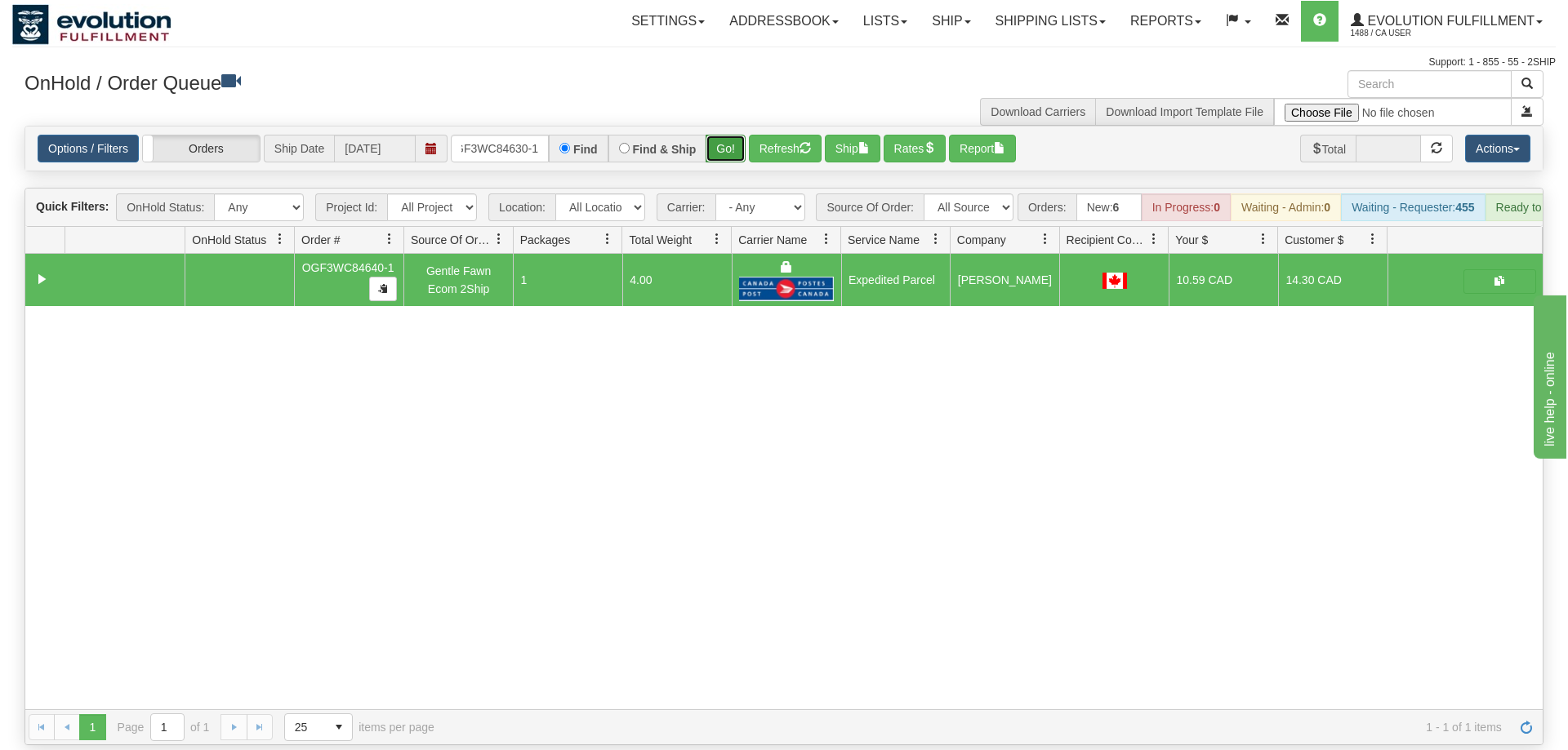
click at [724, 134] on button "Go!" at bounding box center [725, 148] width 40 height 28
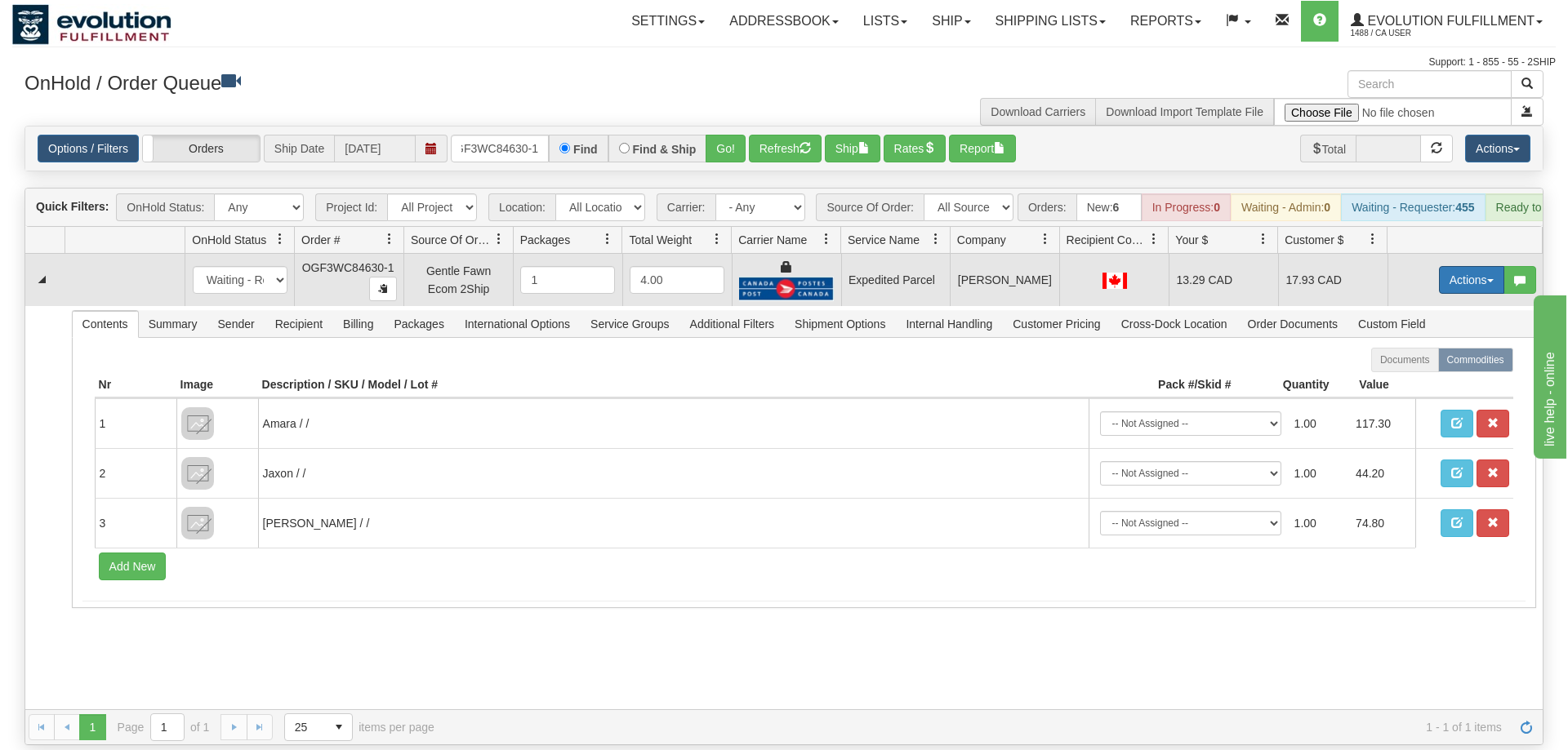
click at [1456, 266] on button "Actions" at bounding box center [1471, 280] width 66 height 28
click at [1418, 369] on span "Ship" at bounding box center [1406, 375] width 34 height 13
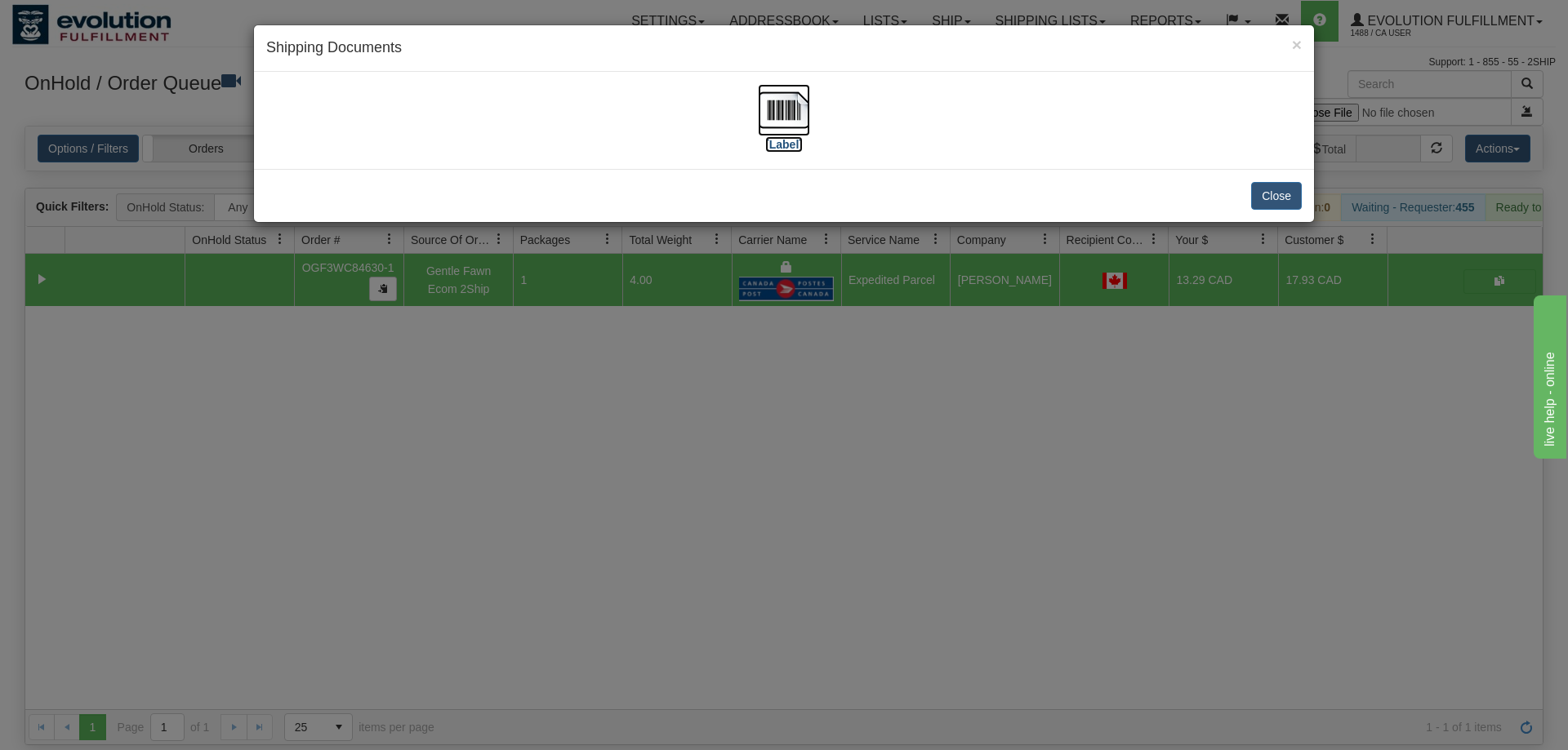
click at [772, 126] on img at bounding box center [784, 110] width 52 height 52
click at [571, 472] on div "× Shipping Documents [Label] Close" at bounding box center [784, 375] width 1568 height 750
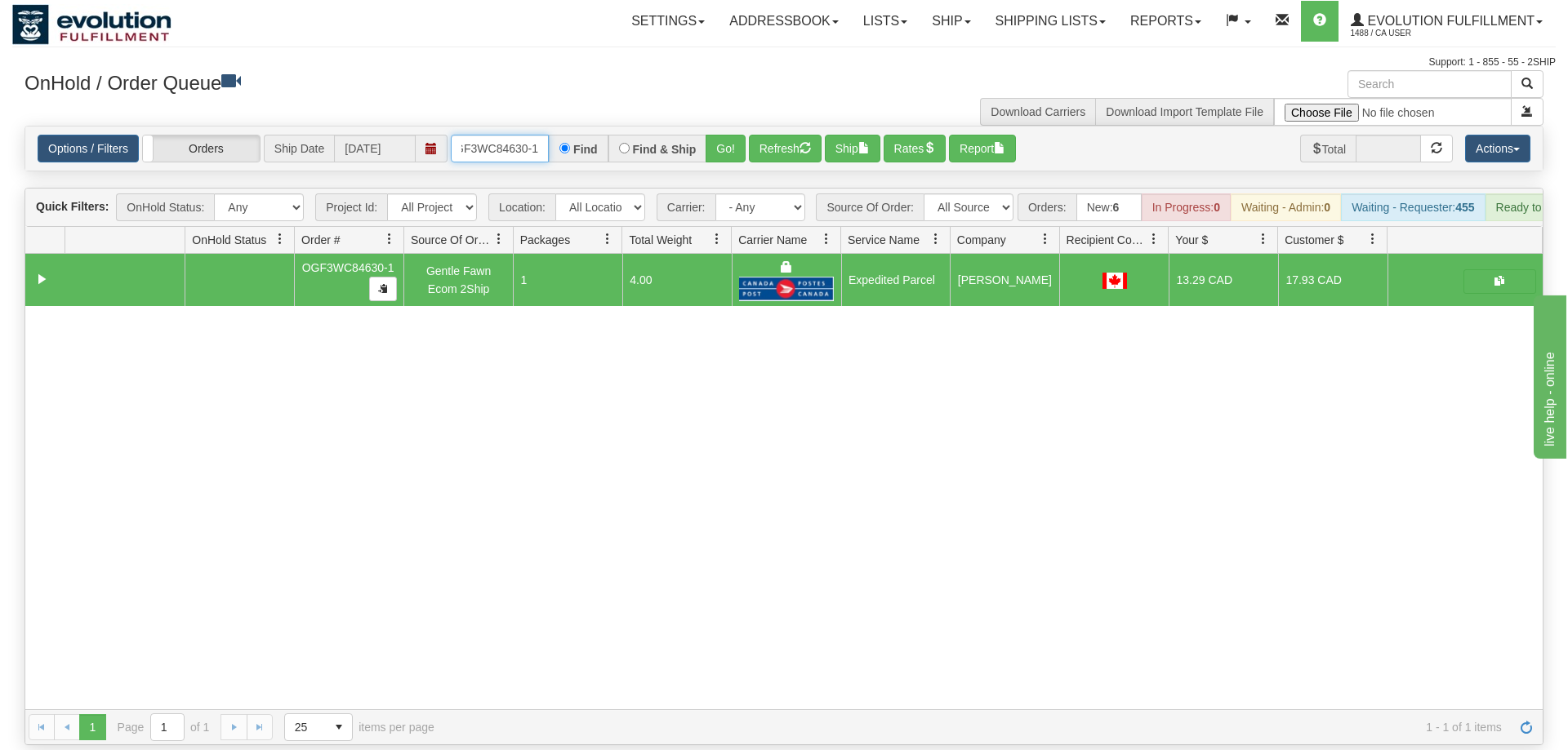
click at [492, 137] on input "OGF3WC84630-1" at bounding box center [500, 148] width 98 height 28
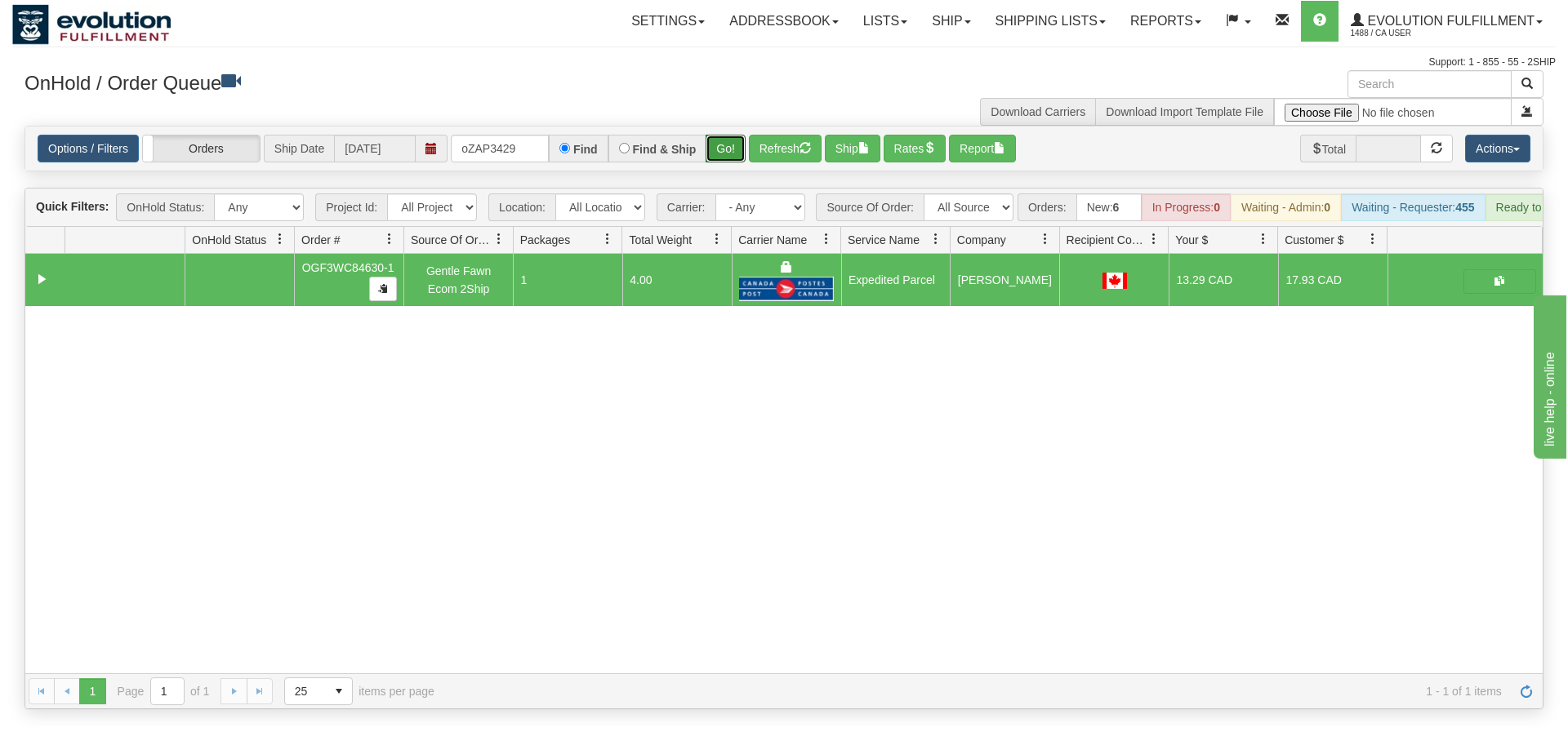
click at [728, 155] on div "Is equal to Is not equal to Contains Does not contains CAD USD EUR ZAR [PERSON_…" at bounding box center [783, 417] width 1543 height 584
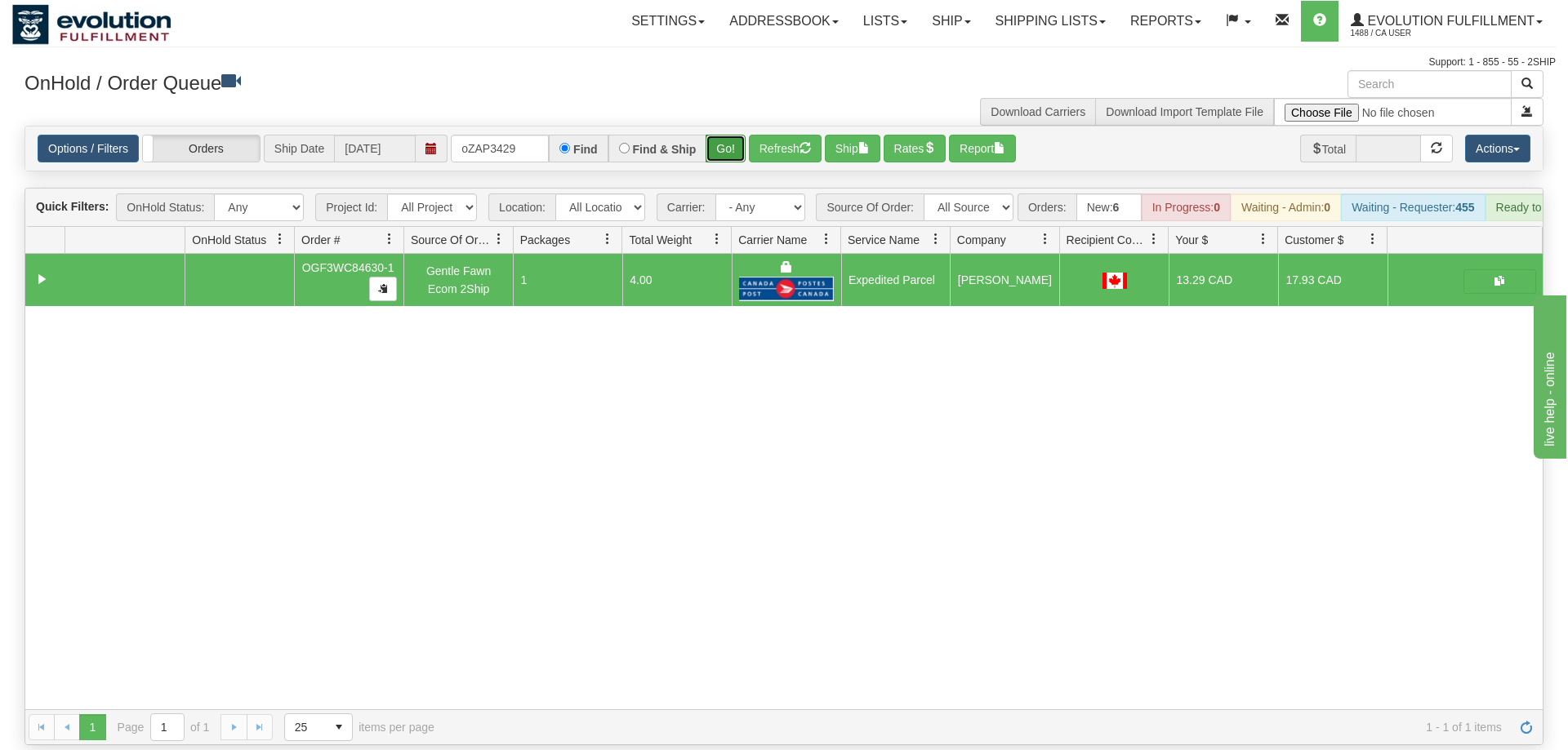
click at [732, 134] on button "Go!" at bounding box center [725, 148] width 40 height 28
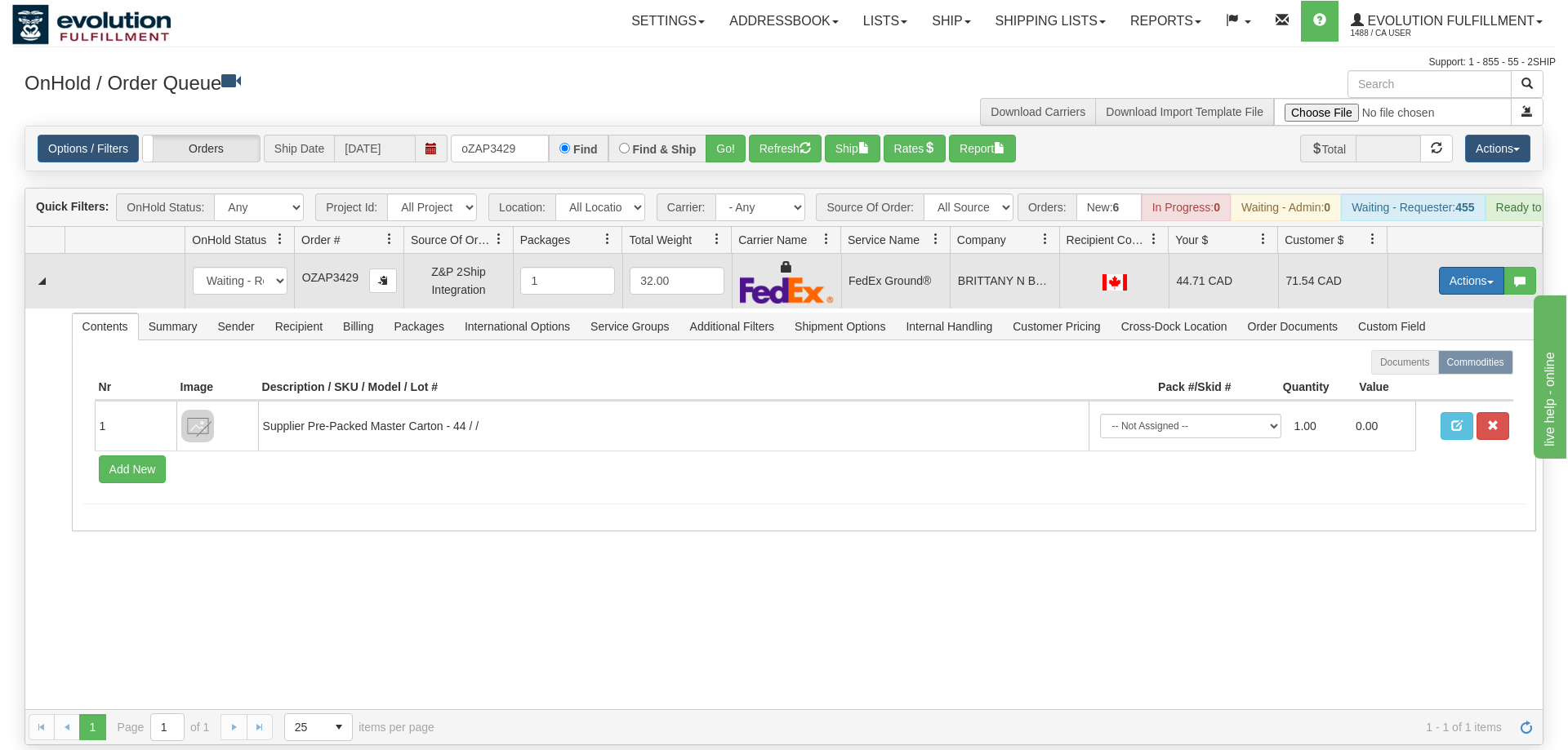
click at [1447, 267] on button "Actions" at bounding box center [1471, 281] width 66 height 28
click at [1430, 365] on link "Ship" at bounding box center [1437, 375] width 131 height 21
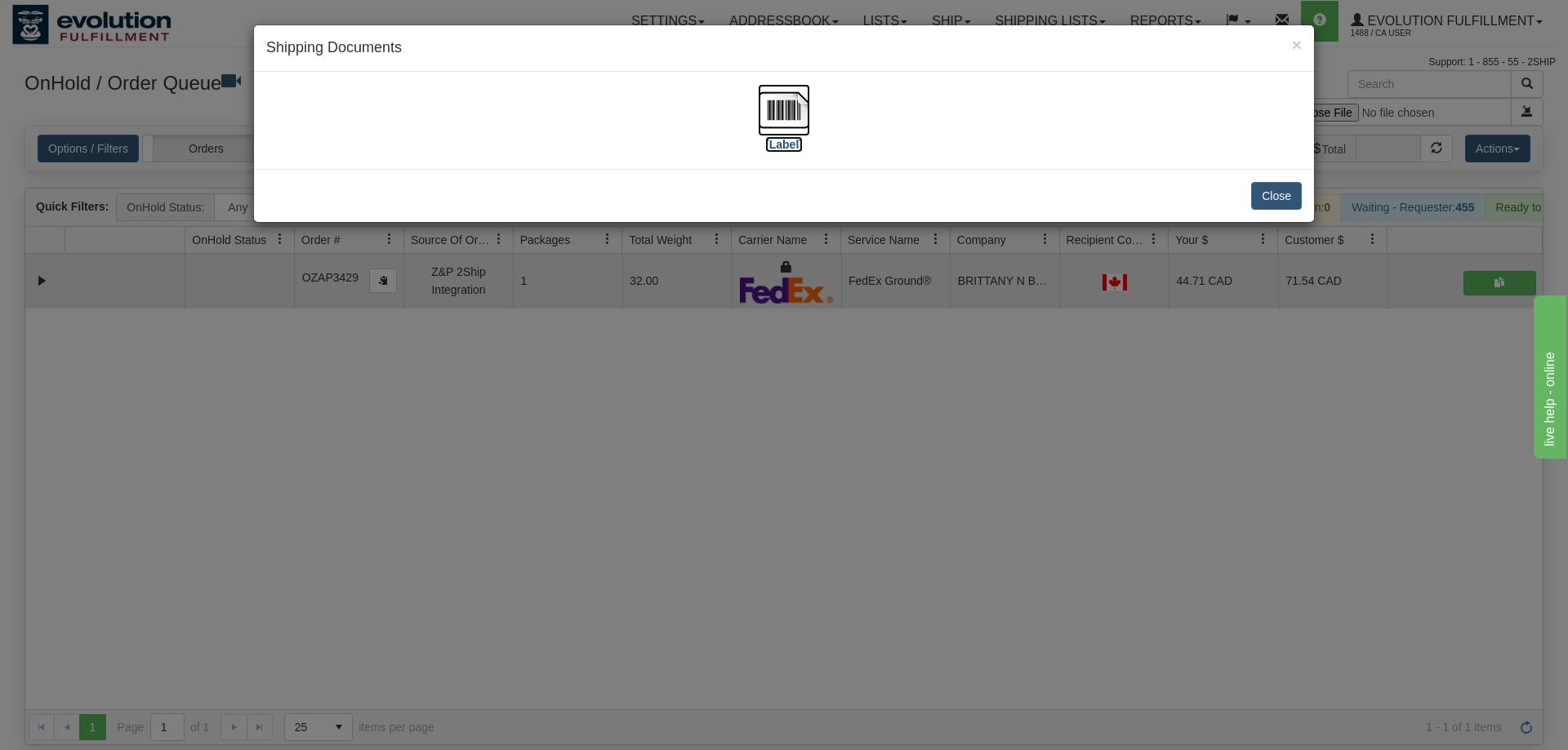
click at [790, 126] on img at bounding box center [784, 110] width 52 height 52
click at [707, 372] on div "× Shipping Documents [Label] Close" at bounding box center [784, 375] width 1568 height 750
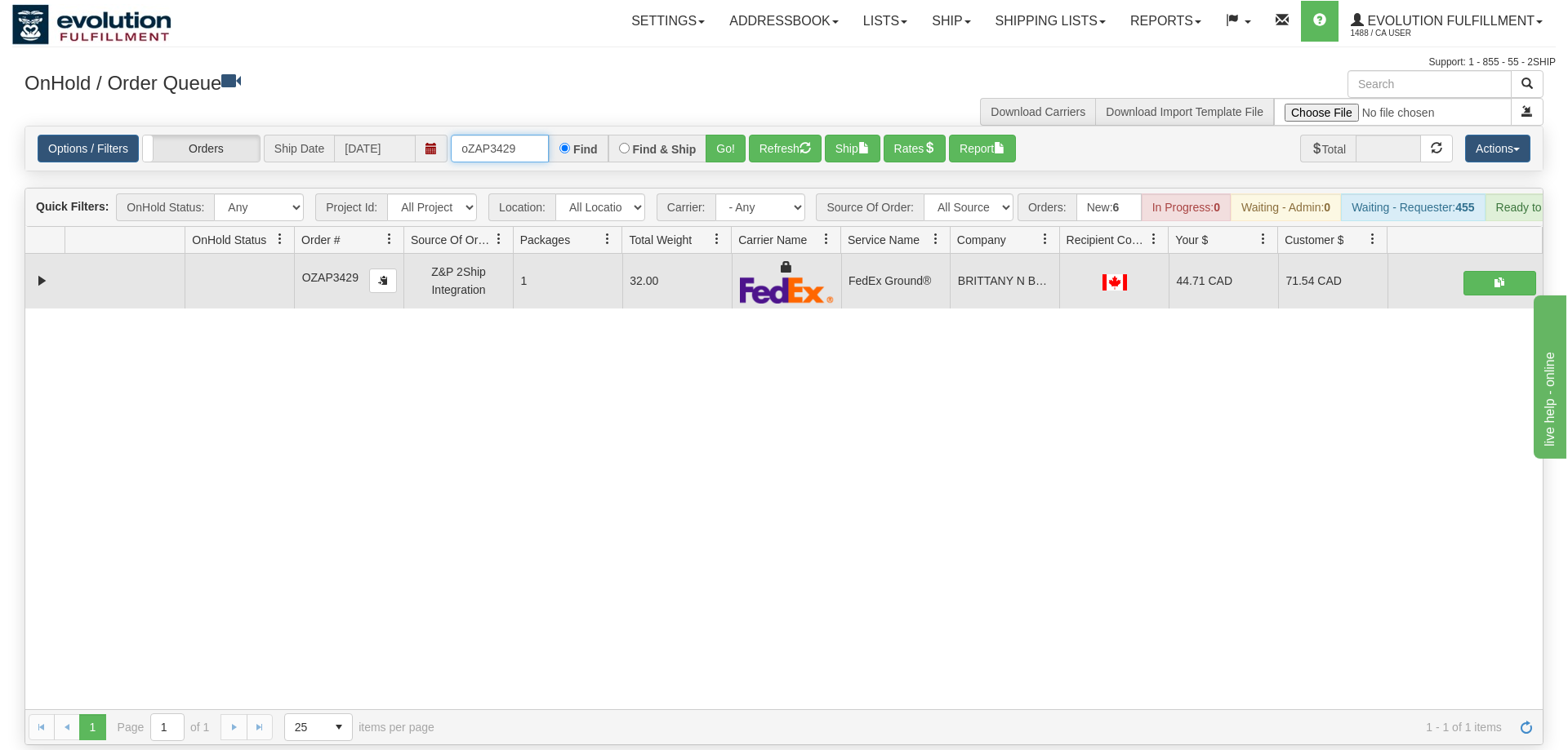
click at [492, 134] on input "oZAP3429" at bounding box center [500, 148] width 98 height 28
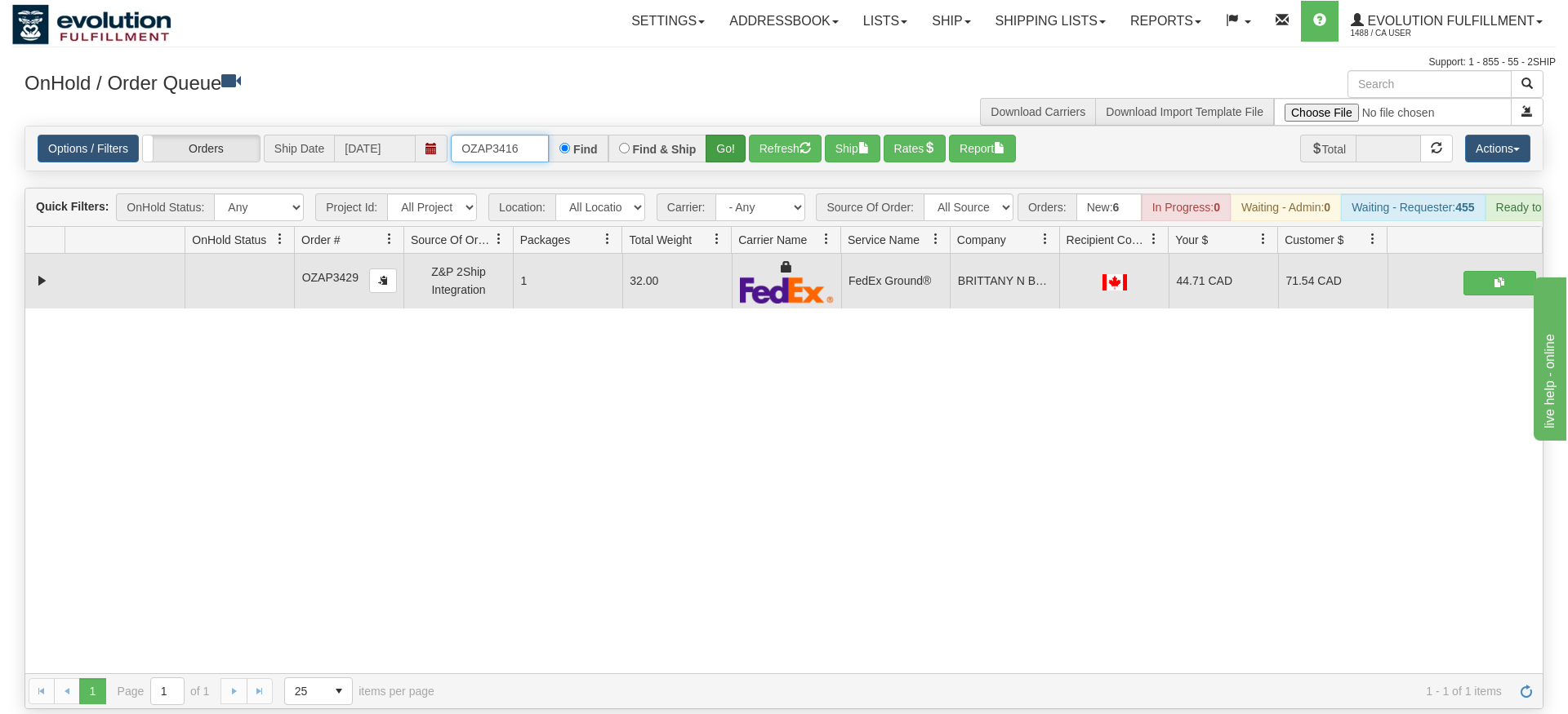
type input "OZAP3416"
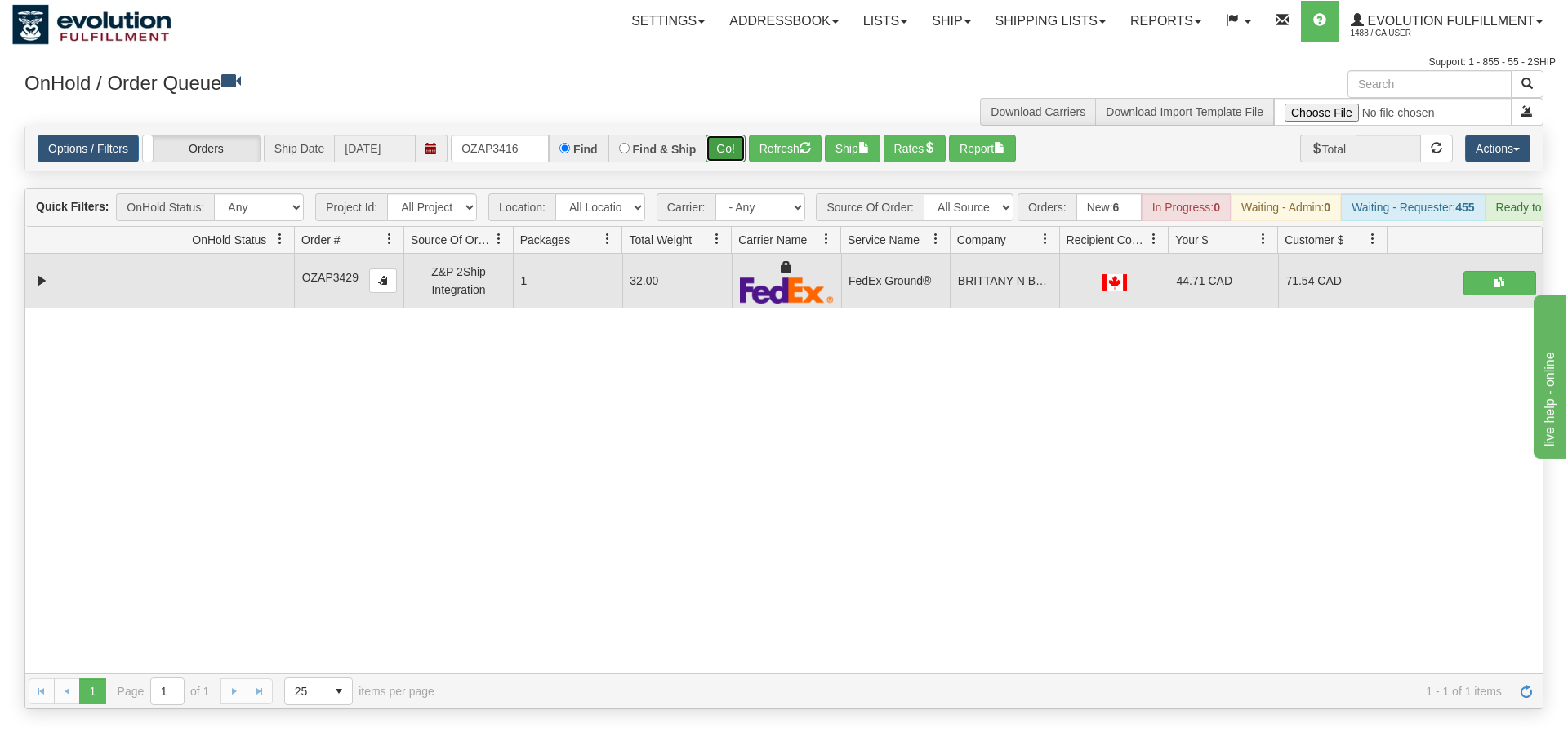
click at [718, 155] on div "Is equal to Is not equal to Contains Does not contains CAD USD EUR ZAR [PERSON_…" at bounding box center [783, 417] width 1543 height 584
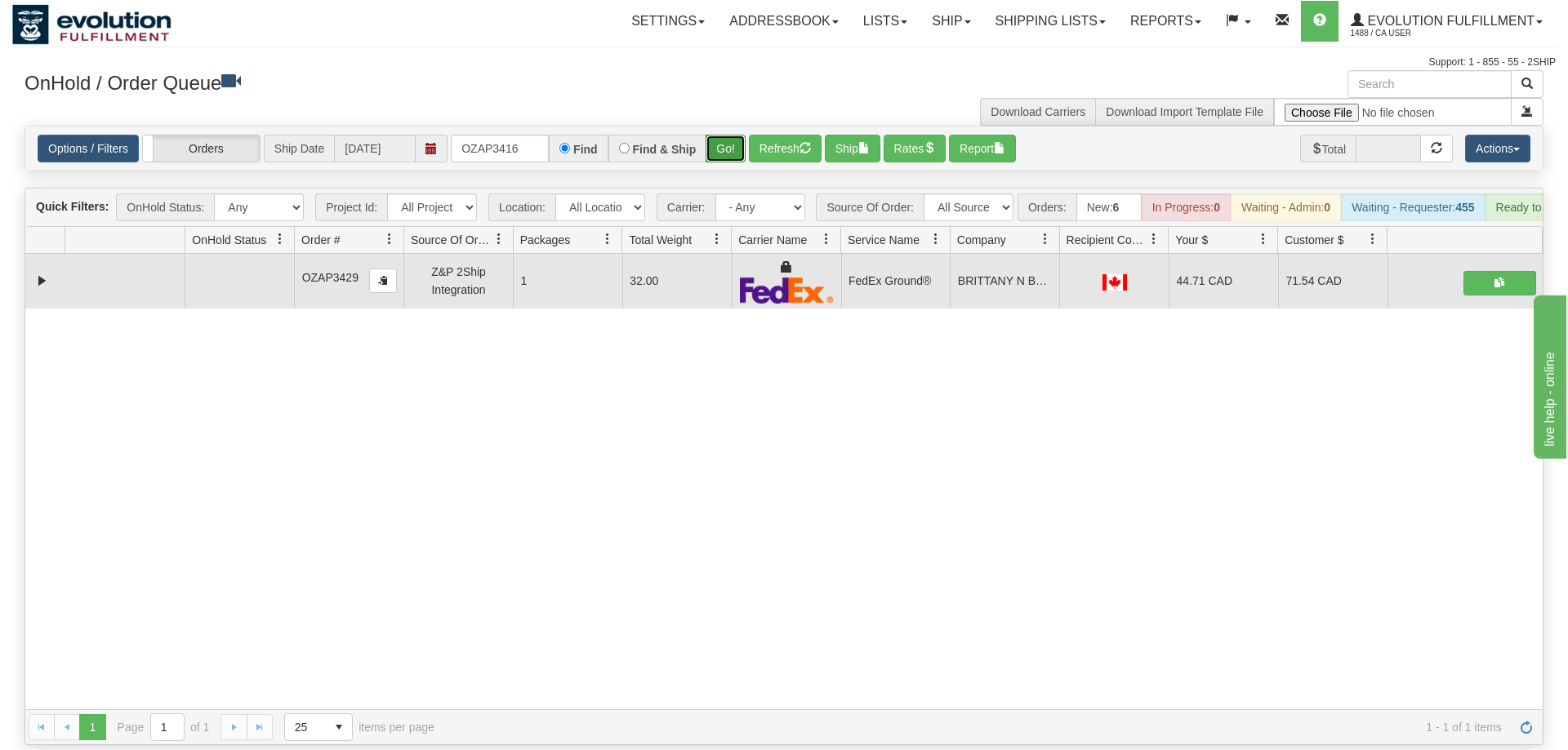
click at [722, 134] on button "Go!" at bounding box center [725, 148] width 40 height 28
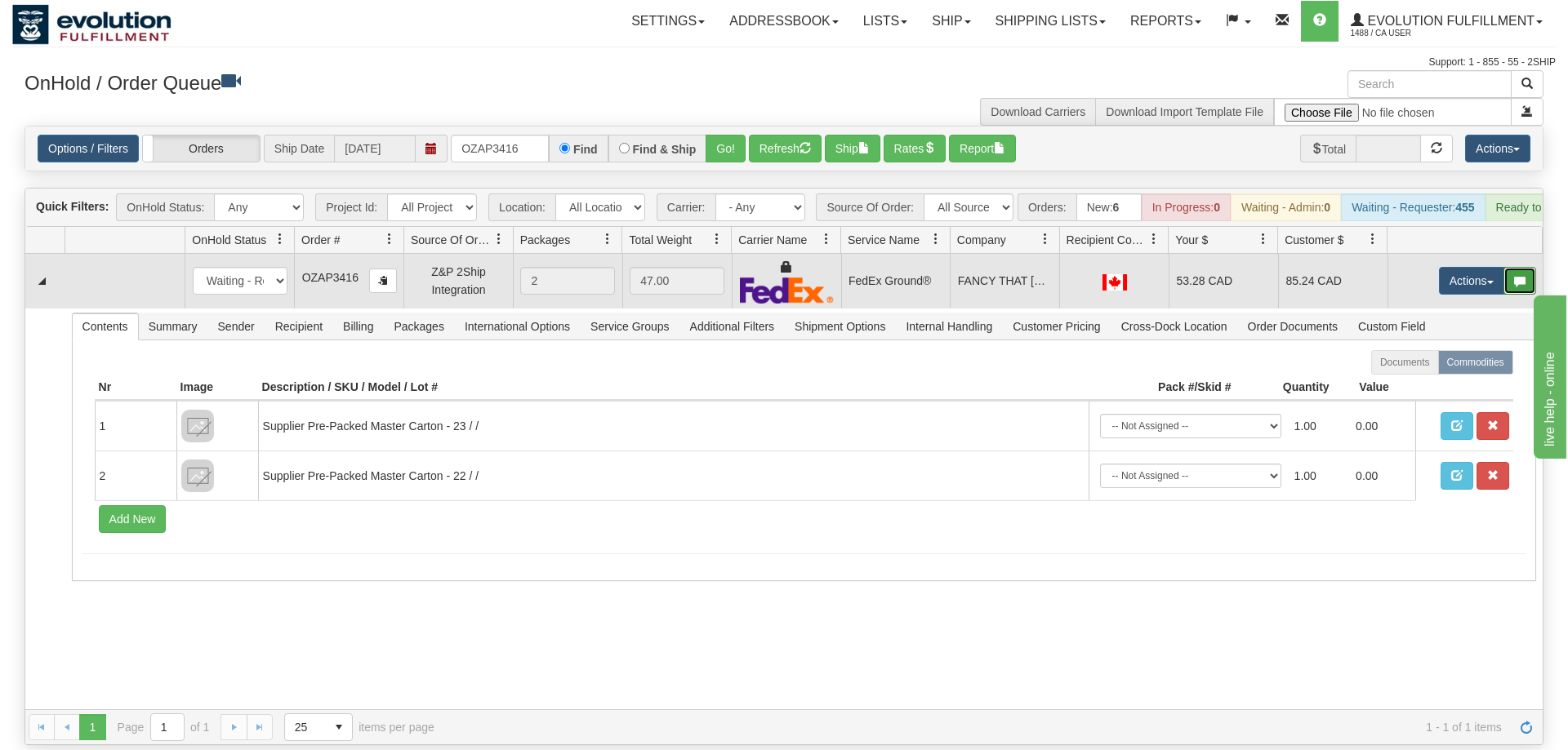
click at [1507, 267] on button "button" at bounding box center [1519, 281] width 33 height 28
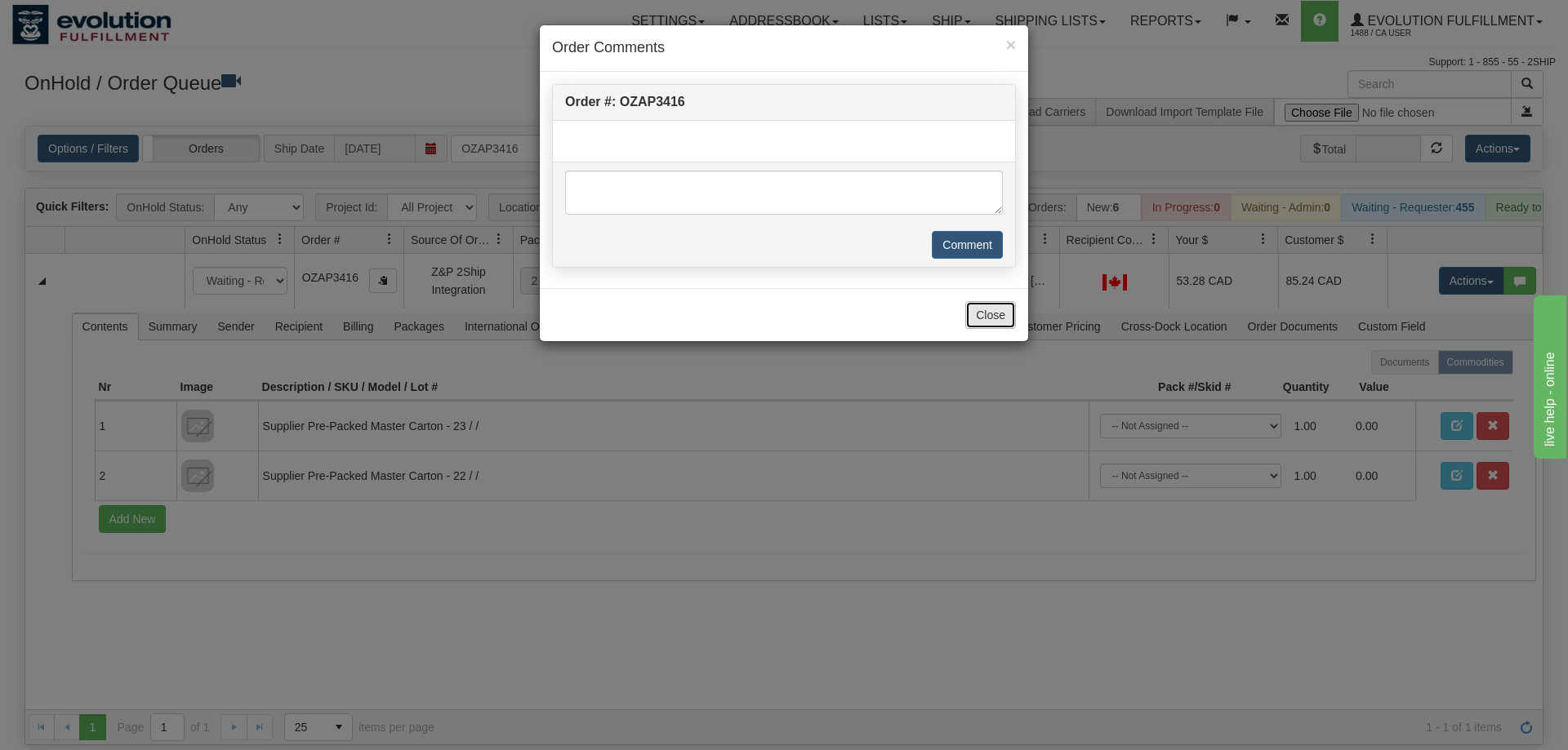
click at [994, 314] on button "Close" at bounding box center [990, 316] width 51 height 28
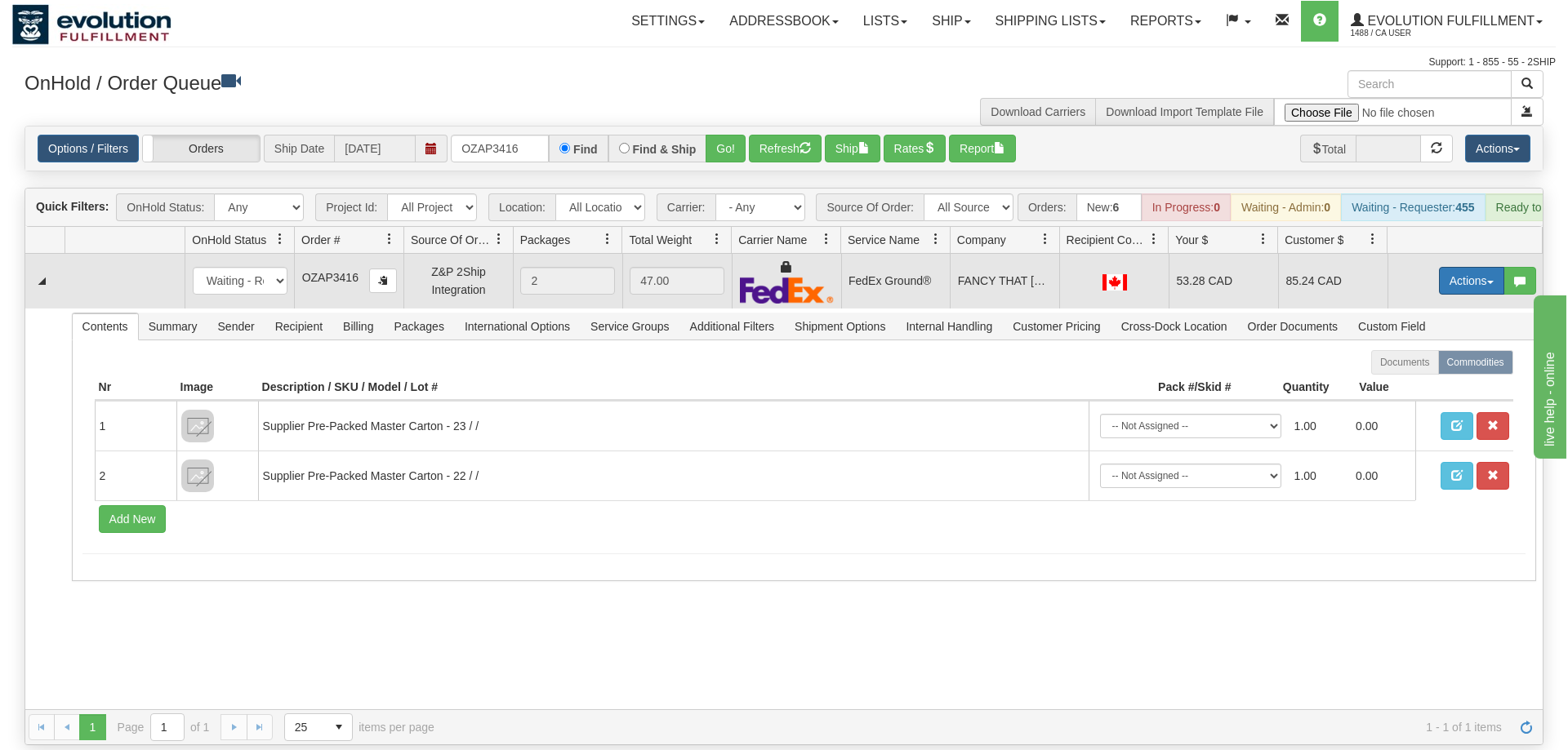
click at [1467, 267] on button "Actions" at bounding box center [1471, 281] width 66 height 28
click at [1413, 370] on span "Ship" at bounding box center [1406, 375] width 34 height 13
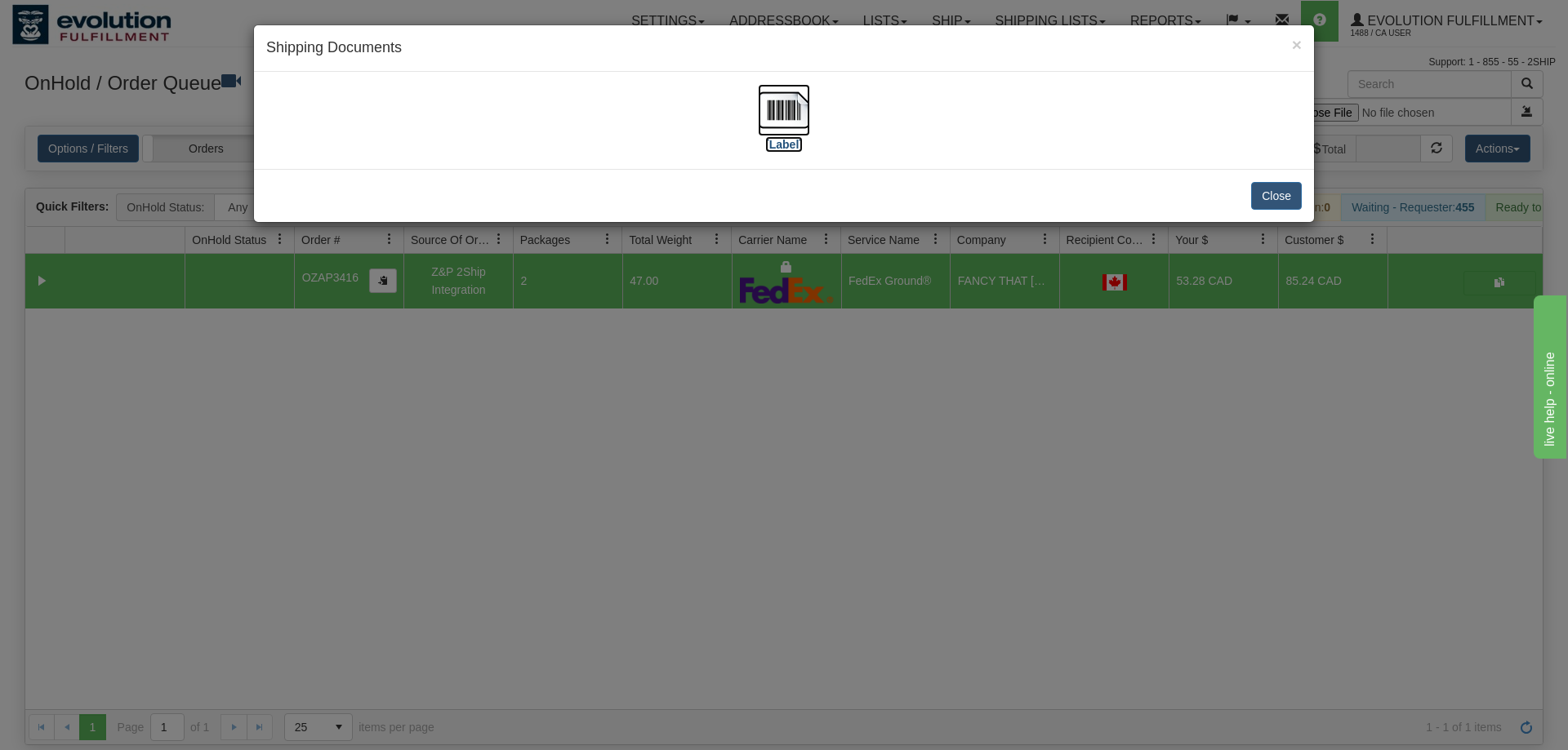
click at [800, 133] on img at bounding box center [784, 110] width 52 height 52
click at [880, 219] on div "Close" at bounding box center [784, 195] width 1060 height 53
drag, startPoint x: 429, startPoint y: 352, endPoint x: 455, endPoint y: 158, distance: 195.7
click at [429, 347] on div "× Shipping Documents [Label] Close" at bounding box center [784, 375] width 1568 height 750
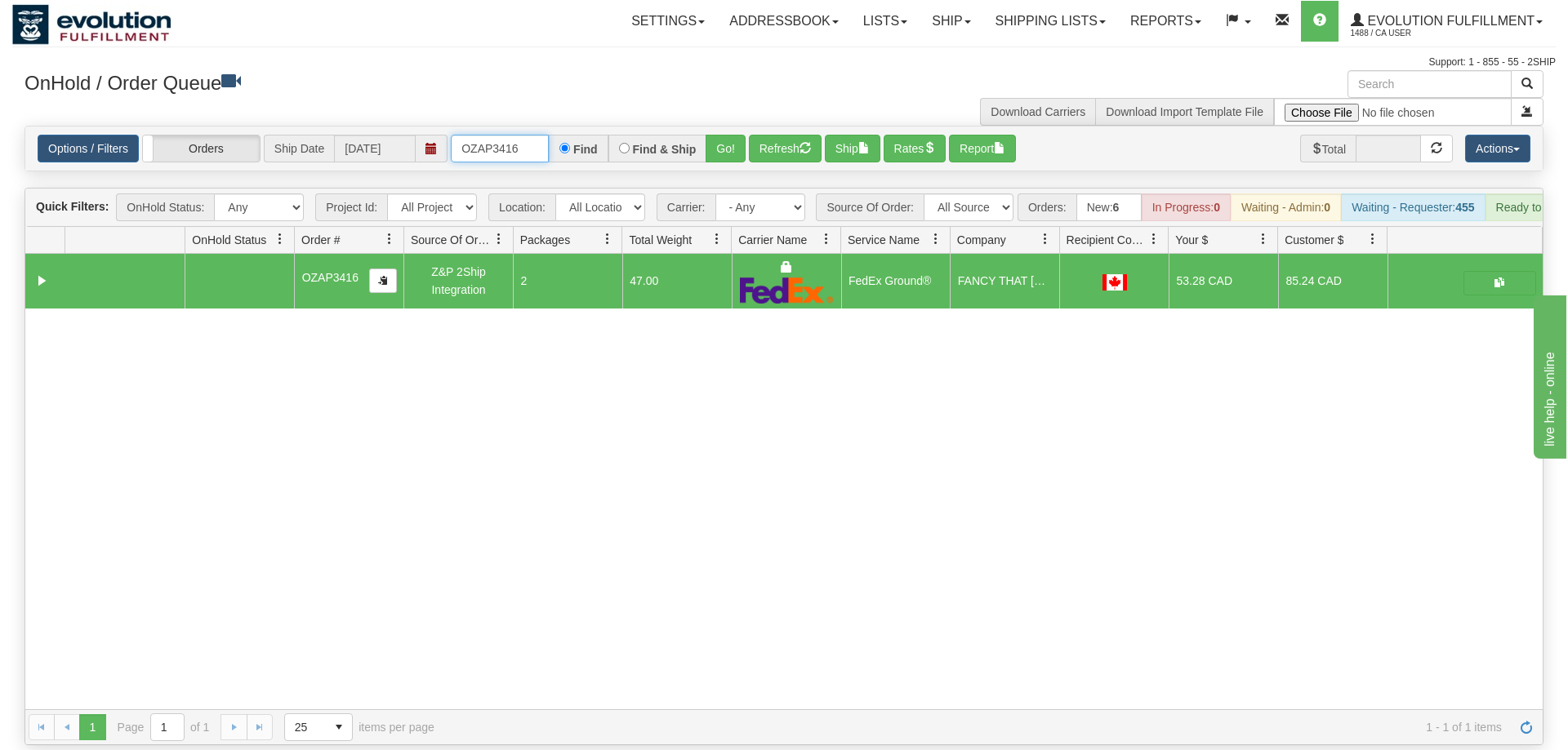
click at [473, 138] on input "OZAP3416" at bounding box center [500, 148] width 98 height 28
click at [504, 134] on input "text" at bounding box center [500, 148] width 98 height 28
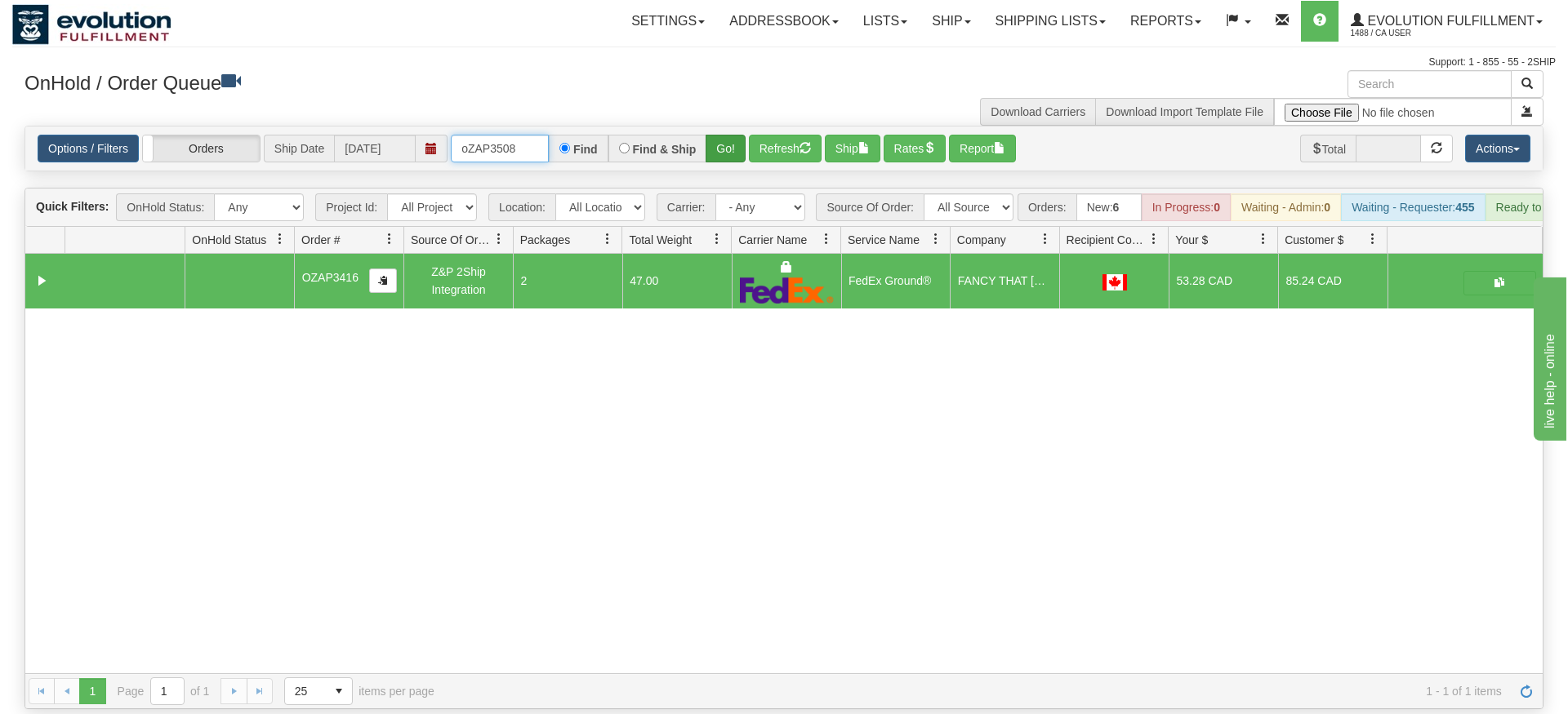
type input "oZAP3508"
click at [721, 159] on div "Is equal to Is not equal to Contains Does not contains CAD USD EUR ZAR [PERSON_…" at bounding box center [783, 417] width 1543 height 584
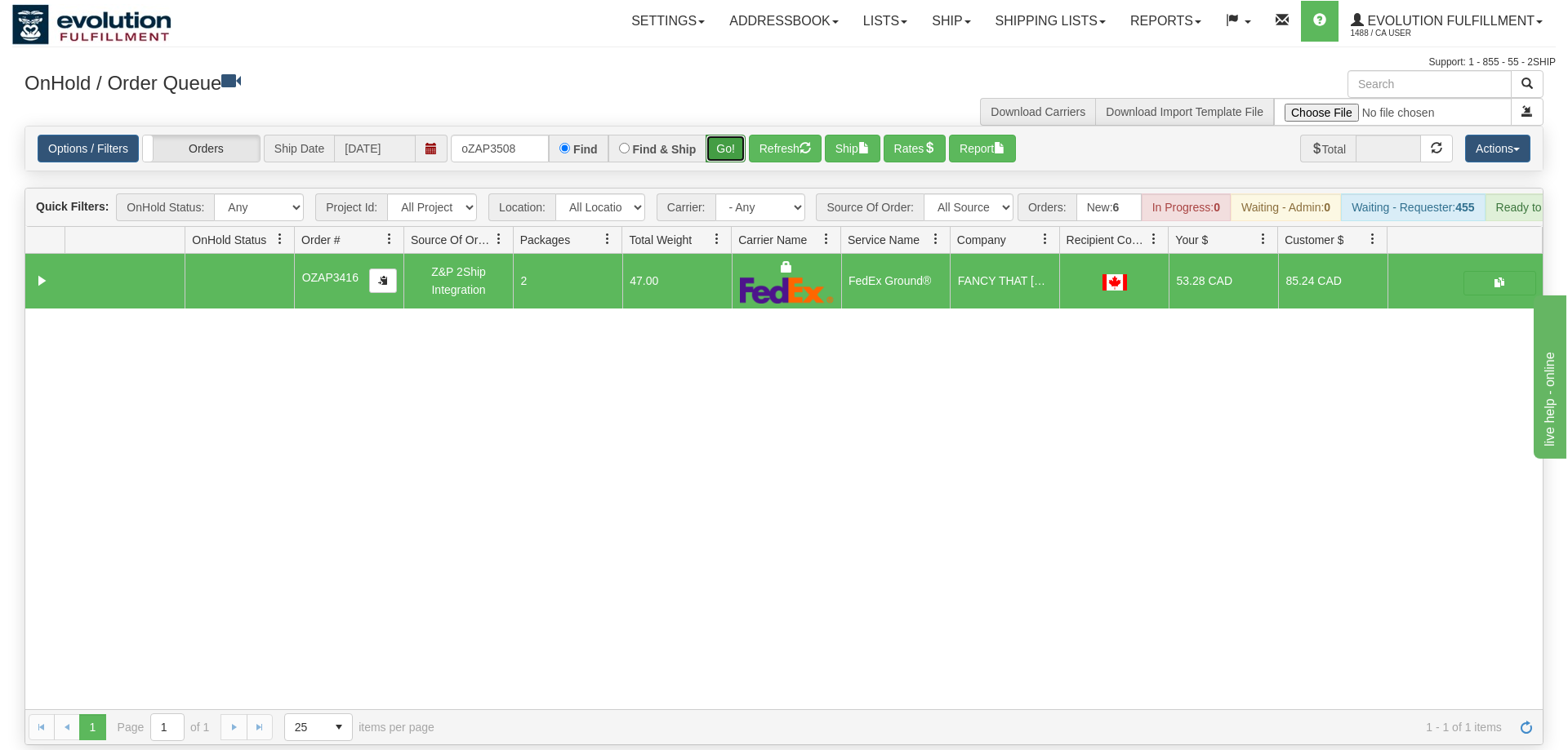
click at [731, 134] on button "Go!" at bounding box center [725, 148] width 40 height 28
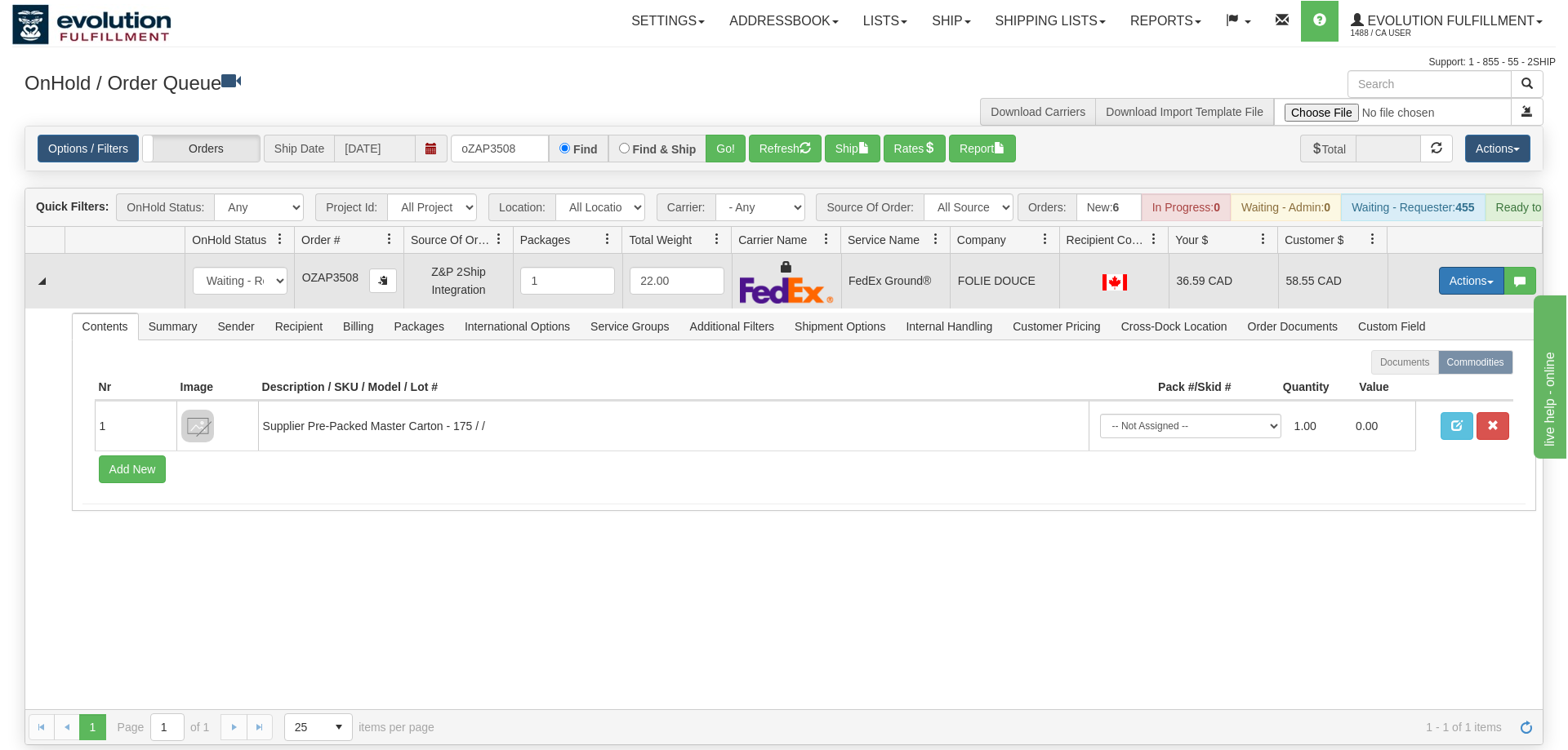
click at [1469, 267] on button "Actions" at bounding box center [1471, 281] width 66 height 28
click at [1438, 365] on link "Ship" at bounding box center [1437, 375] width 131 height 21
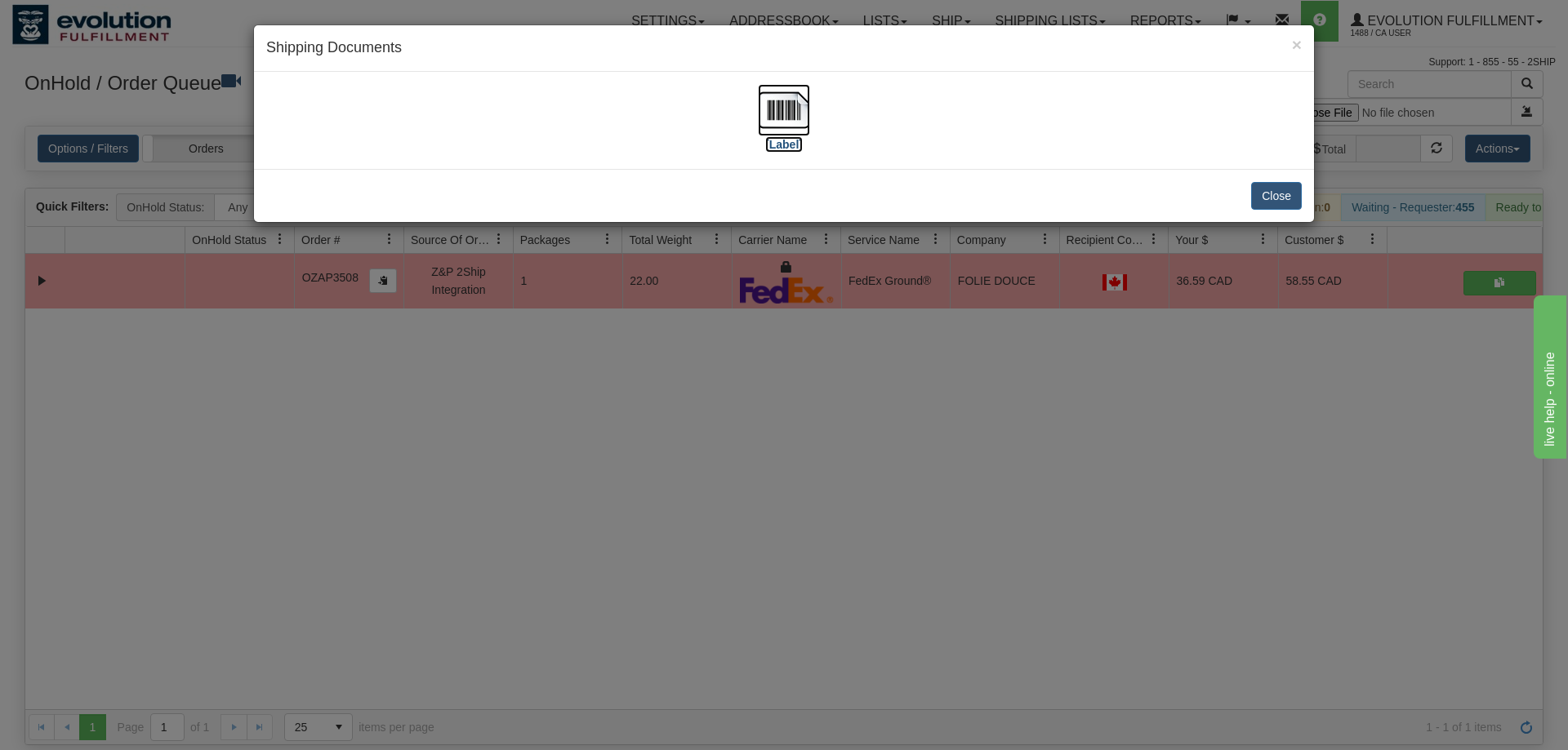
click at [787, 142] on label "[Label]" at bounding box center [784, 144] width 38 height 16
click at [961, 370] on div "× Shipping Documents [Label] Close" at bounding box center [784, 375] width 1568 height 750
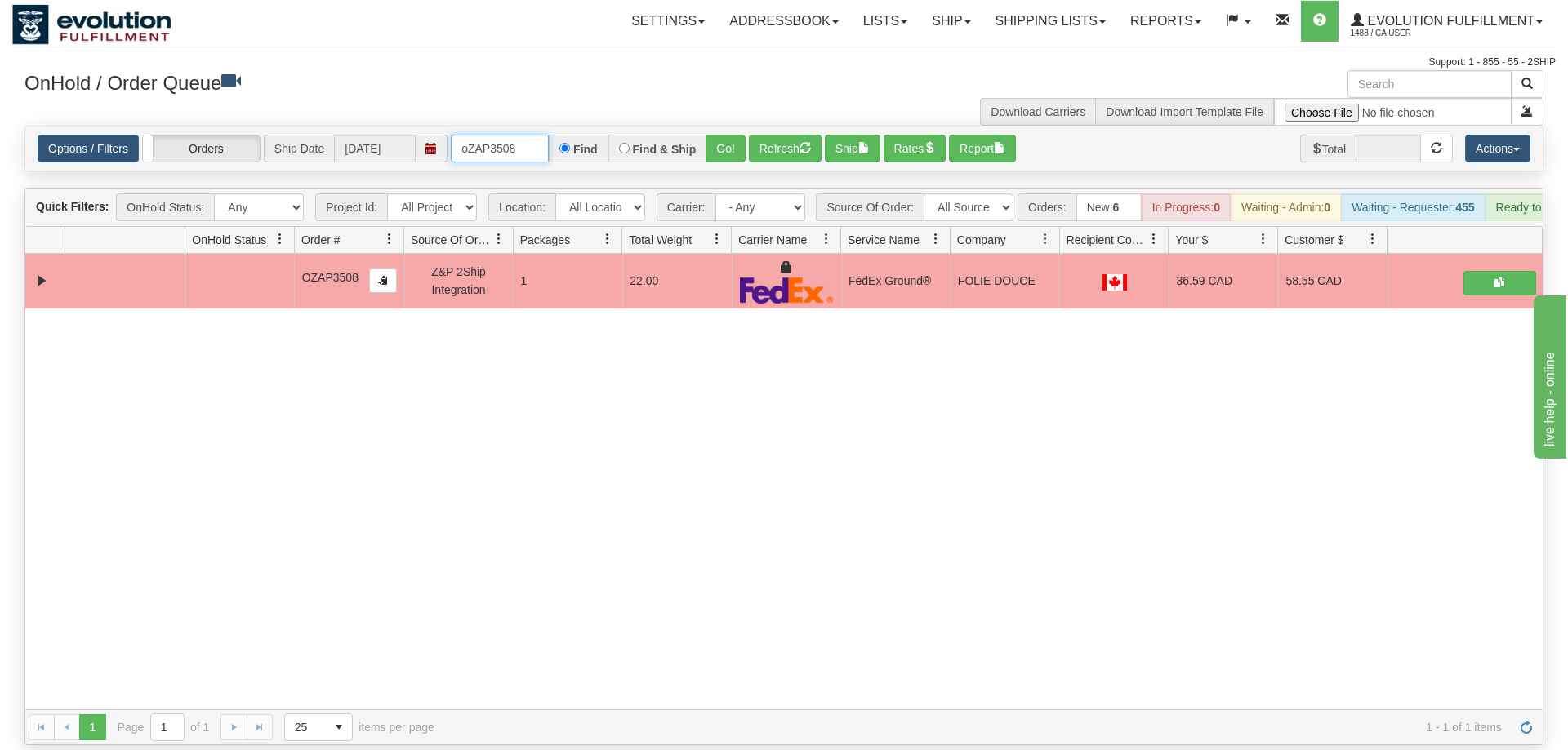
click at [475, 134] on input "oZAP3508" at bounding box center [500, 148] width 98 height 28
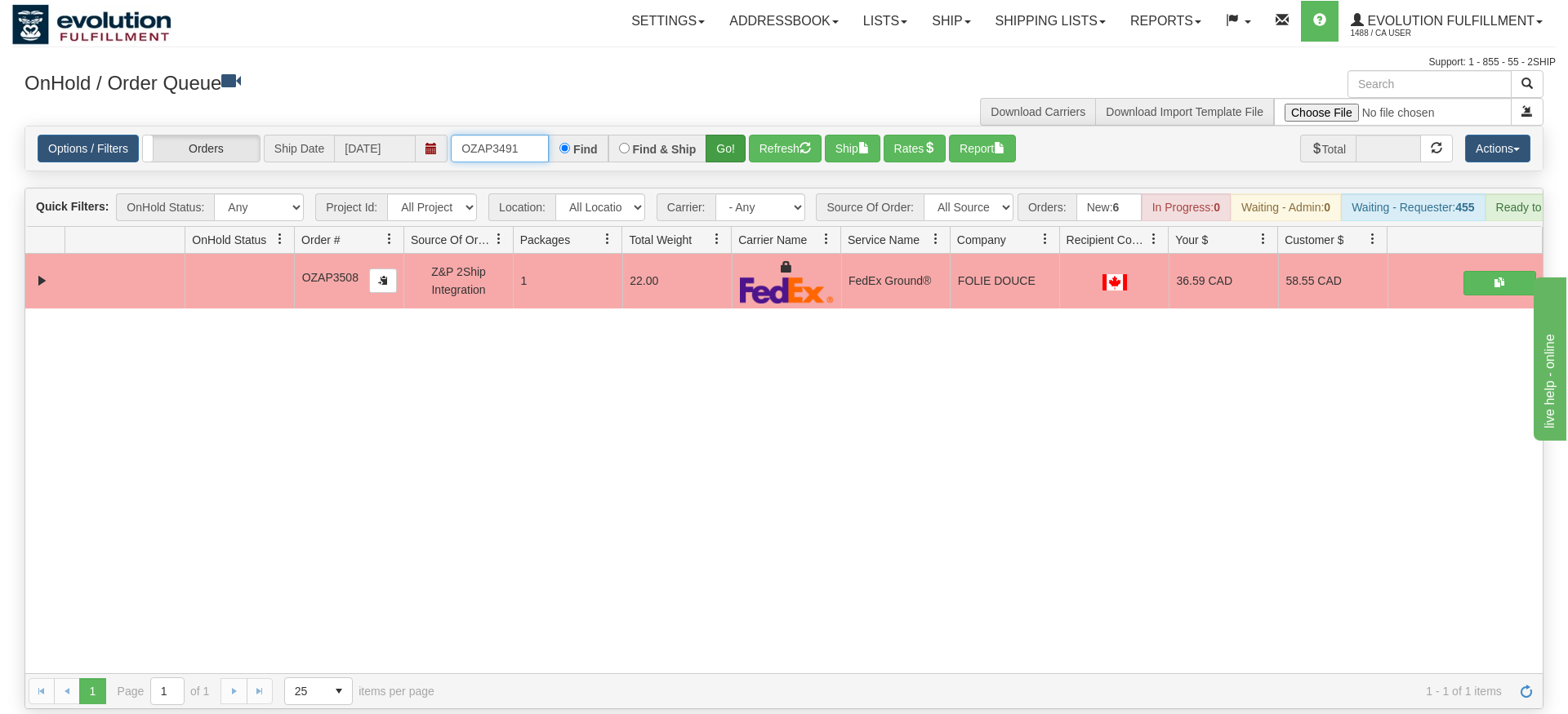
type input "OZAP3491"
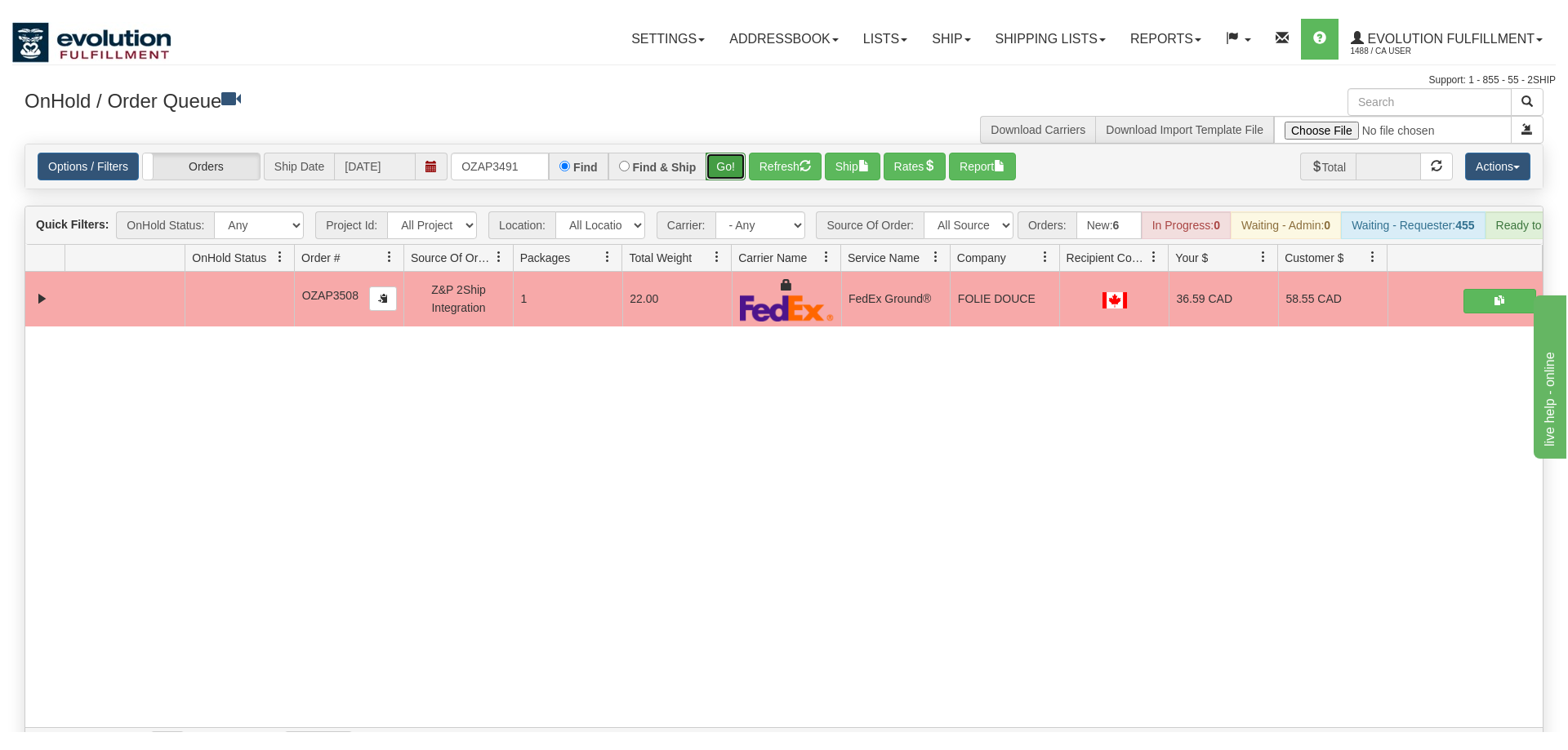
click at [721, 151] on div "Is equal to Is not equal to Contains Does not contains CAD USD EUR ZAR [PERSON_…" at bounding box center [783, 435] width 1543 height 620
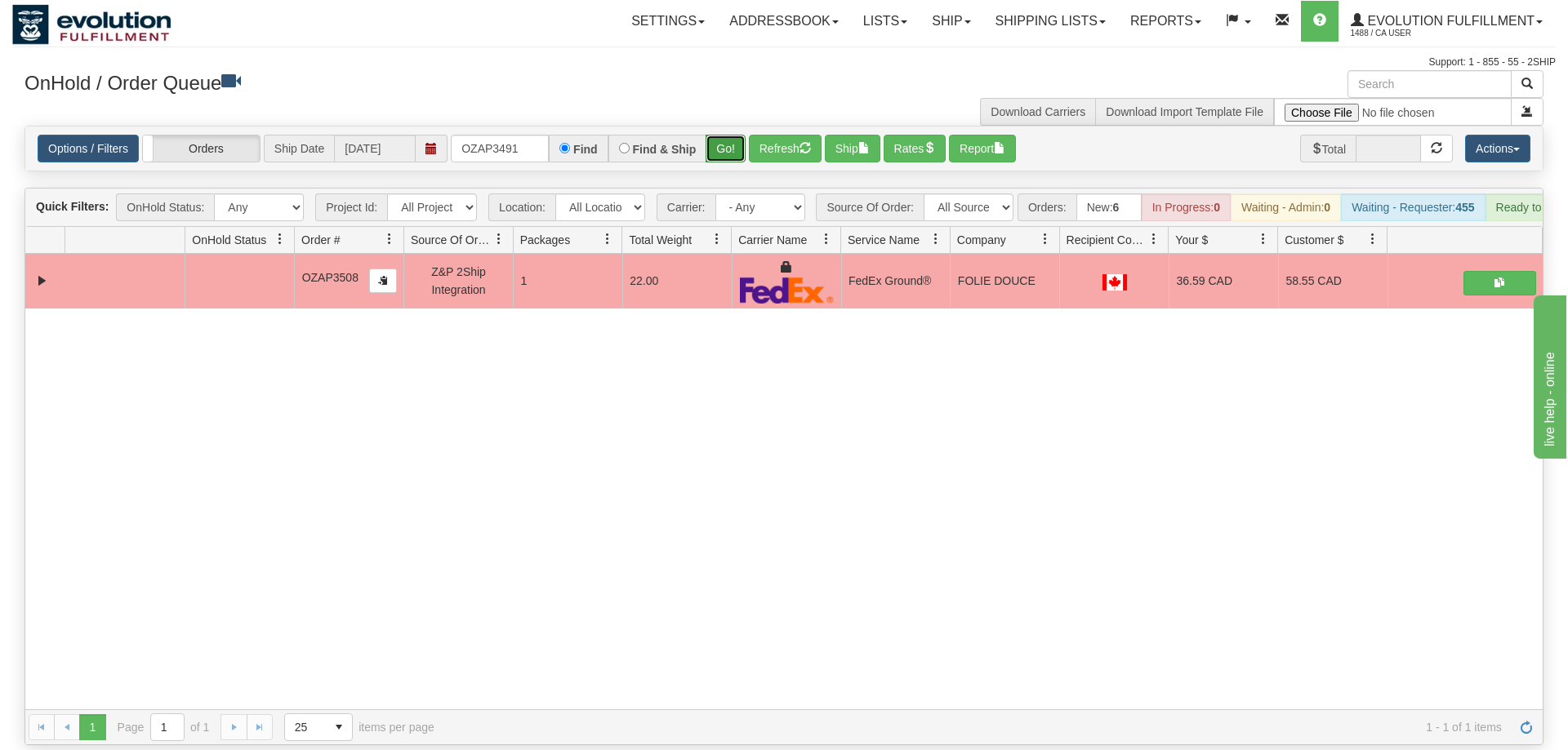
click at [725, 134] on button "Go!" at bounding box center [725, 148] width 40 height 28
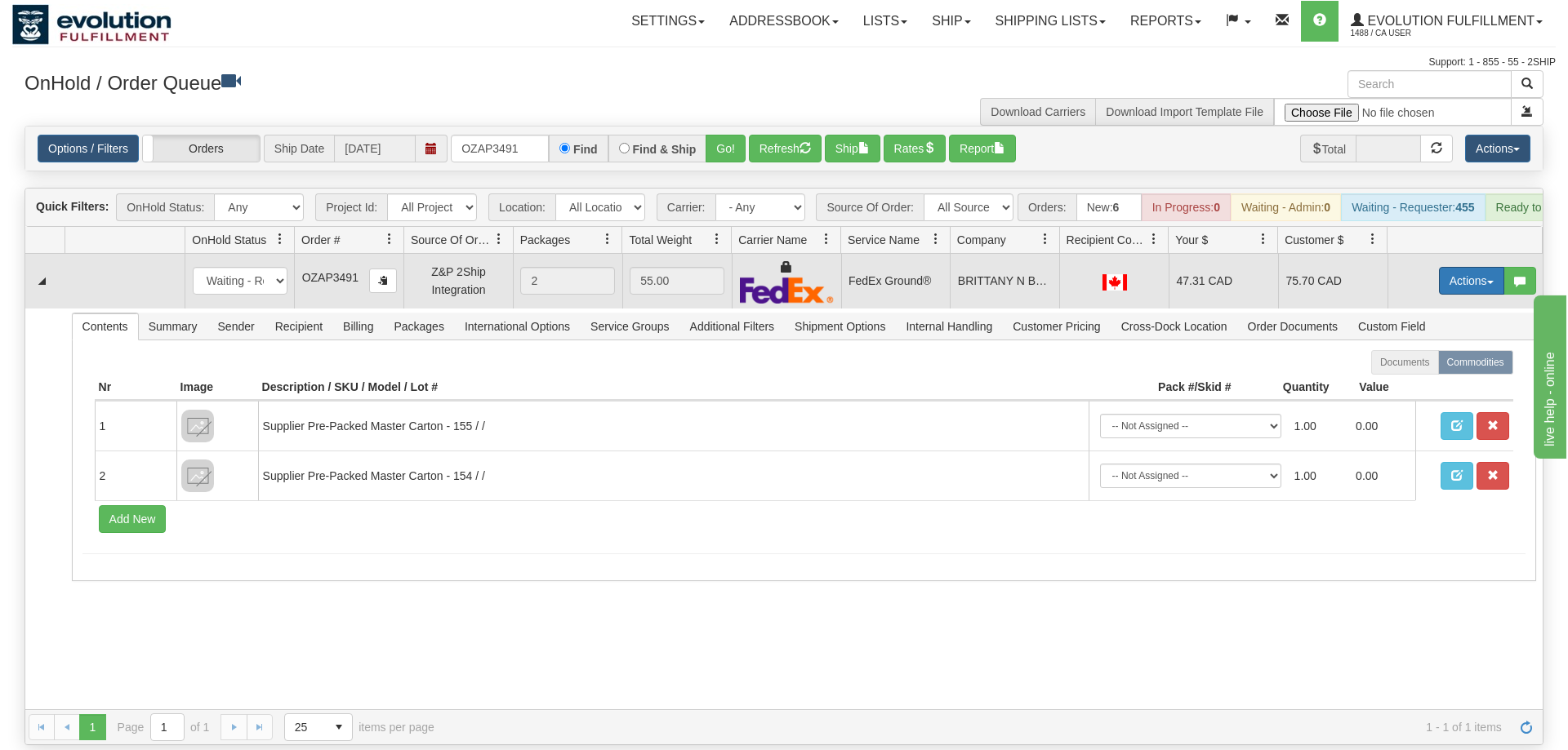
click at [1466, 267] on button "Actions" at bounding box center [1471, 281] width 66 height 28
click at [1417, 370] on span "Ship" at bounding box center [1406, 375] width 34 height 13
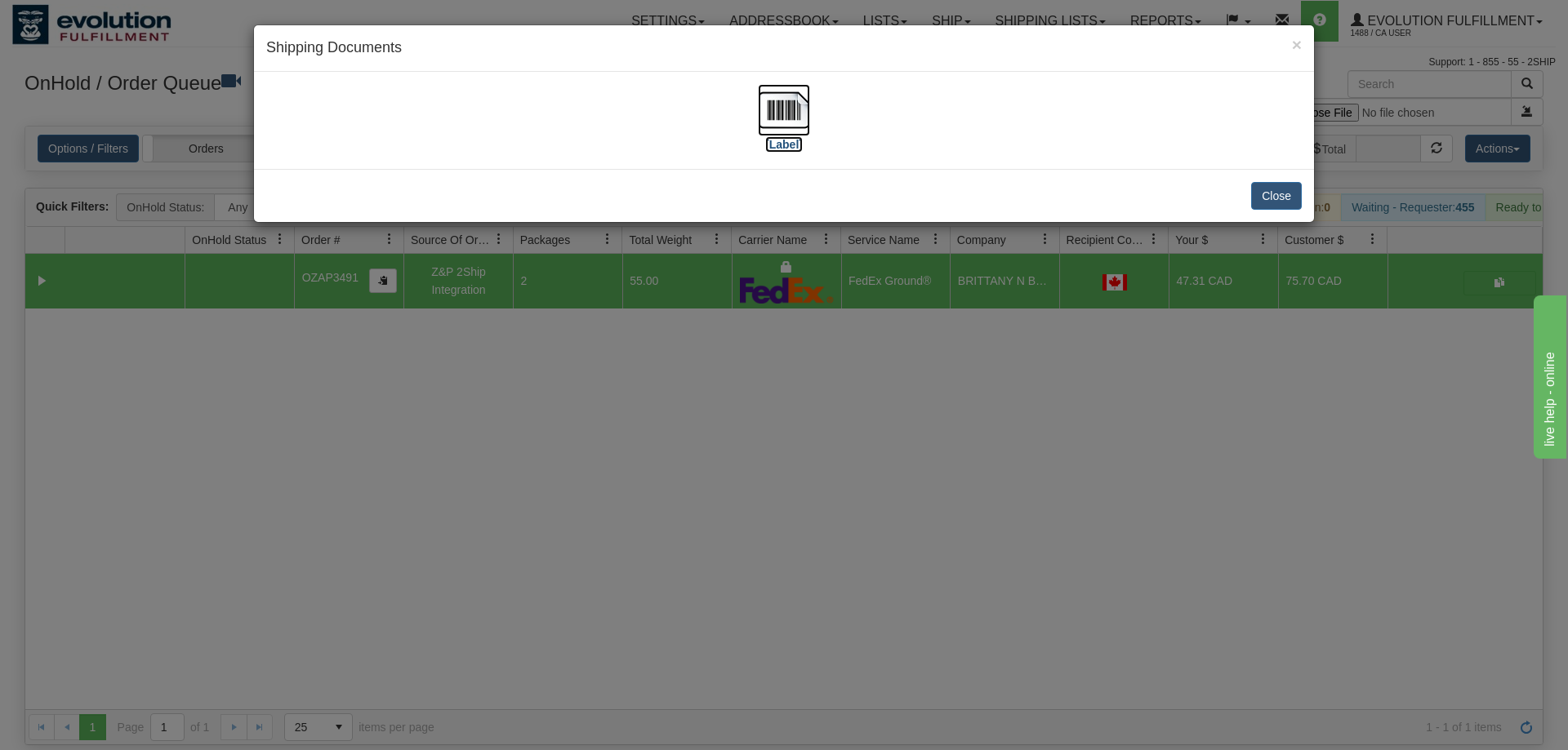
click at [777, 121] on img at bounding box center [784, 110] width 52 height 52
